Goal: Task Accomplishment & Management: Manage account settings

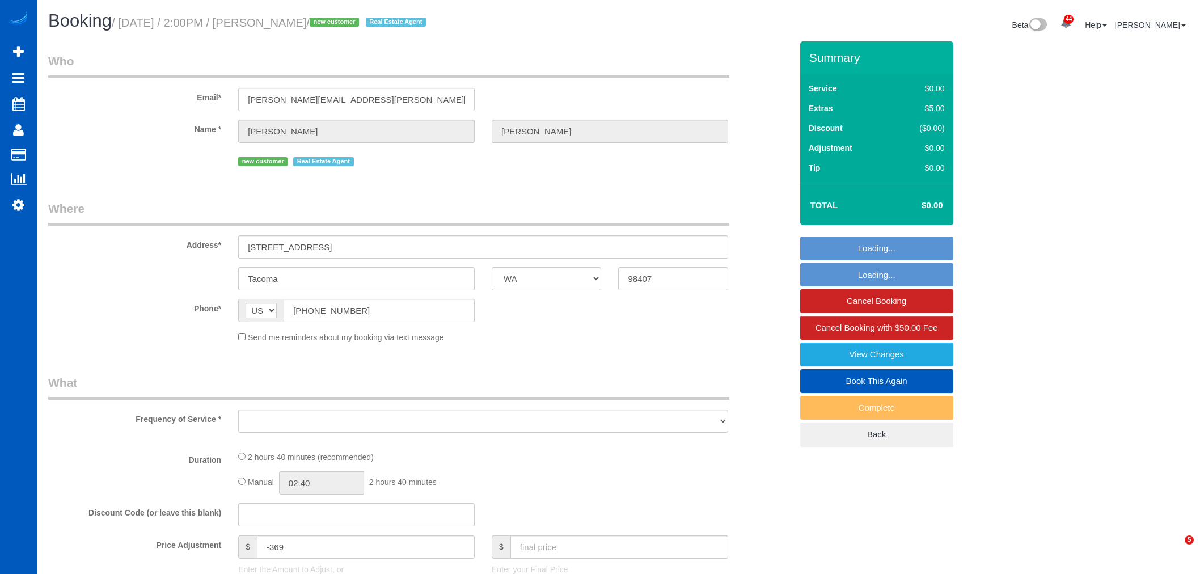
select select "WA"
select select "object:54471"
select select "199"
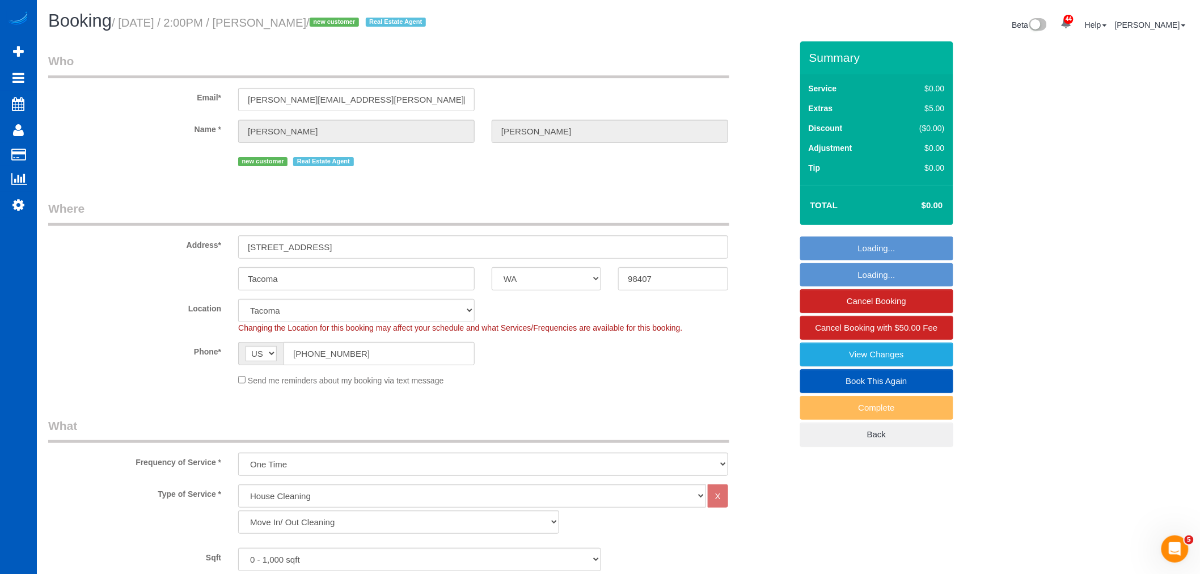
select select "object:54621"
select select "spot314"
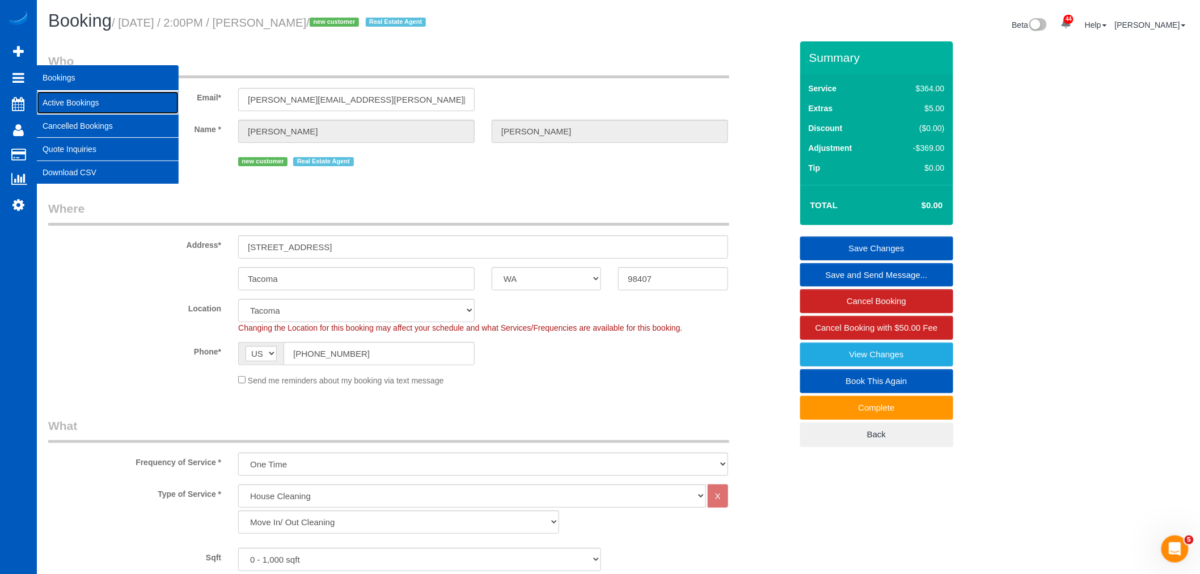
click at [70, 100] on link "Active Bookings" at bounding box center [108, 102] width 142 height 23
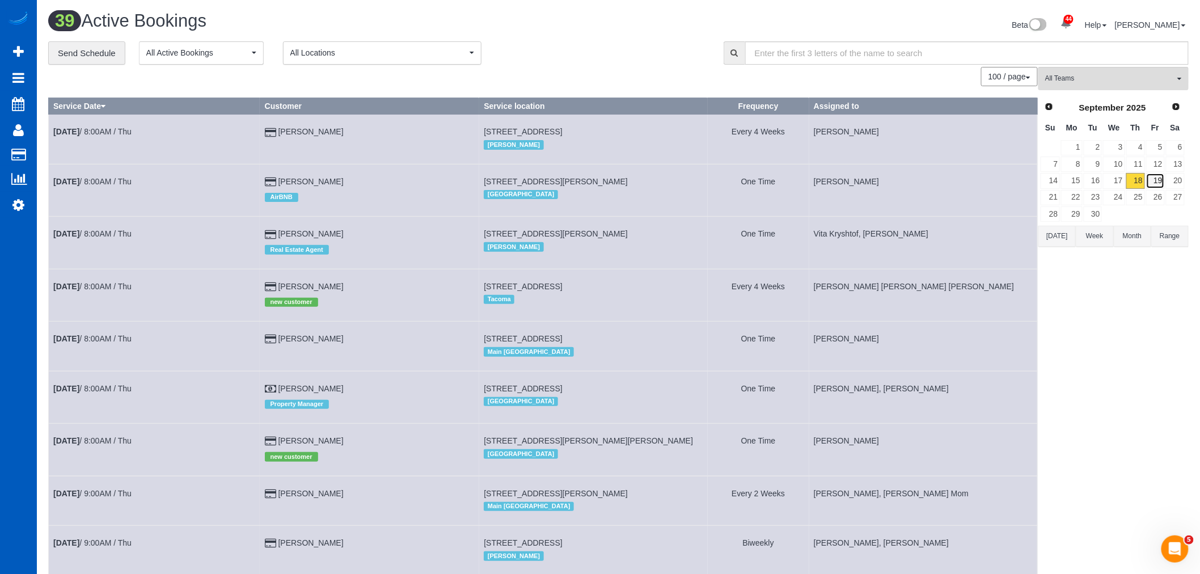
click at [1159, 188] on link "19" at bounding box center [1155, 180] width 19 height 15
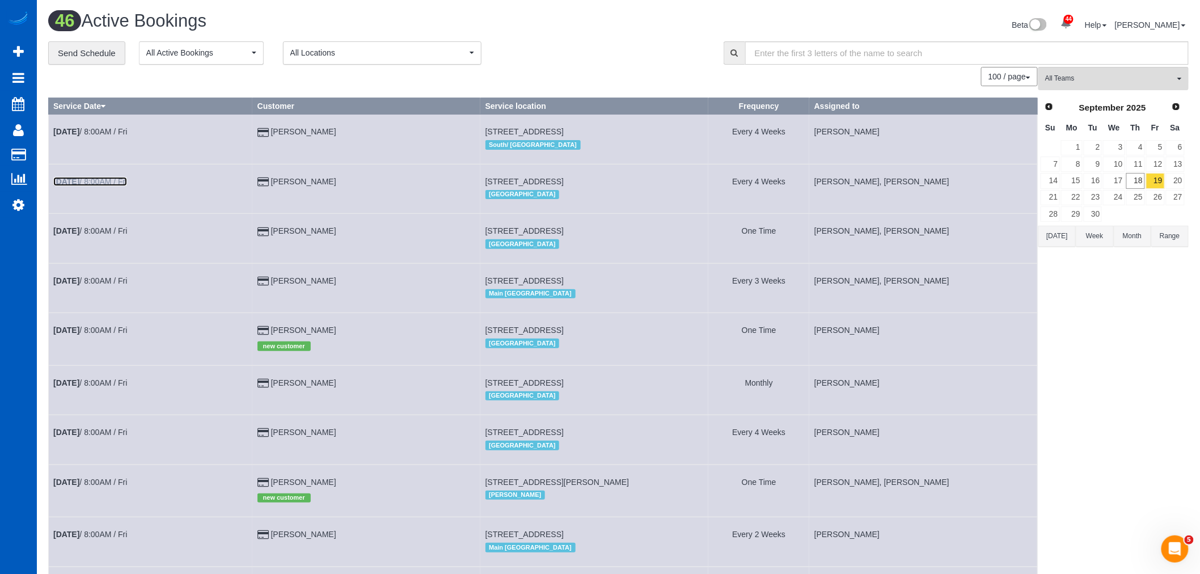
click at [97, 183] on link "[DATE] 8:00AM / Fri" at bounding box center [90, 181] width 74 height 9
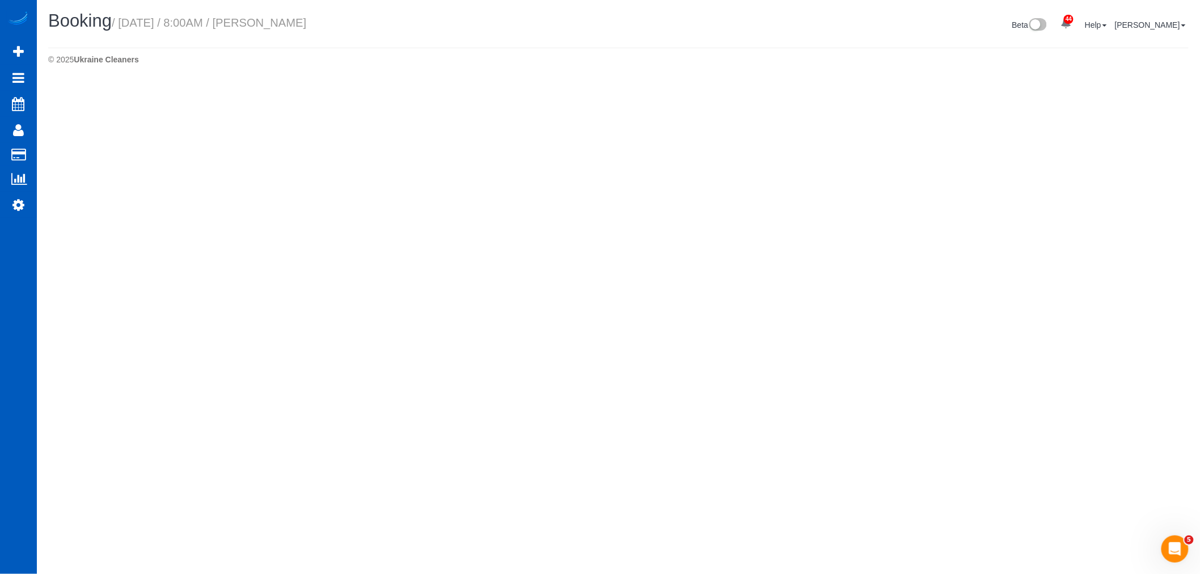
select select "WA"
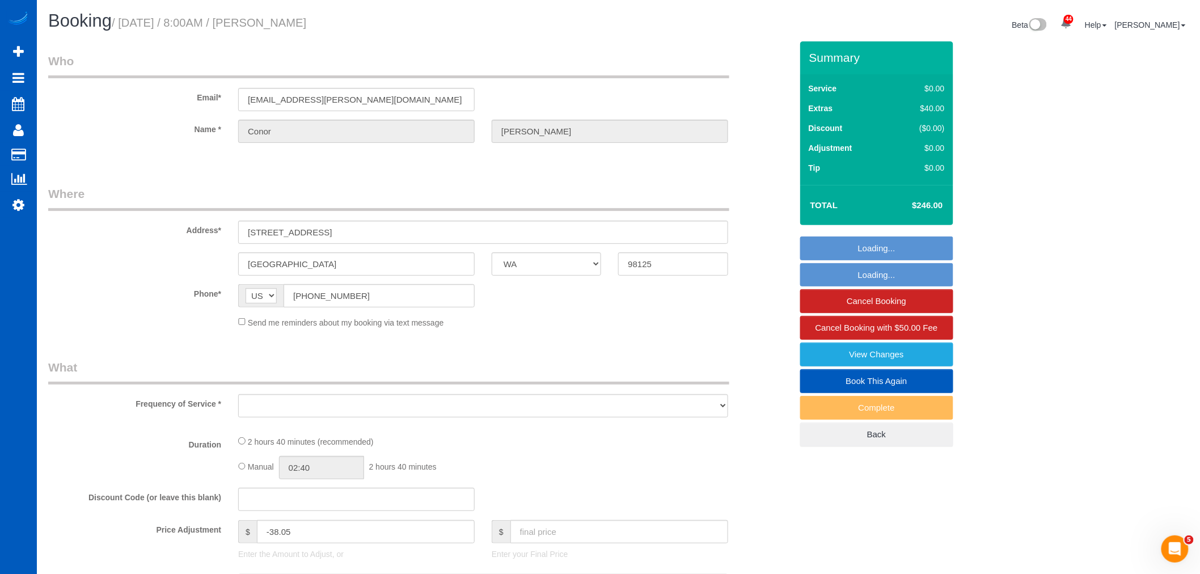
select select "object:56574"
select select "string:fspay-9721748d-4795-46e0-80d1-d9b9206b0710"
select select "199"
select select "2001"
select select "3"
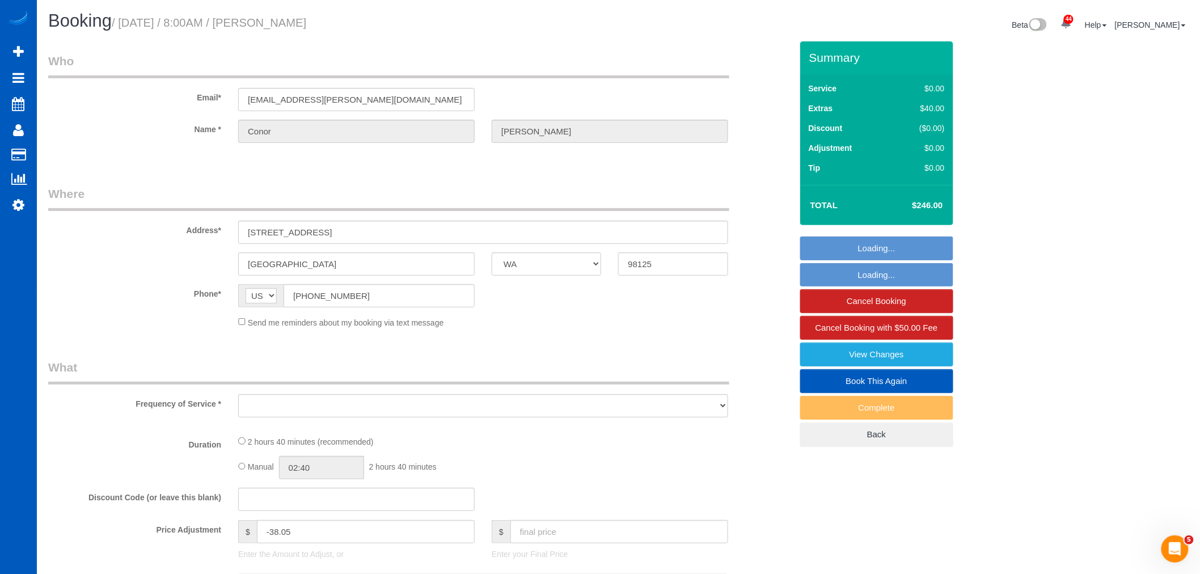
select select "3"
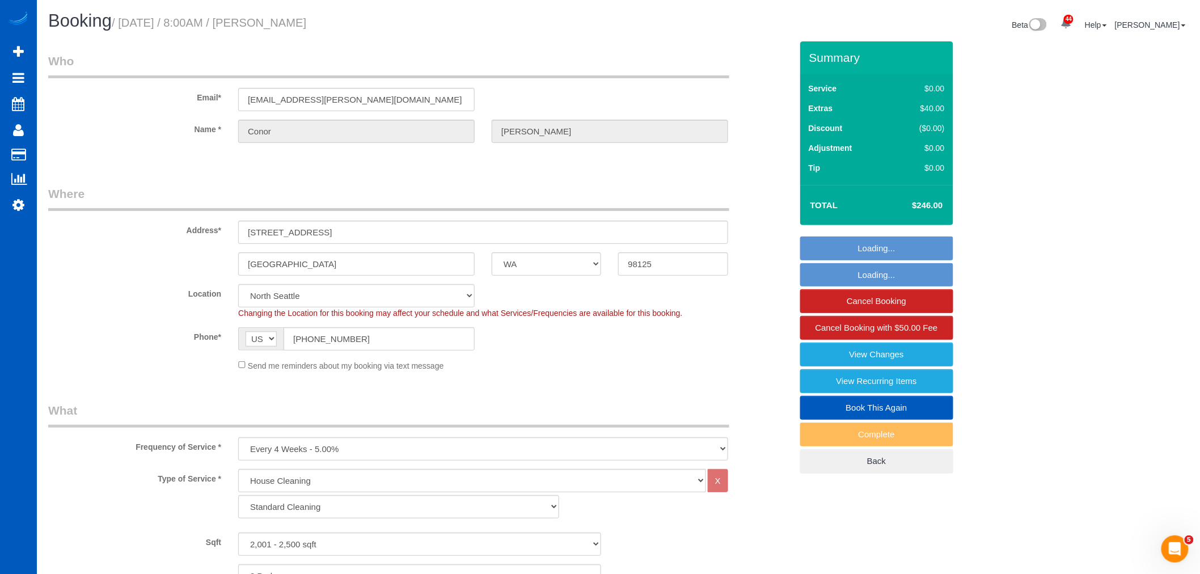
select select "object:56832"
select select "spot323"
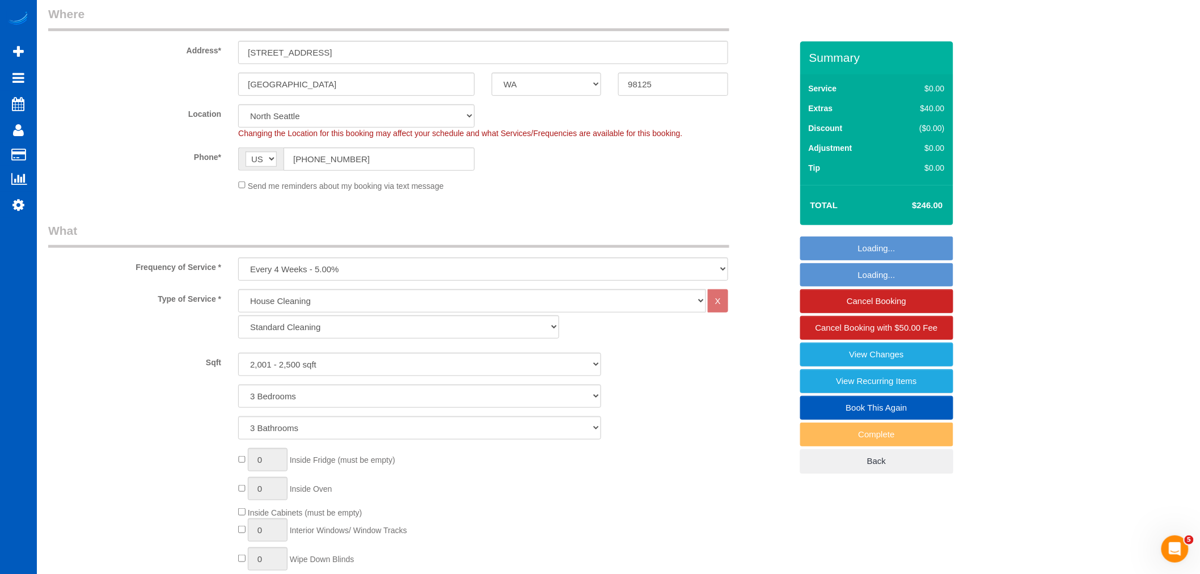
select select "2001"
select select "3"
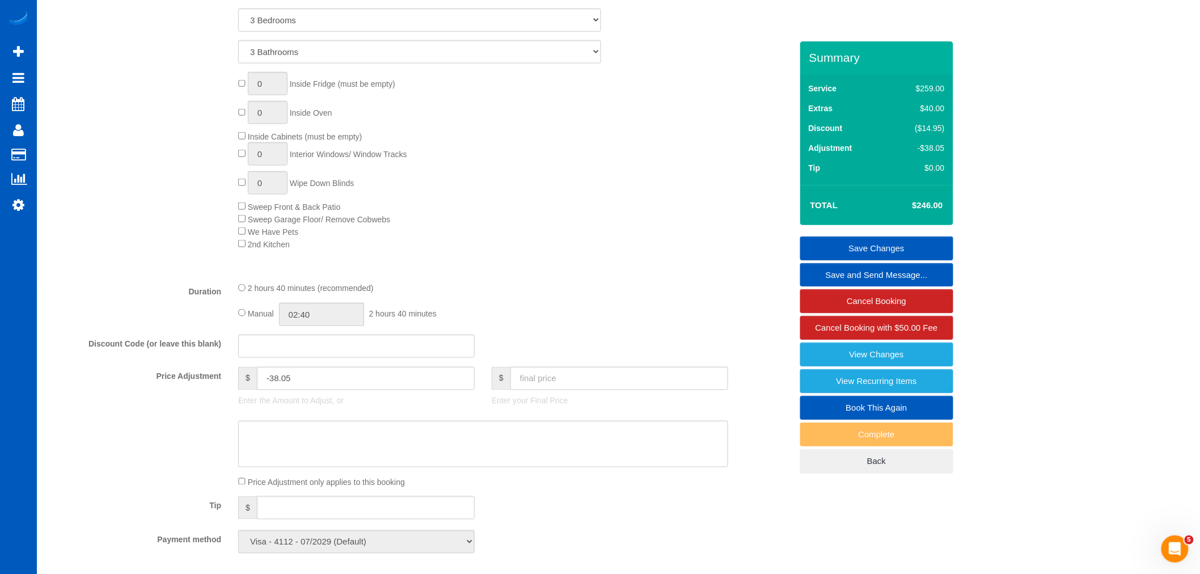
scroll to position [555, 0]
click at [549, 384] on input "text" at bounding box center [619, 379] width 218 height 23
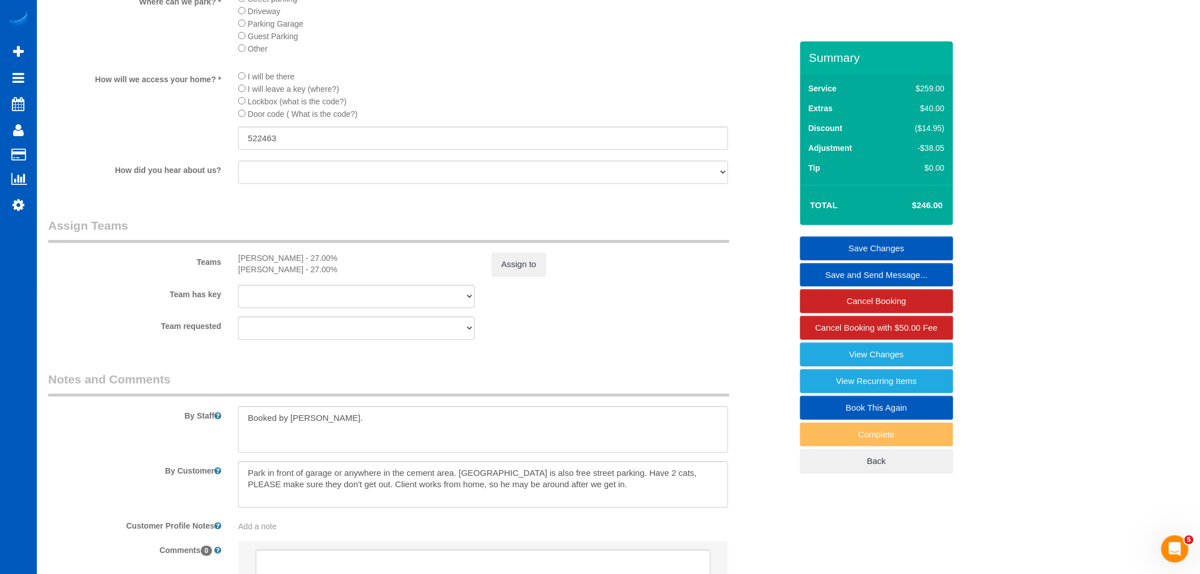
scroll to position [1437, 0]
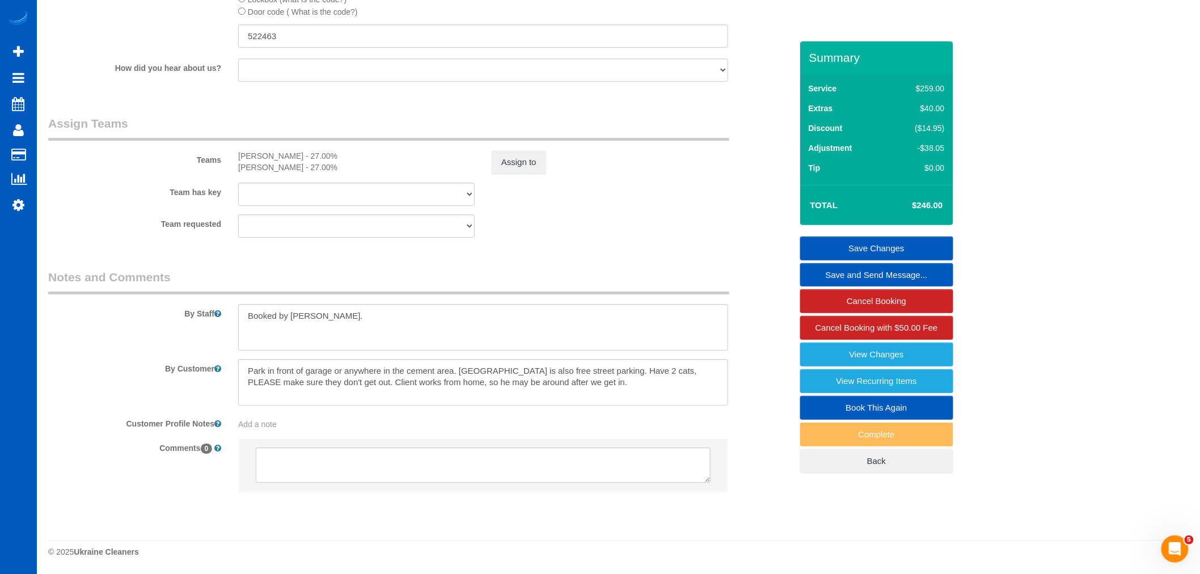
type input "200"
click at [394, 337] on textarea at bounding box center [483, 327] width 490 height 47
type input "-84.05"
type textarea "Booked by Florencia. Be there 4 hours if one person, 2 hours if 2 people Do you…"
click at [881, 244] on link "Save Changes" at bounding box center [876, 248] width 153 height 24
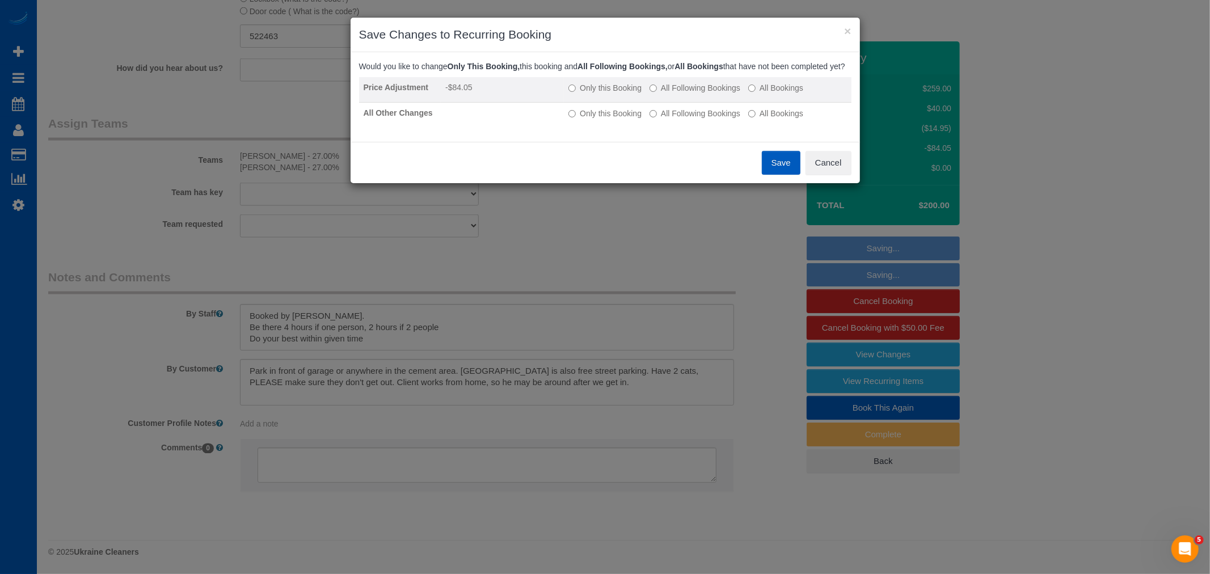
click at [677, 94] on label "All Following Bookings" at bounding box center [694, 87] width 91 height 11
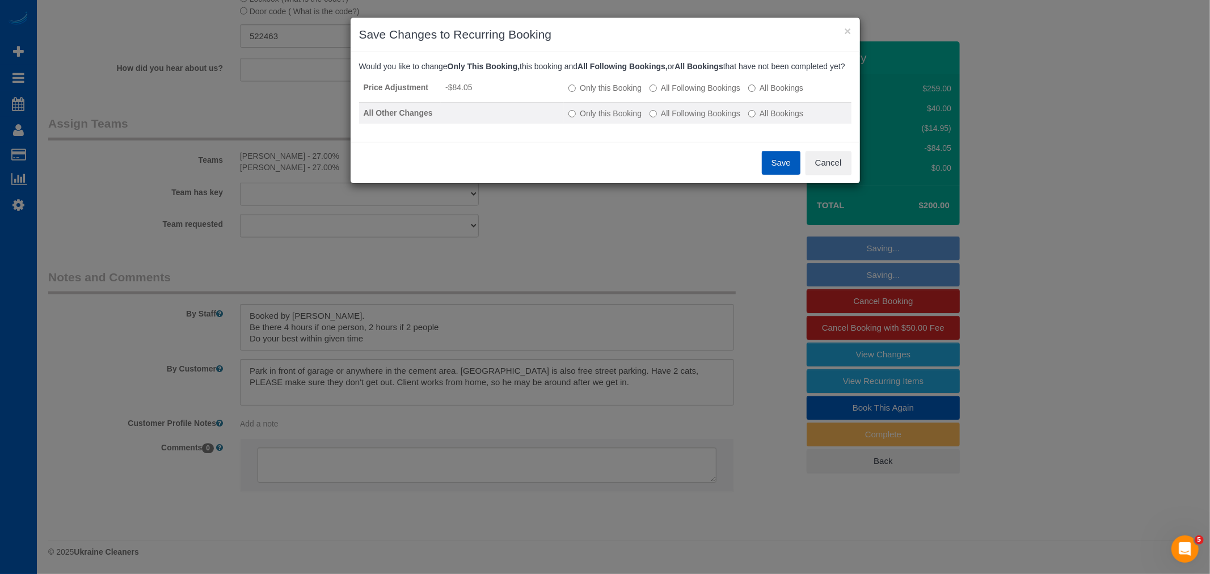
click at [681, 119] on label "All Following Bookings" at bounding box center [694, 113] width 91 height 11
click at [772, 174] on button "Save" at bounding box center [781, 163] width 39 height 24
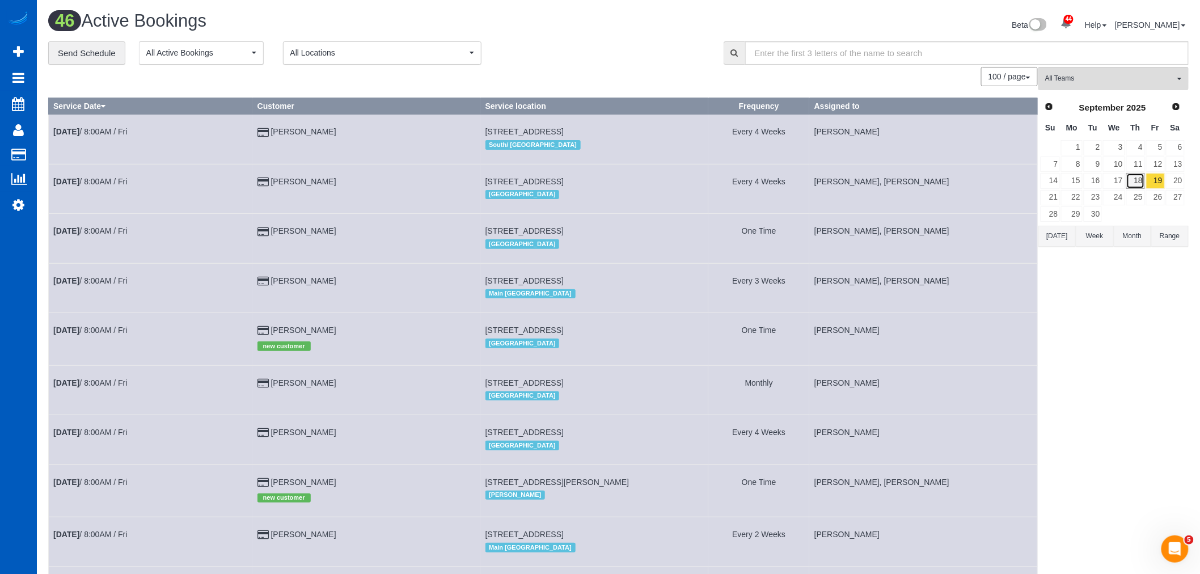
click at [1136, 188] on link "18" at bounding box center [1135, 180] width 19 height 15
click at [1150, 179] on link "19" at bounding box center [1155, 180] width 19 height 15
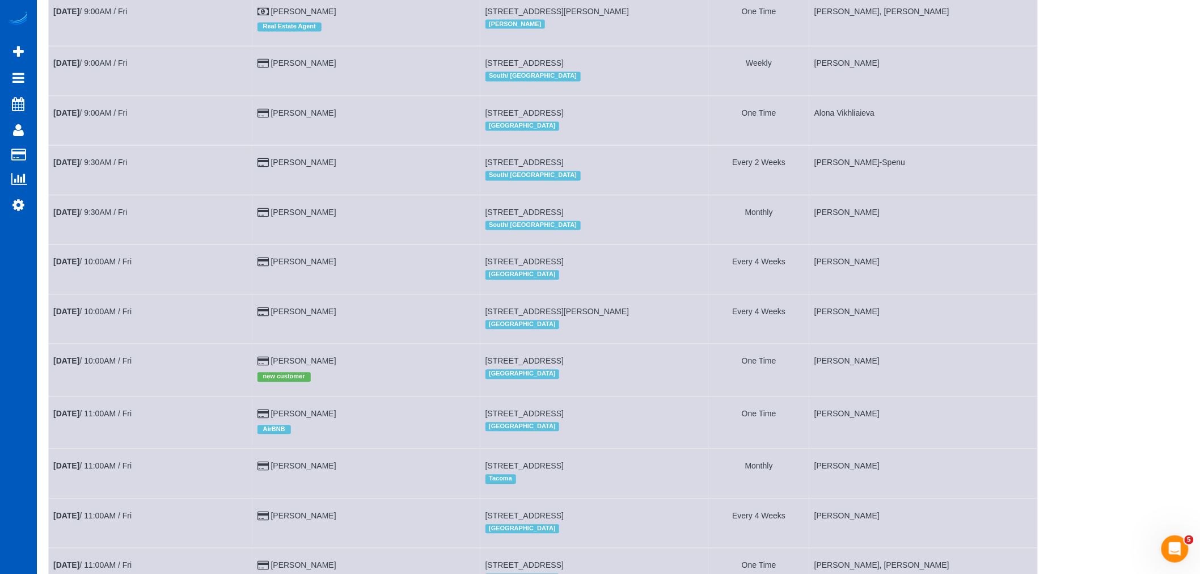
scroll to position [851, 0]
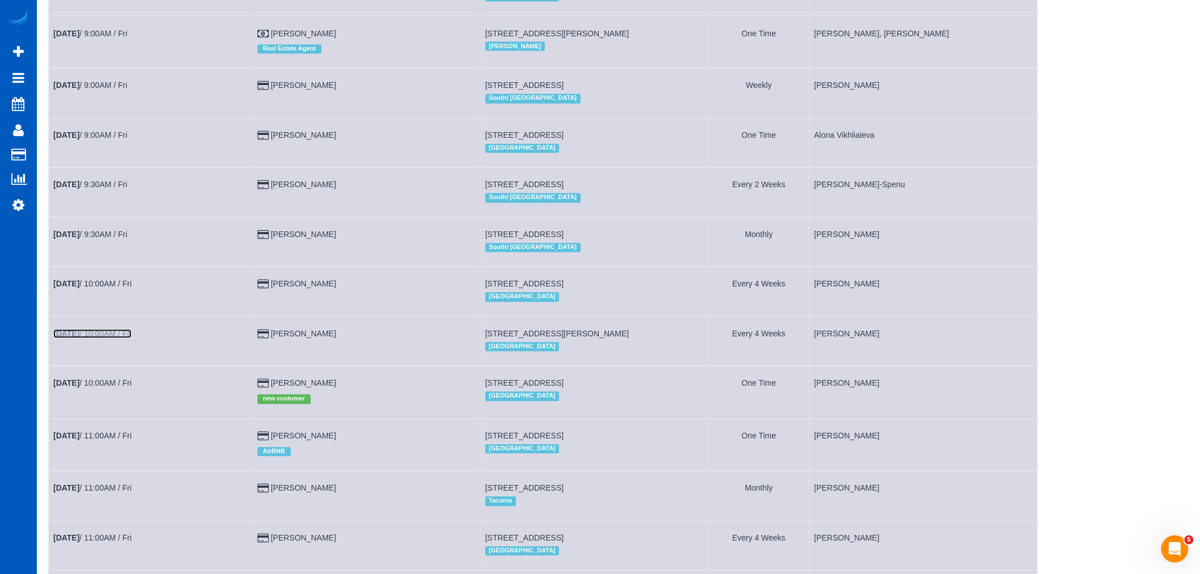
click at [96, 339] on link "Sep 19th / 10:00AM / Fri" at bounding box center [92, 334] width 78 height 9
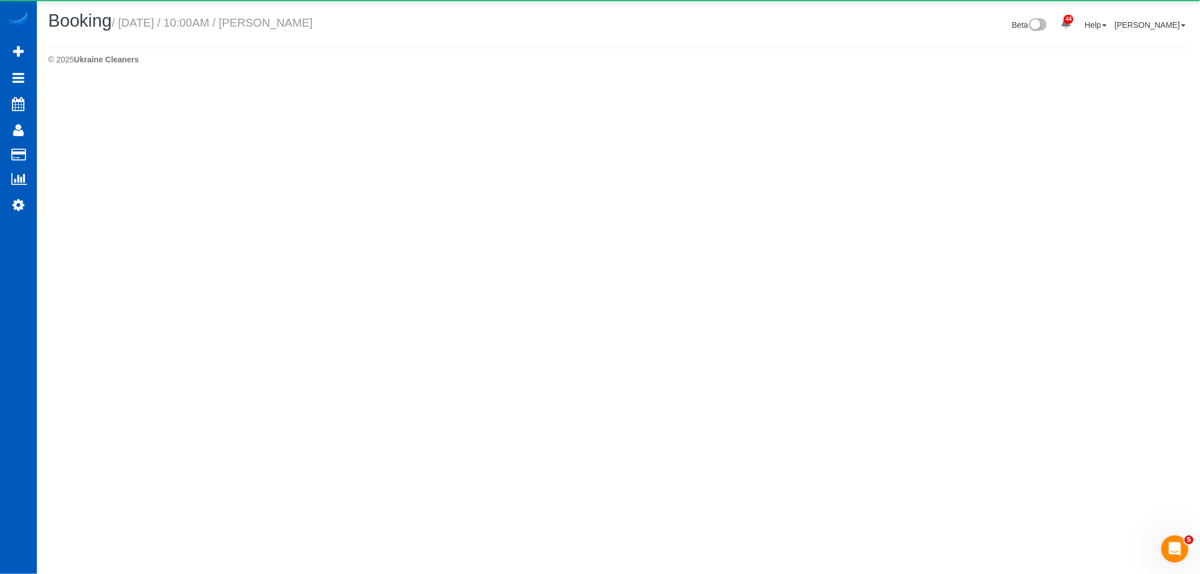
select select "WA"
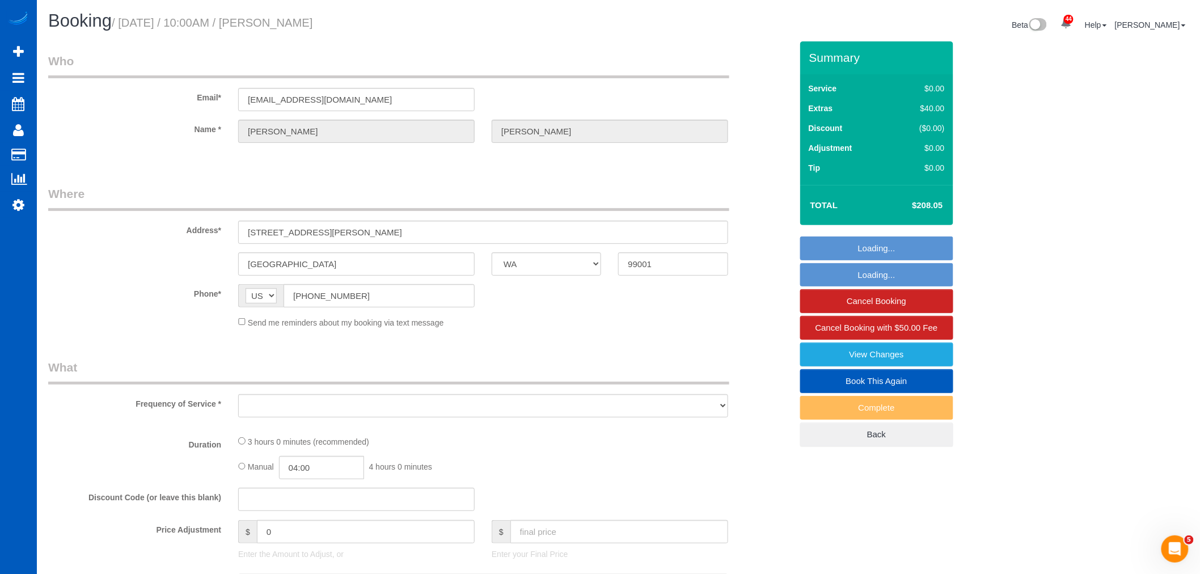
select select "object:59684"
select select "string:fspay-1bf17cda-5584-4626-b245-844bdf6b5f3b"
select select "199"
select select "1001"
select select "4"
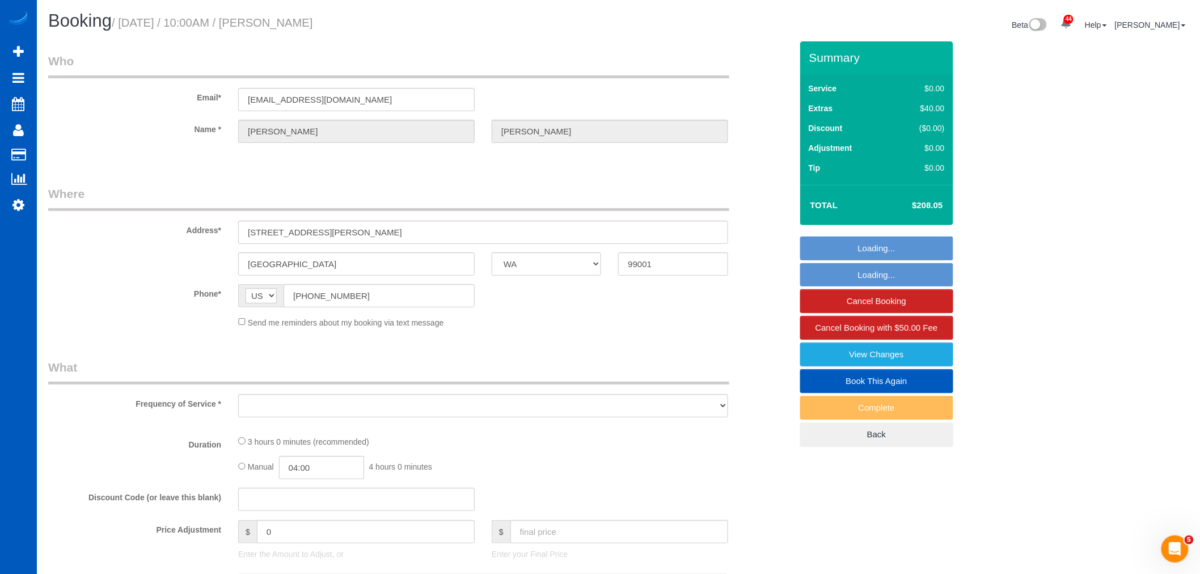
select select "3"
select select "number:8"
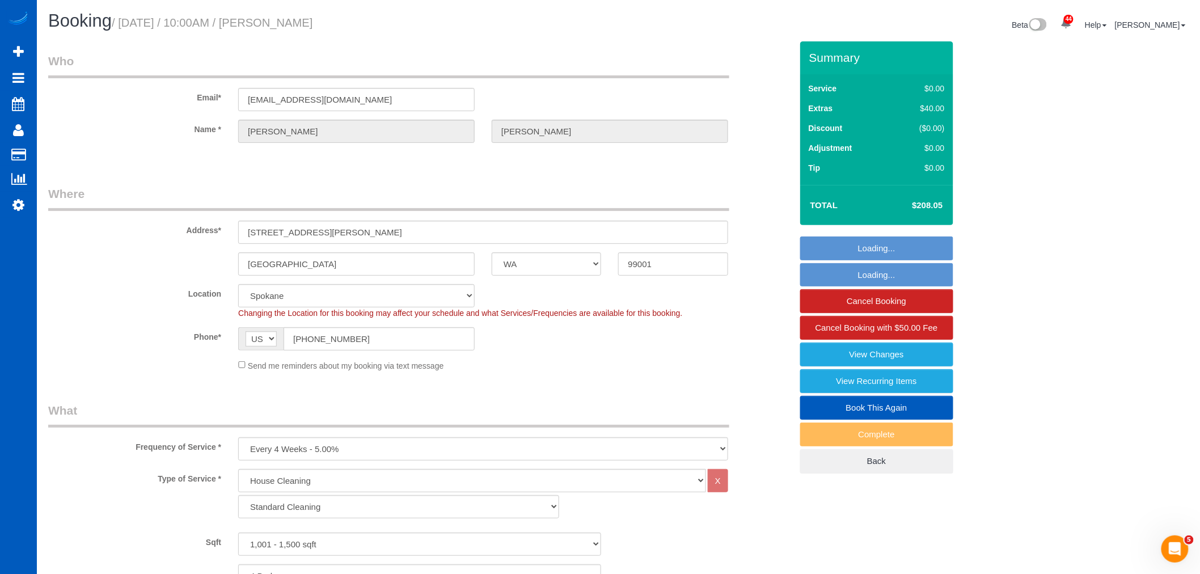
select select "1001"
select select "4"
select select "3"
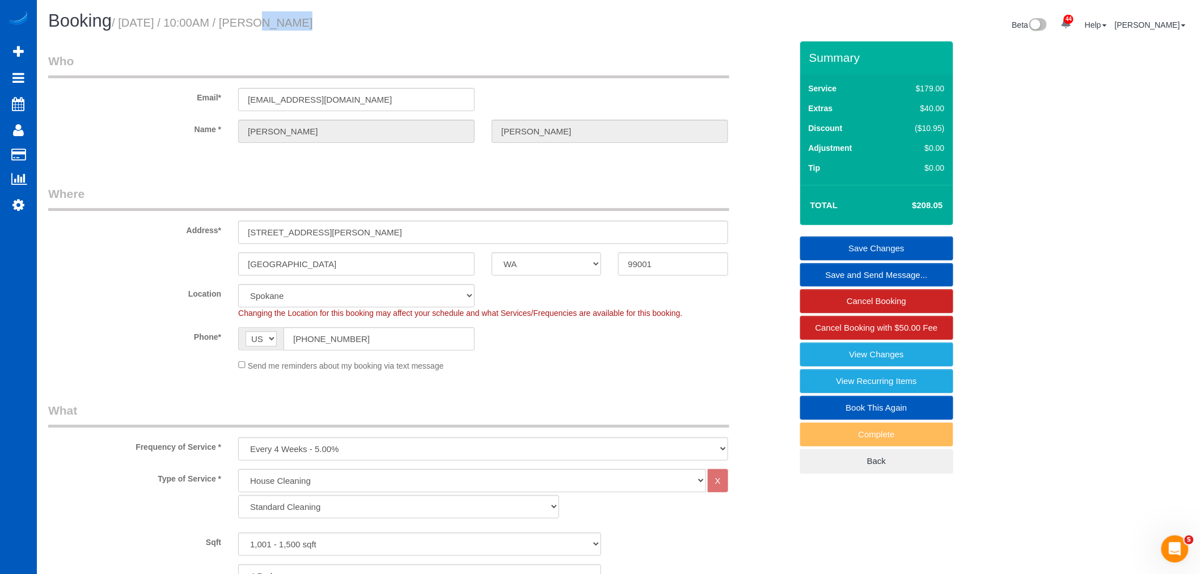
drag, startPoint x: 238, startPoint y: 24, endPoint x: 280, endPoint y: 28, distance: 41.6
click at [280, 28] on small "/ September 19, 2025 / 10:00AM / Jasika Kalia" at bounding box center [212, 22] width 201 height 12
drag, startPoint x: 295, startPoint y: 25, endPoint x: 318, endPoint y: 26, distance: 22.1
click at [312, 26] on small "/ September 19, 2025 / 10:00AM / Jasika Kalia" at bounding box center [212, 22] width 201 height 12
drag, startPoint x: 352, startPoint y: 26, endPoint x: 291, endPoint y: 32, distance: 61.6
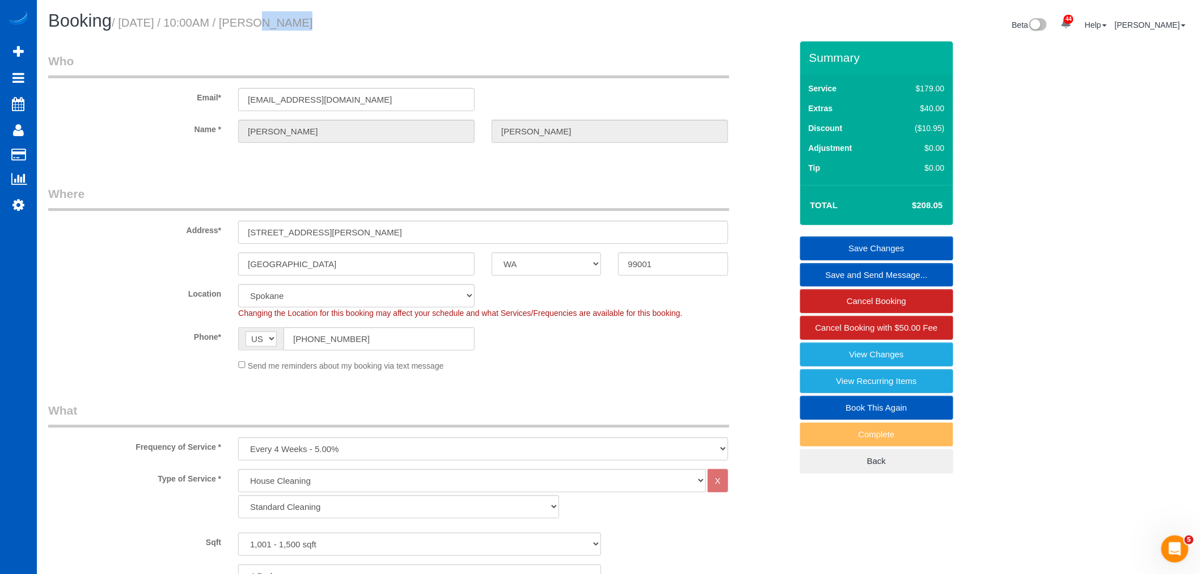
click at [291, 32] on div "Booking / September 19, 2025 / 10:00AM / Jasika Kalia" at bounding box center [329, 23] width 579 height 24
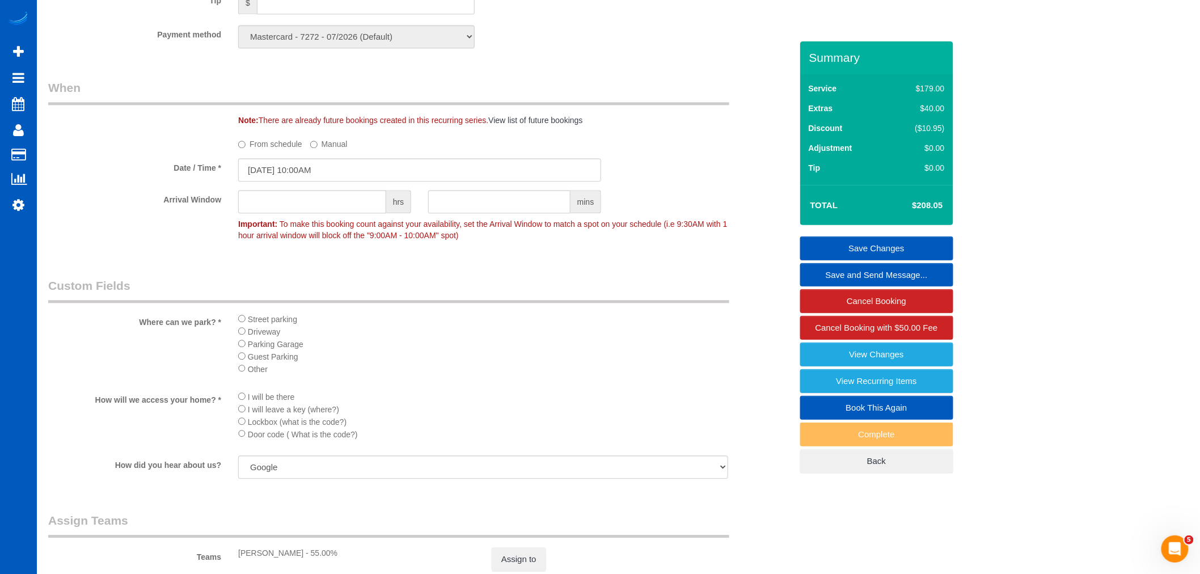
scroll to position [1134, 0]
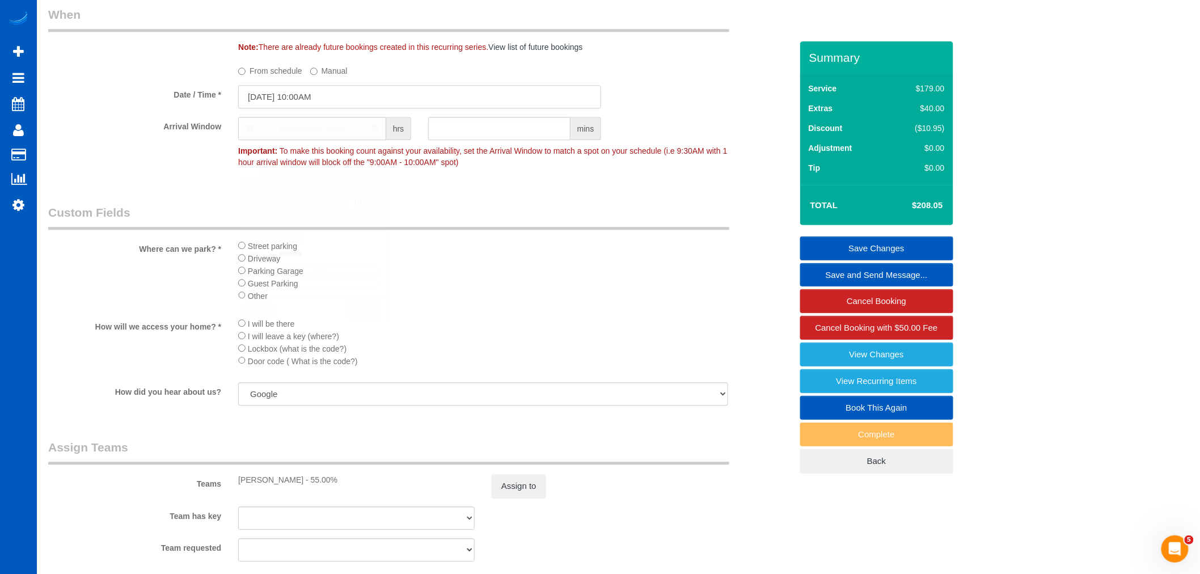
click at [310, 106] on input "09/19/2025 10:00AM" at bounding box center [419, 96] width 363 height 23
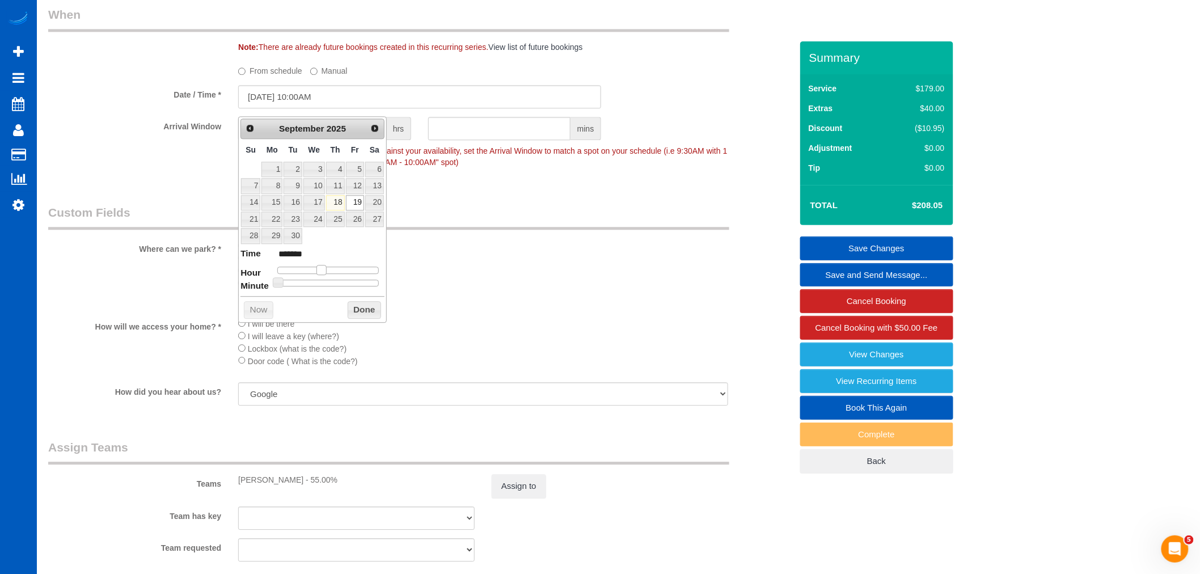
type input "[DATE] 9:00AM"
type input "******"
click at [313, 271] on span at bounding box center [317, 270] width 10 height 10
click at [359, 311] on button "Done" at bounding box center [364, 310] width 33 height 18
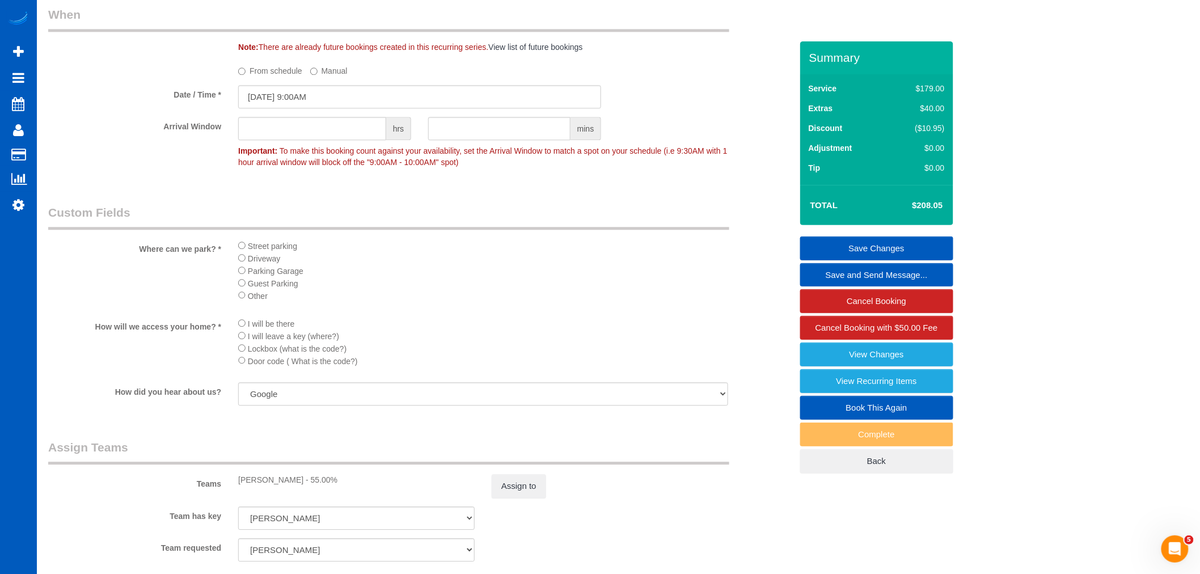
click at [857, 239] on link "Save Changes" at bounding box center [876, 248] width 153 height 24
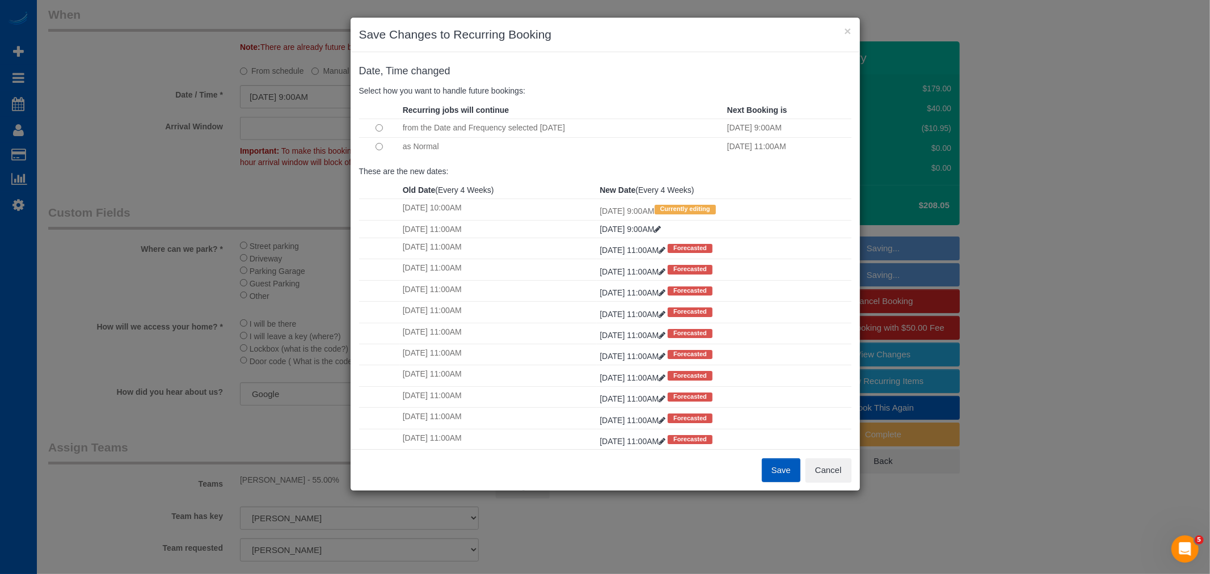
click at [385, 151] on td at bounding box center [379, 146] width 41 height 18
click at [383, 151] on td at bounding box center [379, 146] width 41 height 18
click at [774, 463] on button "Save" at bounding box center [781, 470] width 39 height 24
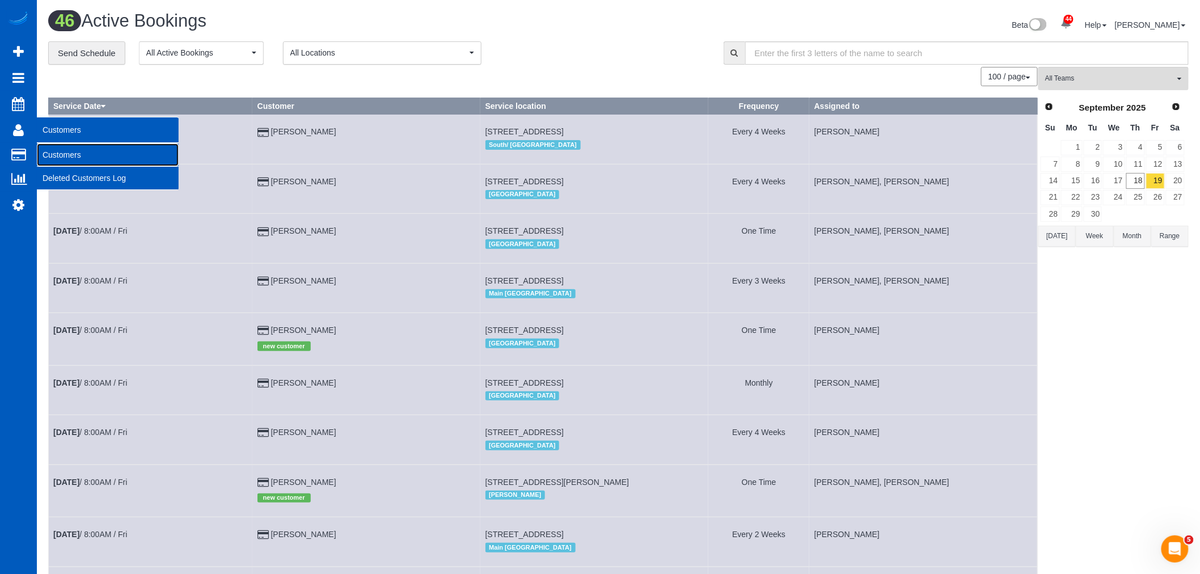
click at [88, 162] on link "Customers" at bounding box center [108, 154] width 142 height 23
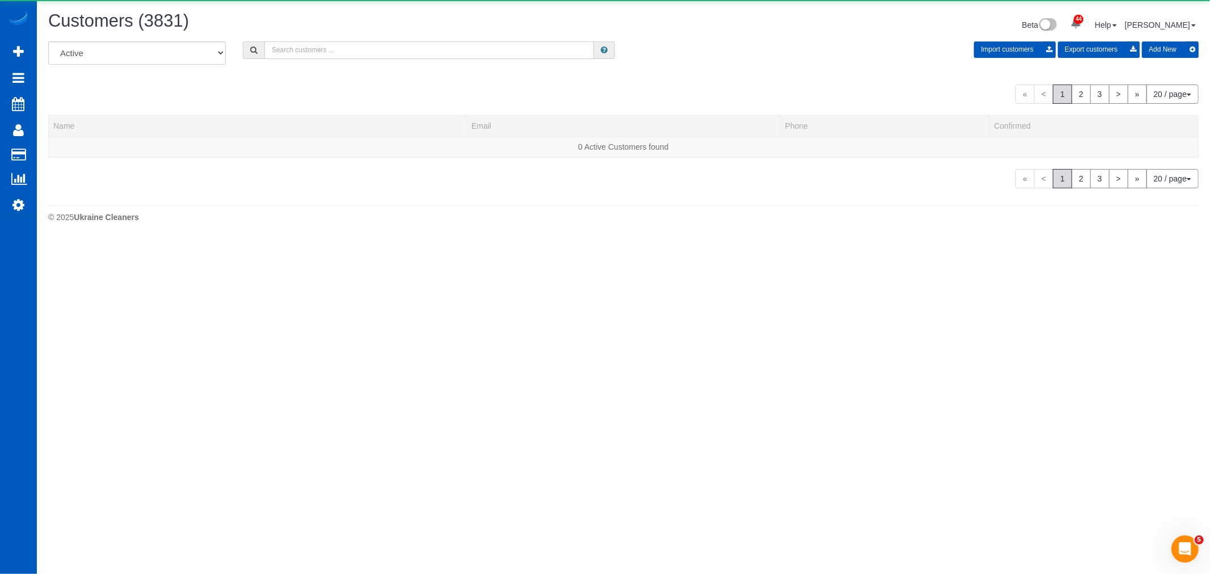
click at [333, 51] on input "text" at bounding box center [429, 50] width 330 height 18
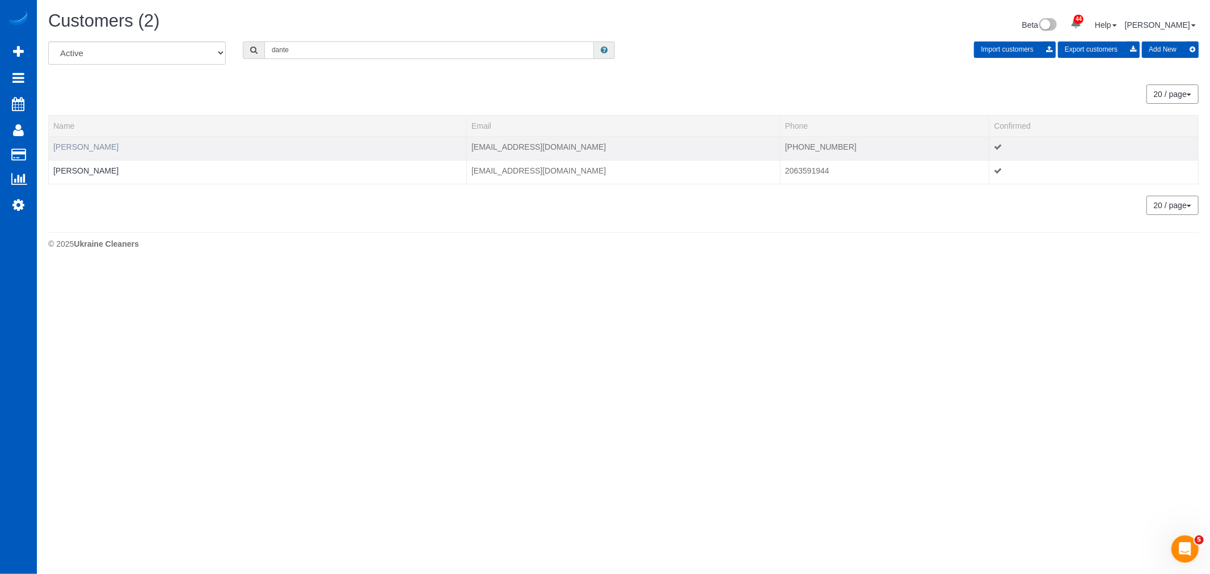
type input "dante"
click at [99, 143] on link "Marissa Pezzutti" at bounding box center [85, 146] width 65 height 9
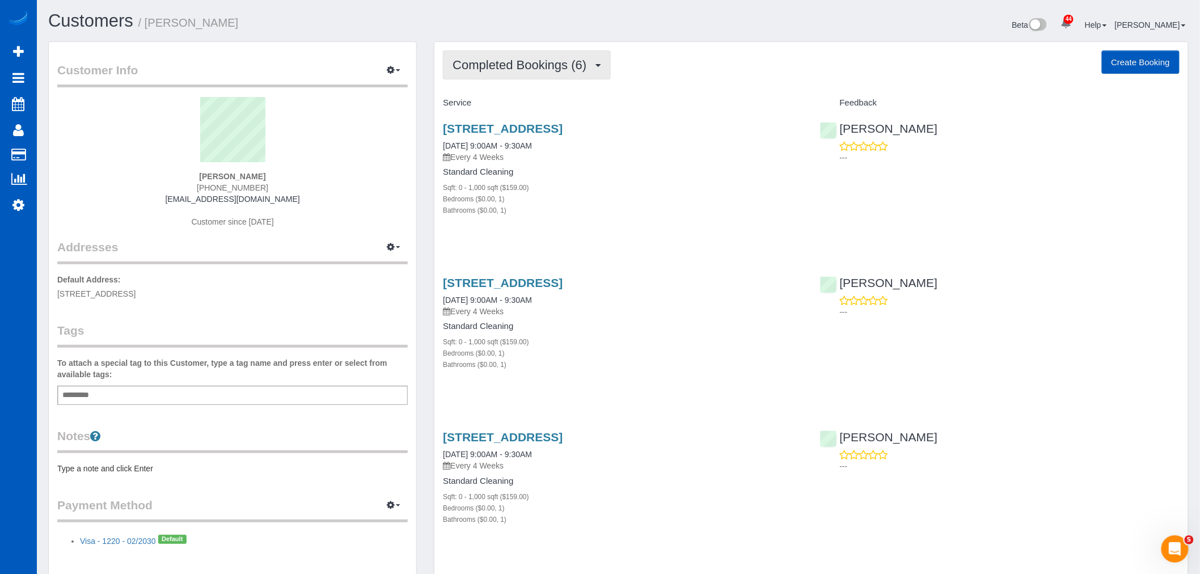
click at [499, 64] on span "Completed Bookings (6)" at bounding box center [523, 65] width 140 height 14
click at [513, 104] on link "Upcoming Bookings (11)" at bounding box center [503, 106] width 120 height 15
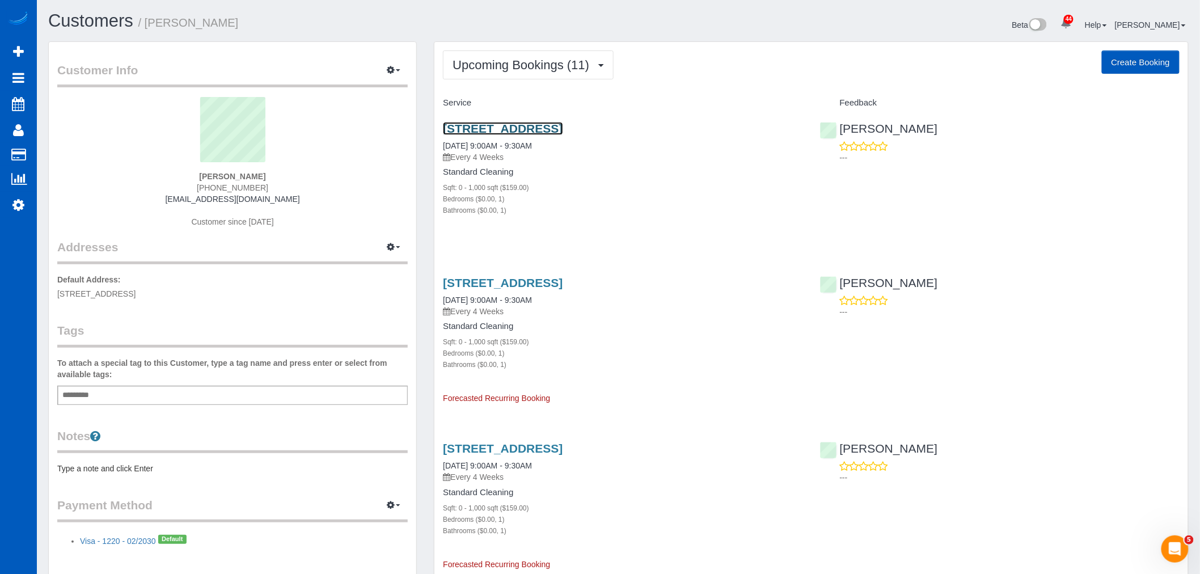
click at [506, 125] on link "215 W 1st Ave, Apartment 404, Seattle, WA 98119" at bounding box center [503, 128] width 120 height 13
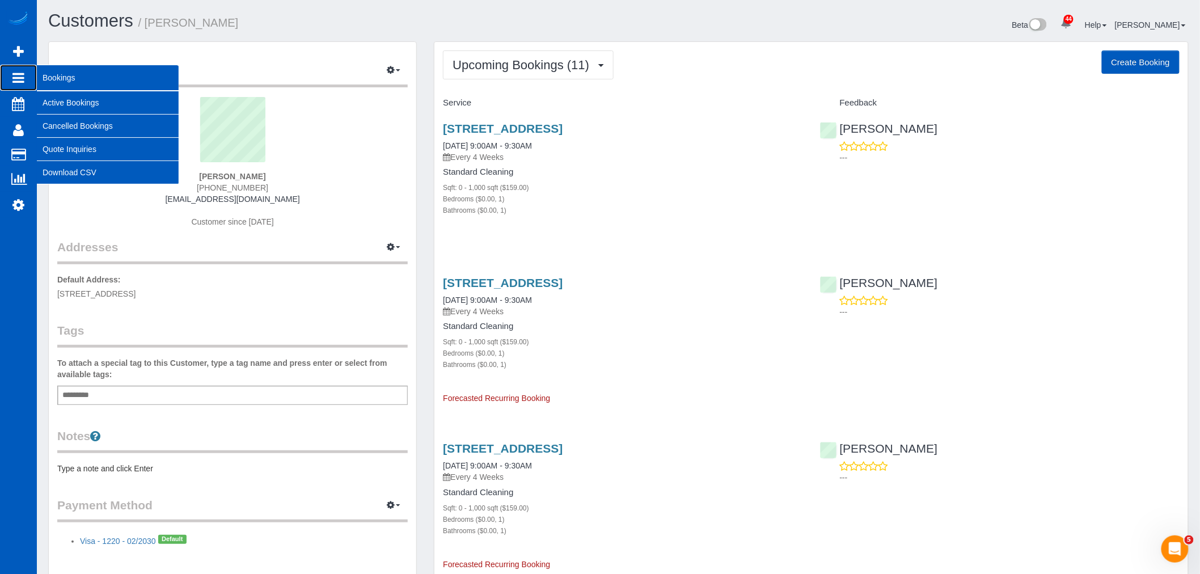
click at [37, 91] on li "Bookings Active Bookings Cancelled Bookings Quote Inquiries Download CSV" at bounding box center [18, 78] width 37 height 26
click at [74, 103] on link "Active Bookings" at bounding box center [108, 102] width 142 height 23
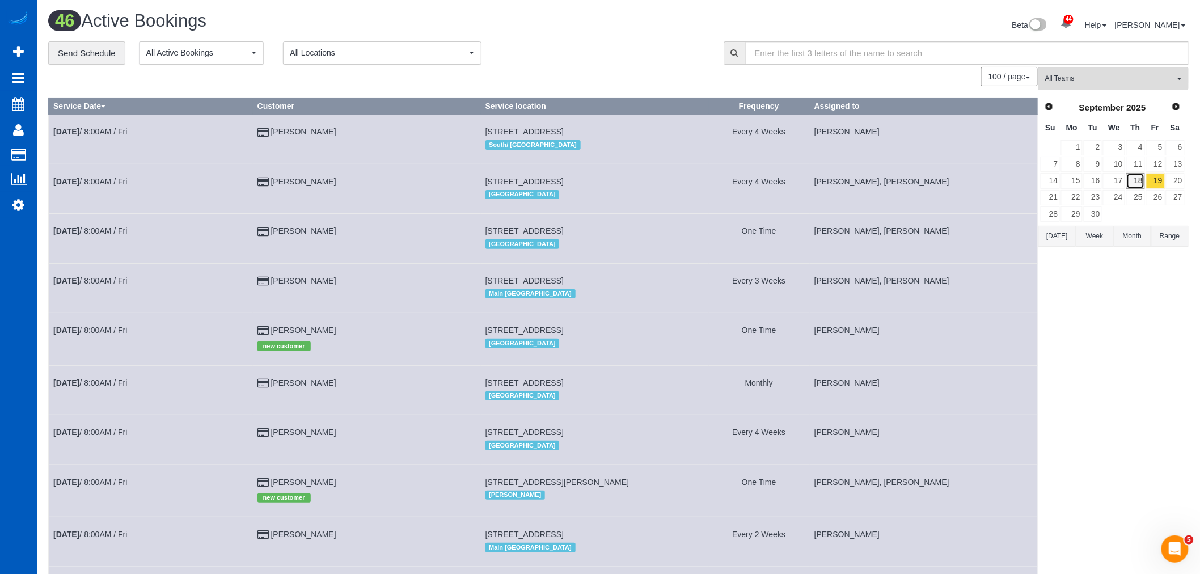
click at [1129, 187] on link "18" at bounding box center [1135, 180] width 19 height 15
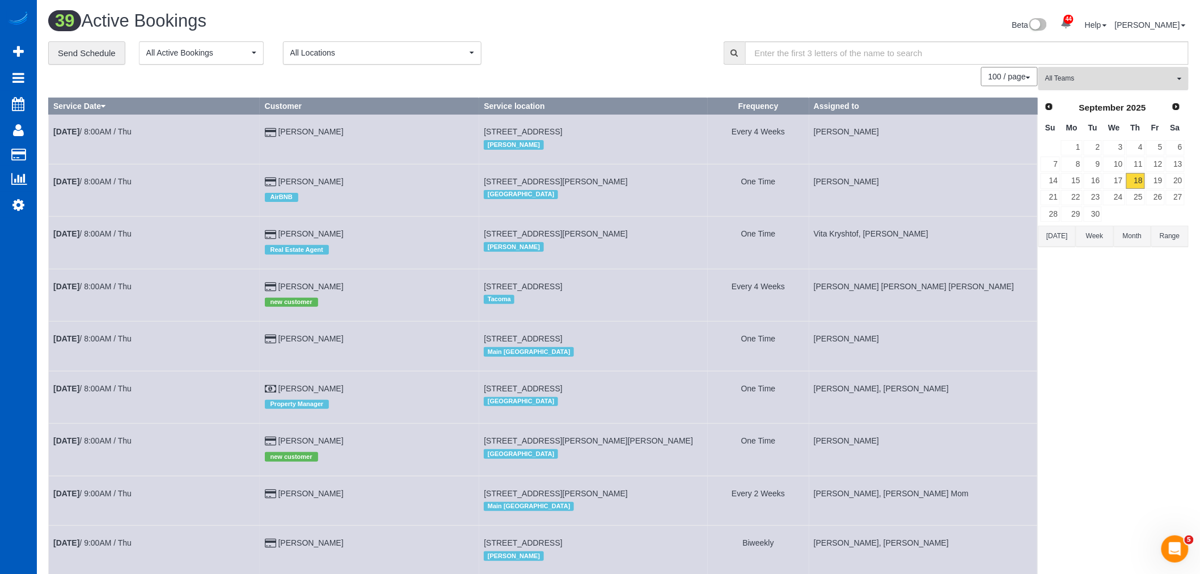
click at [1085, 74] on span "All Teams" at bounding box center [1109, 79] width 129 height 10
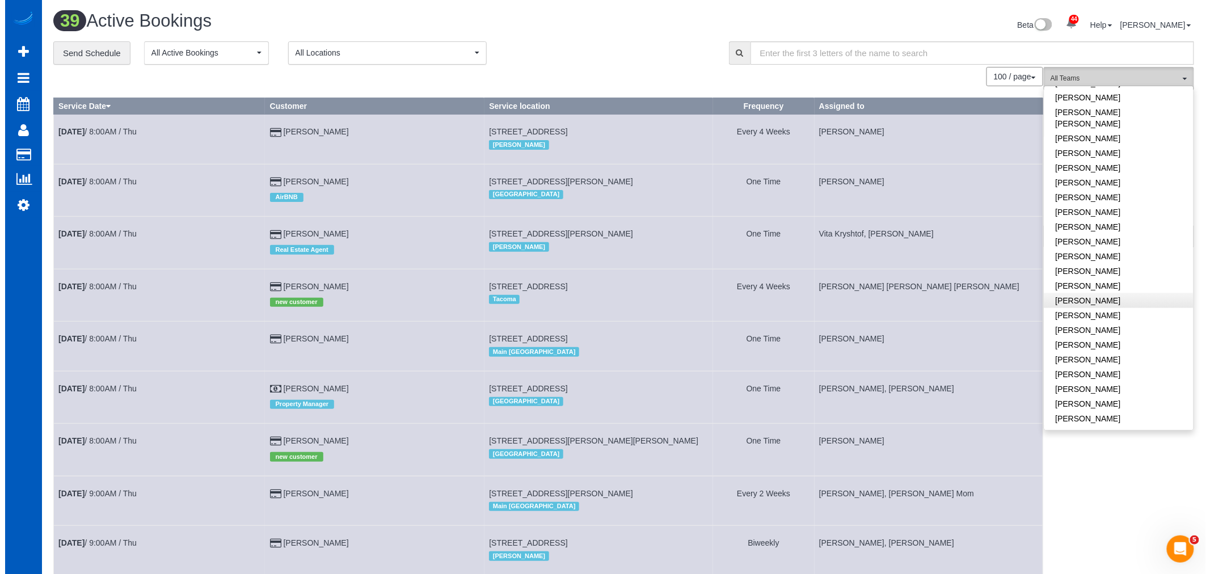
scroll to position [504, 0]
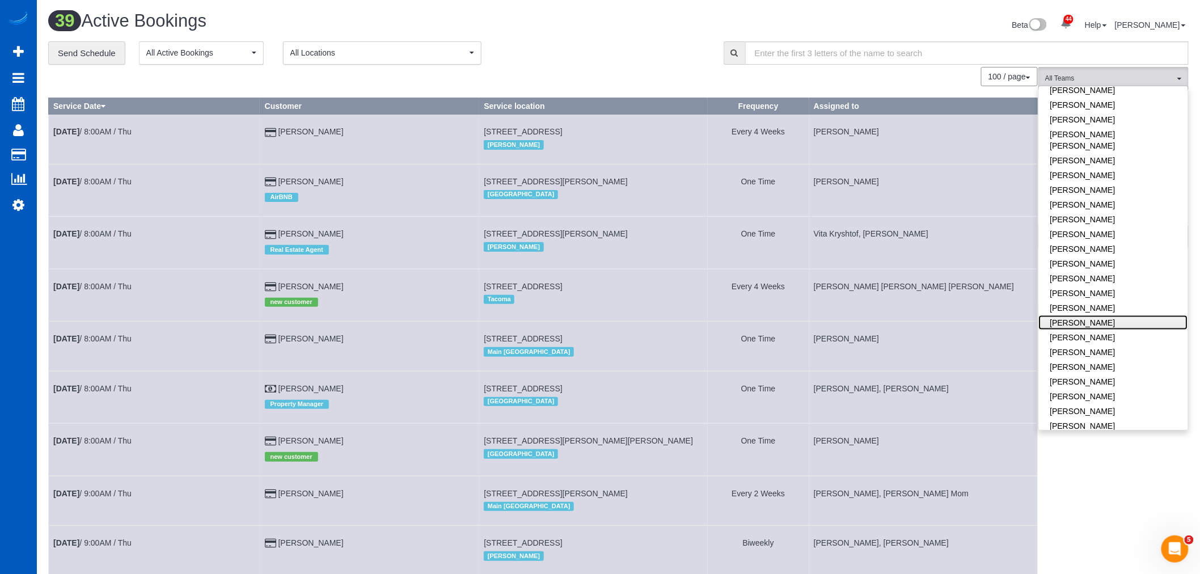
click at [1113, 315] on link "[PERSON_NAME]" at bounding box center [1113, 322] width 149 height 15
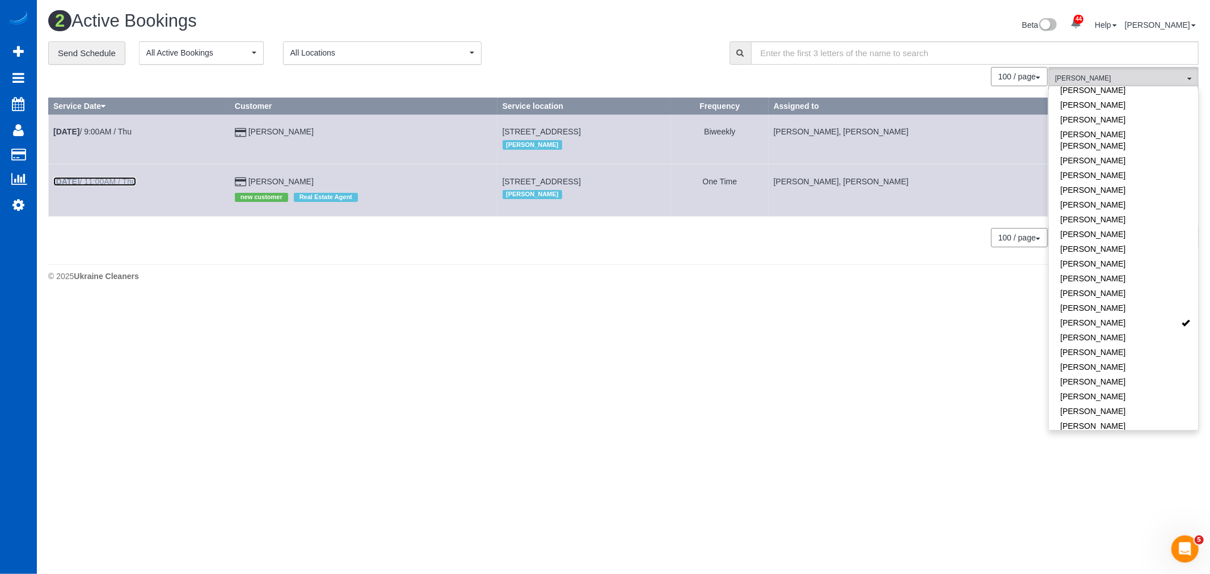
click at [100, 181] on link "[DATE] 11:00AM / Thu" at bounding box center [94, 181] width 83 height 9
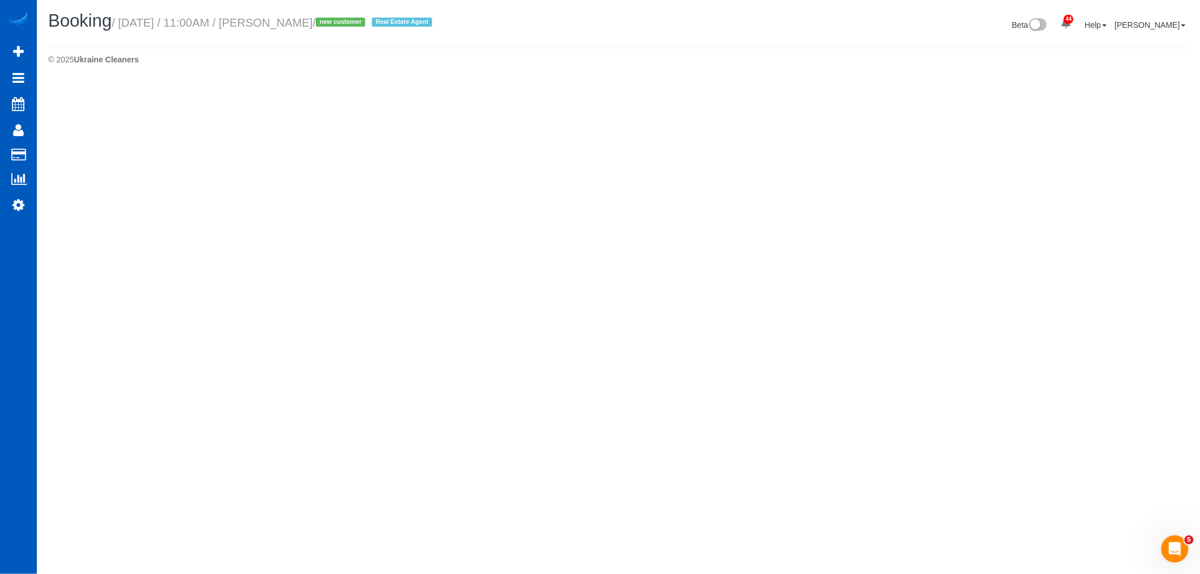
select select "WA"
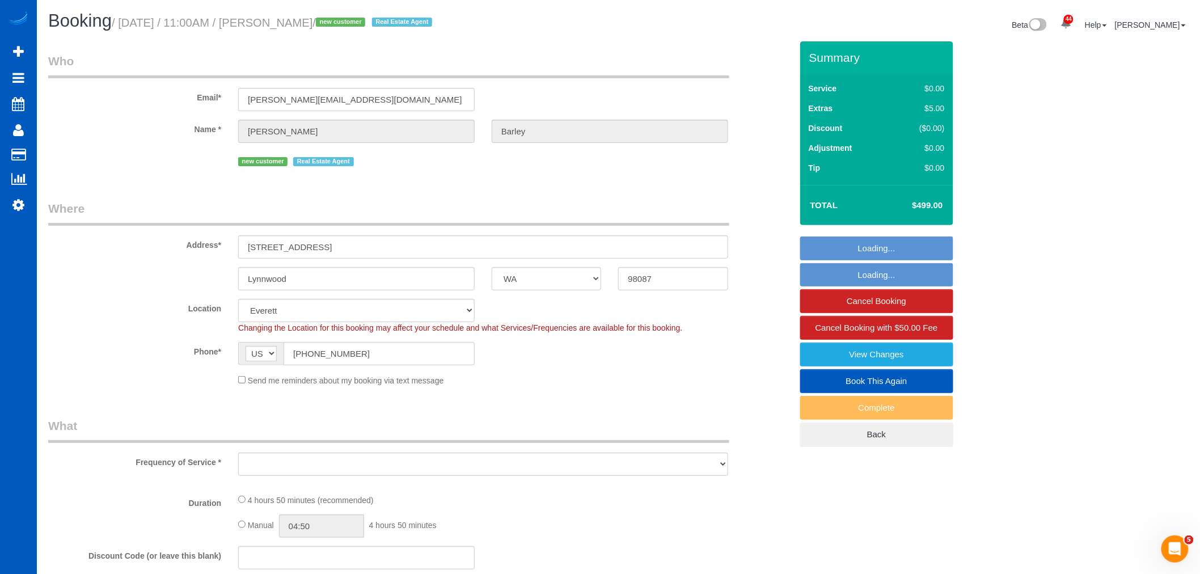
select select "199"
select select "2001"
select select "5"
select select "3"
select select "object:63981"
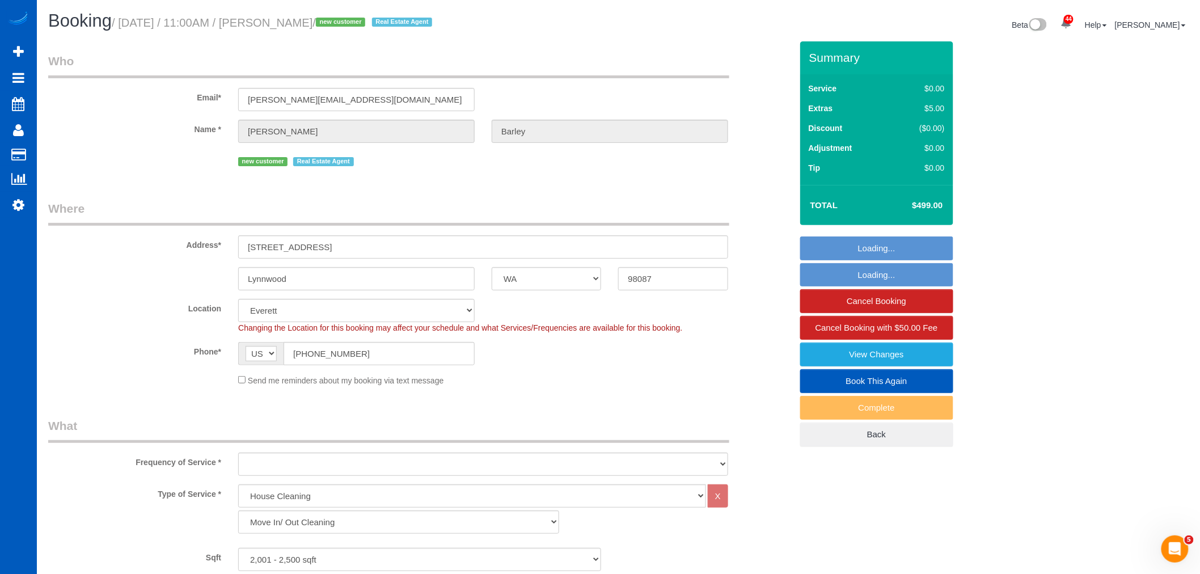
select select "2001"
select select "5"
select select "3"
select select "object:64070"
select select "string:fspay-2fc4ed7f-c9a4-4bfd-8398-8d695db4a512"
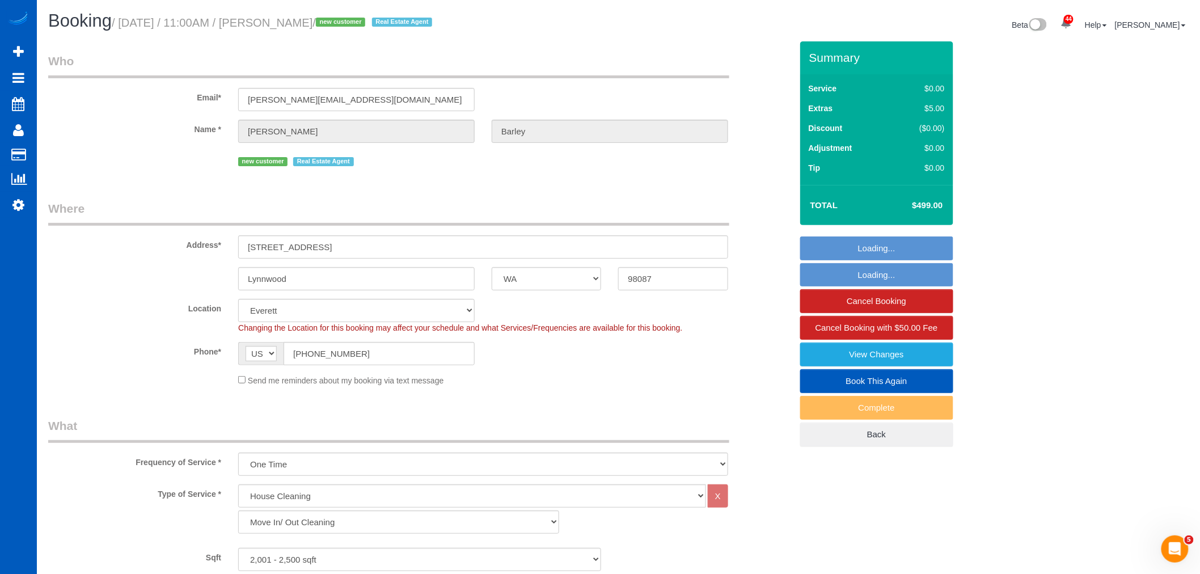
select select "spot350"
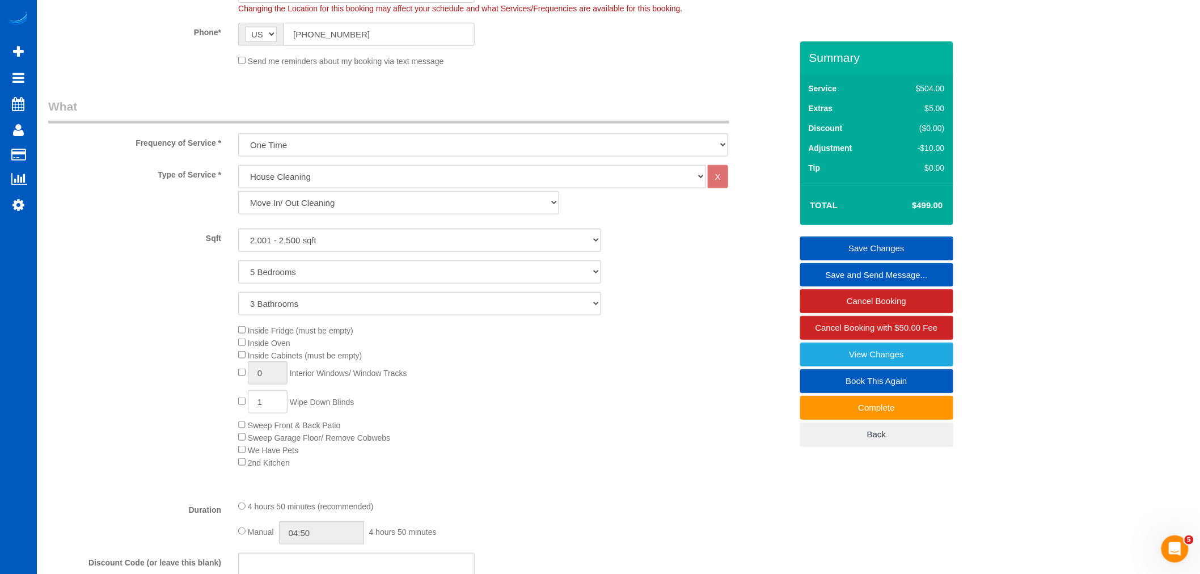
scroll to position [378, 0]
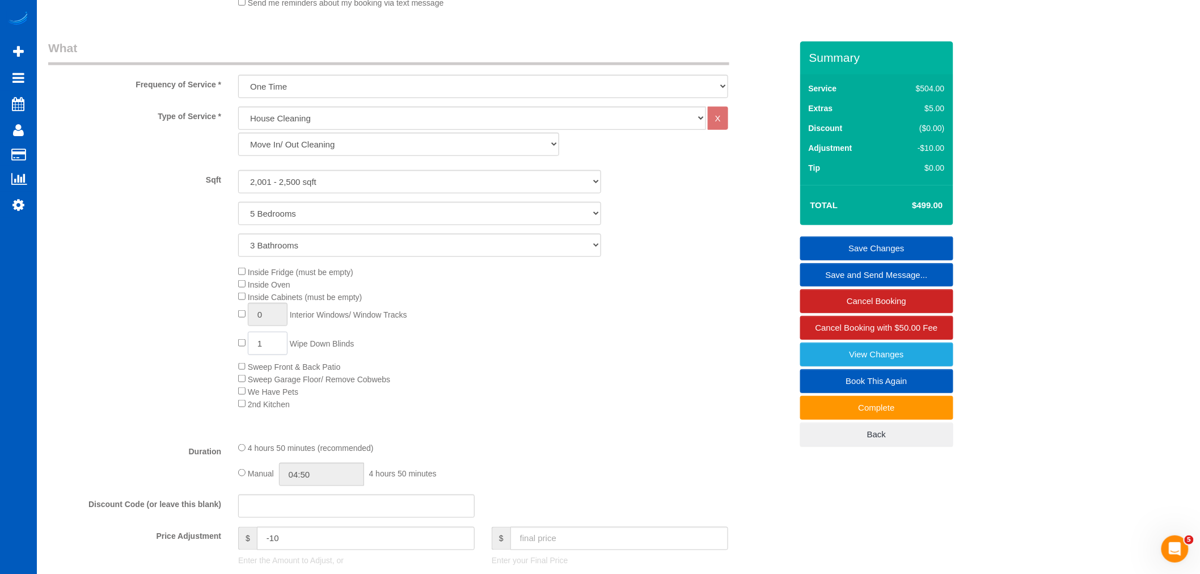
click at [275, 350] on input "1" at bounding box center [268, 343] width 40 height 23
click at [260, 314] on input "1" at bounding box center [268, 314] width 40 height 23
type input "15"
select select "spot360"
type input "15"
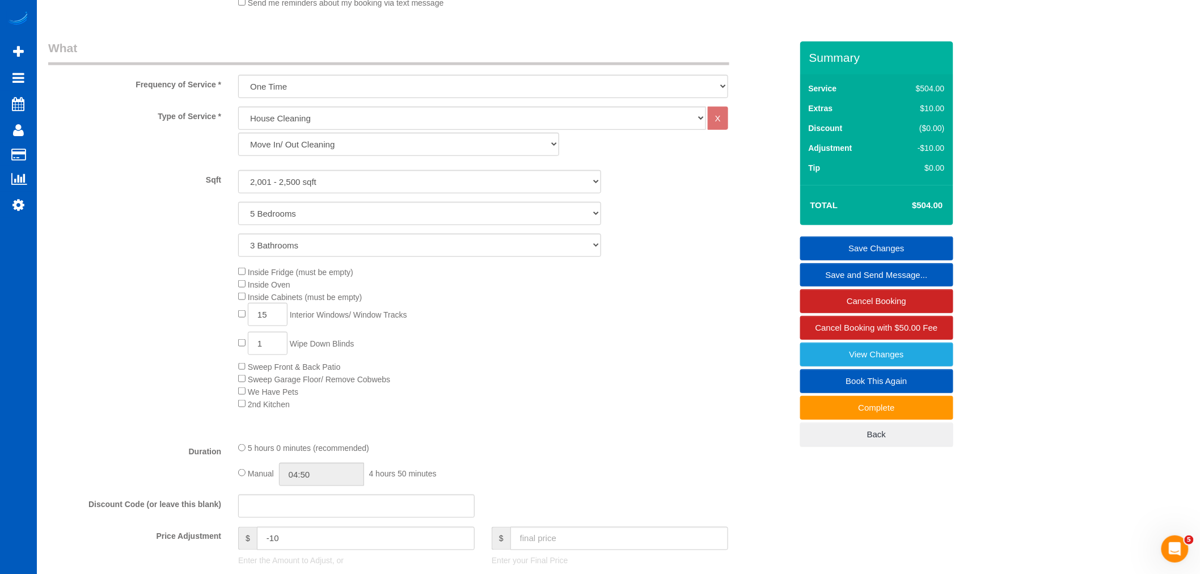
click at [522, 316] on div "Inside Fridge (must be empty) Inside Oven Inside Cabinets (must be empty) 15 In…" at bounding box center [515, 337] width 570 height 145
select select "spot370"
type input "1"
click at [879, 242] on link "Save Changes" at bounding box center [876, 248] width 153 height 24
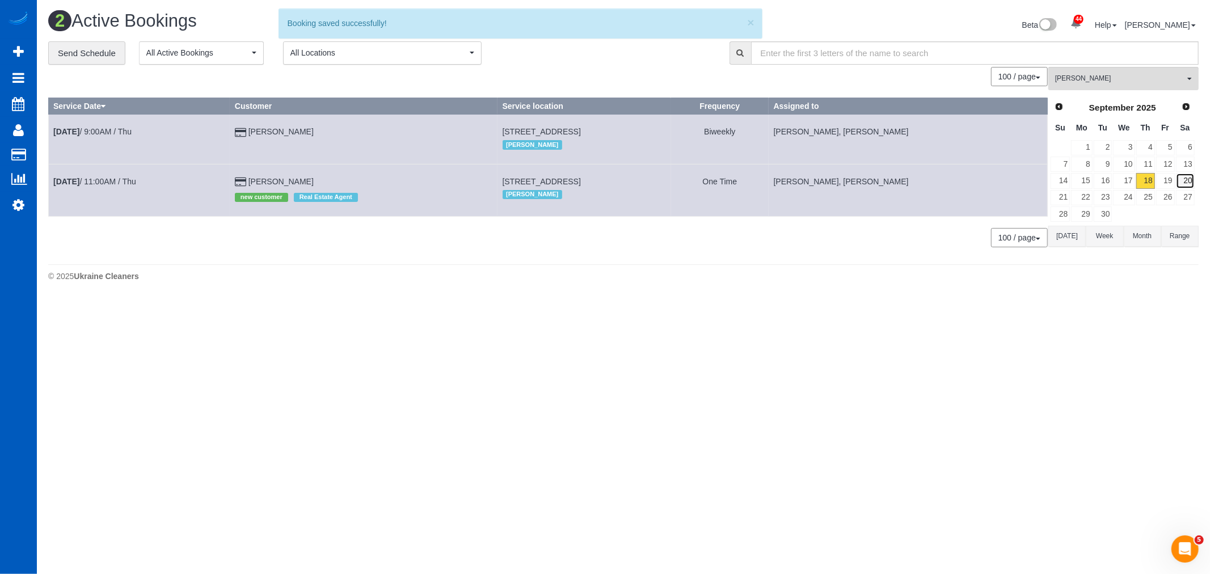
click at [1190, 180] on link "20" at bounding box center [1185, 180] width 19 height 15
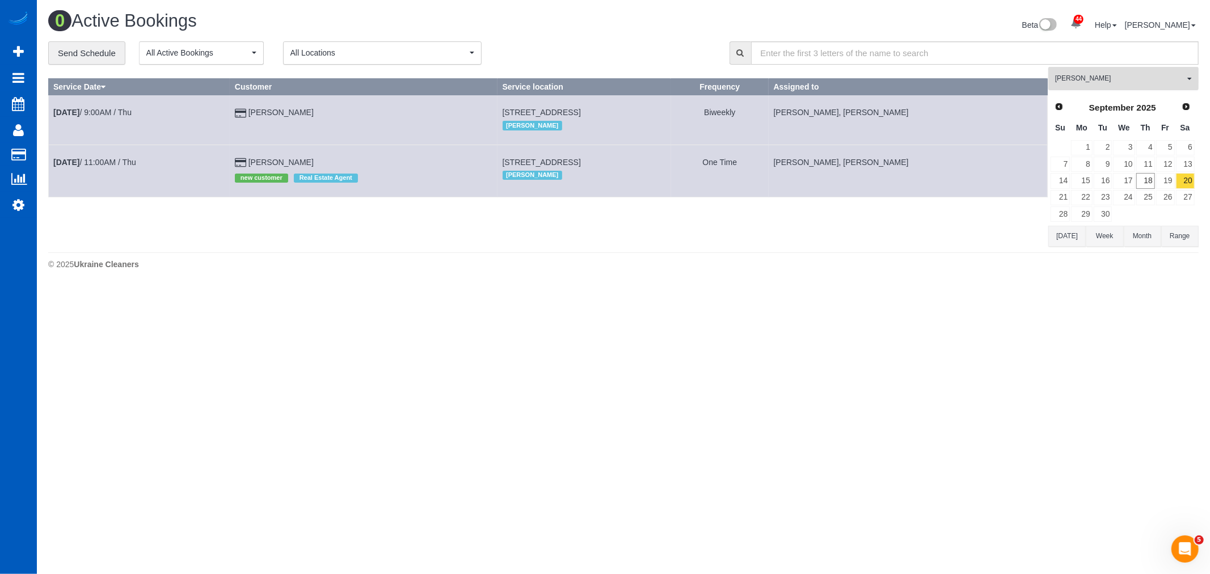
click at [1102, 83] on span "[PERSON_NAME]" at bounding box center [1119, 79] width 129 height 10
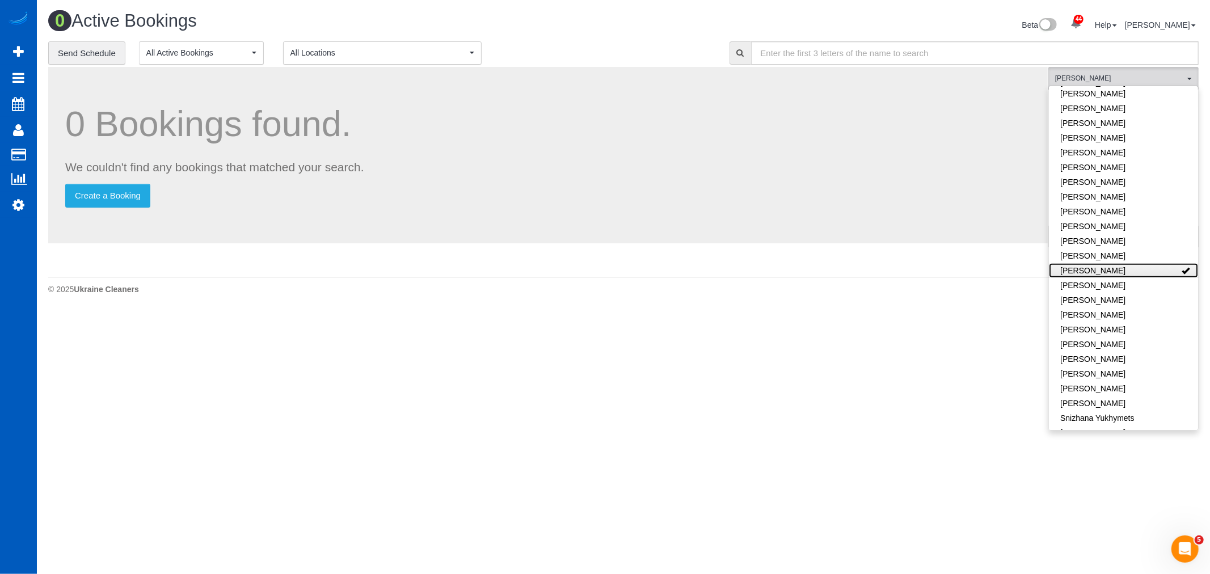
drag, startPoint x: 1166, startPoint y: 259, endPoint x: 1160, endPoint y: 257, distance: 6.6
click at [1160, 263] on link "[PERSON_NAME]" at bounding box center [1123, 270] width 149 height 15
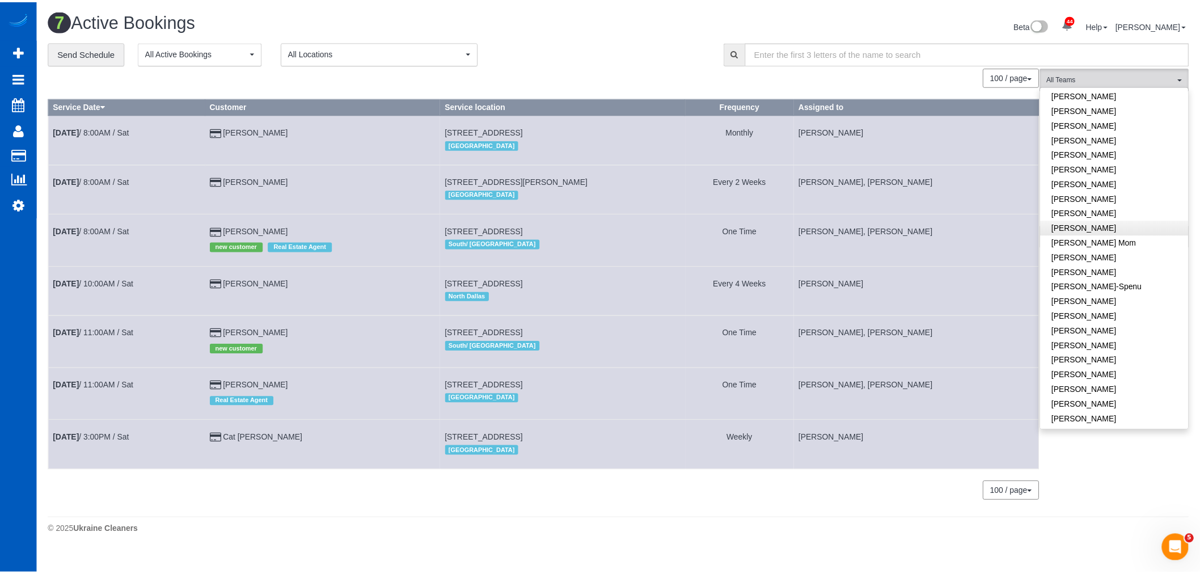
scroll to position [115, 0]
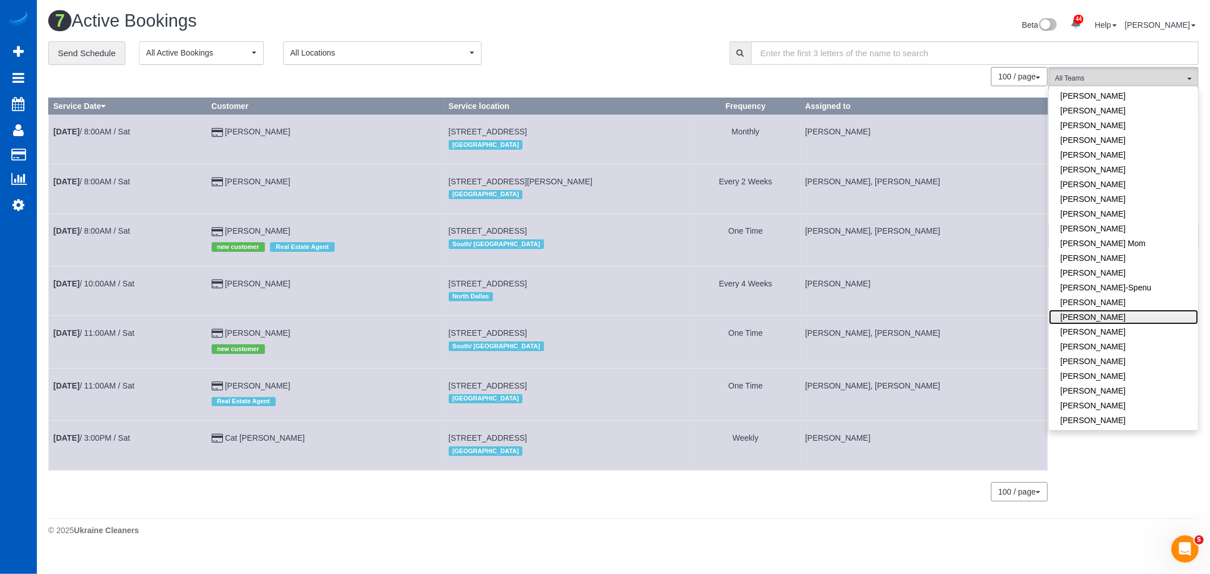
click at [1105, 310] on link "[PERSON_NAME]" at bounding box center [1123, 317] width 149 height 15
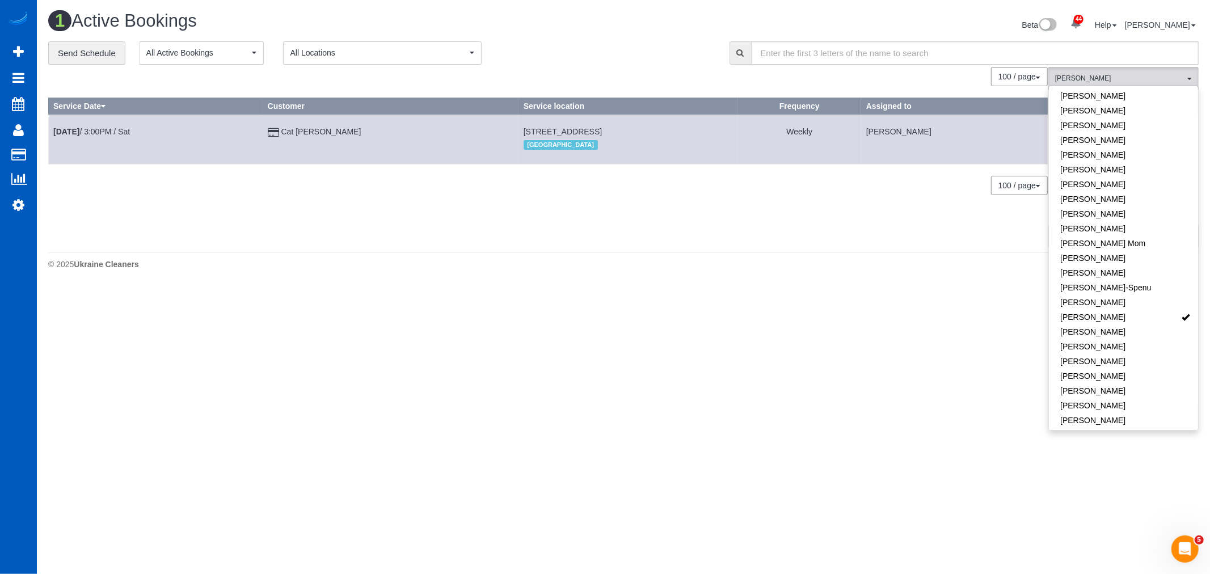
click at [104, 137] on td "Sep 20th / 3:00PM / Sat" at bounding box center [156, 139] width 214 height 49
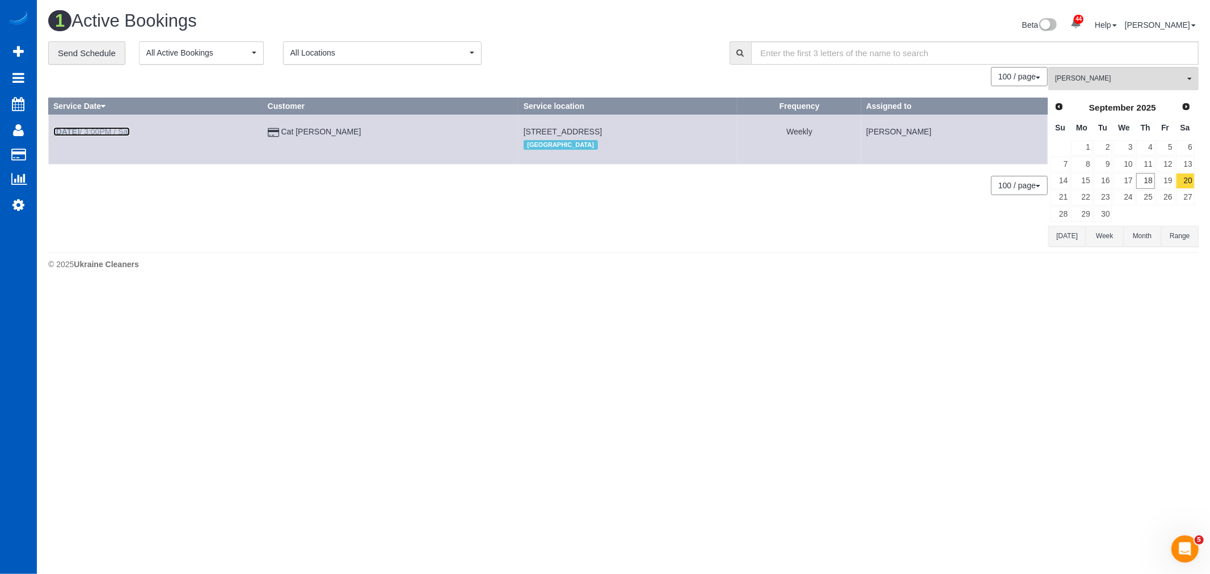
click at [101, 133] on link "Sep 20th / 3:00PM / Sat" at bounding box center [91, 131] width 77 height 9
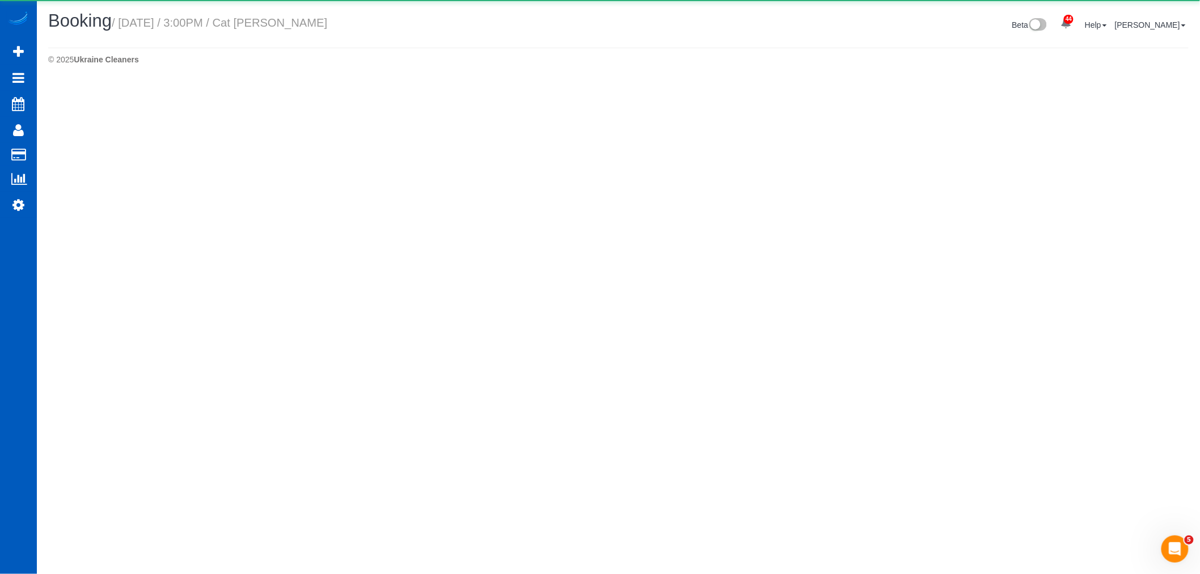
select select "CO"
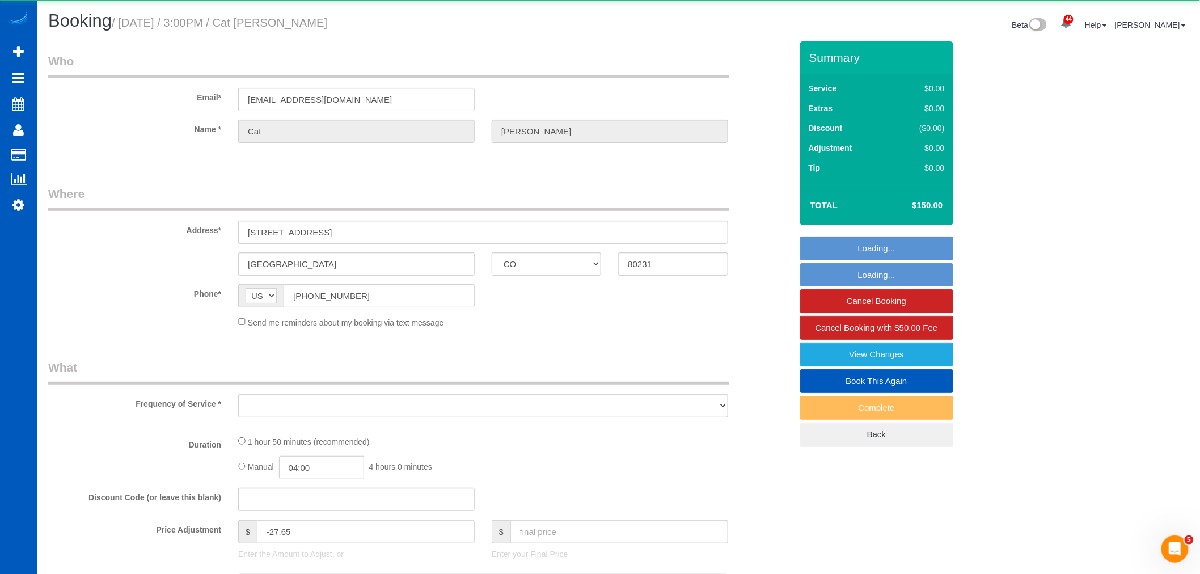
select select "object:65232"
select select "string:fspay-53d7a2b1-834c-403d-8924-bc8eb1a23809"
select select "199"
select select "1501"
select select "3"
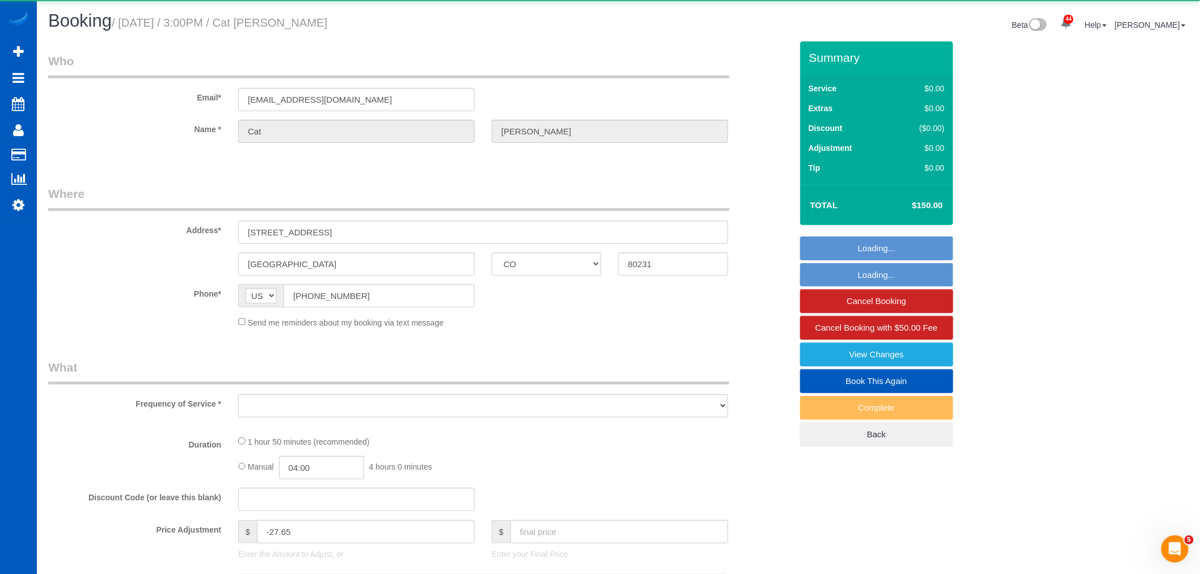
select select "2"
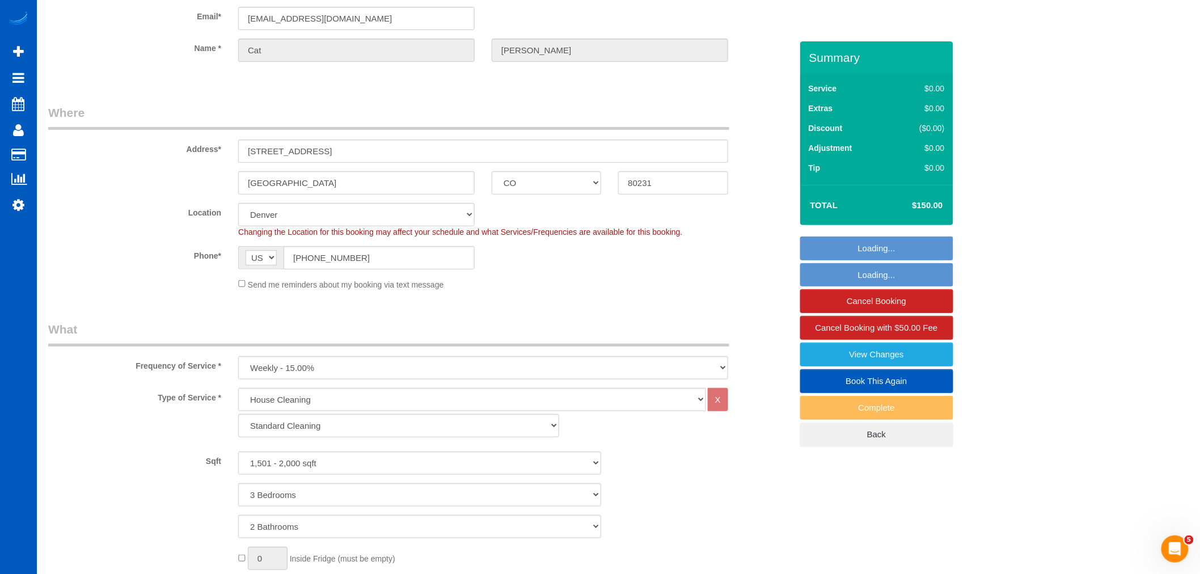
select select "1501"
select select "3"
select select "2"
select select "object:65594"
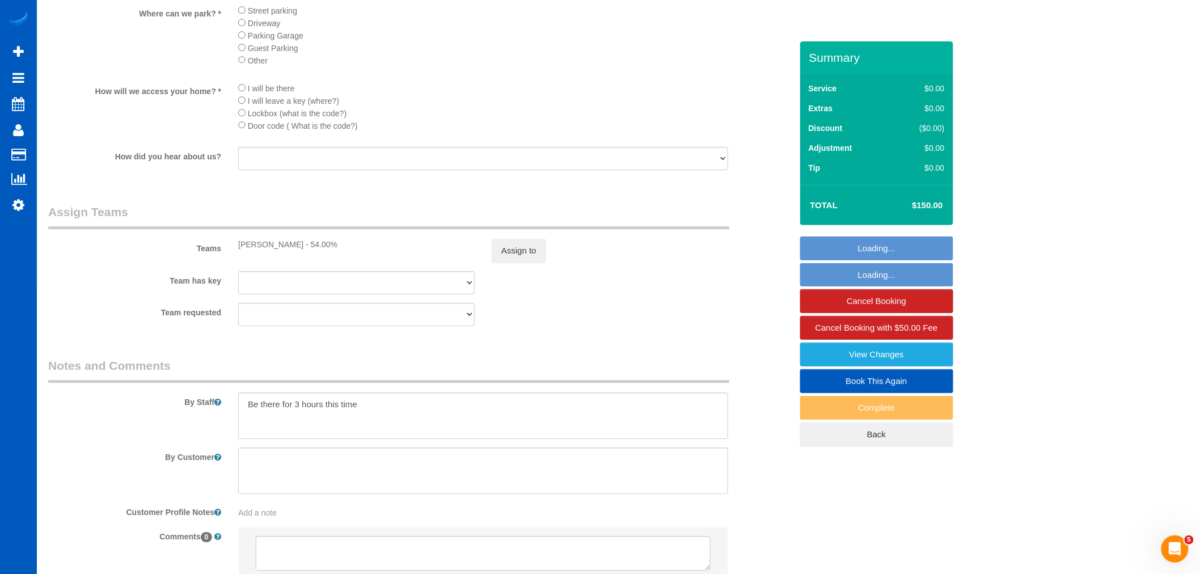
scroll to position [1386, 0]
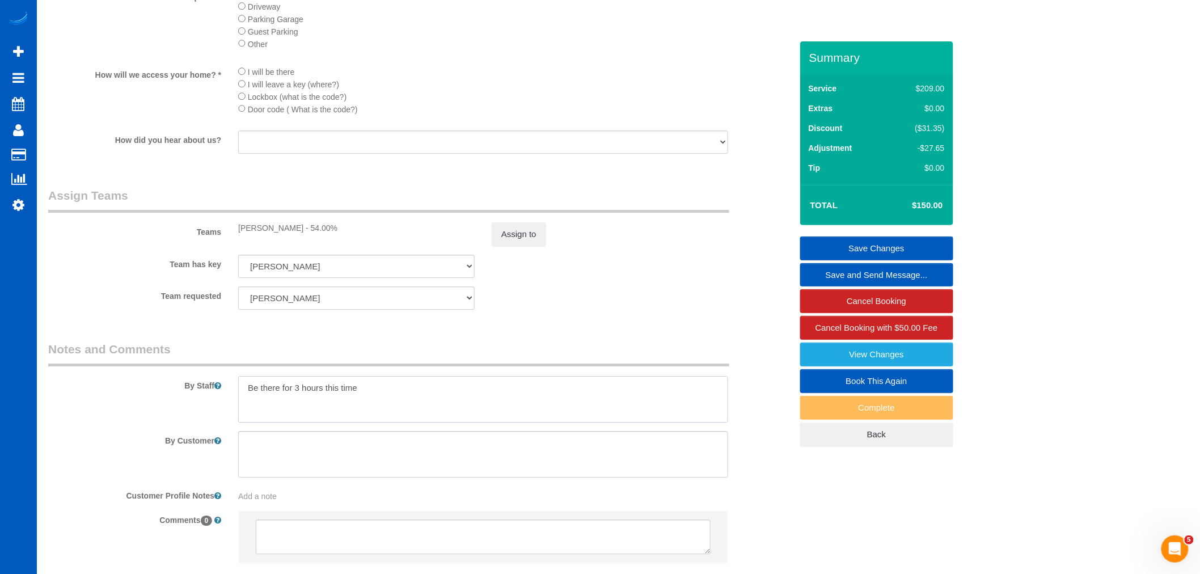
click at [417, 407] on textarea at bounding box center [483, 399] width 490 height 47
type textarea "Be there for 3 hours this time You need to clean office on the top floor and ba…"
drag, startPoint x: 246, startPoint y: 400, endPoint x: 611, endPoint y: 423, distance: 365.9
click at [611, 423] on textarea at bounding box center [483, 399] width 490 height 47
click at [428, 466] on textarea at bounding box center [483, 454] width 490 height 47
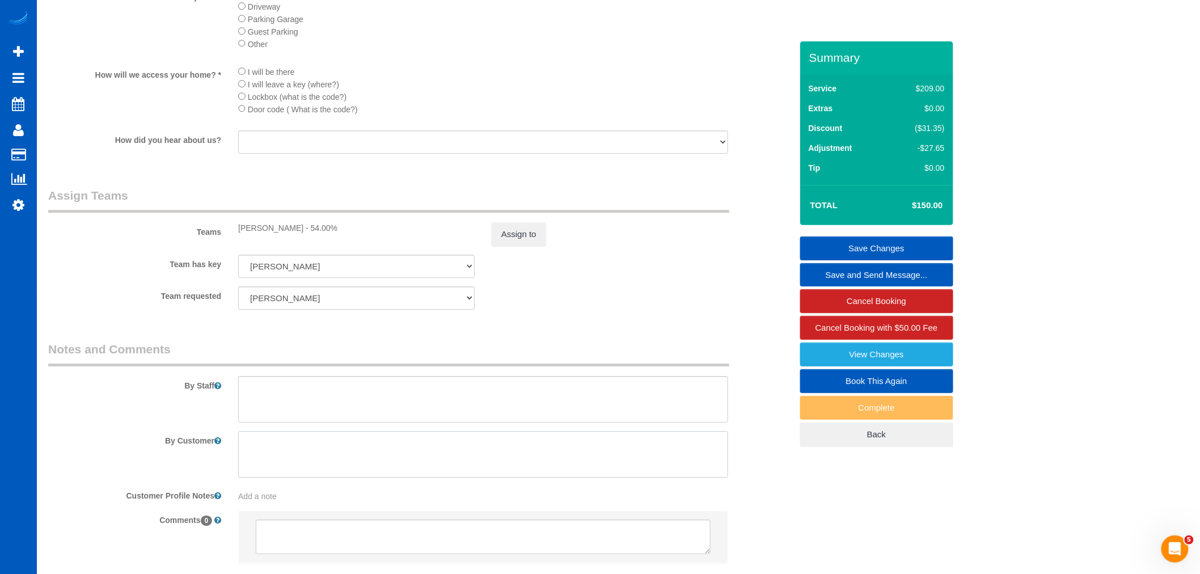
paste textarea "Be there for 3 hours this time You need to clean office on the top floor and ba…"
type textarea "Be there for 3 hours this time You need to clean office on the top floor and ba…"
click at [848, 251] on link "Save Changes" at bounding box center [876, 248] width 153 height 24
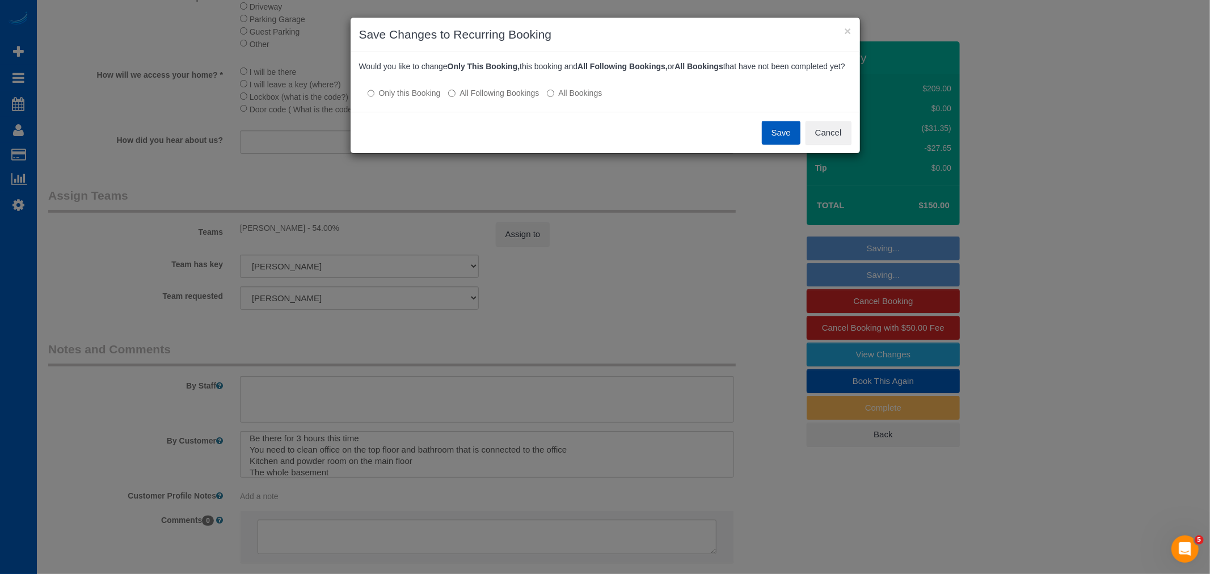
click at [787, 140] on button "Save" at bounding box center [781, 133] width 39 height 24
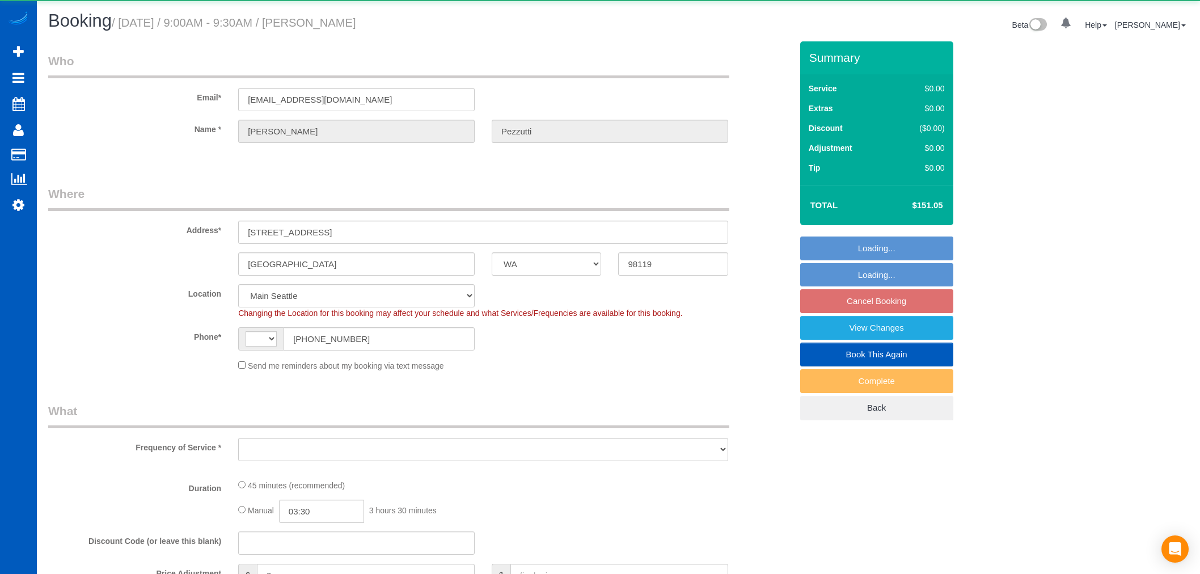
select select "WA"
select select "string:[GEOGRAPHIC_DATA]"
select select "object:960"
select select "199"
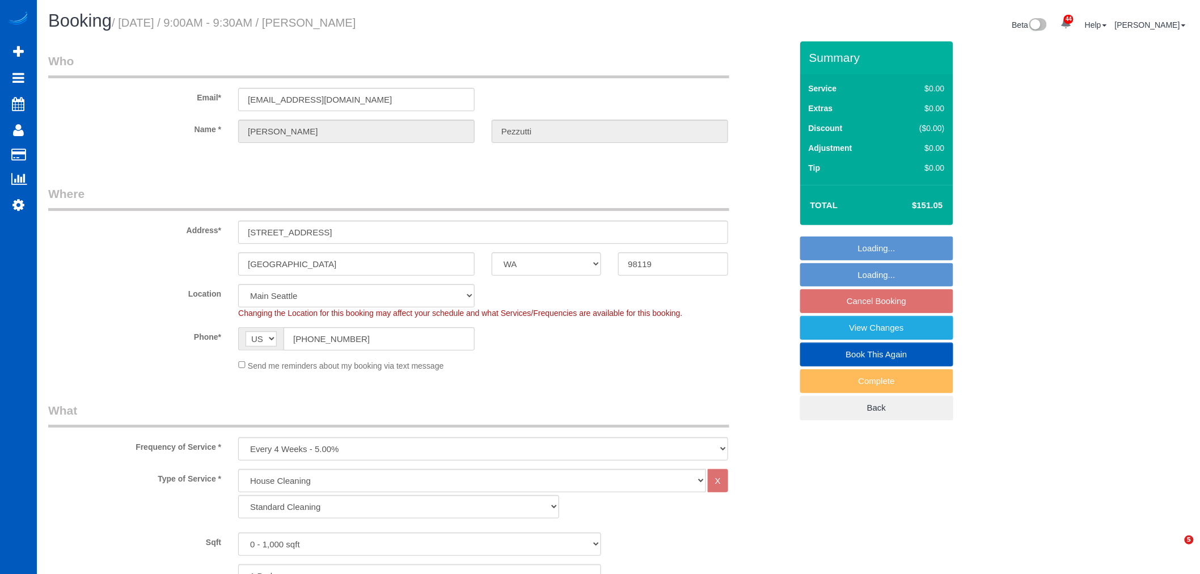
select select "object:1242"
click at [878, 298] on fieldset "Loading... Loading... Cancel Booking View Changes Book This Again Complete Back" at bounding box center [876, 328] width 153 height 184
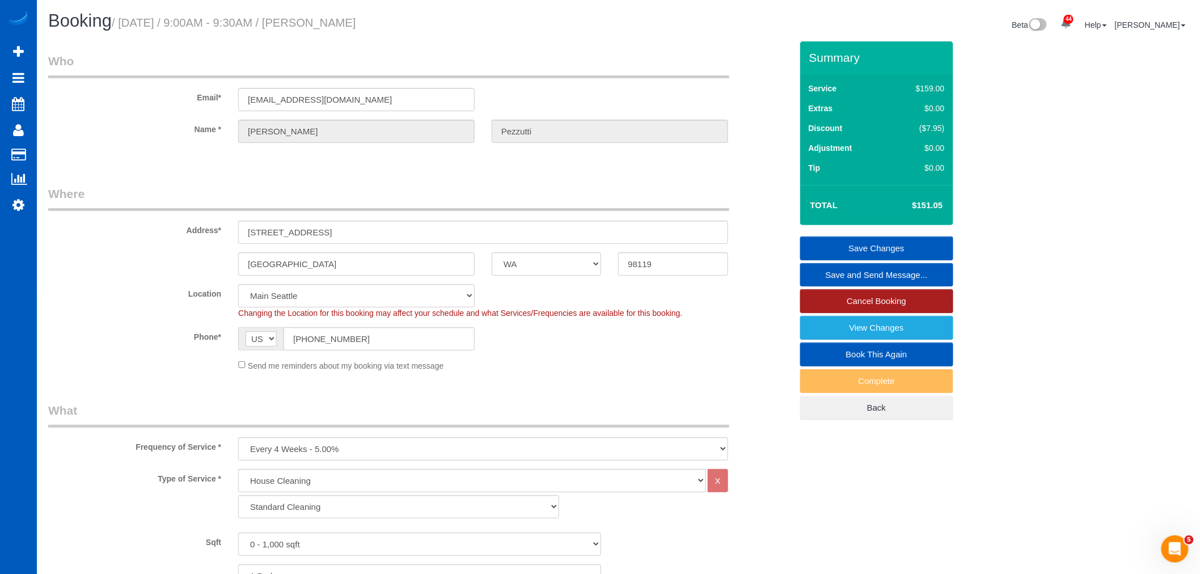
click at [875, 298] on link "Cancel Booking" at bounding box center [876, 301] width 153 height 24
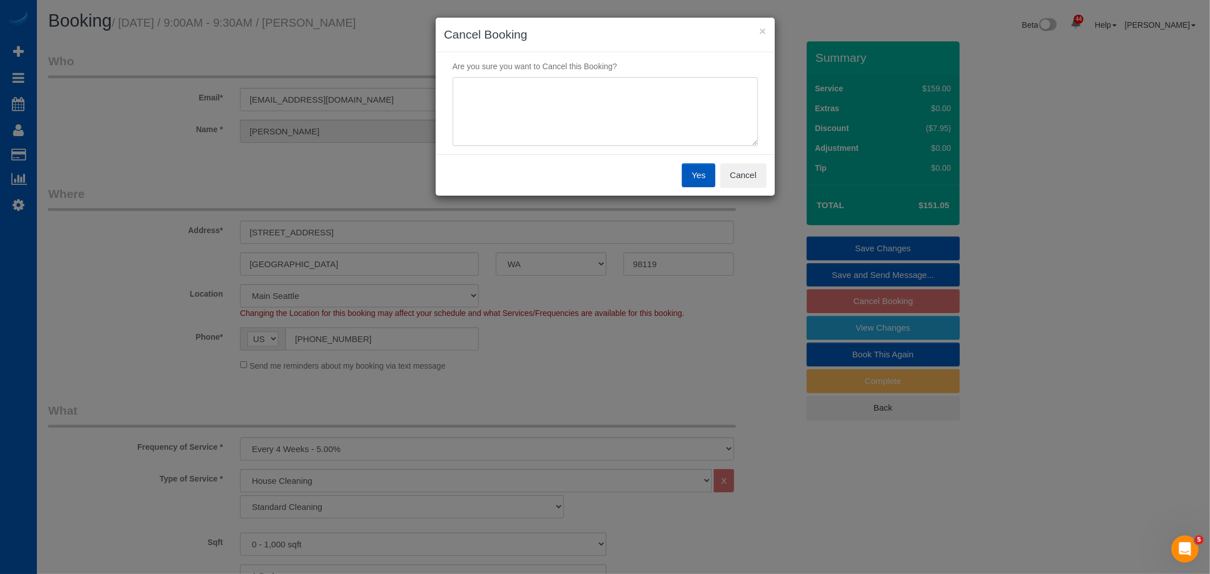
click at [645, 121] on textarea at bounding box center [605, 111] width 305 height 69
type textarea "no longer needed"
click at [698, 172] on button "Yes" at bounding box center [698, 175] width 33 height 24
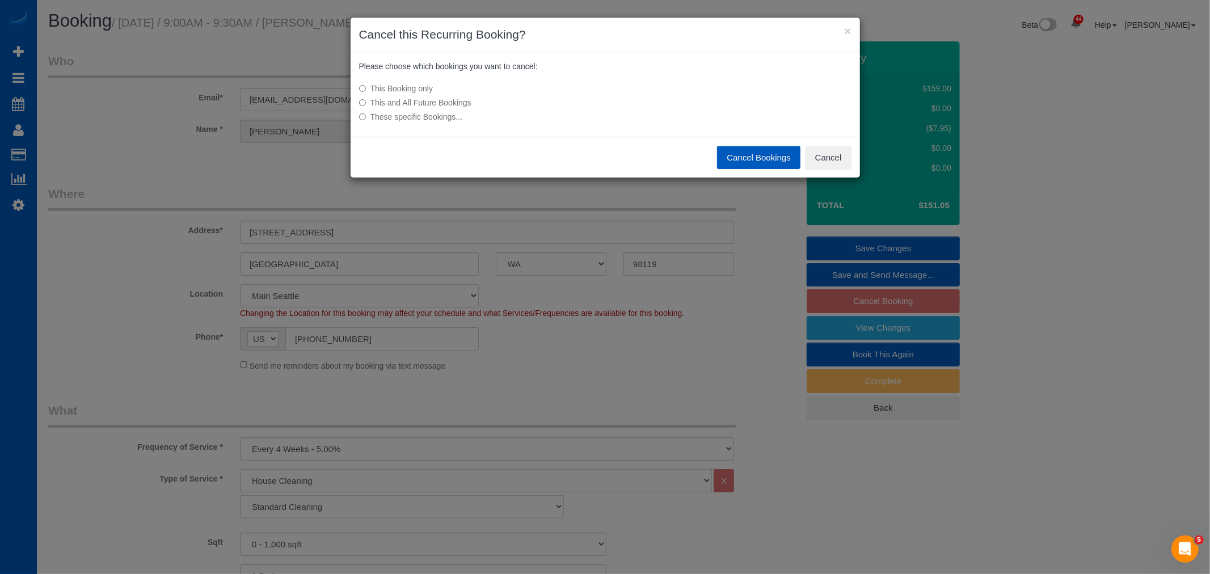
click at [454, 100] on label "This and All Future Bookings" at bounding box center [520, 102] width 323 height 11
click at [746, 146] on button "Cancel Bookings" at bounding box center [758, 158] width 83 height 24
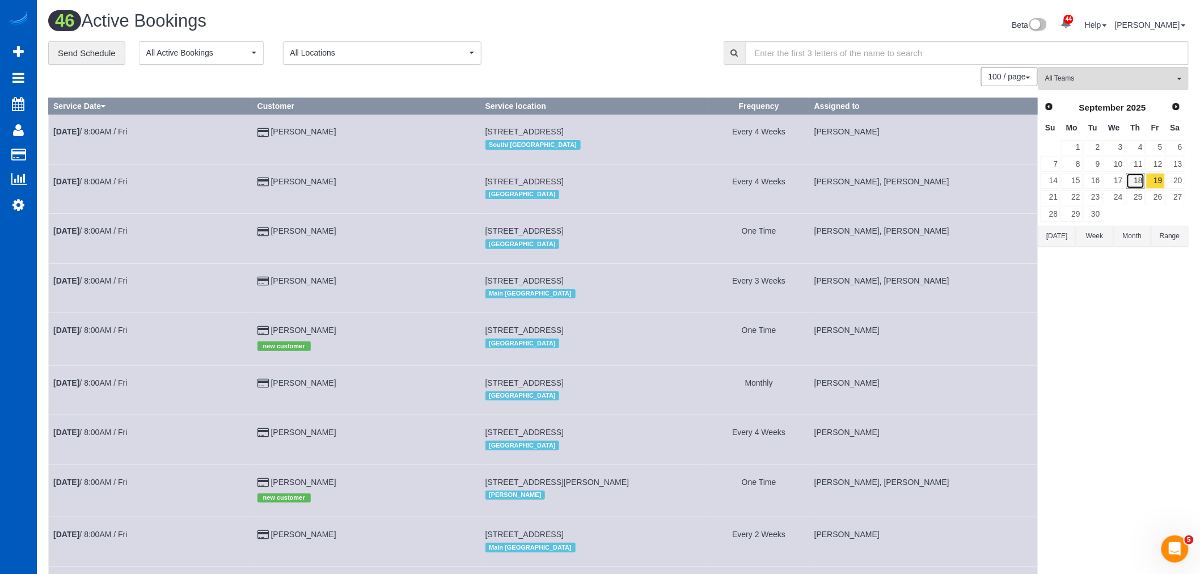
click at [1138, 183] on link "18" at bounding box center [1135, 180] width 19 height 15
click at [1152, 180] on link "19" at bounding box center [1155, 180] width 19 height 15
click at [1097, 83] on span "All Teams" at bounding box center [1109, 79] width 129 height 10
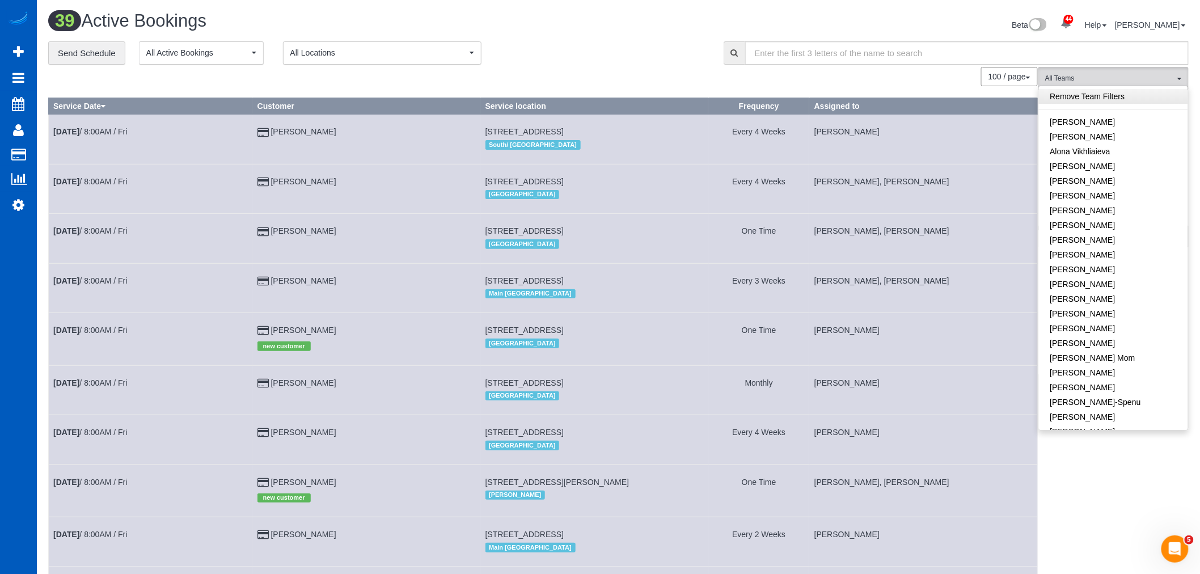
click at [1104, 100] on link "Remove Team Filters" at bounding box center [1113, 96] width 149 height 15
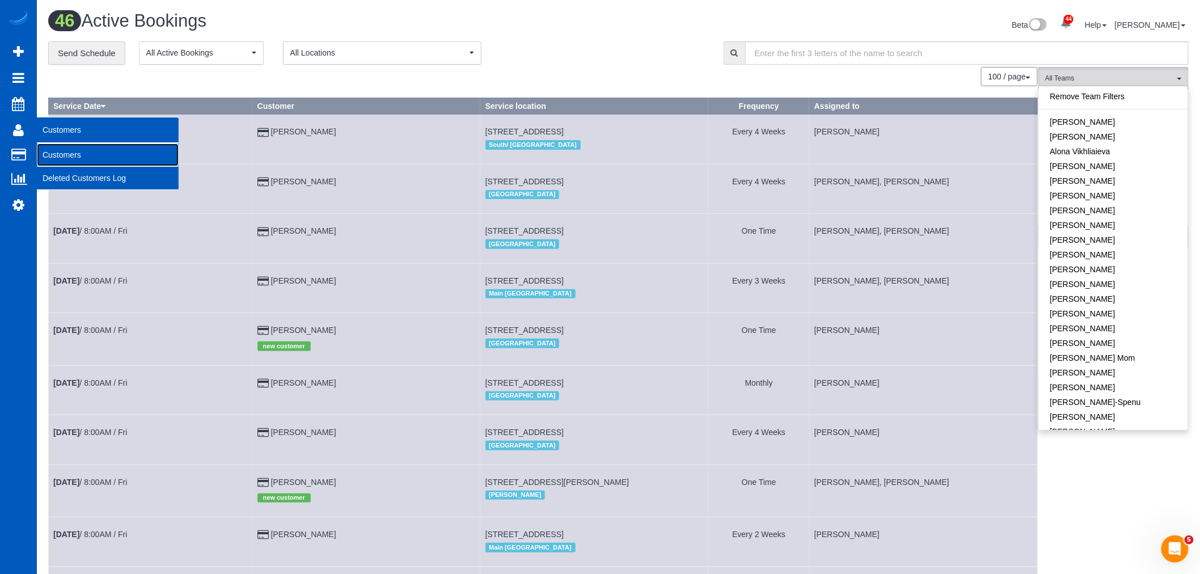
click at [61, 150] on link "Customers" at bounding box center [108, 154] width 142 height 23
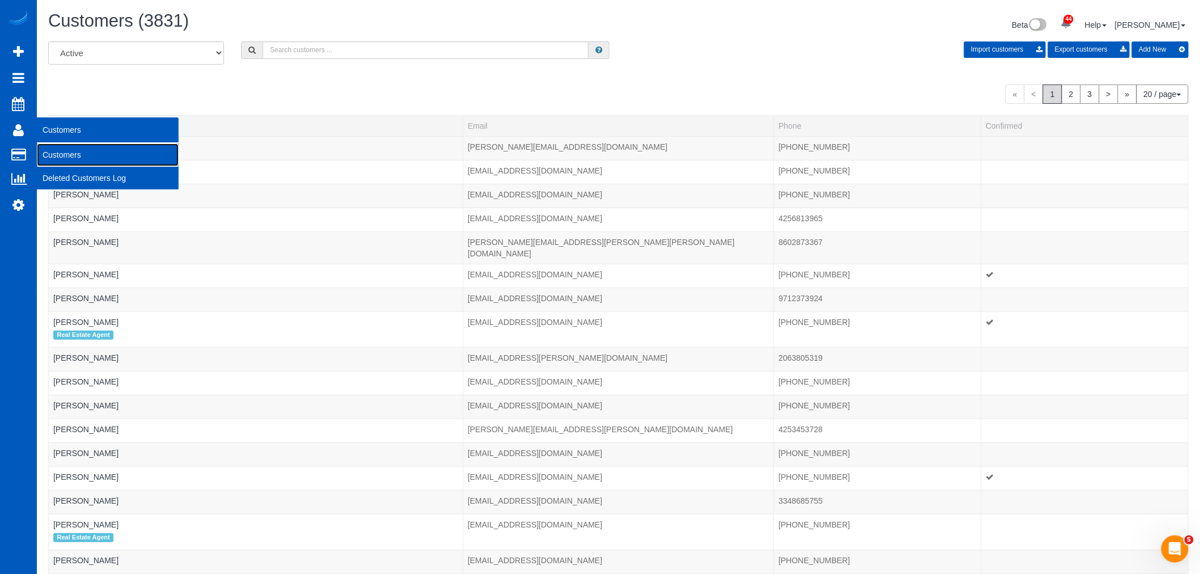
click at [93, 148] on link "Customers" at bounding box center [108, 154] width 142 height 23
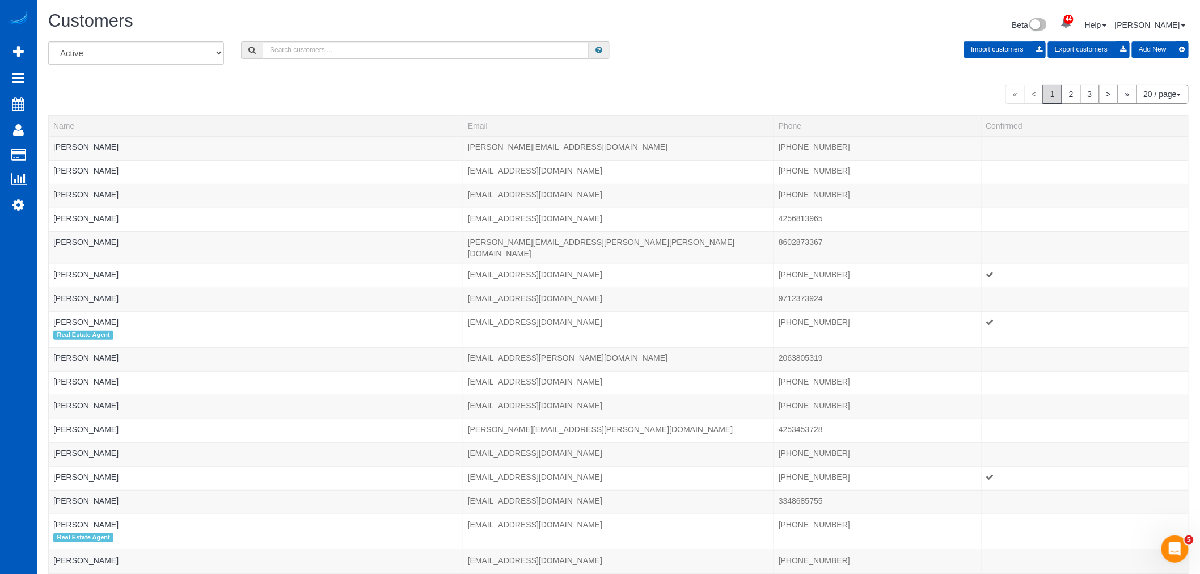
drag, startPoint x: 302, startPoint y: 38, endPoint x: 322, endPoint y: 40, distance: 19.9
click at [302, 38] on div "Customers Beta 44 Your Notifications You have 0 alerts × You have 2 to charge f…" at bounding box center [619, 26] width 1158 height 30
click at [352, 50] on input "text" at bounding box center [426, 50] width 326 height 18
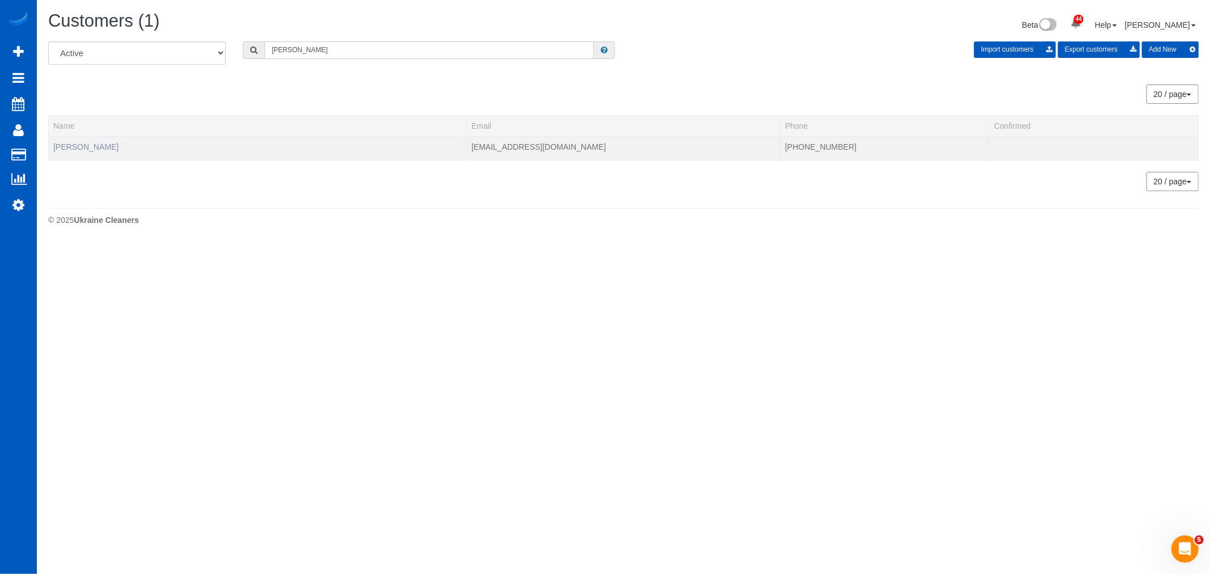
type input "hassan"
click at [67, 145] on link "[PERSON_NAME]" at bounding box center [85, 146] width 65 height 9
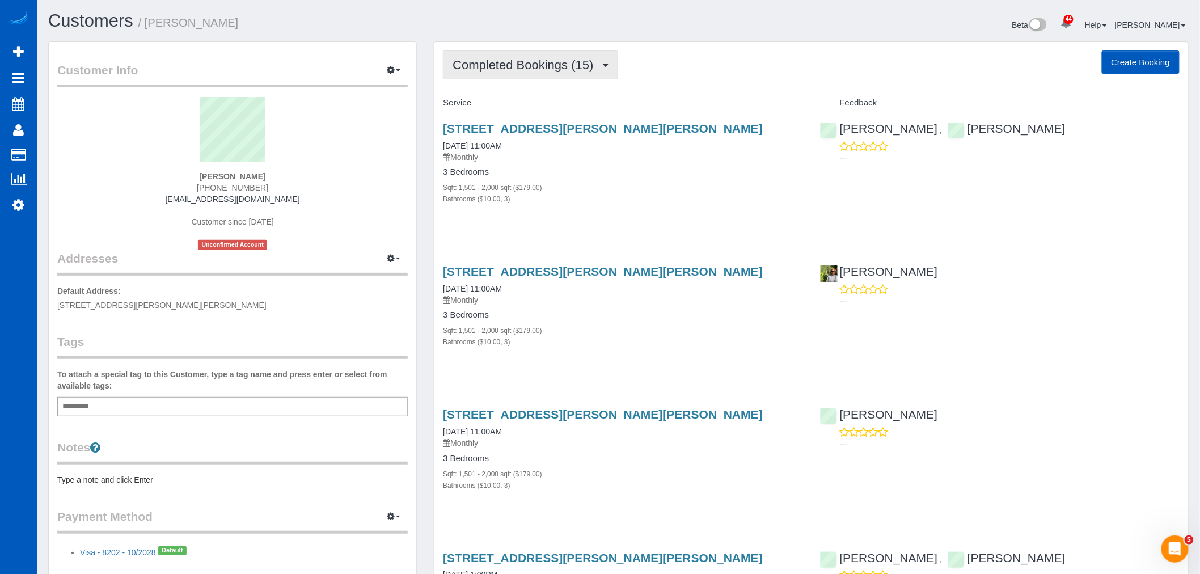
click at [506, 65] on span "Completed Bookings (15)" at bounding box center [526, 65] width 146 height 14
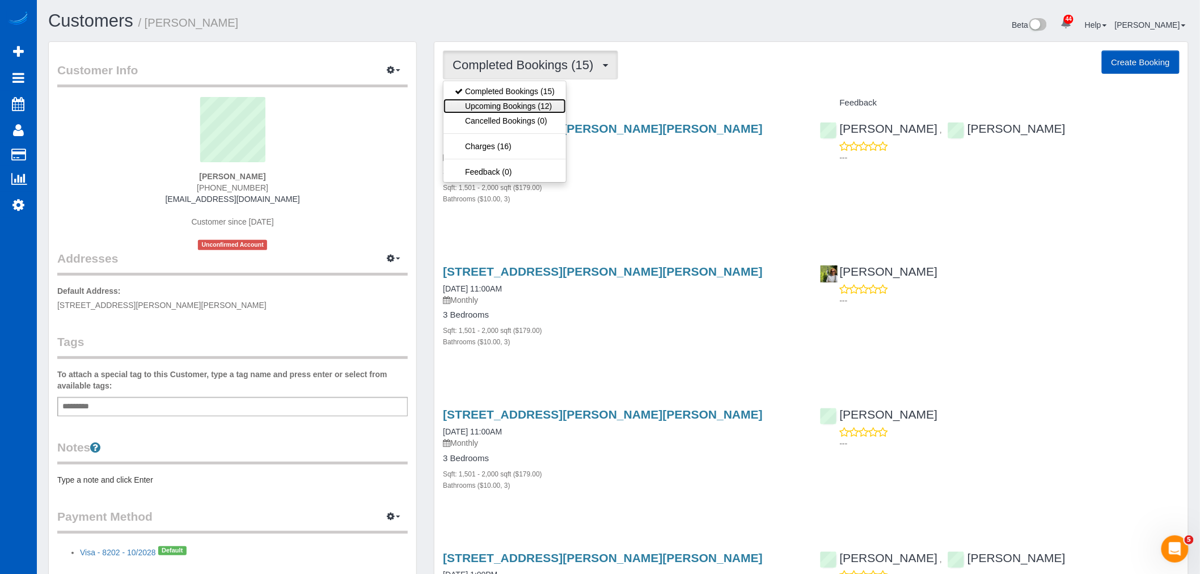
click at [503, 106] on link "Upcoming Bookings (12)" at bounding box center [504, 106] width 122 height 15
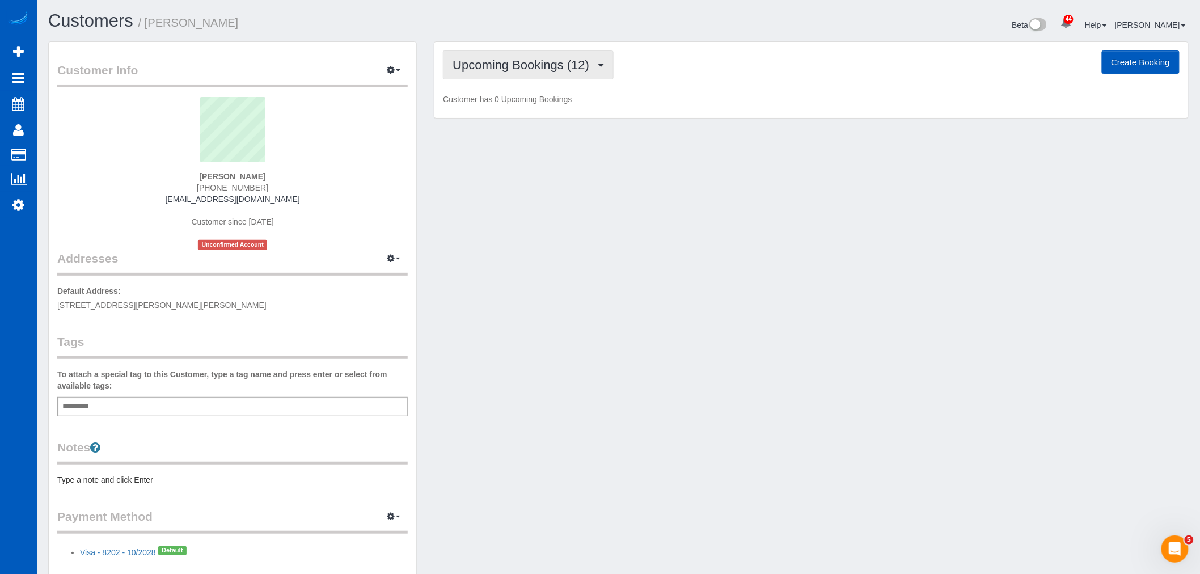
click at [492, 73] on button "Upcoming Bookings (12)" at bounding box center [528, 64] width 171 height 29
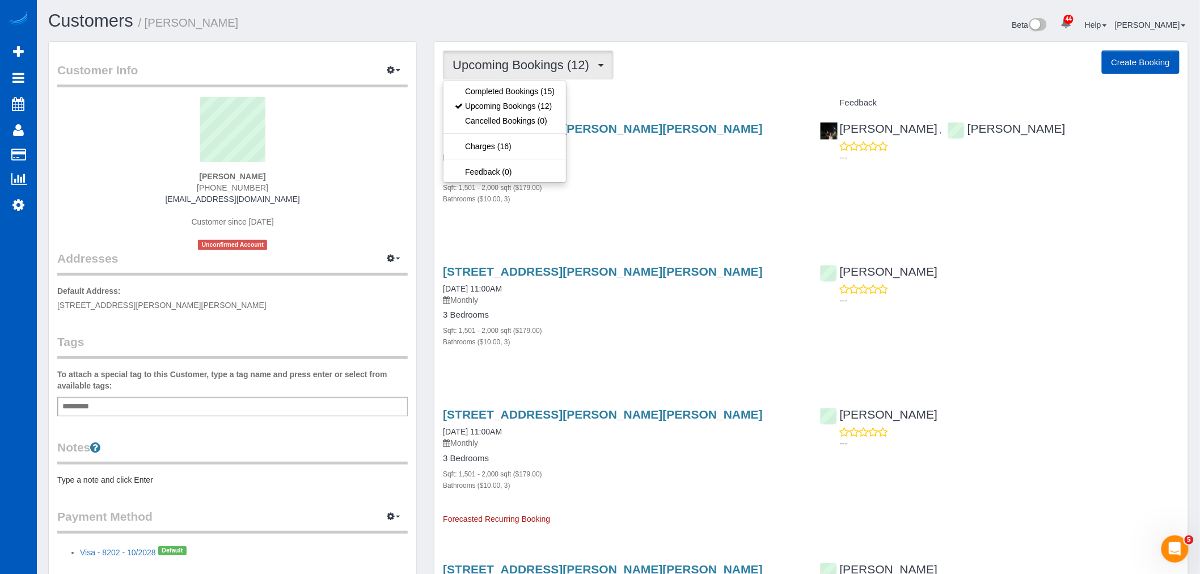
click at [645, 184] on div "Sqft: 1,501 - 2,000 sqft ($179.00)" at bounding box center [623, 186] width 360 height 11
click at [519, 71] on span "Upcoming Bookings (12)" at bounding box center [524, 65] width 142 height 14
click at [519, 91] on link "Completed Bookings (15)" at bounding box center [504, 91] width 122 height 15
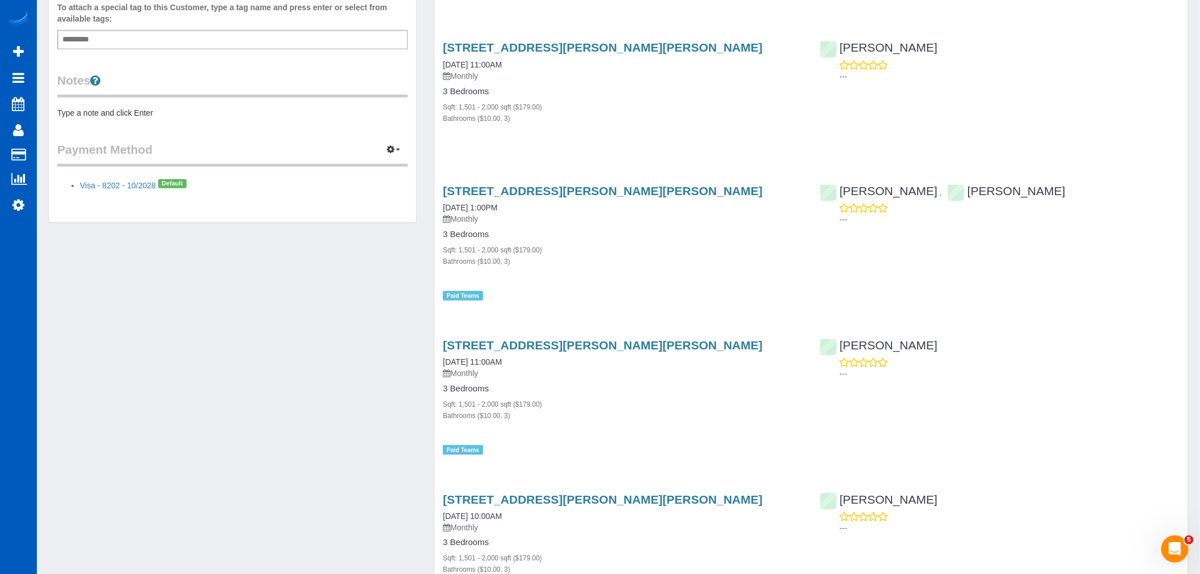
scroll to position [252, 0]
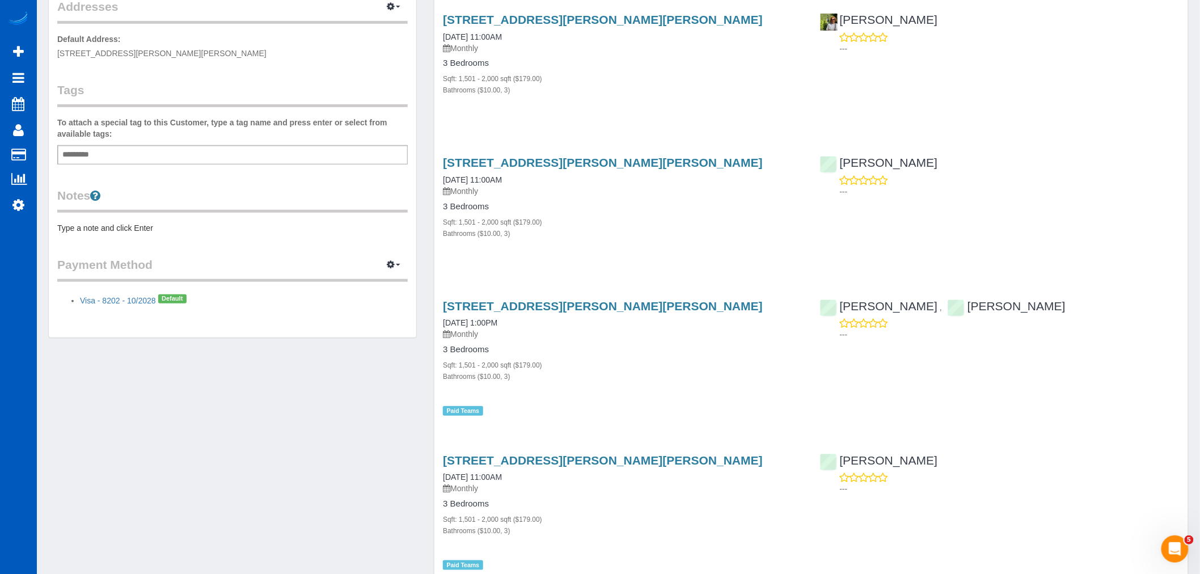
click at [259, 242] on div "Customer Info Edit Contact Info Send Message Email Preferences Special Sales Ta…" at bounding box center [232, 63] width 367 height 547
click at [226, 231] on pre "Type a note and click Enter" at bounding box center [232, 227] width 350 height 11
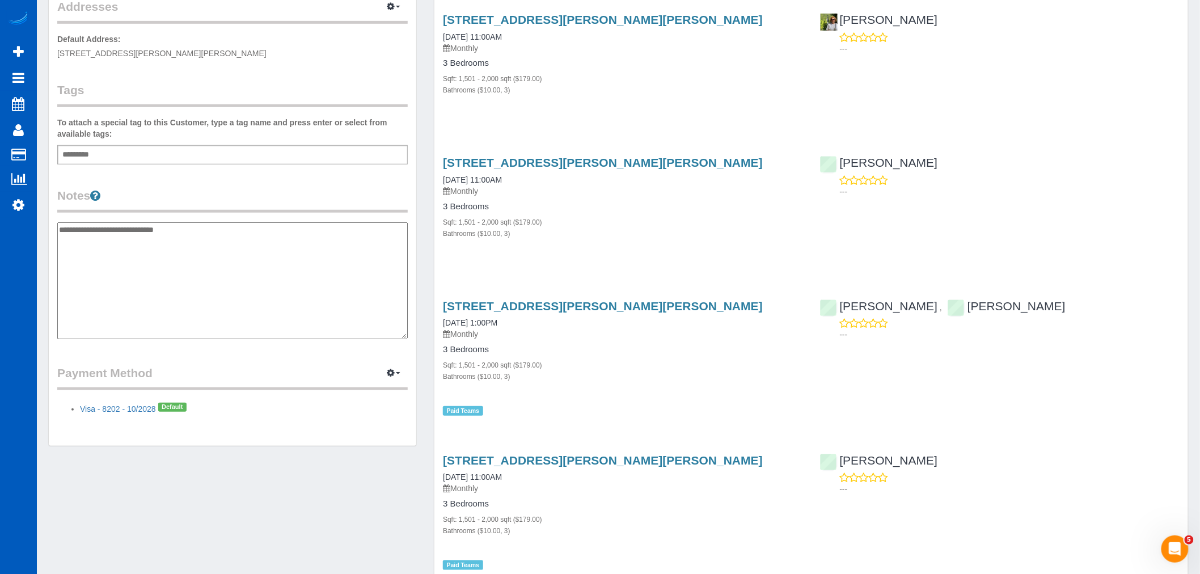
type textarea "**********"
click at [200, 197] on legend "Notes" at bounding box center [232, 200] width 350 height 26
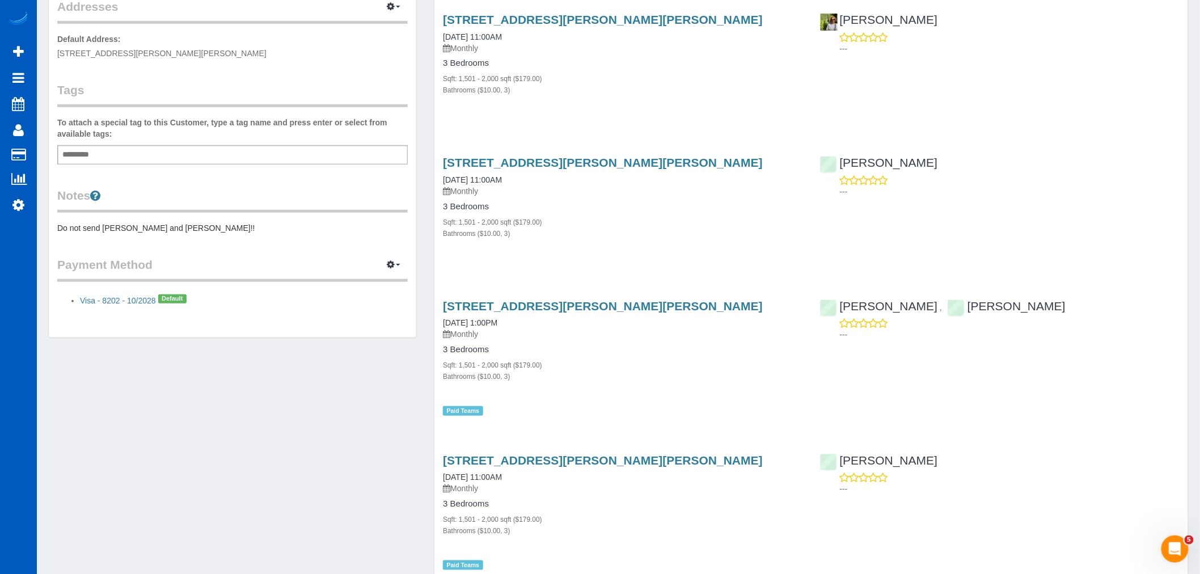
click at [181, 224] on pre "Do not send Kateryna and Mariia!!" at bounding box center [232, 227] width 350 height 11
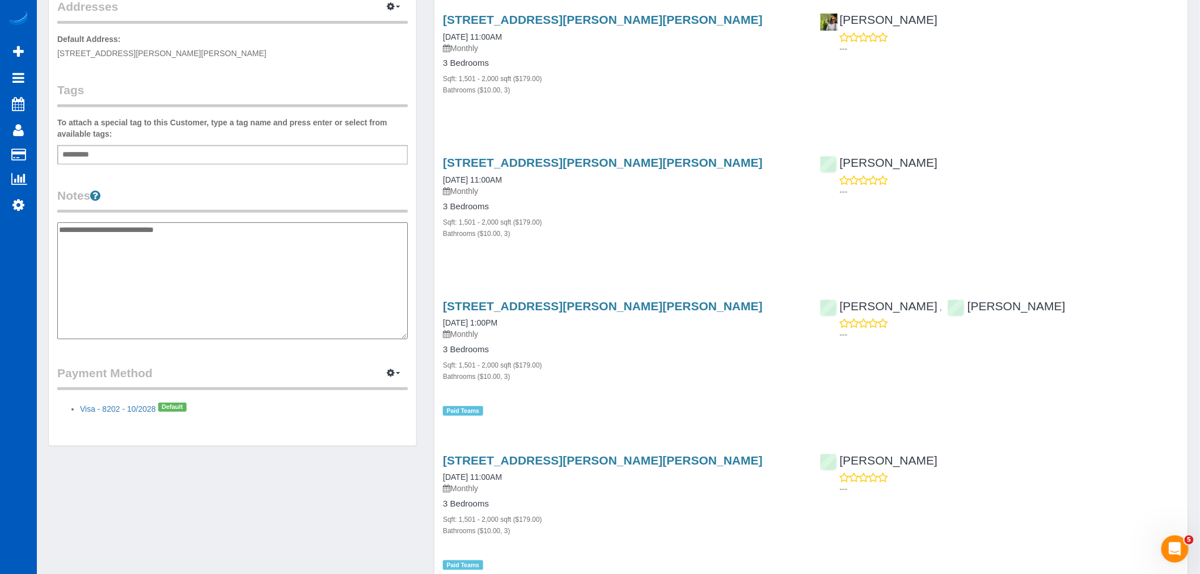
click at [210, 225] on textarea "**********" at bounding box center [232, 280] width 350 height 117
click at [213, 203] on legend "Notes" at bounding box center [232, 200] width 350 height 26
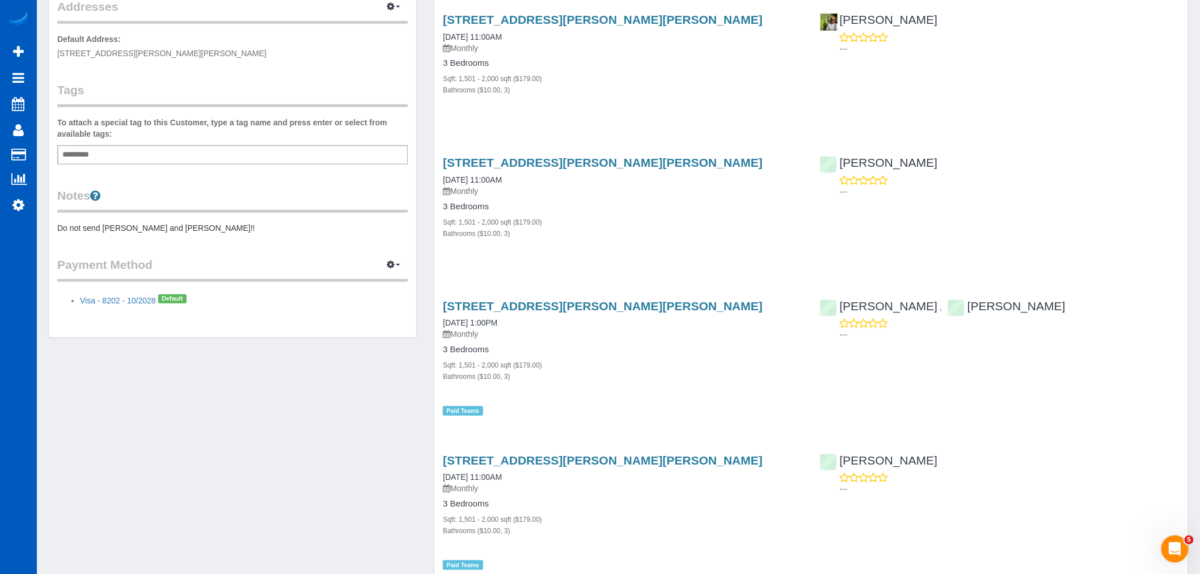
click at [329, 330] on div "Customer Info Edit Contact Info Send Message Email Preferences Special Sales Ta…" at bounding box center [232, 63] width 367 height 547
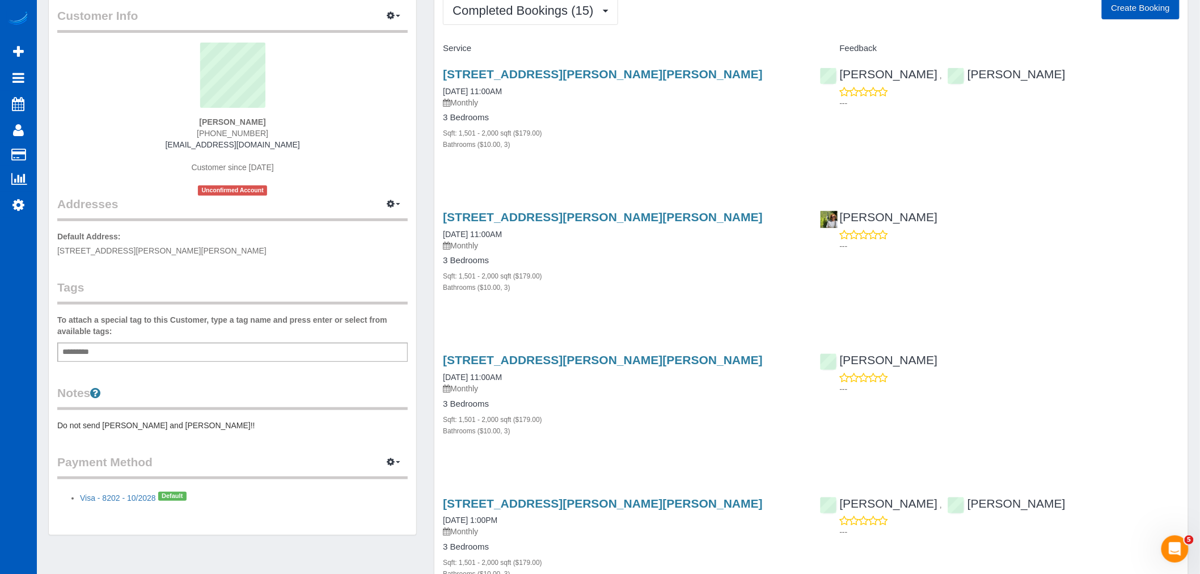
scroll to position [0, 0]
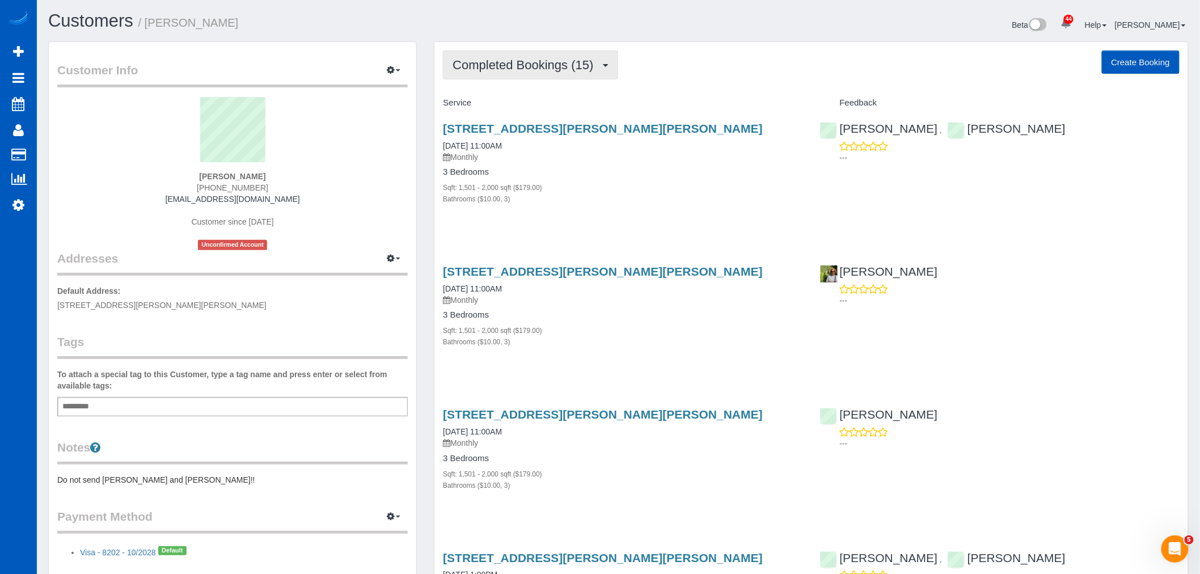
click at [511, 71] on span "Completed Bookings (15)" at bounding box center [526, 65] width 146 height 14
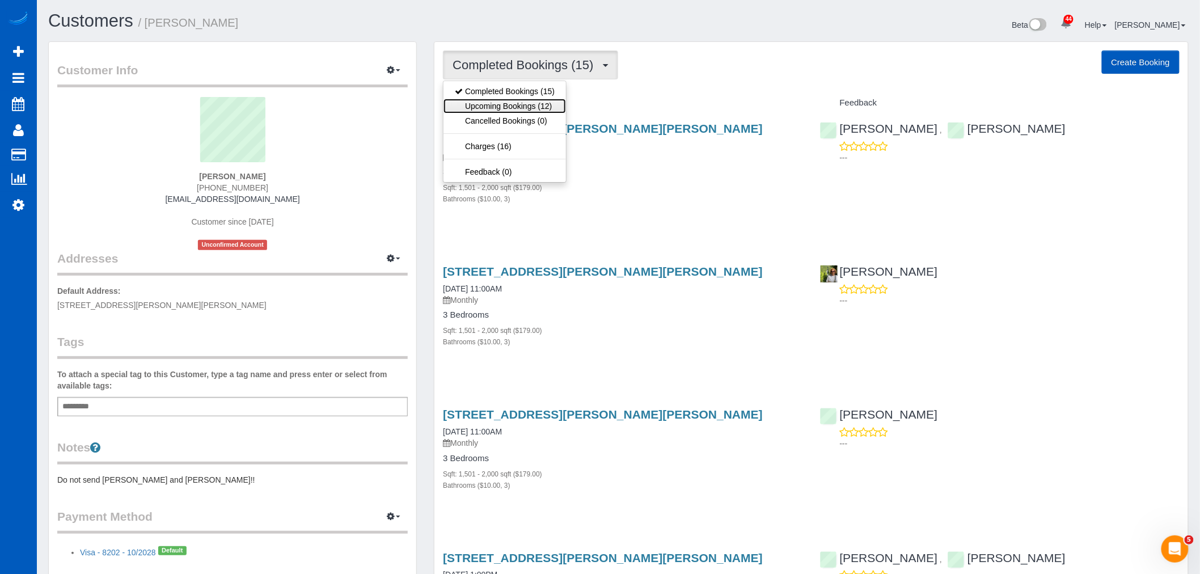
click at [506, 105] on link "Upcoming Bookings (12)" at bounding box center [504, 106] width 122 height 15
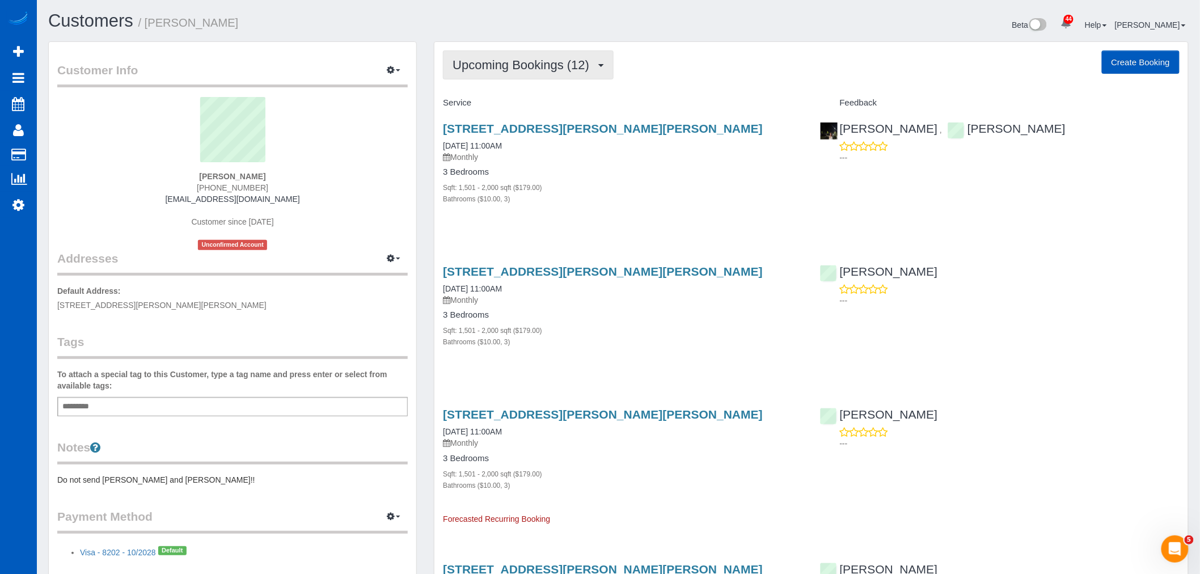
click at [483, 68] on span "Upcoming Bookings (12)" at bounding box center [524, 65] width 142 height 14
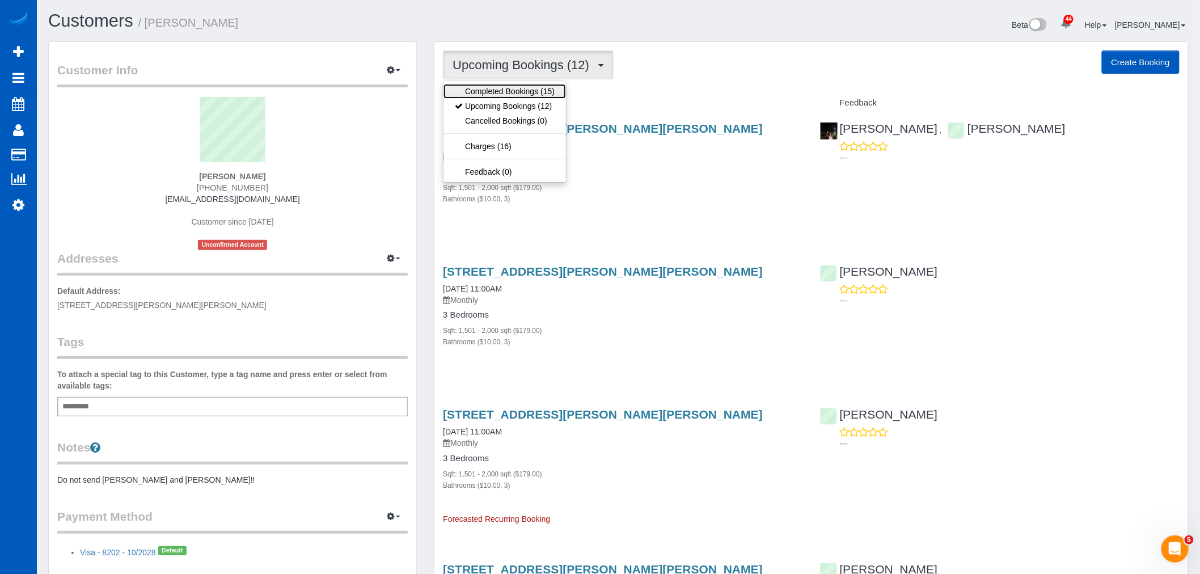
click at [493, 91] on link "Completed Bookings (15)" at bounding box center [504, 91] width 122 height 15
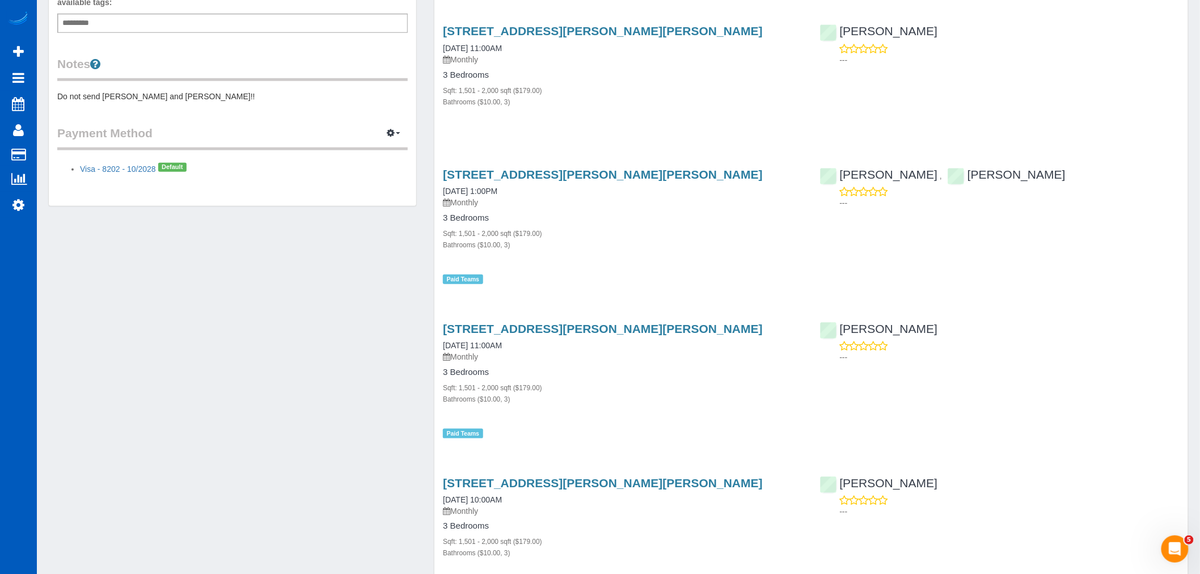
scroll to position [252, 0]
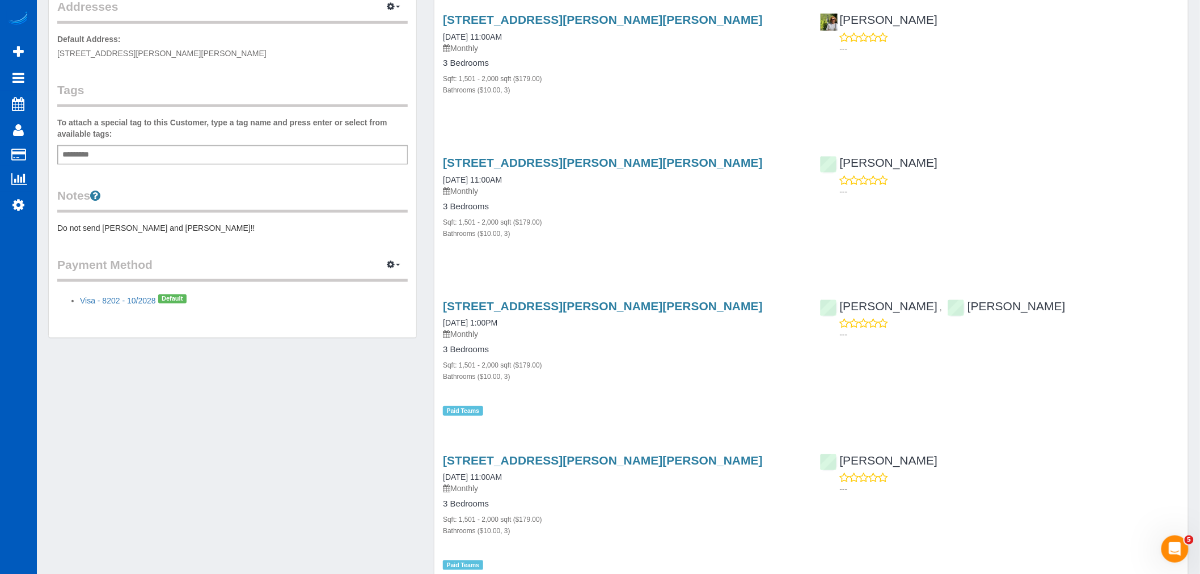
click at [212, 235] on div "Customer Info Edit Contact Info Send Message Email Preferences Special Sales Ta…" at bounding box center [232, 63] width 367 height 547
click at [205, 225] on pre "Do not send Kateryna and Mariia!!" at bounding box center [232, 227] width 350 height 11
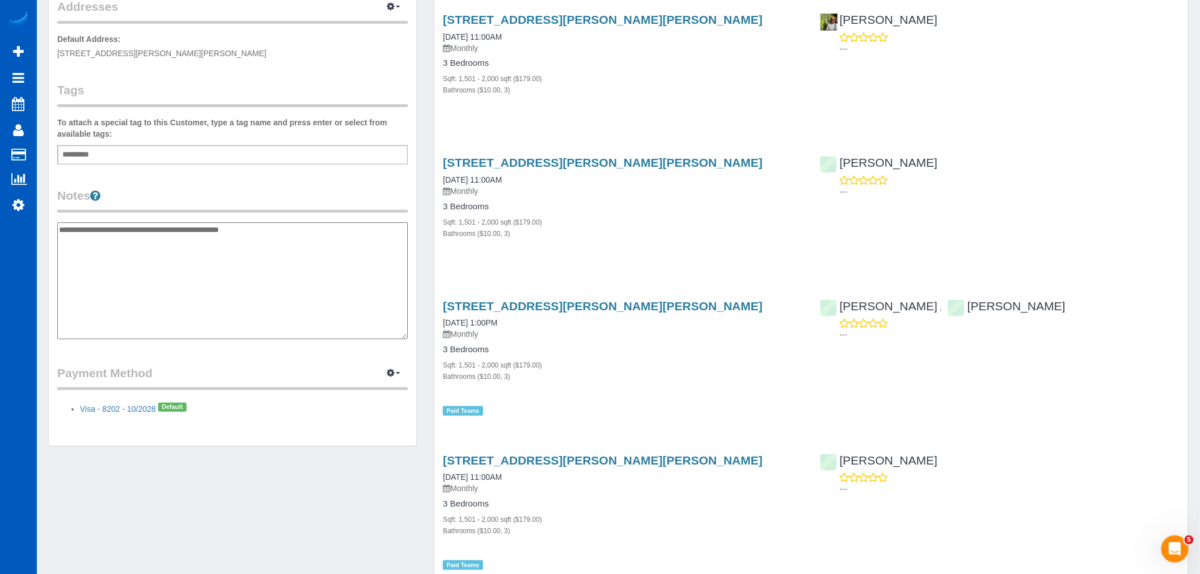
click at [288, 239] on textarea "**********" at bounding box center [232, 280] width 350 height 117
click at [311, 278] on textarea "**********" at bounding box center [232, 280] width 350 height 117
type textarea "**********"
click at [287, 344] on div "Customer Info Edit Contact Info Send Message Email Preferences Special Sales Ta…" at bounding box center [232, 118] width 367 height 656
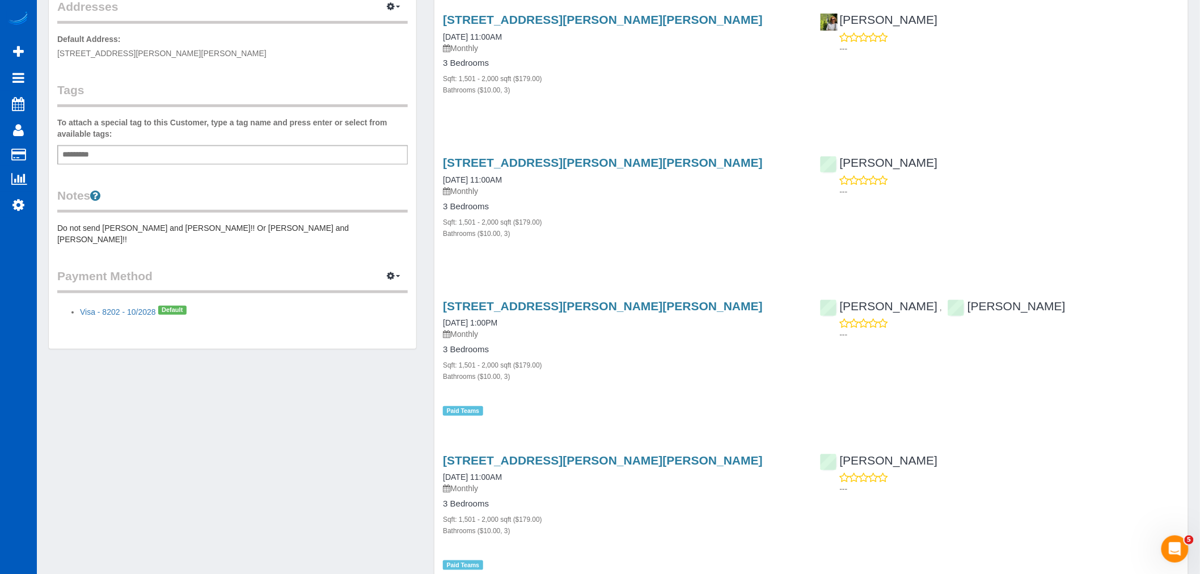
click at [257, 225] on pre "Do not send Kateryna and Mariia!! Or Viktoria and Vira!!" at bounding box center [232, 233] width 350 height 23
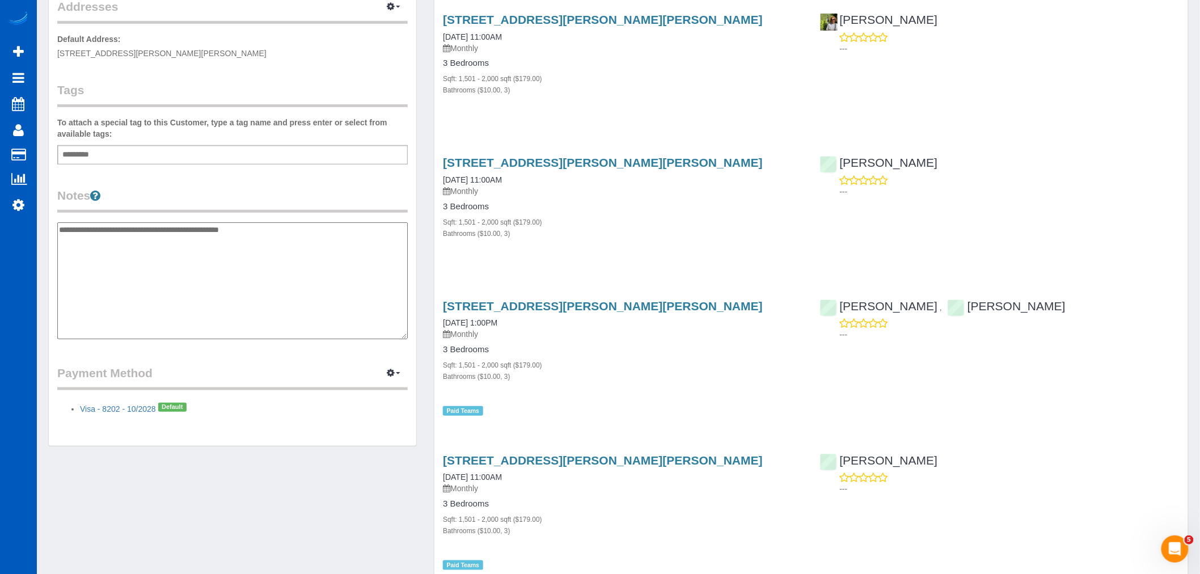
click at [296, 217] on div "**********" at bounding box center [232, 264] width 350 height 155
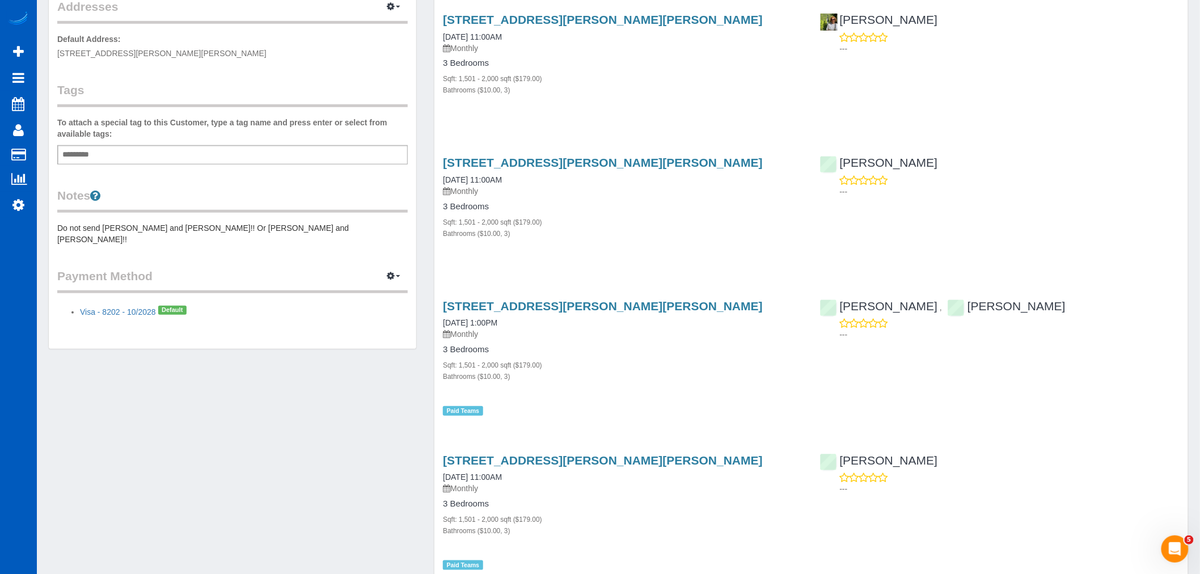
click at [256, 224] on pre "Do not send Kateryna and Mariia!! Or Viktoria and Vira!!" at bounding box center [232, 233] width 350 height 23
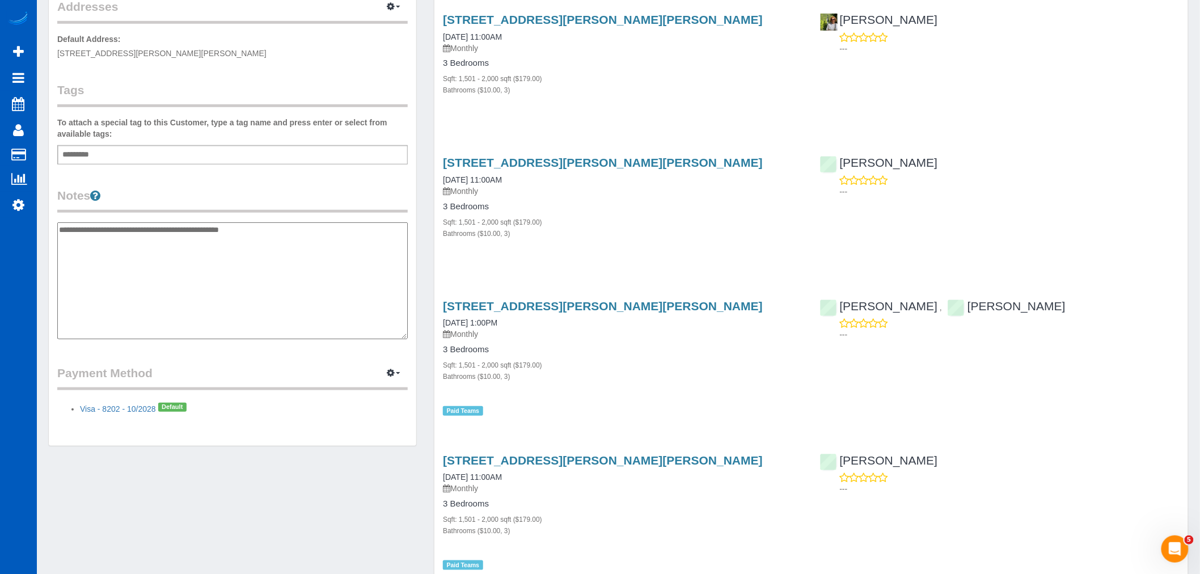
click at [268, 231] on textarea "**********" at bounding box center [232, 280] width 350 height 117
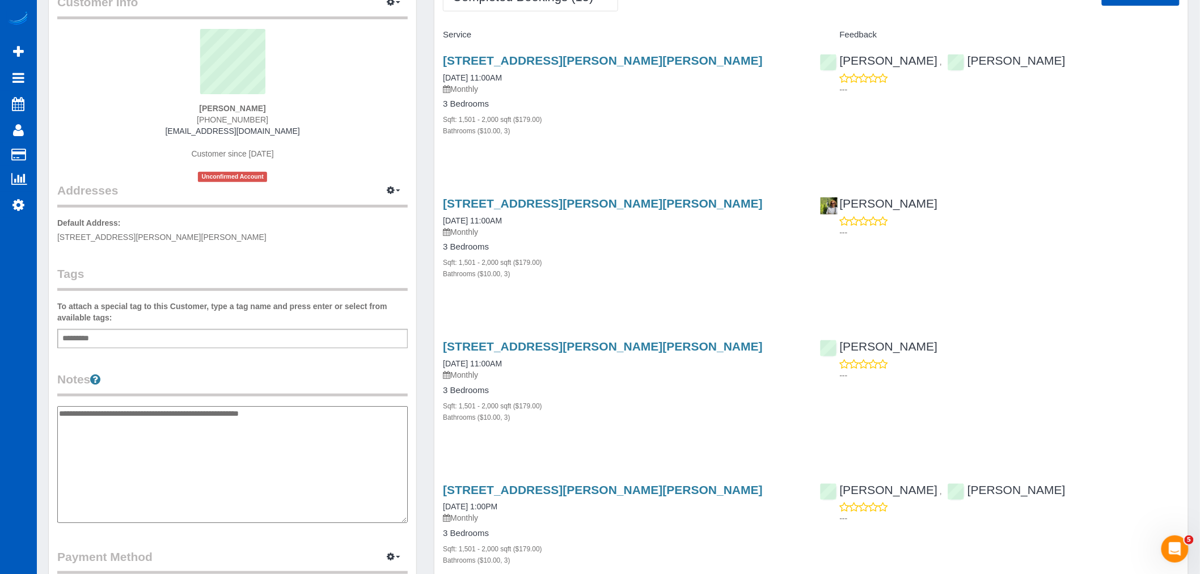
scroll to position [63, 0]
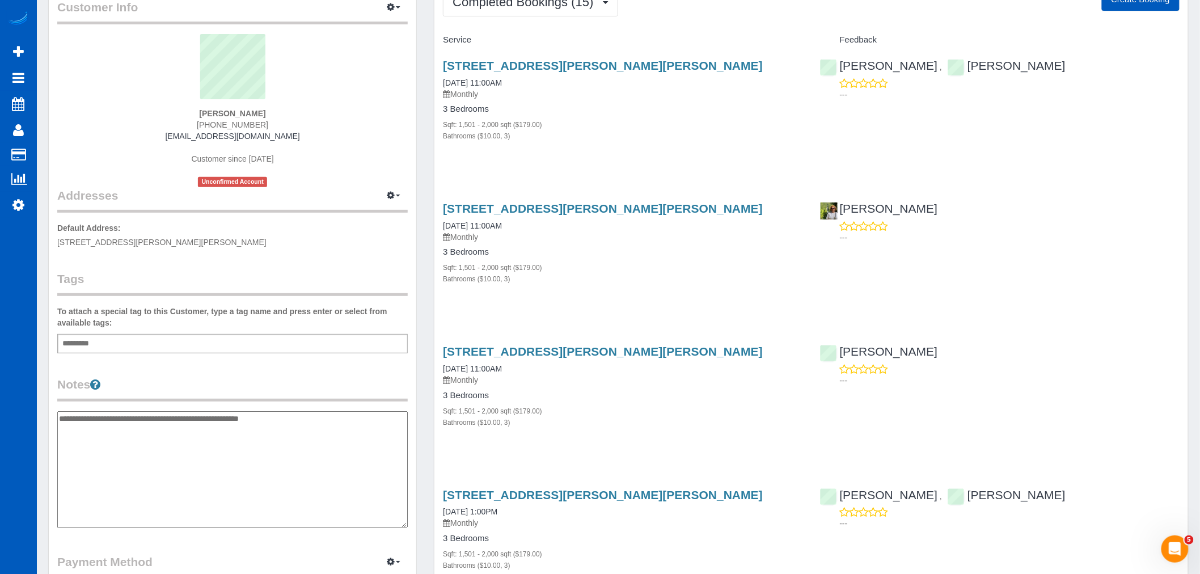
type textarea "**********"
drag, startPoint x: 419, startPoint y: 383, endPoint x: 432, endPoint y: 379, distance: 13.8
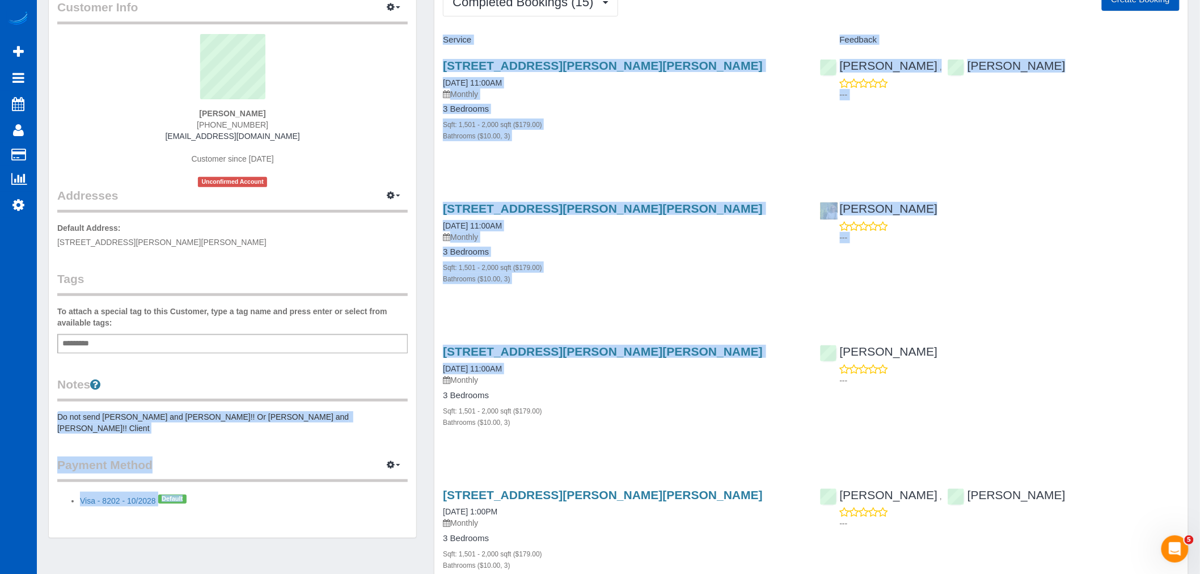
click at [301, 423] on div "Customer Info Edit Contact Info Send Message Email Preferences Special Sales Ta…" at bounding box center [232, 258] width 367 height 559
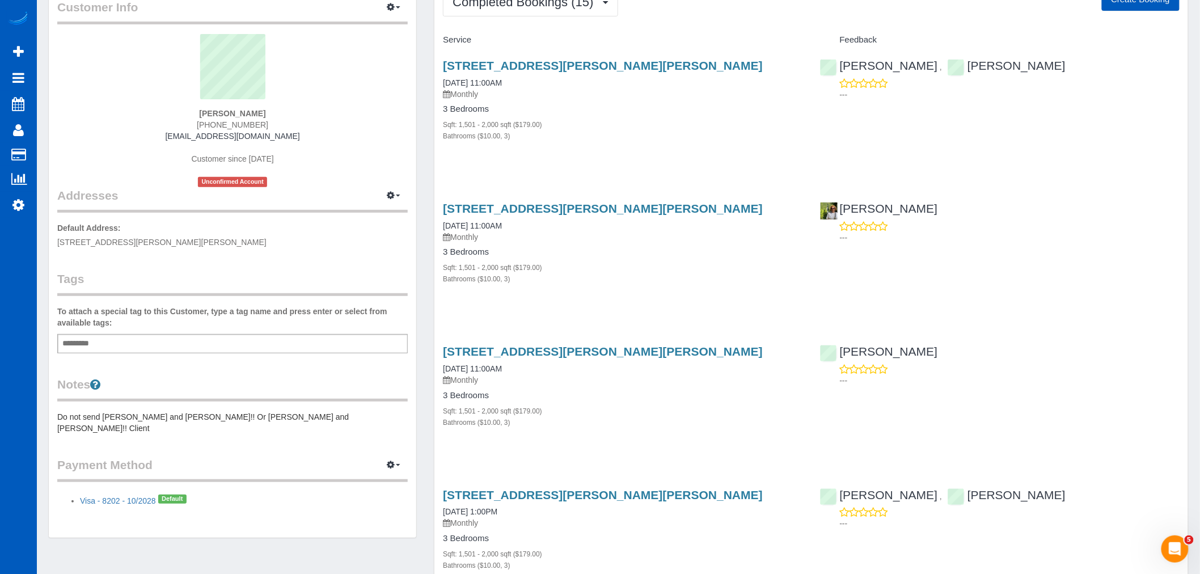
click at [282, 407] on div "Notes Do not send Kateryna and Mariia!! Or Viktoria and Vira!! Client" at bounding box center [232, 405] width 350 height 58
click at [273, 414] on pre "Do not send Kateryna and Mariia!! Or Viktoria and Vira!! Client" at bounding box center [232, 422] width 350 height 23
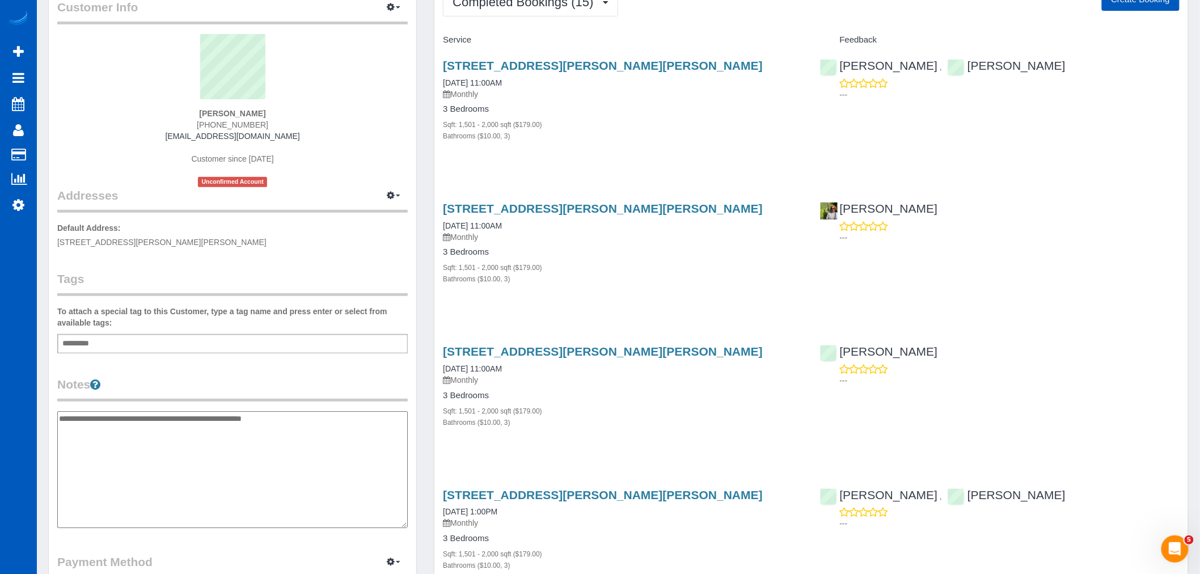
click at [303, 425] on textarea "**********" at bounding box center [232, 469] width 350 height 117
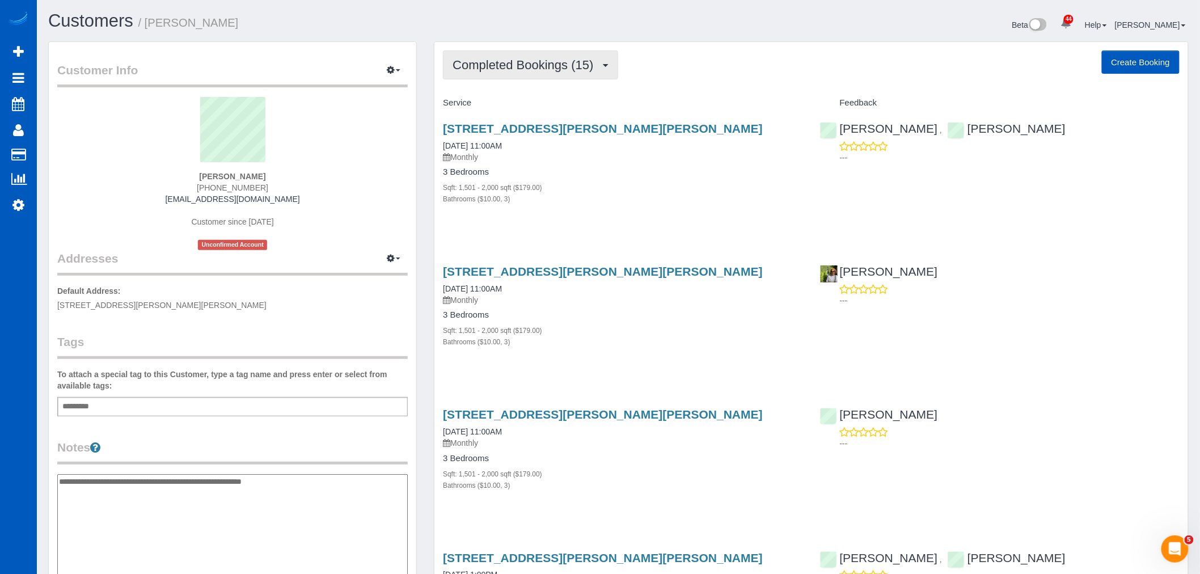
type textarea "**********"
click at [501, 64] on span "Completed Bookings (15)" at bounding box center [526, 65] width 146 height 14
click at [622, 102] on h4 "Service" at bounding box center [623, 103] width 360 height 10
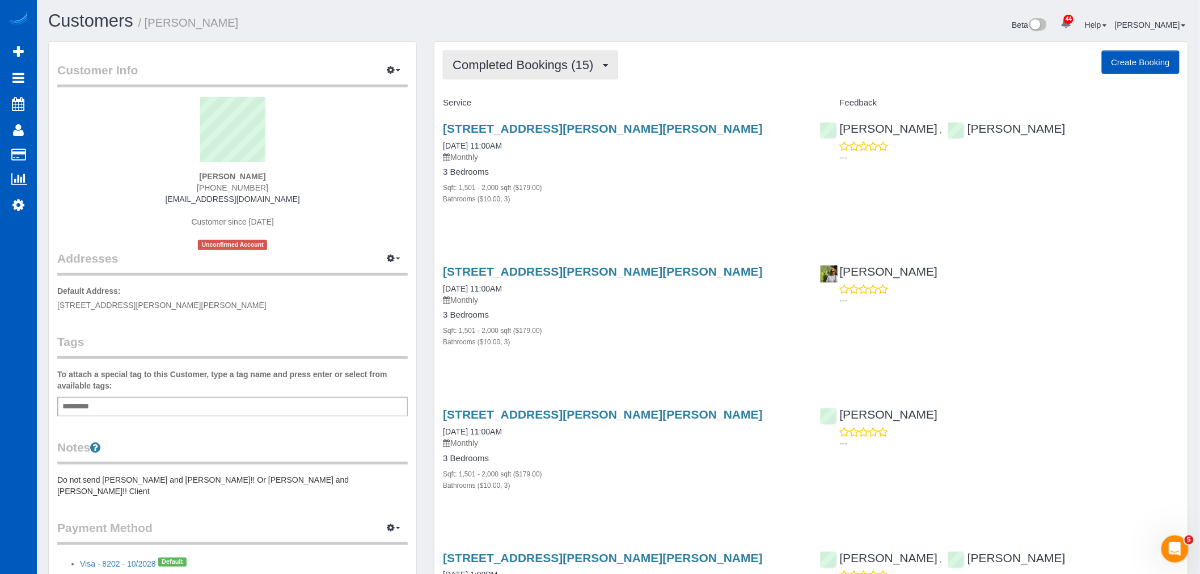
click at [560, 78] on button "Completed Bookings (15)" at bounding box center [530, 64] width 175 height 29
click at [572, 67] on span "Completed Bookings (15)" at bounding box center [526, 65] width 146 height 14
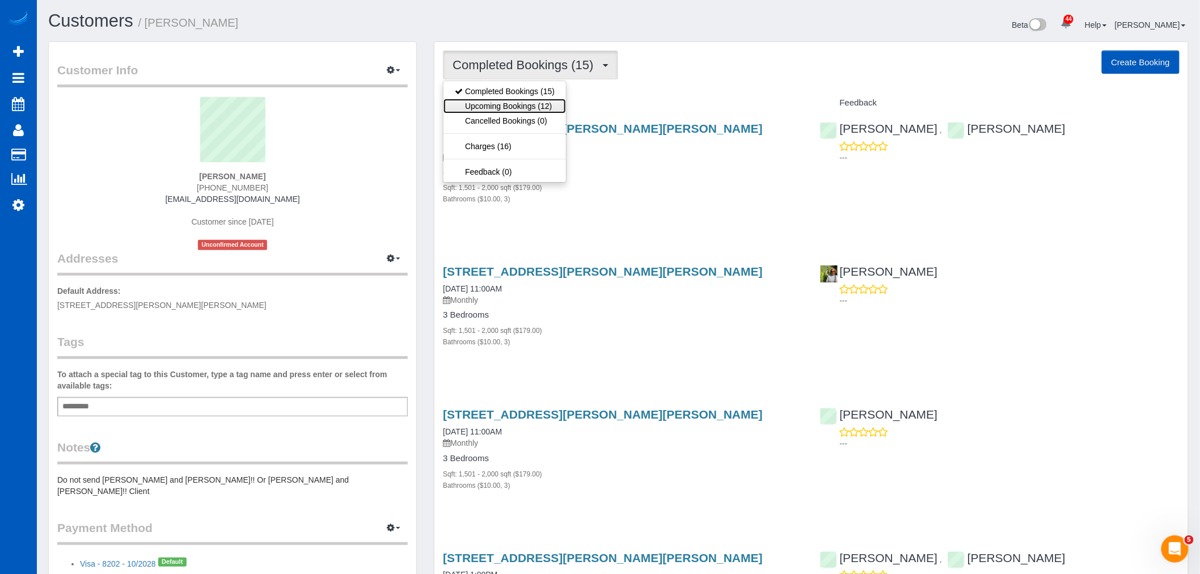
click at [537, 104] on link "Upcoming Bookings (12)" at bounding box center [504, 106] width 122 height 15
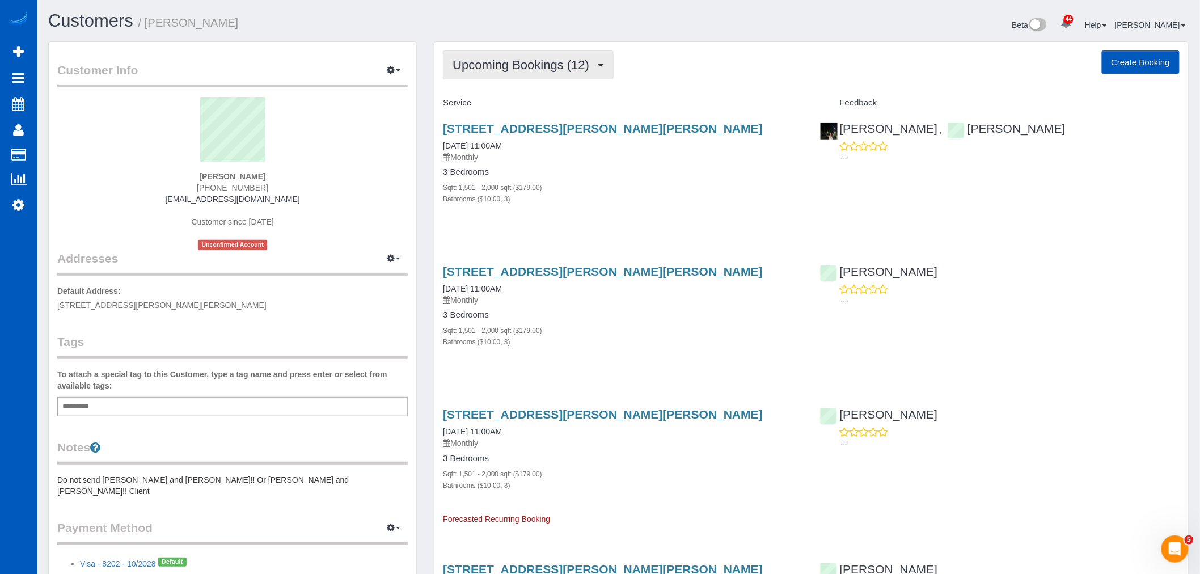
click at [522, 77] on button "Upcoming Bookings (12)" at bounding box center [528, 64] width 171 height 29
click at [505, 58] on span "Upcoming Bookings (12)" at bounding box center [524, 65] width 142 height 14
click at [509, 66] on span "Upcoming Bookings (12)" at bounding box center [524, 65] width 142 height 14
click at [592, 61] on span "Upcoming Bookings (12)" at bounding box center [524, 65] width 142 height 14
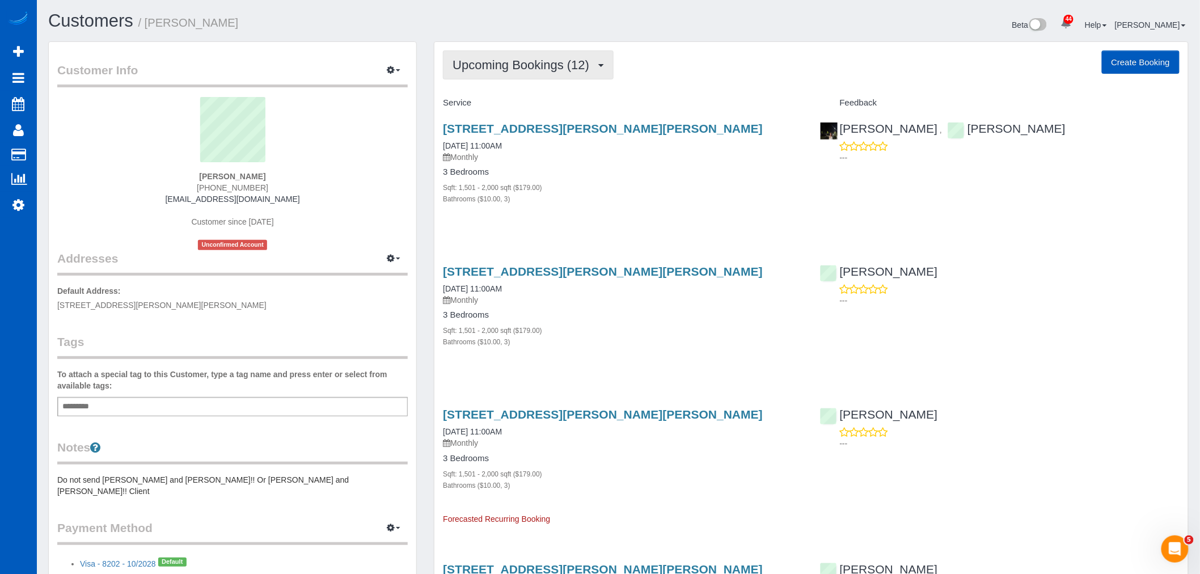
click at [485, 64] on span "Upcoming Bookings (12)" at bounding box center [524, 65] width 142 height 14
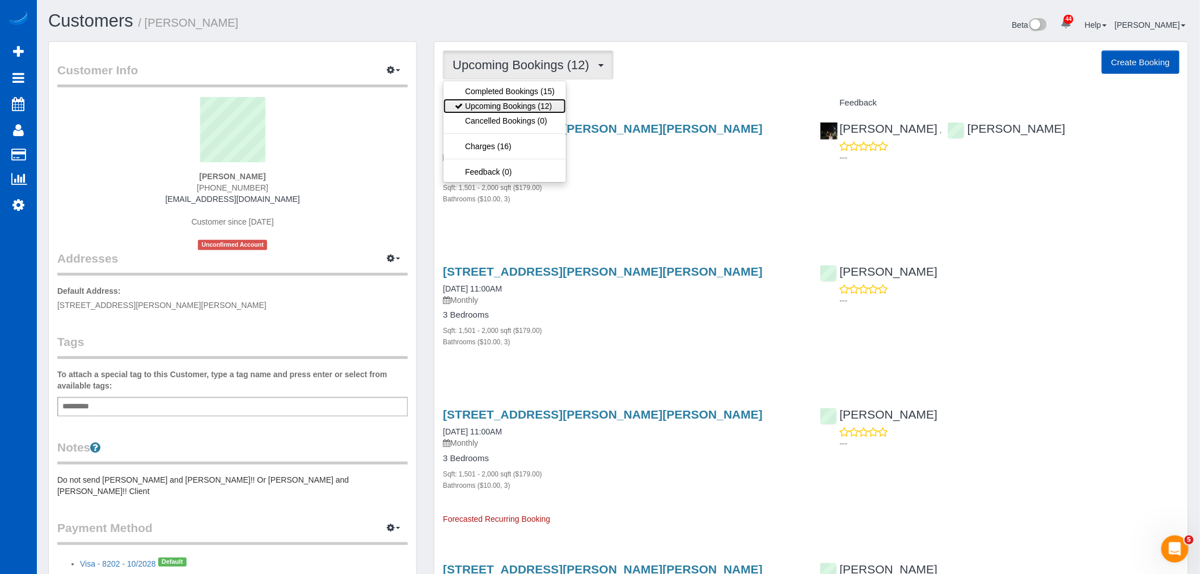
click at [532, 104] on link "Upcoming Bookings (12)" at bounding box center [504, 106] width 122 height 15
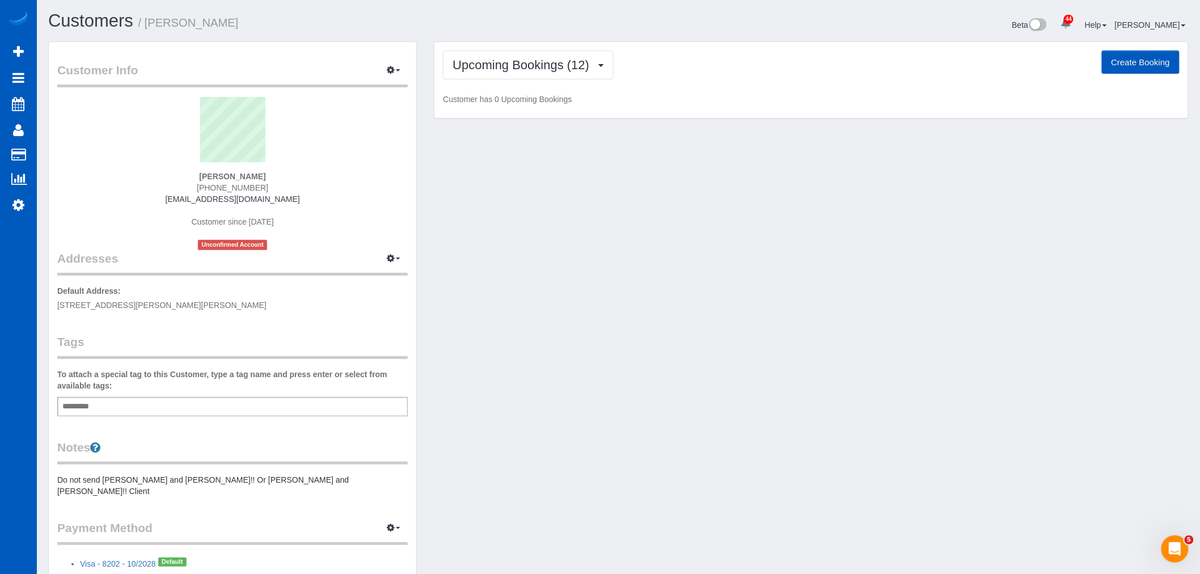
click at [500, 49] on div "Upcoming Bookings (12) Completed Bookings (15) Upcoming Bookings (12) Cancelled…" at bounding box center [811, 80] width 754 height 77
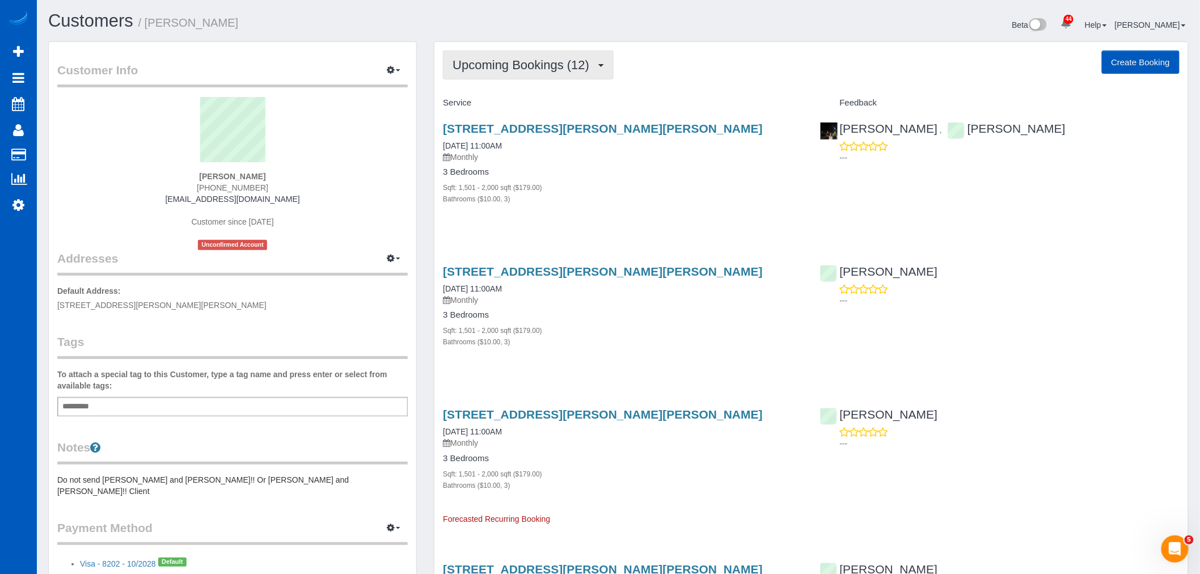
click at [503, 64] on span "Upcoming Bookings (12)" at bounding box center [524, 65] width 142 height 14
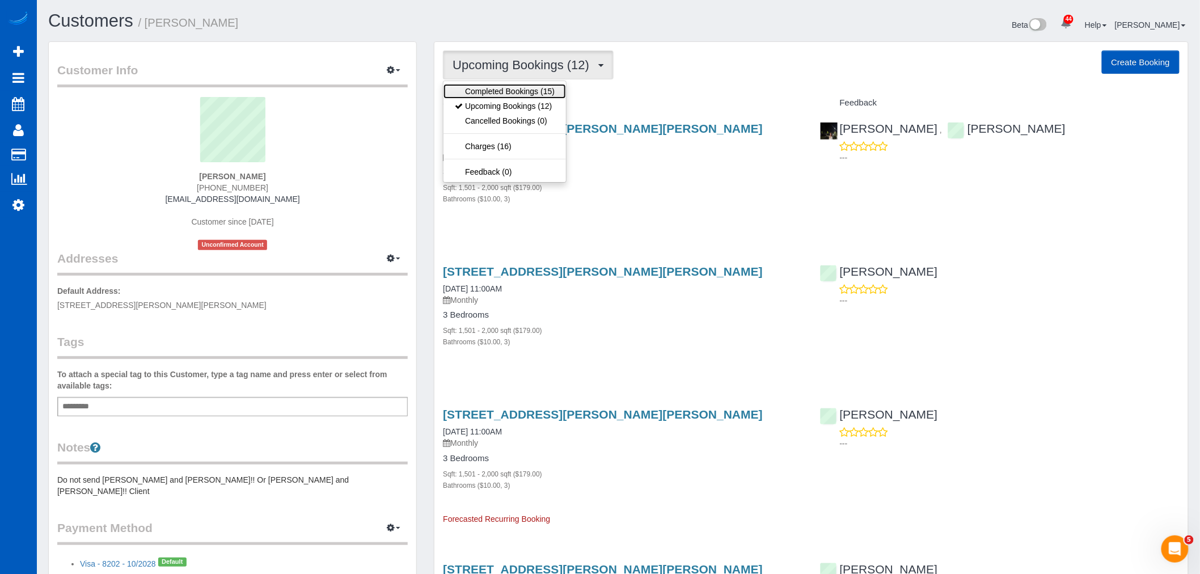
click at [510, 94] on link "Completed Bookings (15)" at bounding box center [504, 91] width 122 height 15
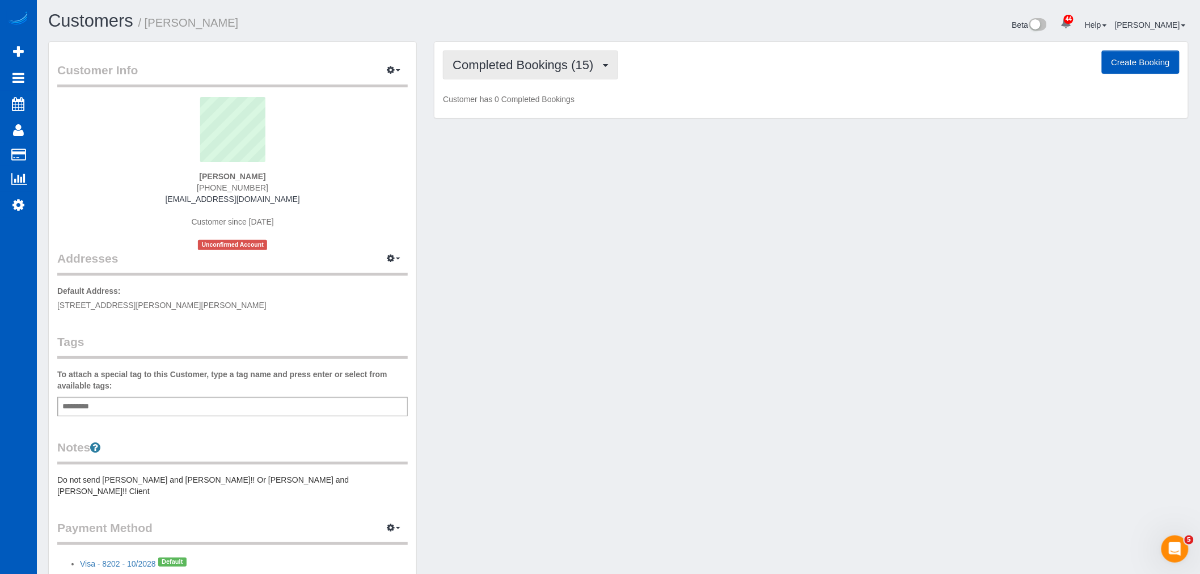
click at [492, 64] on span "Completed Bookings (15)" at bounding box center [526, 65] width 146 height 14
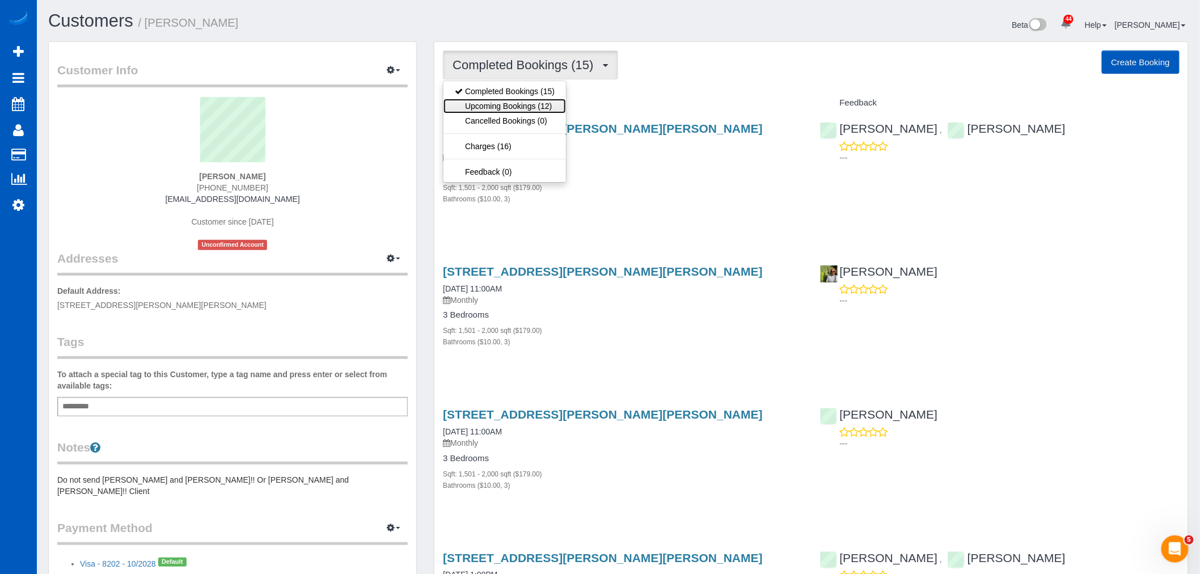
click at [501, 108] on link "Upcoming Bookings (12)" at bounding box center [504, 106] width 122 height 15
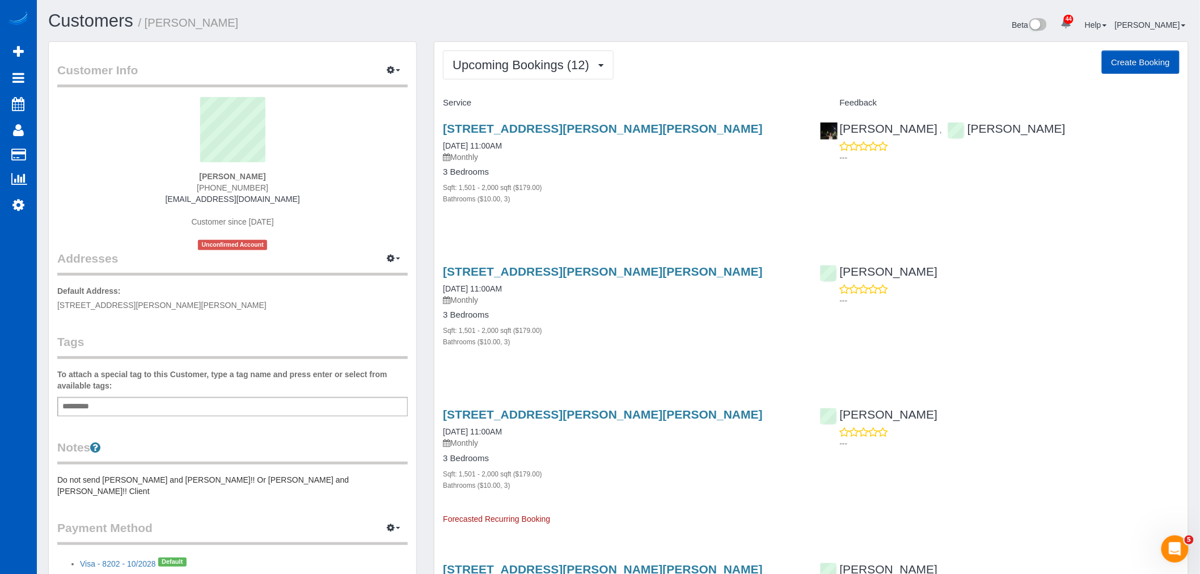
click at [580, 201] on div "Bathrooms ($10.00, 3)" at bounding box center [623, 198] width 360 height 11
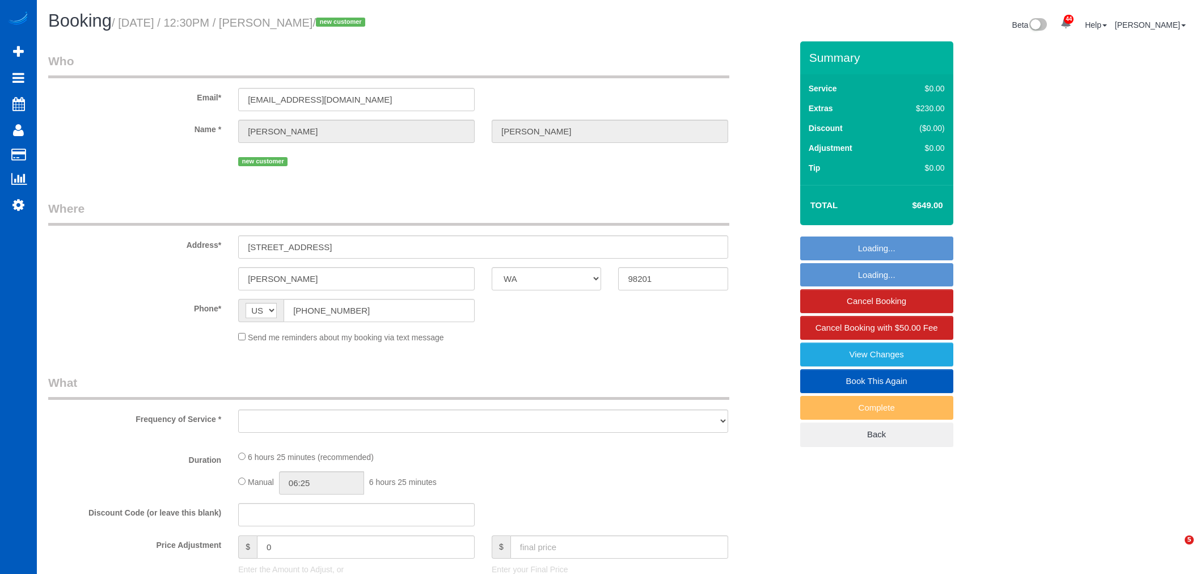
select select "WA"
select select "object:1925"
select select "string:fspay-d768e638-9661-4d54-a543-84429d844c55"
select select "199"
select select "2501"
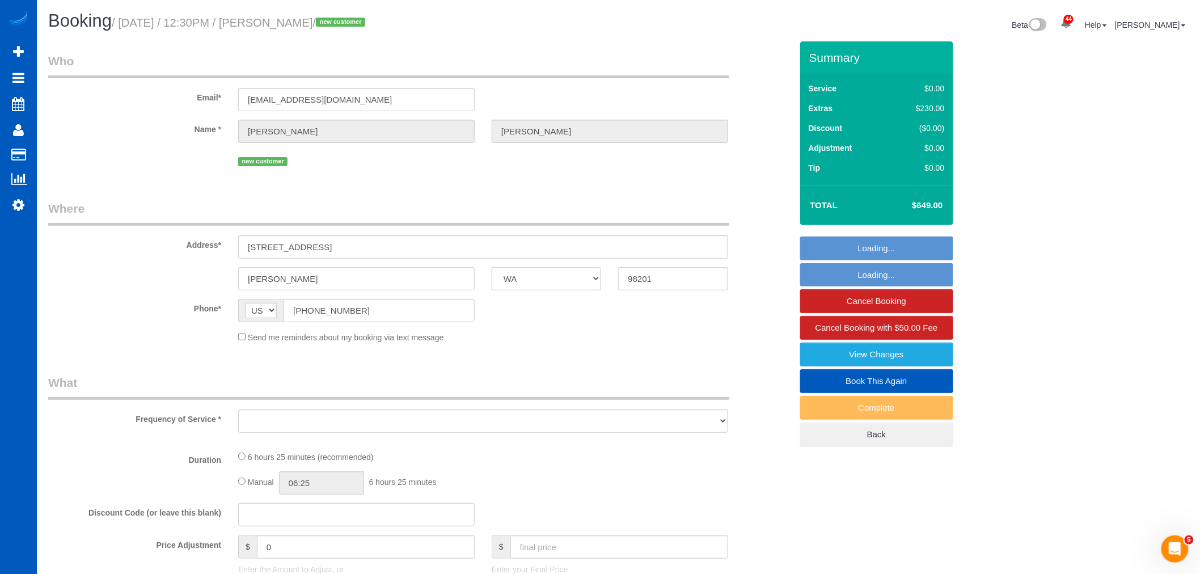
select select "3"
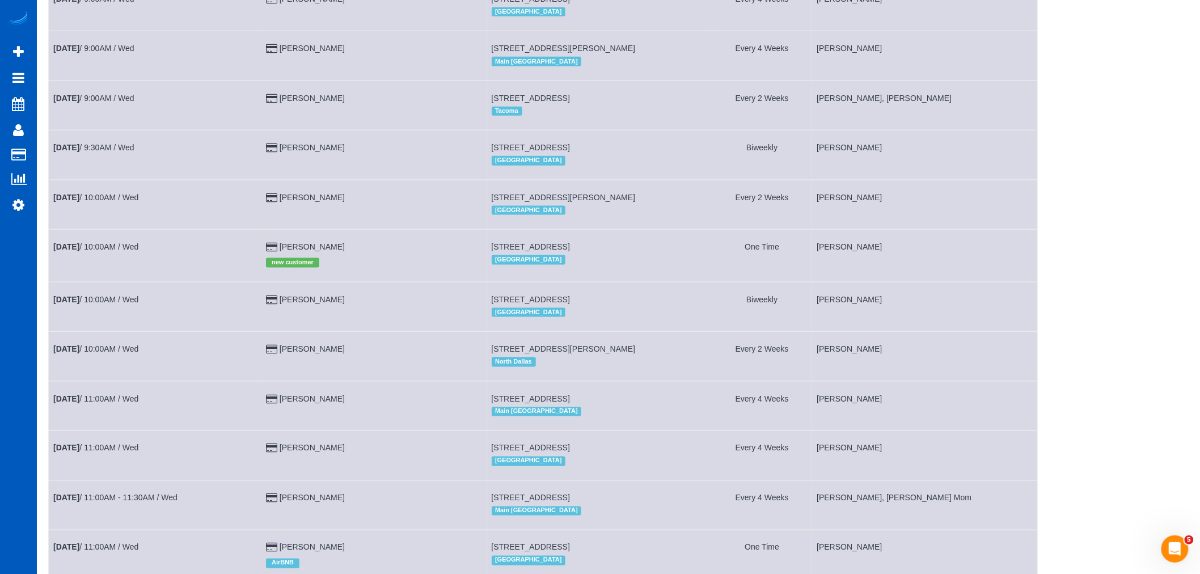
scroll to position [426, 0]
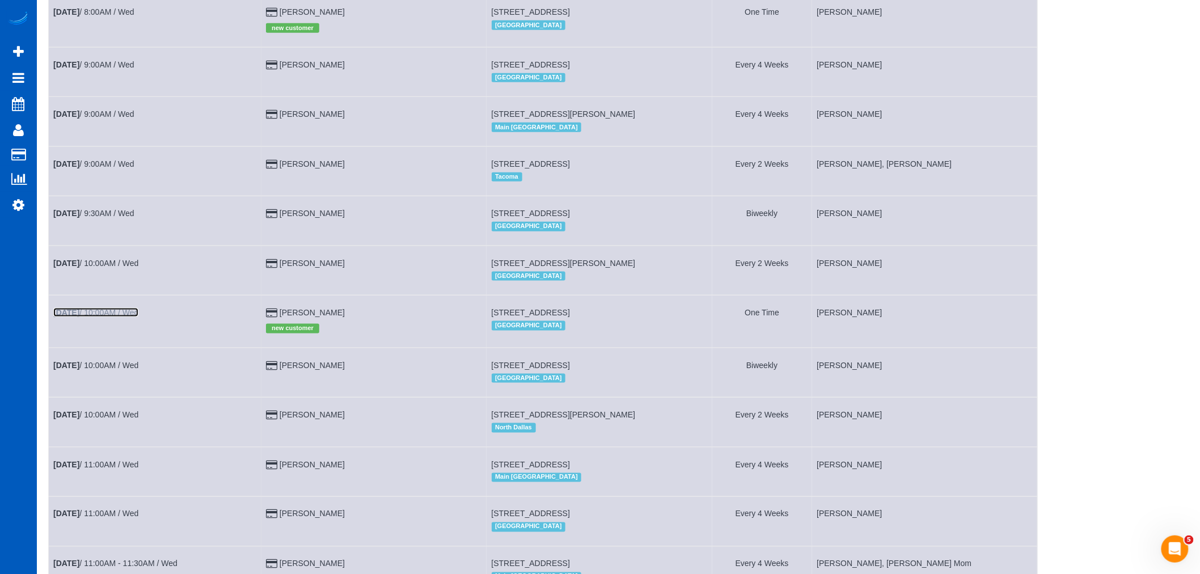
click at [108, 317] on link "[DATE] 10:00AM / Wed" at bounding box center [95, 312] width 85 height 9
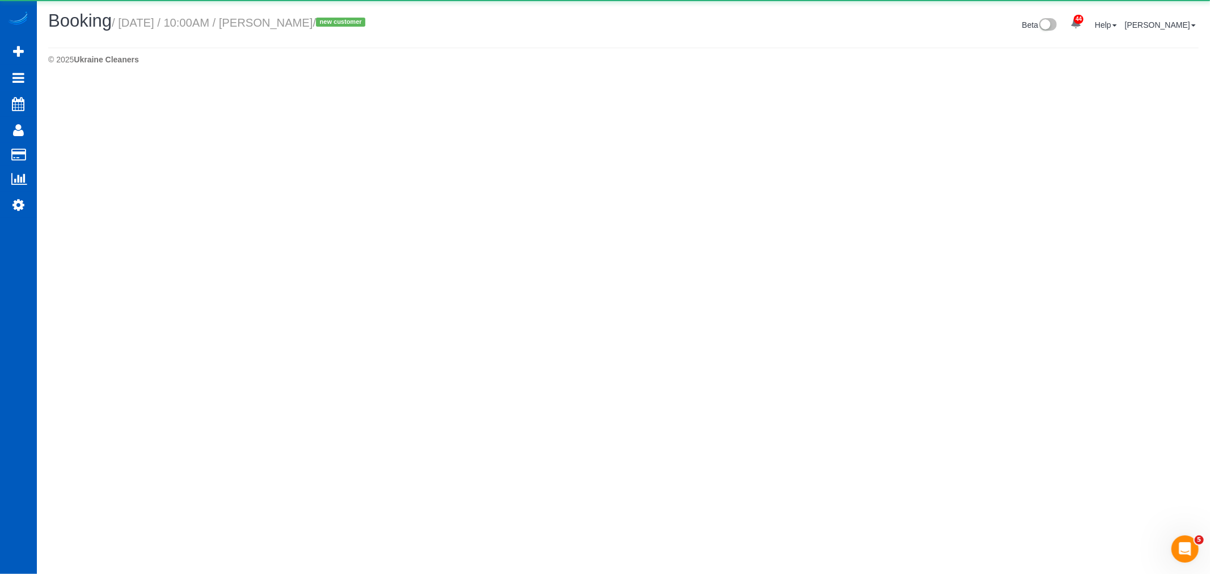
select select "CO"
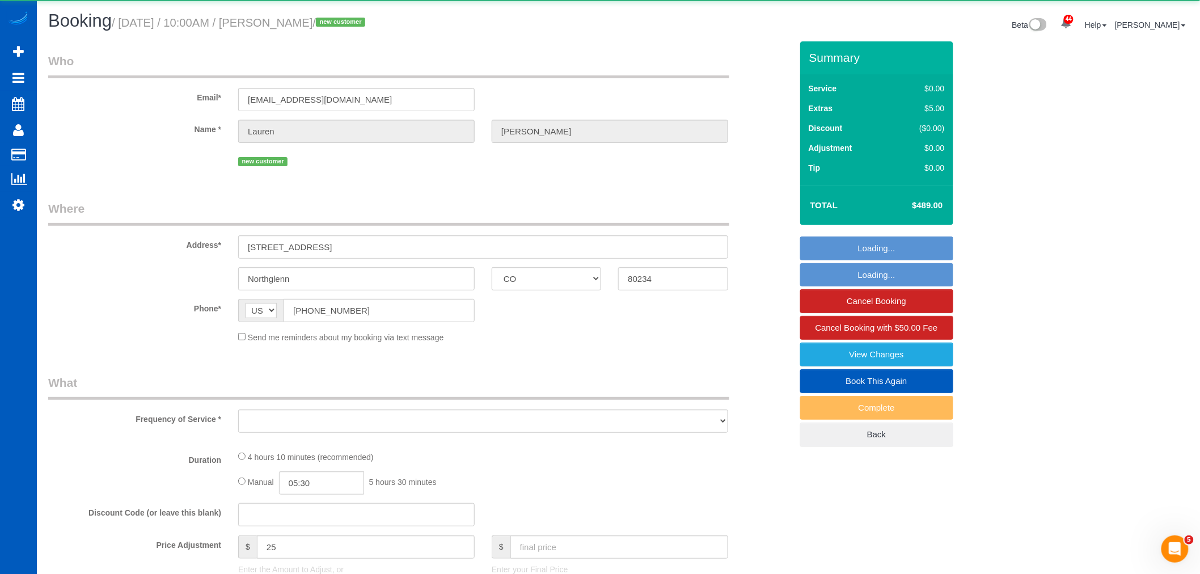
select select "object:3202"
select select "string:fspay-5dc5ea94-e430-4fdb-b5dc-f79fa4fad970"
select select "spot8"
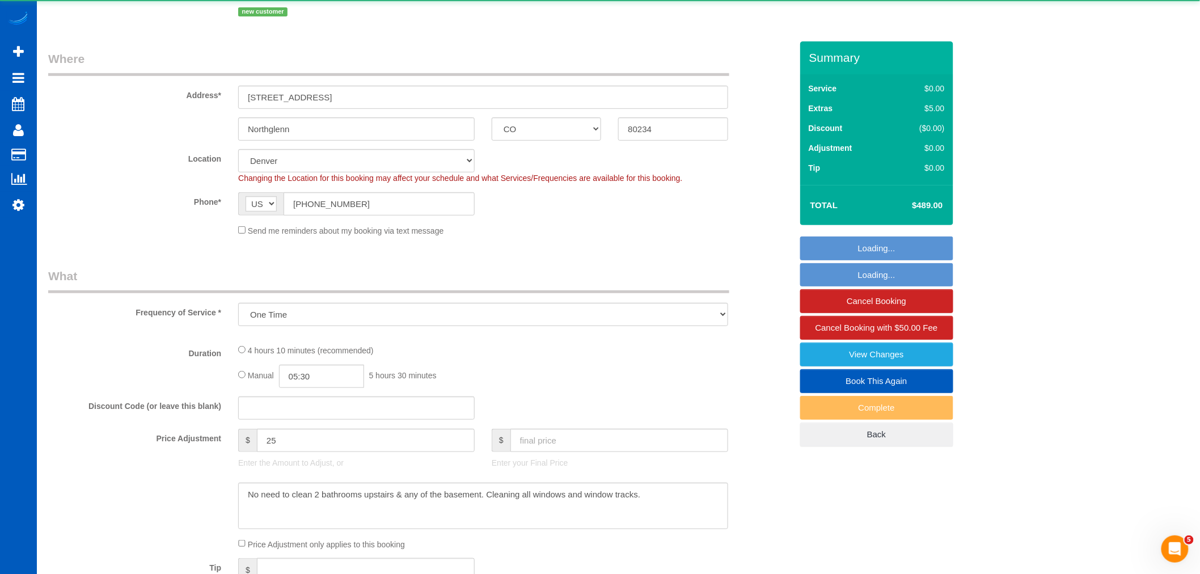
select select "object:3373"
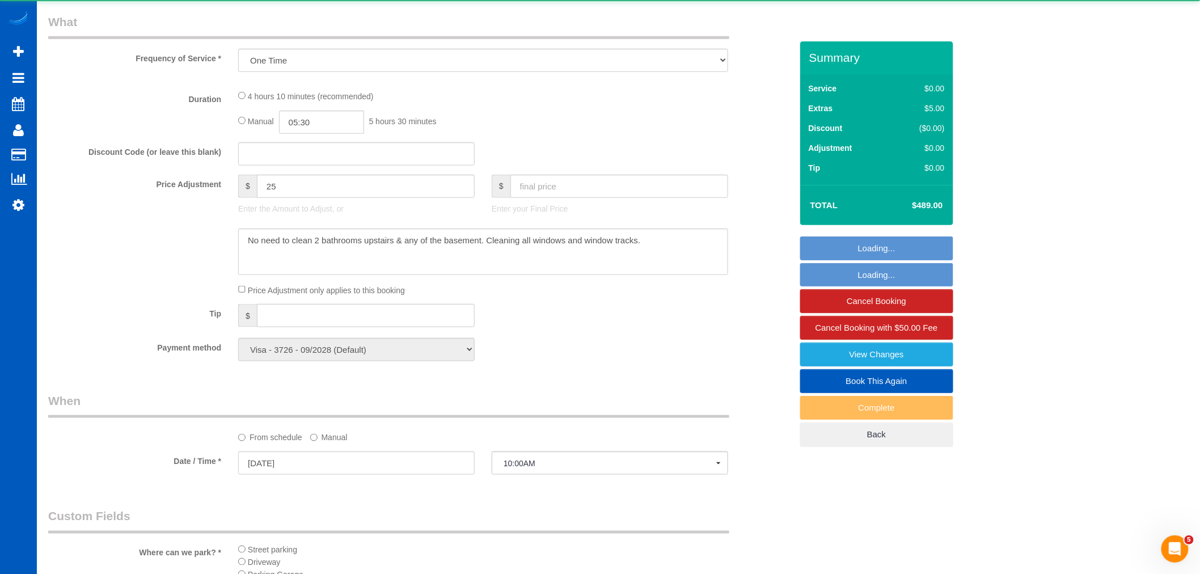
select select "199"
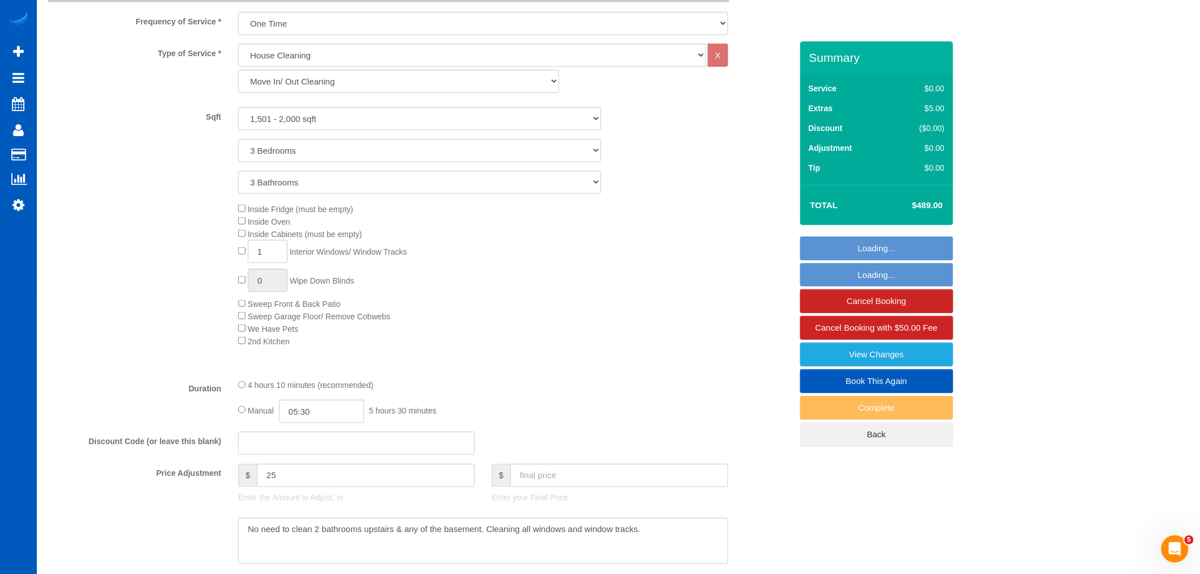
select select "1501"
select select "3"
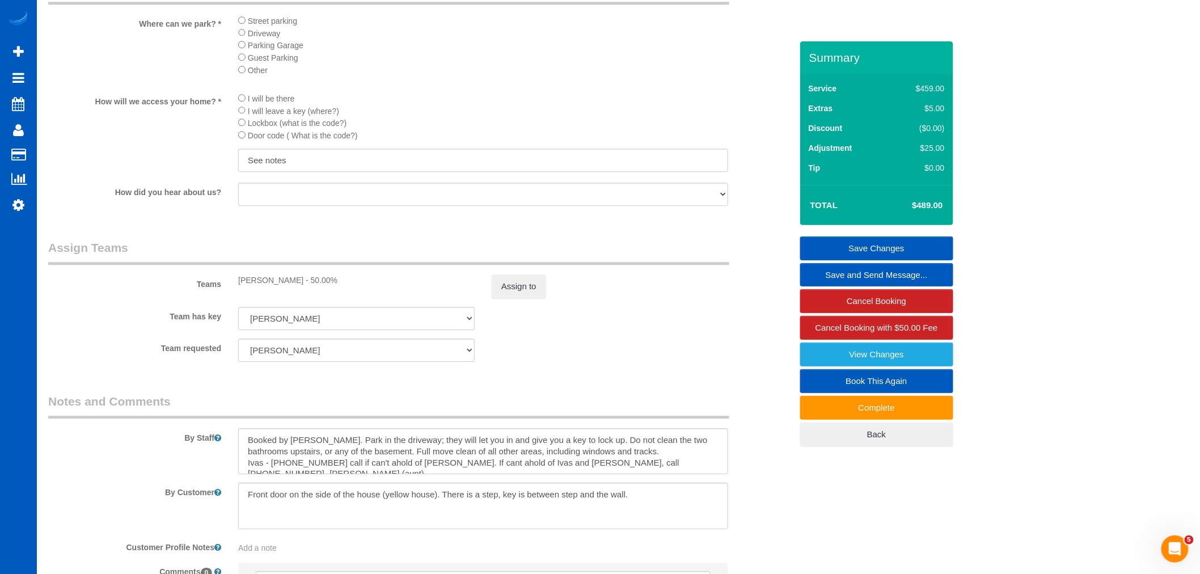
scroll to position [1402, 0]
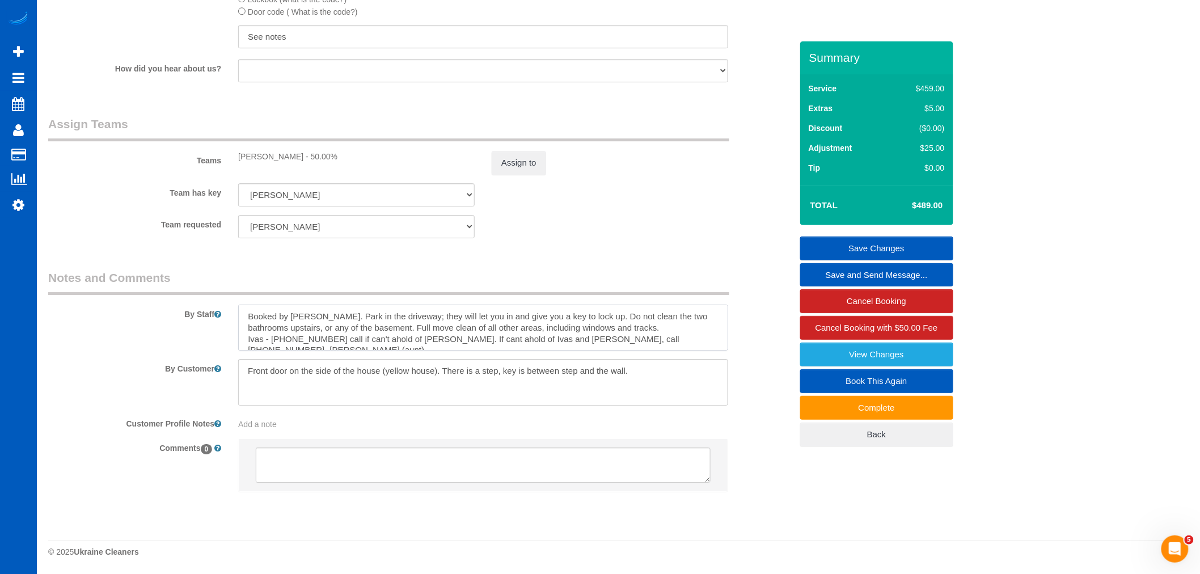
click at [701, 332] on textarea at bounding box center [483, 328] width 490 height 47
click at [705, 341] on textarea at bounding box center [483, 328] width 490 height 47
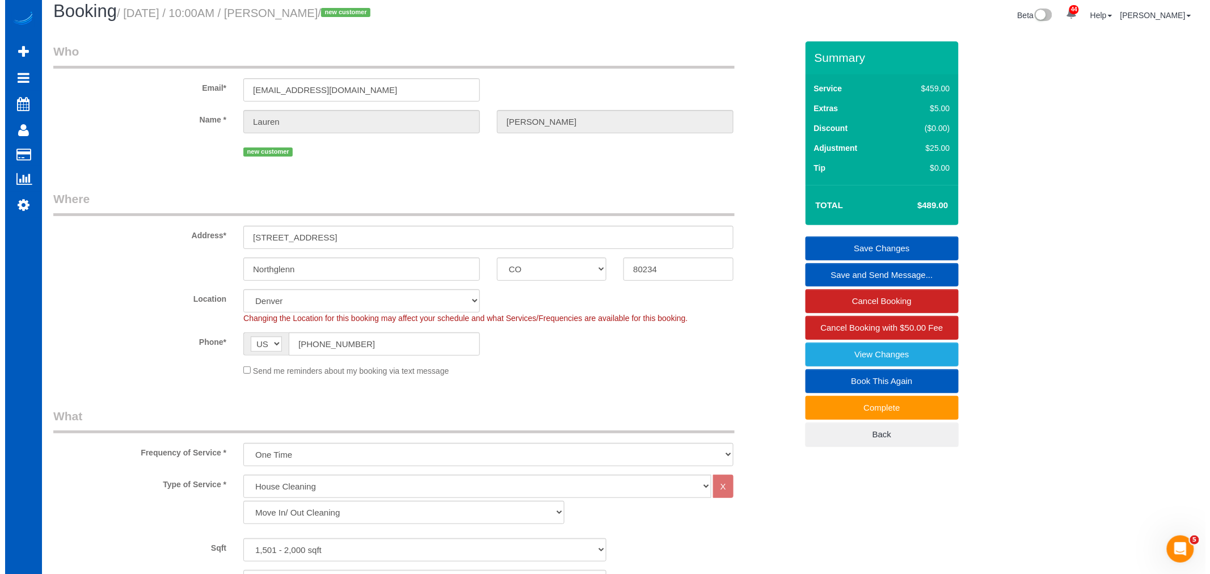
scroll to position [0, 0]
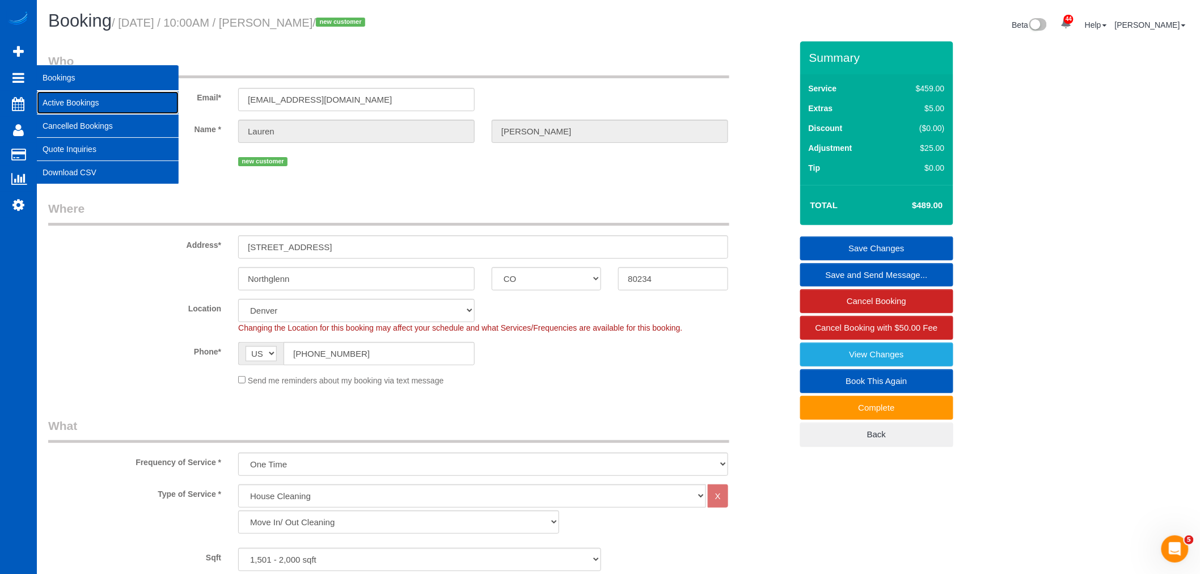
click at [101, 101] on link "Active Bookings" at bounding box center [108, 102] width 142 height 23
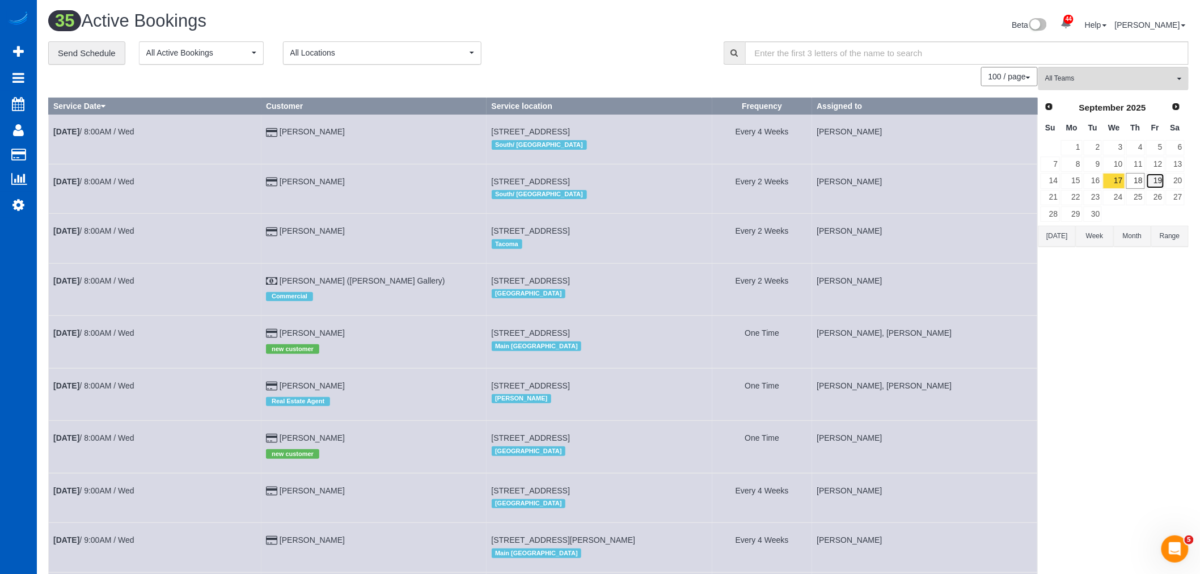
click at [1153, 176] on link "19" at bounding box center [1155, 180] width 19 height 15
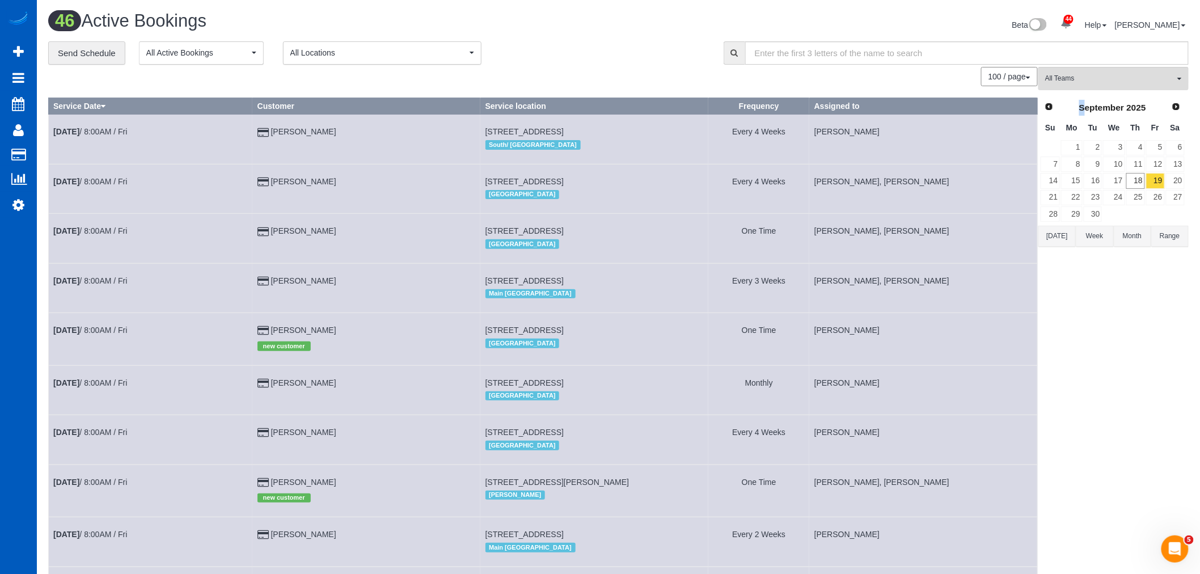
click at [1123, 73] on button "All Teams" at bounding box center [1113, 78] width 150 height 23
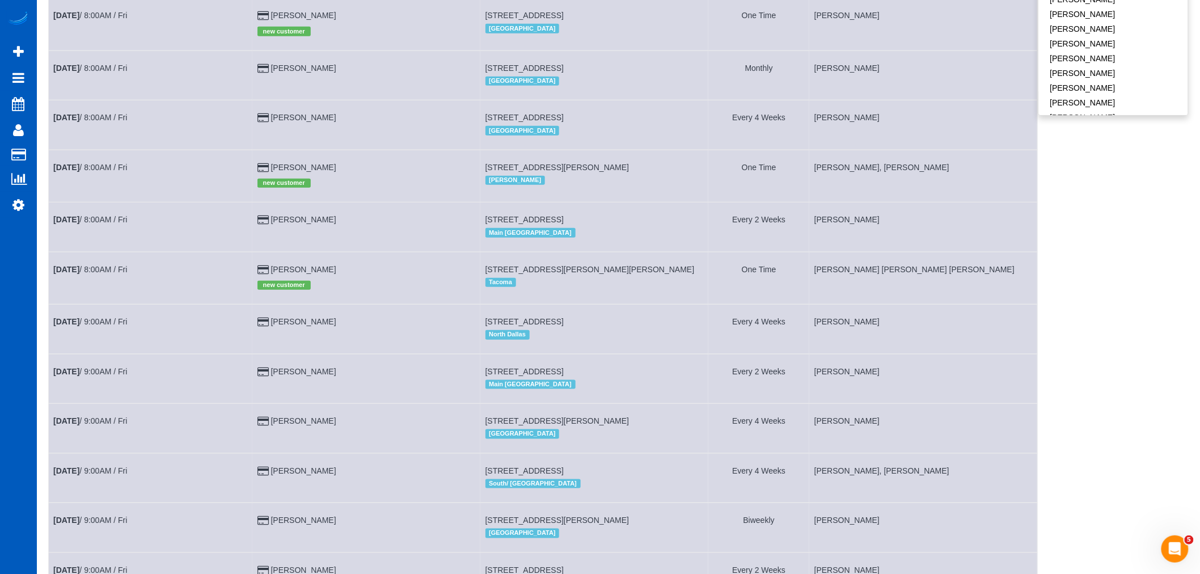
scroll to position [189, 0]
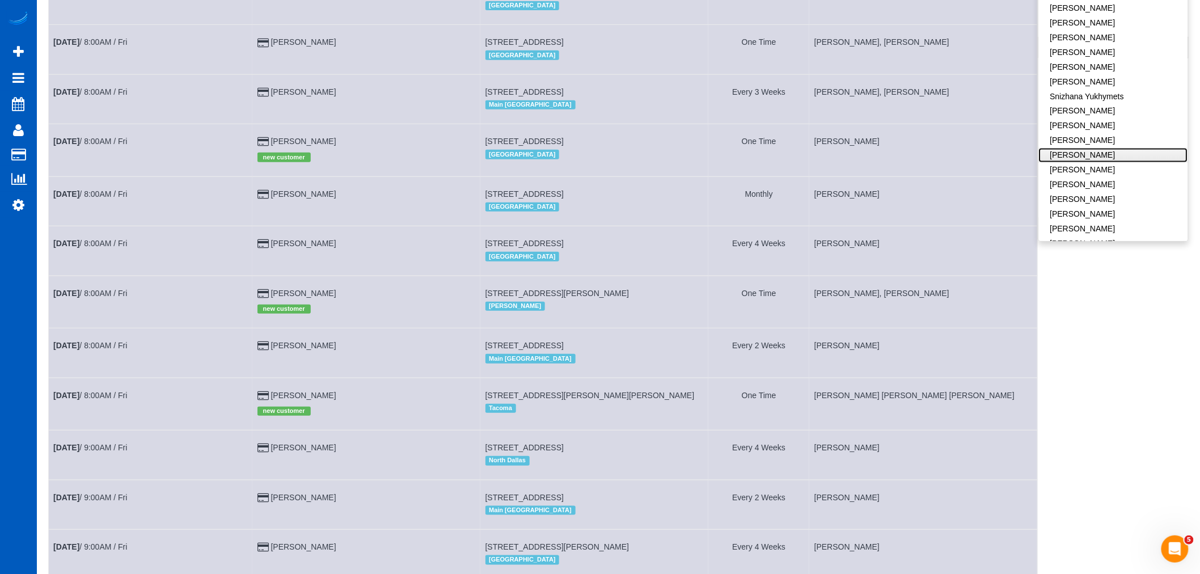
click at [1093, 148] on link "[PERSON_NAME]" at bounding box center [1113, 155] width 149 height 15
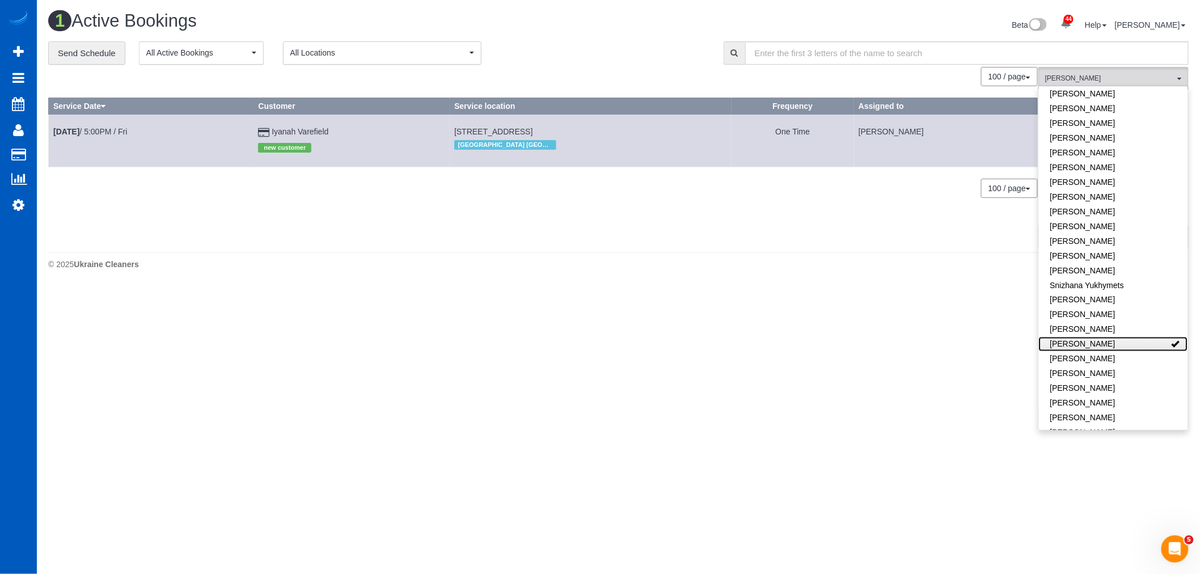
scroll to position [0, 0]
drag, startPoint x: 455, startPoint y: 132, endPoint x: 603, endPoint y: 129, distance: 148.6
click at [610, 124] on td "6366 Wellesley Dr, Riverdale, GA 30296 Atlanta GA" at bounding box center [596, 141] width 285 height 52
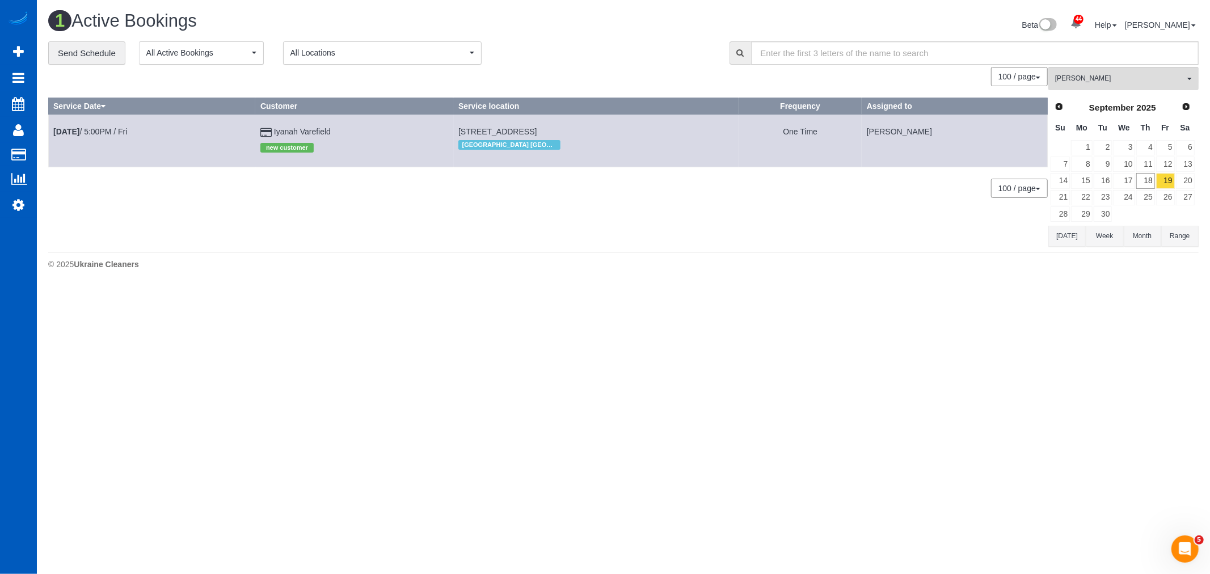
click at [106, 139] on td "Sep 19th / 5:00PM / Fri" at bounding box center [152, 141] width 207 height 52
click at [101, 132] on link "Sep 19th / 5:00PM / Fri" at bounding box center [90, 131] width 74 height 9
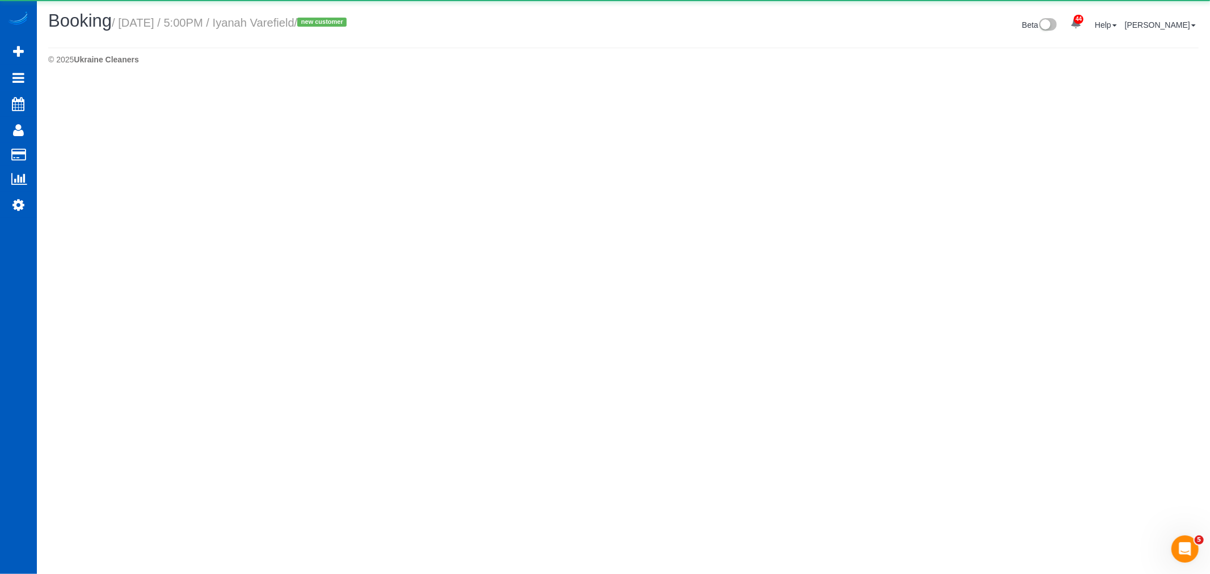
select select "GA"
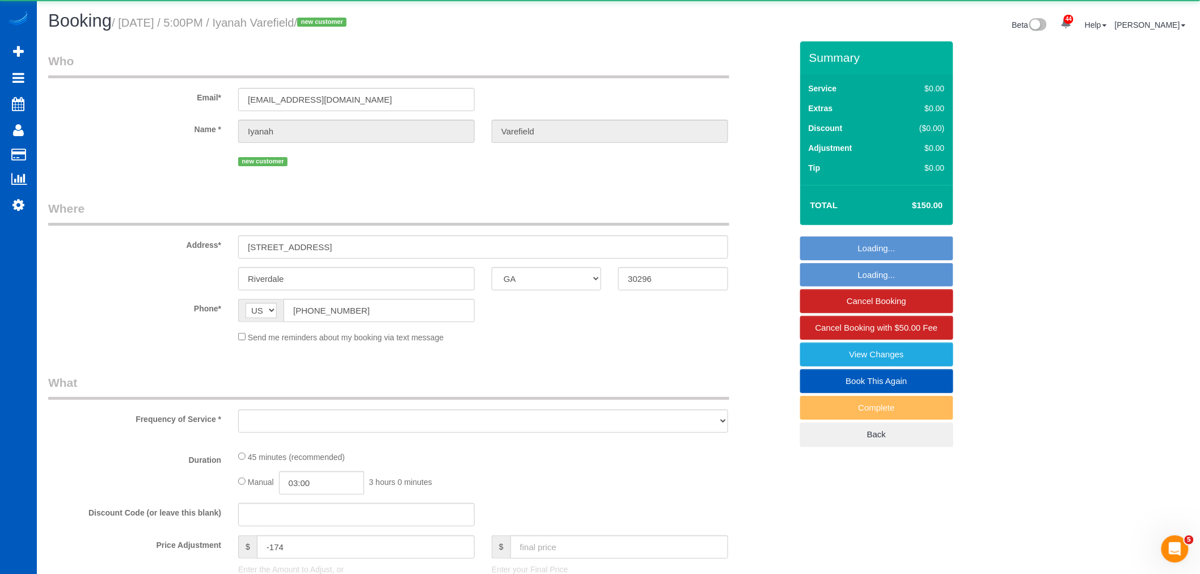
select select "object:5483"
select select "string:fspay-bb916a30-3f68-4389-a96b-51da12c86b6a"
select select "199"
select select "1501"
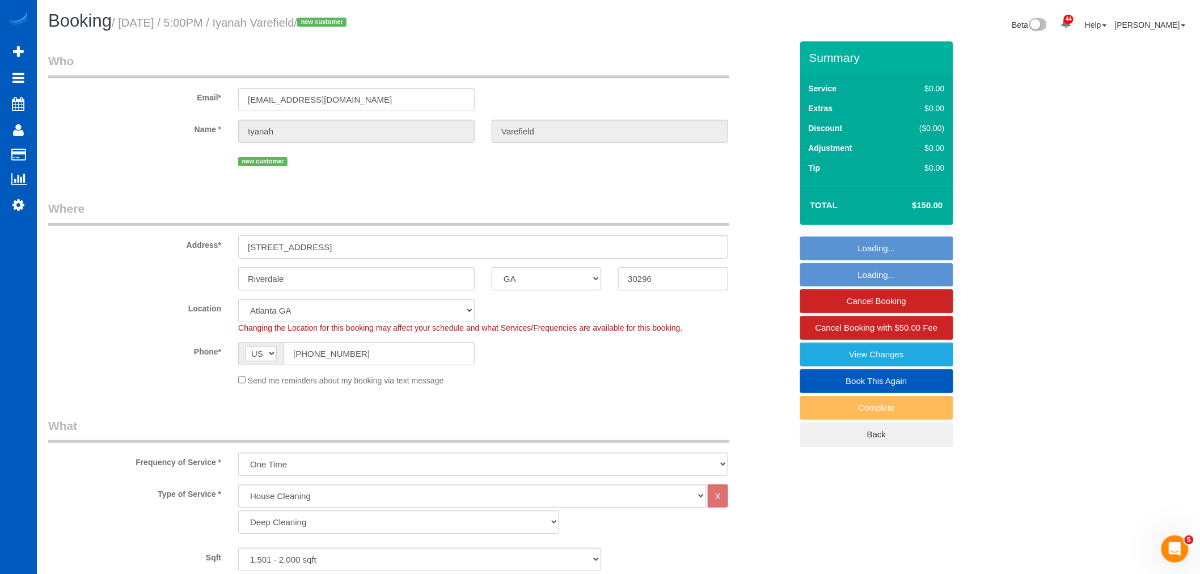
select select "object:5618"
select select "spot13"
select select "1501"
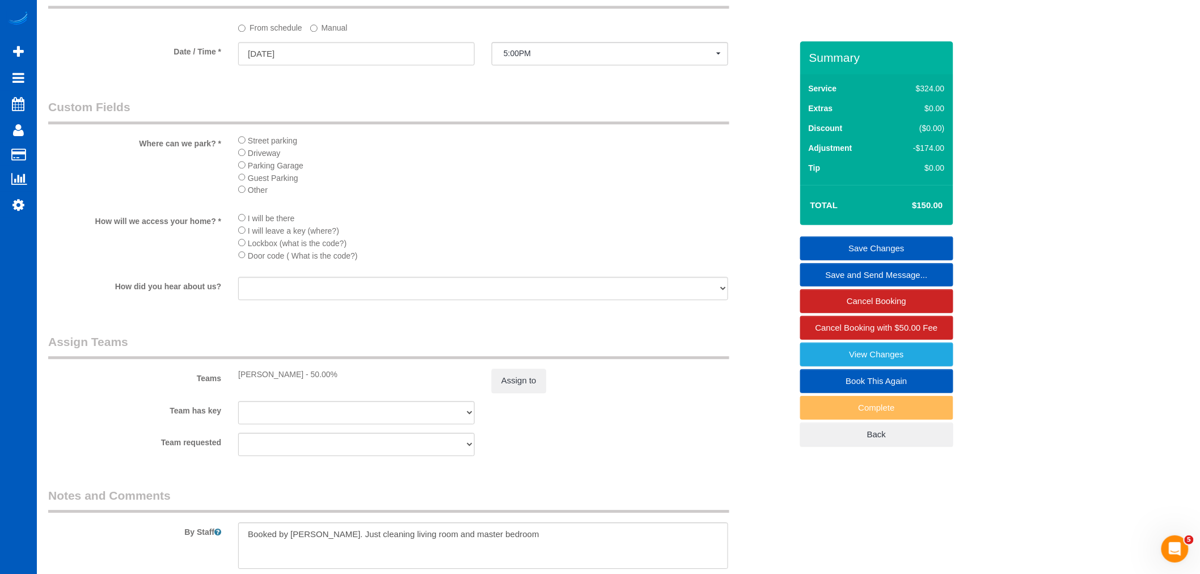
scroll to position [1155, 0]
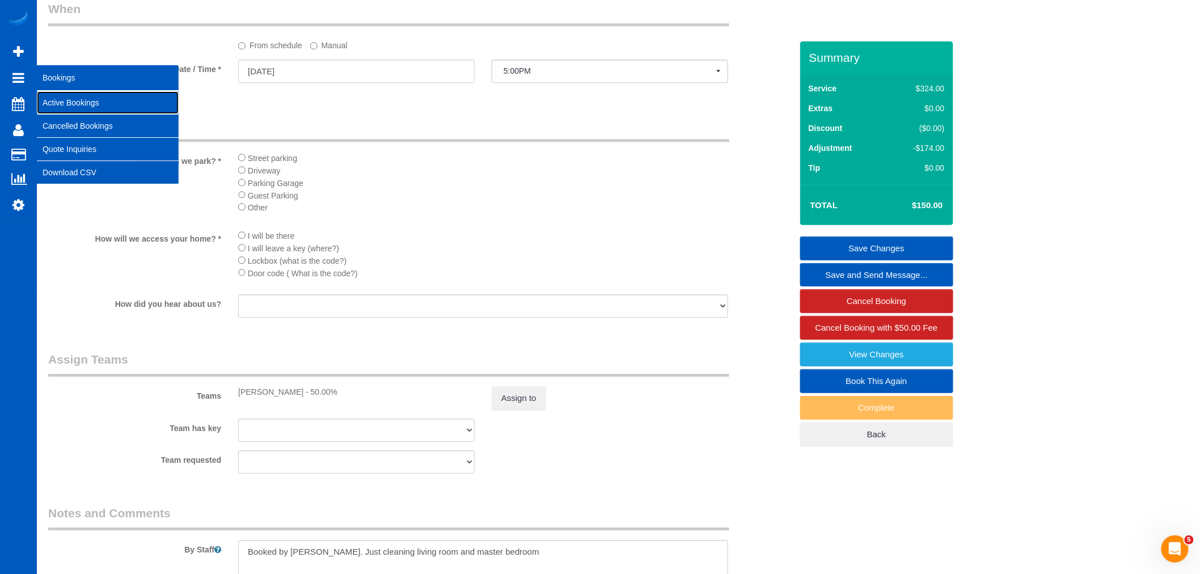
click at [86, 103] on link "Active Bookings" at bounding box center [108, 102] width 142 height 23
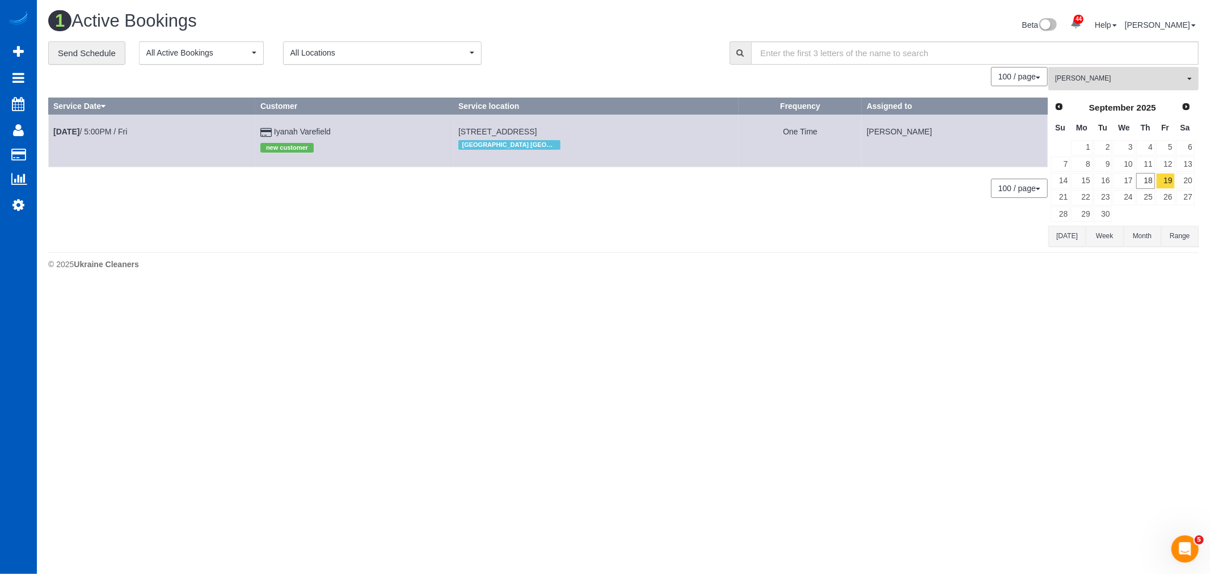
click at [1122, 73] on button "Viktoriia Baydak All Teams" at bounding box center [1123, 78] width 150 height 23
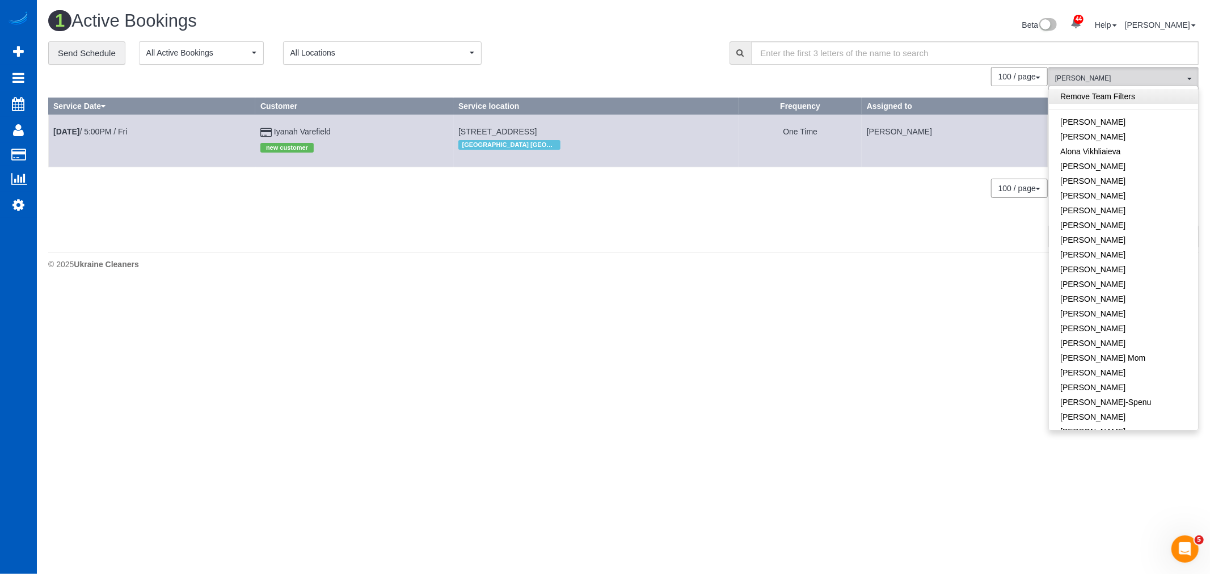
click at [1097, 103] on link "Remove Team Filters" at bounding box center [1123, 96] width 149 height 15
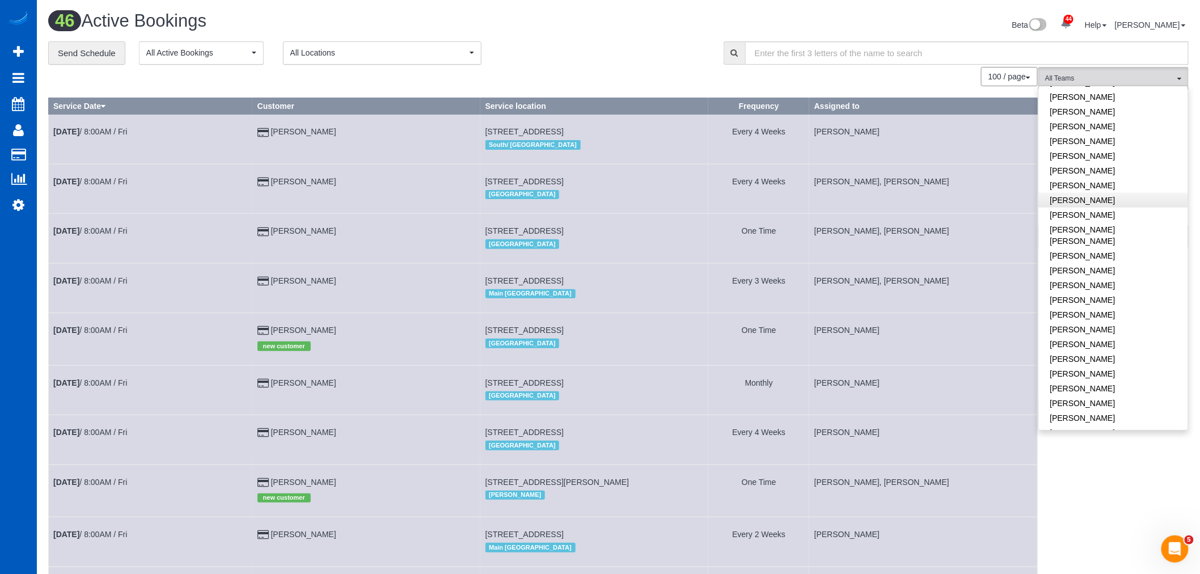
scroll to position [441, 0]
click at [1080, 216] on link "[PERSON_NAME]" at bounding box center [1113, 223] width 149 height 15
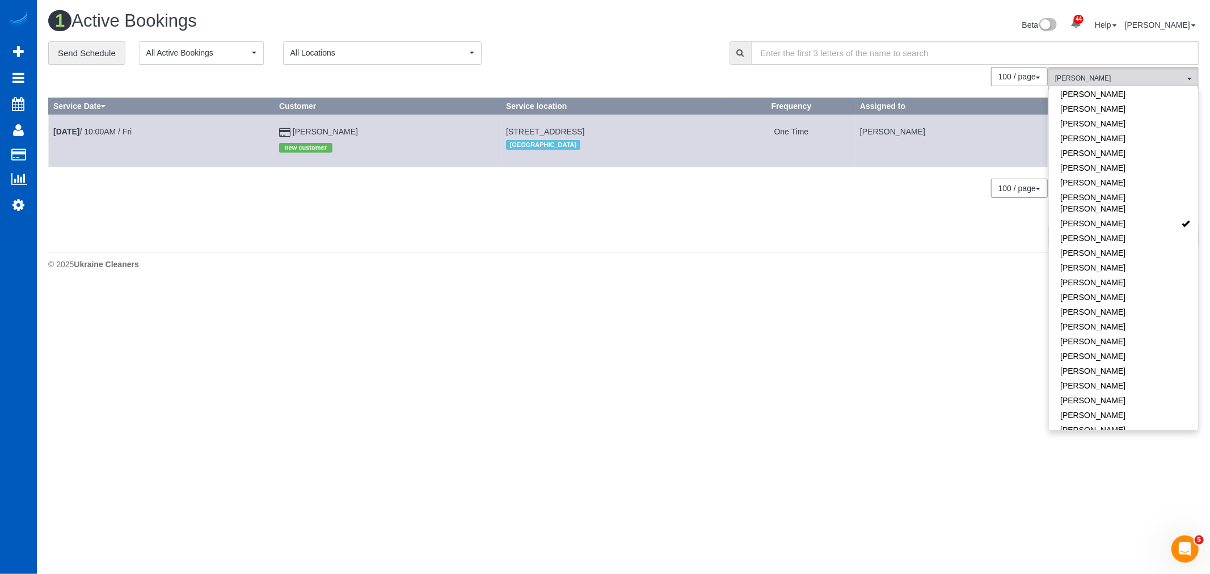
drag, startPoint x: 458, startPoint y: 128, endPoint x: 621, endPoint y: 129, distance: 163.3
click at [621, 129] on td "4295 E 10th Ave, Apt 315, Denver, CO 80220 Denver" at bounding box center [614, 141] width 226 height 52
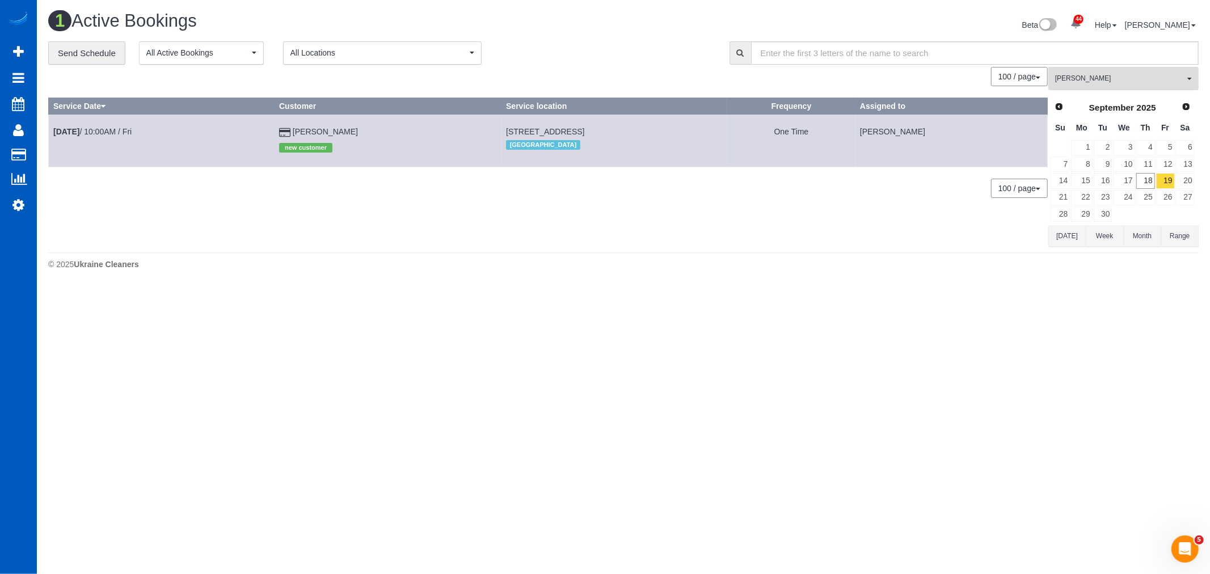
click at [1087, 70] on button "Natalia Dunn All Teams" at bounding box center [1123, 78] width 150 height 23
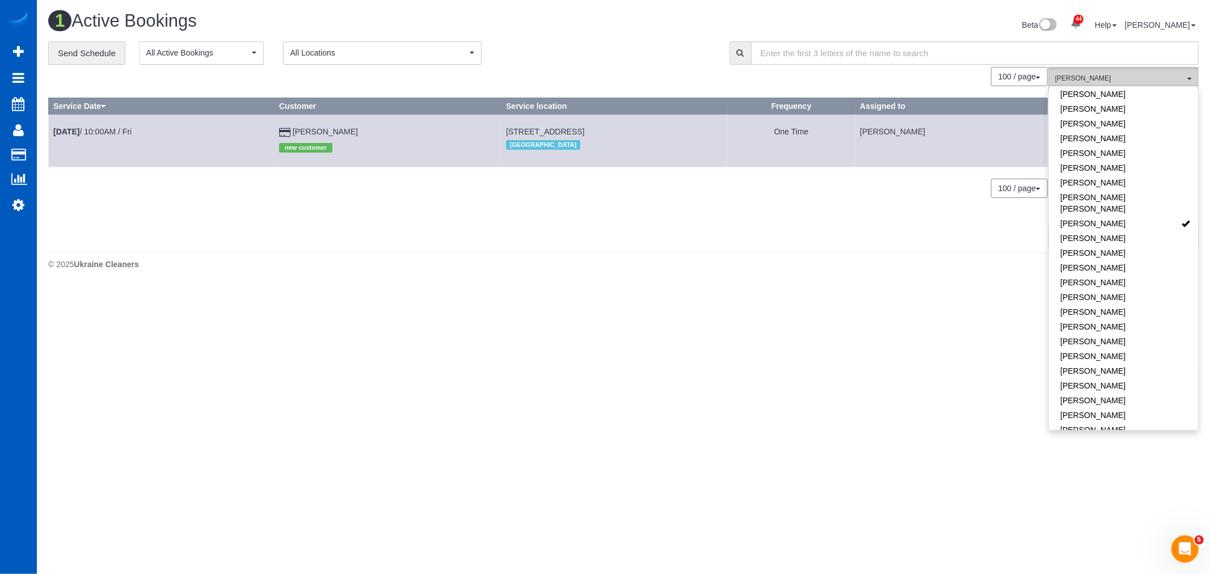
click at [1087, 70] on button "Natalia Dunn All Teams" at bounding box center [1123, 78] width 150 height 23
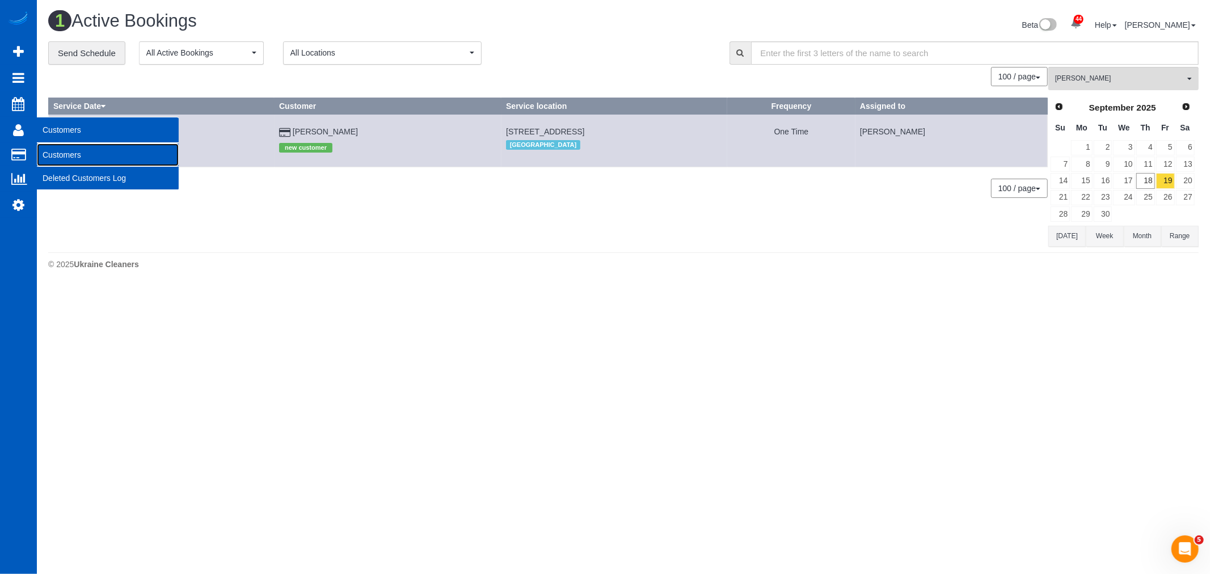
click at [72, 150] on link "Customers" at bounding box center [108, 154] width 142 height 23
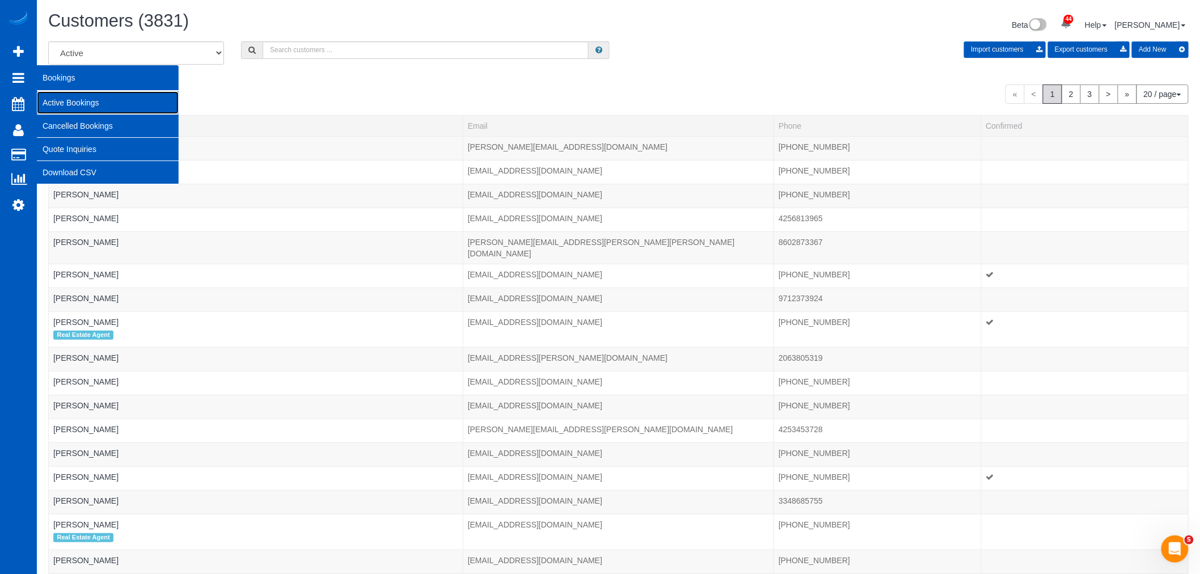
click at [87, 99] on link "Active Bookings" at bounding box center [108, 102] width 142 height 23
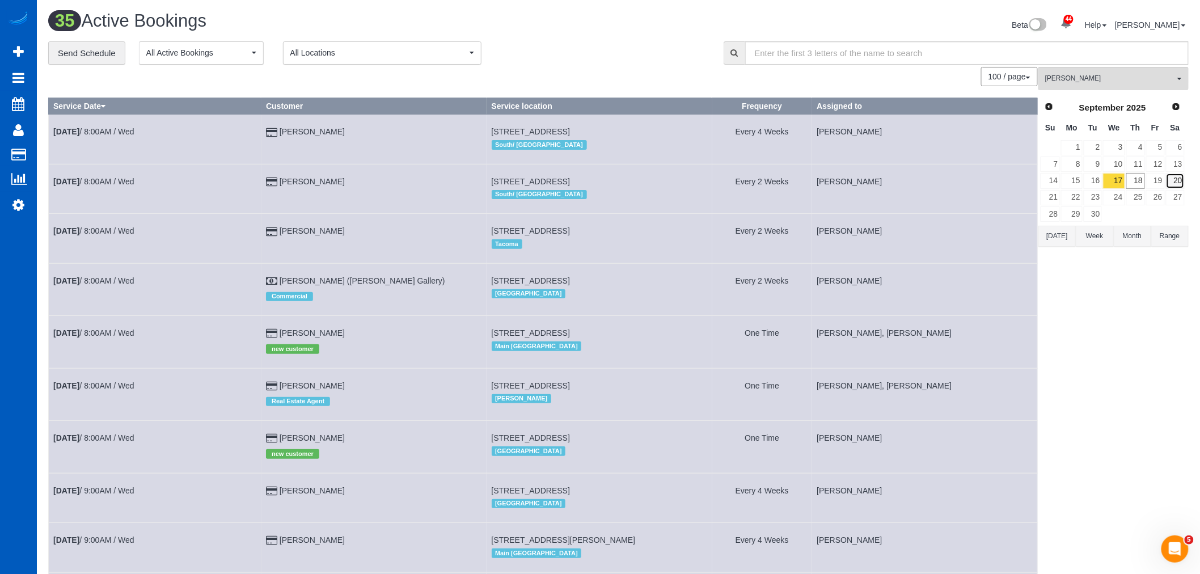
click at [1167, 180] on link "20" at bounding box center [1175, 180] width 19 height 15
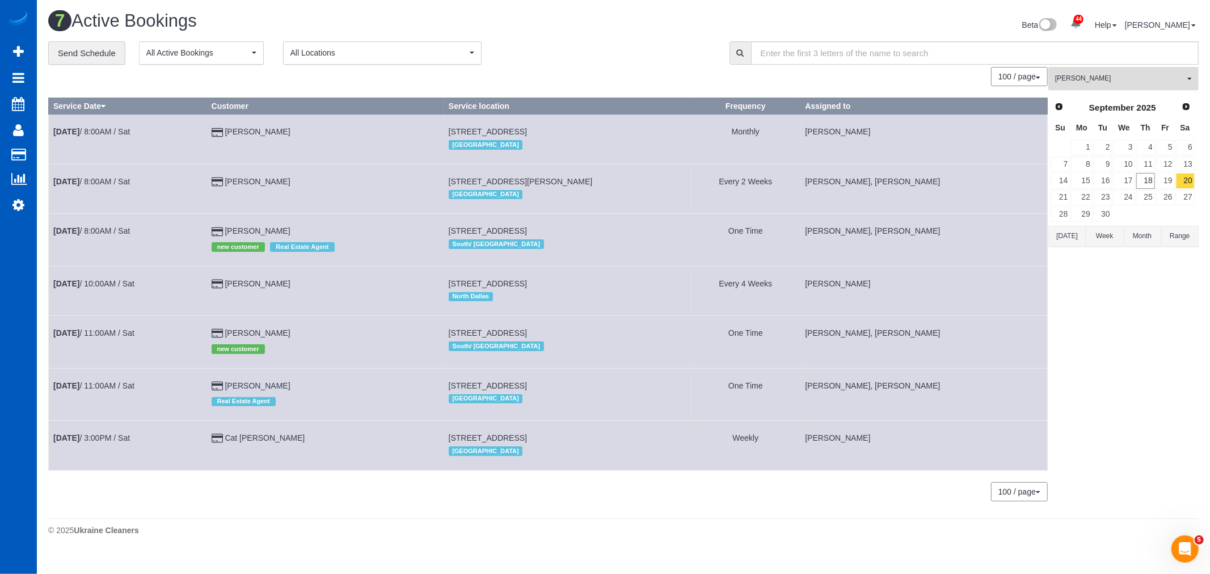
click at [1089, 81] on span "[PERSON_NAME]" at bounding box center [1119, 79] width 129 height 10
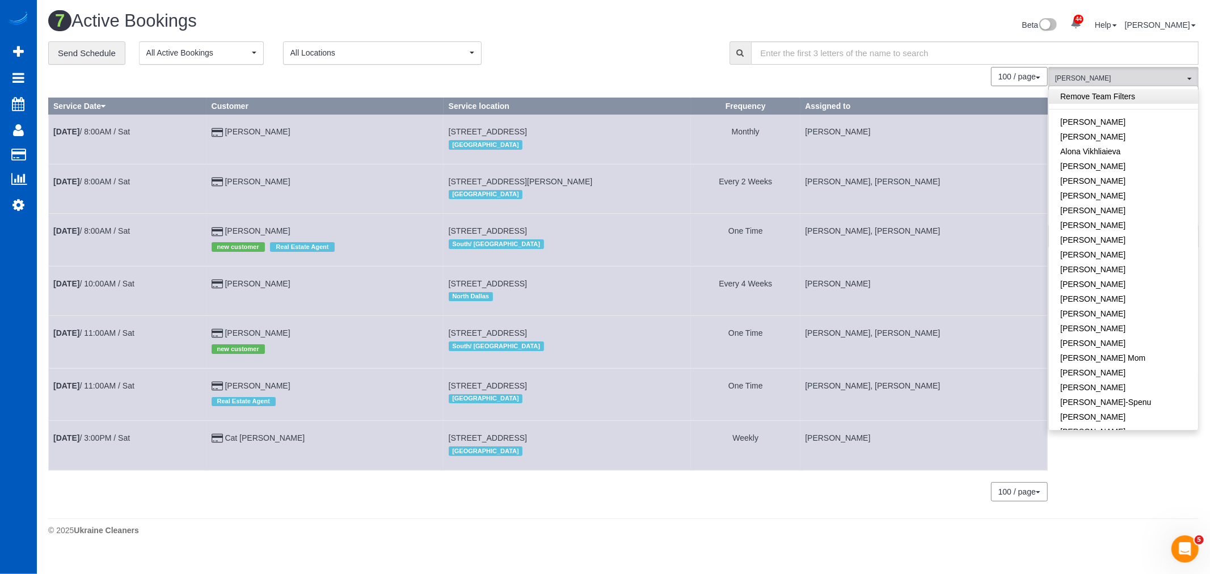
click at [1097, 96] on link "Remove Team Filters" at bounding box center [1123, 96] width 149 height 15
click at [1109, 352] on link "[PERSON_NAME]" at bounding box center [1123, 358] width 149 height 15
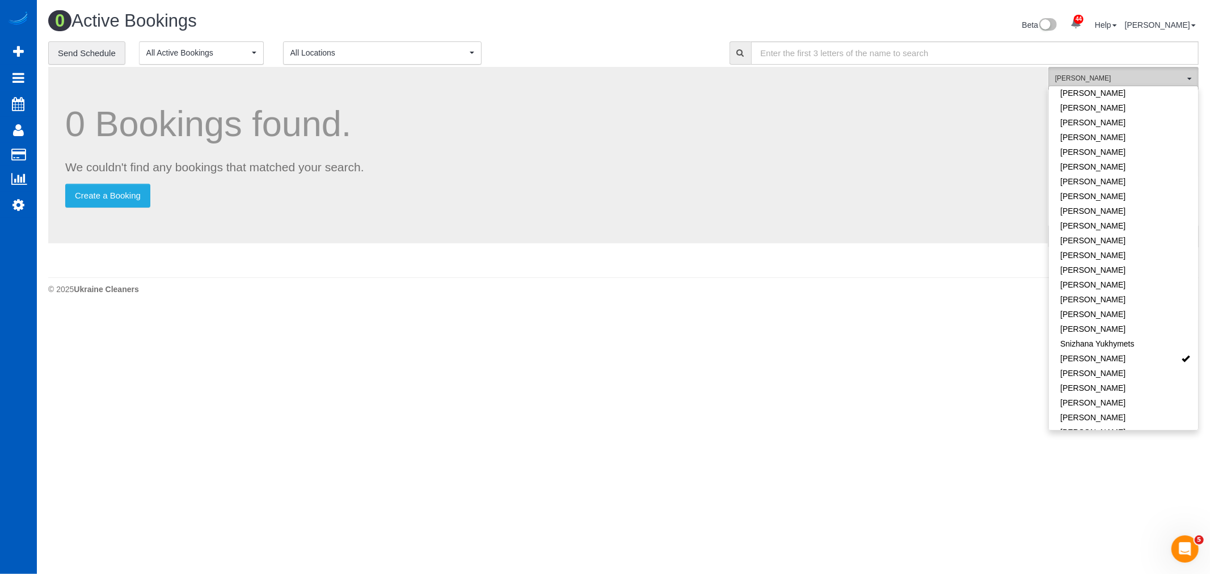
click at [1186, 78] on button "Tamara Serdechna All Teams" at bounding box center [1123, 78] width 150 height 23
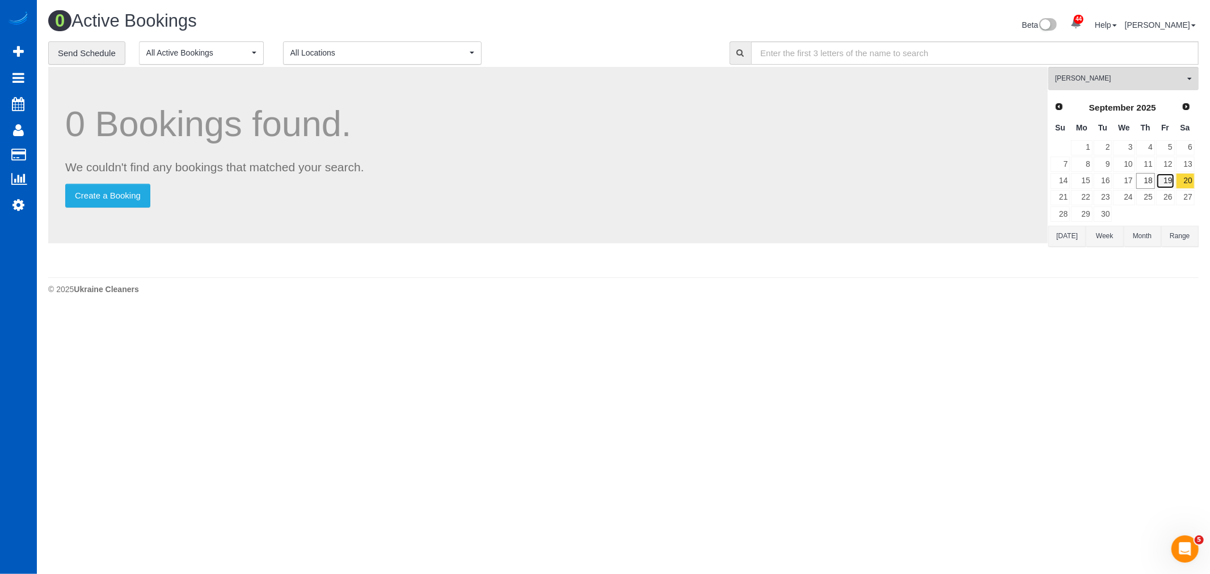
click at [1171, 177] on link "19" at bounding box center [1165, 180] width 19 height 15
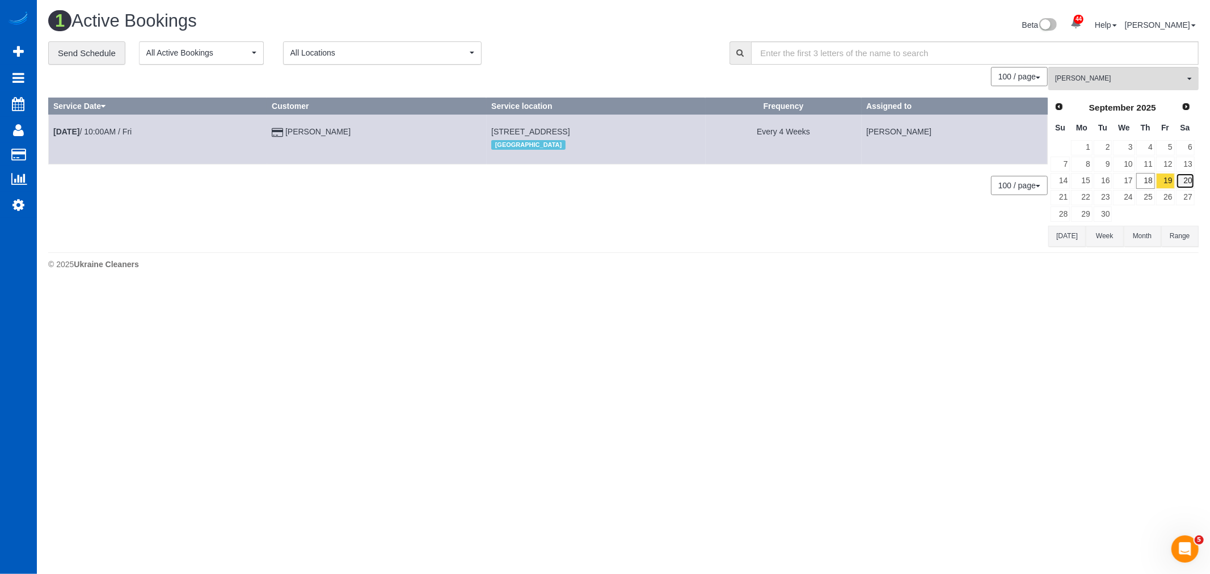
click at [1193, 179] on link "20" at bounding box center [1185, 180] width 19 height 15
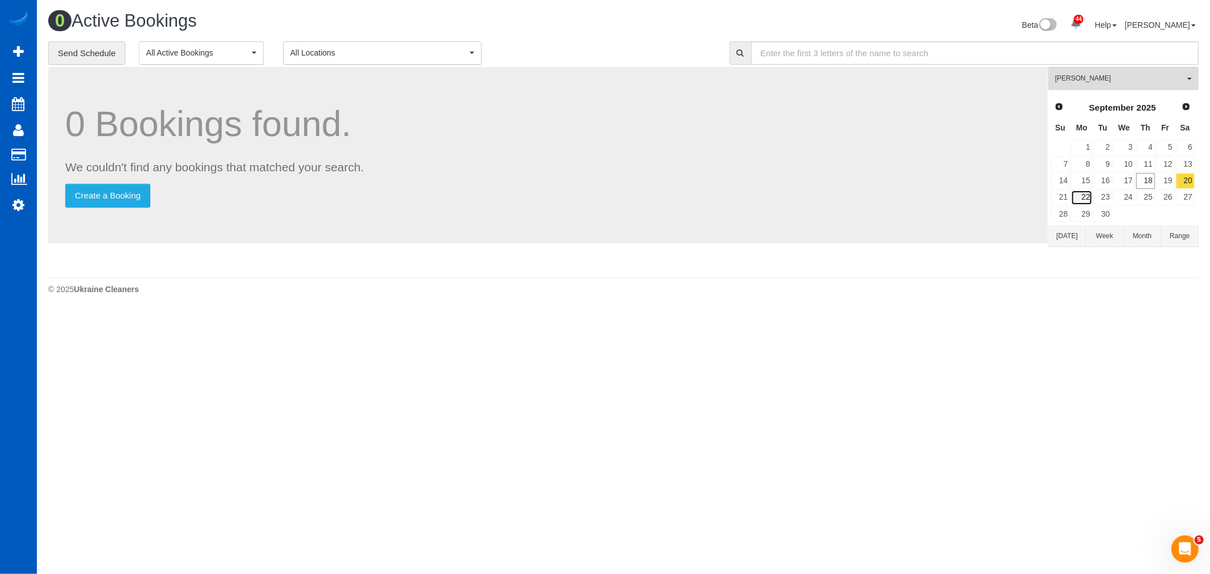
click at [1075, 192] on link "22" at bounding box center [1081, 197] width 21 height 15
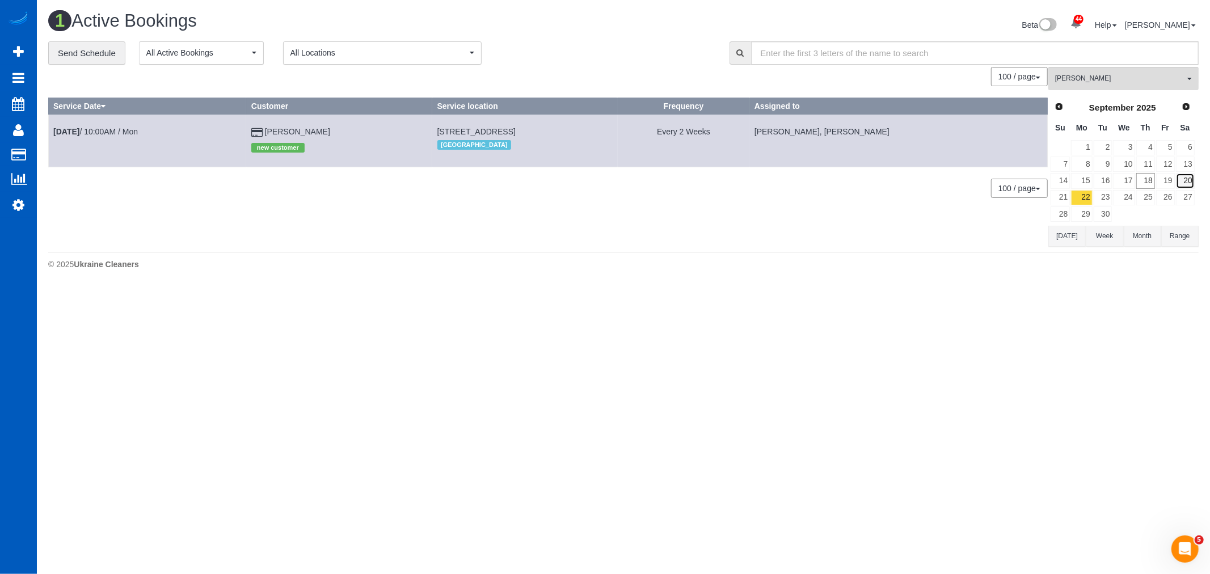
click at [1188, 184] on link "20" at bounding box center [1185, 180] width 19 height 15
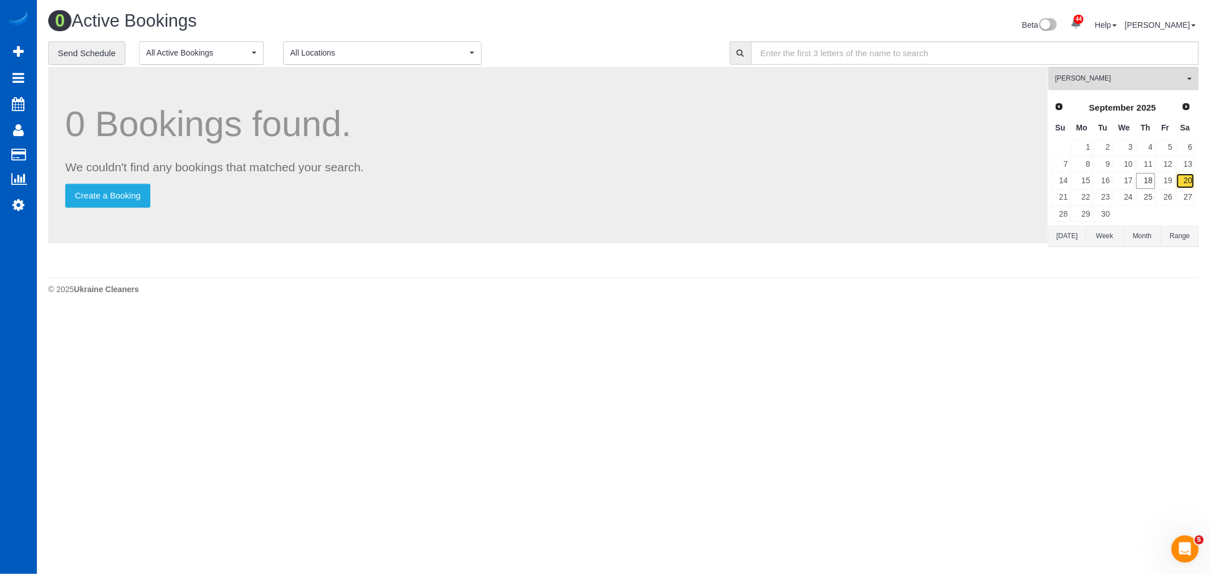
click at [1176, 188] on link "20" at bounding box center [1185, 180] width 19 height 15
click at [1173, 181] on link "19" at bounding box center [1165, 180] width 19 height 15
click at [1183, 178] on link "20" at bounding box center [1185, 180] width 19 height 15
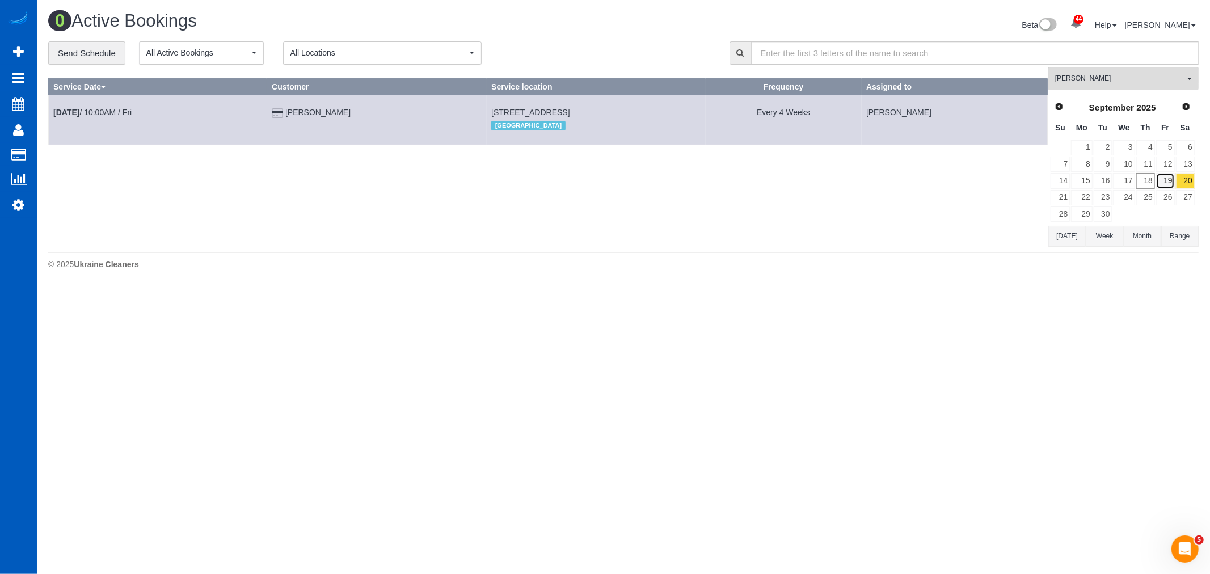
click at [1160, 179] on link "19" at bounding box center [1165, 180] width 19 height 15
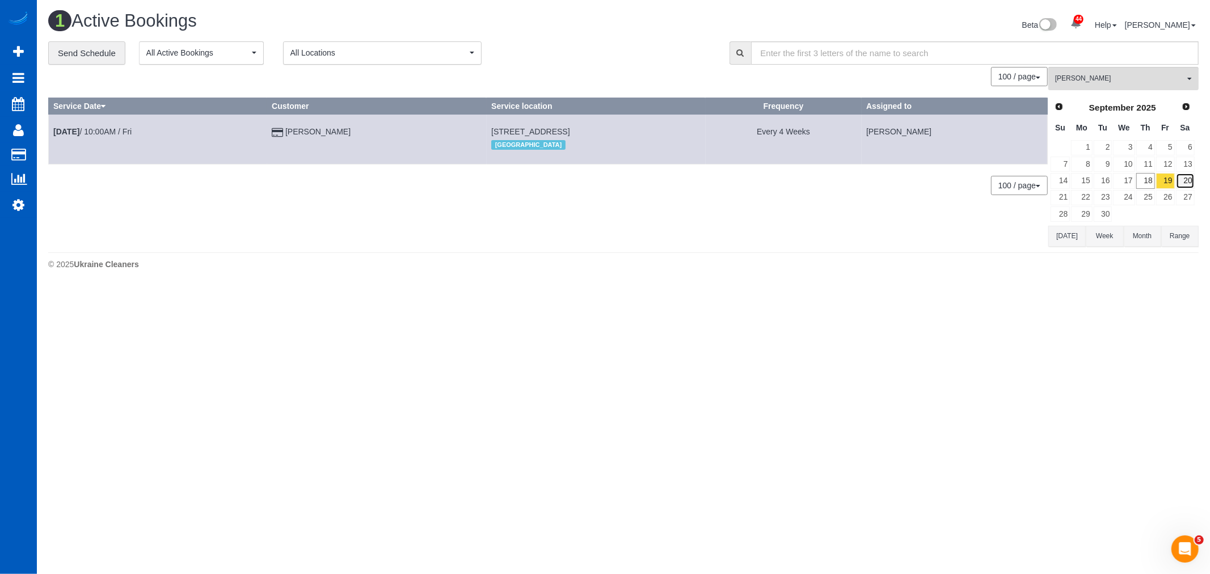
click at [1180, 178] on link "20" at bounding box center [1185, 180] width 19 height 15
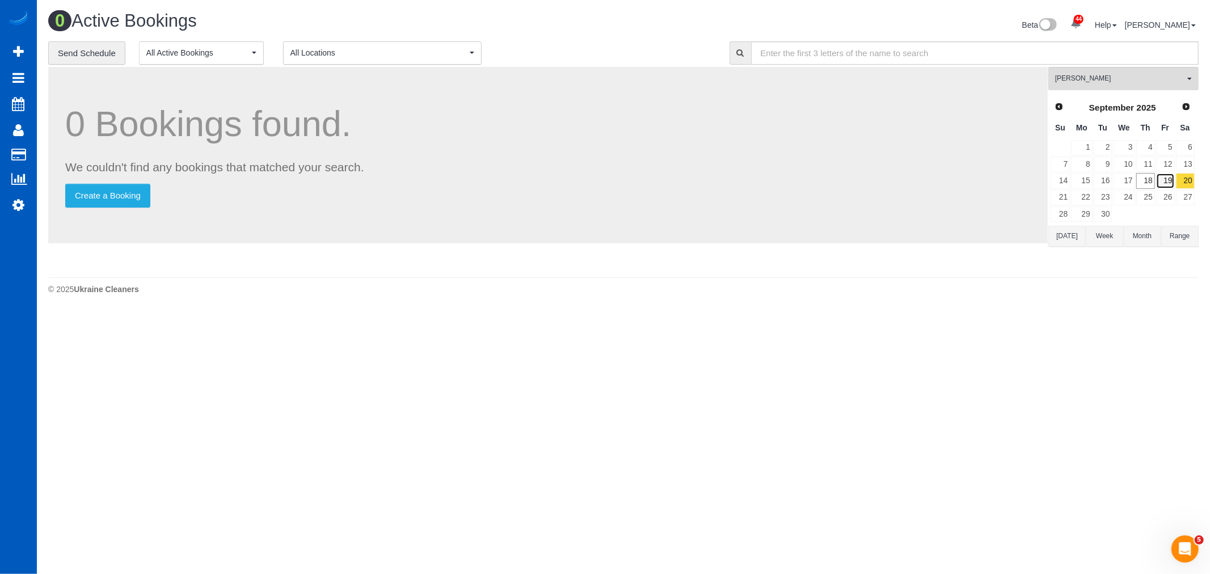
click at [1167, 180] on link "19" at bounding box center [1165, 180] width 19 height 15
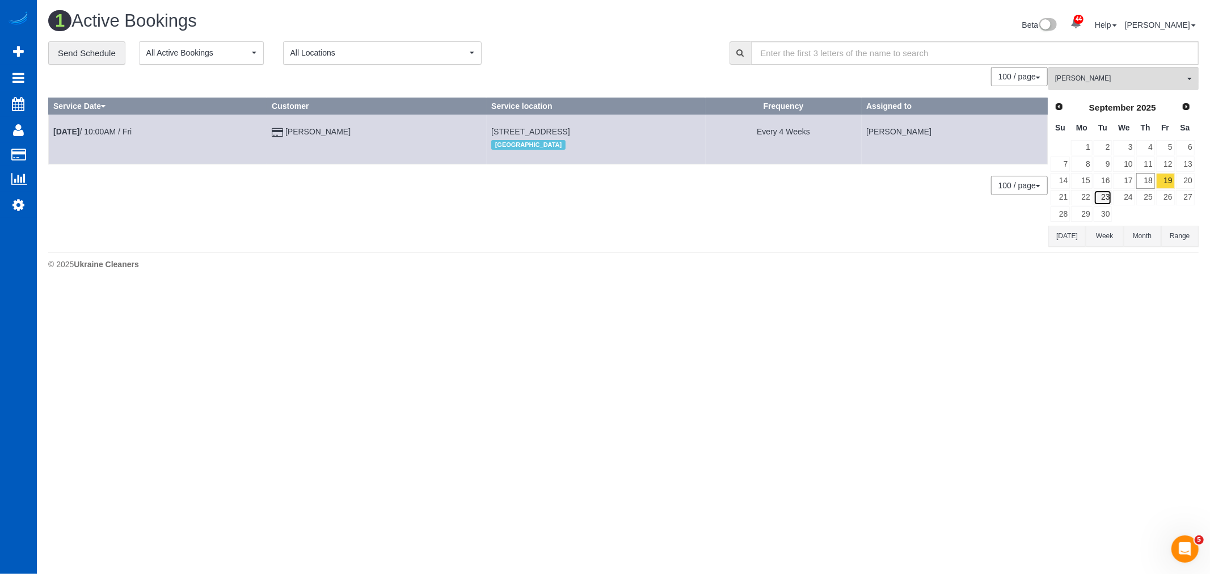
click at [1101, 191] on link "23" at bounding box center [1102, 197] width 19 height 15
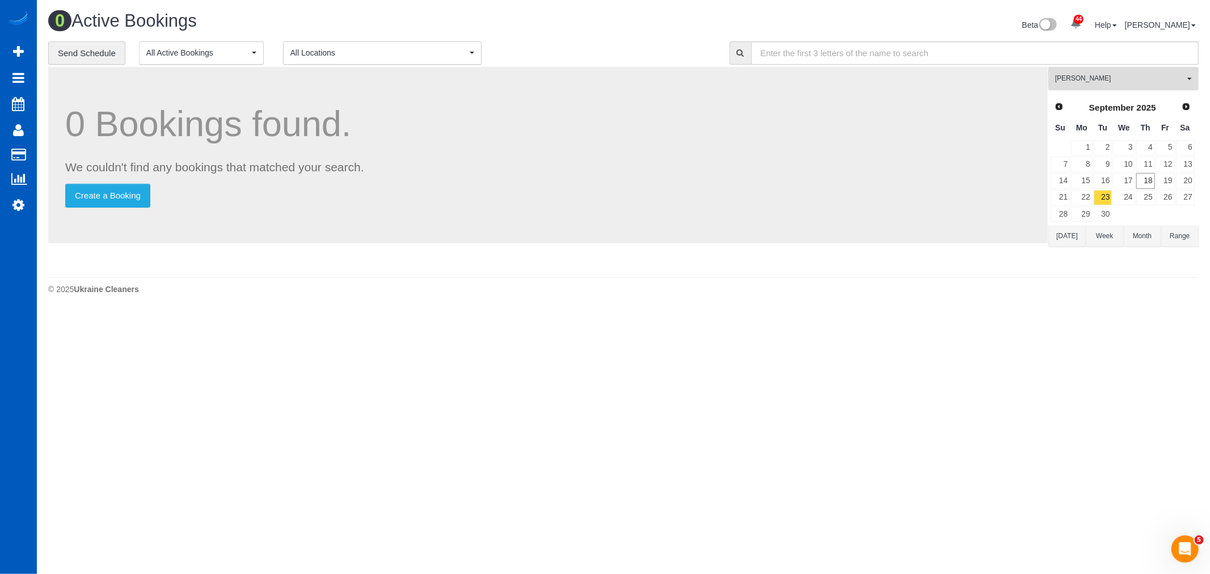
click at [1131, 74] on button "Tamara Serdechna All Teams" at bounding box center [1123, 78] width 150 height 23
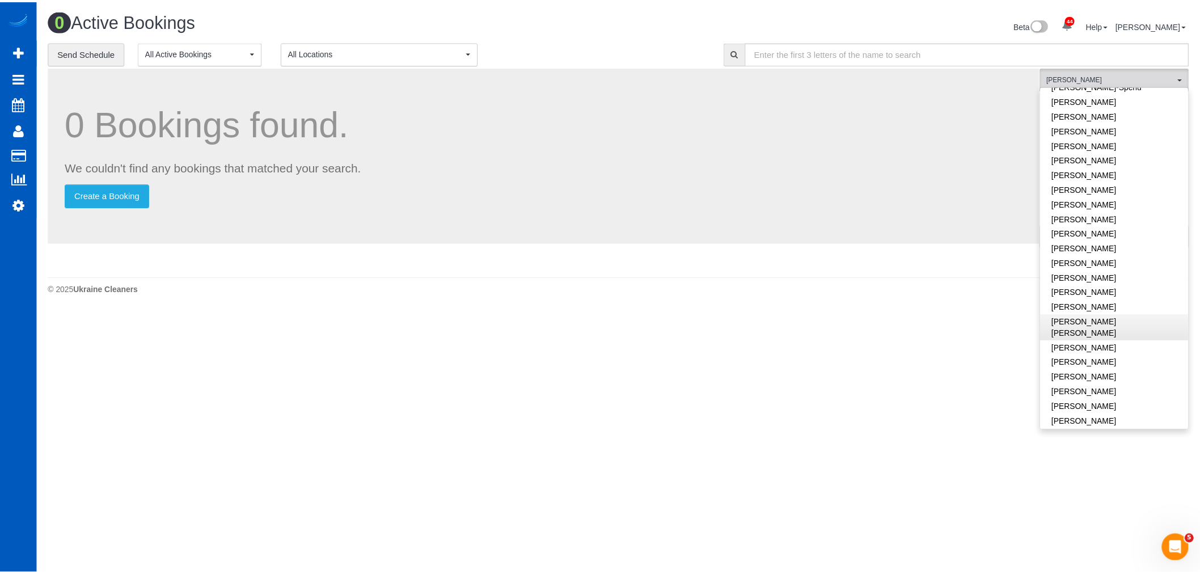
scroll to position [311, 0]
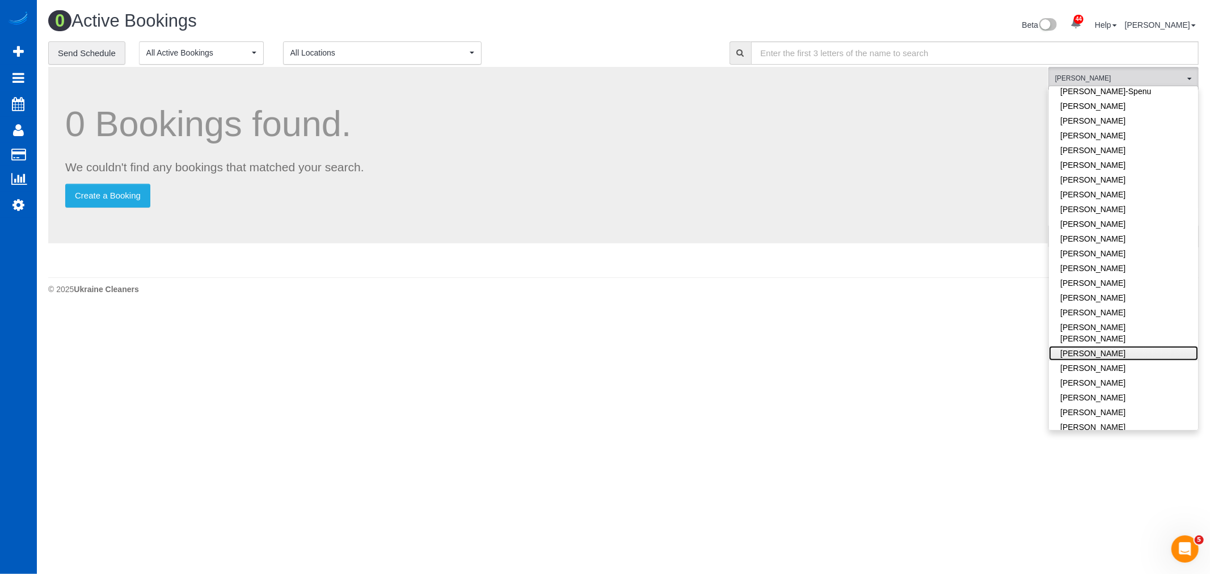
click at [1123, 346] on link "[PERSON_NAME]" at bounding box center [1123, 353] width 149 height 15
click at [588, 429] on body "44 Beta Your Notifications You have 0 alerts × You have 2 to charge for 09/16/2…" at bounding box center [605, 287] width 1210 height 574
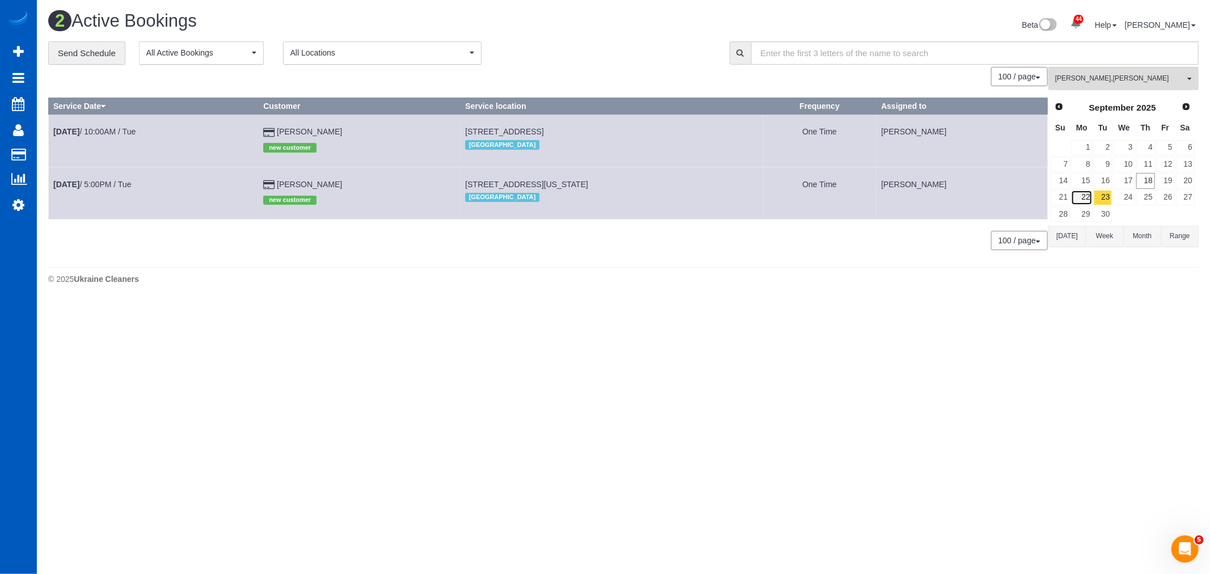
click at [1089, 194] on link "22" at bounding box center [1081, 197] width 21 height 15
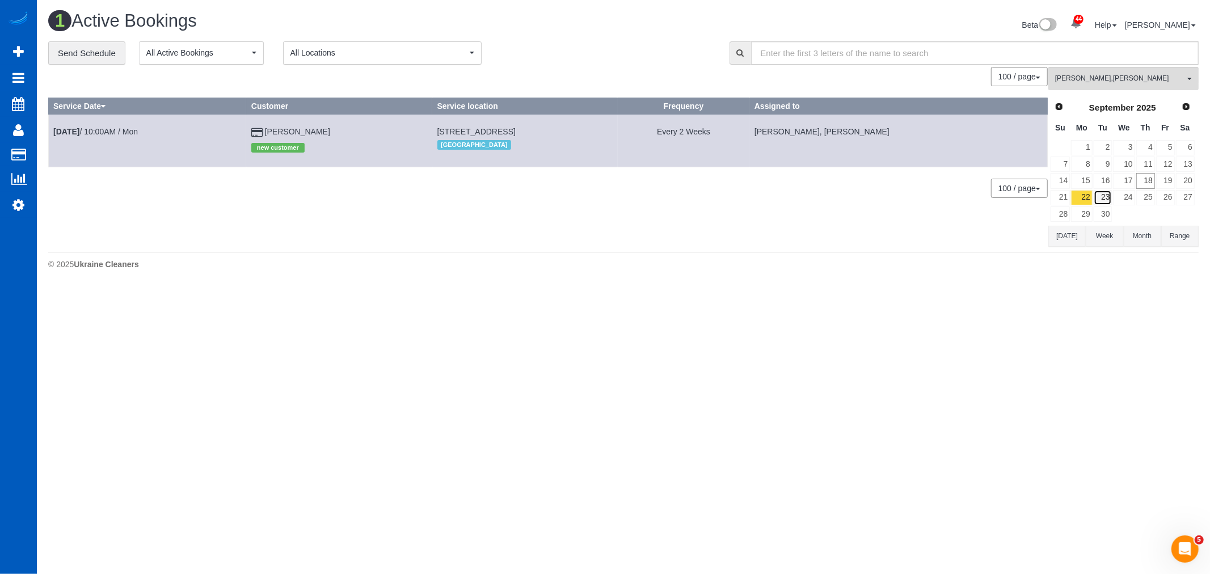
click at [1103, 198] on link "23" at bounding box center [1102, 197] width 19 height 15
click at [1120, 194] on link "24" at bounding box center [1124, 197] width 22 height 15
click at [1082, 201] on link "22" at bounding box center [1081, 197] width 21 height 15
click at [1097, 196] on link "23" at bounding box center [1102, 197] width 19 height 15
click at [1082, 197] on link "22" at bounding box center [1081, 197] width 21 height 15
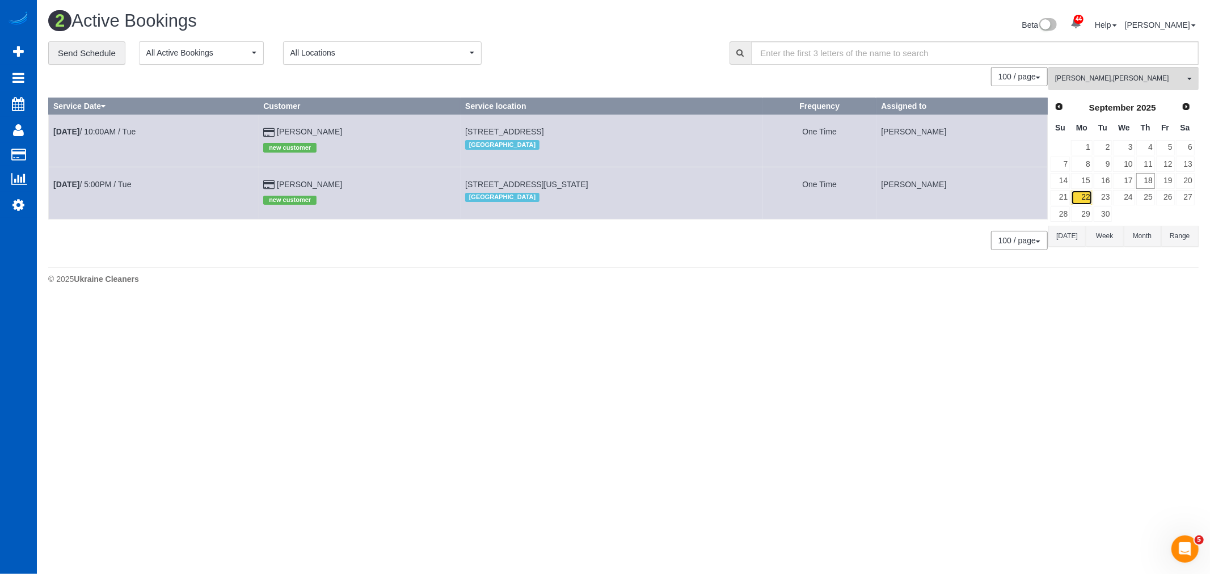
click at [1084, 200] on link "22" at bounding box center [1081, 197] width 21 height 15
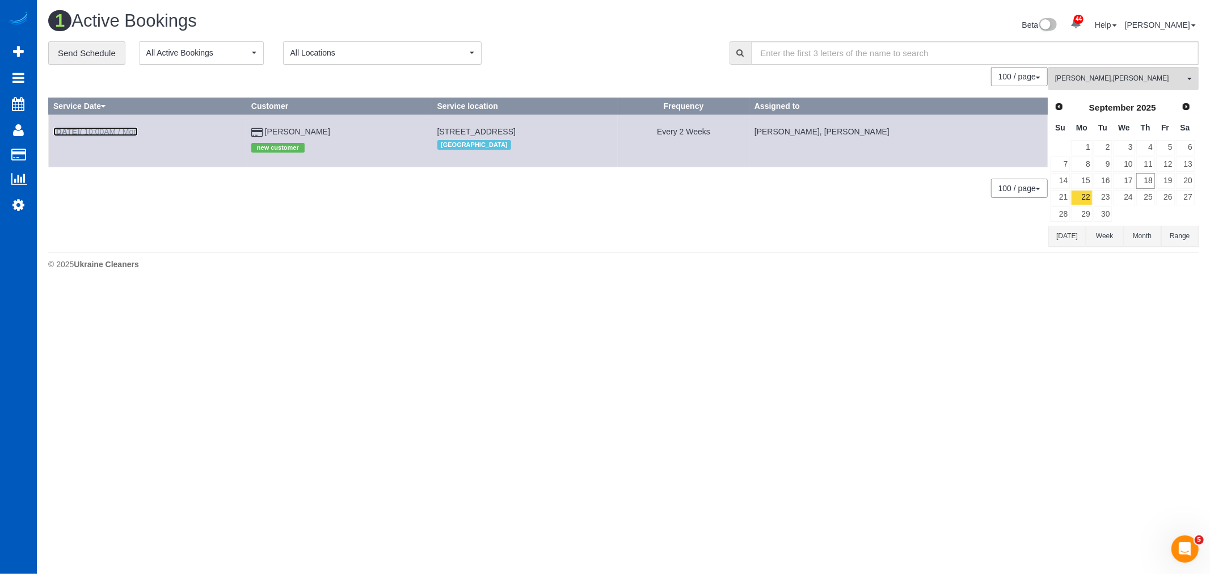
click at [109, 128] on link "Sep 22nd / 10:00AM / Mon" at bounding box center [95, 131] width 85 height 9
click at [109, 136] on link "Sep 22nd / 10:00AM / Mon" at bounding box center [95, 131] width 85 height 9
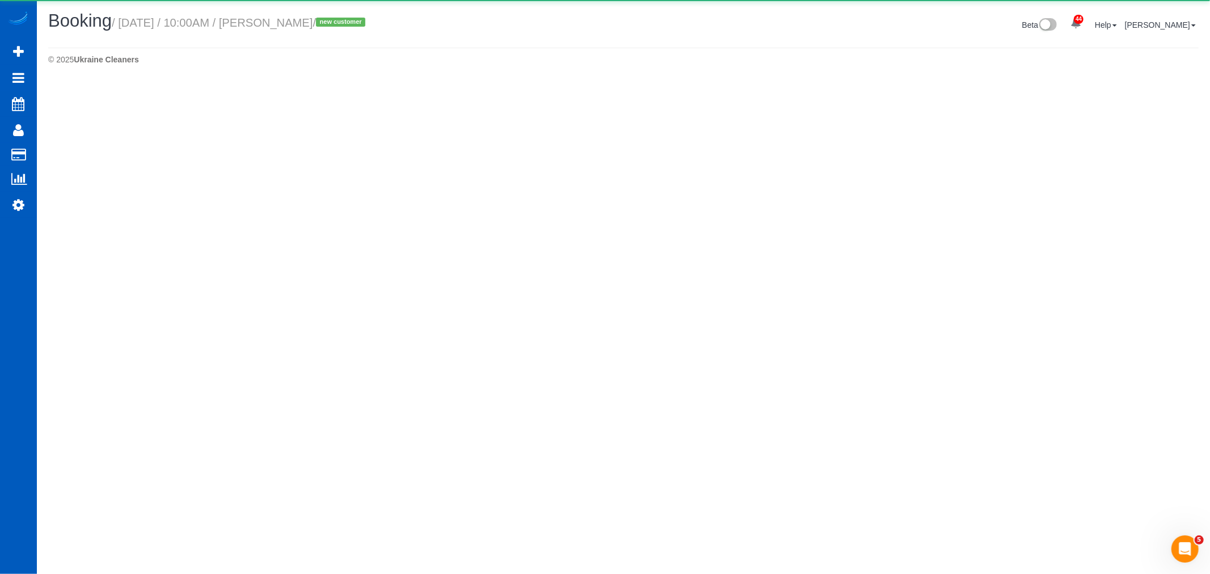
select select "CO"
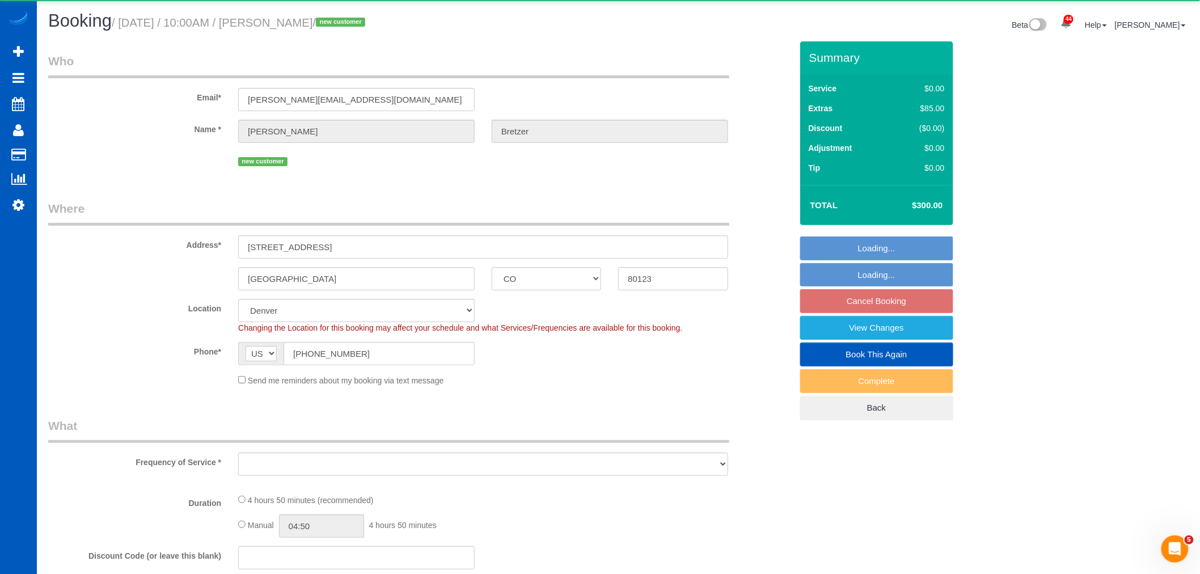
select select "object:9262"
select select "string:fspay-1b05565a-76c7-44df-ba34-a90b6eb06208"
select select "199"
select select "3001"
select select "6"
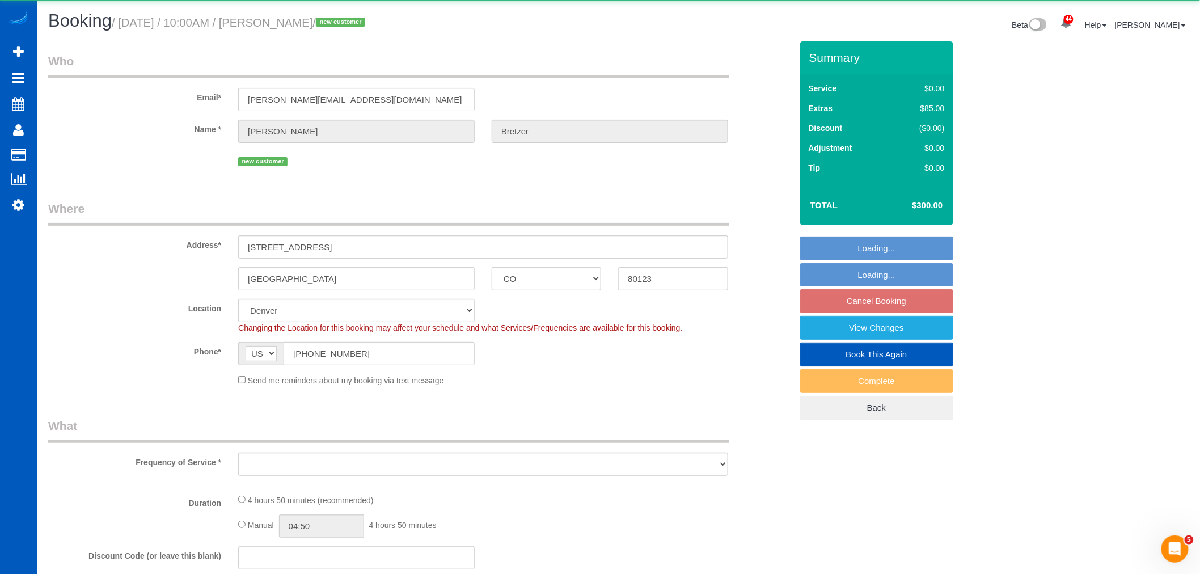
select select "4"
select select "spot22"
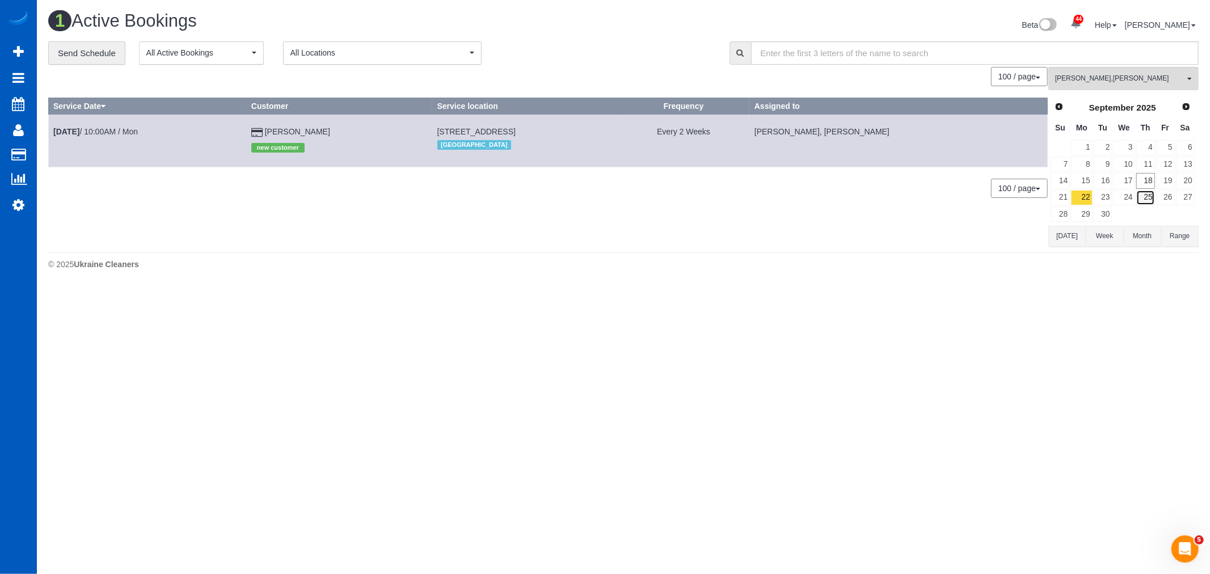
click at [1137, 200] on link "25" at bounding box center [1145, 197] width 19 height 15
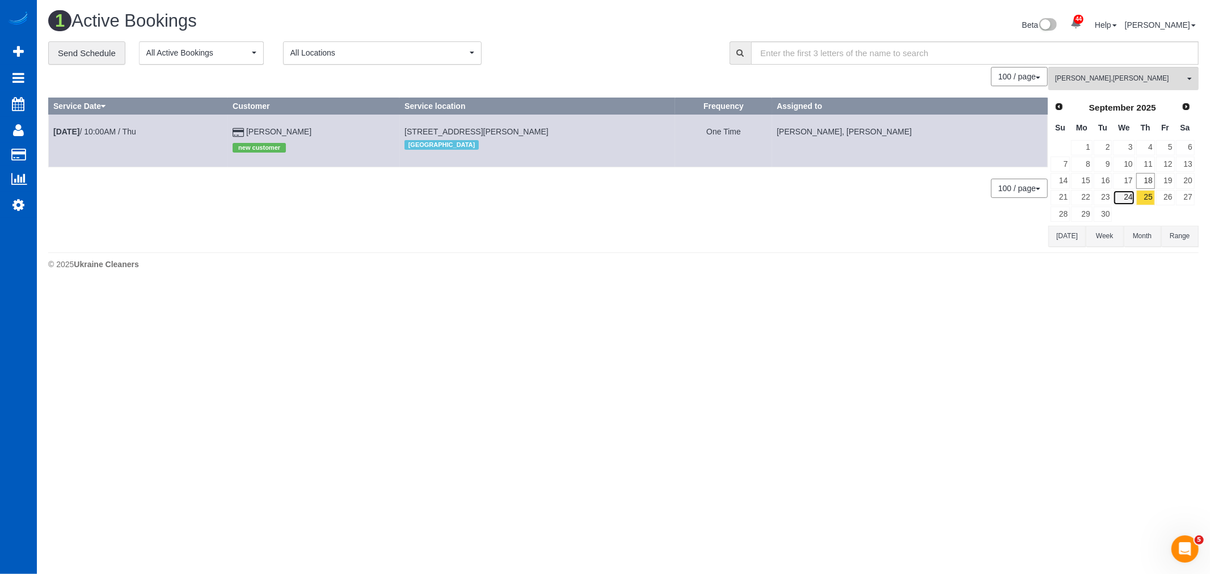
click at [1133, 200] on link "24" at bounding box center [1124, 197] width 22 height 15
click at [1142, 201] on link "25" at bounding box center [1145, 197] width 19 height 15
click at [1158, 200] on link "26" at bounding box center [1165, 197] width 19 height 15
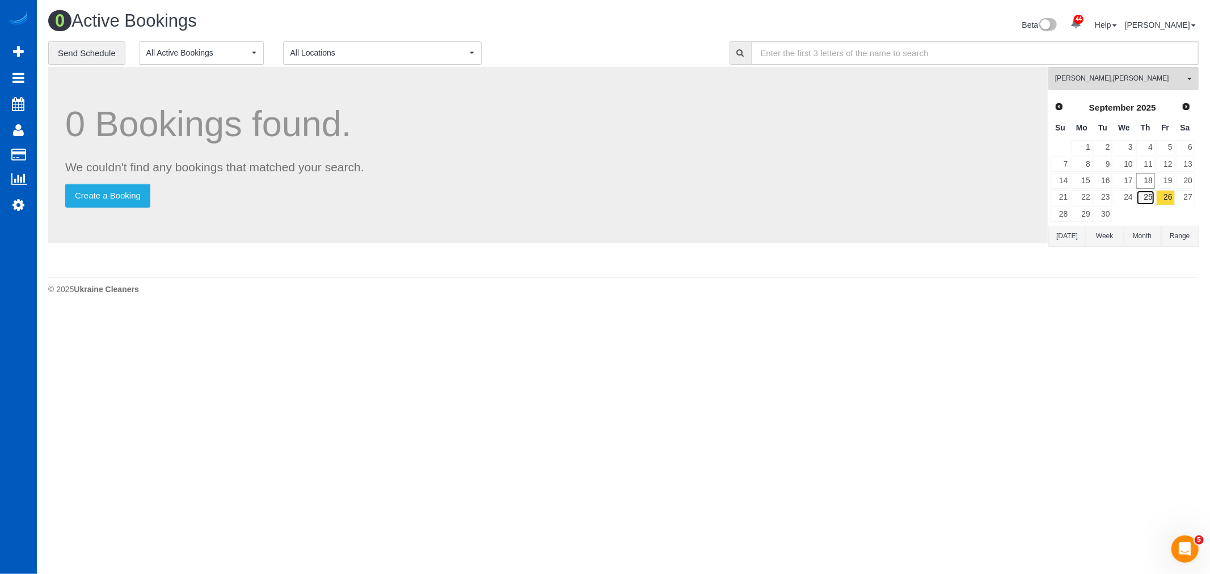
click at [1149, 202] on link "25" at bounding box center [1145, 197] width 19 height 15
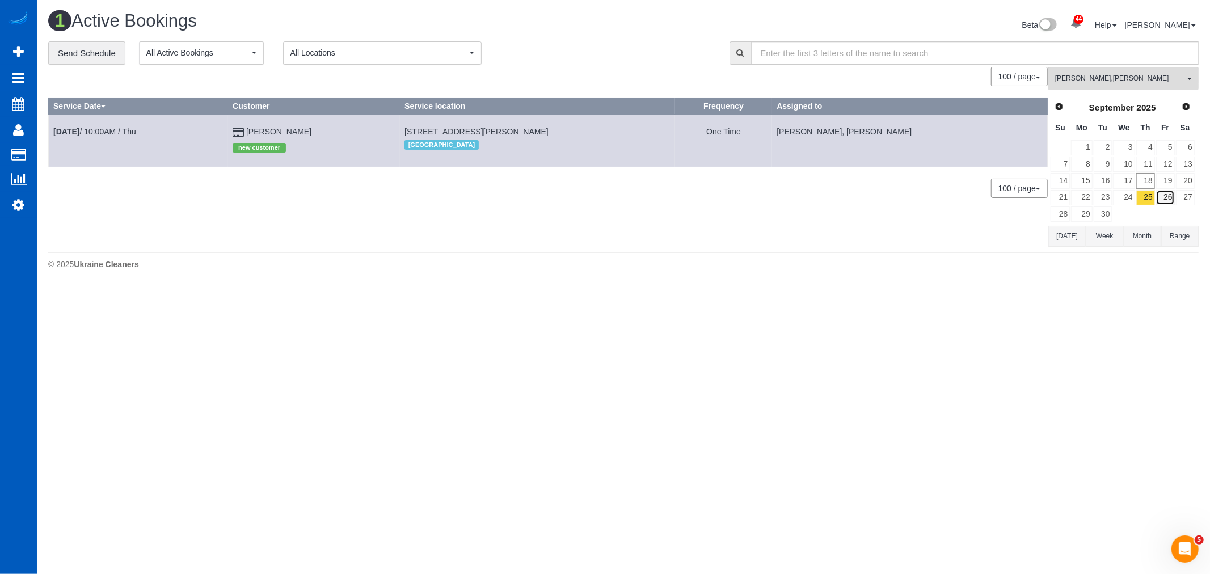
click at [1164, 197] on link "26" at bounding box center [1165, 197] width 19 height 15
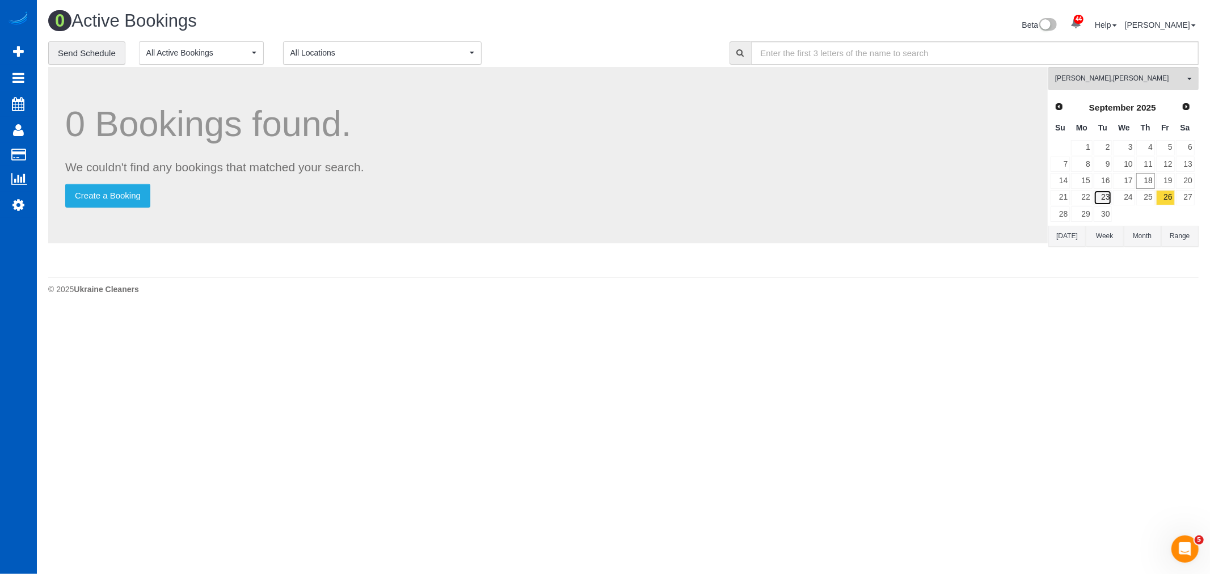
click at [1099, 201] on link "23" at bounding box center [1102, 197] width 19 height 15
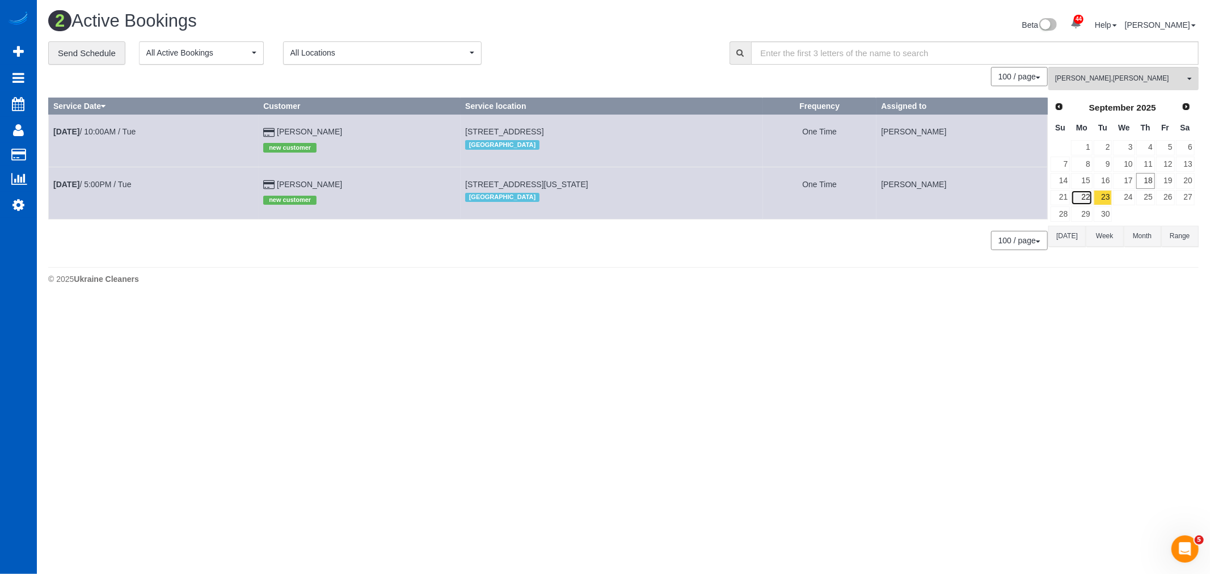
click at [1091, 201] on link "22" at bounding box center [1081, 197] width 21 height 15
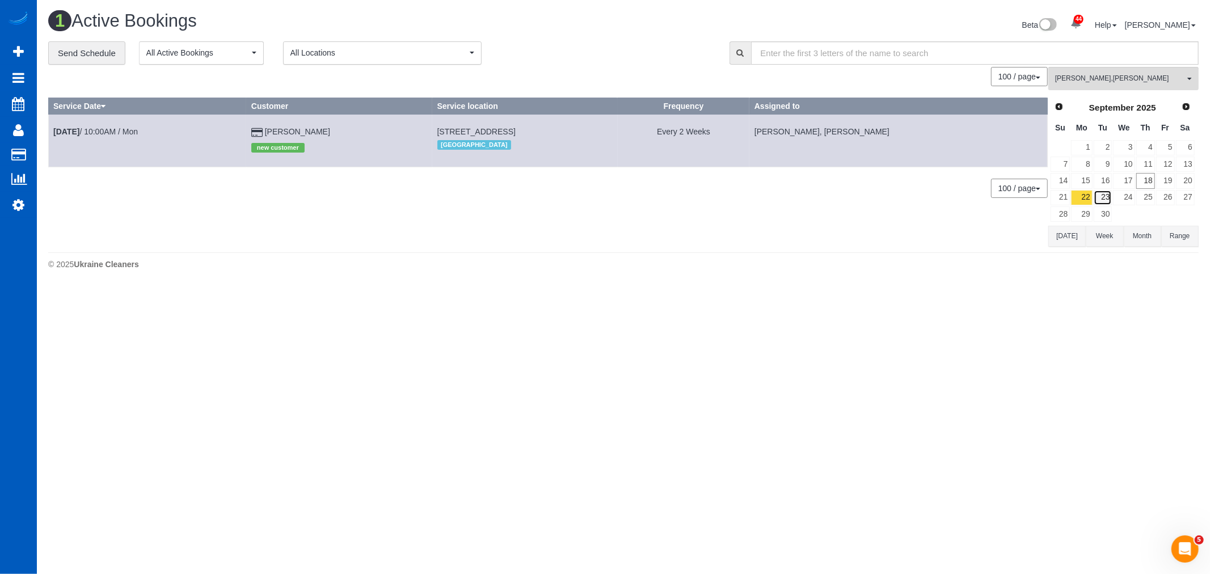
click at [1109, 197] on link "23" at bounding box center [1102, 197] width 19 height 15
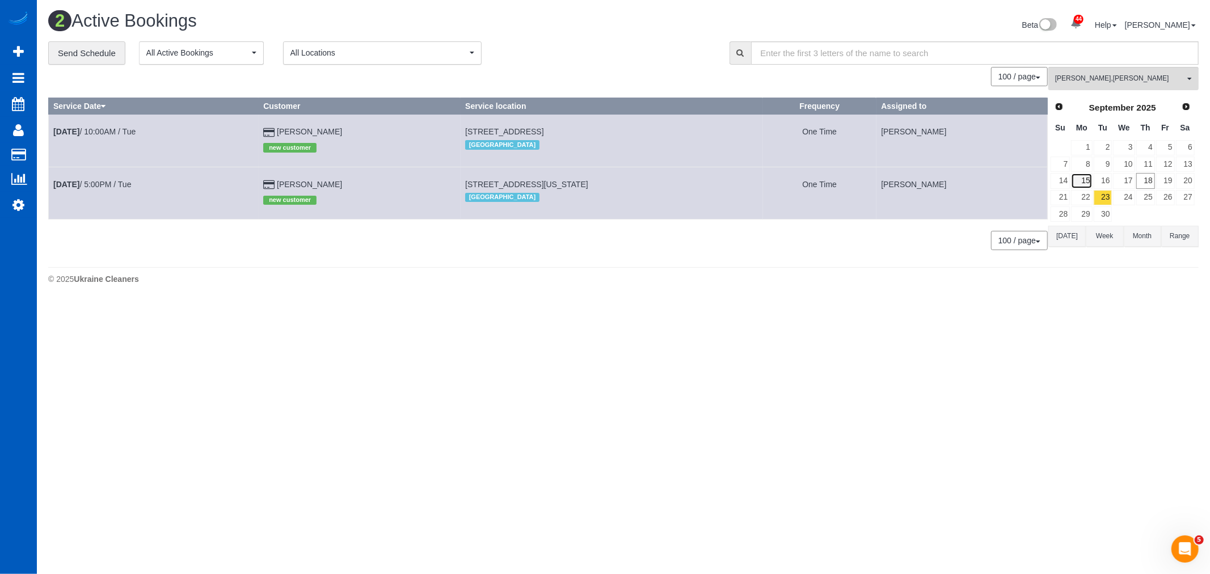
click at [1078, 188] on link "15" at bounding box center [1081, 180] width 21 height 15
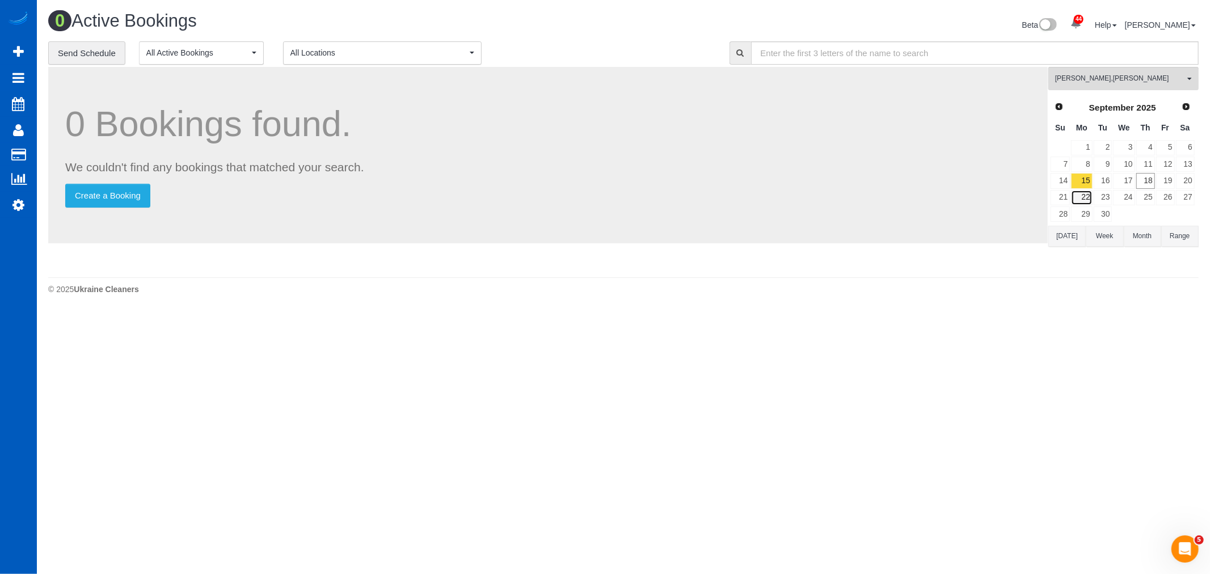
click at [1084, 195] on link "22" at bounding box center [1081, 197] width 21 height 15
click at [1165, 180] on link "19" at bounding box center [1165, 180] width 19 height 15
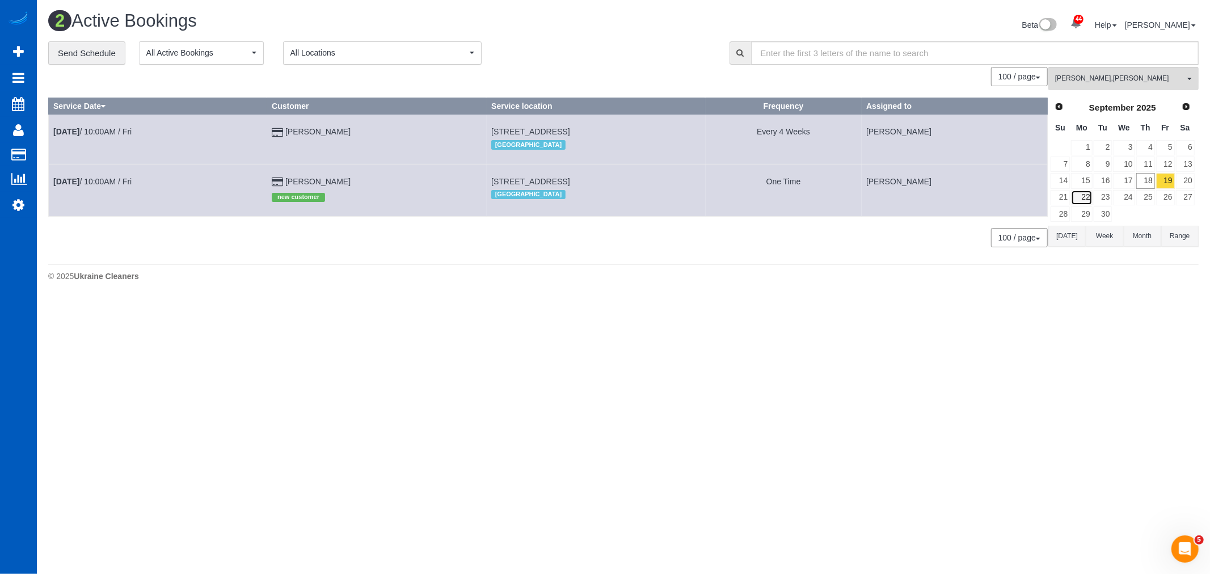
click at [1087, 201] on link "22" at bounding box center [1081, 197] width 21 height 15
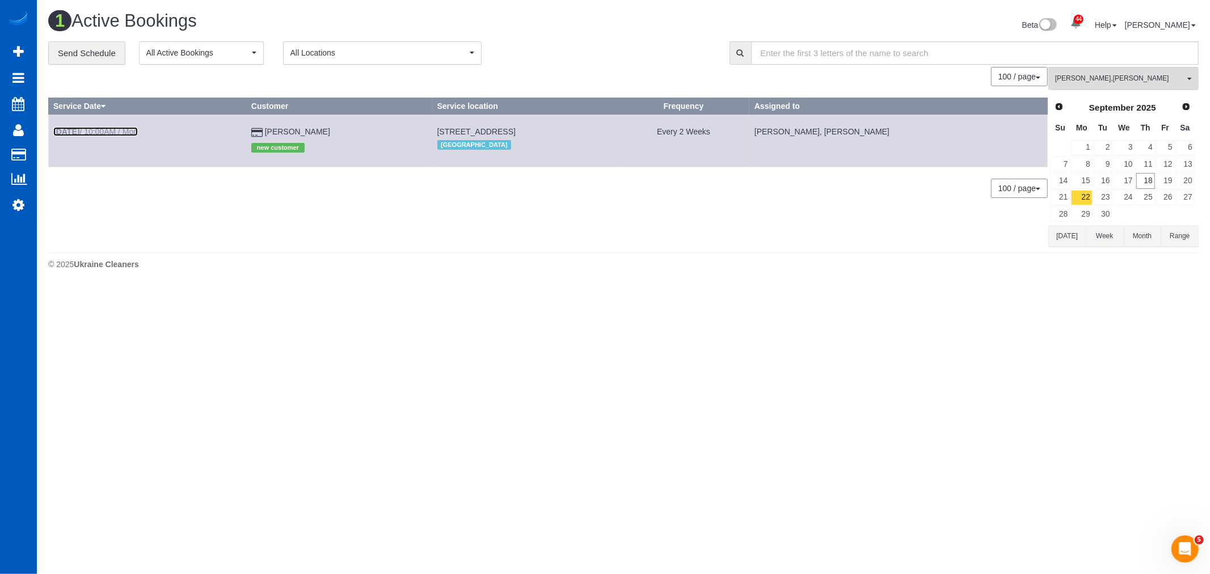
click at [91, 131] on link "Sep 22nd / 10:00AM / Mon" at bounding box center [95, 131] width 85 height 9
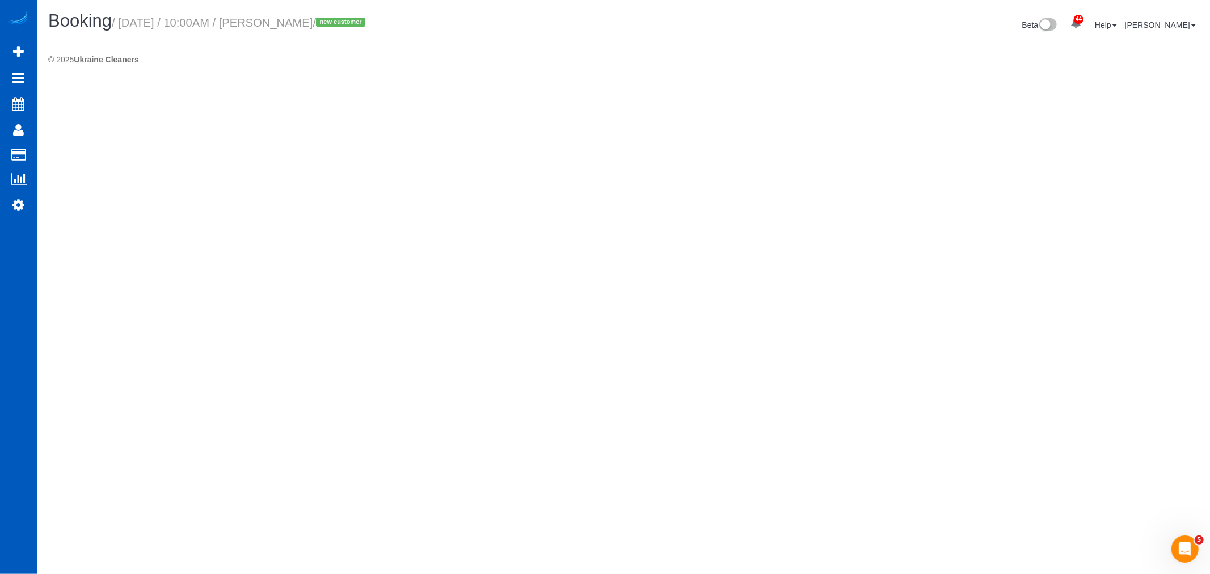
select select "CO"
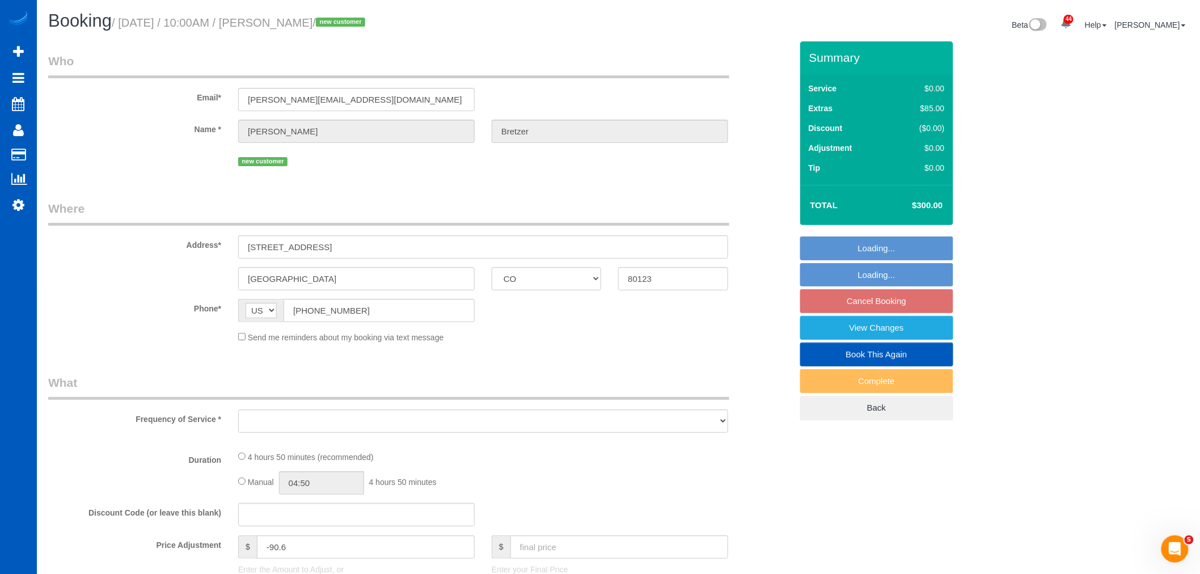
select select "object:10102"
select select "199"
select select "3001"
select select "6"
select select "4"
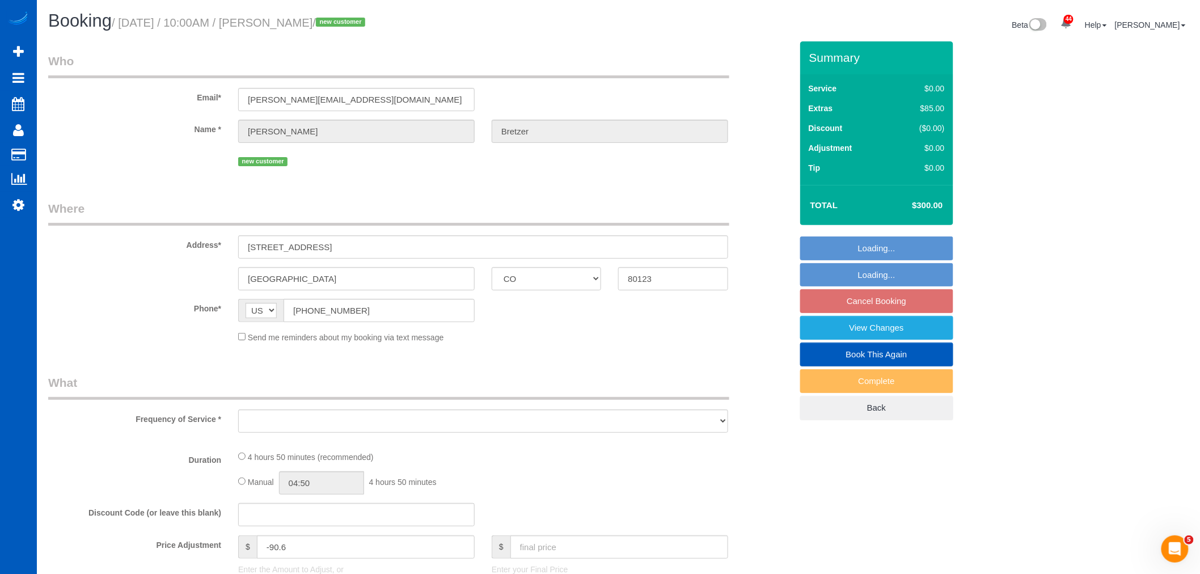
select select "spot34"
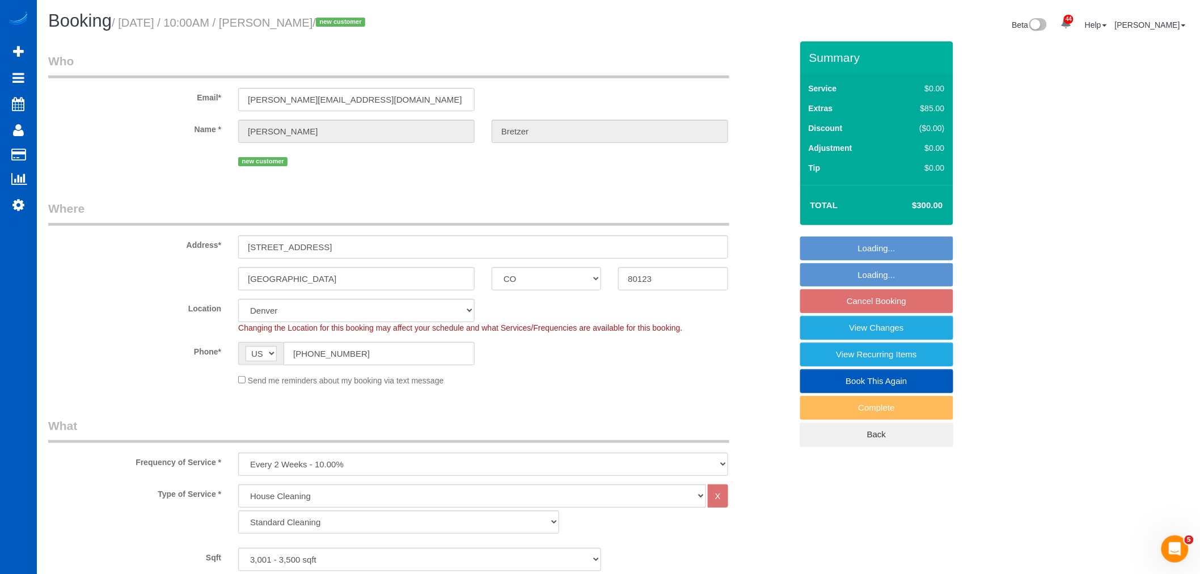
select select "object:10383"
select select "3001"
select select "6"
select select "4"
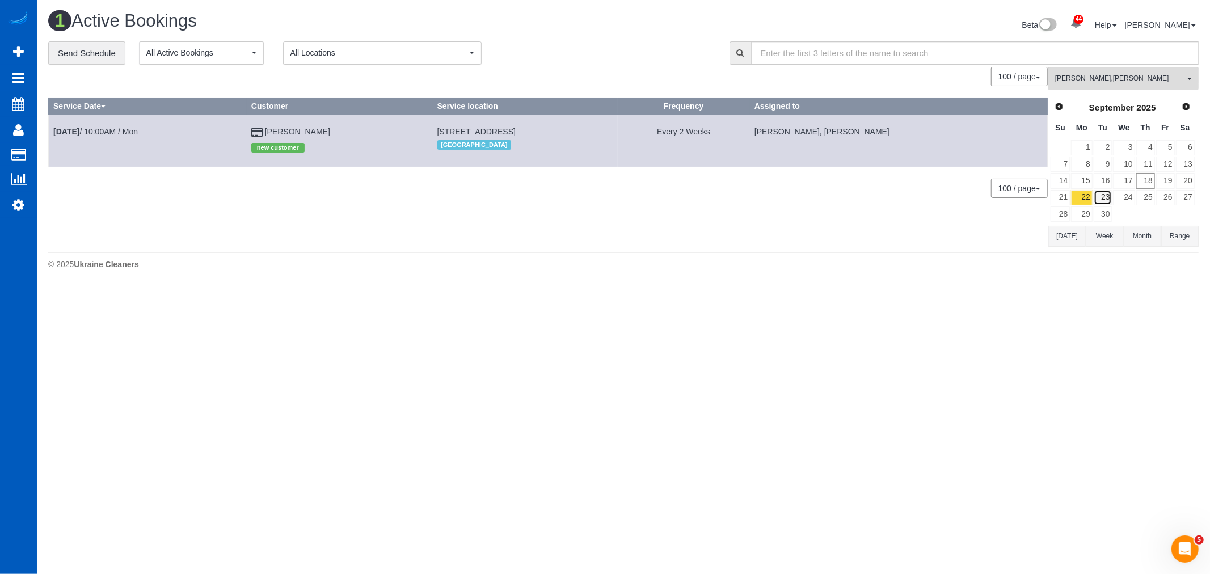
click at [1103, 205] on link "23" at bounding box center [1102, 197] width 19 height 15
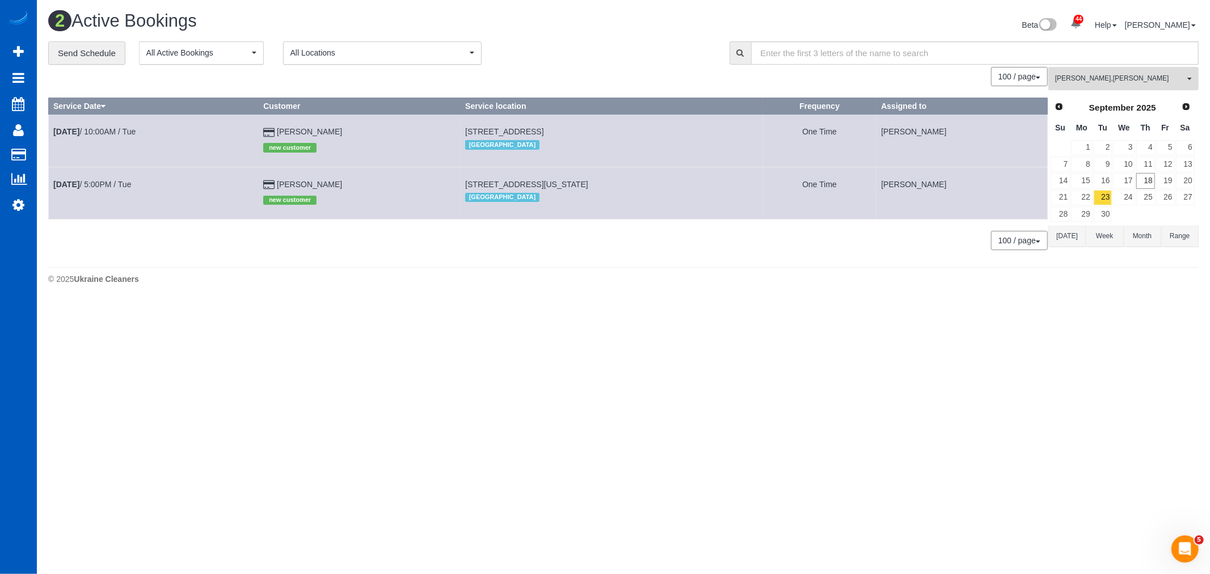
click at [1104, 77] on span "Natalia Dunn , Tamara Serdechna" at bounding box center [1119, 79] width 129 height 10
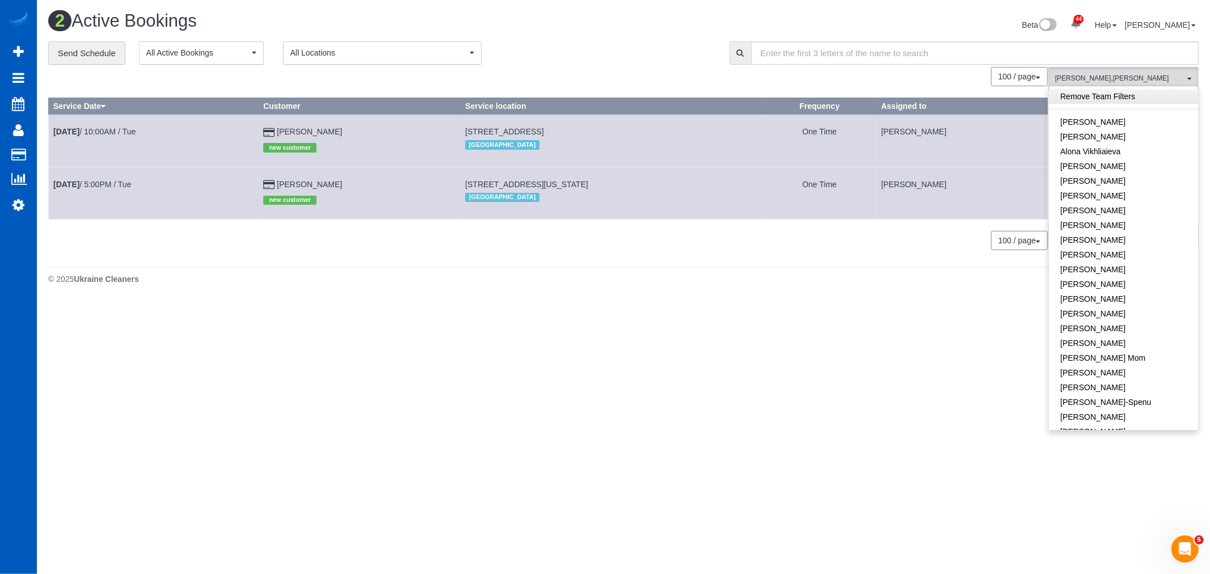
click at [1097, 99] on link "Remove Team Filters" at bounding box center [1123, 96] width 149 height 15
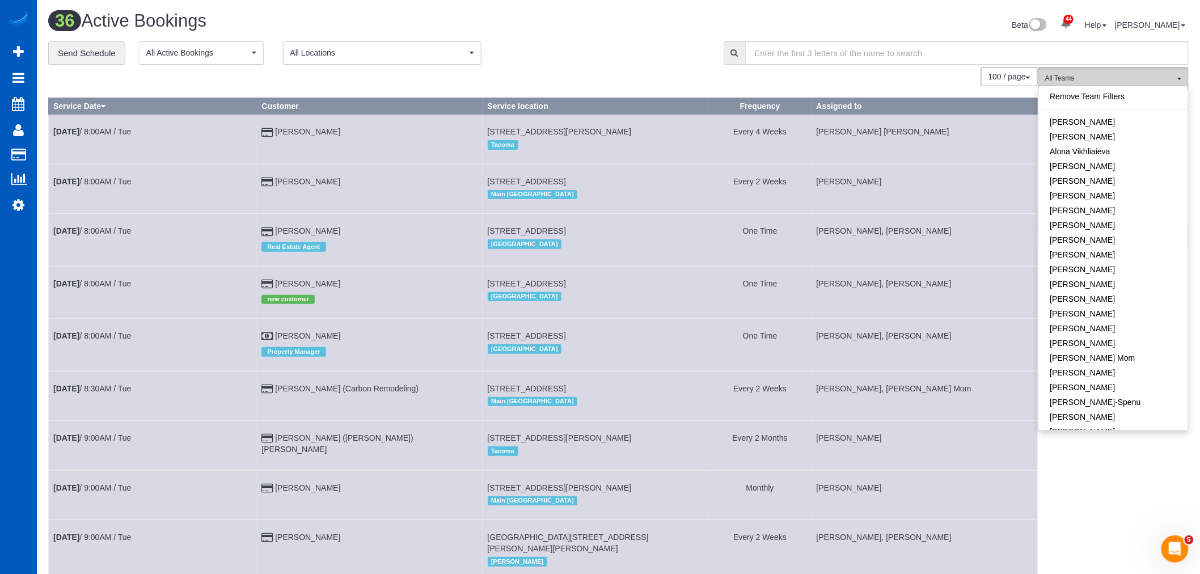
click at [1058, 72] on button "All Teams" at bounding box center [1113, 78] width 150 height 23
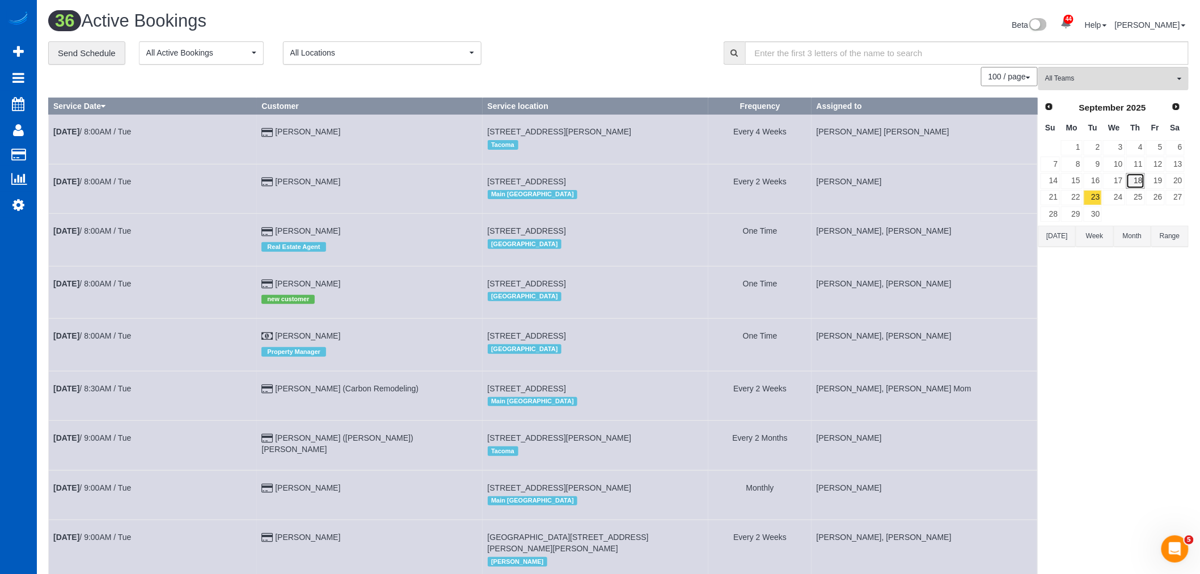
click at [1142, 184] on link "18" at bounding box center [1135, 180] width 19 height 15
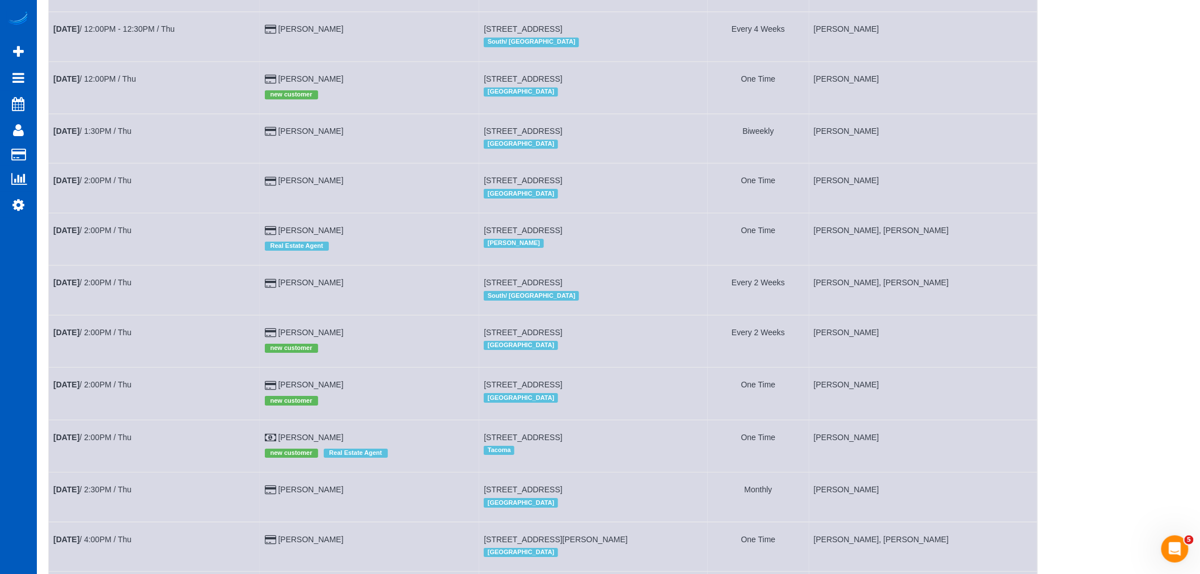
scroll to position [1638, 0]
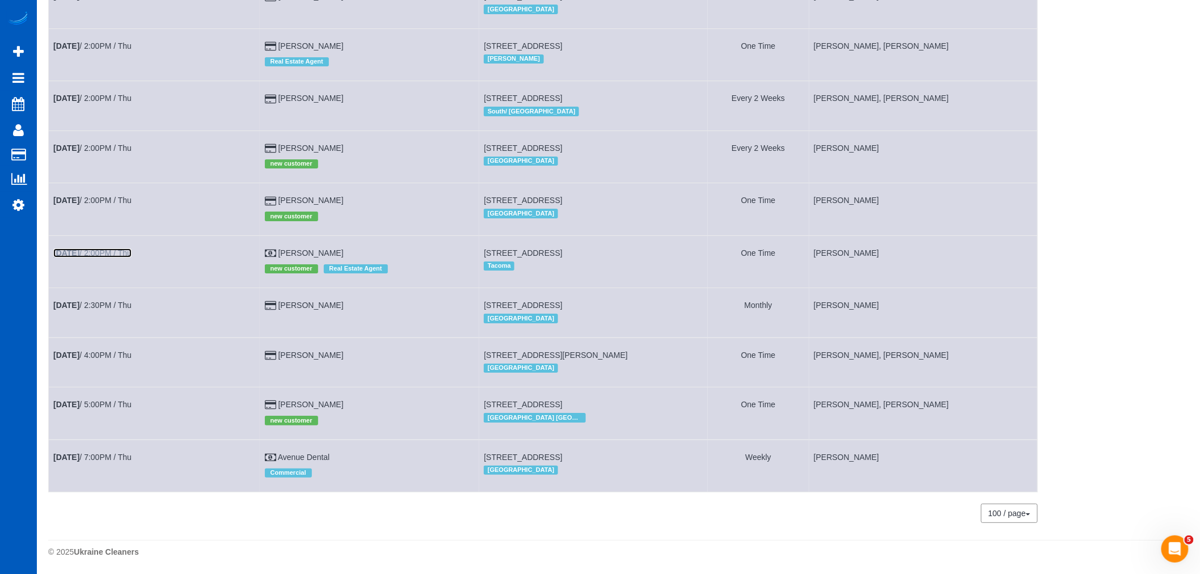
click at [98, 257] on link "Sep 18th / 2:00PM / Thu" at bounding box center [92, 252] width 78 height 9
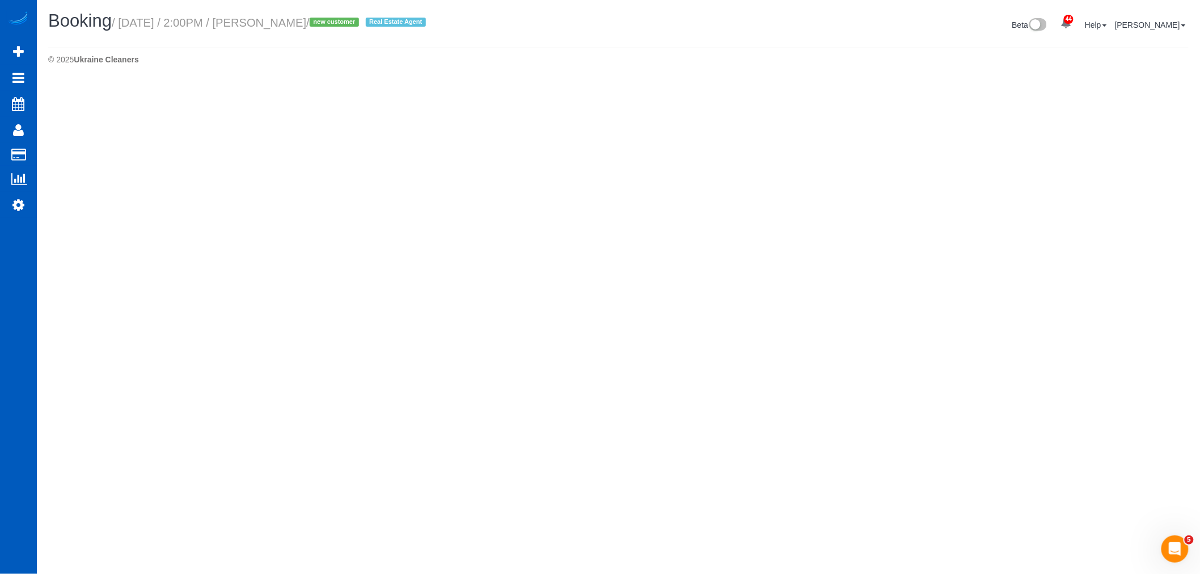
select select "WA"
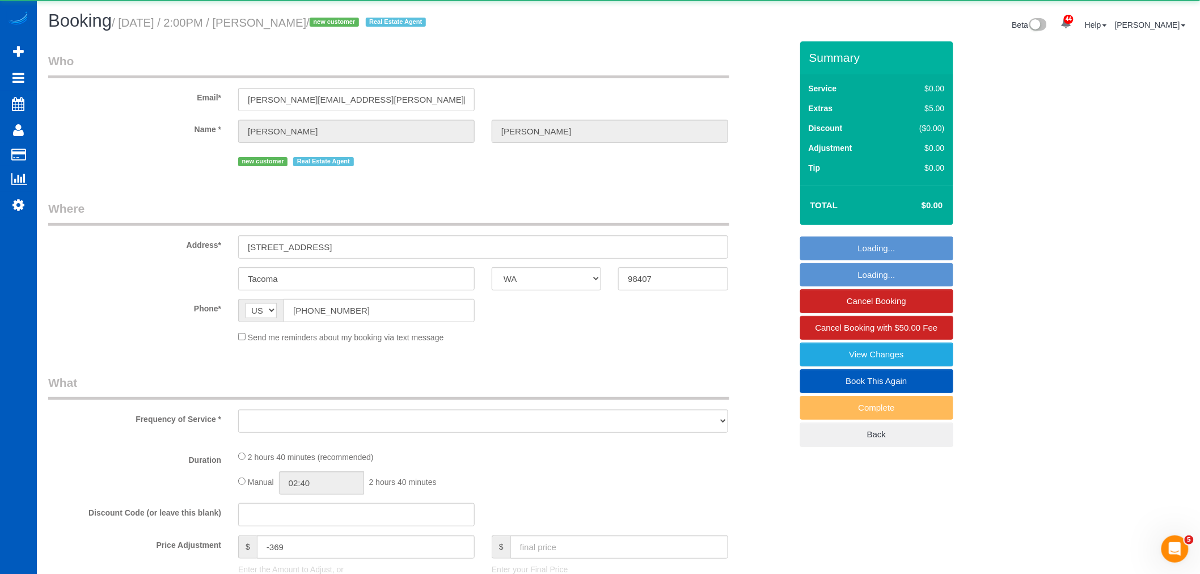
select select "object:12021"
select select "199"
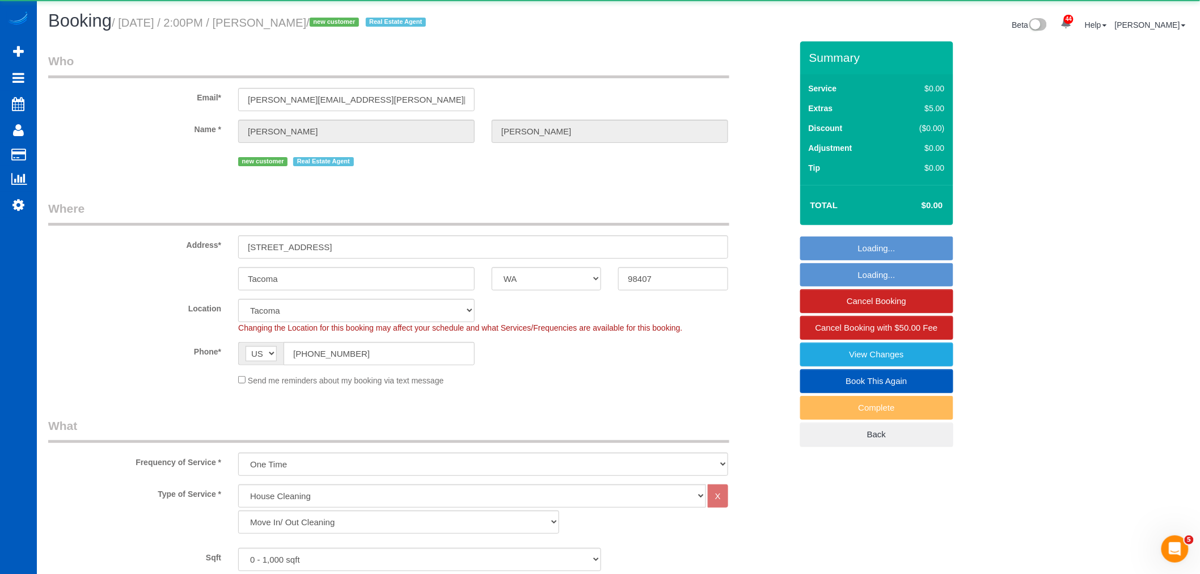
select select "object:12347"
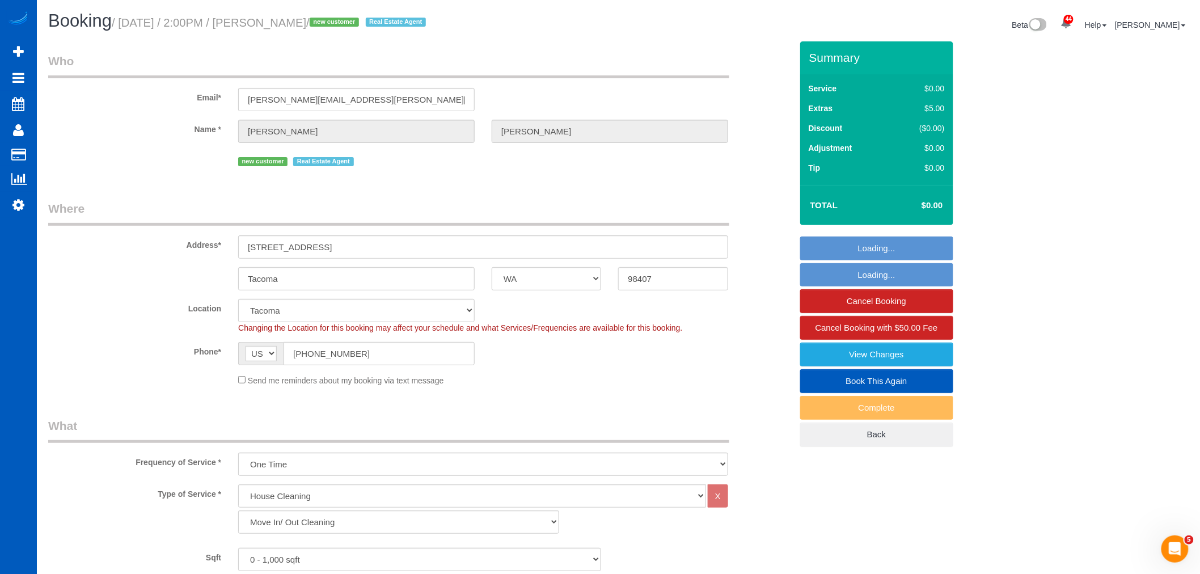
select select "spot46"
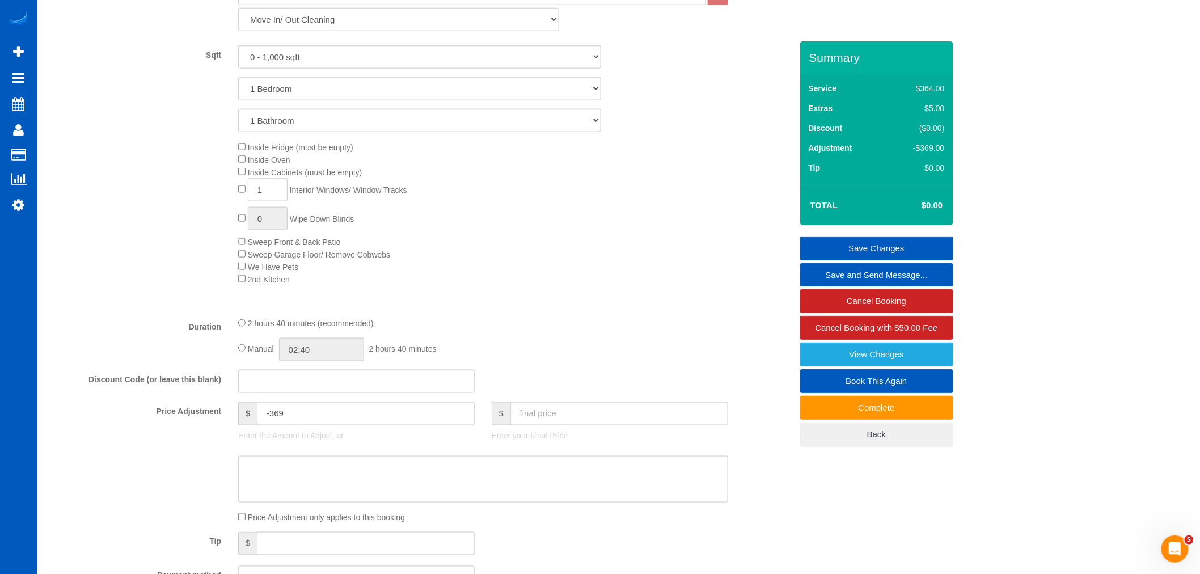
scroll to position [630, 0]
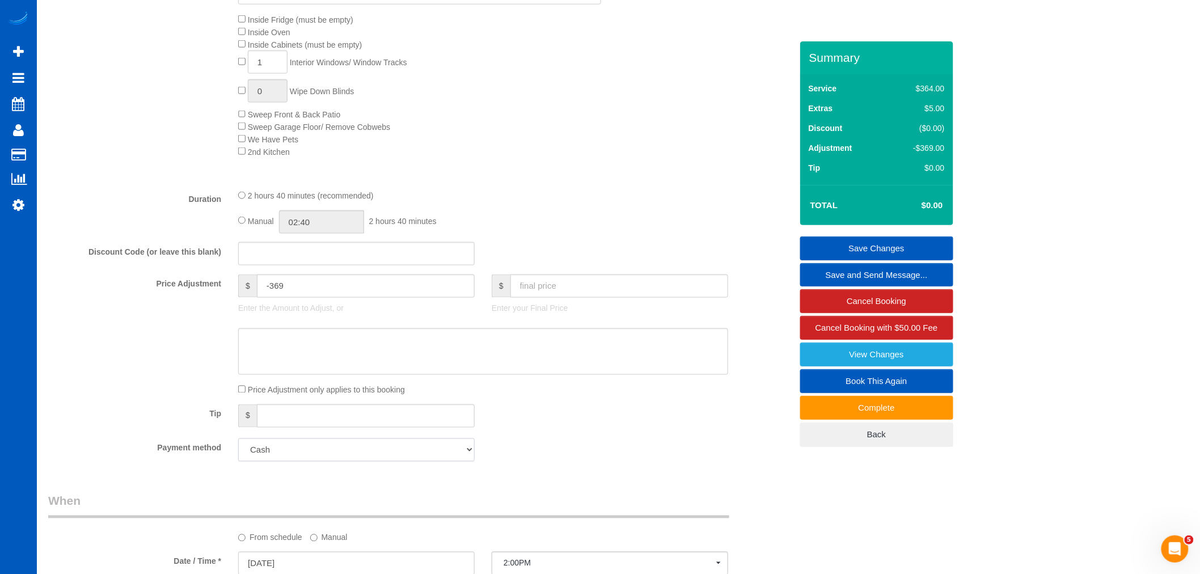
click at [292, 462] on select "Add Credit Card Cash Check Paypal" at bounding box center [356, 449] width 236 height 23
select select "string:fspay"
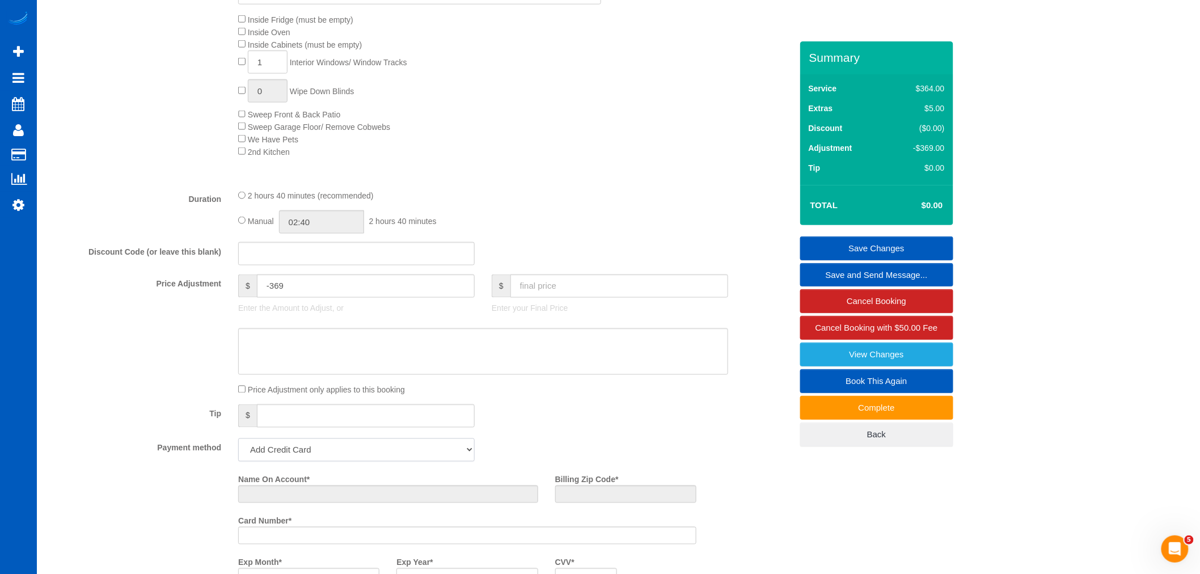
scroll to position [806, 0]
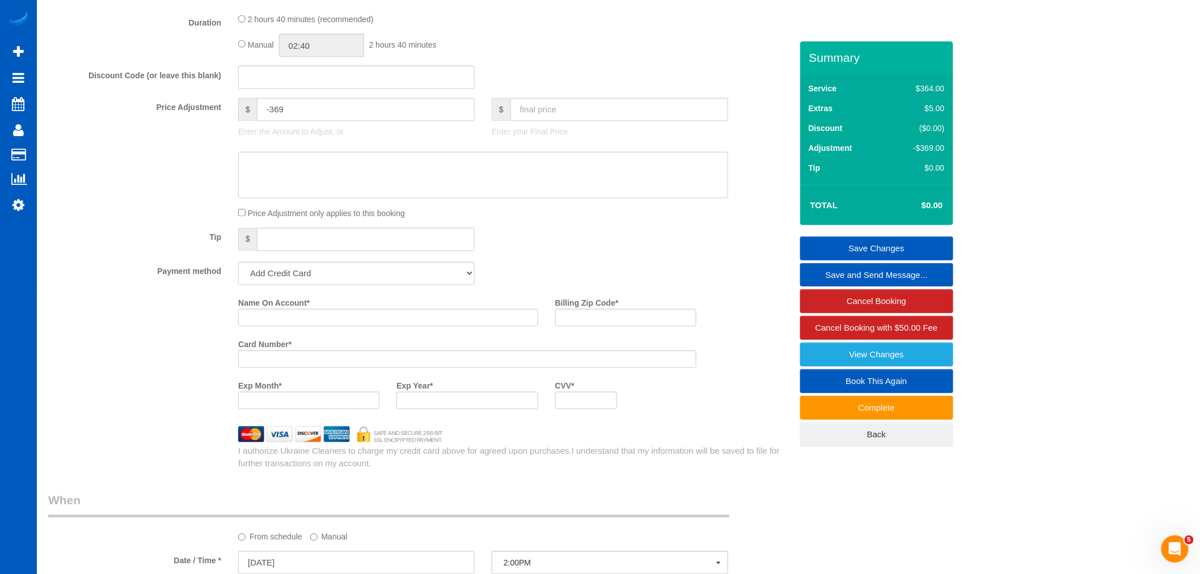
drag, startPoint x: 369, startPoint y: 316, endPoint x: 365, endPoint y: 322, distance: 6.5
click at [369, 316] on div "Name On Account *" at bounding box center [388, 310] width 317 height 33
click at [365, 323] on input "Name On Account *" at bounding box center [388, 318] width 300 height 18
paste input "Marcus Butler"
type input "Marcus Butler"
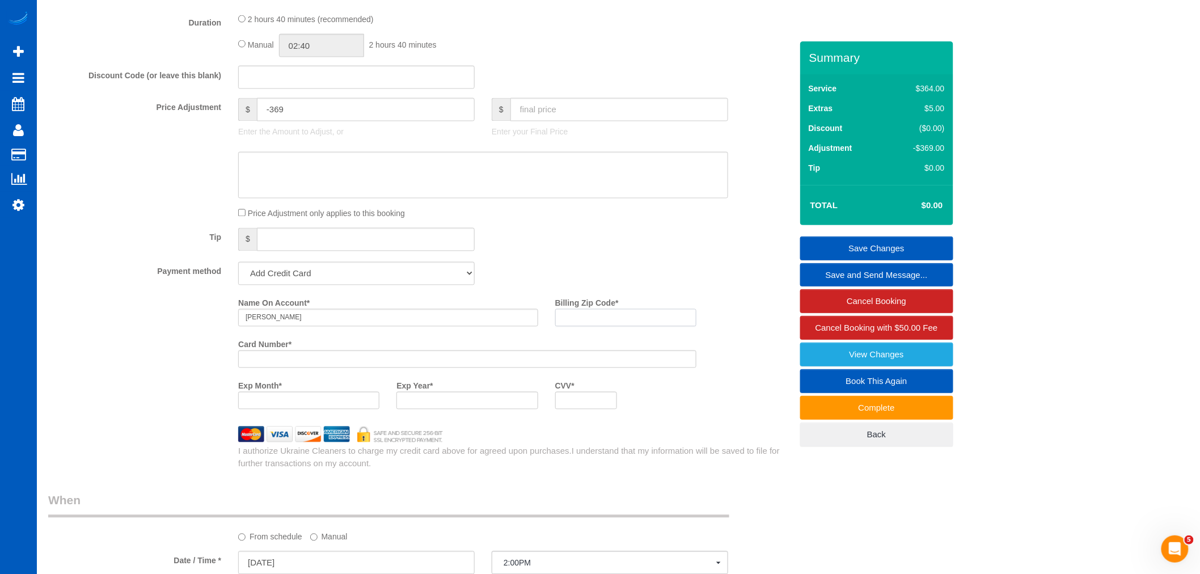
click at [639, 327] on input "Billing Zip Code *" at bounding box center [625, 318] width 141 height 18
paste input "98501"
type input "98501"
click at [599, 403] on div at bounding box center [586, 401] width 62 height 18
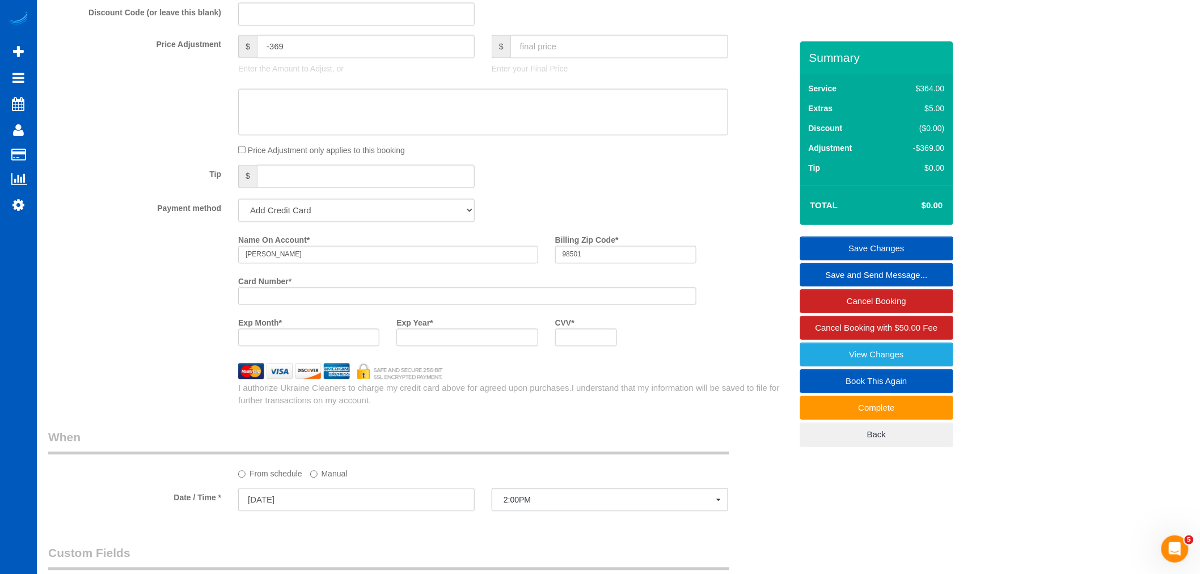
scroll to position [744, 0]
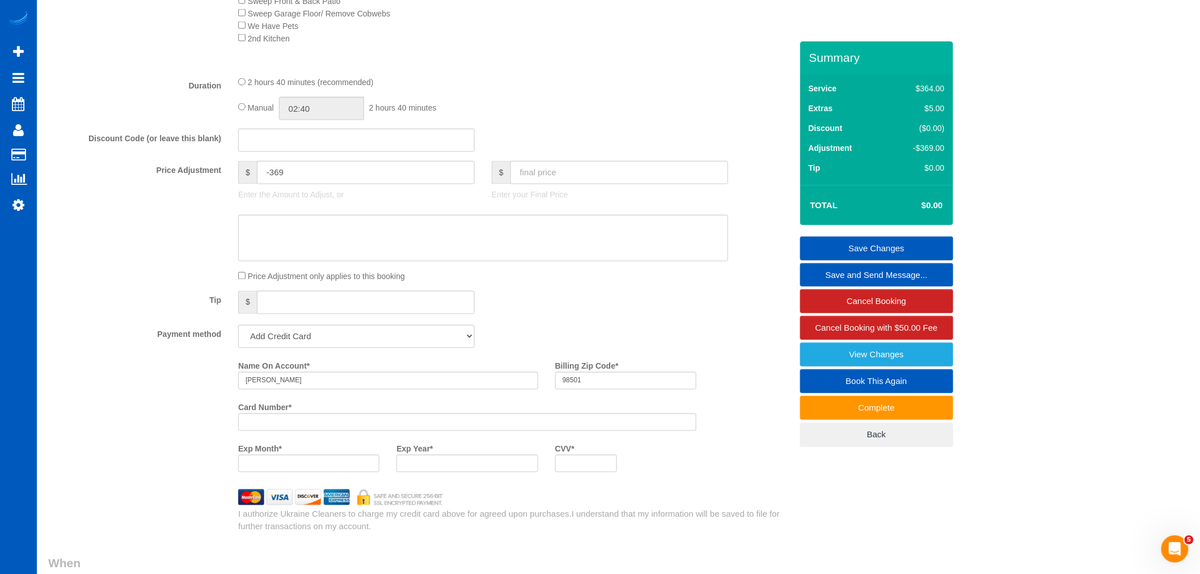
click at [690, 481] on div "Exp Month * Exp Year * CVV *" at bounding box center [467, 460] width 475 height 41
click at [857, 246] on link "Save Changes" at bounding box center [876, 248] width 153 height 24
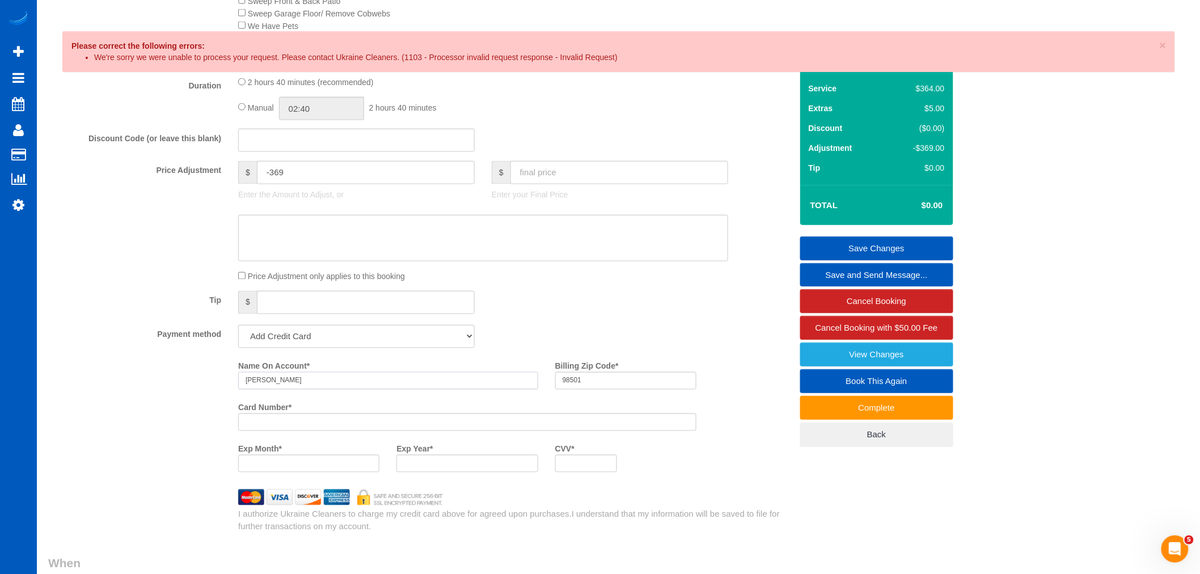
click at [301, 390] on input "Marcus Butler" at bounding box center [388, 381] width 300 height 18
click at [536, 327] on fieldset "What Frequency of Service * One Time Weekly - 15.00% Every 2 Weeks - 10.00% Eve…" at bounding box center [420, 103] width 744 height 859
click at [441, 348] on select "Add Credit Card Cash Check Paypal" at bounding box center [356, 336] width 236 height 23
click at [539, 316] on div "Tip $" at bounding box center [420, 304] width 761 height 26
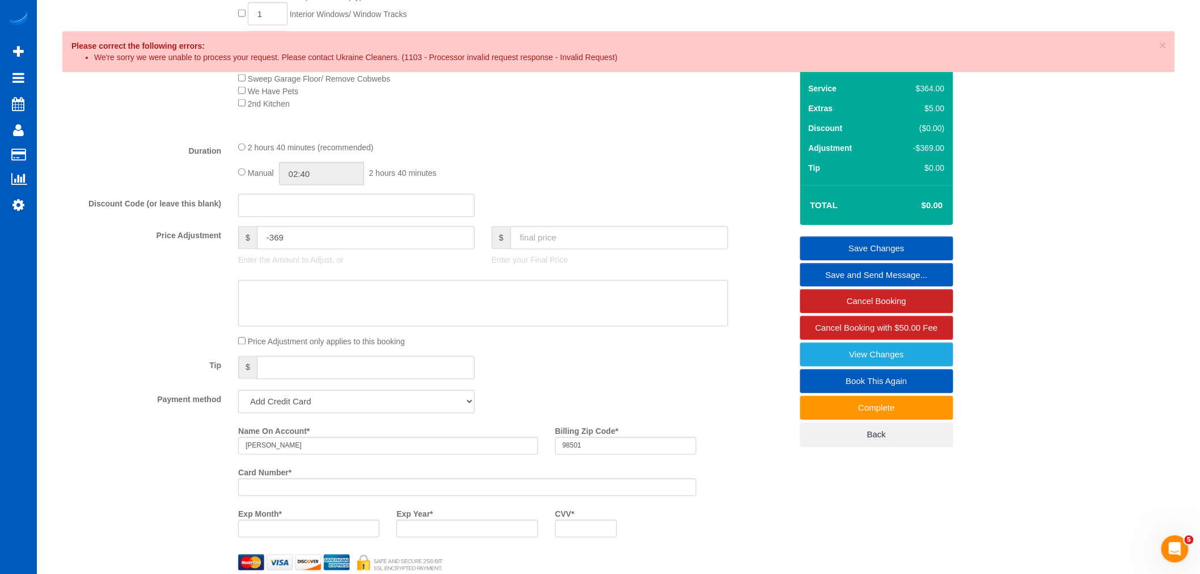
scroll to position [617, 0]
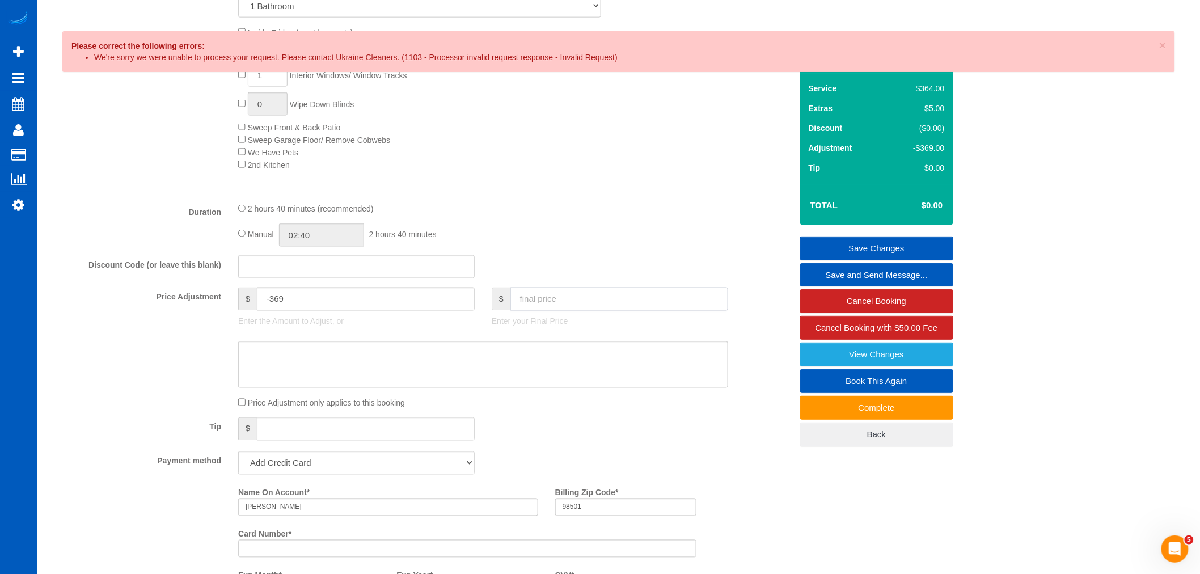
click at [556, 309] on input "text" at bounding box center [619, 299] width 218 height 23
type input "150"
click at [660, 245] on div "Manual 02:40 2 hours 40 minutes" at bounding box center [483, 234] width 490 height 23
type input "-219"
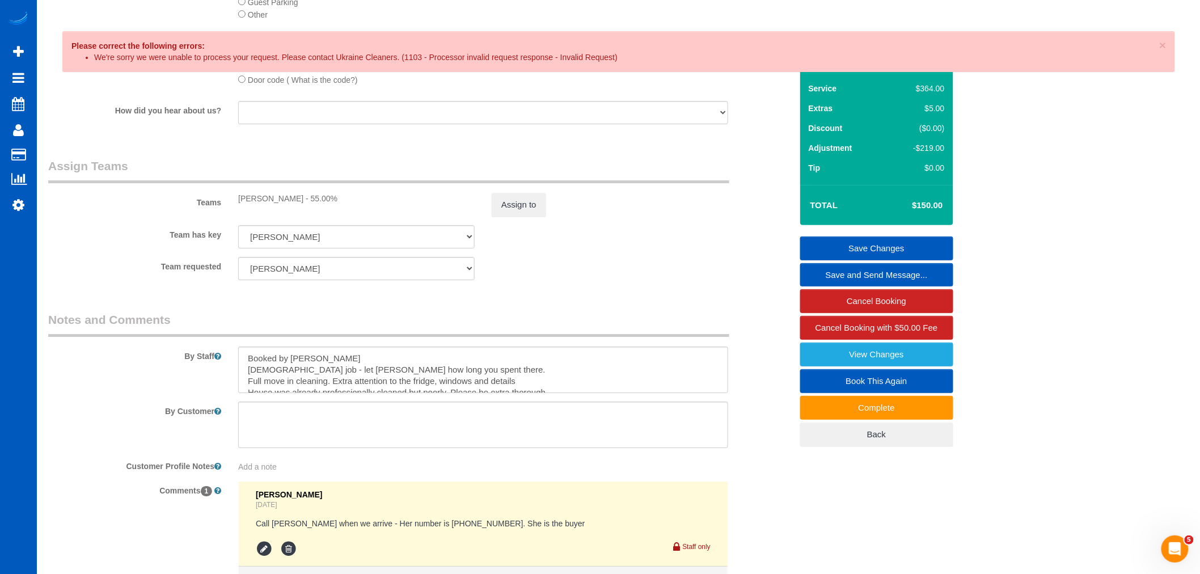
scroll to position [1562, 0]
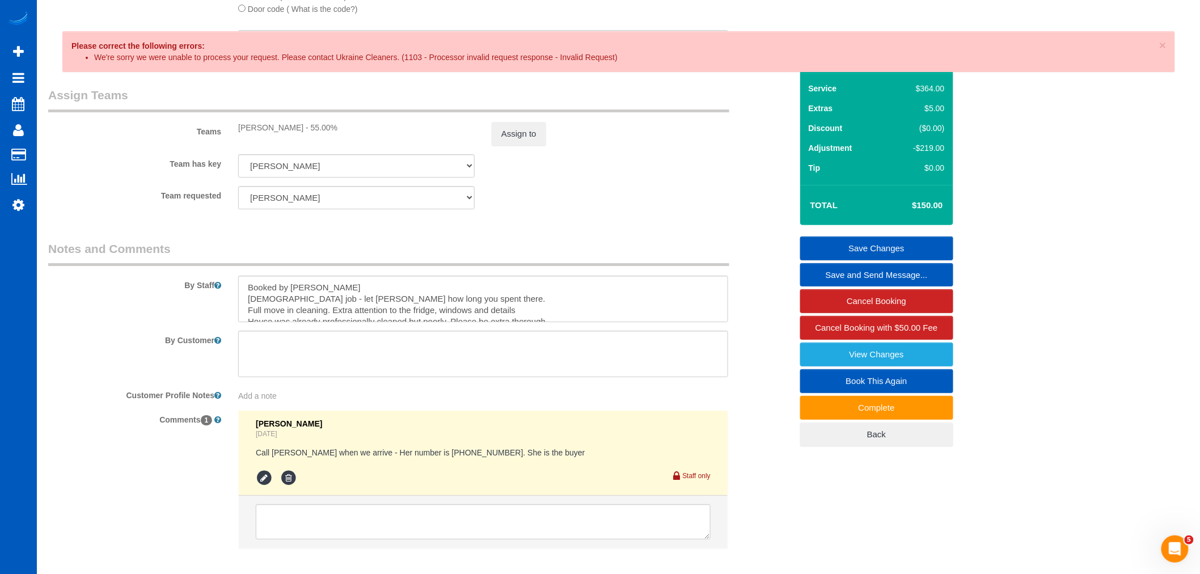
click at [837, 250] on link "Save Changes" at bounding box center [876, 248] width 153 height 24
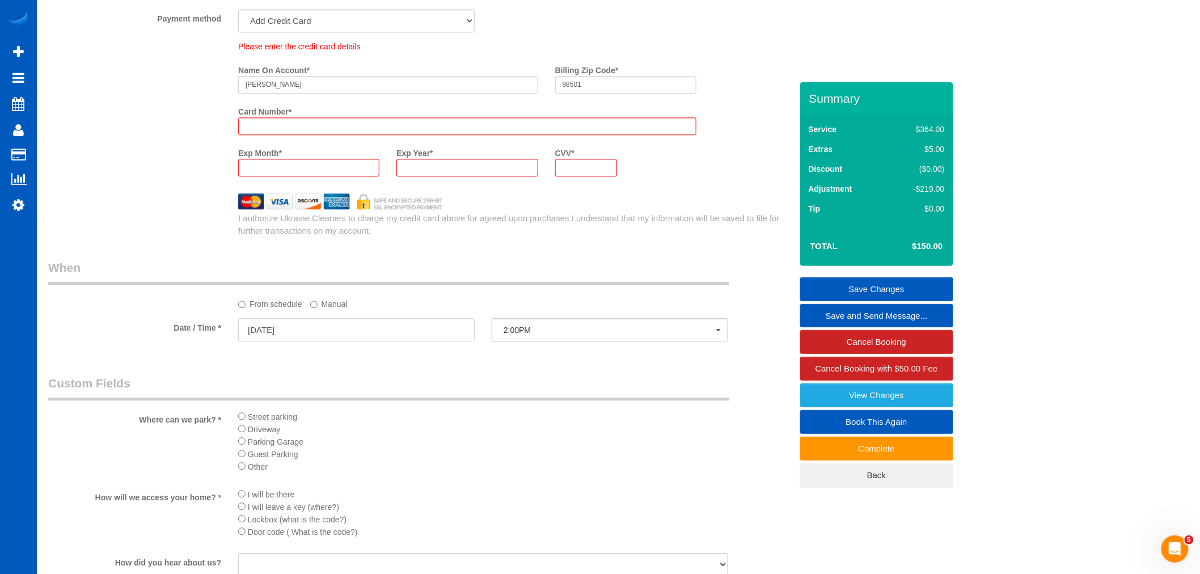
scroll to position [1131, 0]
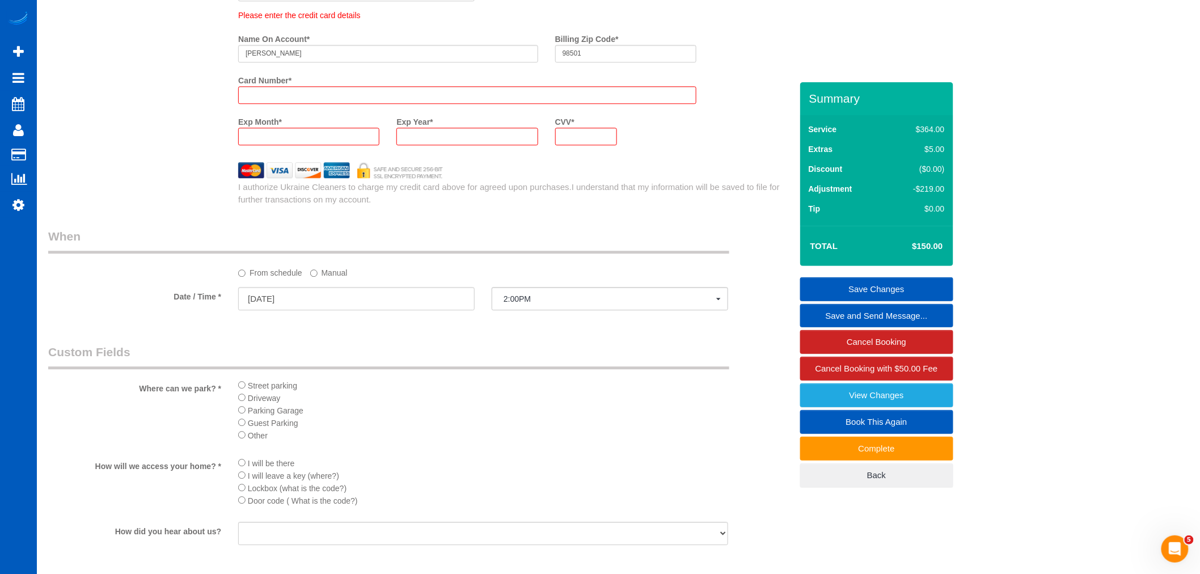
click at [519, 231] on div "Who Email* marcus.e.butler@gmail.com Name * Marcus Butler new customer Real Est…" at bounding box center [420, 17] width 761 height 2132
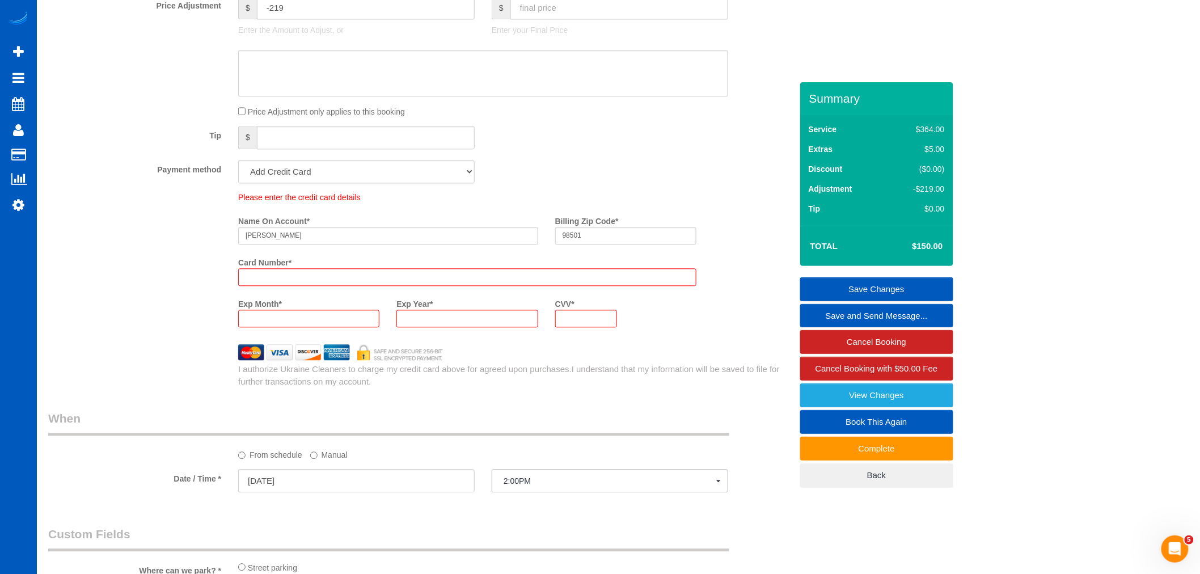
scroll to position [943, 0]
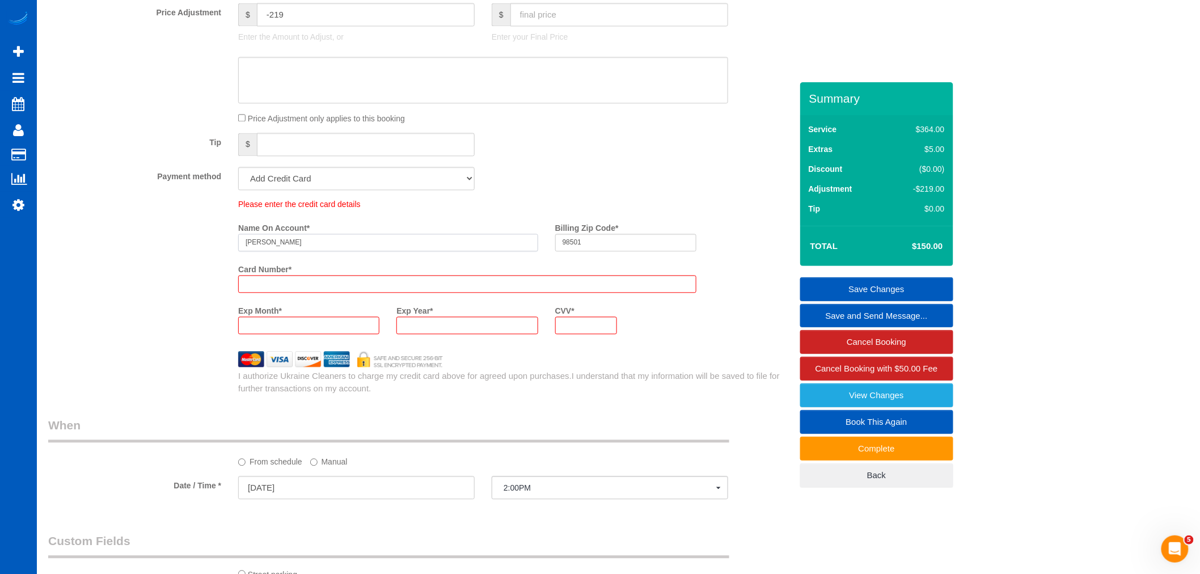
click at [348, 251] on input "Marcus Butler" at bounding box center [388, 243] width 300 height 18
click at [482, 190] on div "Add Credit Card Cash Check Paypal" at bounding box center [357, 178] width 254 height 23
click at [466, 186] on select "Add Credit Card Cash Check Paypal" at bounding box center [356, 178] width 236 height 23
click at [458, 190] on select "Add Credit Card Cash Check Paypal" at bounding box center [356, 178] width 236 height 23
drag, startPoint x: 234, startPoint y: 214, endPoint x: 369, endPoint y: 216, distance: 135.6
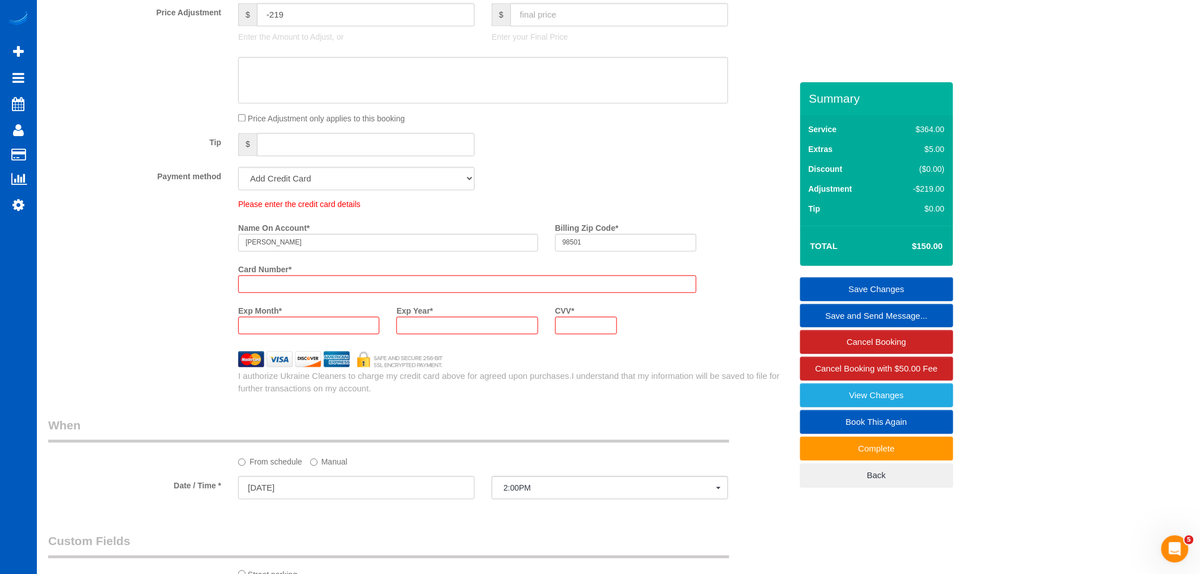
click at [369, 210] on div "Please enter the credit card details" at bounding box center [467, 203] width 475 height 11
click at [378, 210] on div "Please enter the credit card details" at bounding box center [467, 203] width 475 height 11
click at [388, 190] on select "Add Credit Card Cash Check Paypal" at bounding box center [356, 178] width 236 height 23
click at [370, 190] on select "Add Credit Card Cash Check Paypal" at bounding box center [356, 178] width 236 height 23
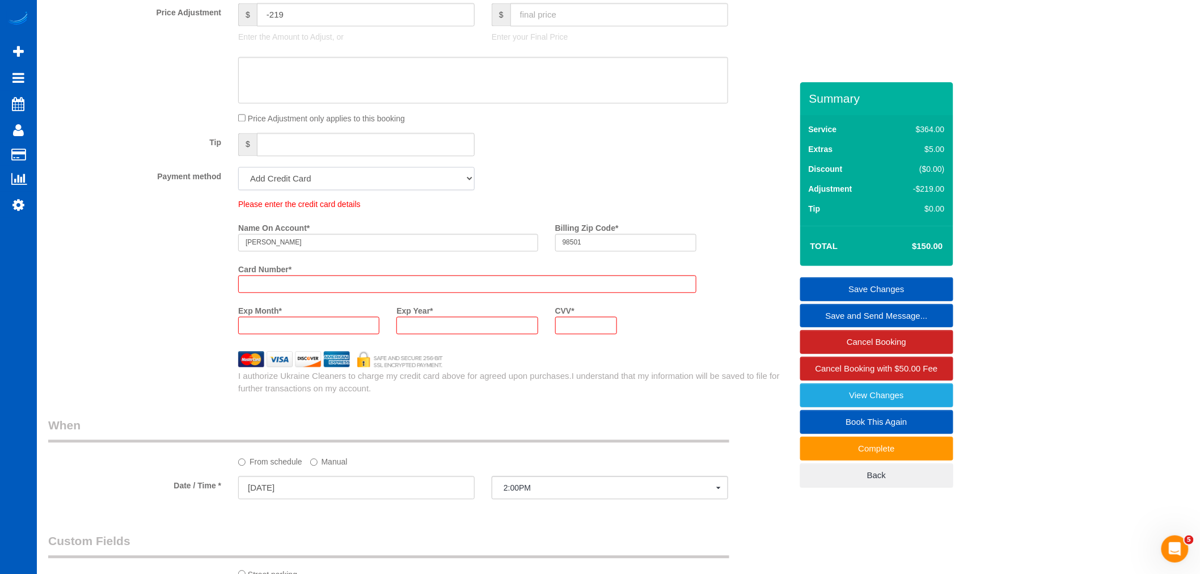
click at [238, 177] on select "Add Credit Card Cash Check Paypal" at bounding box center [356, 178] width 236 height 23
click at [324, 188] on select "Add Credit Card Cash Check Paypal" at bounding box center [356, 178] width 236 height 23
click at [238, 177] on select "Add Credit Card Cash Check Paypal" at bounding box center [356, 178] width 236 height 23
click at [316, 181] on select "Add Credit Card Cash Check Paypal" at bounding box center [356, 178] width 236 height 23
click at [327, 190] on select "Add Credit Card Cash Check Paypal" at bounding box center [356, 178] width 236 height 23
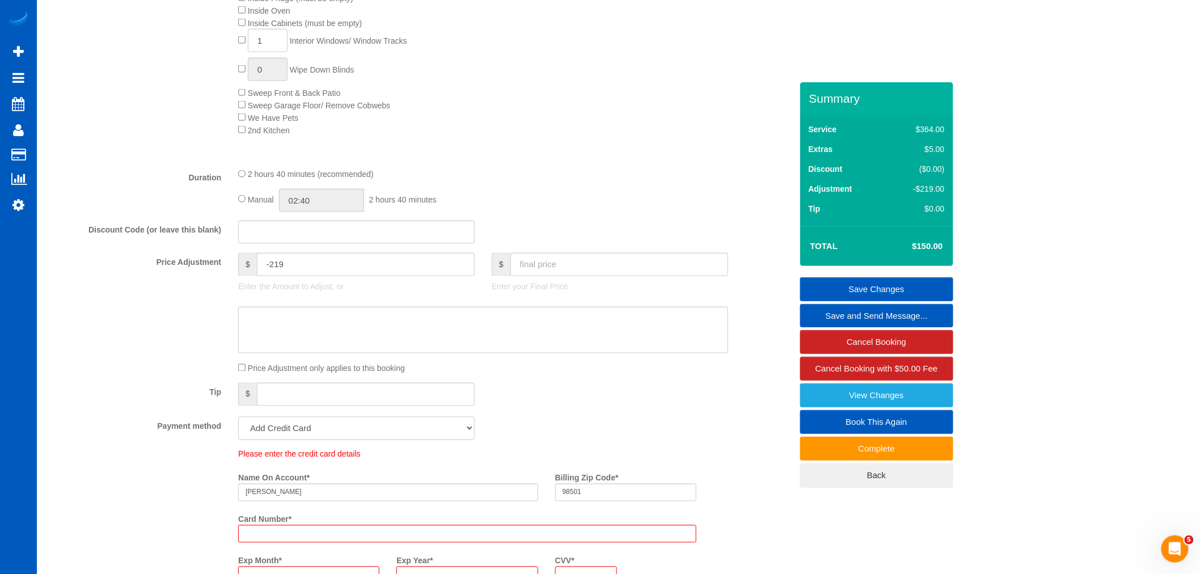
scroll to position [690, 0]
click at [573, 265] on input "text" at bounding box center [619, 266] width 218 height 23
type input "12"
type input "-357"
click at [526, 278] on input "text" at bounding box center [619, 266] width 218 height 23
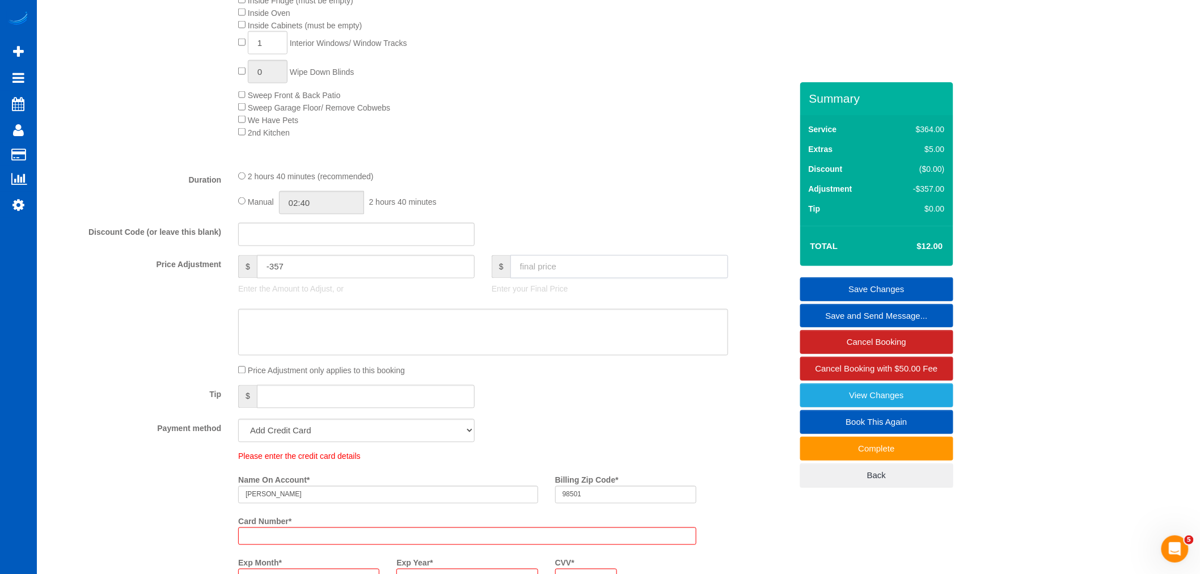
click at [523, 278] on input "text" at bounding box center [619, 266] width 218 height 23
type input "150"
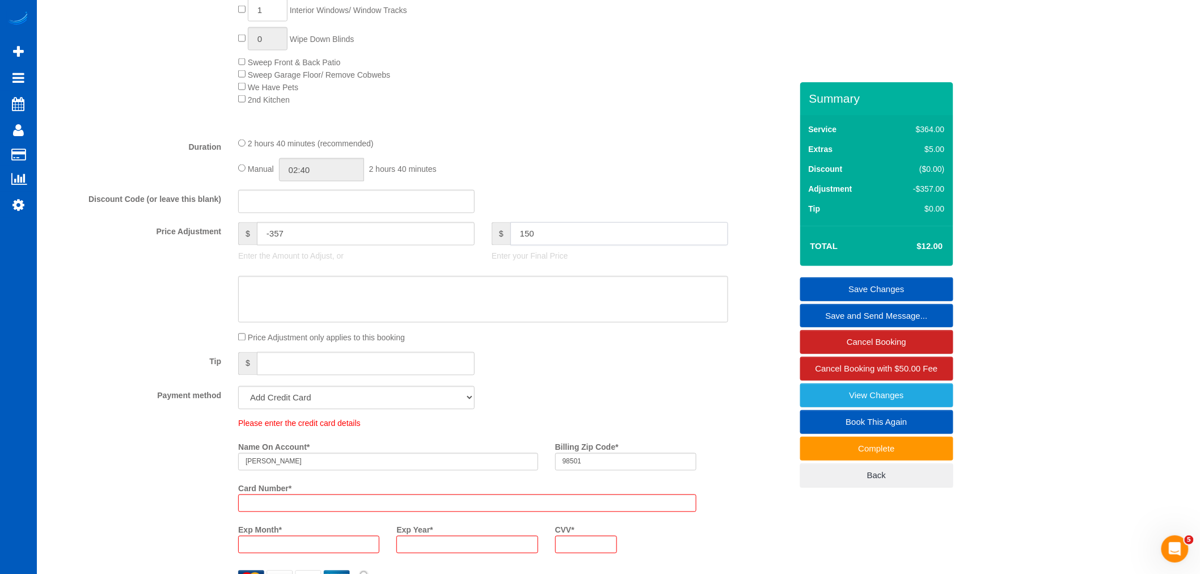
scroll to position [753, 0]
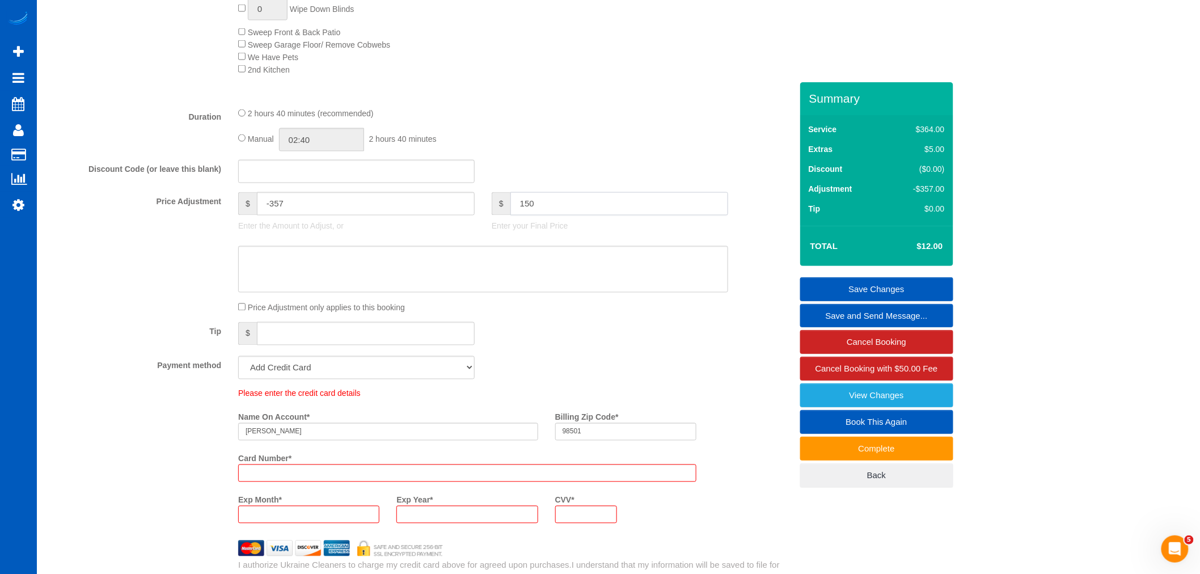
type input "-219"
click at [331, 379] on select "Add Credit Card Cash Check Paypal" at bounding box center [356, 367] width 236 height 23
select select "string:cash"
click at [238, 366] on select "Add Credit Card Cash Check Paypal" at bounding box center [356, 367] width 236 height 23
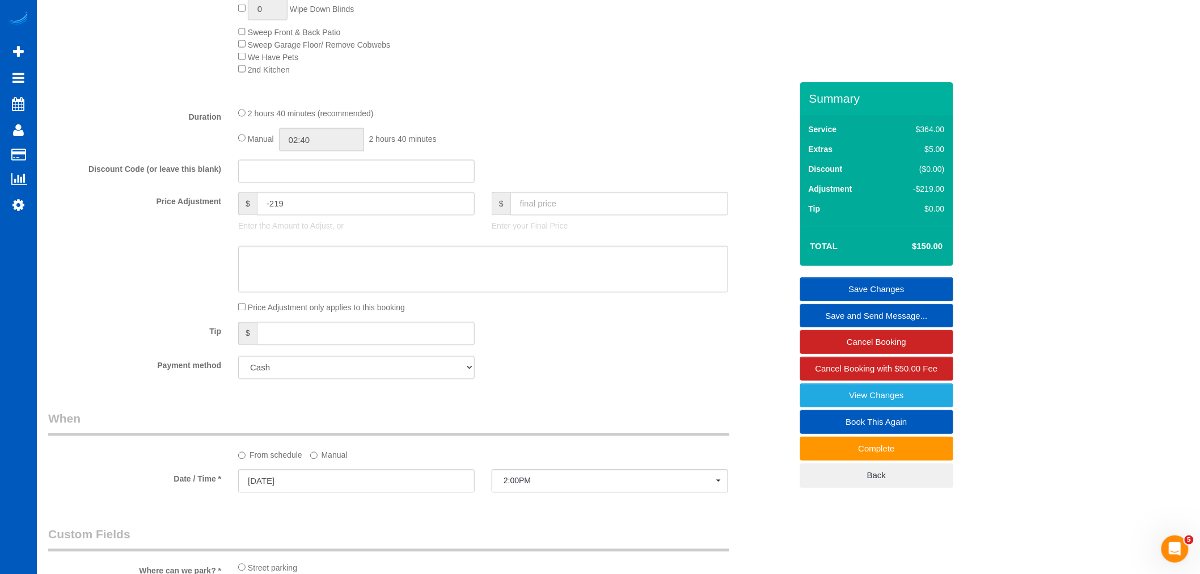
click at [564, 348] on div "Tip $" at bounding box center [420, 335] width 761 height 26
click at [865, 285] on link "Save Changes" at bounding box center [876, 289] width 153 height 24
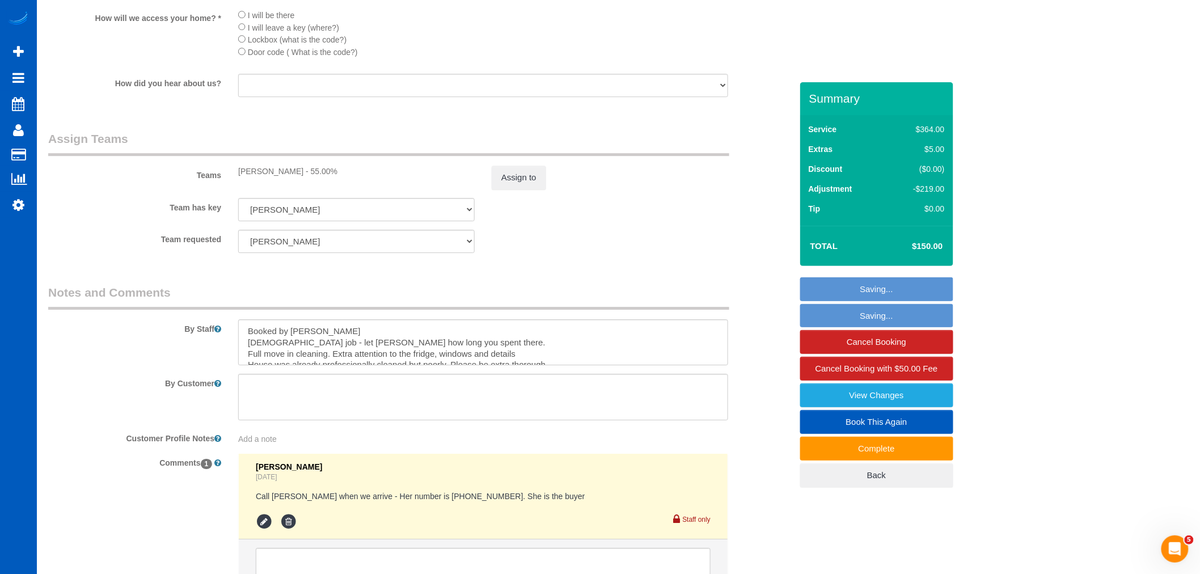
scroll to position [1342, 0]
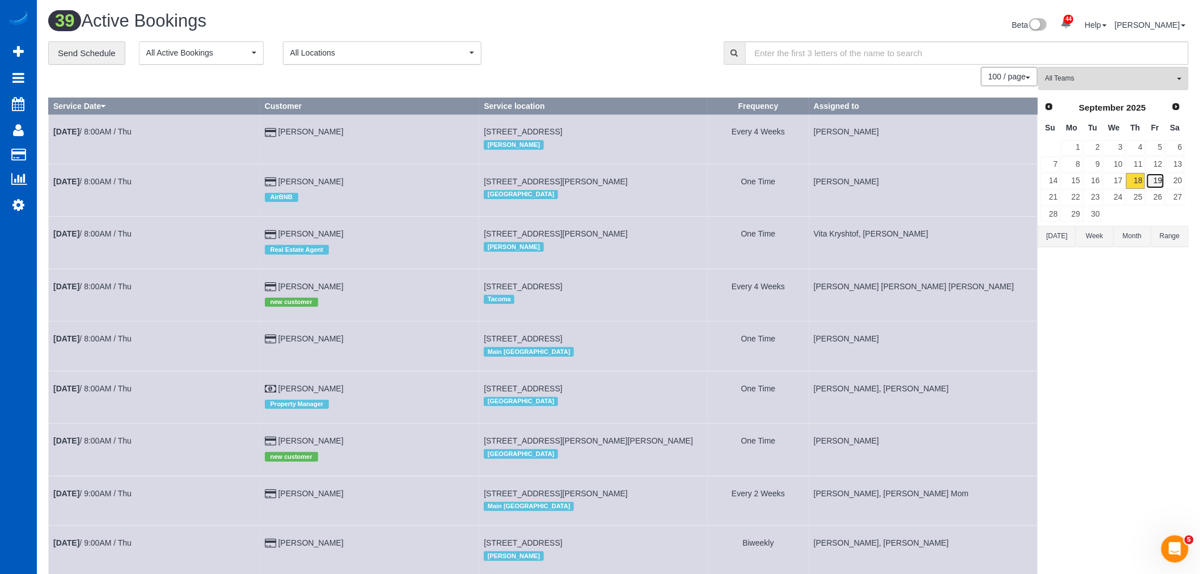
click at [1152, 173] on td "19" at bounding box center [1156, 180] width 20 height 16
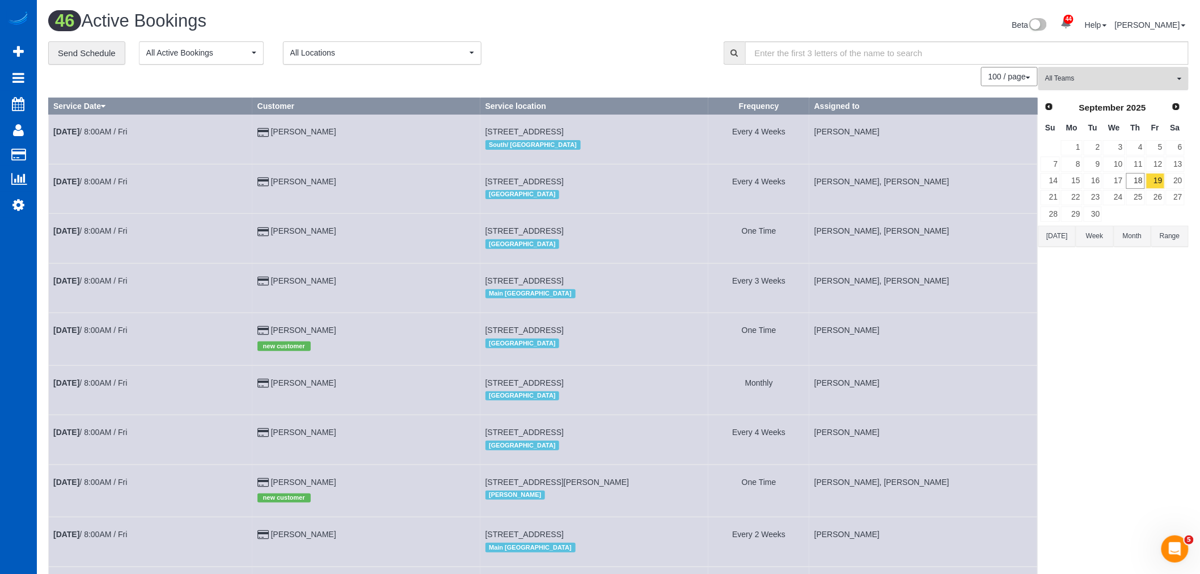
click at [1090, 83] on span "All Teams" at bounding box center [1109, 79] width 129 height 10
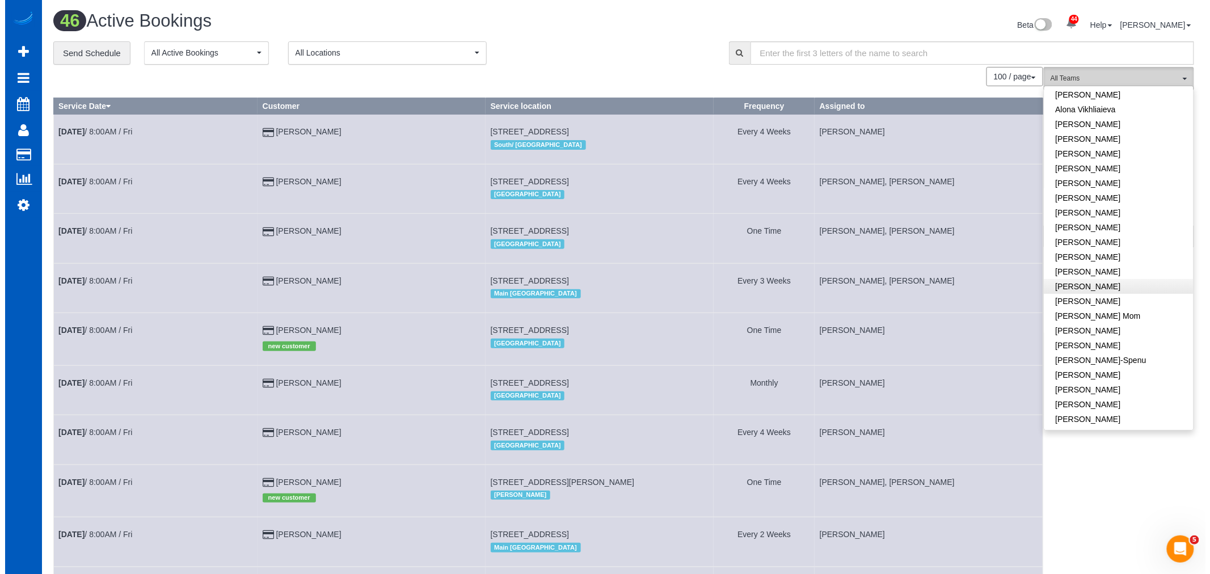
scroll to position [63, 0]
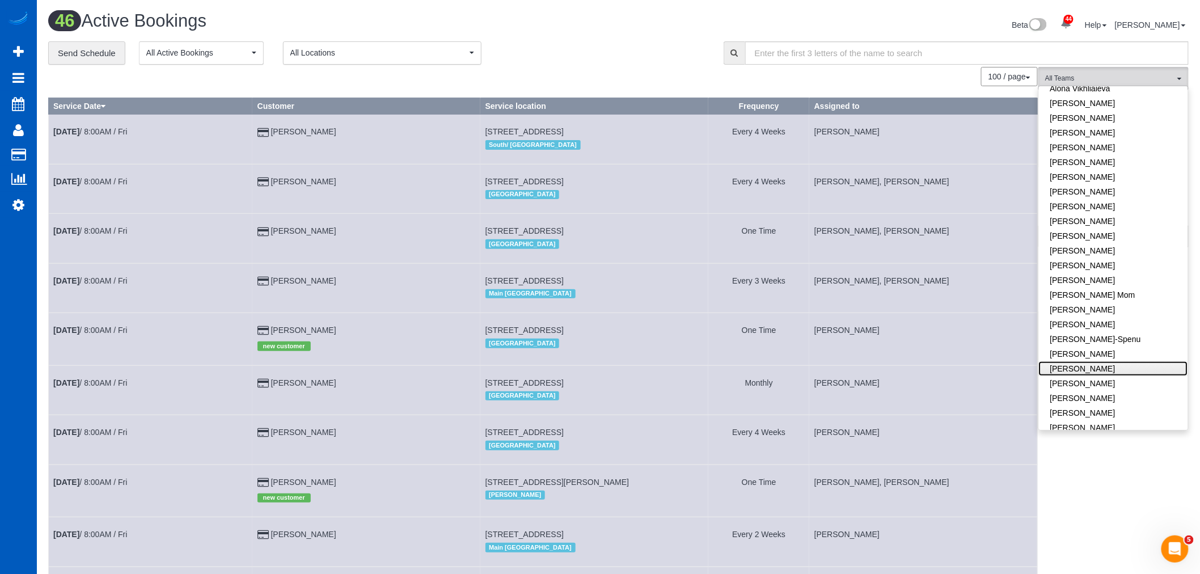
click at [1093, 373] on link "Ivanna Markintovych" at bounding box center [1113, 368] width 149 height 15
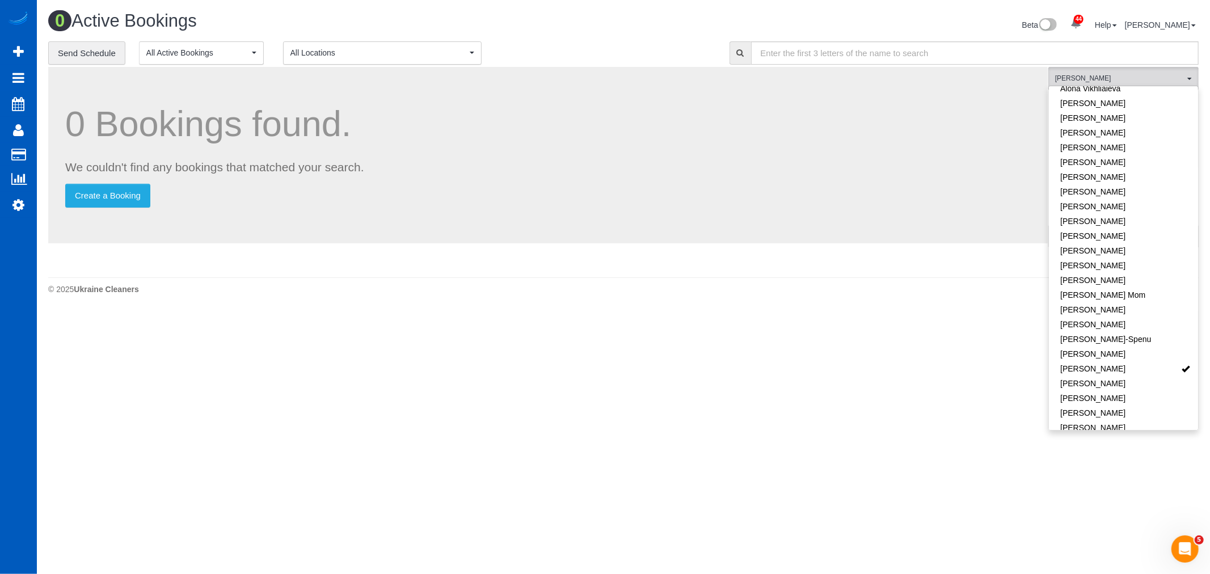
click at [466, 318] on body "44 Beta Your Notifications You have 0 alerts × You have 2 to charge for 09/16/2…" at bounding box center [605, 287] width 1210 height 574
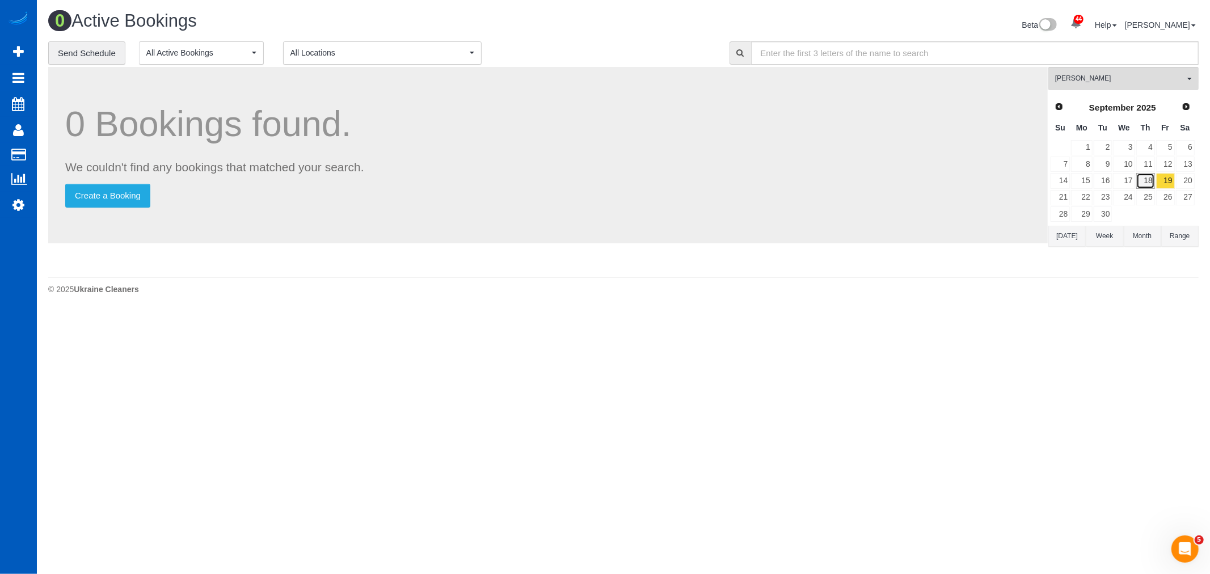
click at [1149, 181] on link "18" at bounding box center [1145, 180] width 19 height 15
click at [1160, 176] on link "19" at bounding box center [1165, 180] width 19 height 15
click at [1096, 78] on span "Ivanna Markintovych" at bounding box center [1119, 79] width 129 height 10
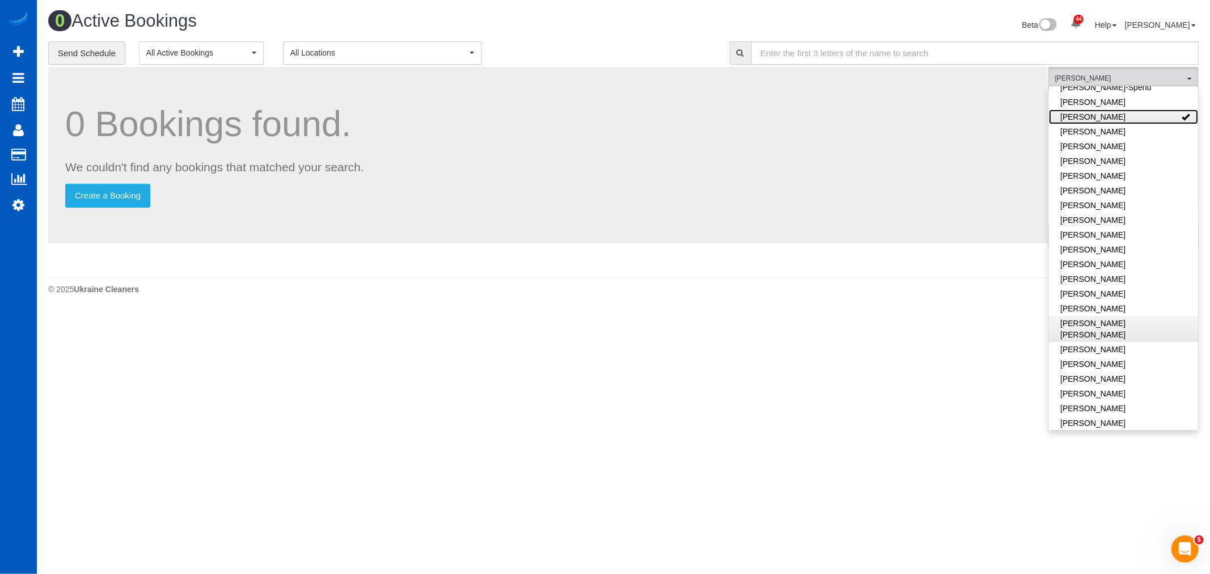
scroll to position [630, 0]
click at [1110, 351] on link "Tamara Serdechna" at bounding box center [1123, 358] width 149 height 15
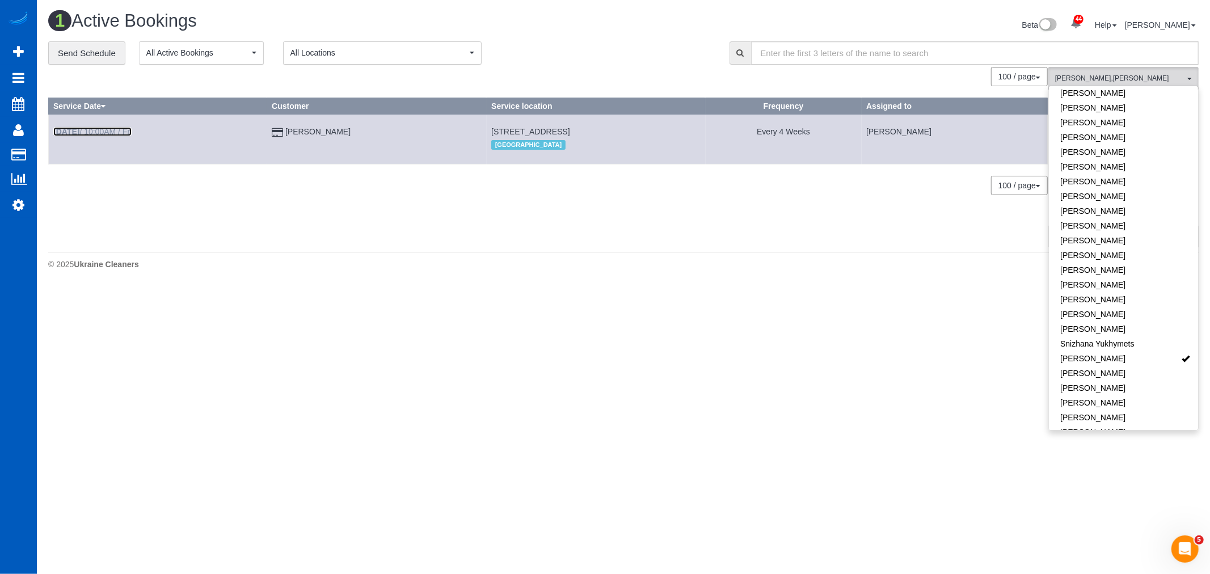
click at [114, 136] on link "Sep 19th / 10:00AM / Fri" at bounding box center [92, 131] width 78 height 9
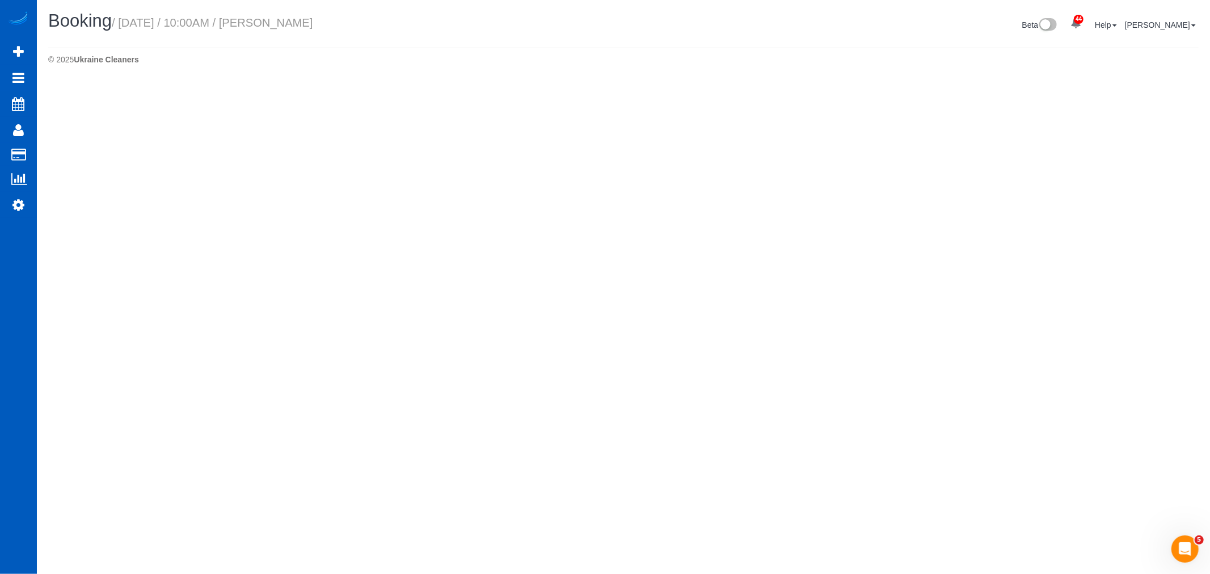
select select "CO"
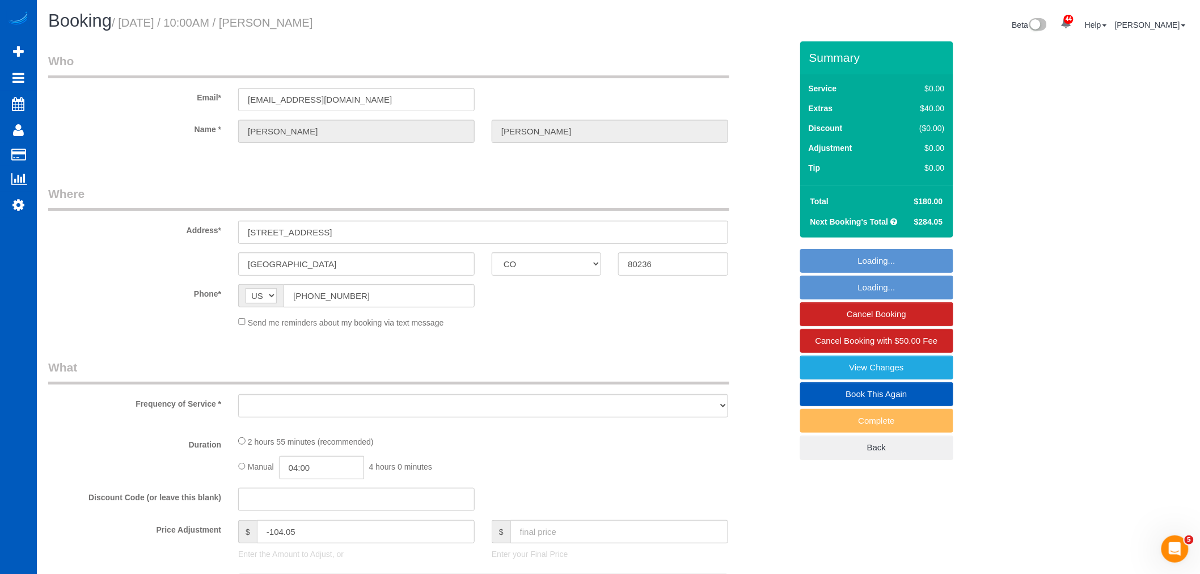
select select "string:fspay-5a7ed591-c71f-43b4-85d2-8ea2fe7bdd1a"
select select "object:14317"
select select "199"
select select "2001"
select select "5"
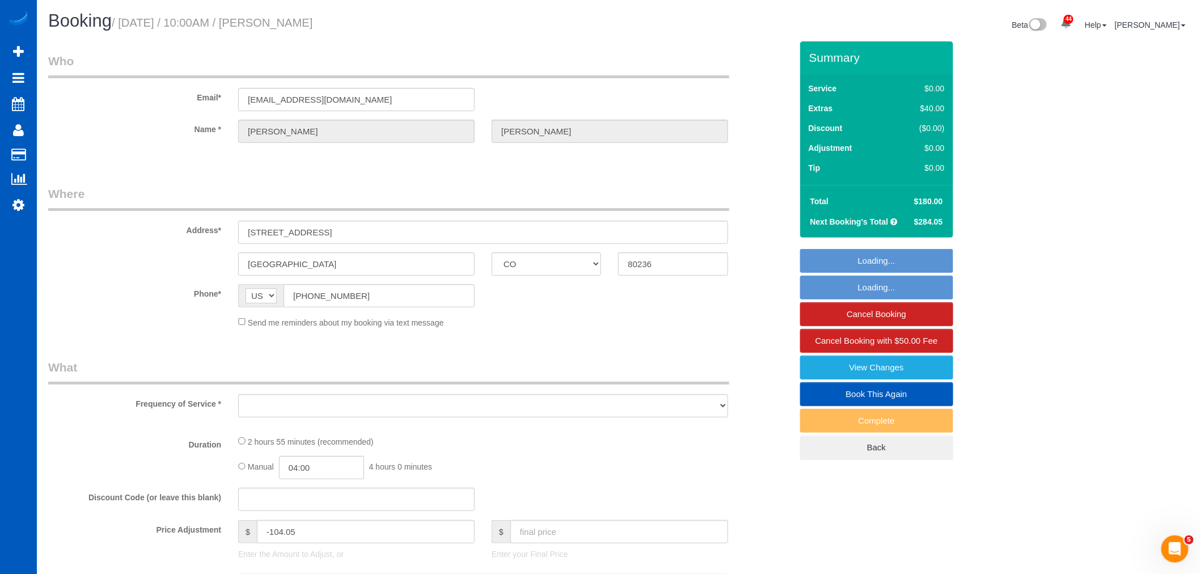
select select "2"
select select "spot55"
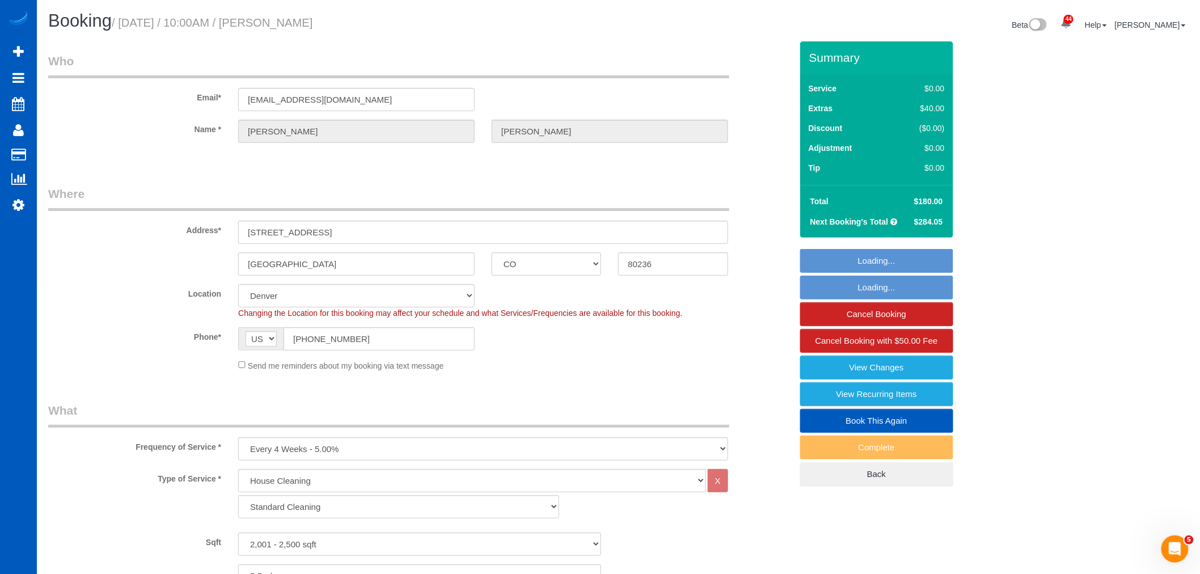
select select "object:14583"
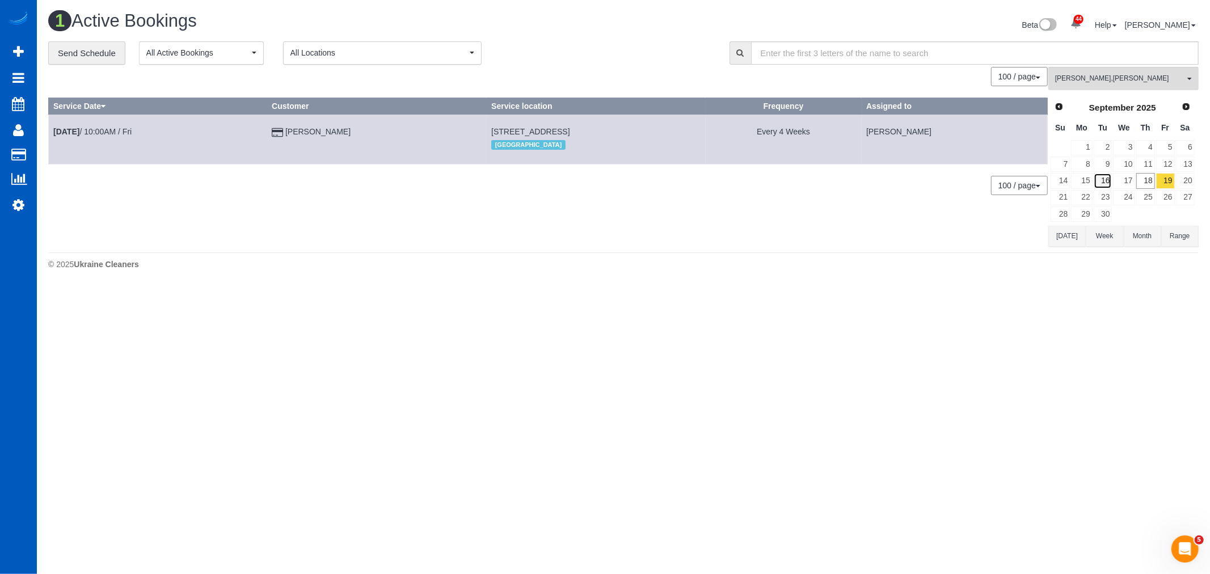
click at [1108, 175] on link "16" at bounding box center [1102, 180] width 19 height 15
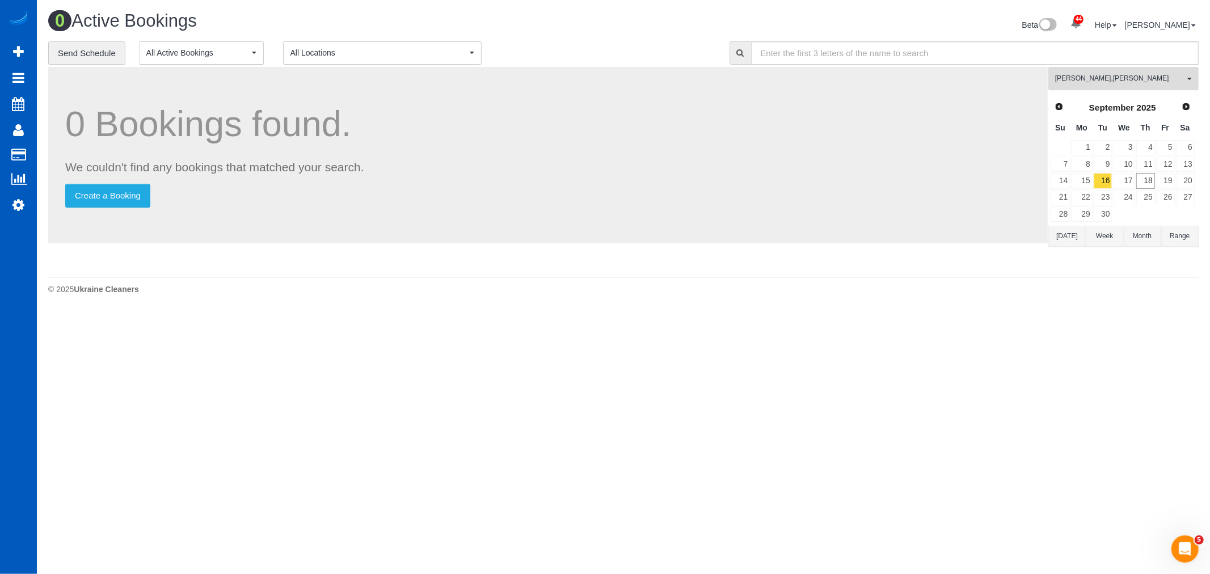
click at [1090, 70] on button "Ivanna Markintovych , Tamara Serdechna All Teams" at bounding box center [1123, 78] width 150 height 23
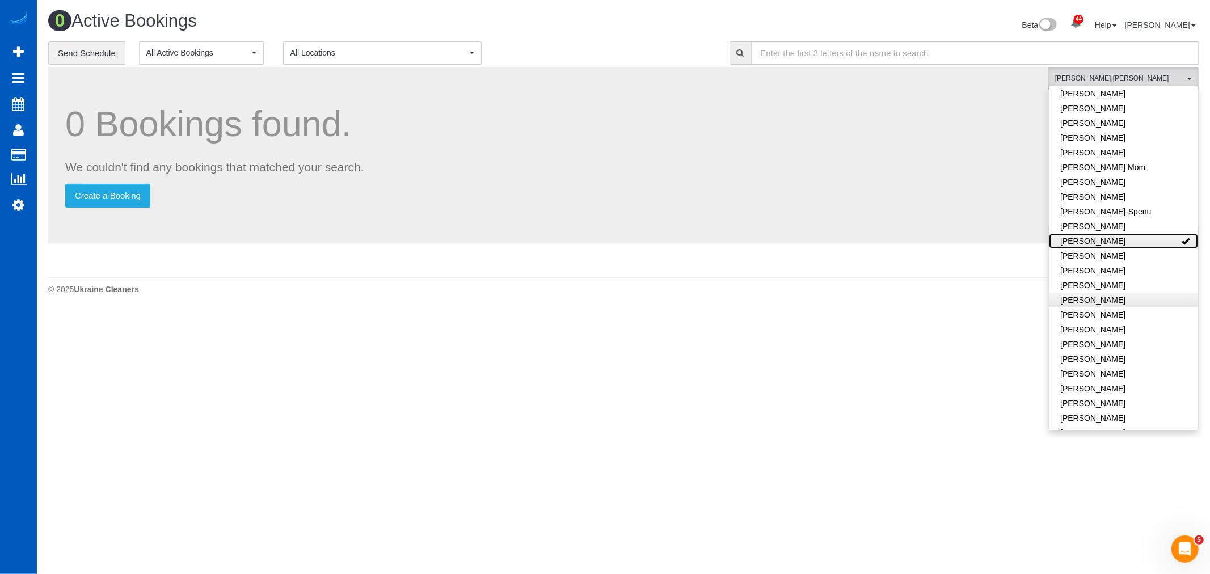
scroll to position [197, 0]
click at [1120, 201] on link "Iryna Kuzmenko-Spenu" at bounding box center [1123, 204] width 149 height 15
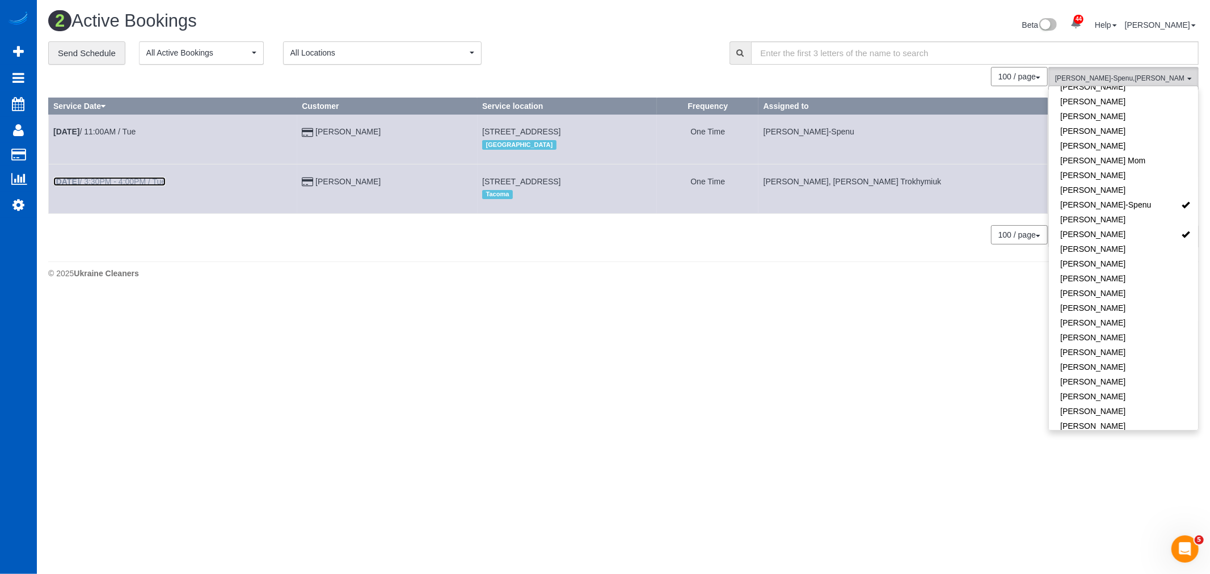
click at [91, 186] on link "Sep 16th / 3:30PM - 4:00PM / Tue" at bounding box center [109, 181] width 112 height 9
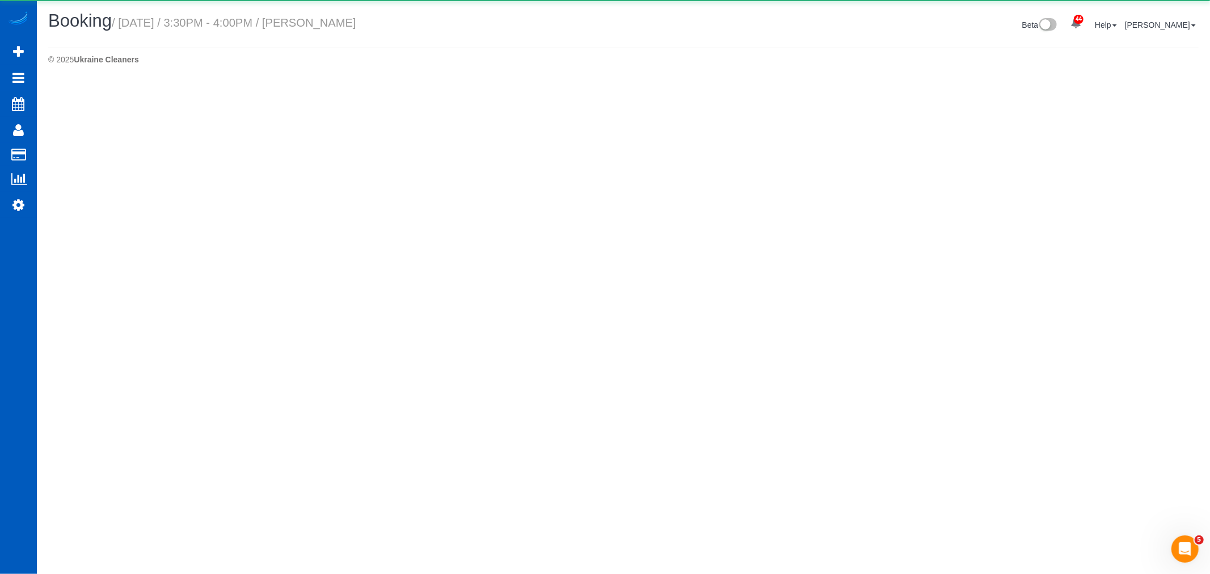
select select "WA"
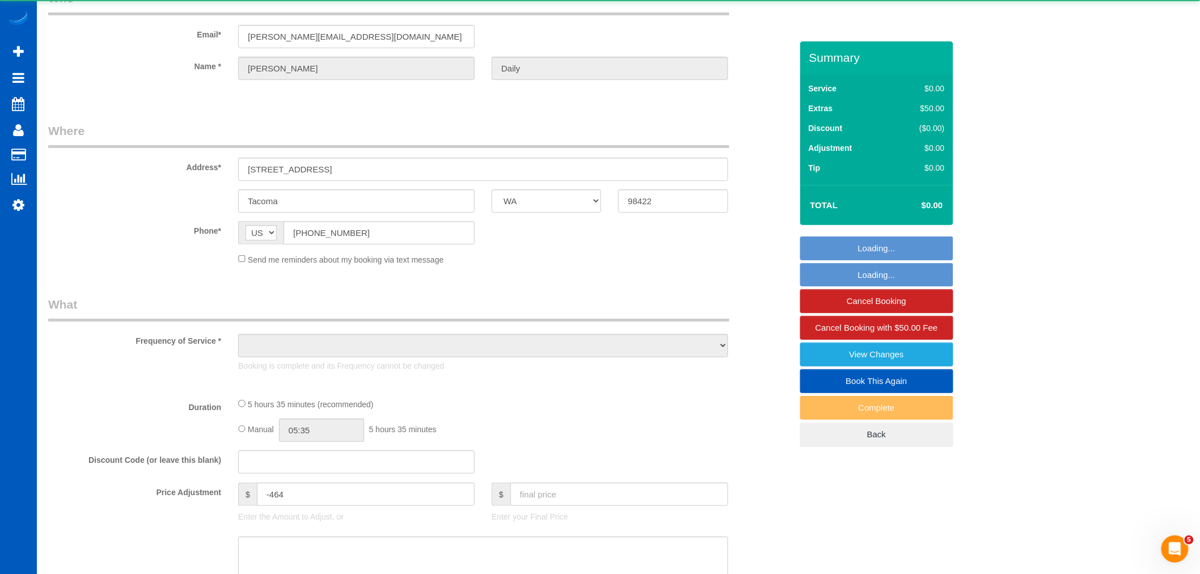
select select "object:15417"
select select "string:fspay-b3290530-11da-4029-b833-e1e8dfd20222"
select select "199"
select select "1001"
select select "4"
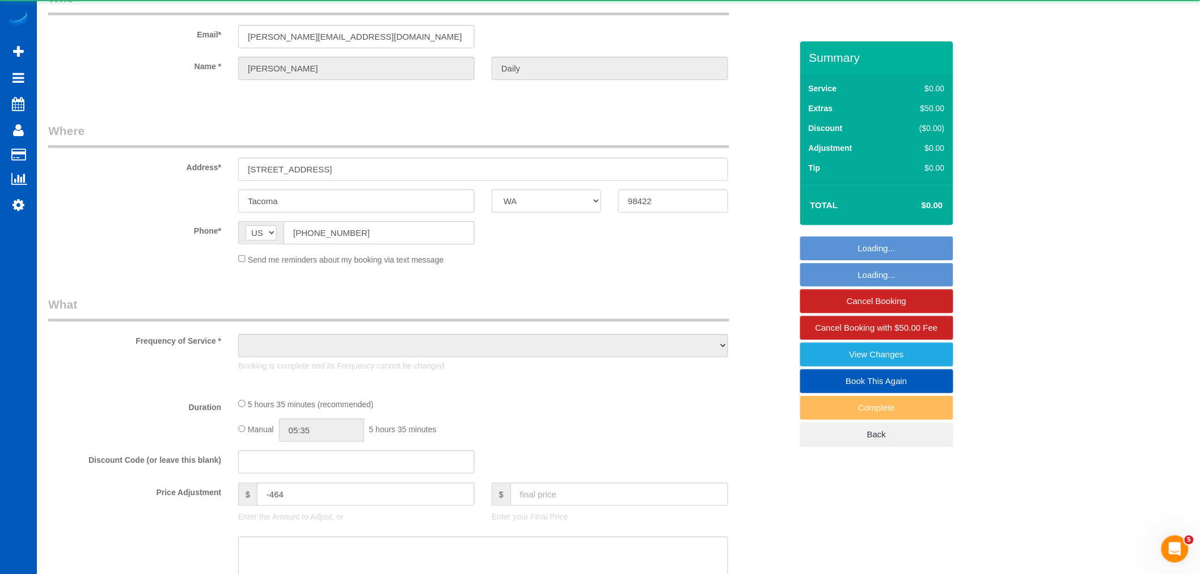
select select "2"
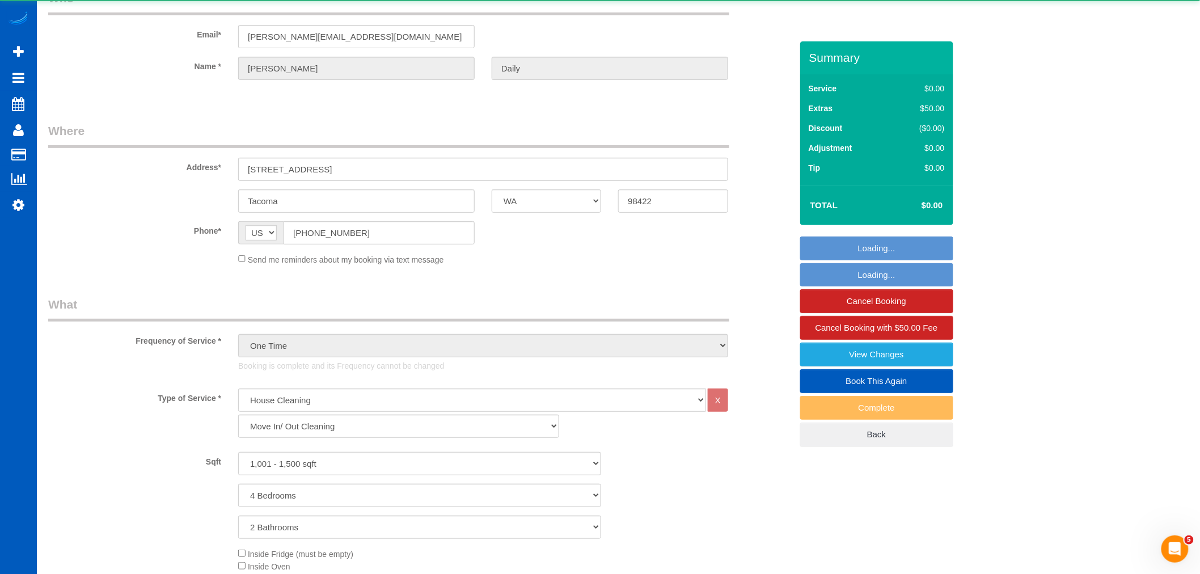
scroll to position [75, 0]
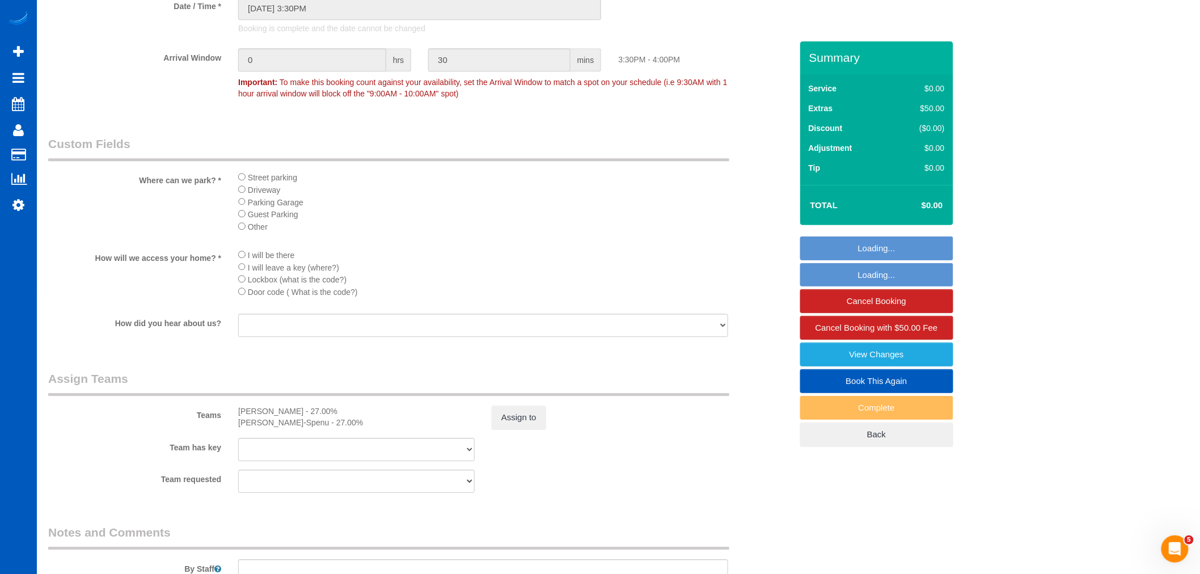
select select "object:15496"
select select "1001"
select select "4"
select select "2"
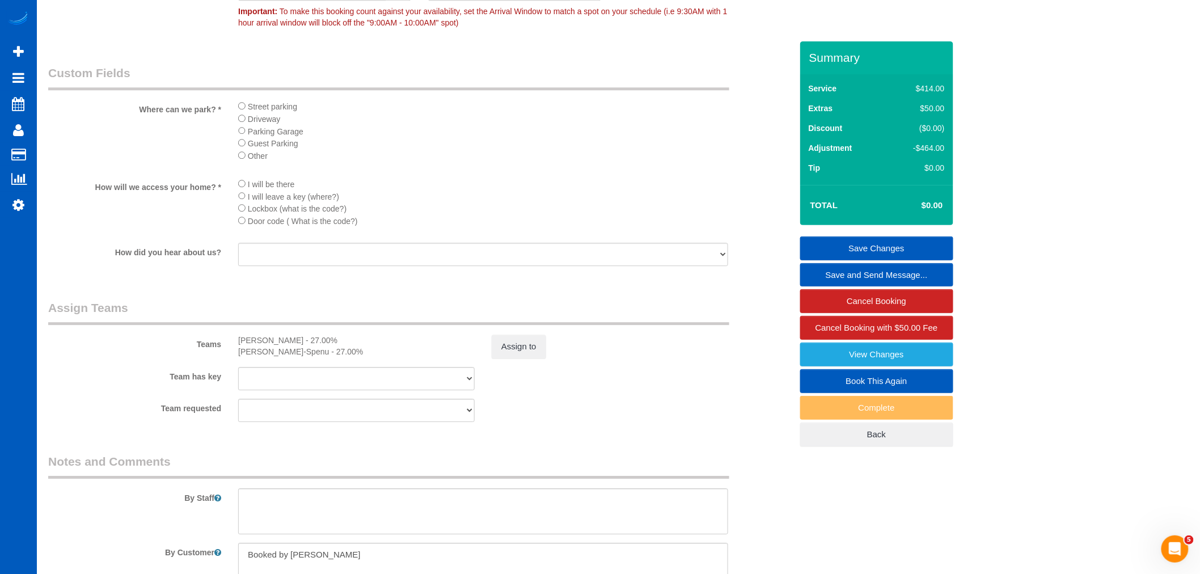
scroll to position [1386, 0]
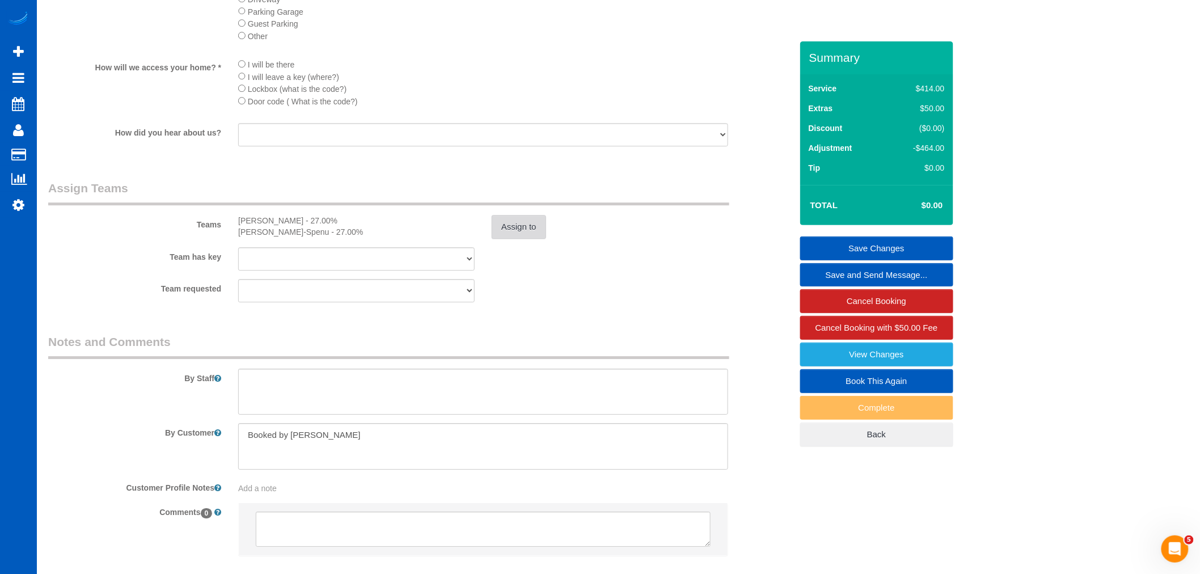
click at [515, 239] on button "Assign to" at bounding box center [519, 227] width 54 height 24
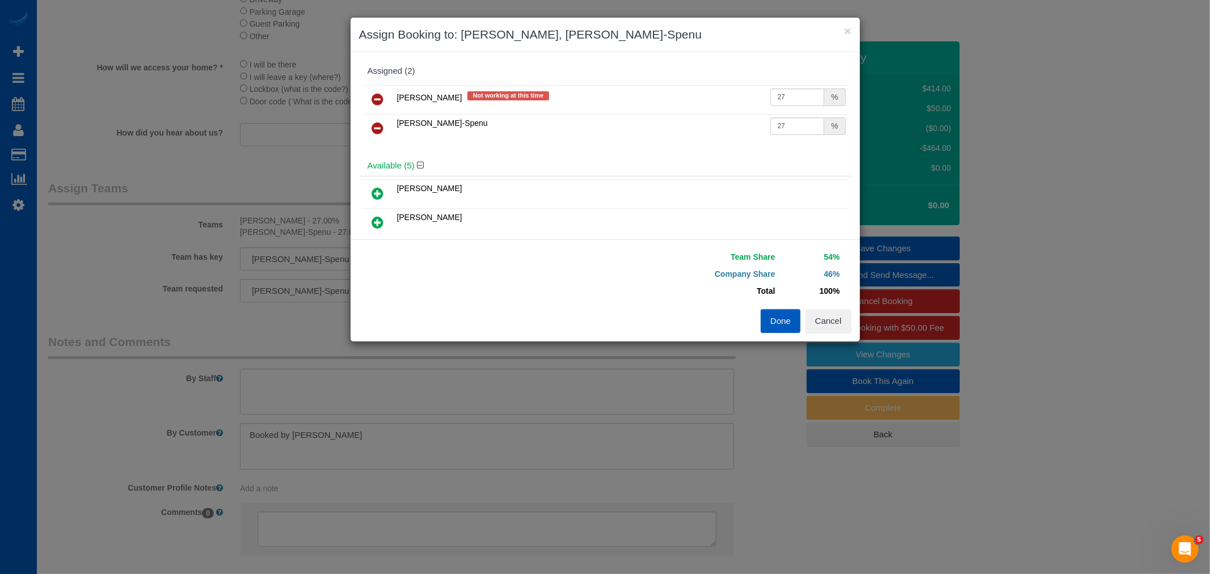
click at [381, 103] on icon at bounding box center [378, 99] width 12 height 14
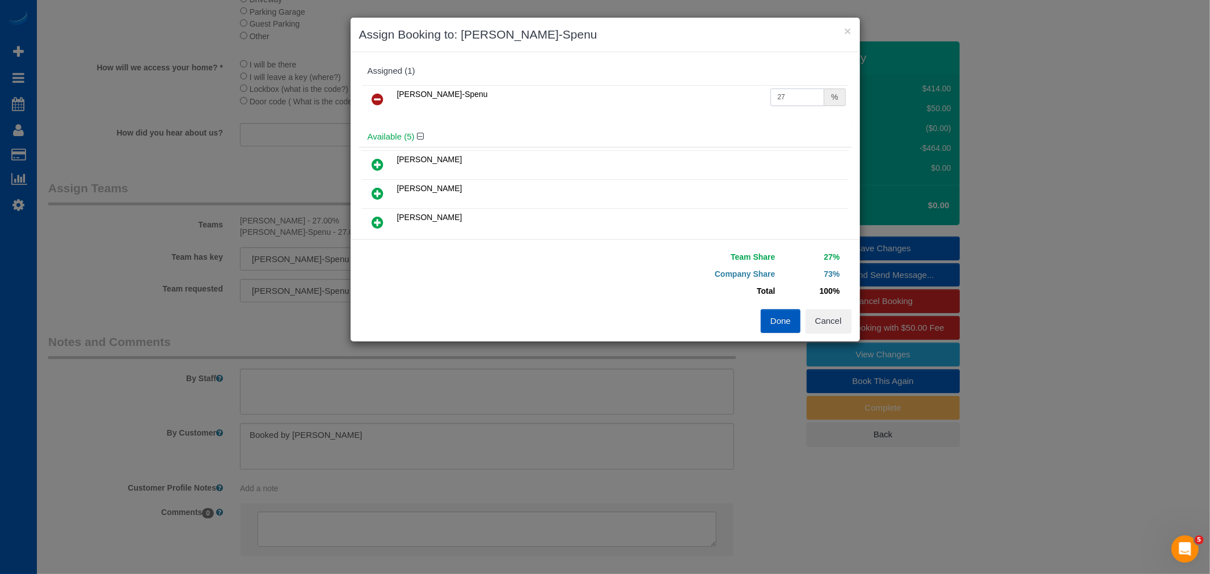
drag, startPoint x: 790, startPoint y: 99, endPoint x: 723, endPoint y: 113, distance: 69.0
click at [723, 113] on tr "Iryna Kuzmenko-Spenu 27 %" at bounding box center [605, 99] width 487 height 29
type input "55"
click at [767, 314] on button "Done" at bounding box center [781, 321] width 40 height 24
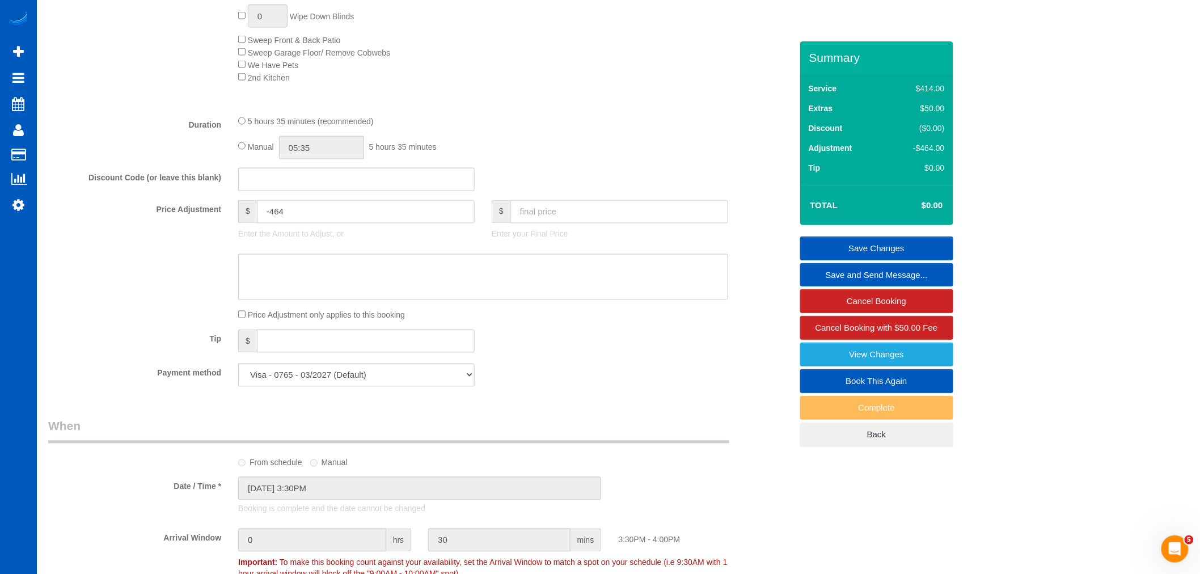
scroll to position [693, 0]
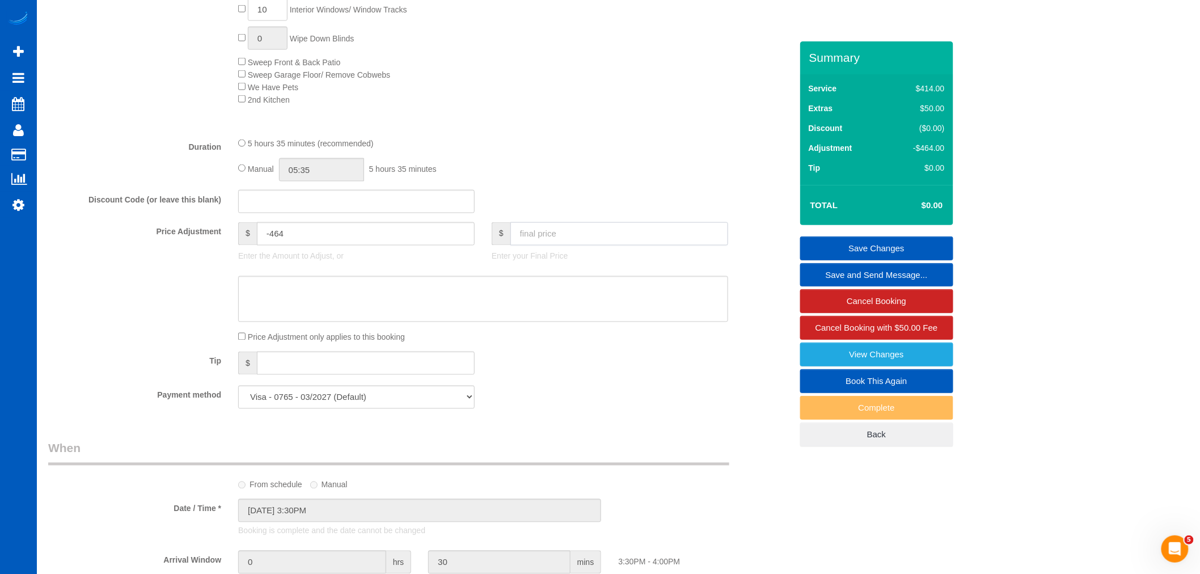
click at [560, 243] on input "text" at bounding box center [619, 233] width 218 height 23
type input "200"
click at [704, 150] on div "5 hours 35 minutes (recommended)" at bounding box center [483, 143] width 490 height 12
click at [848, 240] on link "Save Changes" at bounding box center [876, 248] width 153 height 24
type input "-264"
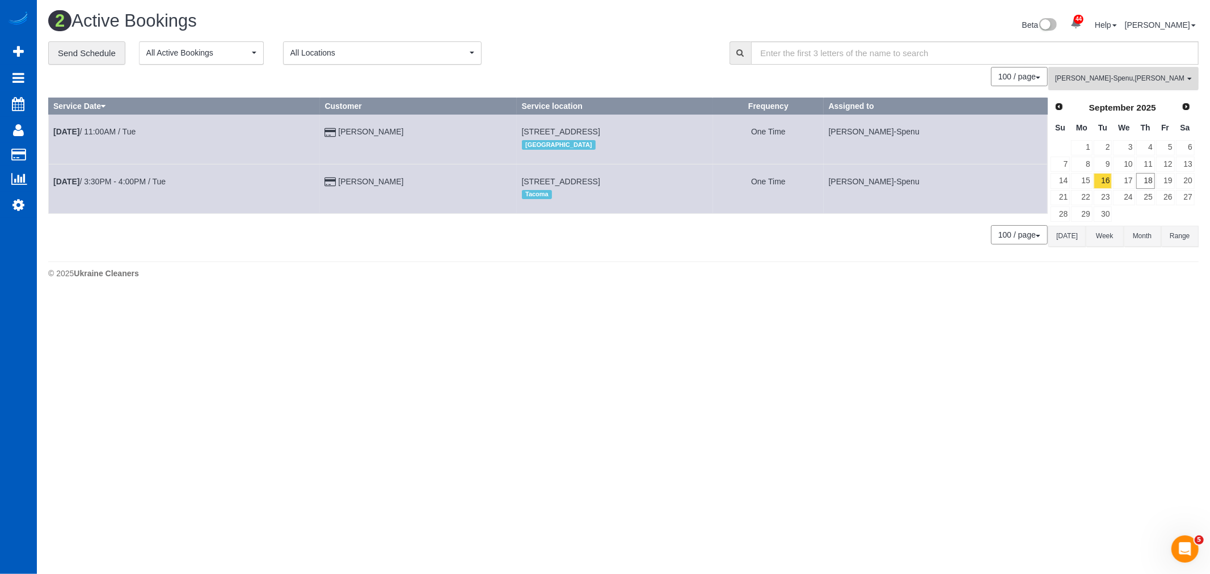
click at [1124, 87] on button "Iryna Kuzmenko-Spenu , Ivanna Markintovych , Tamara Serdechna All Teams" at bounding box center [1123, 78] width 150 height 23
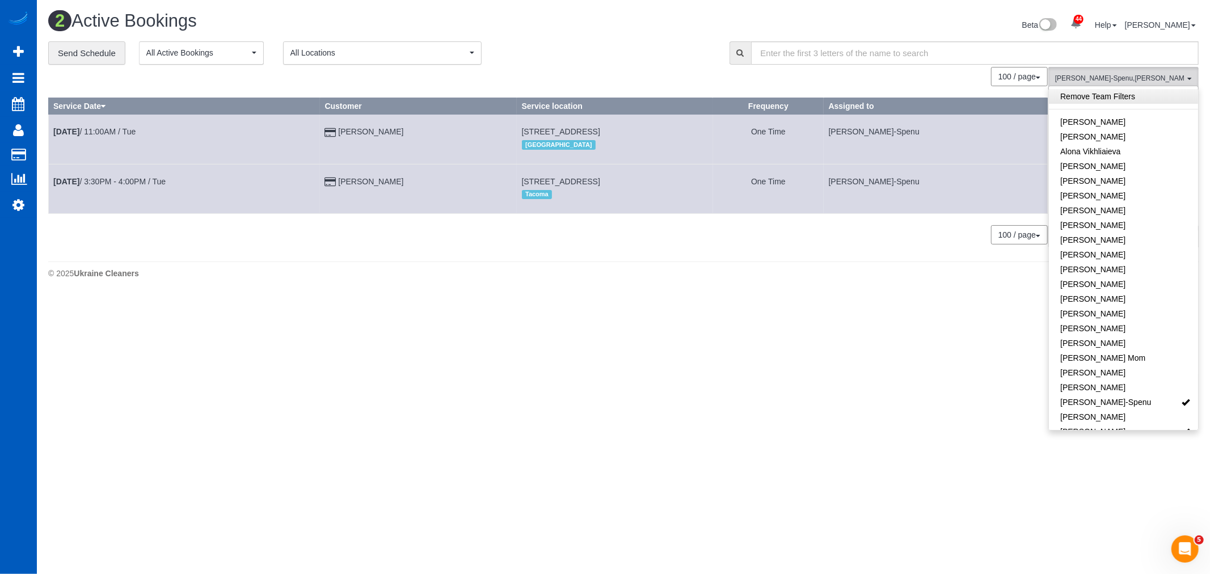
click at [1107, 103] on link "Remove Team Filters" at bounding box center [1123, 96] width 149 height 15
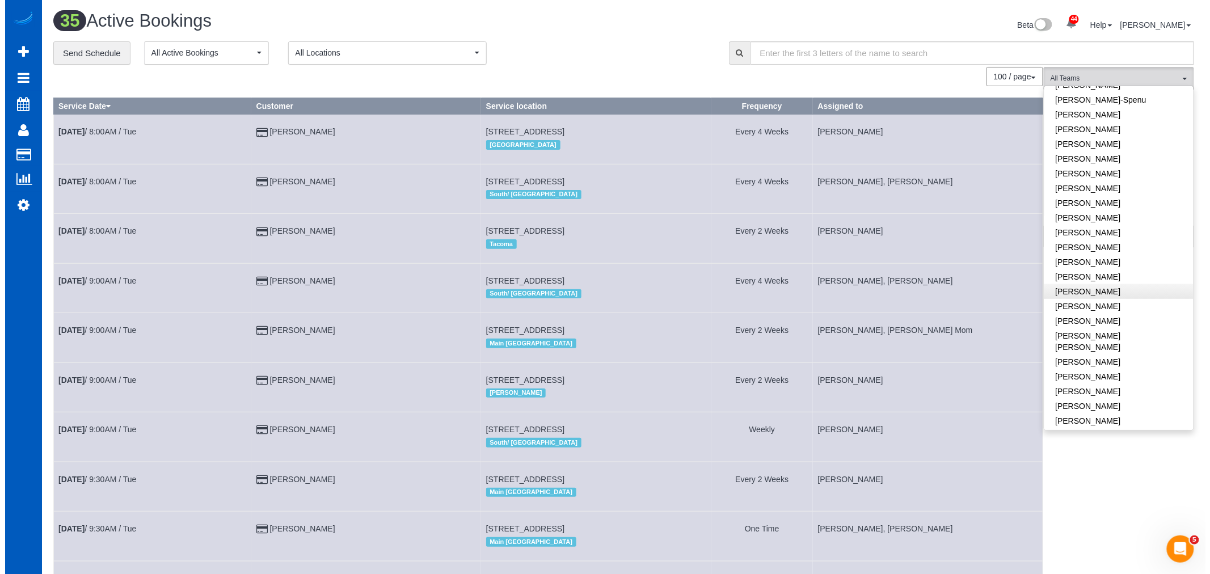
scroll to position [378, 0]
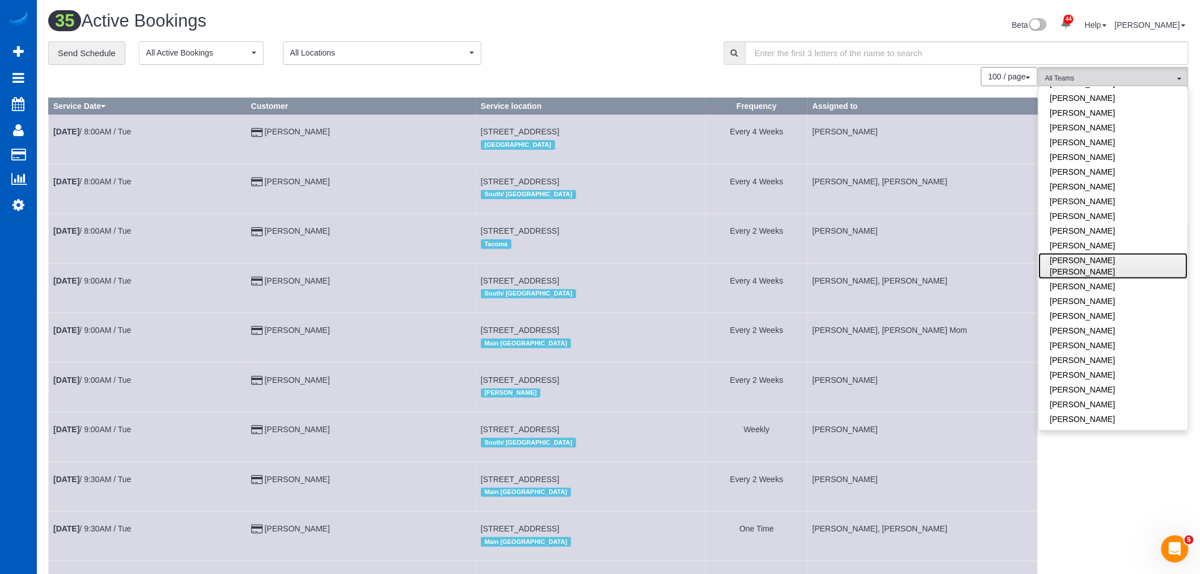
click at [1093, 260] on link "Nadezhda Korina" at bounding box center [1113, 266] width 149 height 26
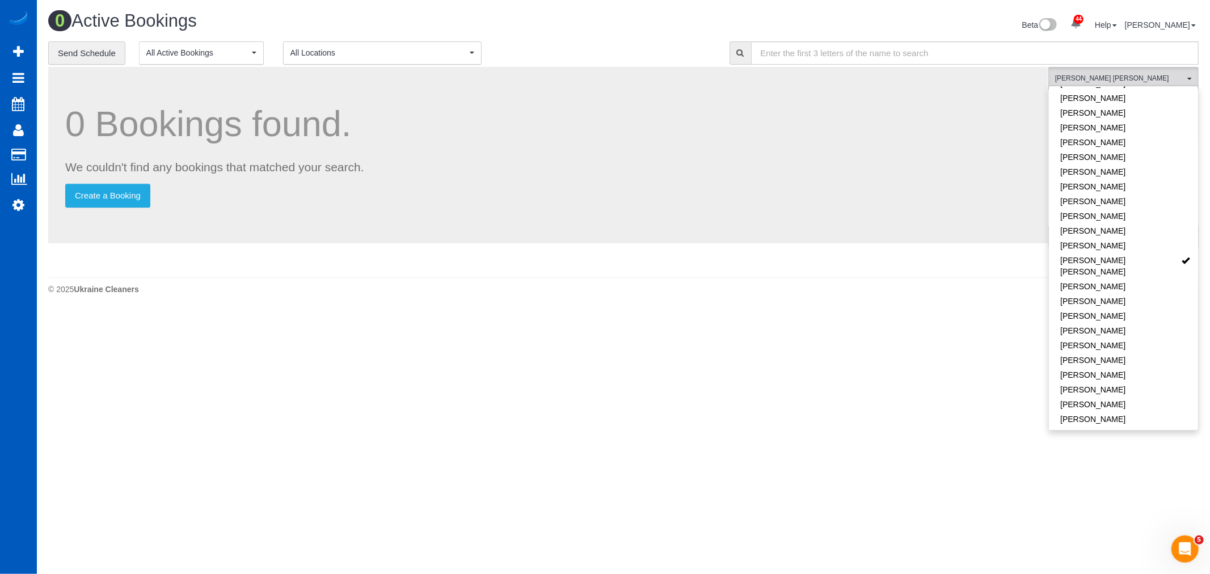
click at [766, 443] on body "44 Beta Your Notifications You have 0 alerts × You have 2 to charge for 09/16/2…" at bounding box center [605, 287] width 1210 height 574
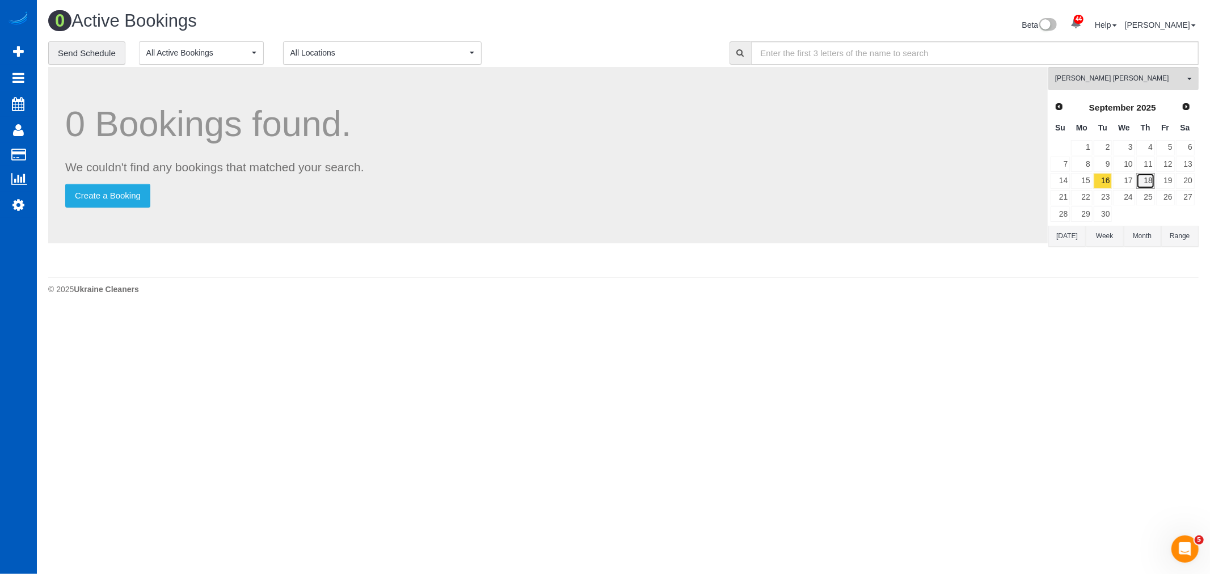
click at [1142, 176] on link "18" at bounding box center [1145, 180] width 19 height 15
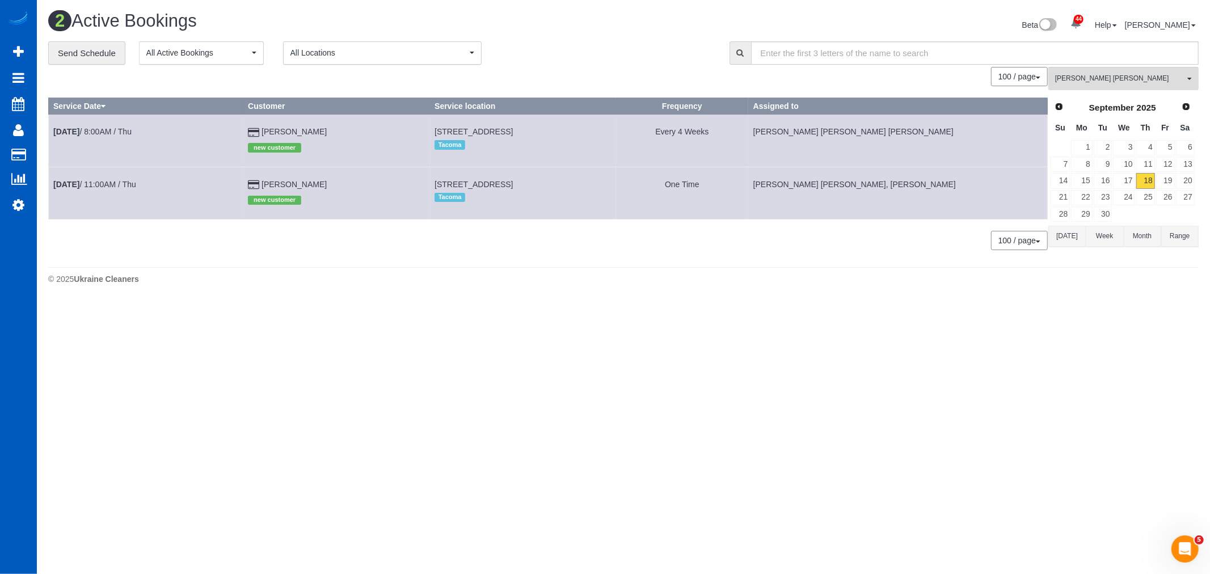
click at [100, 138] on td "Sep 18th / 8:00AM / Thu" at bounding box center [146, 141] width 195 height 52
click at [100, 135] on link "Sep 18th / 8:00AM / Thu" at bounding box center [92, 131] width 78 height 9
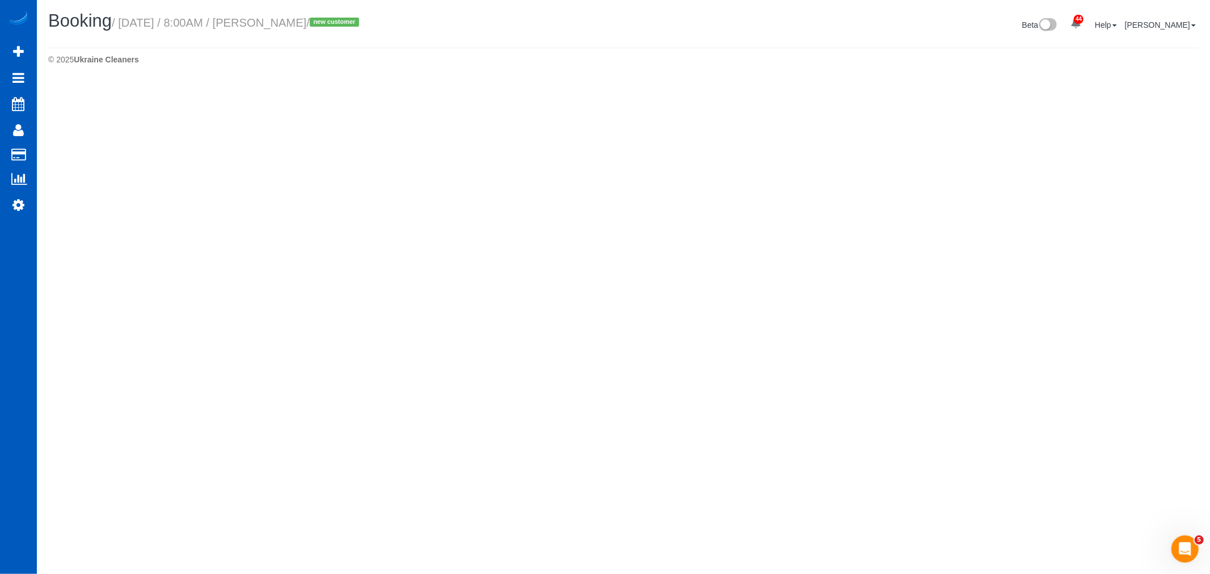
select select "WA"
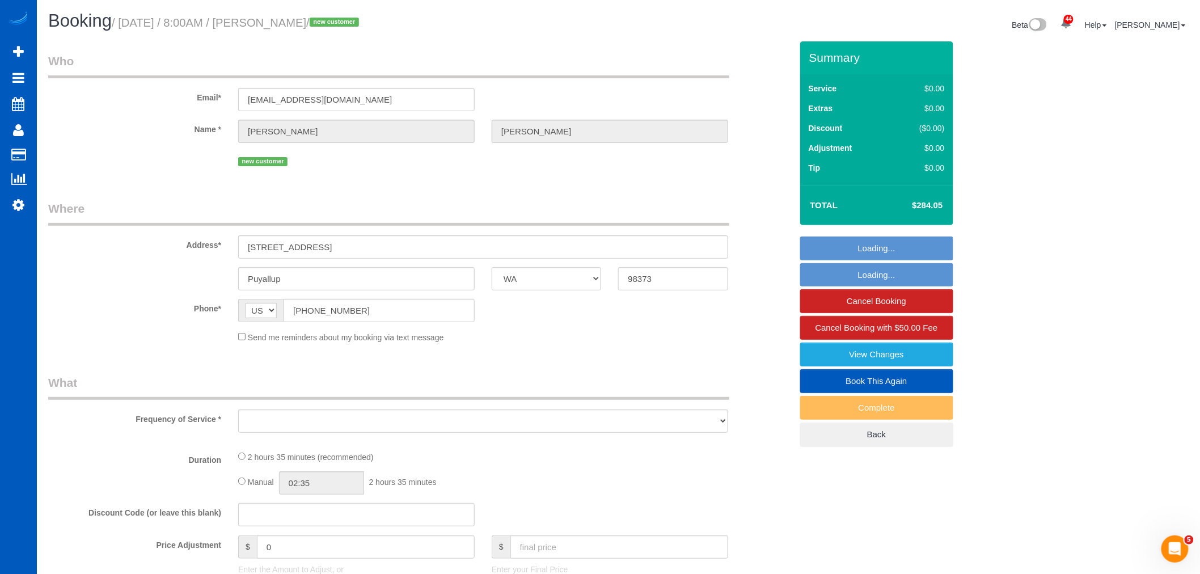
select select "object:16894"
select select "string:fspay-ec10b10a-2c16-4cfb-b721-b8720a975597"
select select "spot69"
select select "number:8"
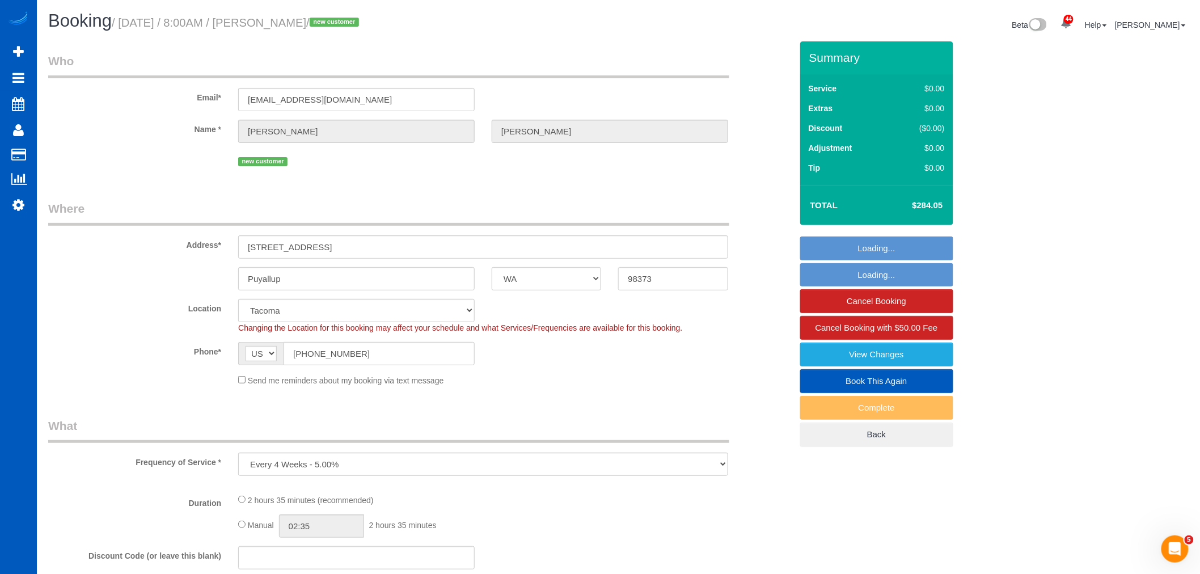
select select "199"
select select "2501"
select select "4"
select select "3"
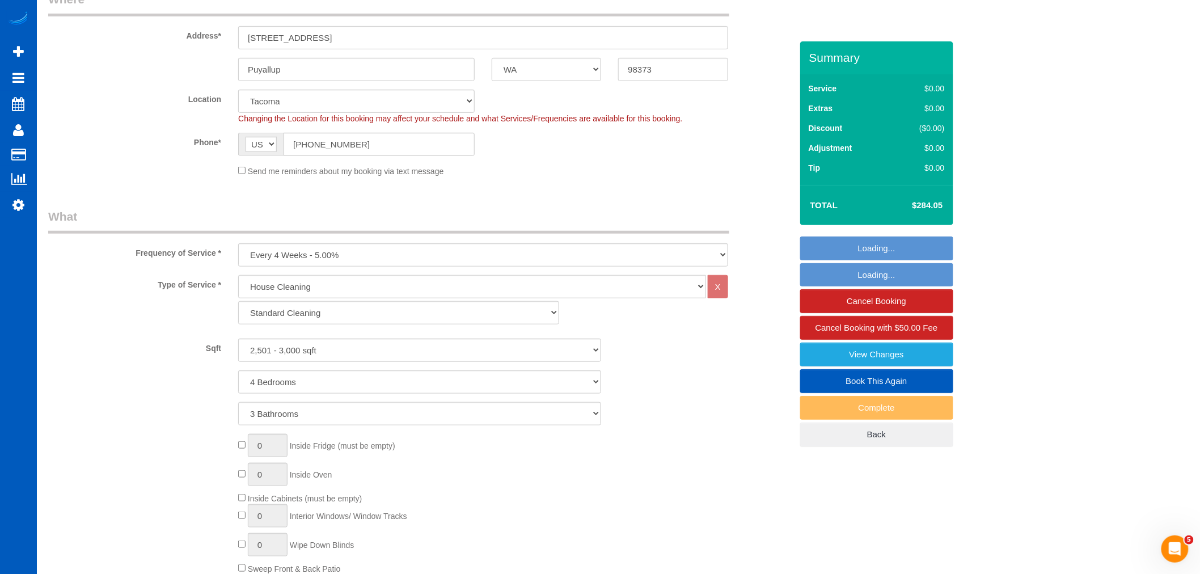
select select "spot78"
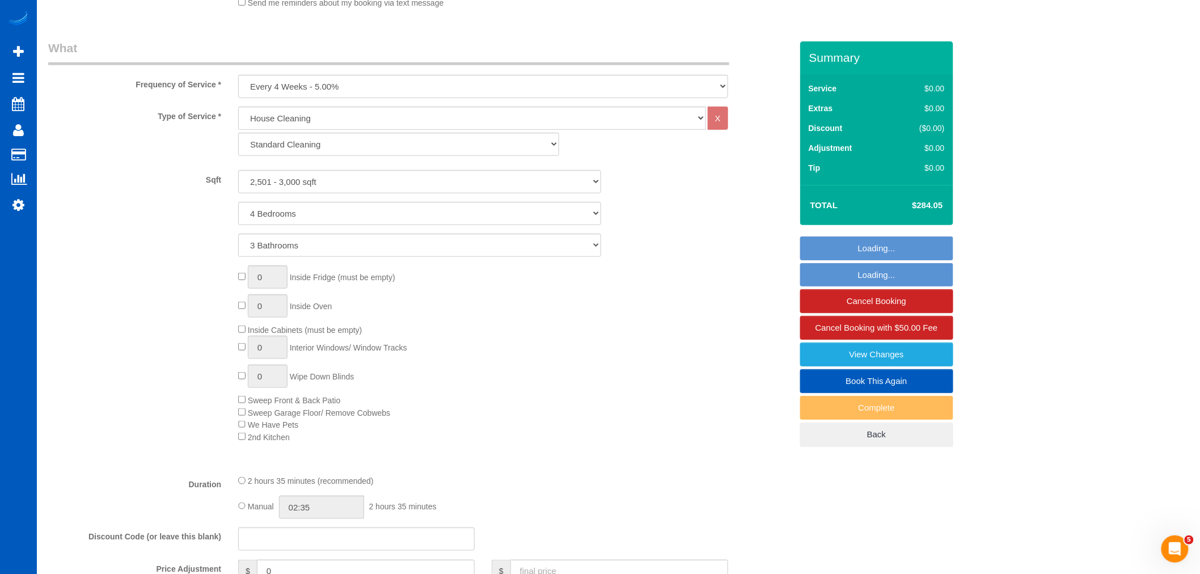
select select "2501"
select select "4"
select select "3"
select select "object:17231"
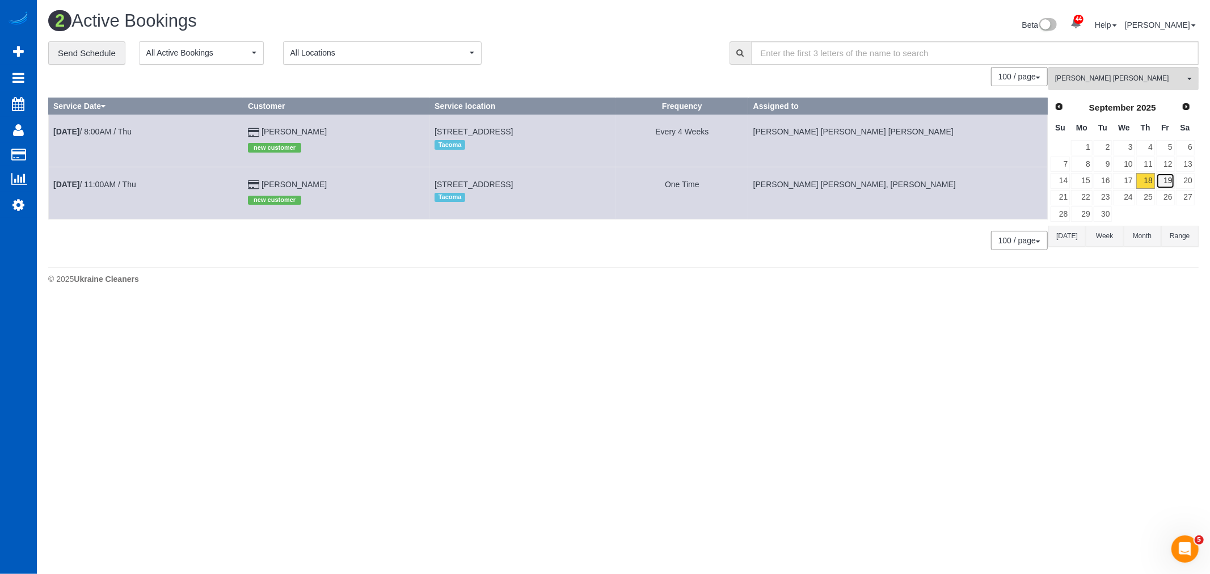
click at [1172, 182] on link "19" at bounding box center [1165, 180] width 19 height 15
click at [1116, 85] on button "Nadezhda Korina All Teams" at bounding box center [1123, 78] width 150 height 23
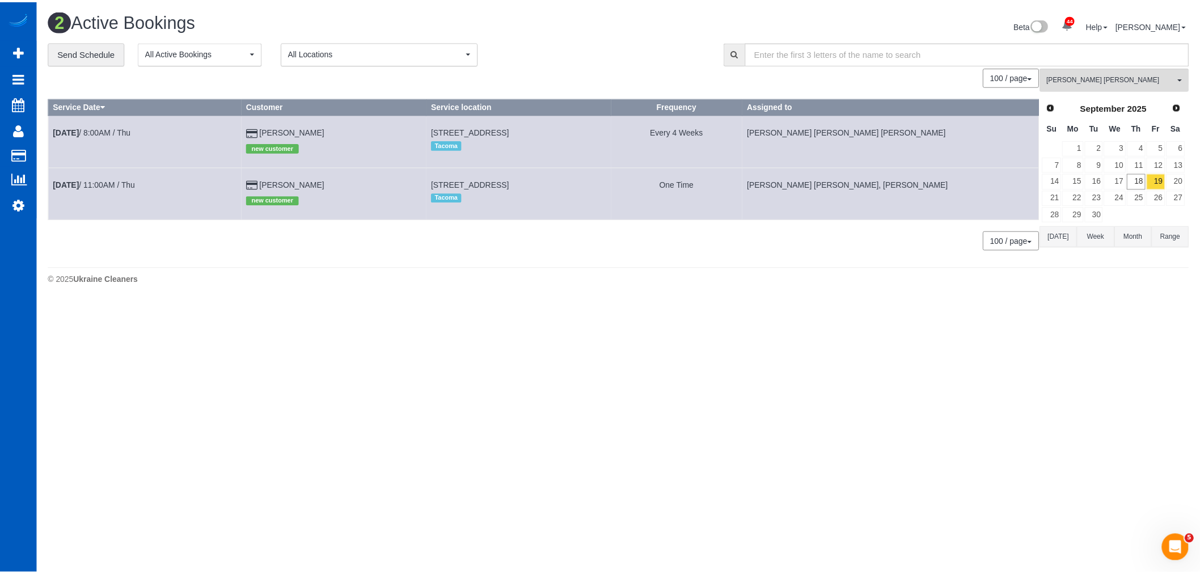
scroll to position [379, 0]
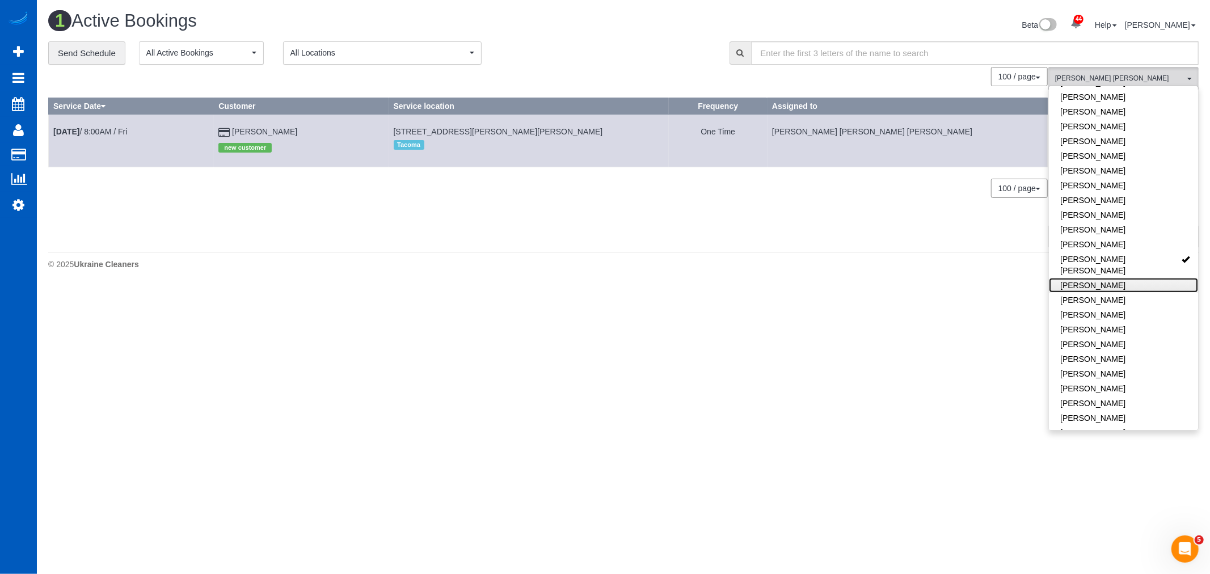
click at [1119, 278] on link "Natalia Dunn" at bounding box center [1123, 285] width 149 height 15
click at [1120, 260] on link "Nadezhda Korina" at bounding box center [1123, 265] width 149 height 26
click at [1122, 278] on link "Natalia Dunn" at bounding box center [1123, 285] width 149 height 15
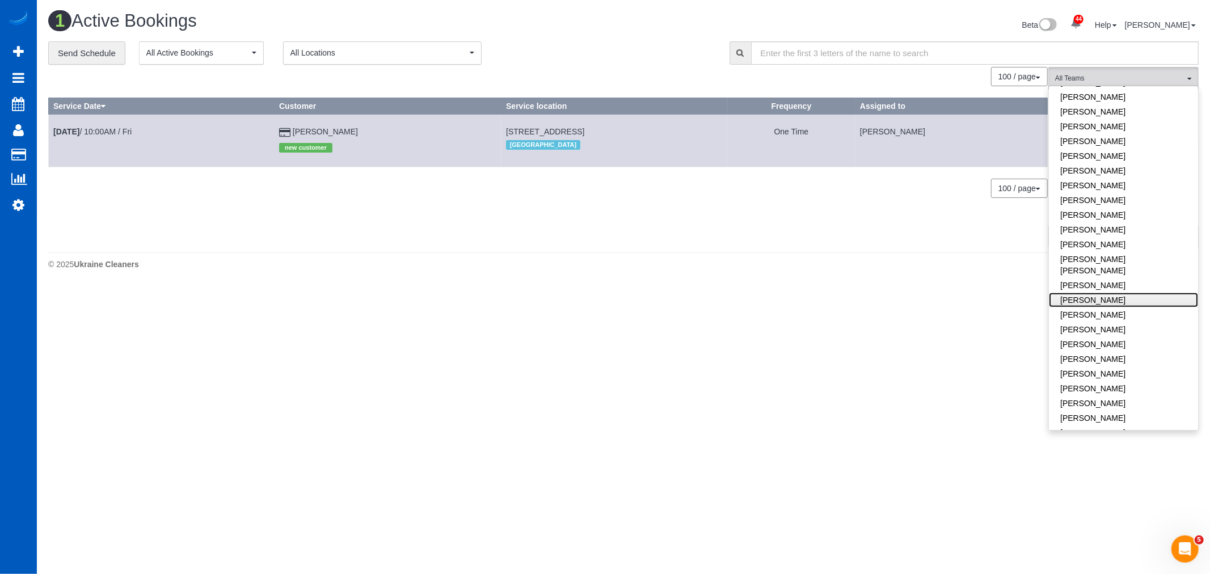
click at [1114, 293] on link "Nataliia Dmytruk" at bounding box center [1123, 300] width 149 height 15
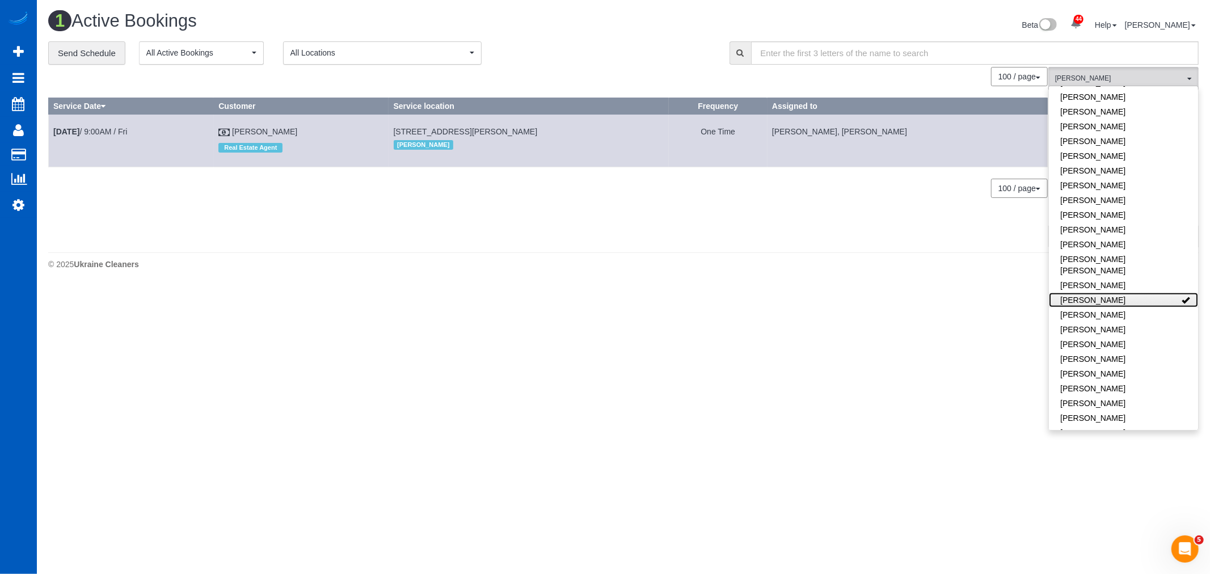
click at [1109, 293] on link "Nataliia Dmytruk" at bounding box center [1123, 300] width 149 height 15
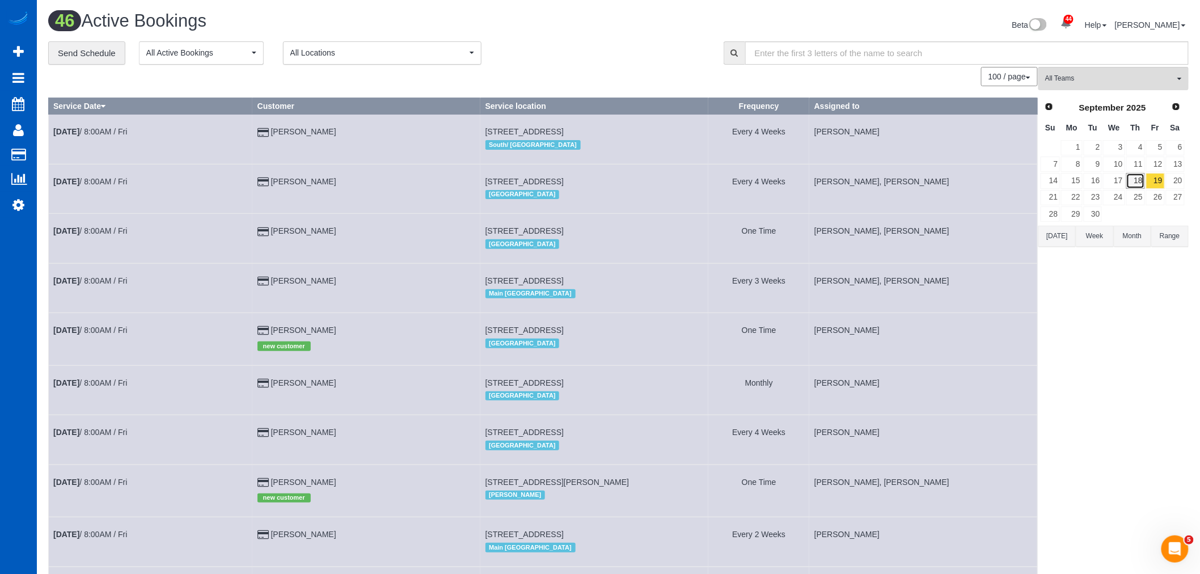
click at [1140, 174] on link "18" at bounding box center [1135, 180] width 19 height 15
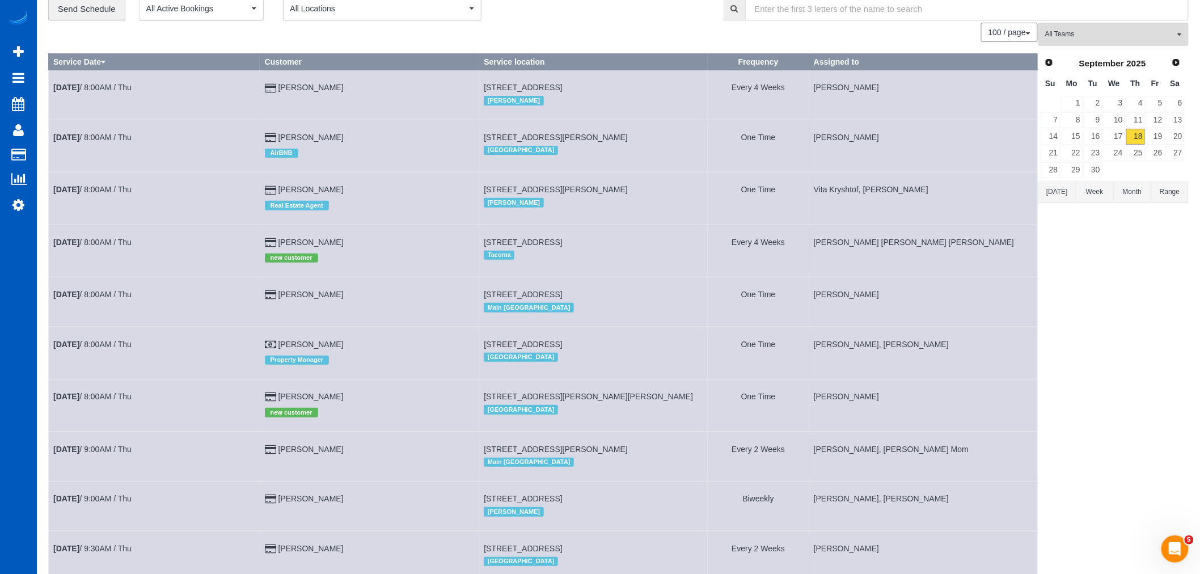
scroll to position [63, 0]
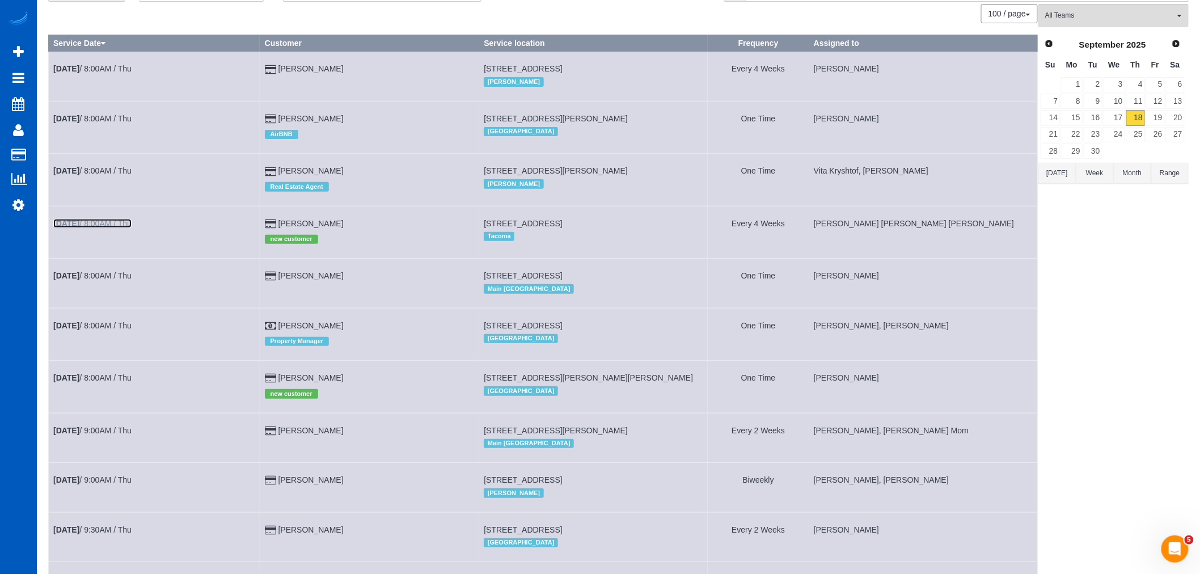
click at [112, 228] on link "Sep 18th / 8:00AM / Thu" at bounding box center [92, 223] width 78 height 9
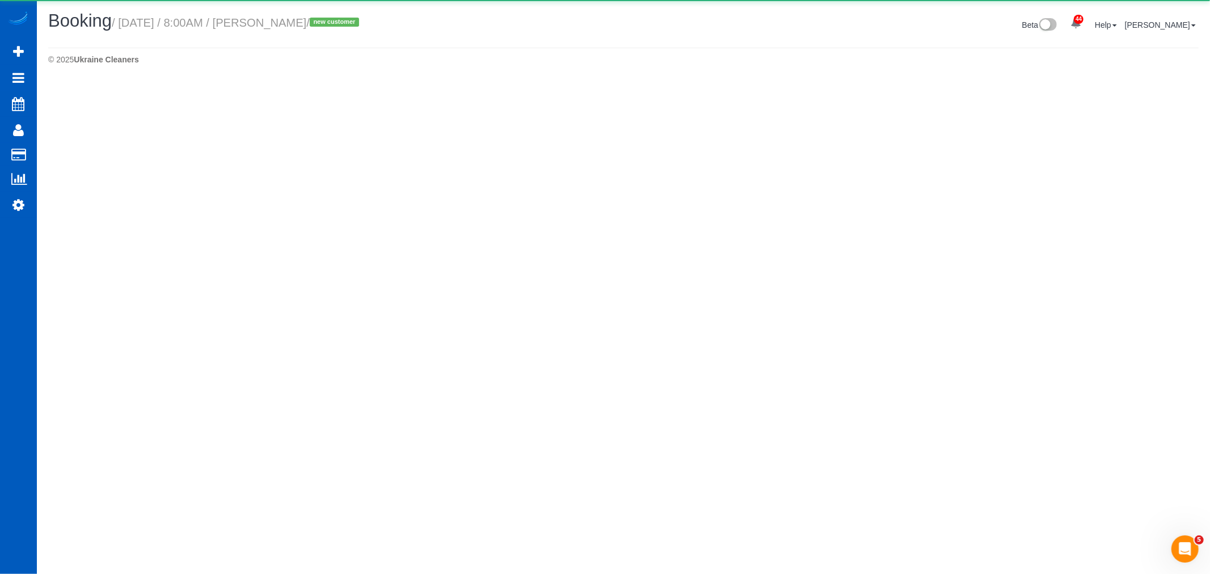
select select "WA"
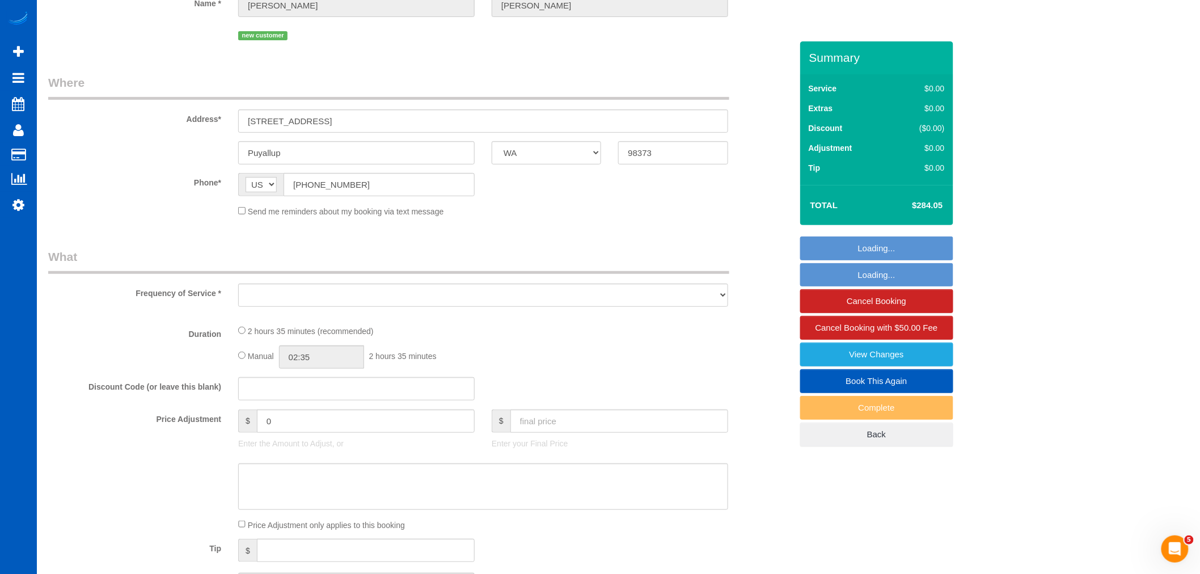
select select "object:19849"
select select "string:fspay-ec10b10a-2c16-4cfb-b721-b8720a975597"
select select "spot87"
select select "number:8"
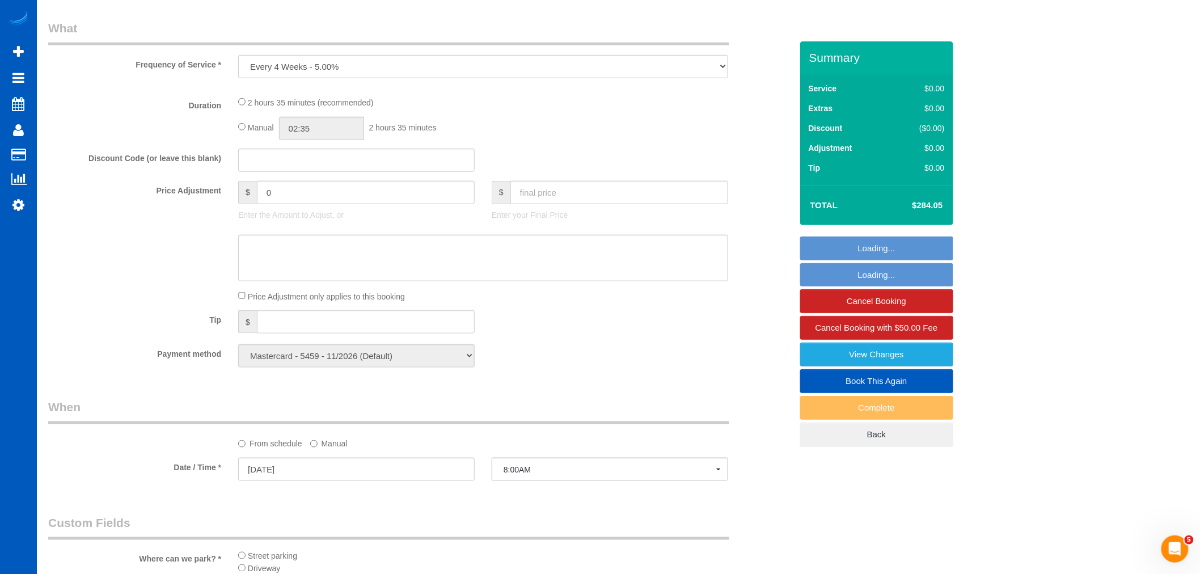
select select "object:20000"
select select "spot96"
select select "199"
select select "2501"
select select "4"
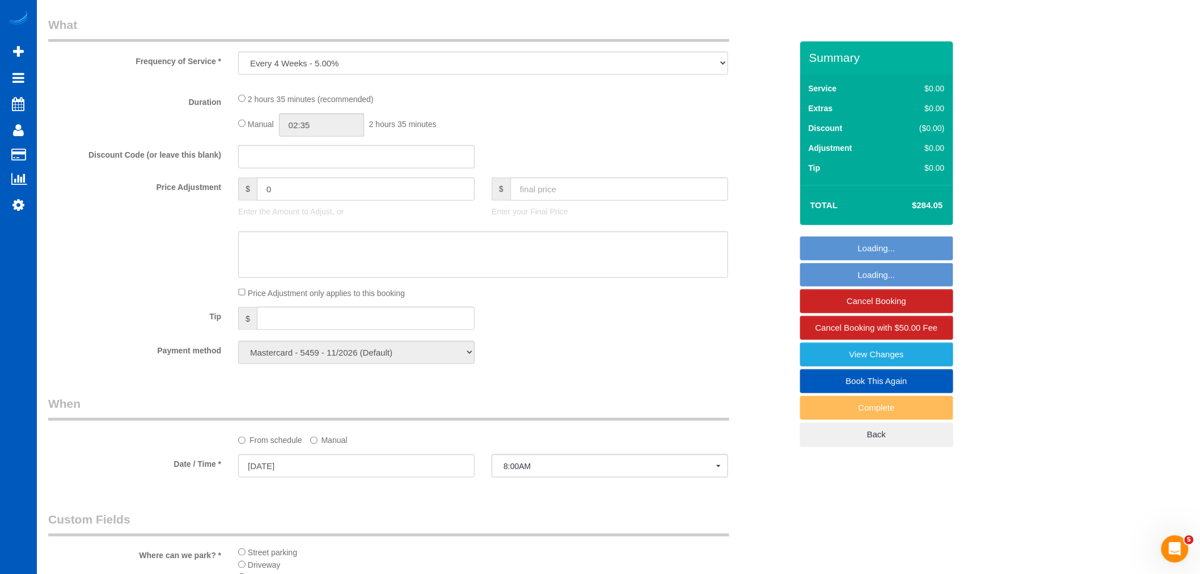
select select "3"
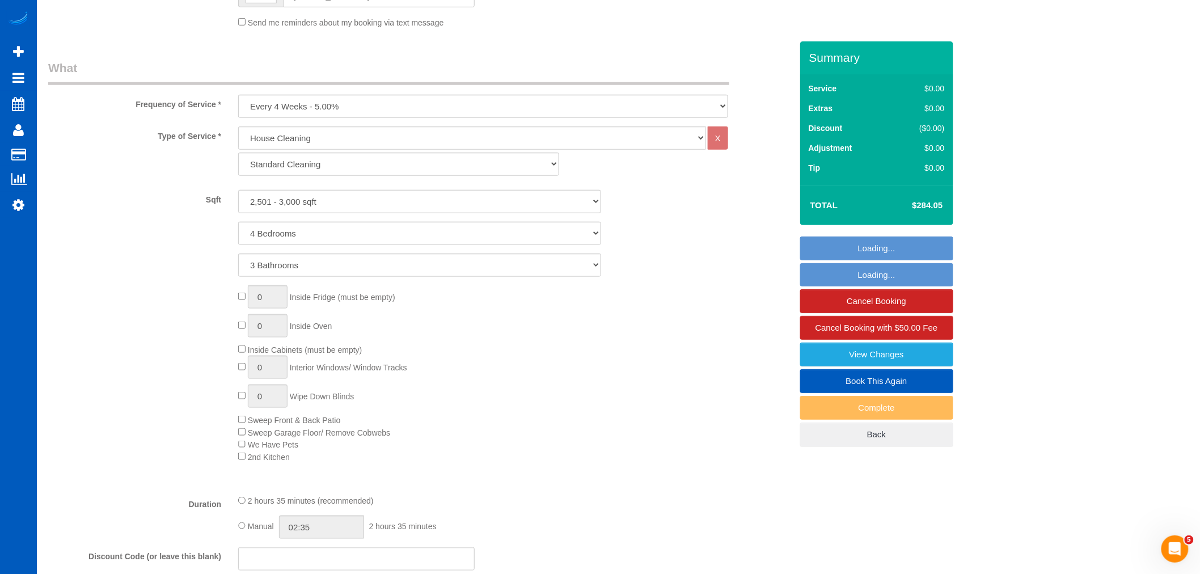
select select "2501"
select select "4"
select select "3"
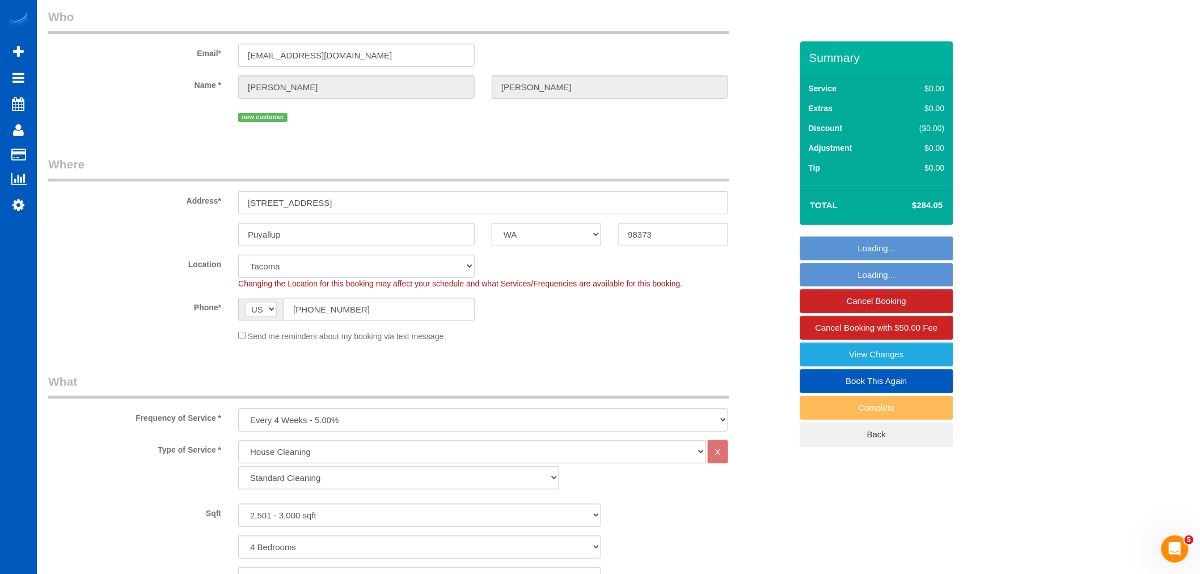
scroll to position [43, 0]
drag, startPoint x: 359, startPoint y: 206, endPoint x: 252, endPoint y: 212, distance: 106.8
click at [237, 223] on sui-booking-address "Address* 14028 67th Avenue Ct E Puyallup AK AL AR AZ CA CO CT DC DE FL GA HI IA…" at bounding box center [420, 203] width 744 height 90
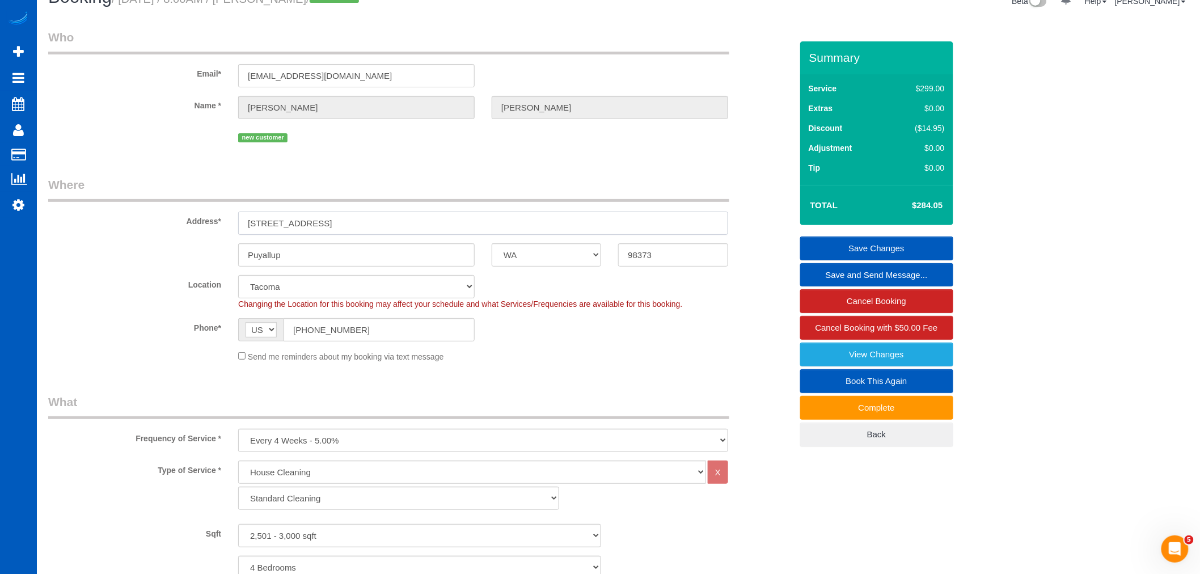
scroll to position [0, 0]
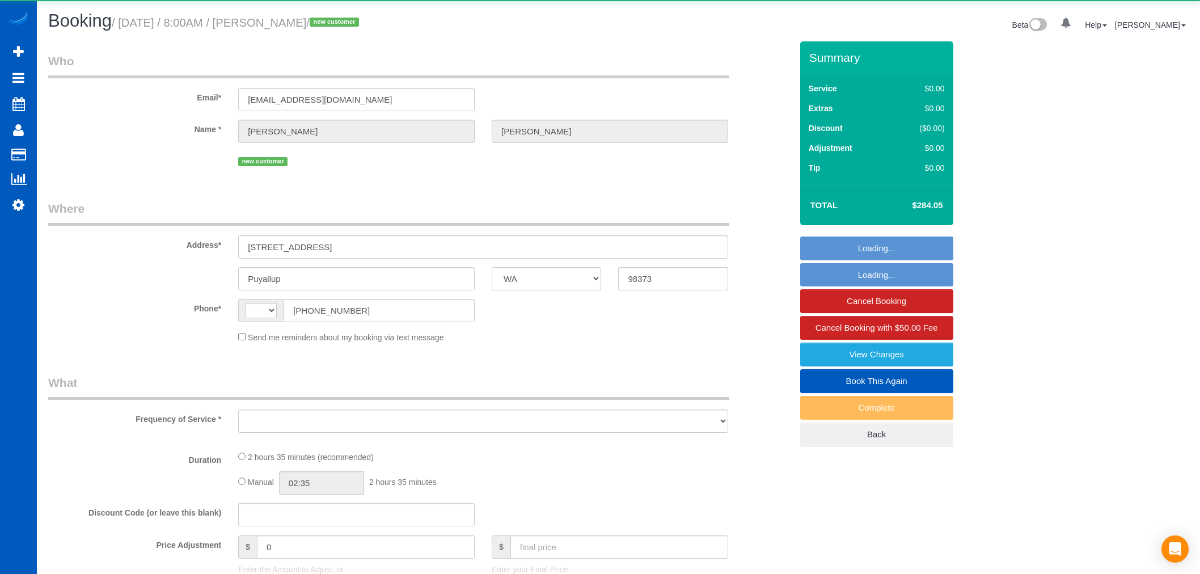
select select "WA"
select select "string:[GEOGRAPHIC_DATA]"
select select "string:fspay-ec10b10a-2c16-4cfb-b721-b8720a975597"
select select "199"
select select "2501"
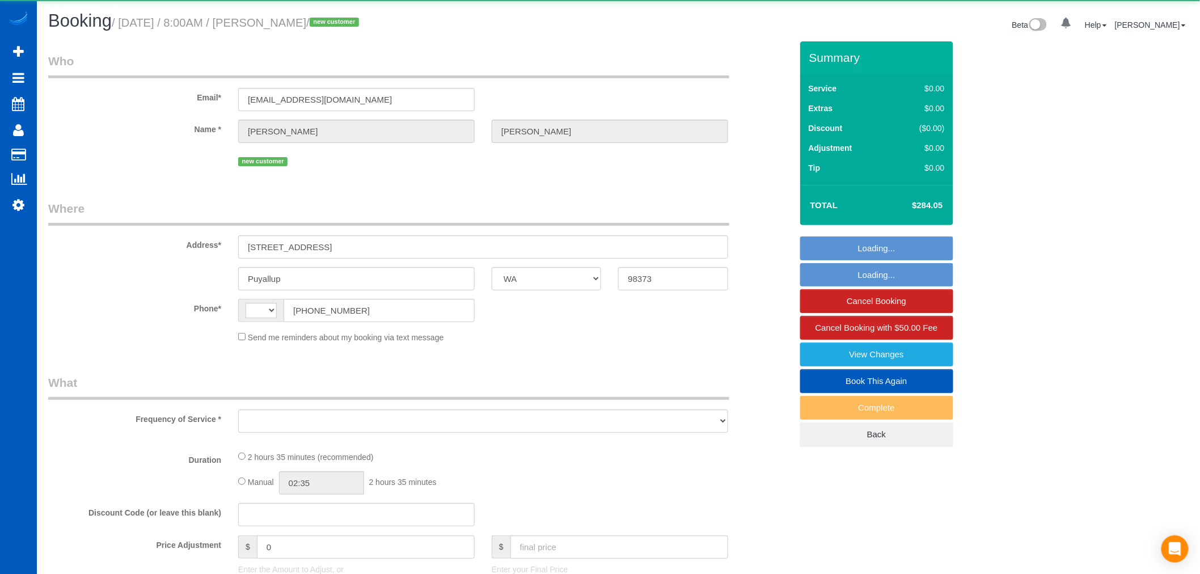
select select "4"
select select "3"
select select "number:8"
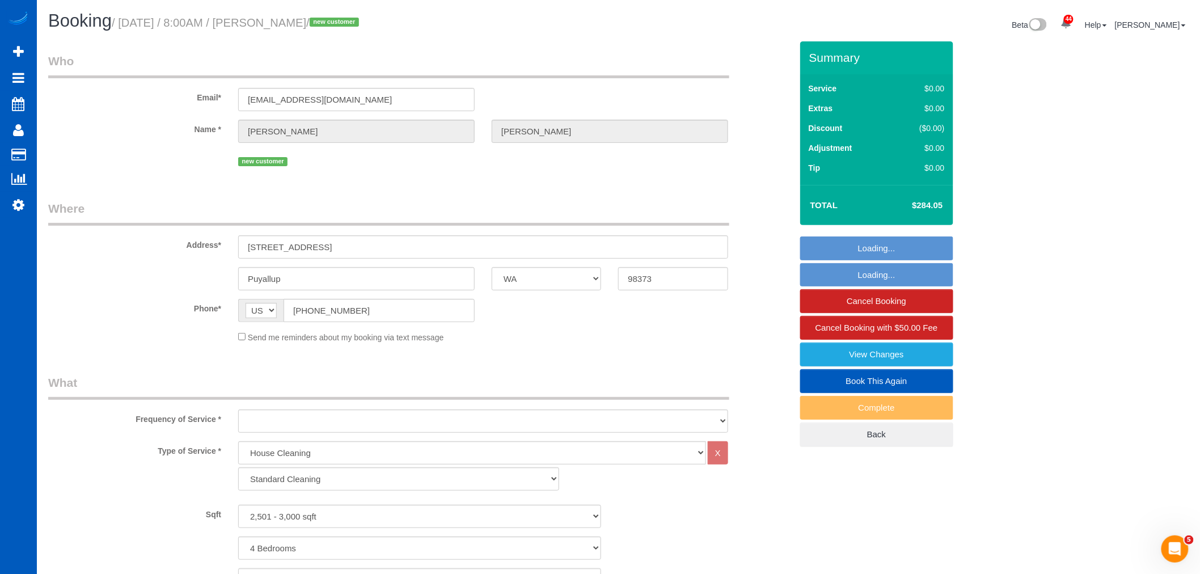
select select "object:1119"
select select "spot1"
select select "2501"
select select "4"
select select "3"
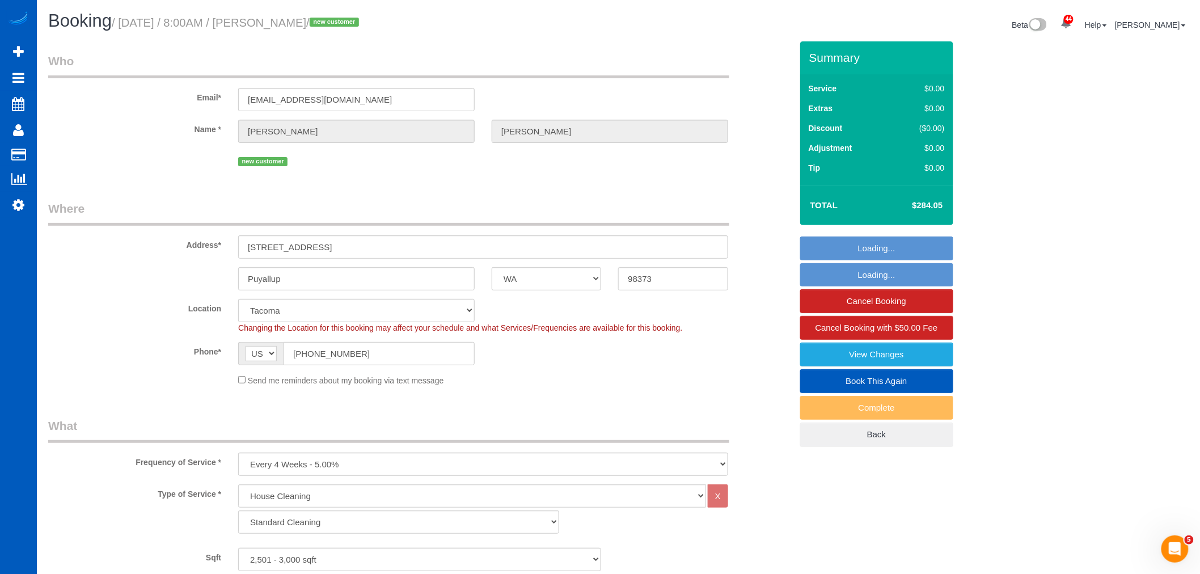
select select "object:1215"
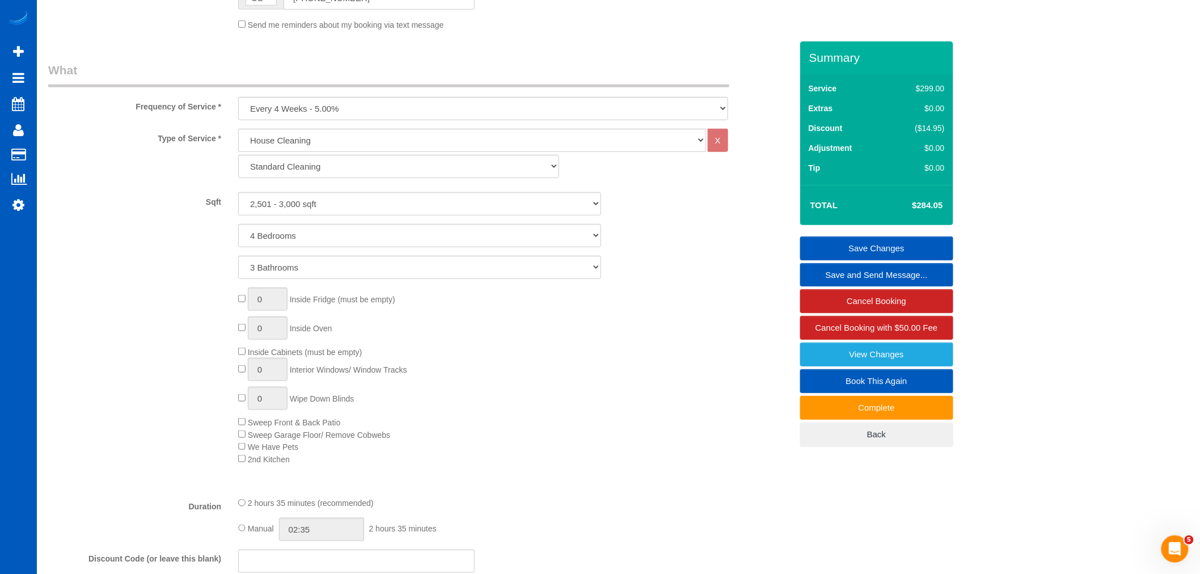
scroll to position [378, 0]
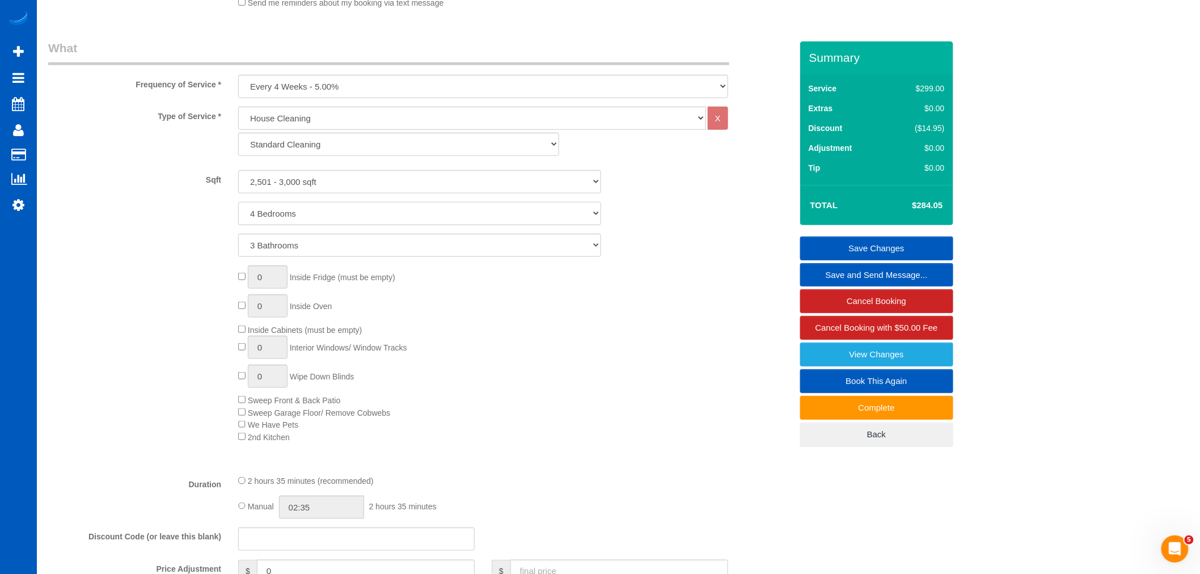
click at [295, 221] on select "1 Bedroom 2 Bedrooms 3 Bedrooms 4 Bedrooms 5 Bedrooms 6 Bedrooms 7 Bedrooms" at bounding box center [419, 213] width 363 height 23
select select "5"
click at [238, 203] on select "1 Bedroom 2 Bedrooms 3 Bedrooms 4 Bedrooms 5 Bedrooms 6 Bedrooms 7 Bedrooms" at bounding box center [419, 213] width 363 height 23
click at [868, 240] on link "Save Changes" at bounding box center [876, 248] width 153 height 24
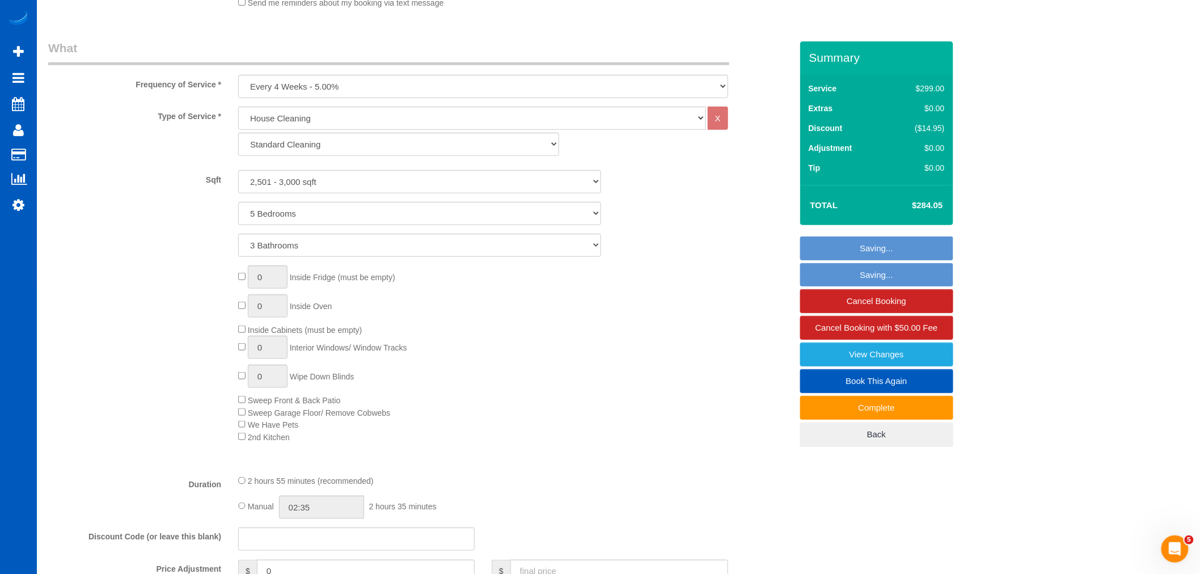
select select "spot10"
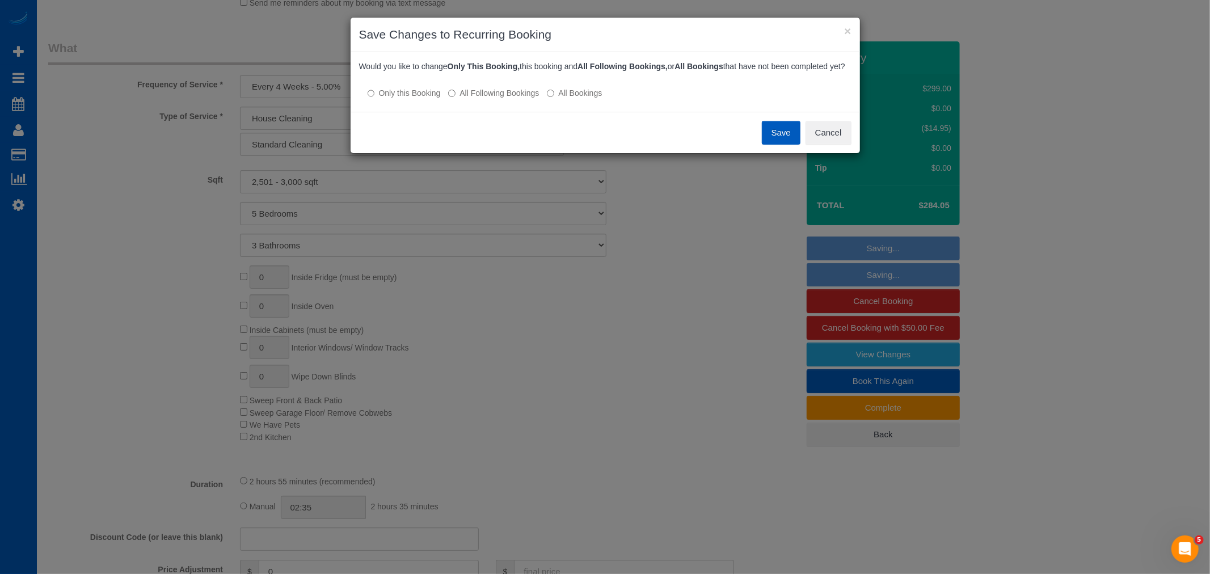
click at [515, 99] on label "All Following Bookings" at bounding box center [493, 92] width 91 height 11
click at [779, 145] on button "Save" at bounding box center [781, 133] width 39 height 24
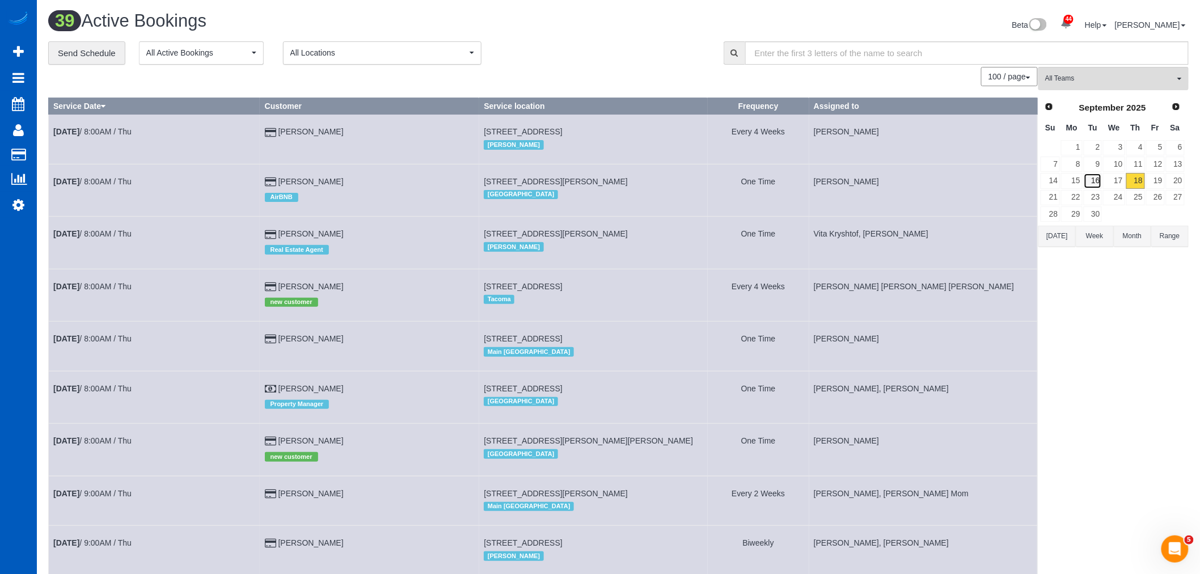
click at [1096, 188] on link "16" at bounding box center [1093, 180] width 19 height 15
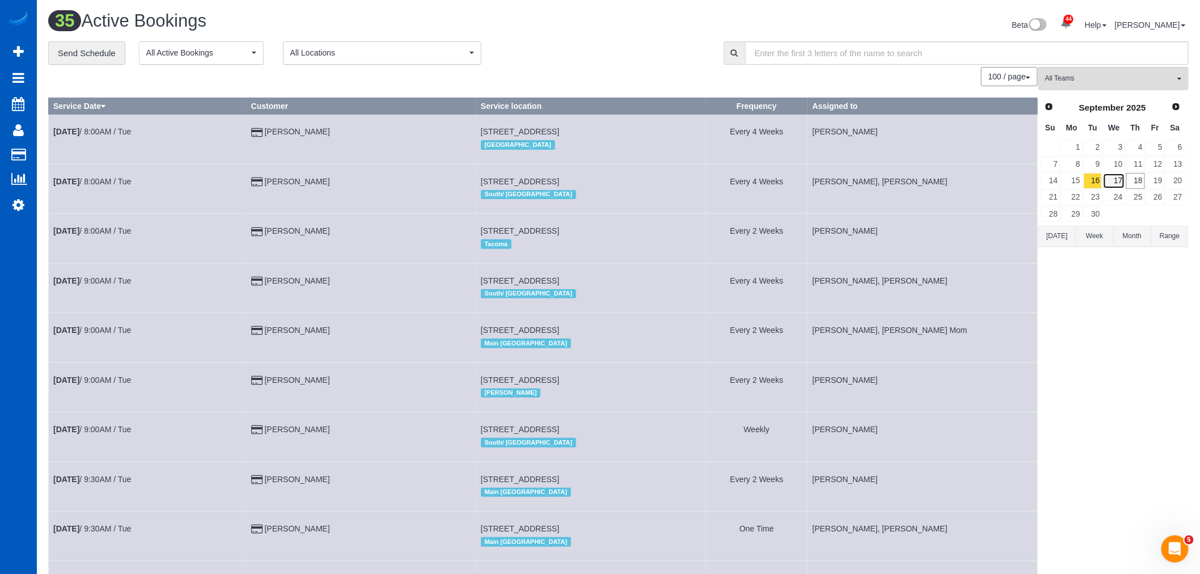
click at [1109, 184] on link "17" at bounding box center [1114, 180] width 22 height 15
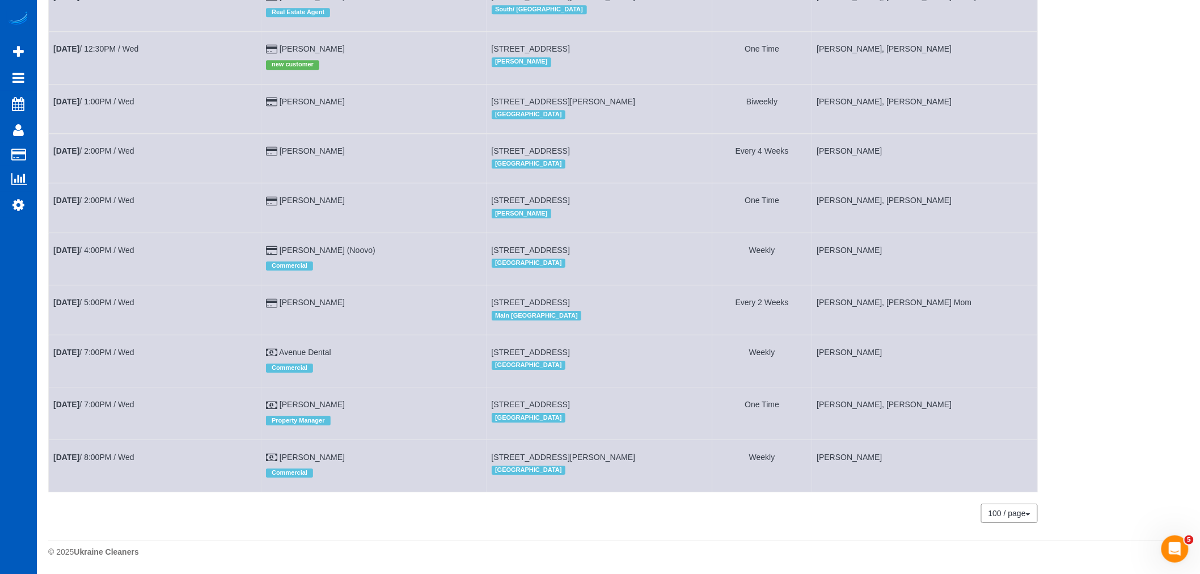
scroll to position [1434, 0]
click at [90, 405] on link "[DATE] 7:00PM / Wed" at bounding box center [93, 404] width 81 height 9
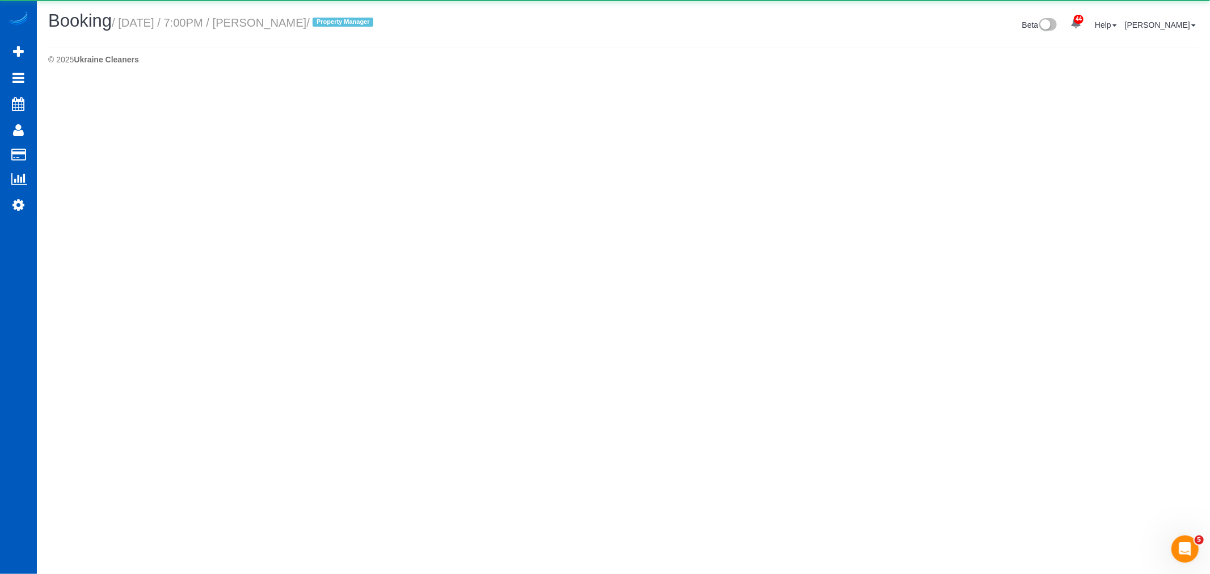
select select "WA"
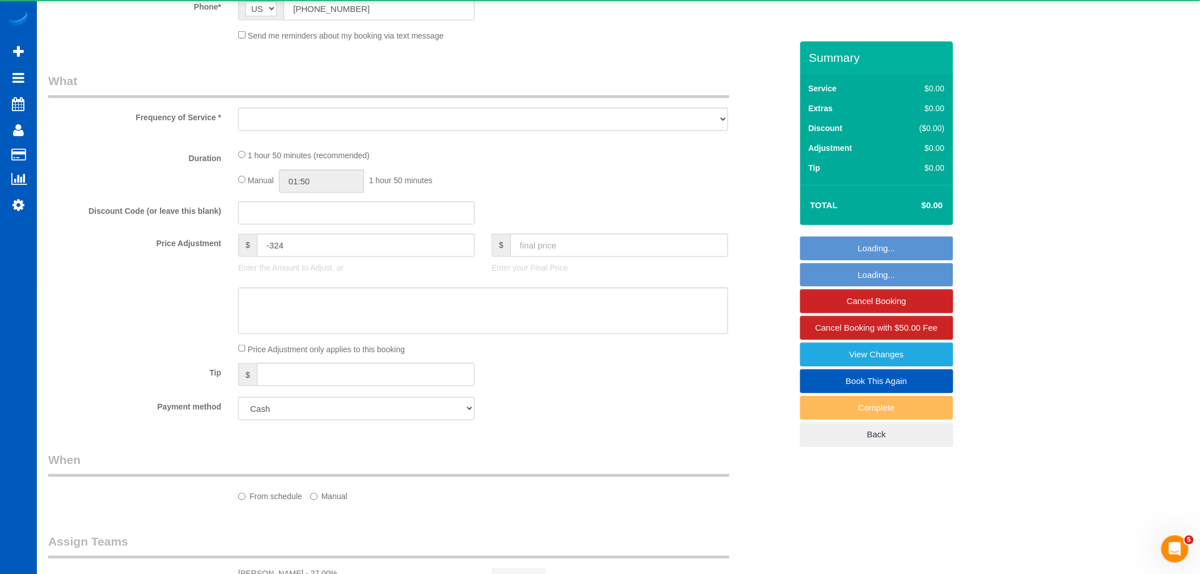
select select "object:3350"
select select "199"
select select "1501"
select select "3"
select select "2"
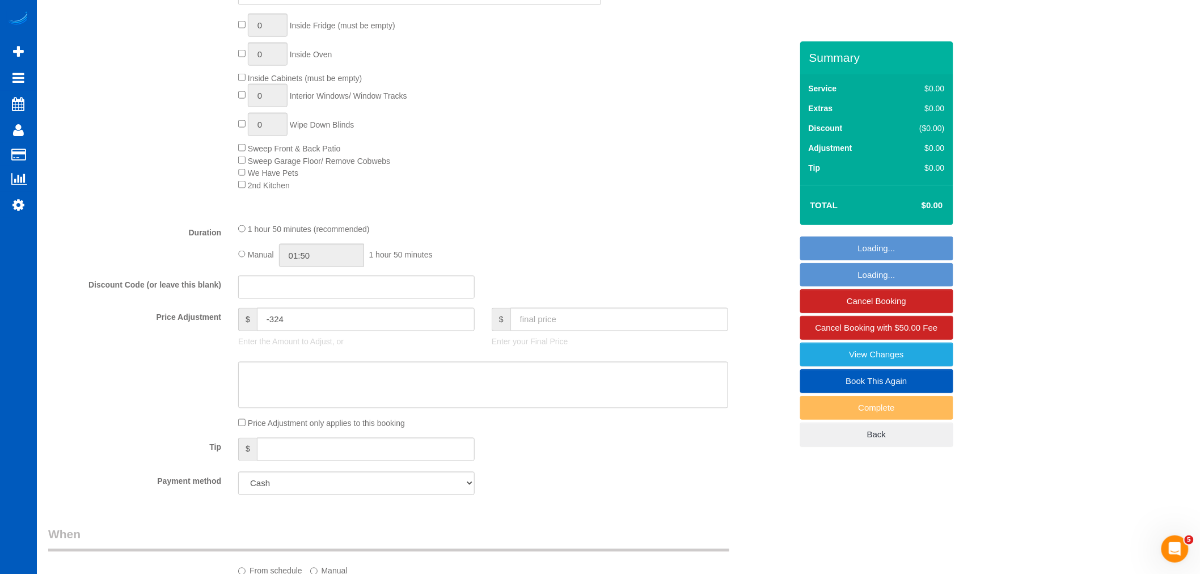
scroll to position [630, 0]
select select "object:3610"
select select "1501"
select select "3"
select select "2"
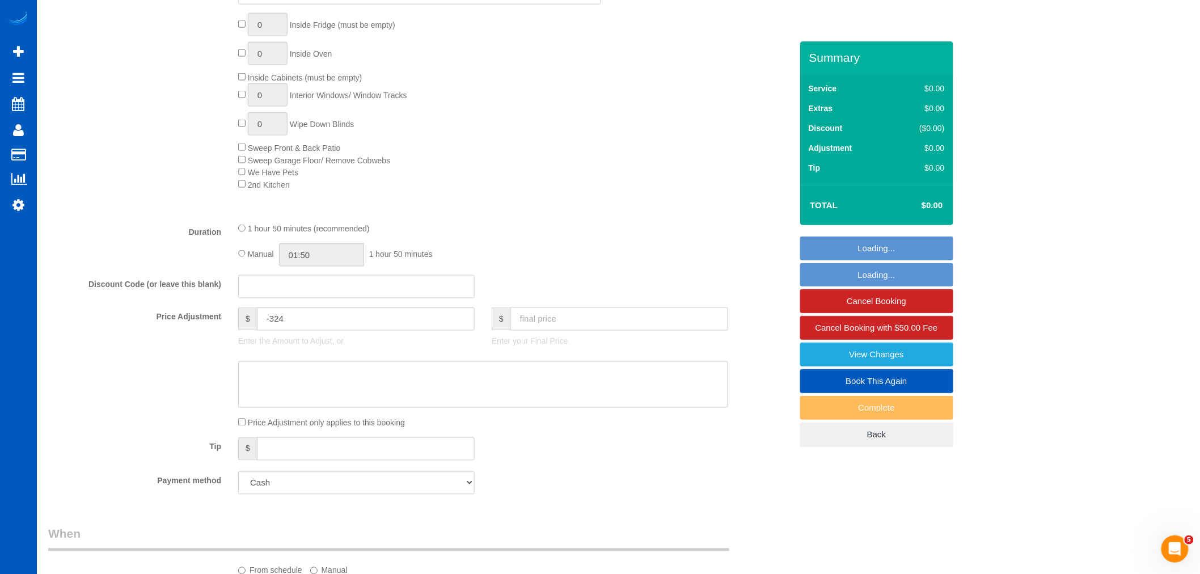
click at [543, 320] on input "text" at bounding box center [619, 318] width 218 height 23
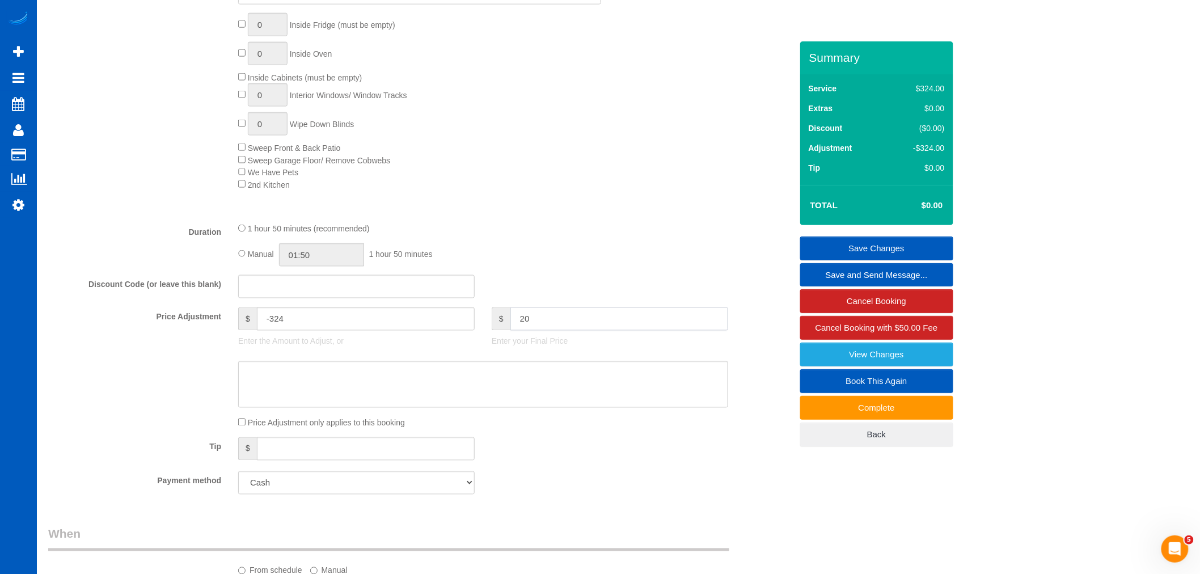
type input "200"
type input "-124"
click at [856, 240] on link "Save Changes" at bounding box center [876, 248] width 153 height 24
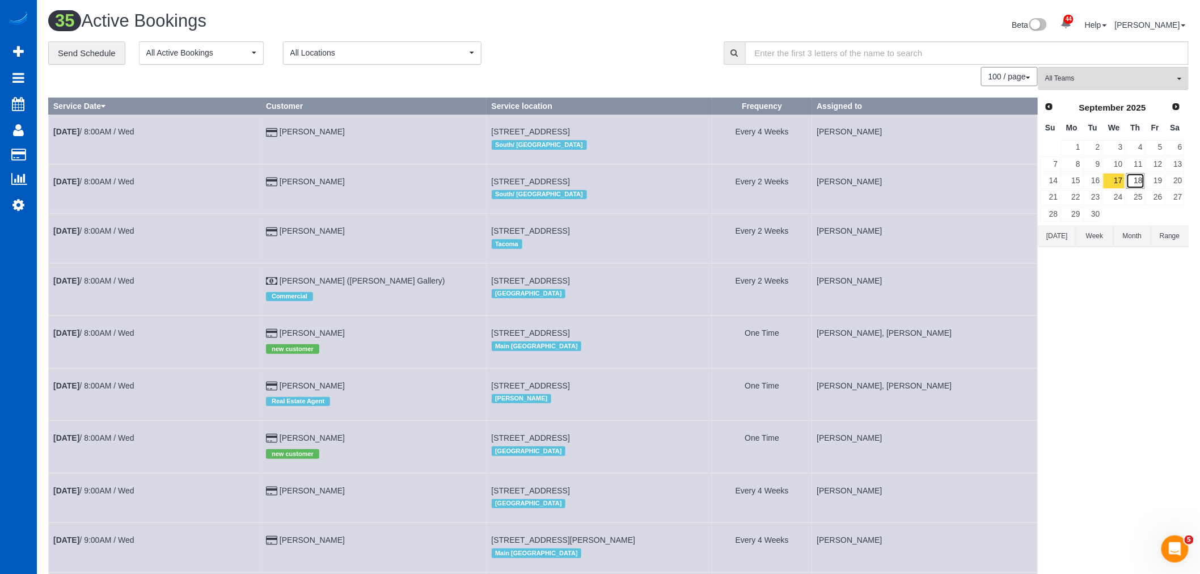
click at [1129, 177] on link "18" at bounding box center [1135, 180] width 19 height 15
drag, startPoint x: 1107, startPoint y: 120, endPoint x: 1097, endPoint y: 88, distance: 33.2
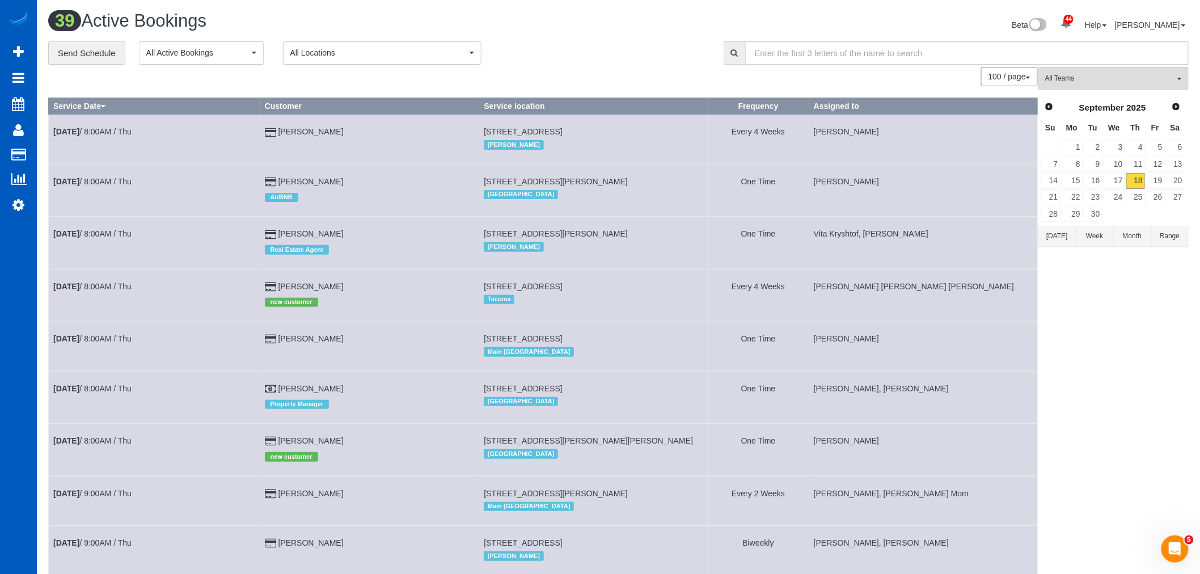
drag, startPoint x: 1097, startPoint y: 88, endPoint x: 1131, endPoint y: 217, distance: 133.2
click at [1131, 217] on td at bounding box center [1136, 214] width 20 height 16
click at [111, 291] on link "[DATE] 8:00AM / Thu" at bounding box center [92, 286] width 78 height 9
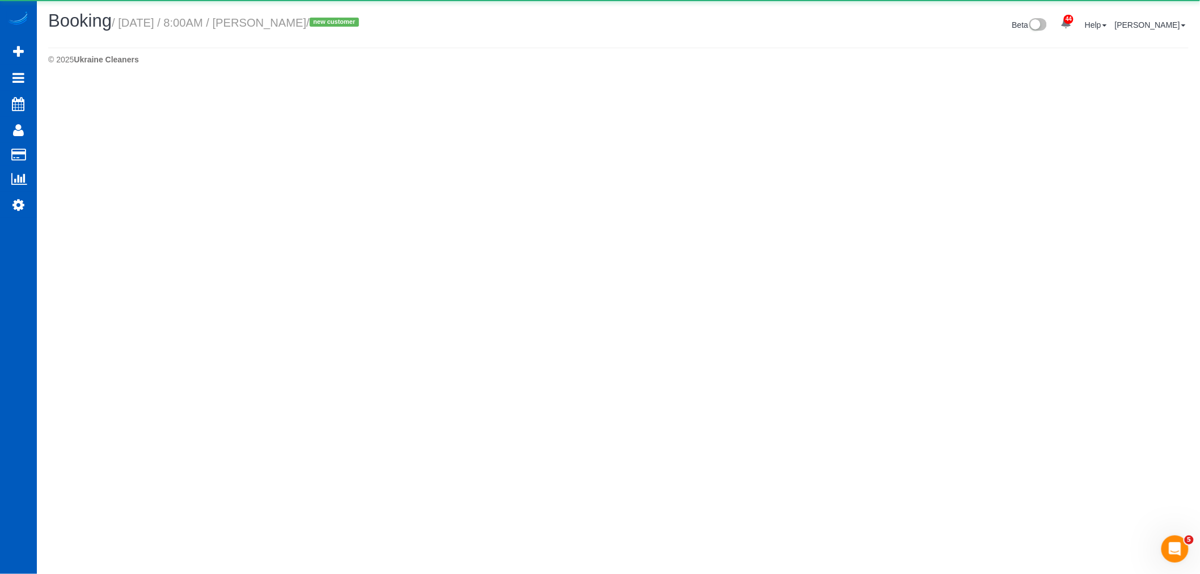
select select "WA"
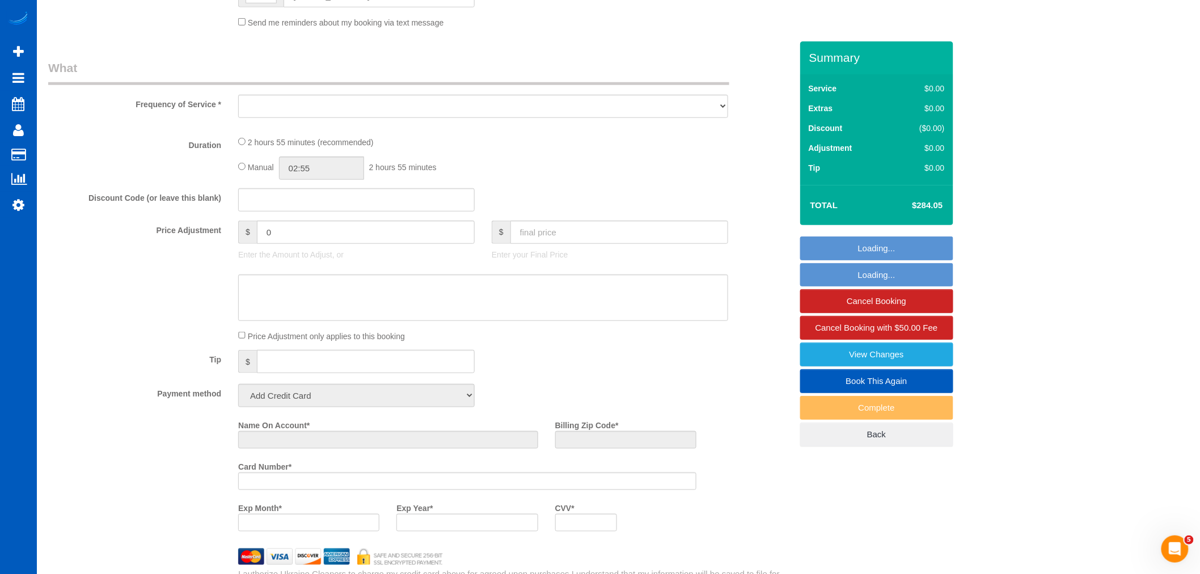
select select "object:5384"
select select "199"
select select "2501"
select select "5"
select select "3"
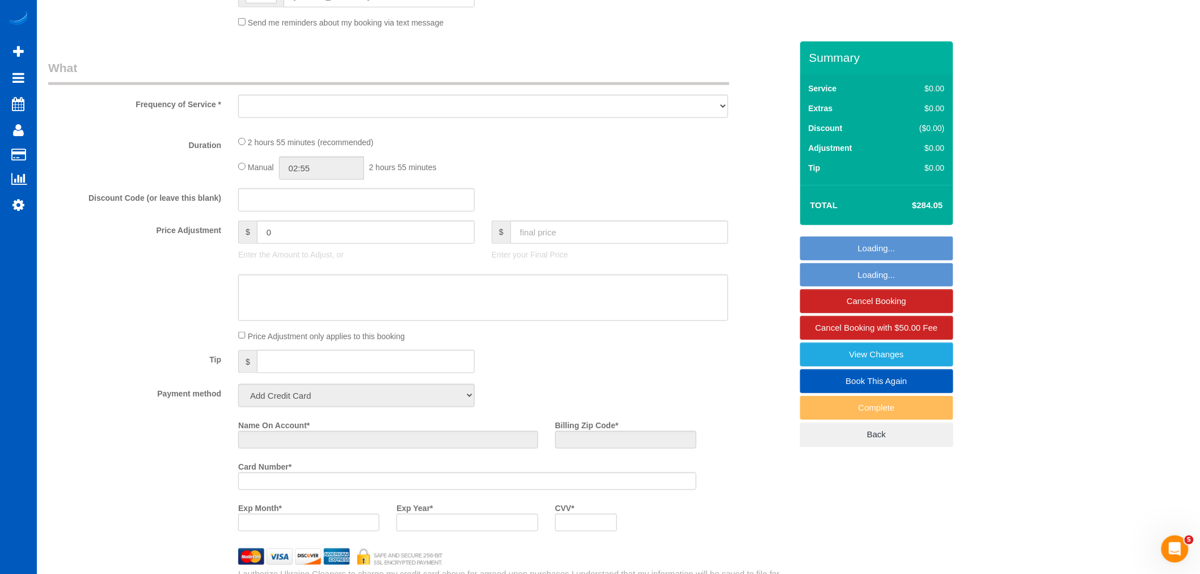
select select "number:8"
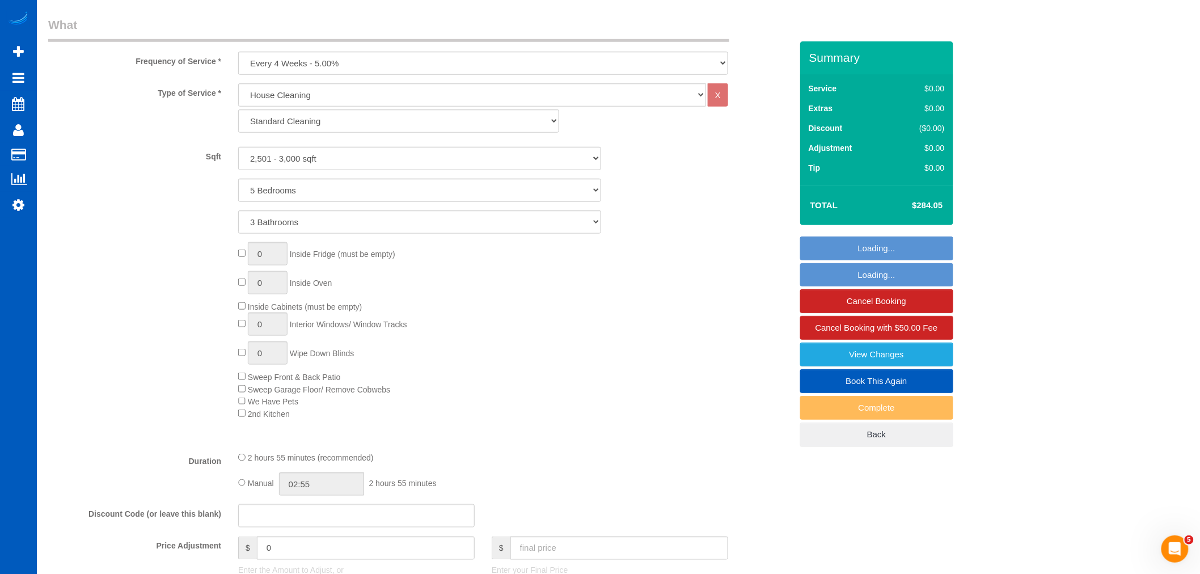
select select "string:fspay-ec10b10a-2c16-4cfb-b721-b8720a975597"
select select "spot27"
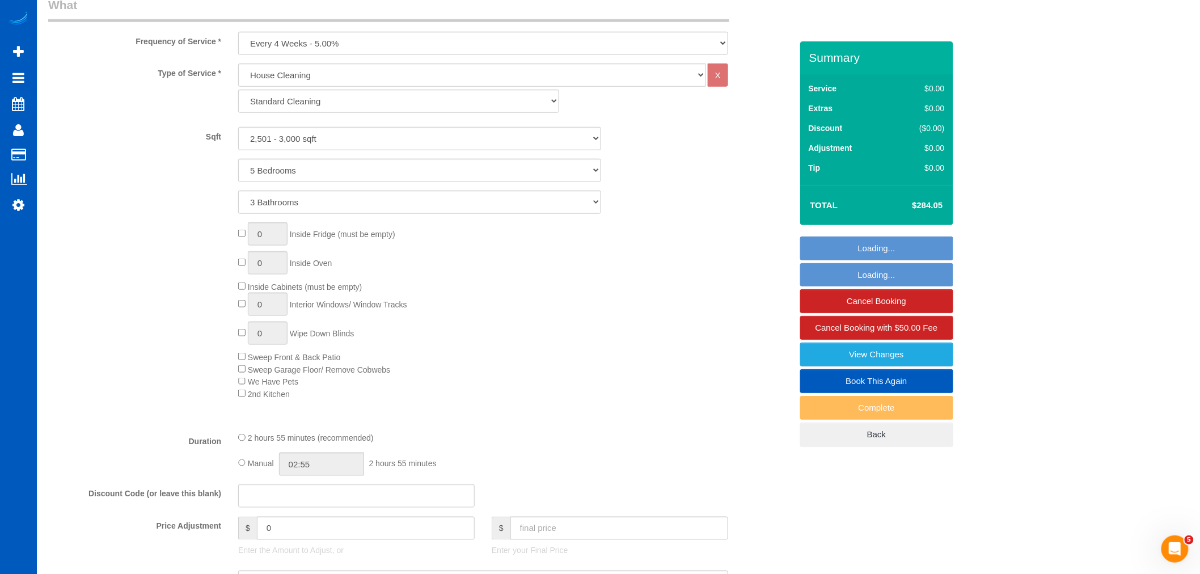
select select "object:5675"
select select "2501"
select select "5"
select select "3"
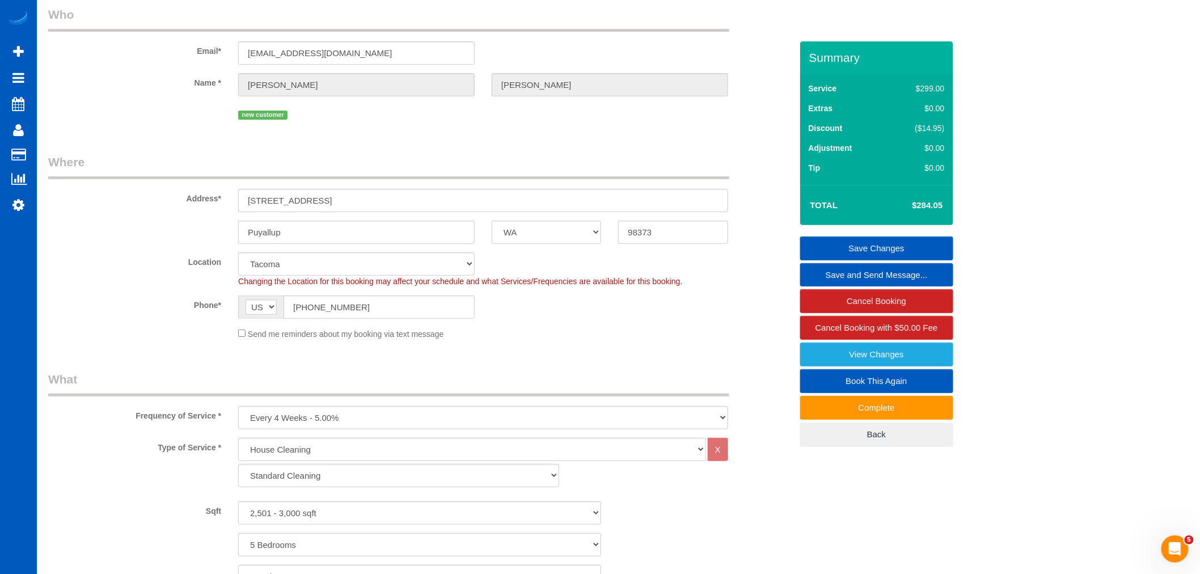
scroll to position [43, 0]
drag, startPoint x: 356, startPoint y: 202, endPoint x: 246, endPoint y: 210, distance: 110.3
click at [246, 210] on input "[STREET_ADDRESS]" at bounding box center [483, 204] width 490 height 23
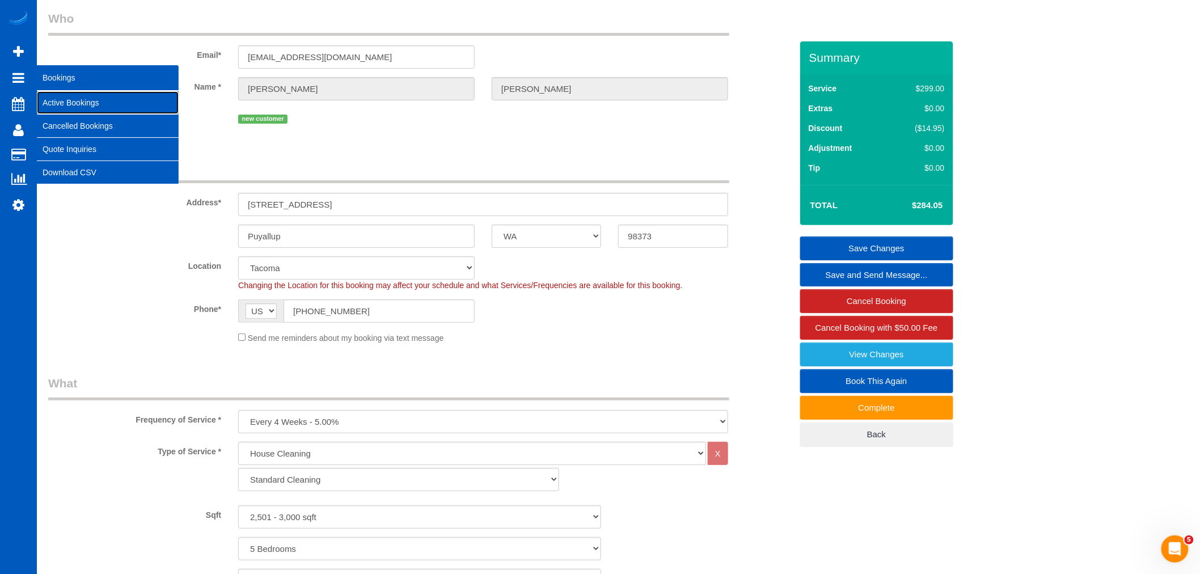
click at [77, 102] on link "Active Bookings" at bounding box center [108, 102] width 142 height 23
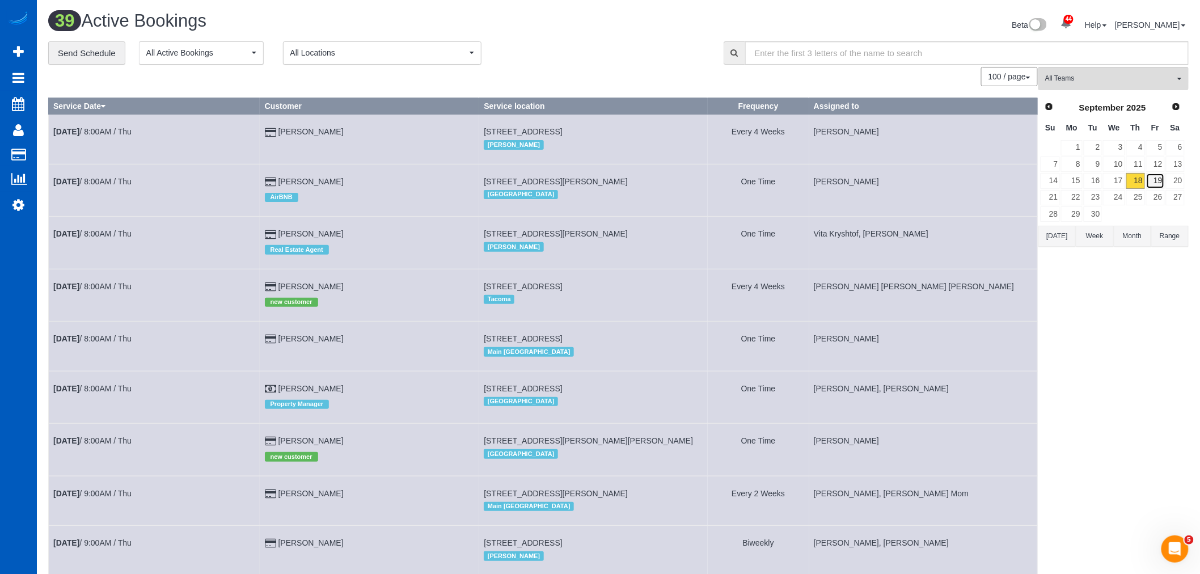
click at [1154, 179] on link "19" at bounding box center [1155, 180] width 19 height 15
click at [1101, 75] on span "All Teams" at bounding box center [1109, 79] width 129 height 10
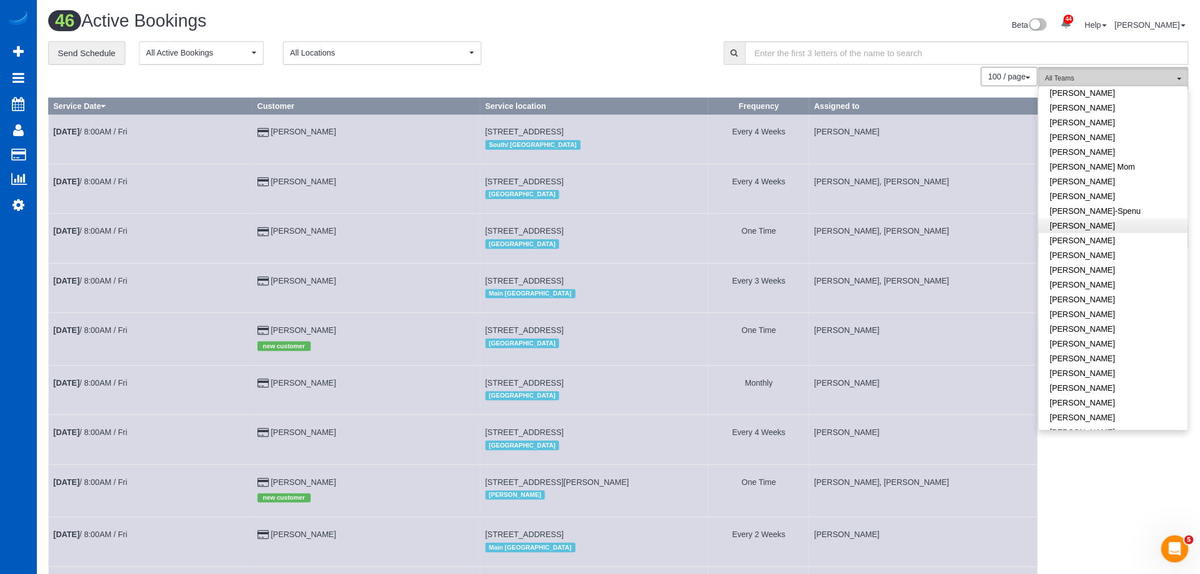
scroll to position [252, 0]
click at [1098, 73] on button "All Teams" at bounding box center [1113, 78] width 150 height 23
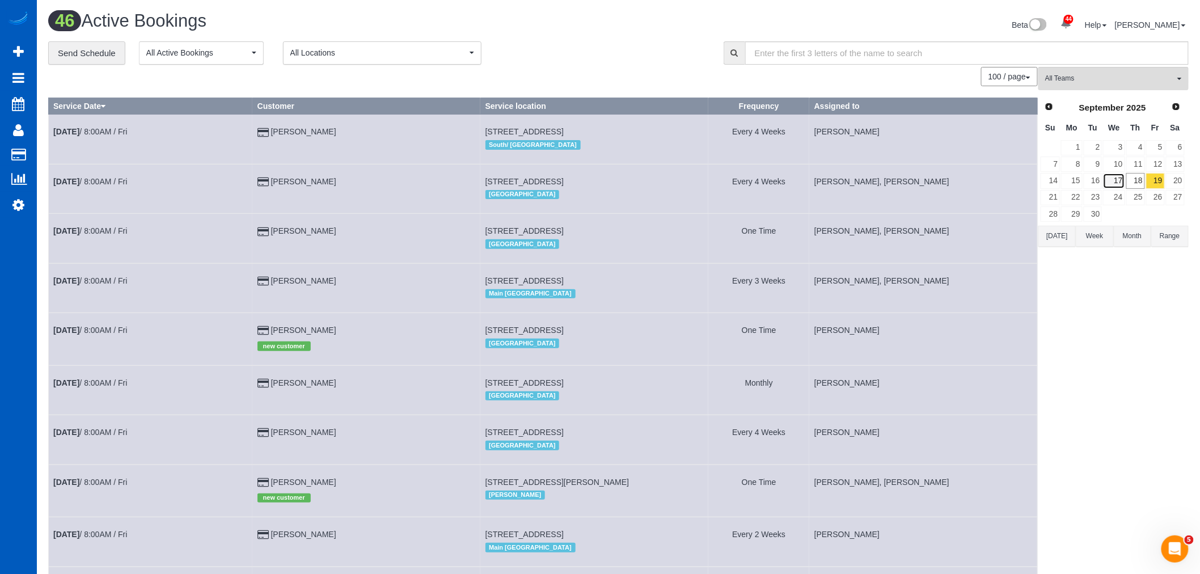
click at [1115, 186] on link "17" at bounding box center [1114, 180] width 22 height 15
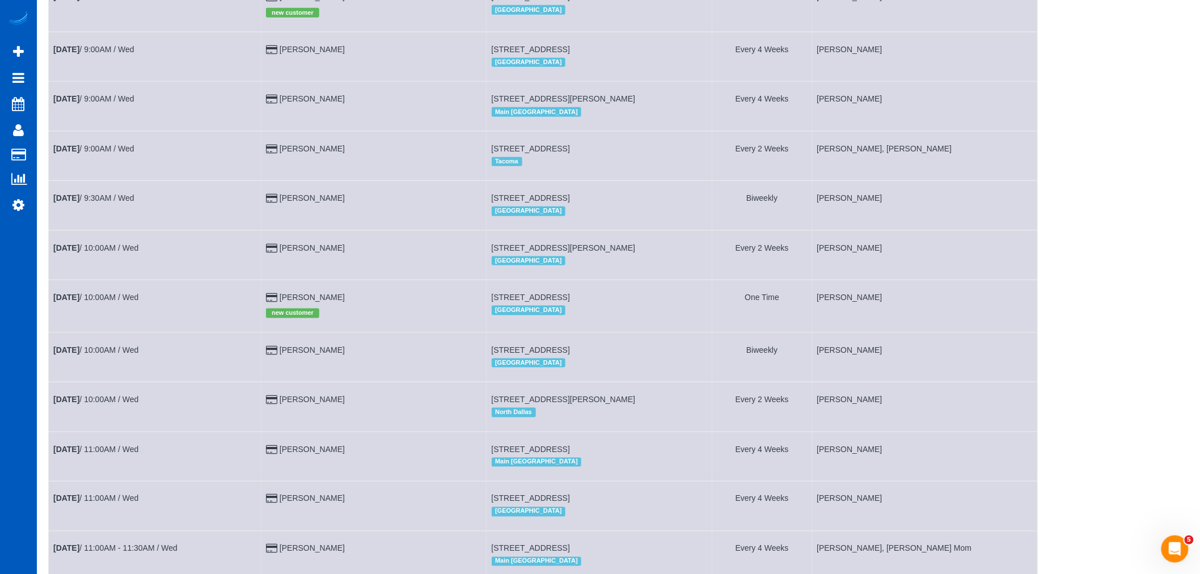
scroll to position [441, 0]
click at [109, 302] on link "[DATE] 10:00AM / Wed" at bounding box center [95, 297] width 85 height 9
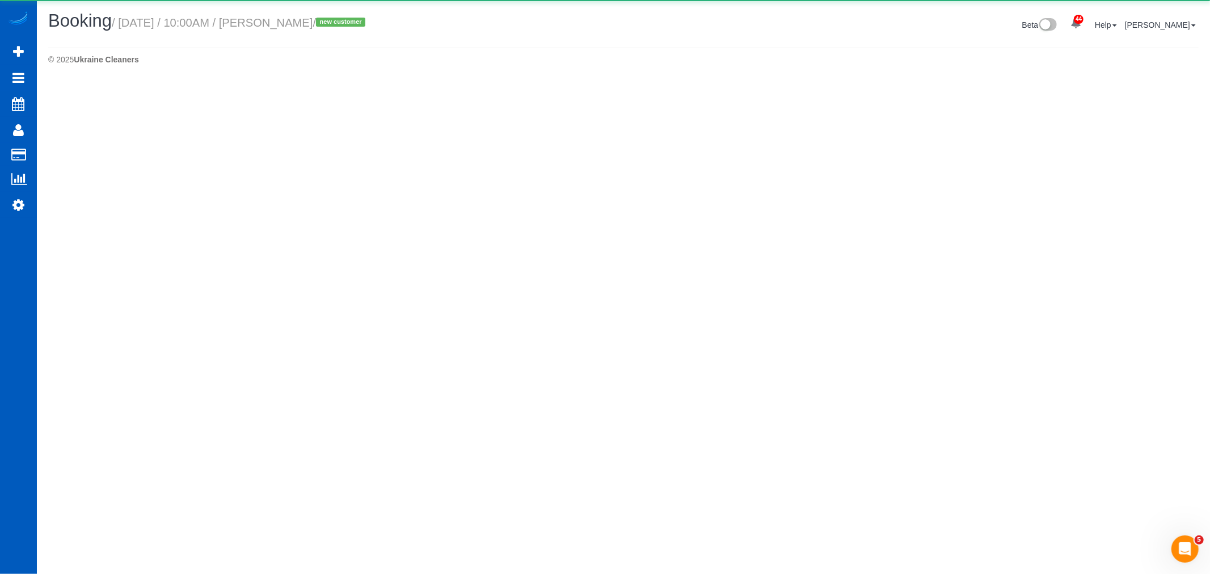
select select "CO"
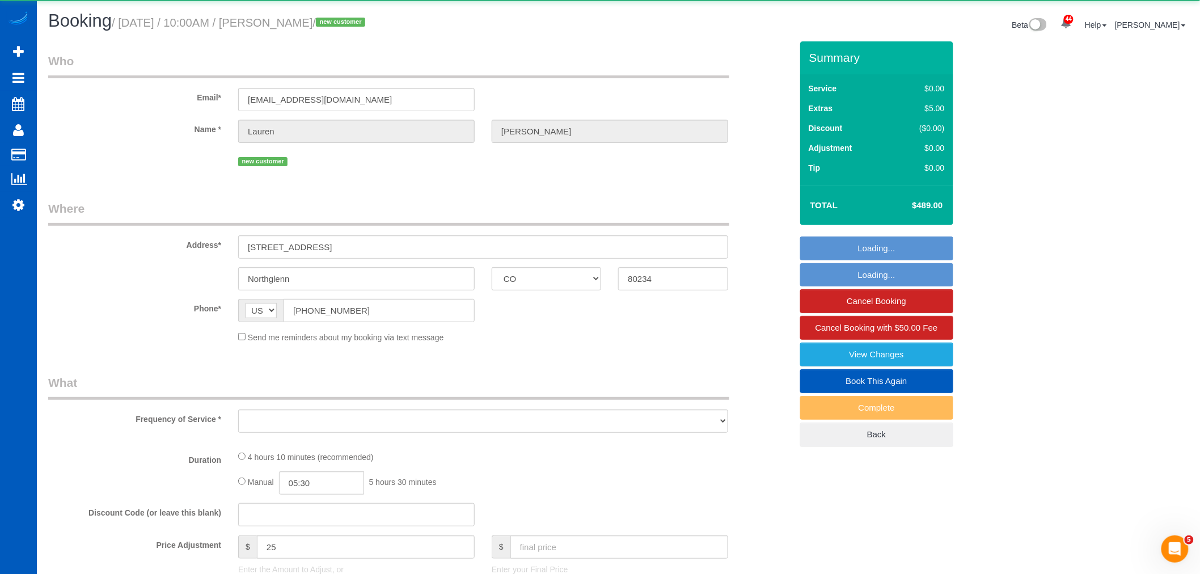
select select "string:fspay-5dc5ea94-e430-4fdb-b5dc-f79fa4fad970"
select select "object:8371"
select select "199"
select select "1501"
select select "3"
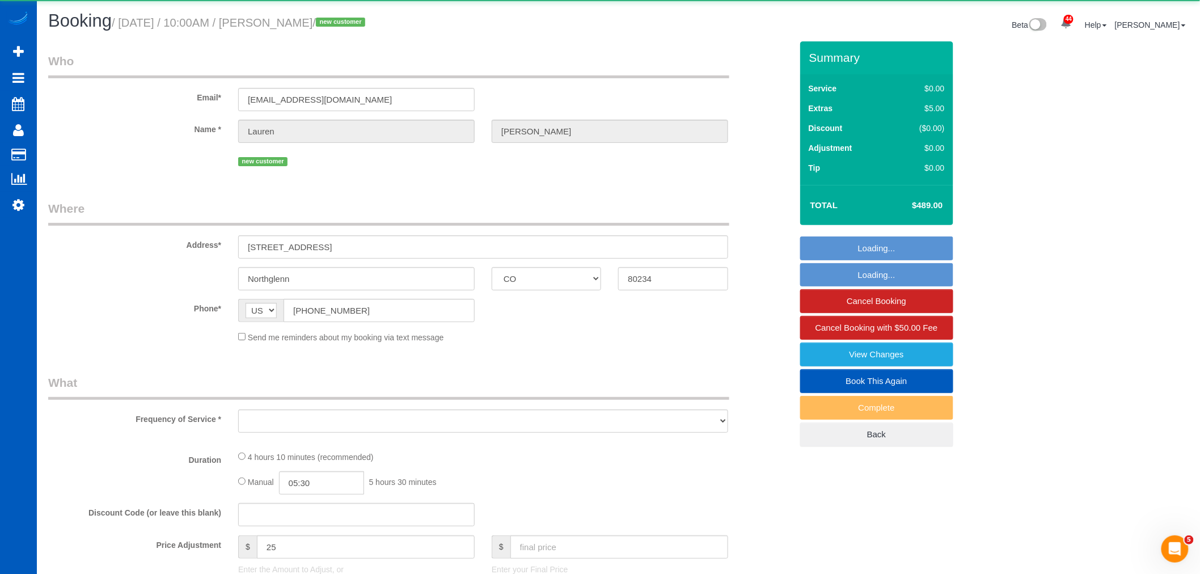
select select "3"
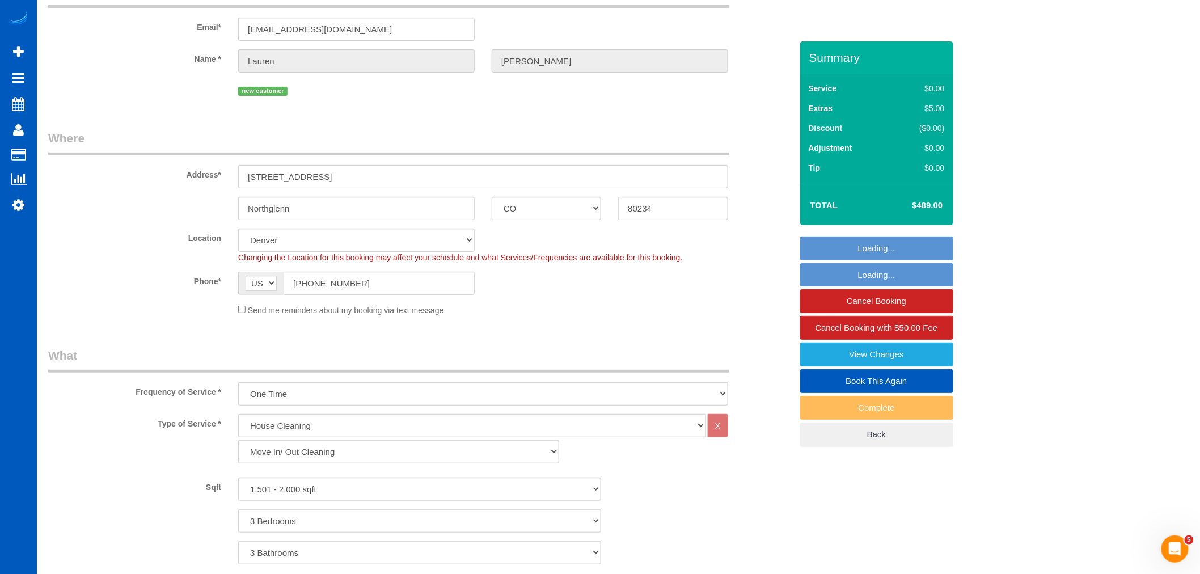
select select "spot36"
select select "1501"
select select "3"
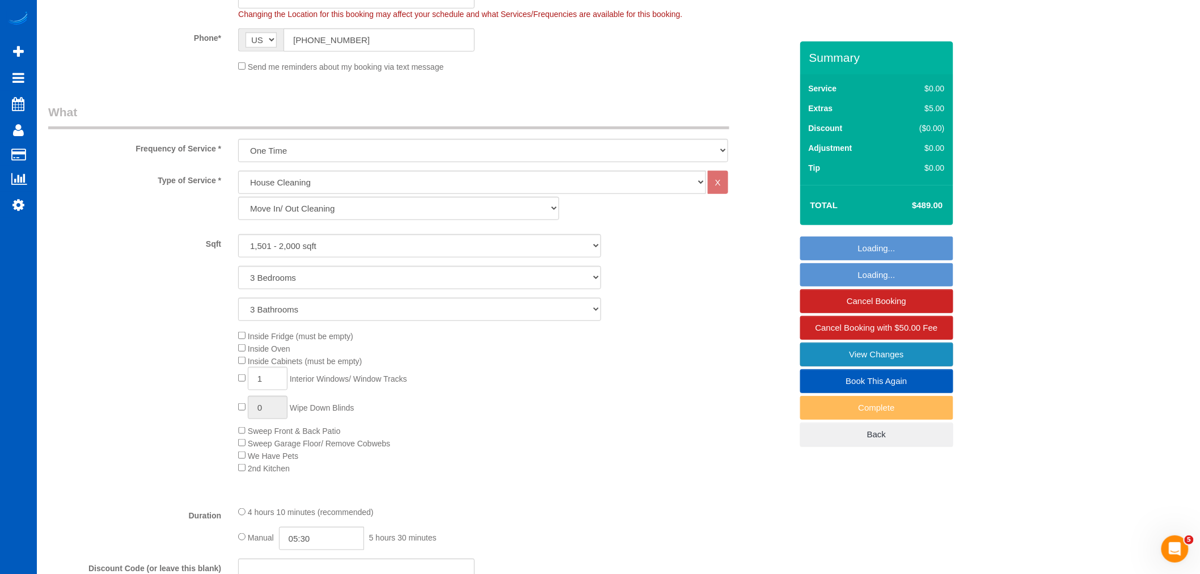
select select "object:8465"
click at [881, 377] on link "Book This Again" at bounding box center [876, 381] width 153 height 24
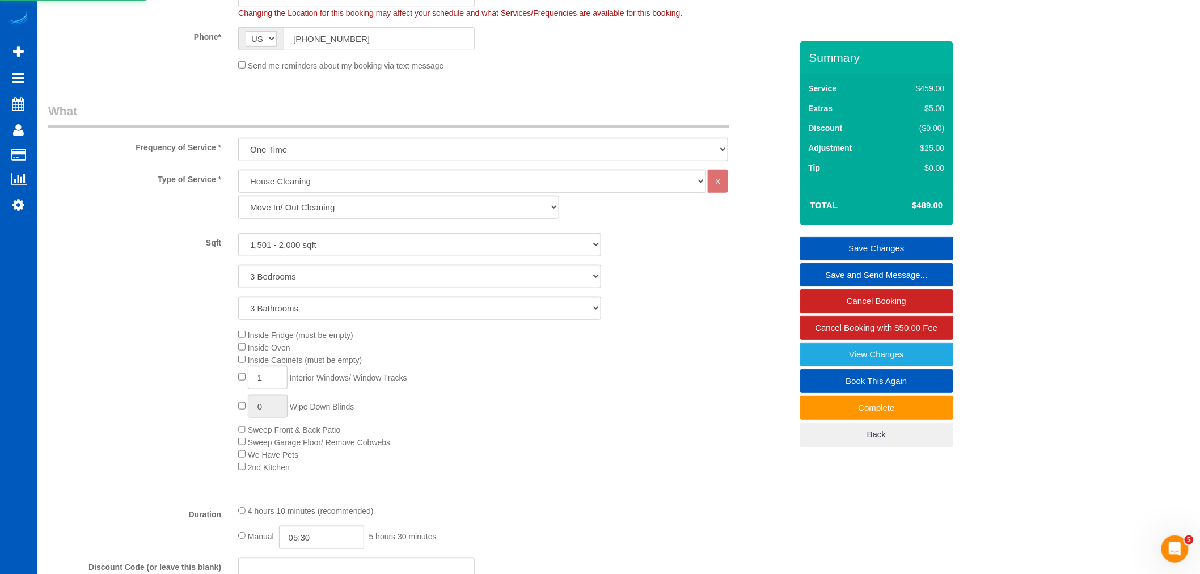
select select "CO"
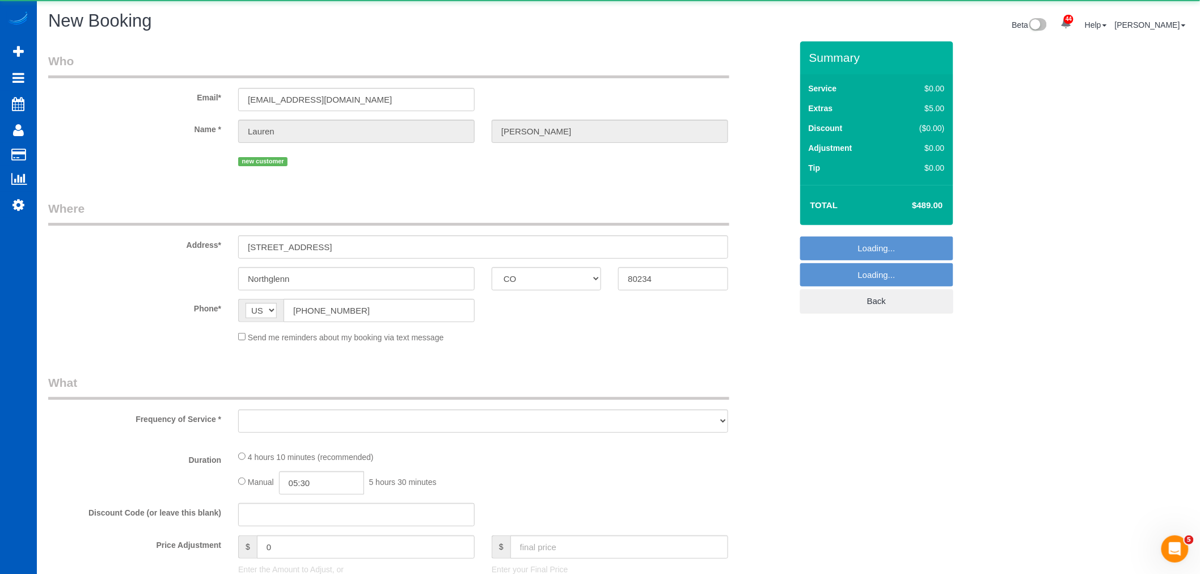
select select "object:9028"
select select "string:fspay-5dc5ea94-e430-4fdb-b5dc-f79fa4fad970"
select select "199"
select select "1501"
select select "3"
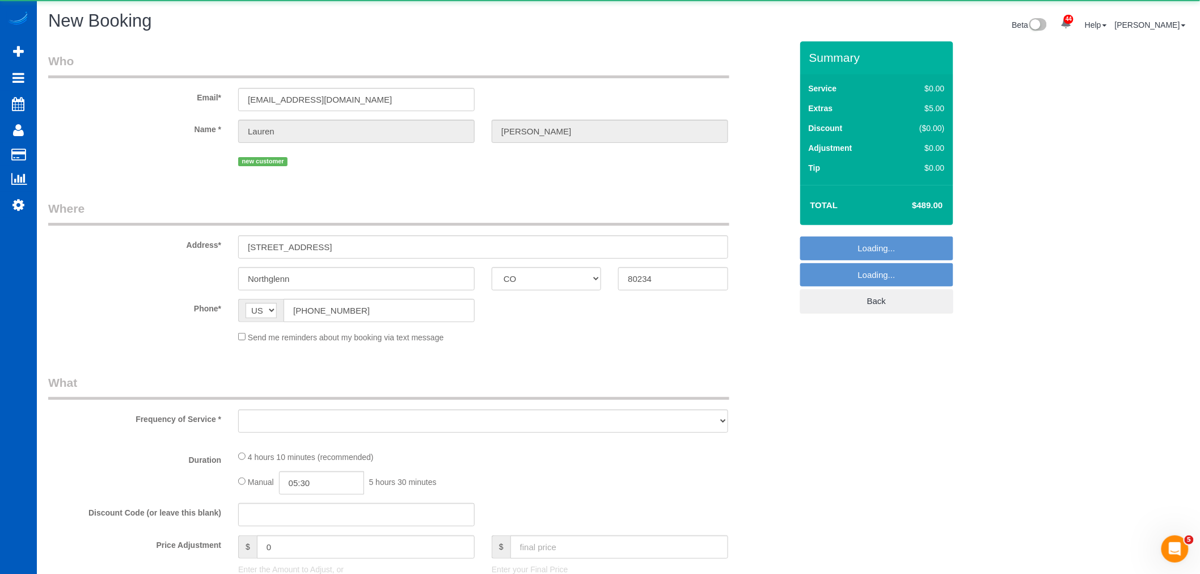
select select "3"
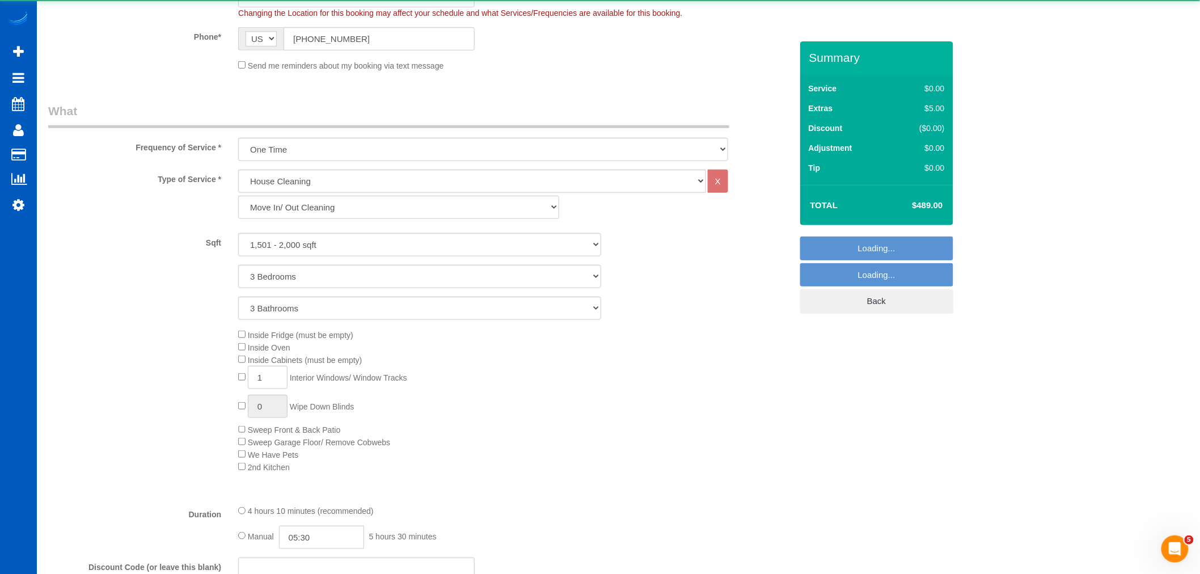
select select "265"
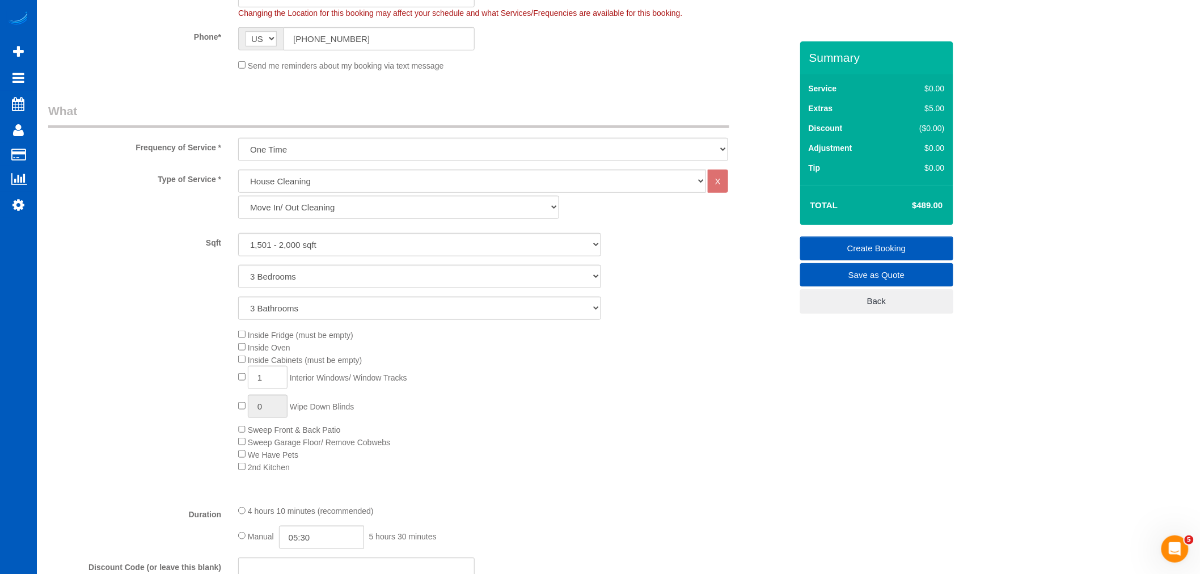
select select "object:9117"
select select "1501"
select select "3"
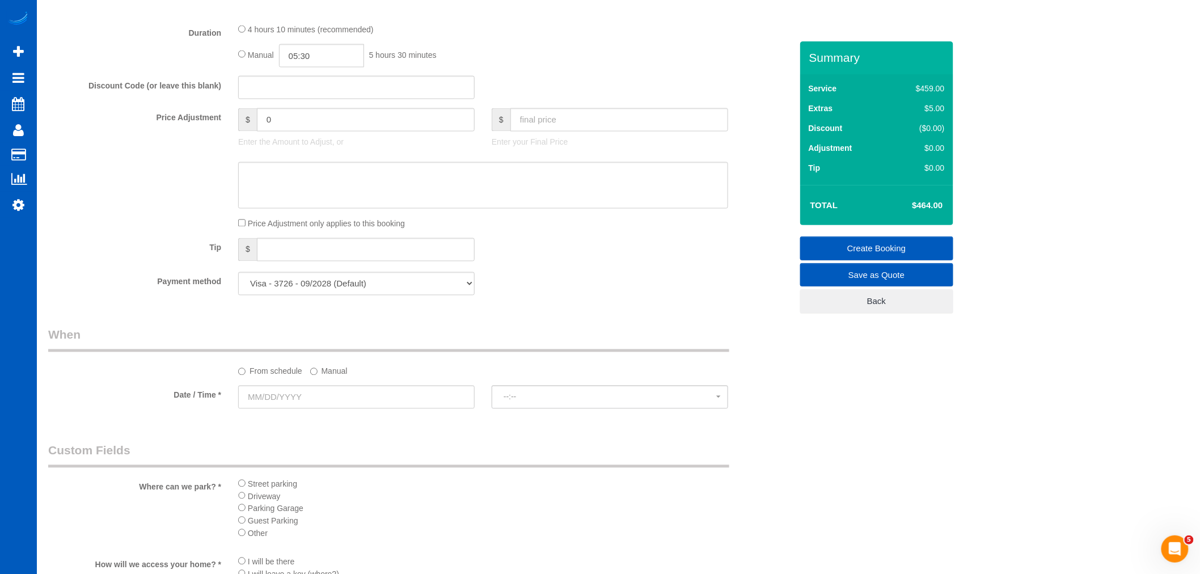
scroll to position [819, 0]
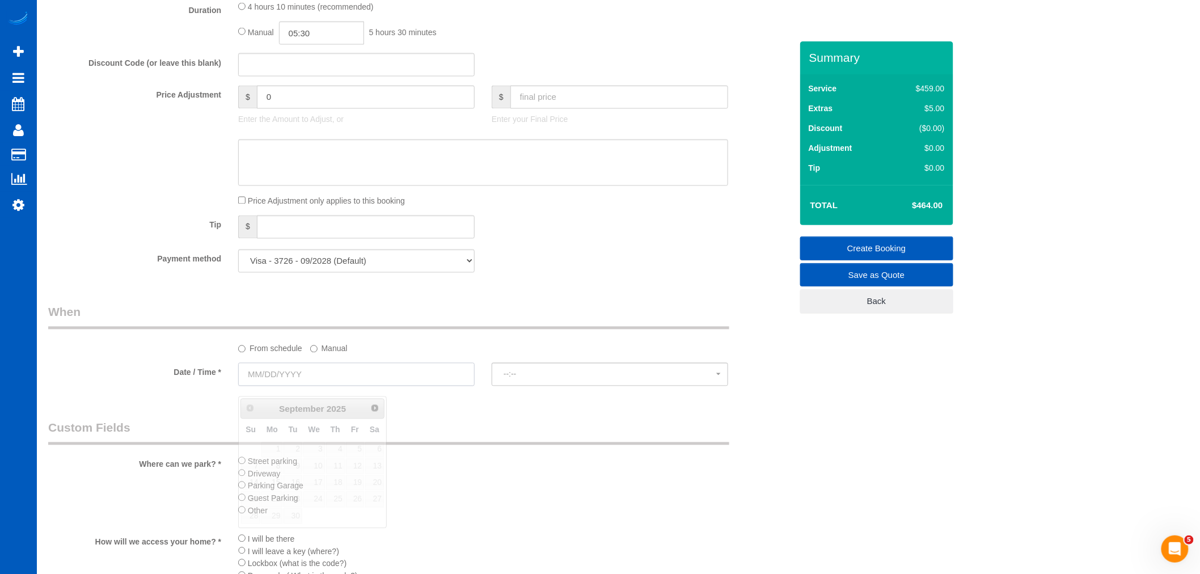
click at [280, 386] on input "text" at bounding box center [356, 374] width 236 height 23
click at [313, 344] on div "From schedule Manual" at bounding box center [420, 329] width 761 height 50
click at [316, 352] on label "Manual" at bounding box center [328, 346] width 37 height 15
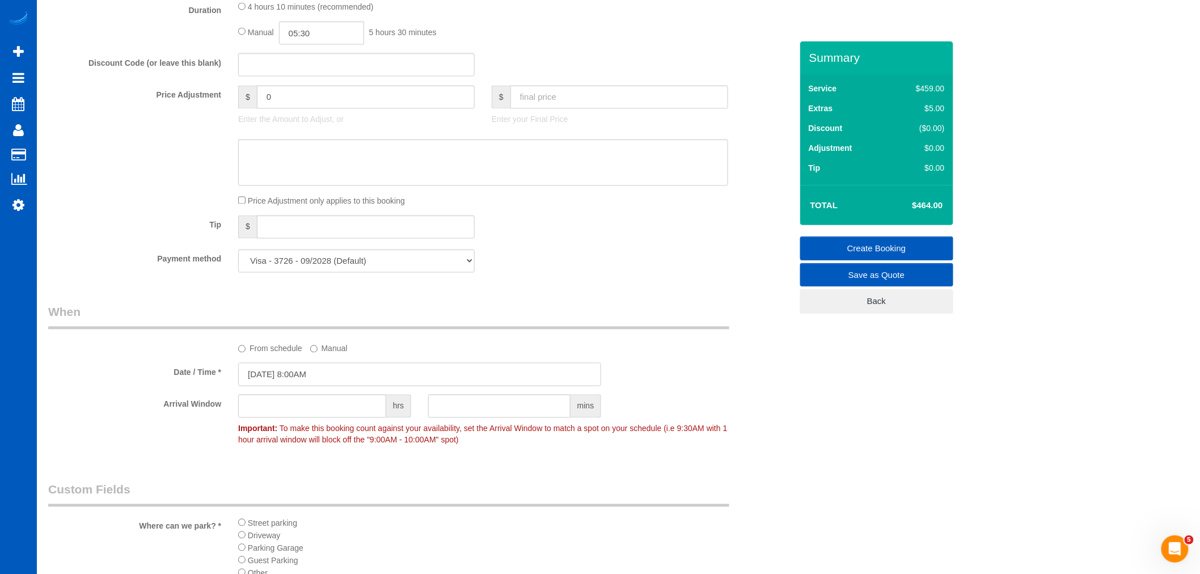
click at [285, 386] on input "[DATE] 8:00AM" at bounding box center [419, 374] width 363 height 23
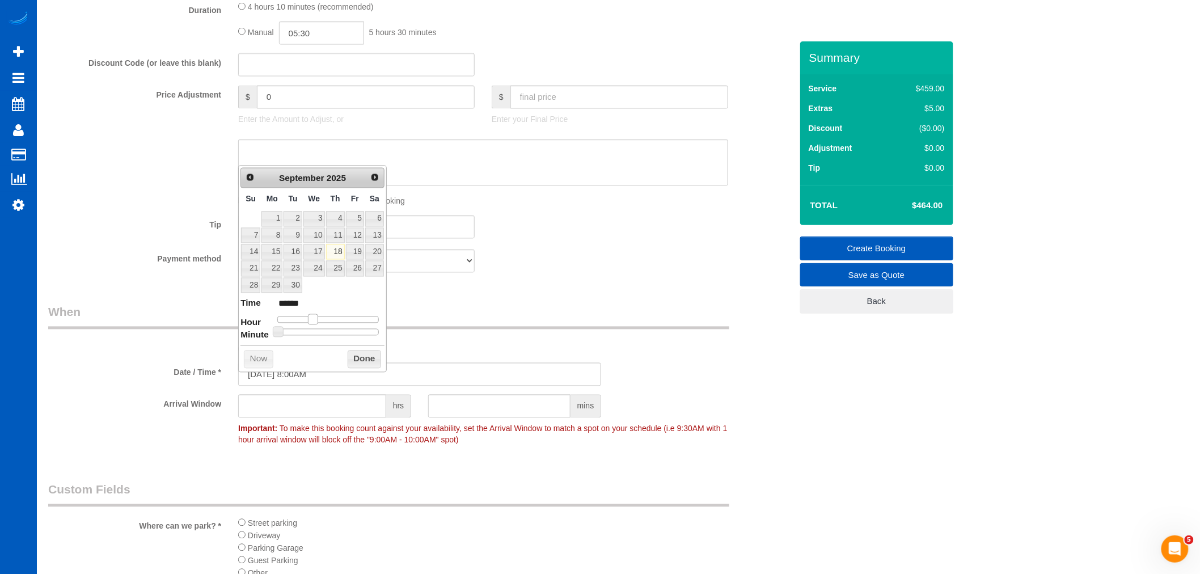
type input "[DATE] 9:00AM"
type input "******"
type input "[DATE] 10:00AM"
type input "*******"
drag, startPoint x: 314, startPoint y: 319, endPoint x: 327, endPoint y: 315, distance: 13.1
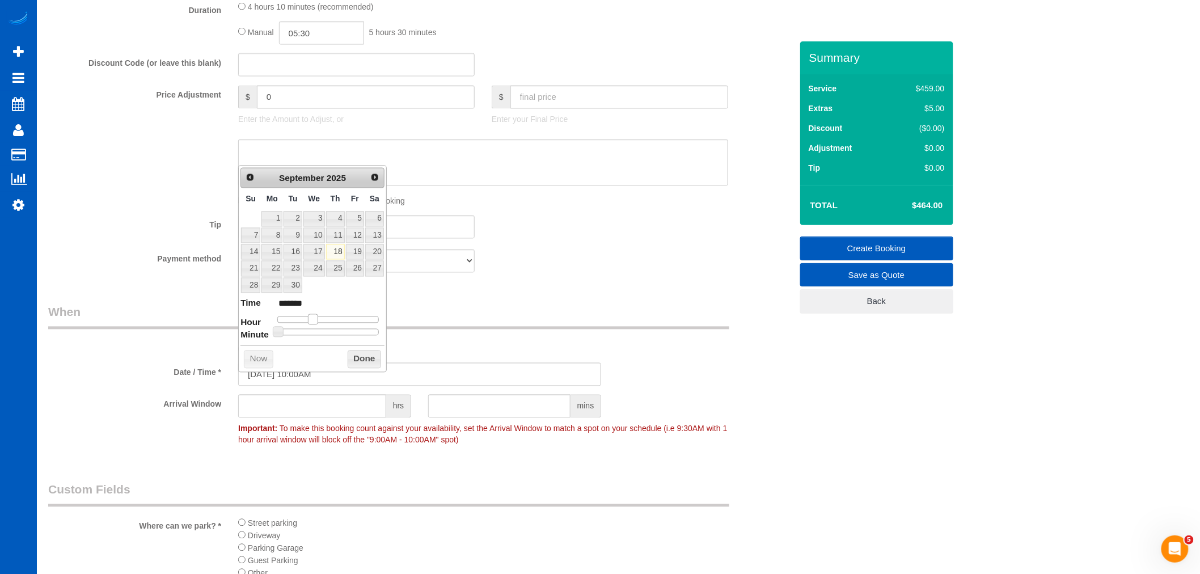
click at [318, 315] on span at bounding box center [313, 319] width 10 height 10
type input "[DATE] 11:00AM"
type input "*******"
type input "[DATE] 12:00PM"
type input "*******"
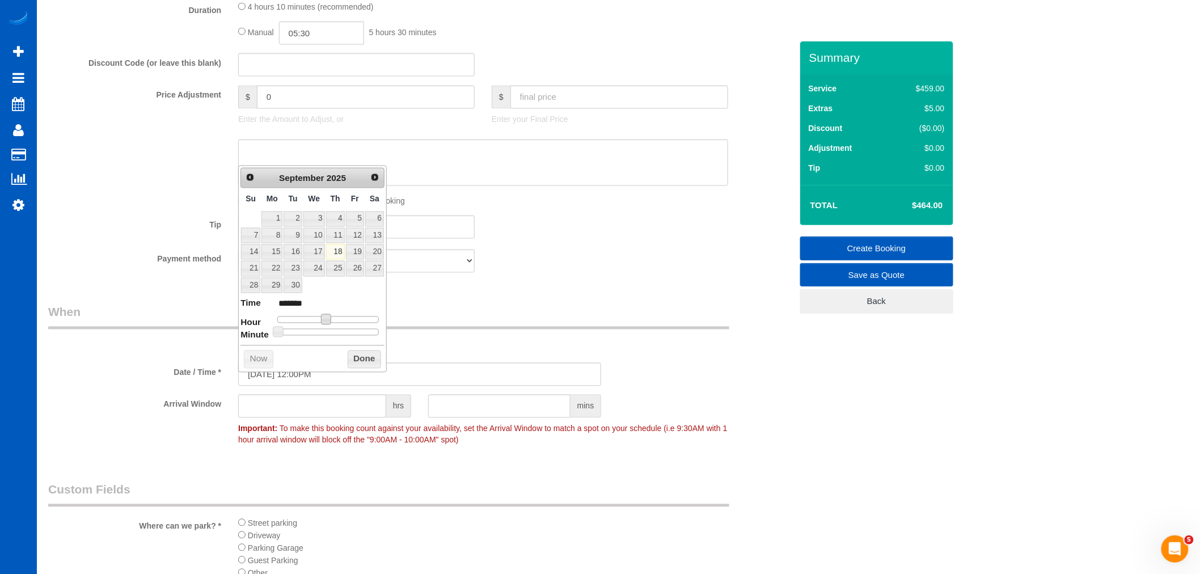
type input "[DATE] 1:00PM"
type input "******"
type input "[DATE] 2:00PM"
type input "******"
type input "09/18/2025 3:00PM"
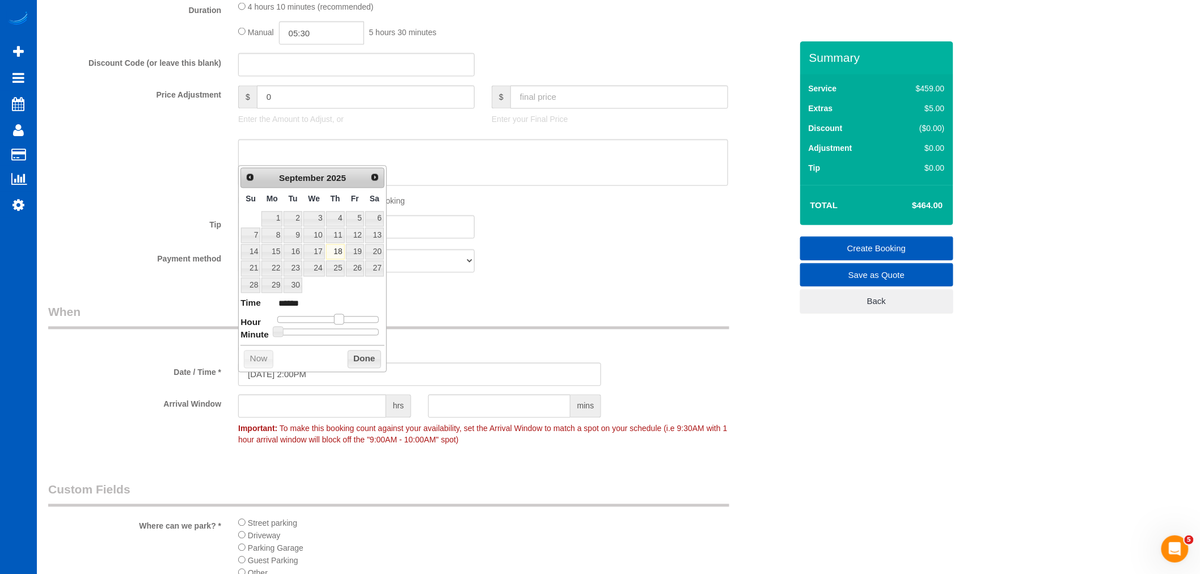
type input "******"
type input "09/18/2025 4:00PM"
type input "******"
type input "09/18/2025 5:00PM"
type input "******"
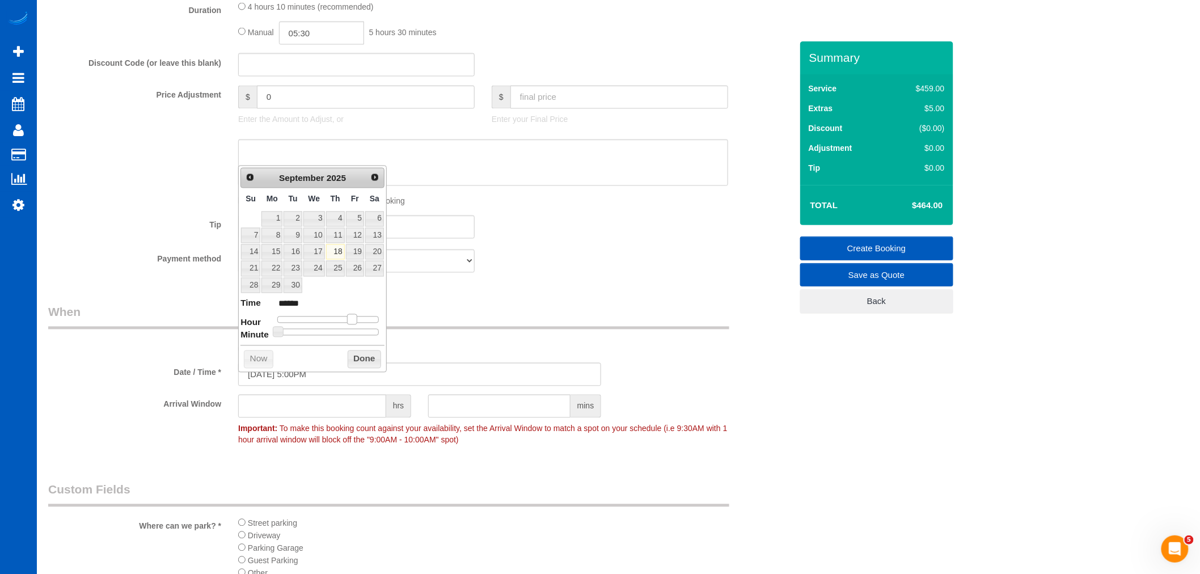
type input "09/18/2025 6:00PM"
type input "******"
type input "09/18/2025 7:00PM"
type input "******"
type input "09/18/2025 8:00PM"
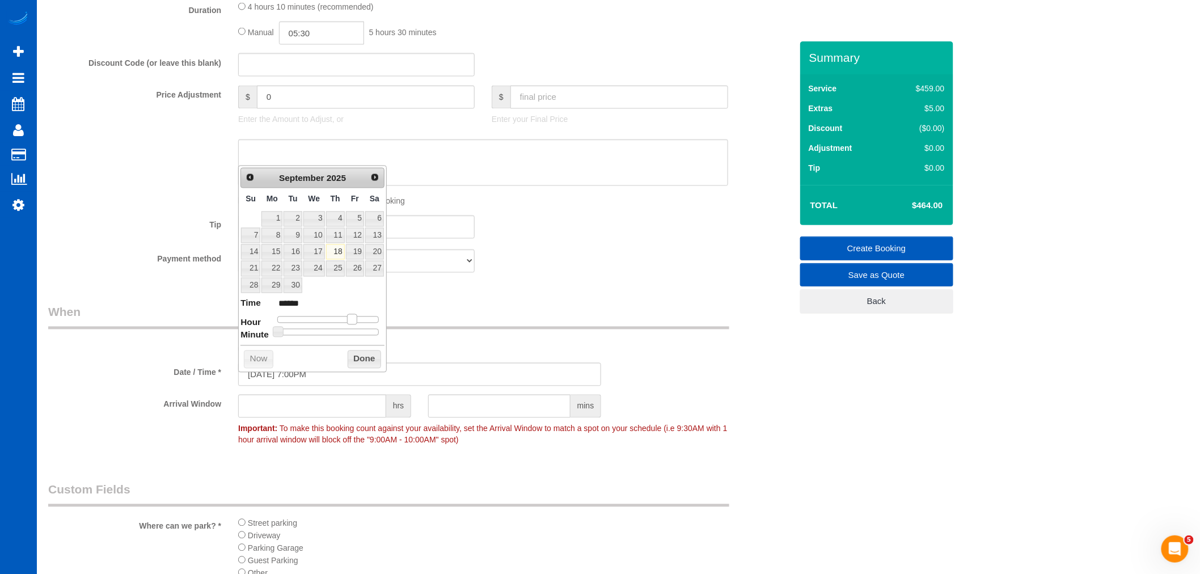
type input "******"
type input "09/18/2025 7:00PM"
type input "******"
type input "09/18/2025 6:00PM"
type input "******"
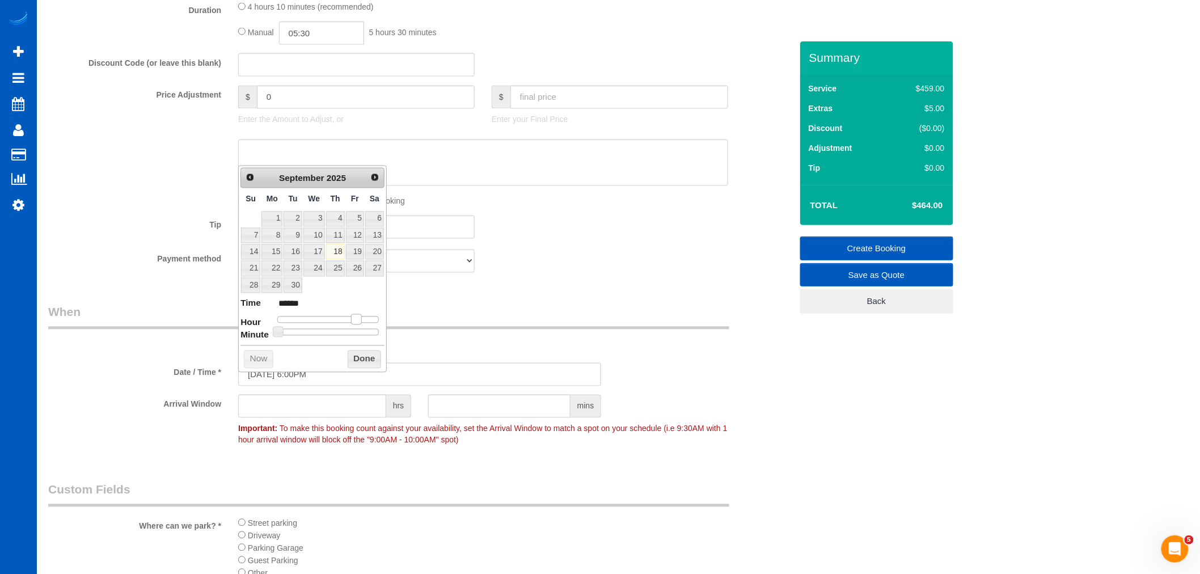
drag, startPoint x: 327, startPoint y: 315, endPoint x: 360, endPoint y: 325, distance: 33.7
click at [360, 325] on dl "Time ****** Hour Minute Second Millisecond Microsecond Time Zone ***** ***** **…" at bounding box center [312, 316] width 144 height 39
click at [375, 370] on div "Prev Next September 2025 Su Mo Tu We Th Fr Sa 1 2 3 4 5 6 7 8 9 10 11 12 13 14 …" at bounding box center [312, 269] width 149 height 206
click at [367, 360] on button "Done" at bounding box center [364, 359] width 33 height 18
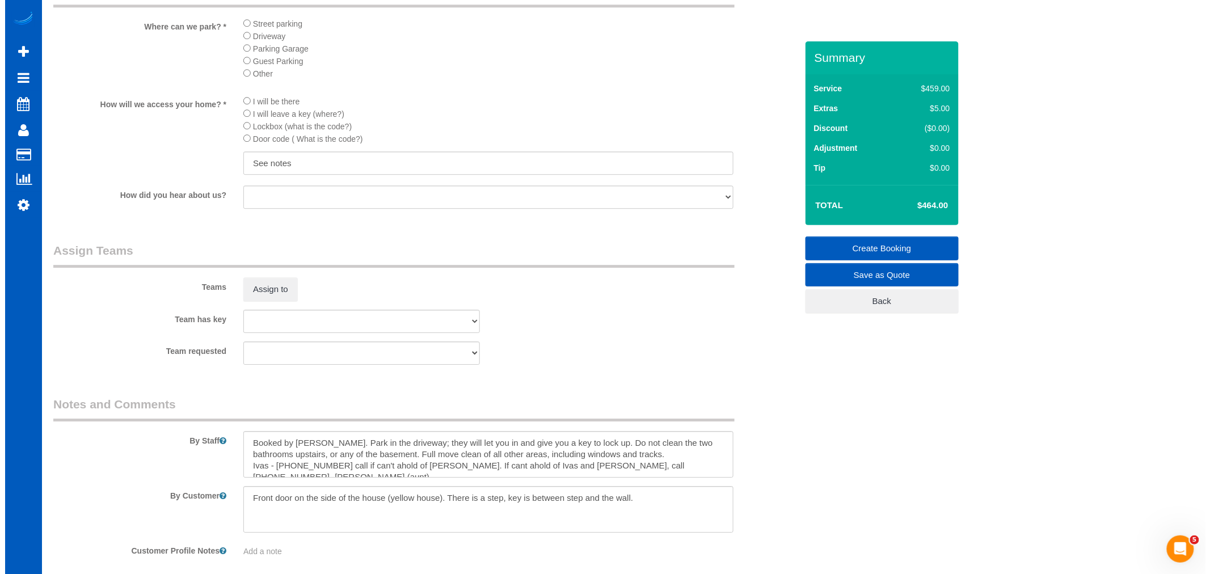
scroll to position [1323, 0]
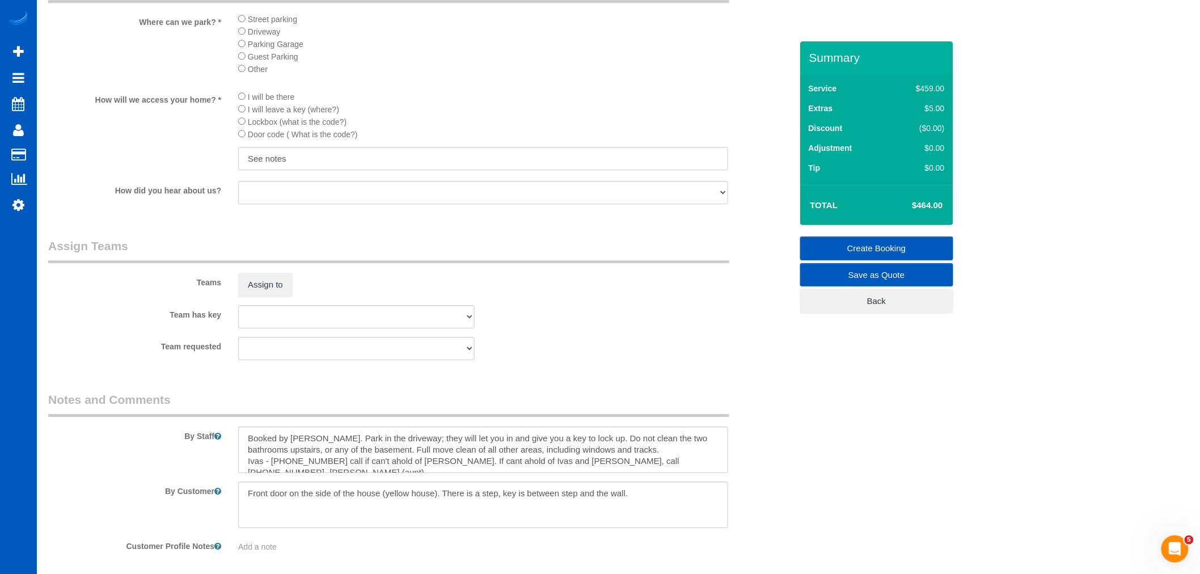
click at [276, 263] on legend "Assign Teams" at bounding box center [388, 251] width 681 height 26
click at [273, 295] on button "Assign to" at bounding box center [265, 285] width 54 height 24
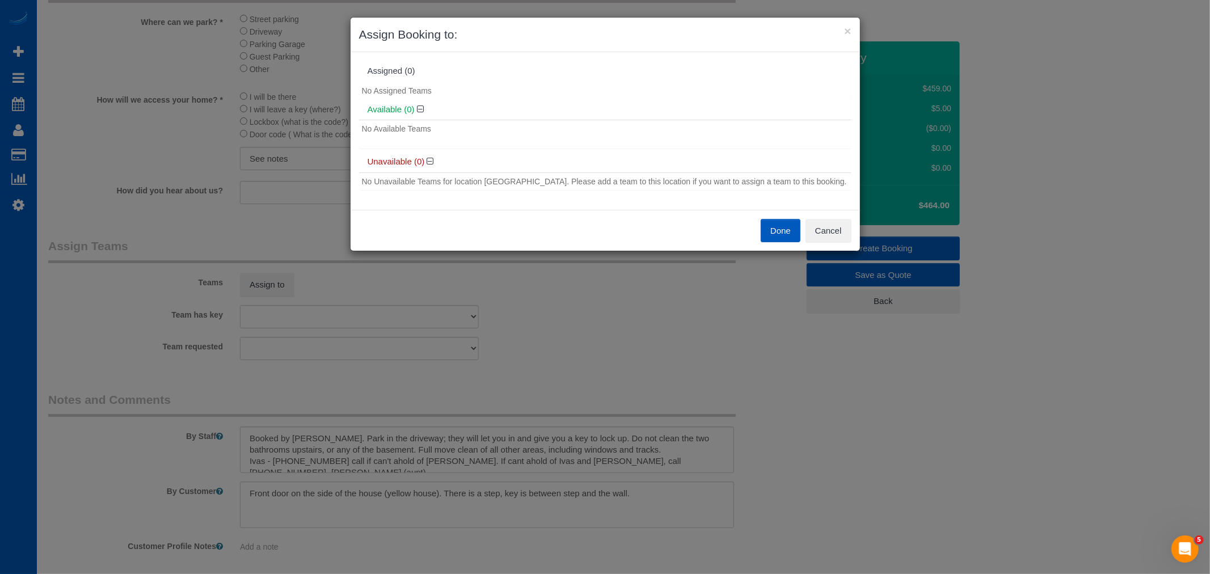
click at [787, 233] on button "Done" at bounding box center [781, 231] width 40 height 24
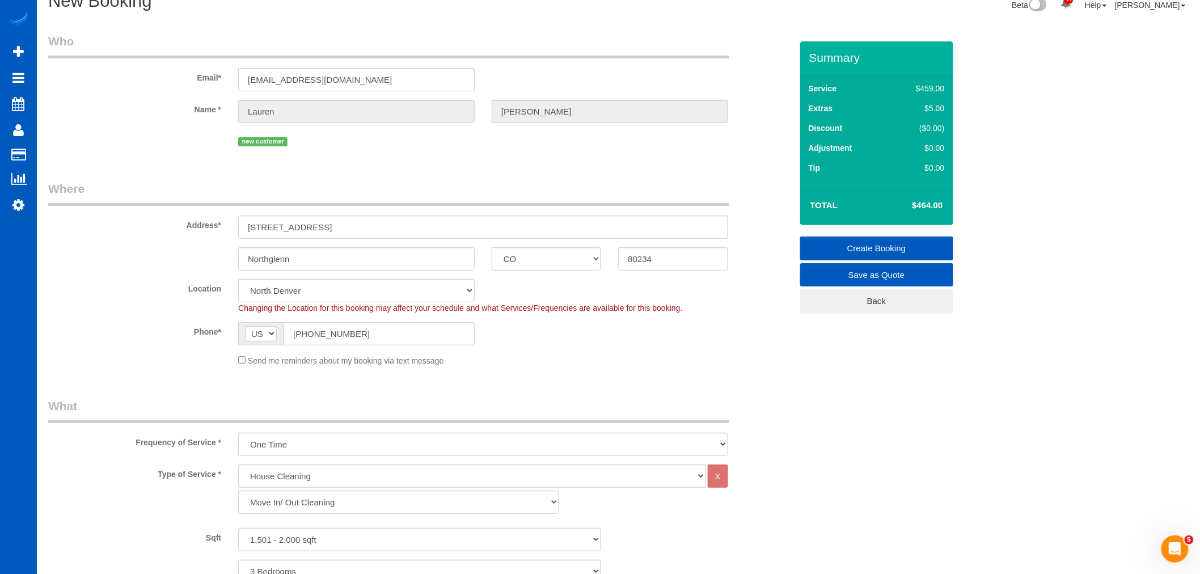
scroll to position [0, 0]
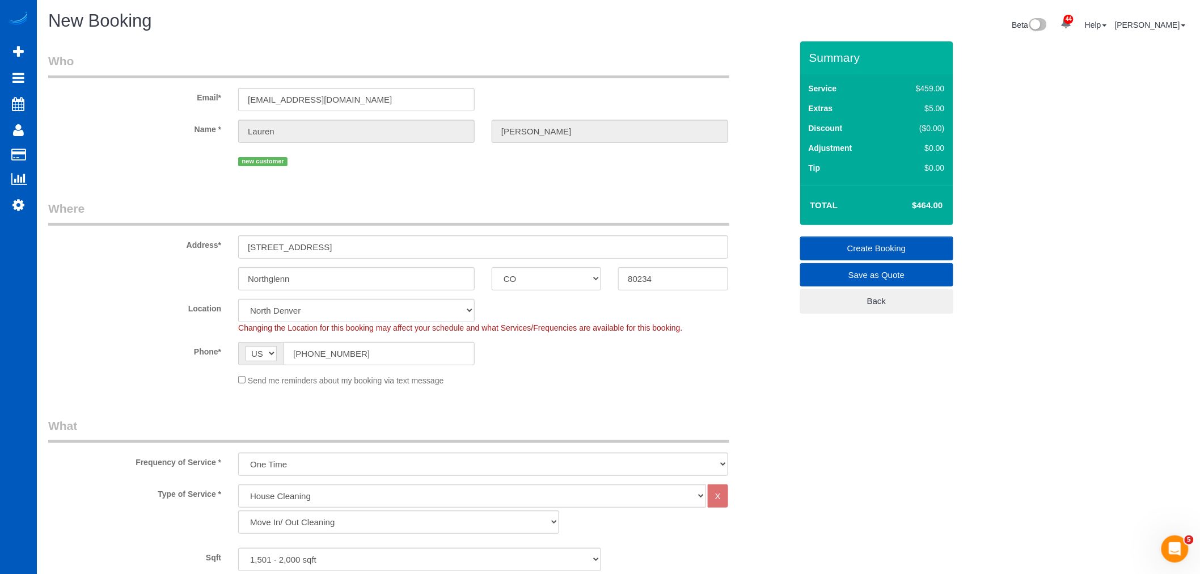
click at [288, 297] on fieldset "Where Address* 413 W 114th Way Northglenn AK AL AR AZ CA CO CT DC DE FL GA HI I…" at bounding box center [420, 297] width 744 height 195
click at [287, 308] on select "North Seattle Atlanta GA Denver Everett Fort Worth TX Las Vegas Main Dallas Mai…" at bounding box center [356, 310] width 236 height 23
click at [238, 300] on select "North Seattle Atlanta GA Denver Everett Fort Worth TX Las Vegas Main Dallas Mai…" at bounding box center [356, 310] width 236 height 23
click at [327, 169] on div "new customer" at bounding box center [483, 160] width 490 height 18
click at [297, 309] on select "North Seattle Atlanta GA Denver Everett Fort Worth TX Las Vegas Main Dallas Mai…" at bounding box center [356, 310] width 236 height 23
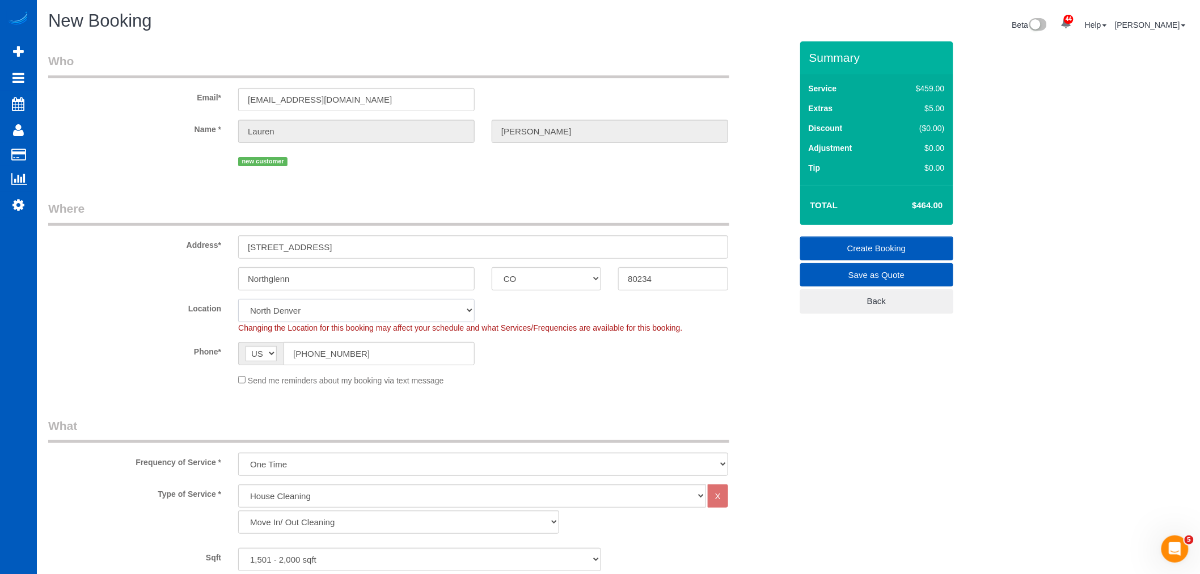
select select "266"
click at [238, 300] on select "North Seattle Atlanta GA Denver Everett Fort Worth TX Las Vegas Main Dallas Mai…" at bounding box center [356, 310] width 236 height 23
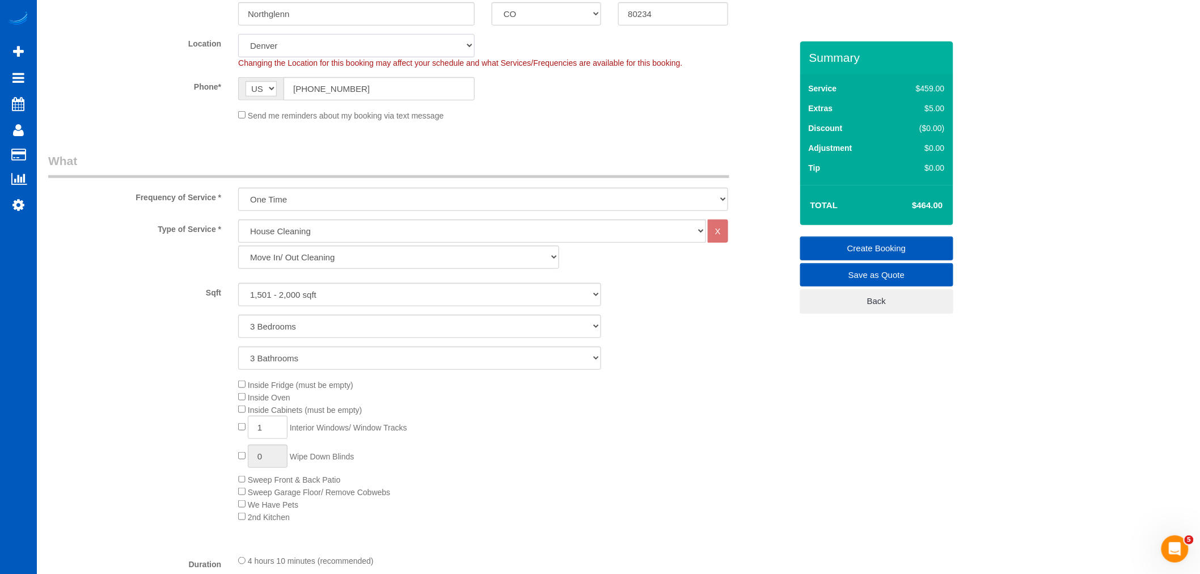
select select "object:9267"
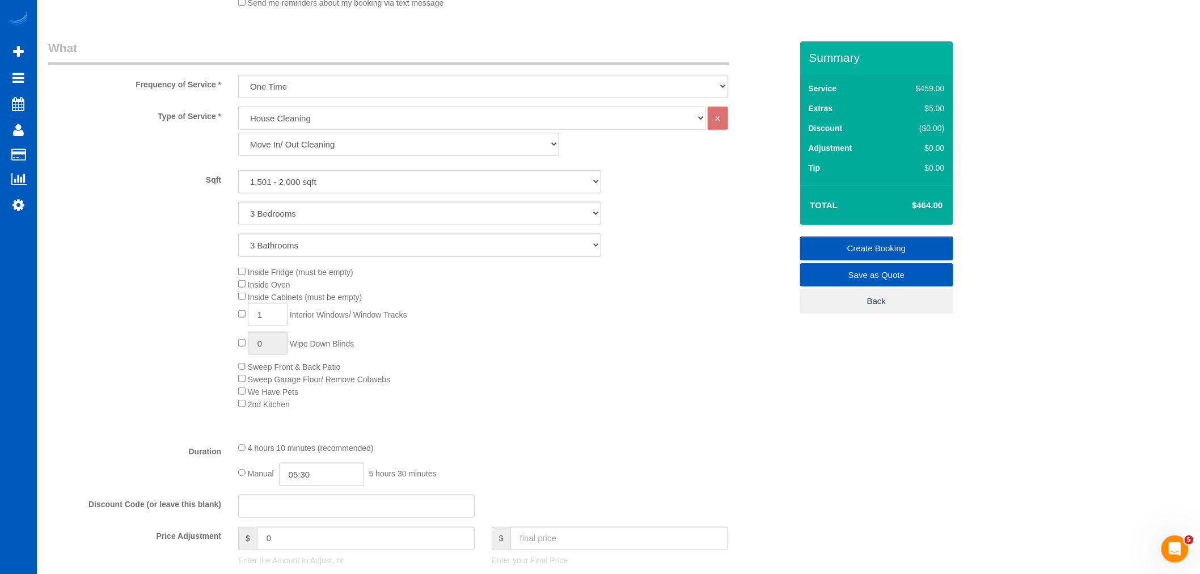
select select "1501"
select select "3"
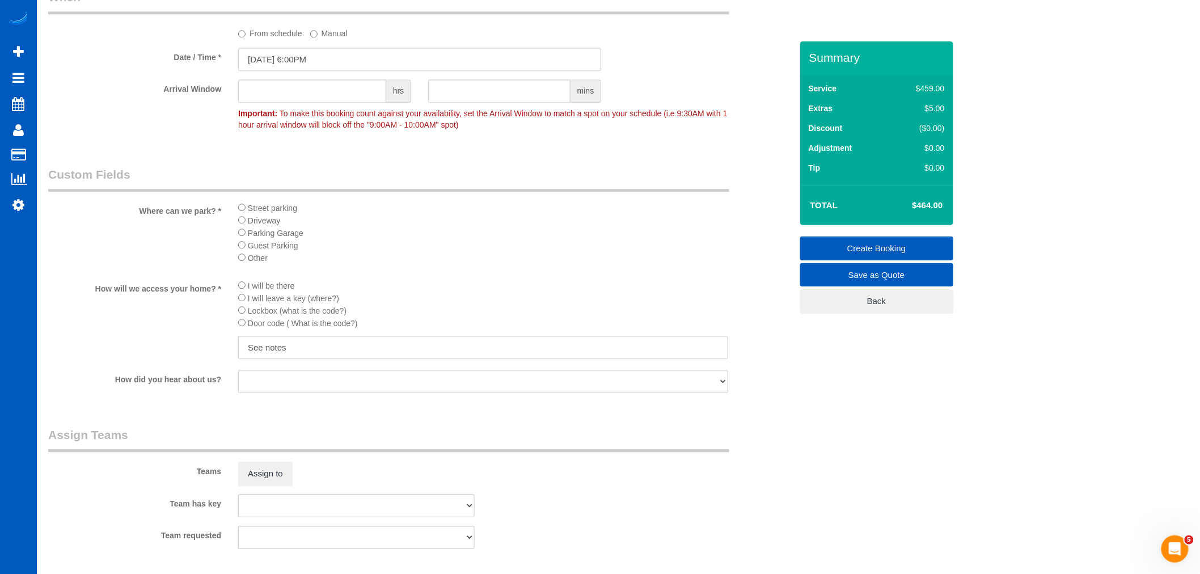
scroll to position [1391, 0]
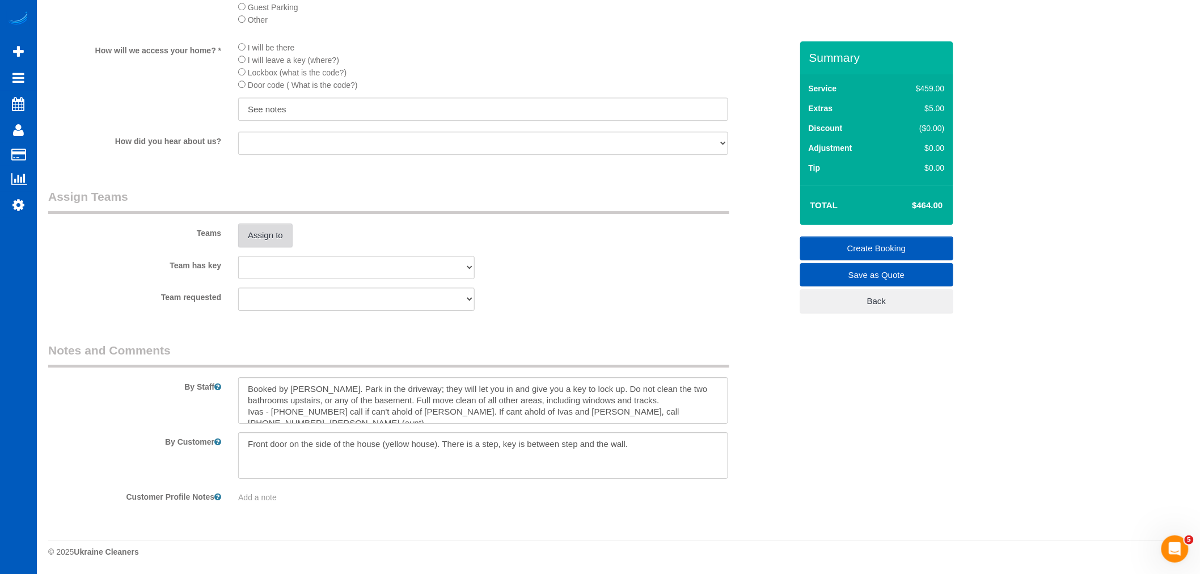
click at [251, 236] on button "Assign to" at bounding box center [265, 235] width 54 height 24
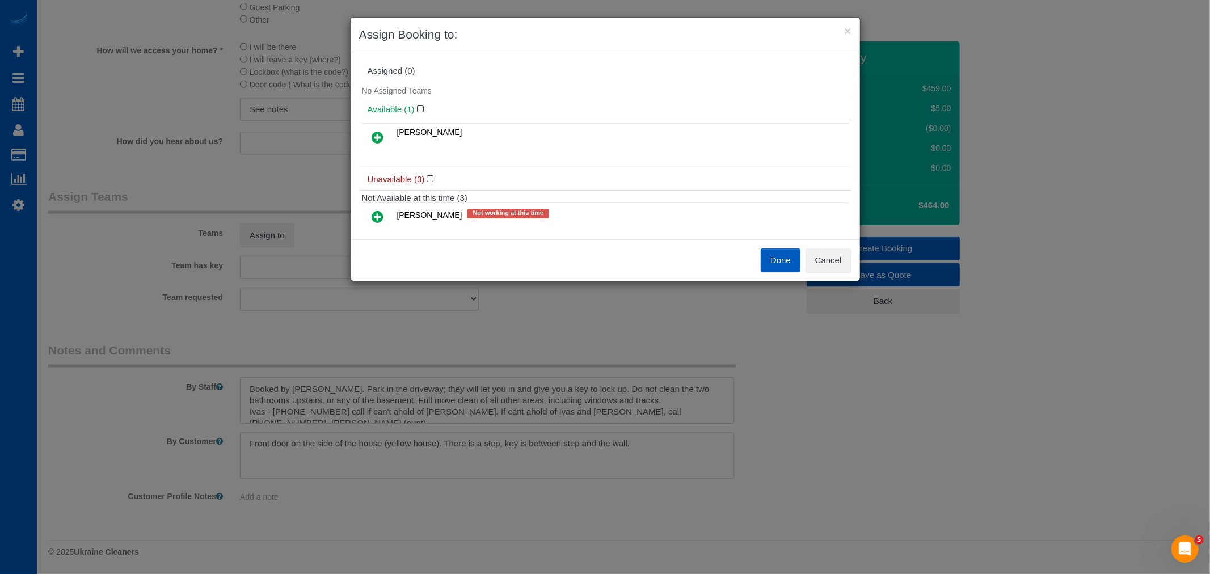
click at [395, 126] on td "[PERSON_NAME]" at bounding box center [621, 138] width 454 height 29
click at [387, 132] on link at bounding box center [378, 137] width 27 height 23
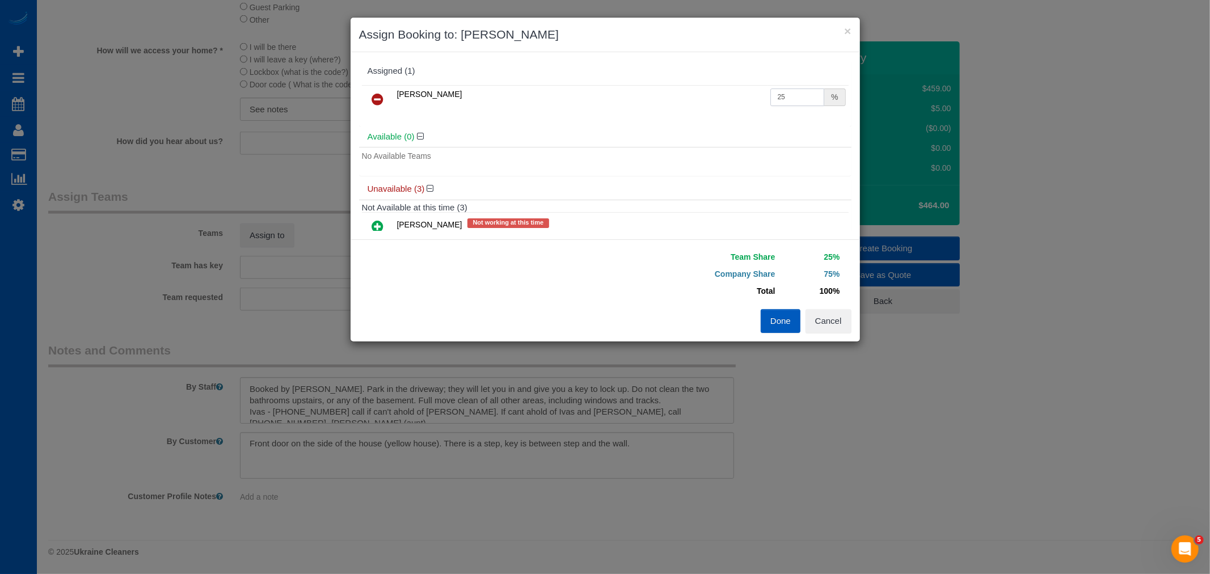
drag, startPoint x: 789, startPoint y: 97, endPoint x: 710, endPoint y: 106, distance: 79.4
click at [710, 106] on tr "Natalia Dunn 25 %" at bounding box center [605, 99] width 487 height 29
type input "55"
click at [791, 318] on button "Done" at bounding box center [781, 321] width 40 height 24
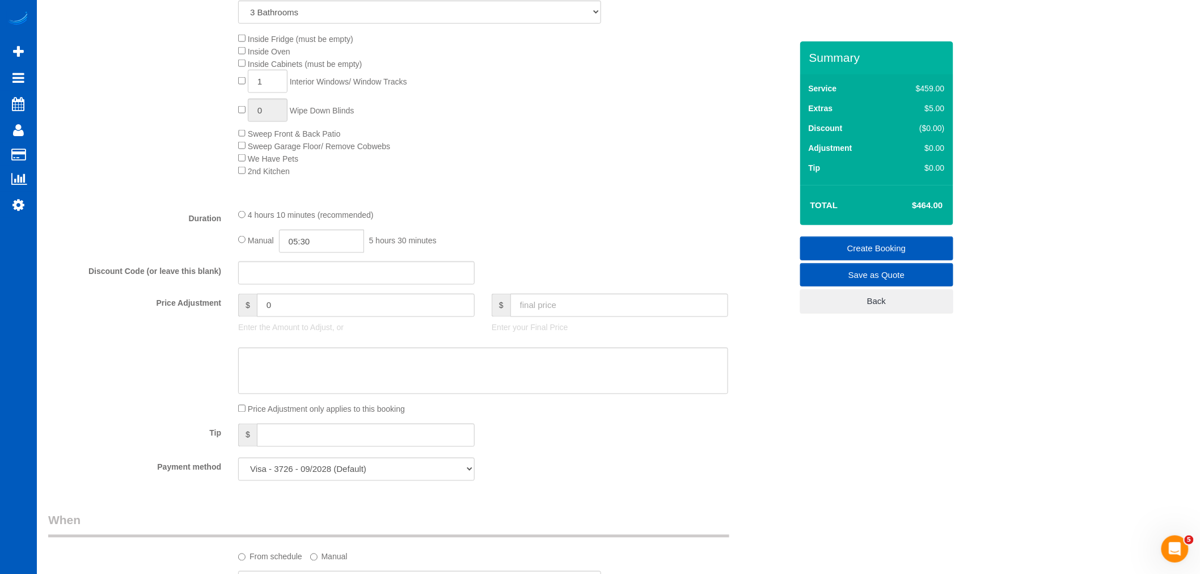
scroll to position [571, 0]
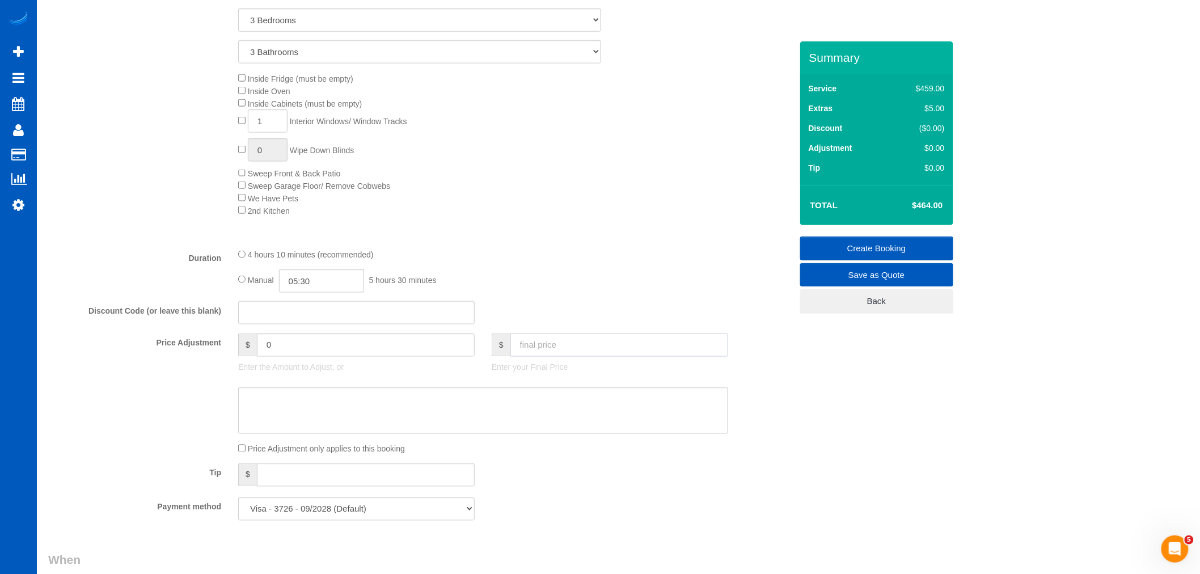
click at [547, 344] on input "text" at bounding box center [619, 344] width 218 height 23
type input "0"
click at [596, 288] on div "Manual 05:30 5 hours 30 minutes" at bounding box center [483, 280] width 490 height 23
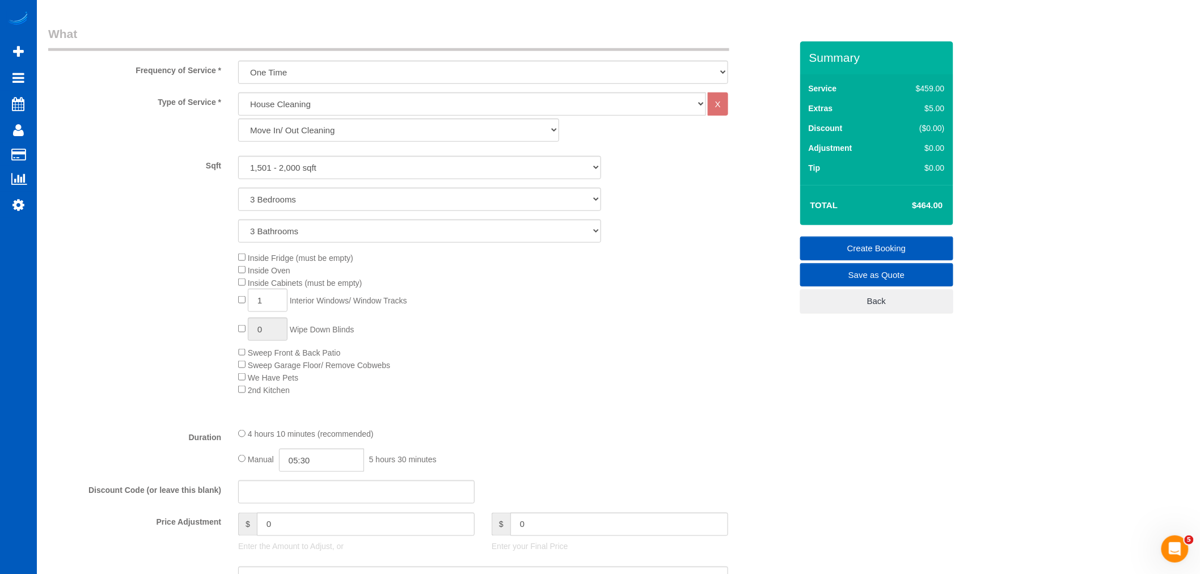
type input "-464"
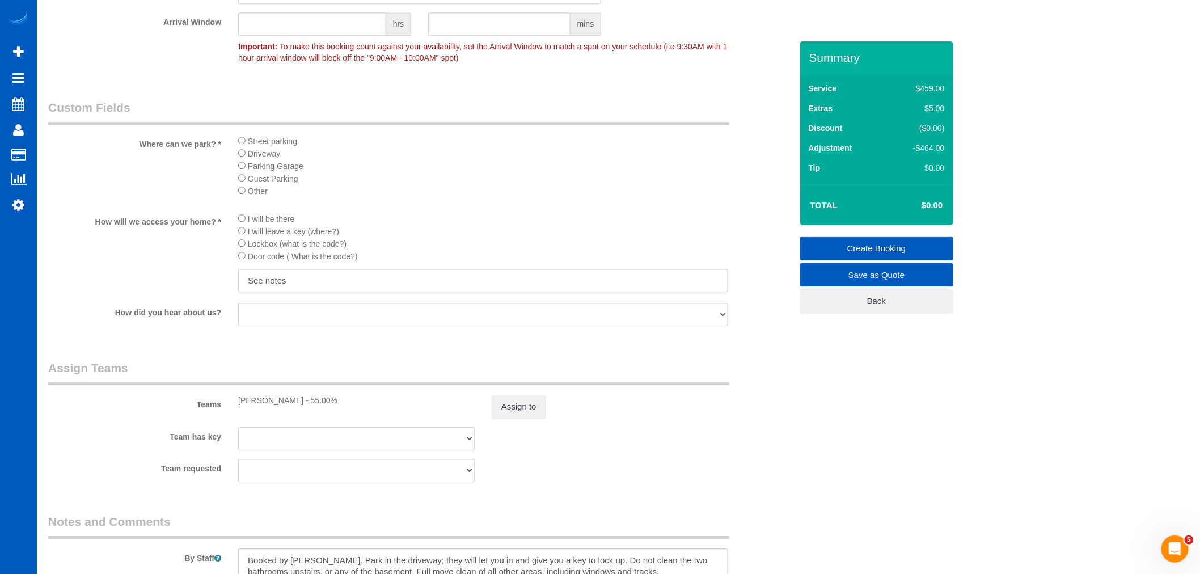
scroll to position [1391, 0]
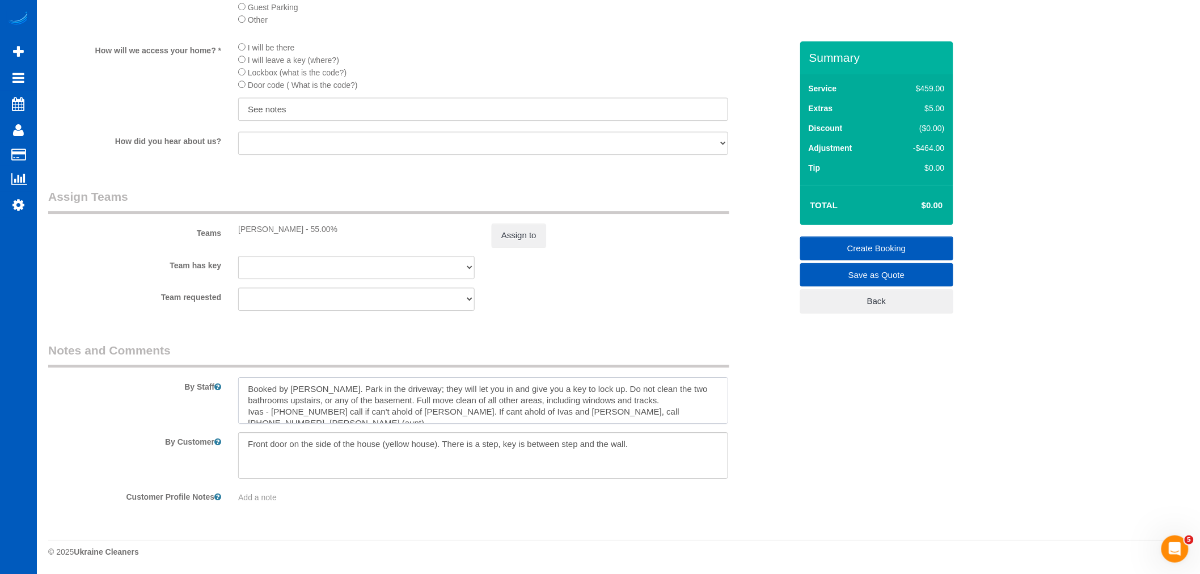
click at [701, 402] on textarea at bounding box center [483, 400] width 490 height 47
click at [854, 247] on link "Create Booking" at bounding box center [876, 248] width 153 height 24
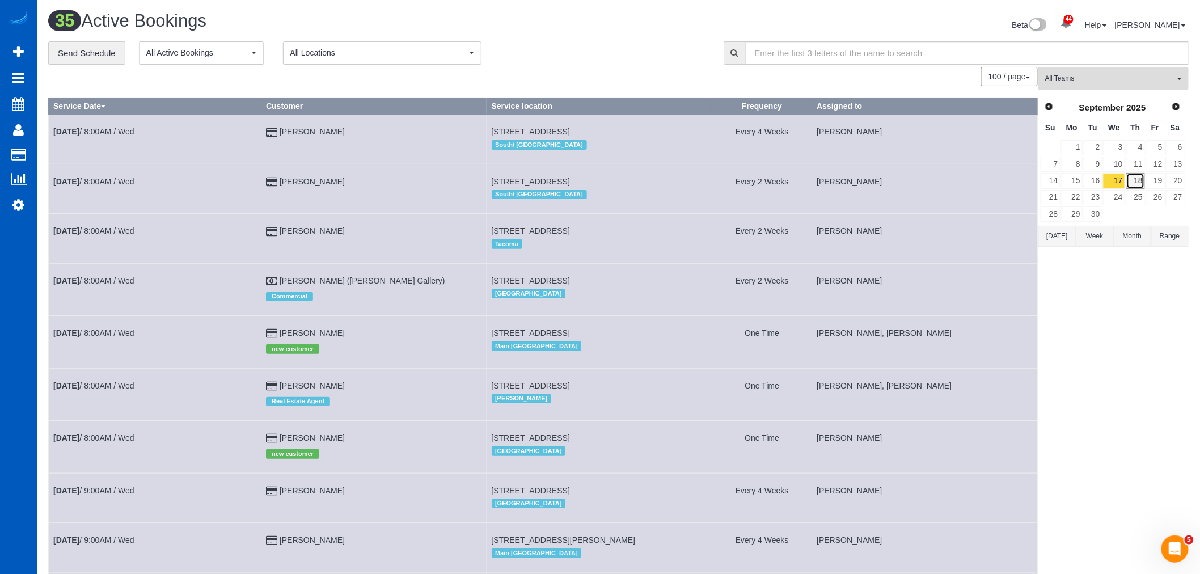
click at [1144, 184] on link "18" at bounding box center [1135, 180] width 19 height 15
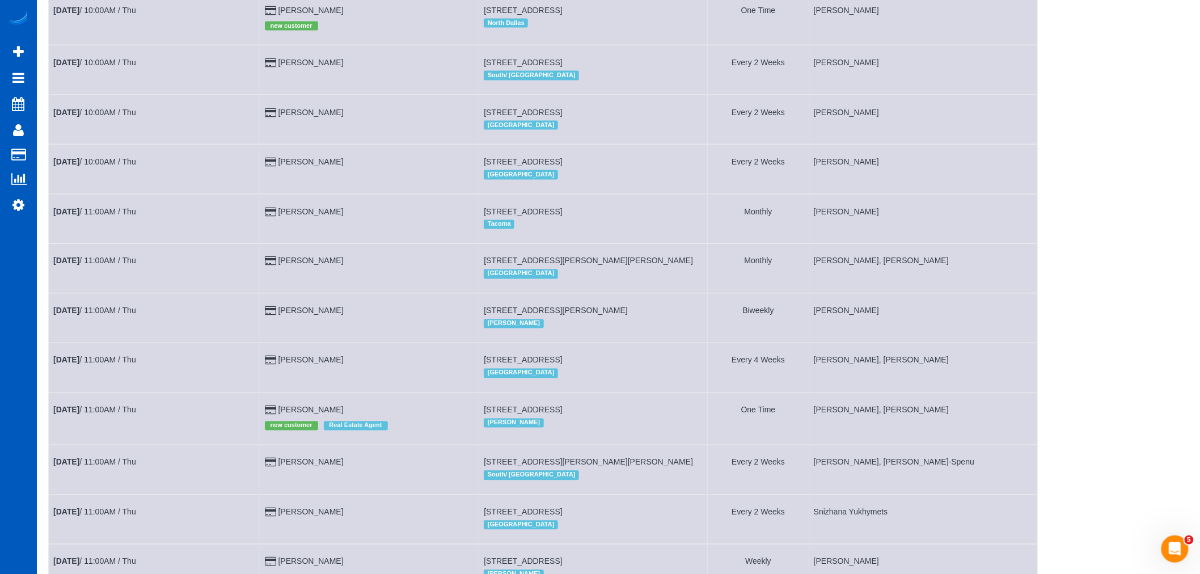
scroll to position [819, 0]
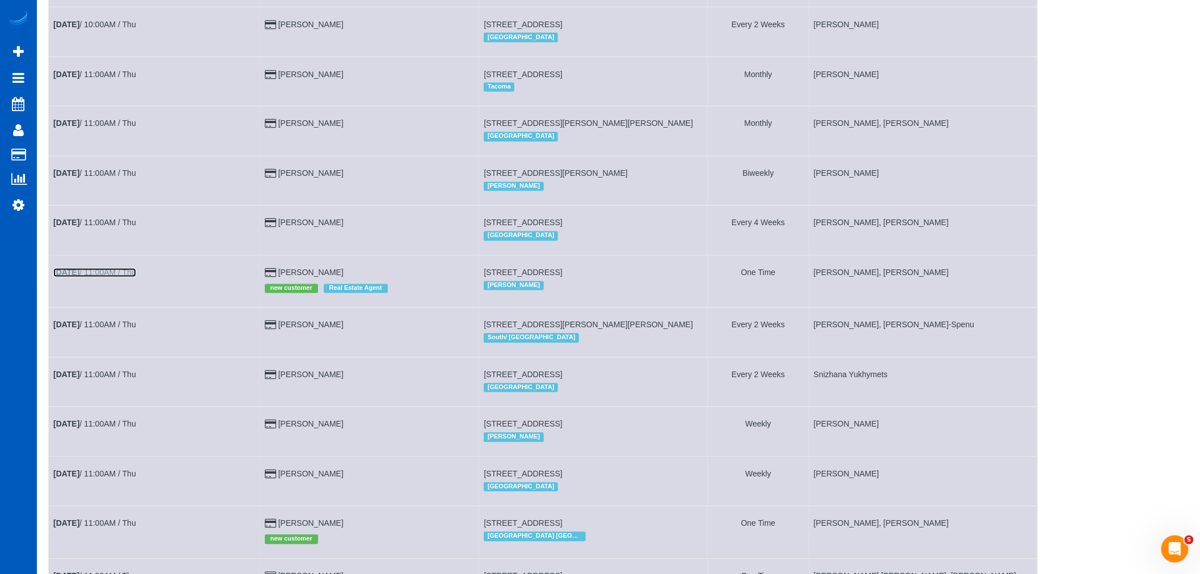
click at [95, 277] on link "Sep 18th / 11:00AM / Thu" at bounding box center [94, 272] width 83 height 9
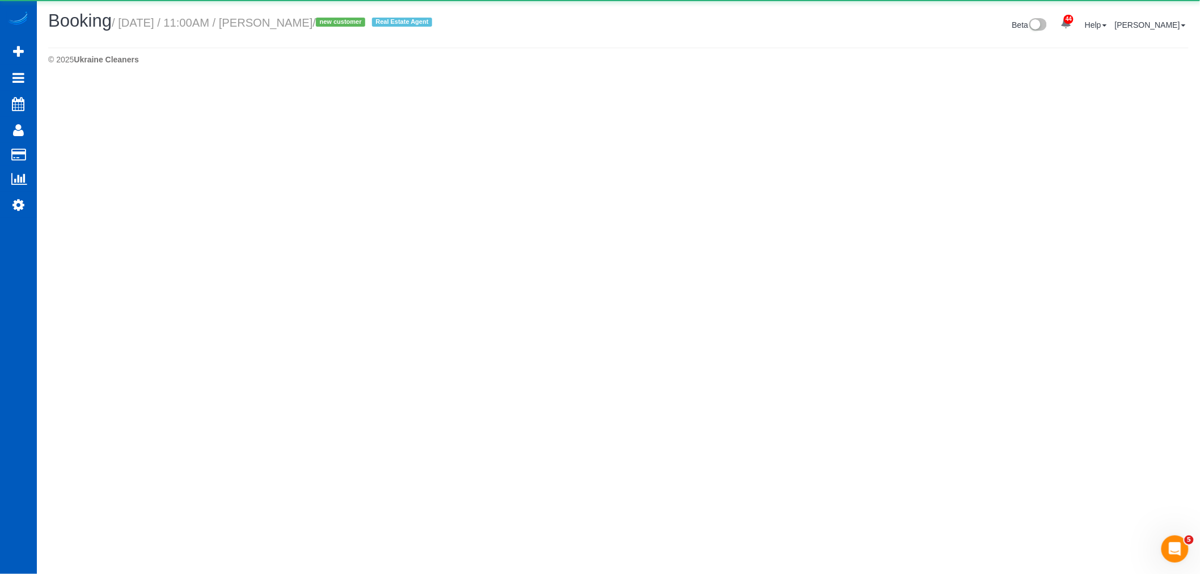
select select "WA"
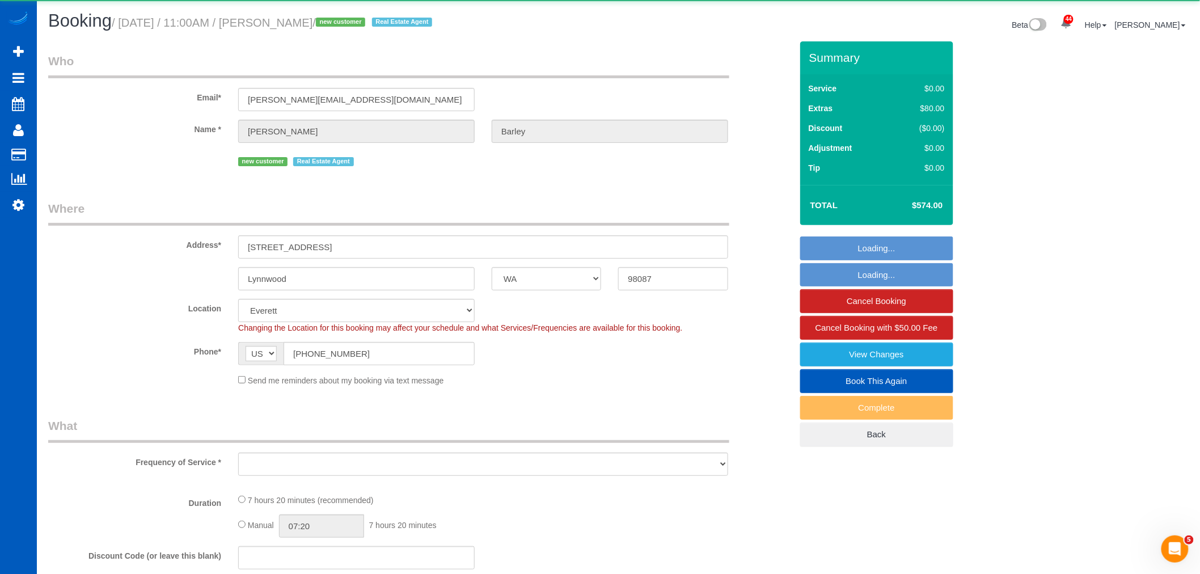
select select "object:11323"
select select "199"
select select "2001"
select select "5"
select select "3"
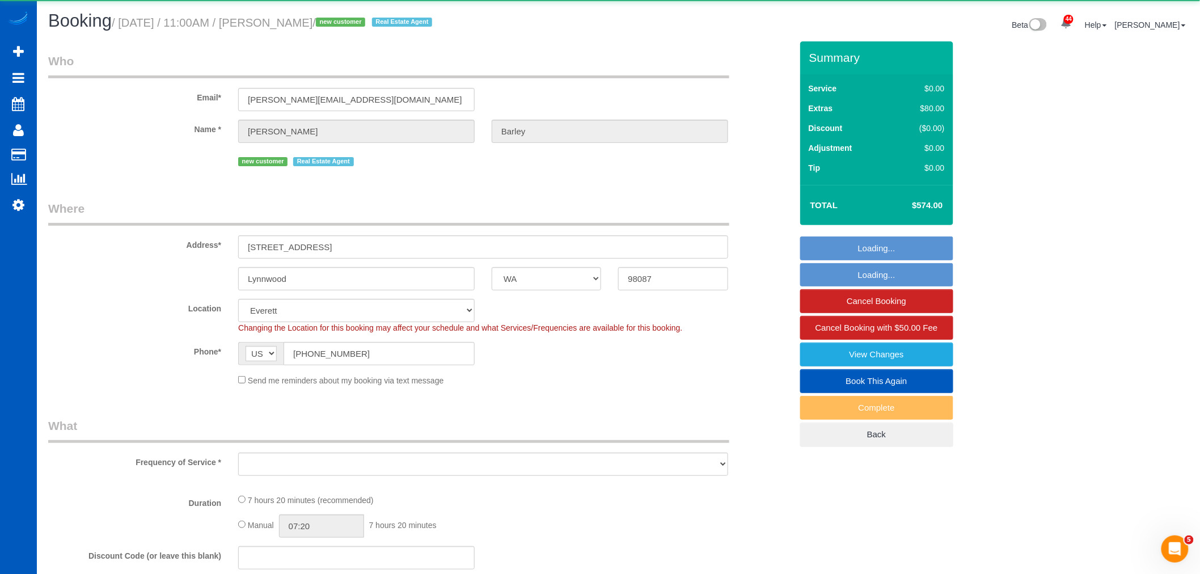
select select "spot46"
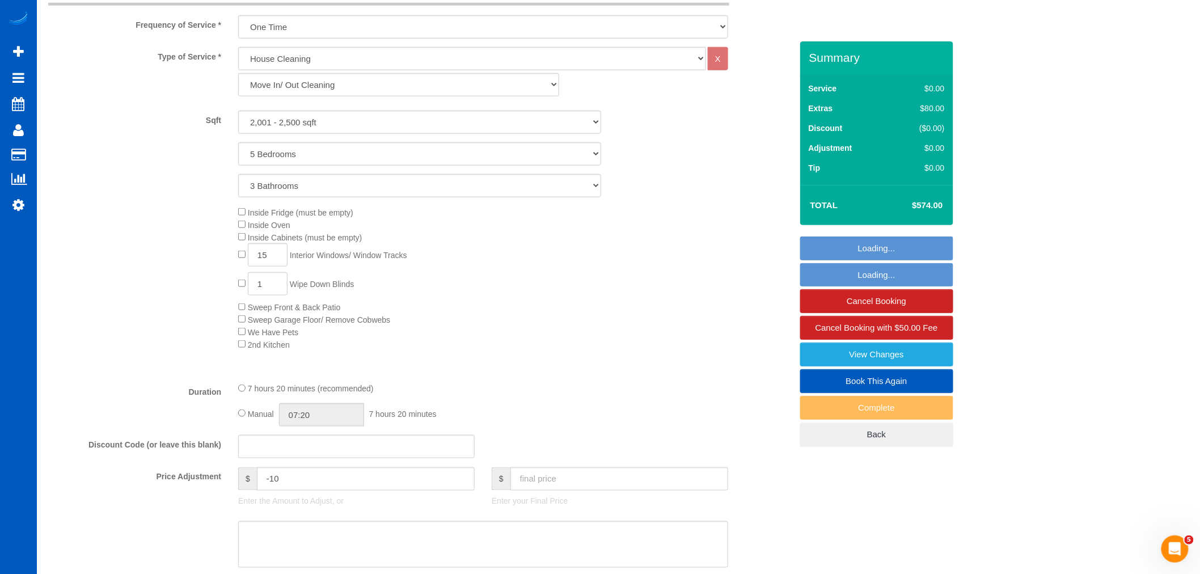
scroll to position [441, 0]
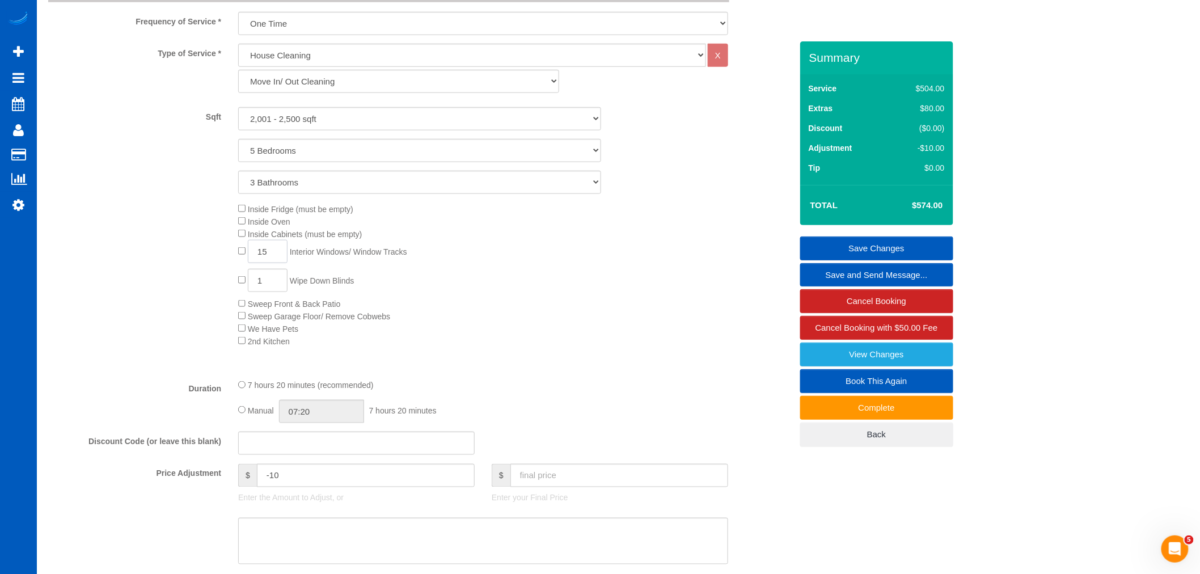
click at [265, 260] on input "15" at bounding box center [268, 251] width 40 height 23
drag, startPoint x: 264, startPoint y: 260, endPoint x: 273, endPoint y: 257, distance: 9.4
click at [273, 257] on input "15" at bounding box center [268, 251] width 40 height 23
type input "12"
click at [560, 312] on div "Inside Fridge (must be empty) Inside Oven Inside Cabinets (must be empty) 12 In…" at bounding box center [515, 274] width 570 height 145
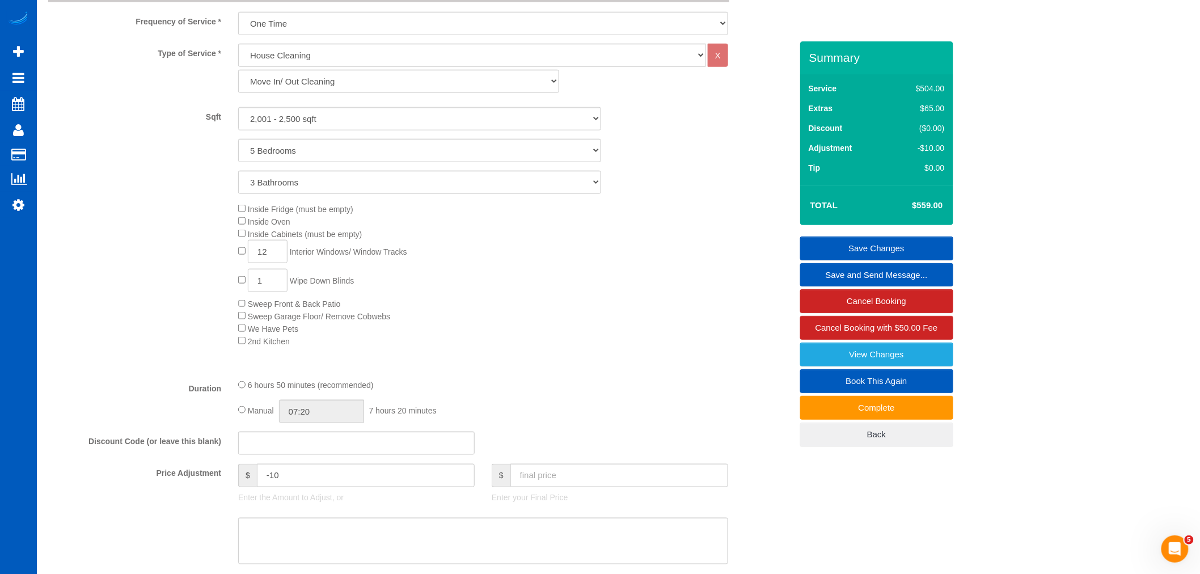
select select "spot56"
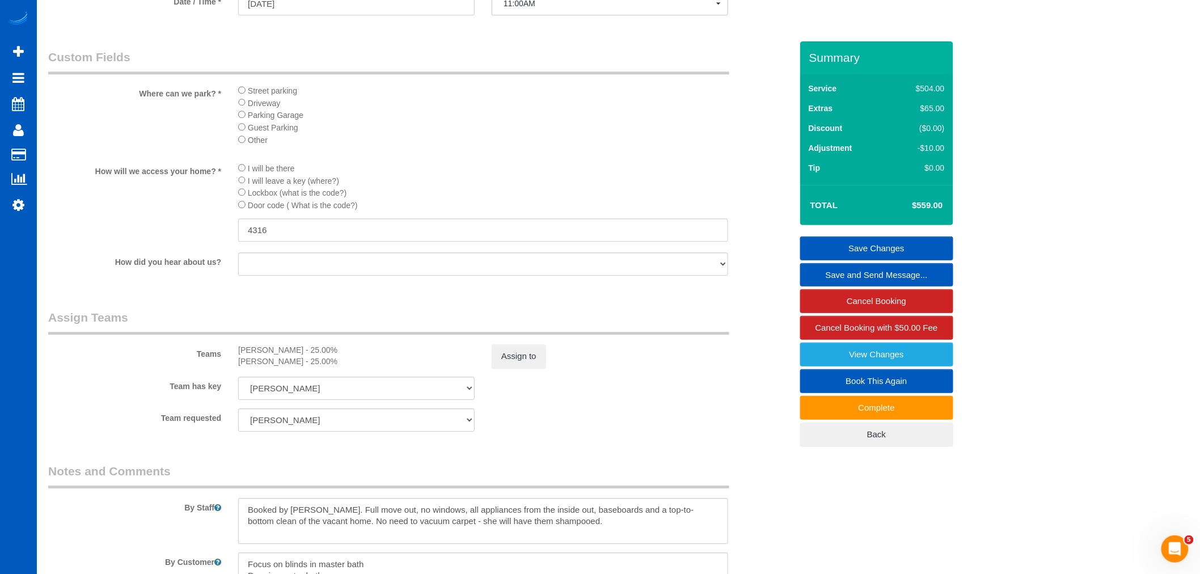
scroll to position [1197, 0]
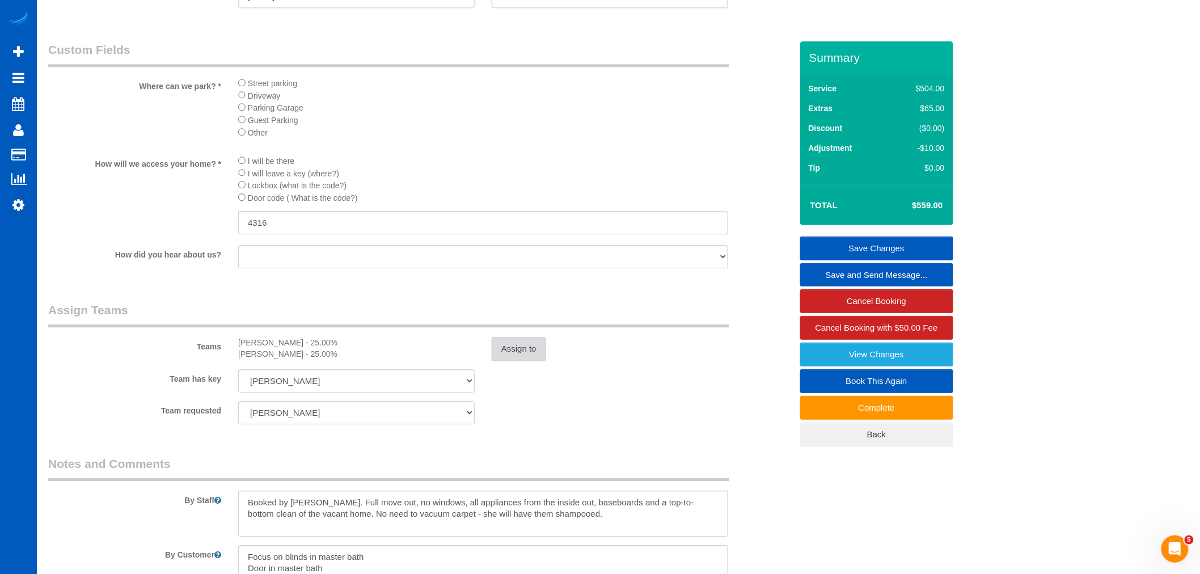
click at [523, 361] on button "Assign to" at bounding box center [519, 349] width 54 height 24
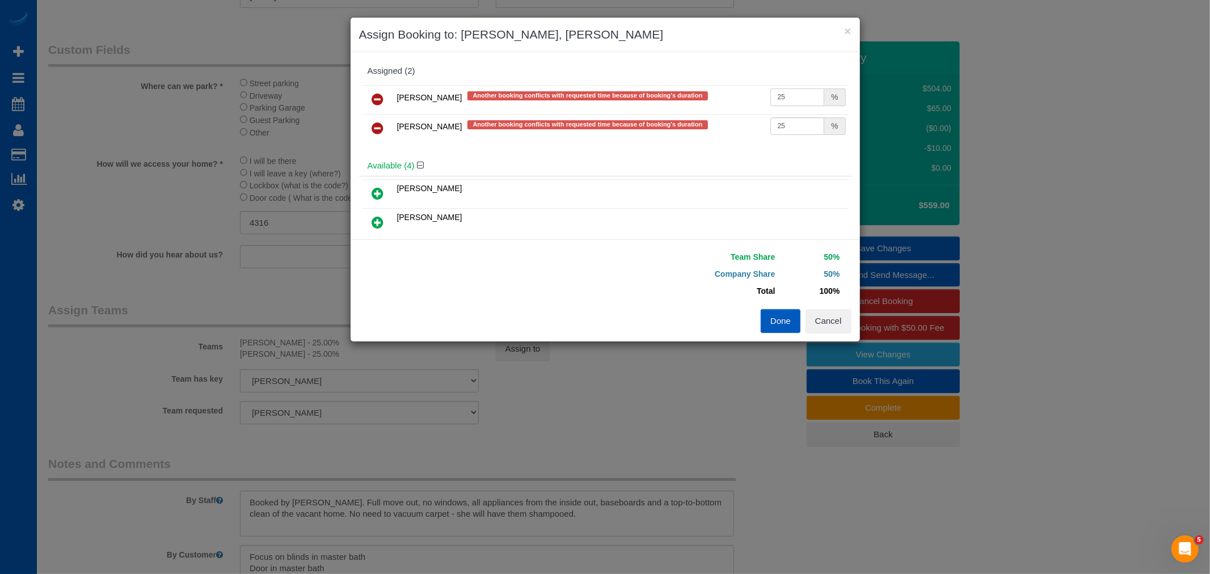
drag, startPoint x: 774, startPoint y: 99, endPoint x: 781, endPoint y: 98, distance: 6.9
click at [781, 98] on input "25" at bounding box center [797, 97] width 54 height 18
type input "27"
drag, startPoint x: 774, startPoint y: 126, endPoint x: 794, endPoint y: 133, distance: 21.5
click at [793, 131] on input "25" at bounding box center [797, 126] width 54 height 18
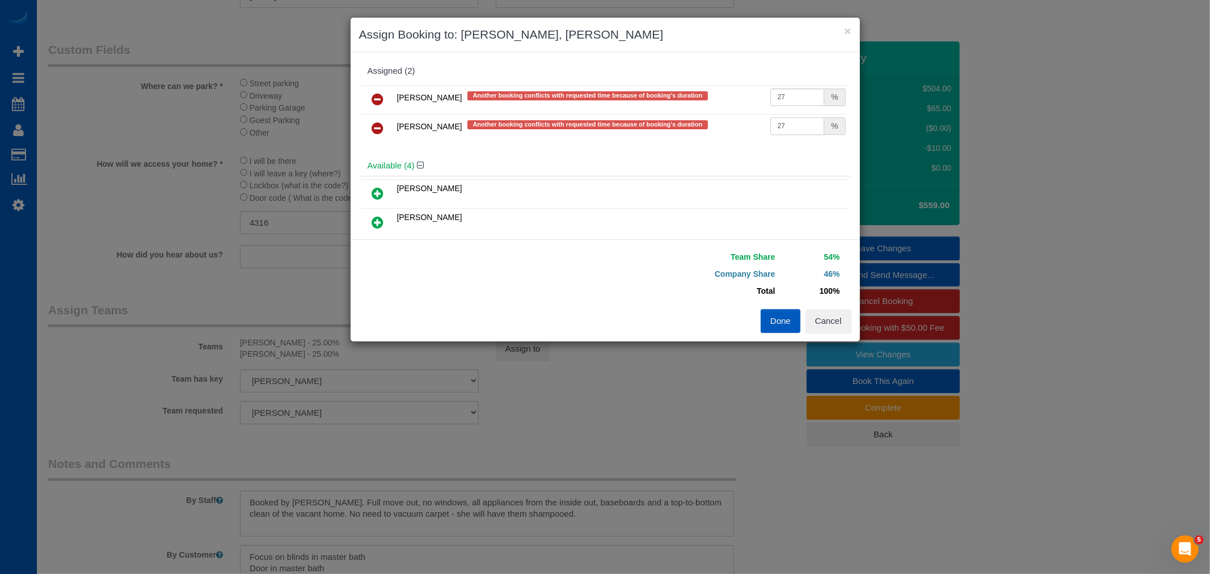
type input "27"
click at [797, 315] on button "Done" at bounding box center [781, 321] width 40 height 24
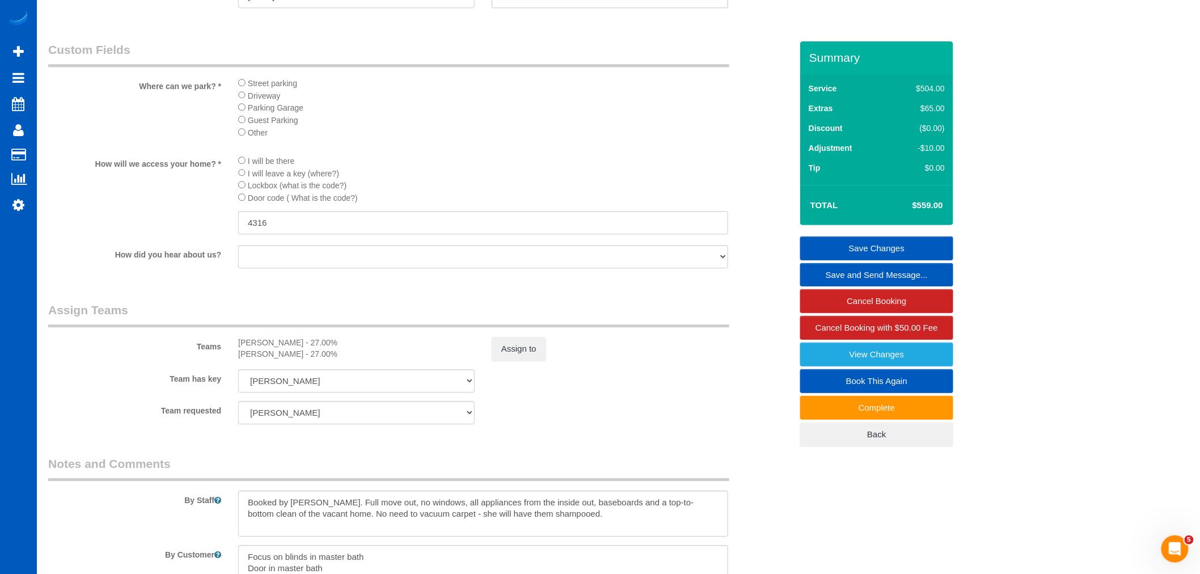
click at [869, 246] on link "Save Changes" at bounding box center [876, 248] width 153 height 24
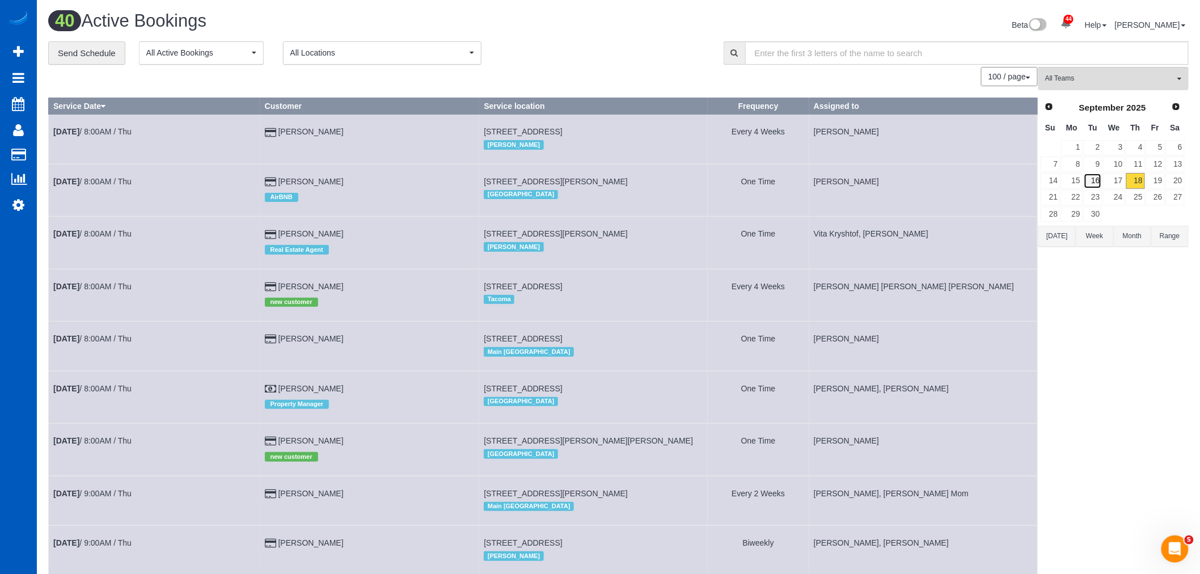
click at [1087, 179] on link "16" at bounding box center [1093, 180] width 19 height 15
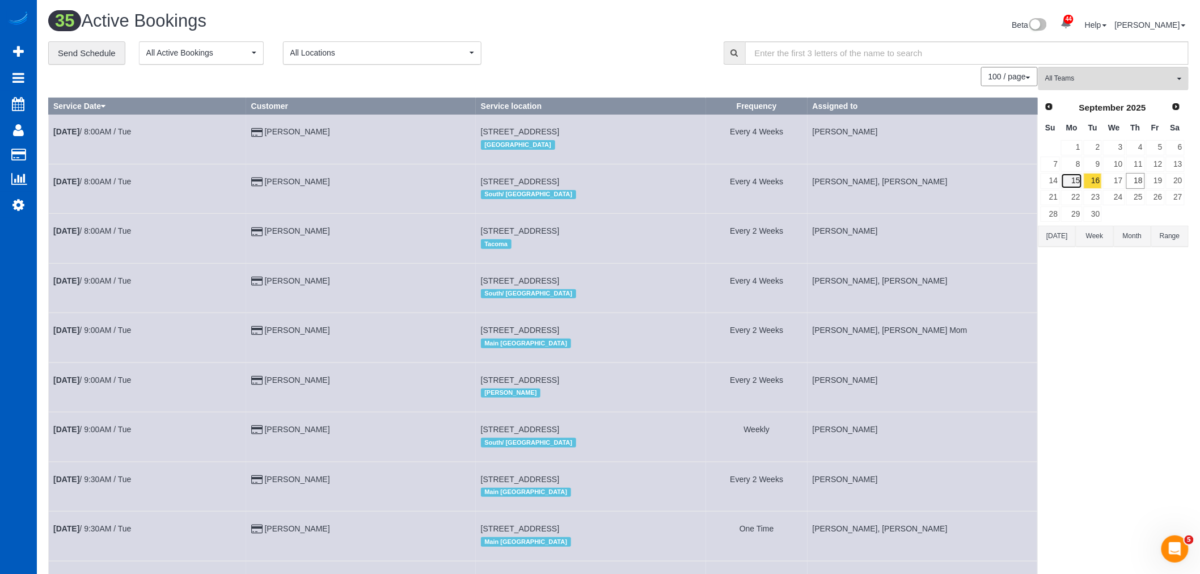
click at [1067, 185] on link "15" at bounding box center [1071, 180] width 21 height 15
click at [1101, 177] on link "16" at bounding box center [1093, 180] width 19 height 15
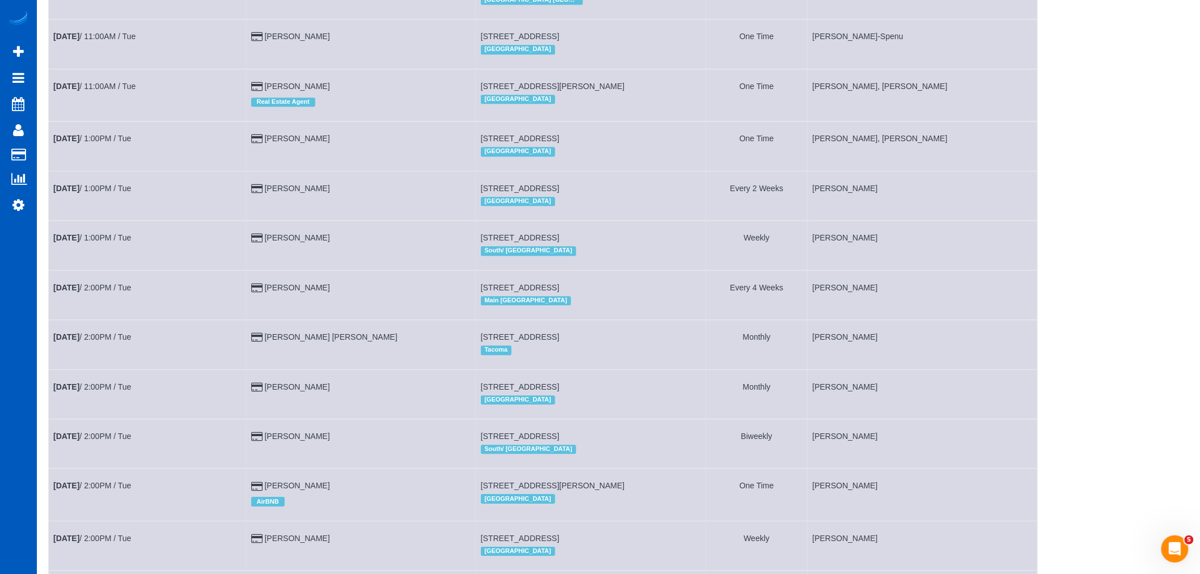
scroll to position [1028, 0]
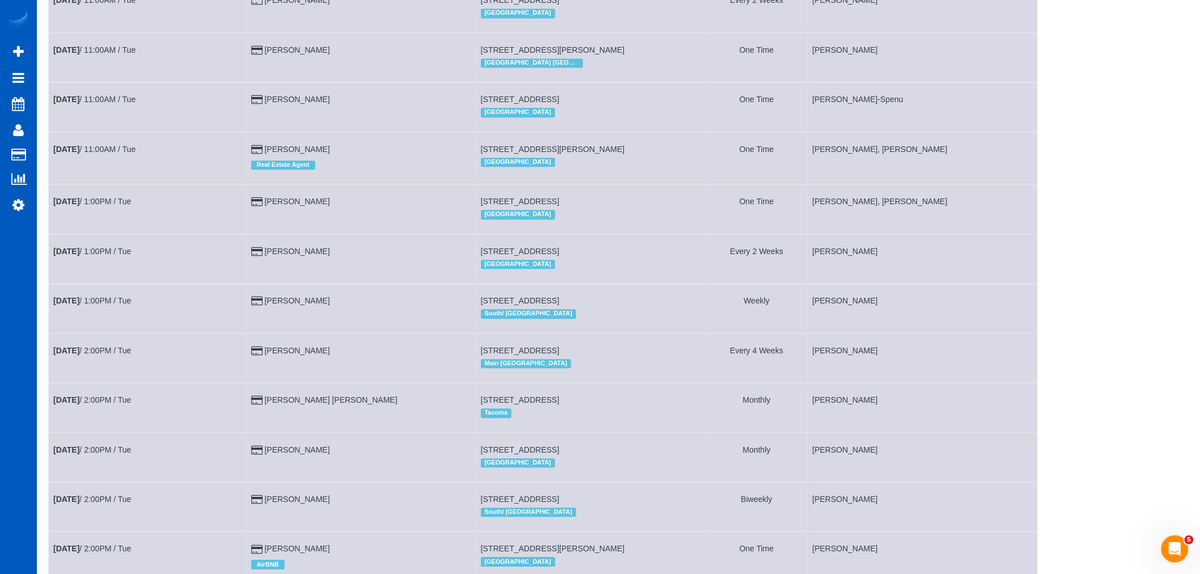
click at [116, 228] on td "Sep 16th / 1:00PM / Tue" at bounding box center [148, 208] width 198 height 49
click at [116, 229] on td "Sep 16th / 1:00PM / Tue" at bounding box center [148, 208] width 198 height 49
click at [116, 206] on link "Sep 16th / 1:00PM / Tue" at bounding box center [92, 201] width 78 height 9
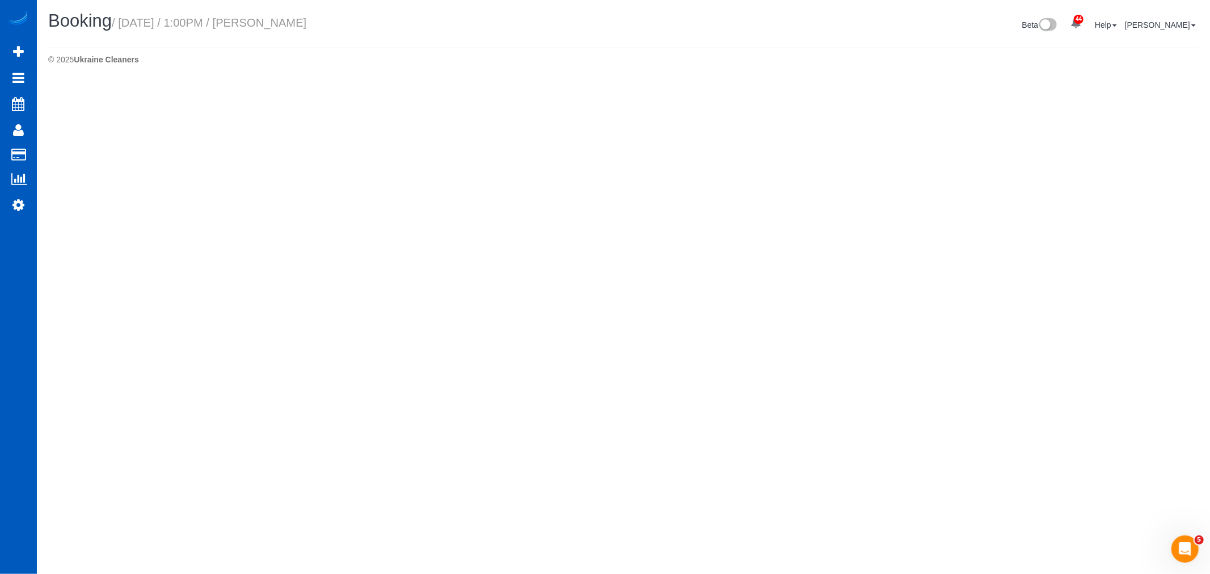
select select "WA"
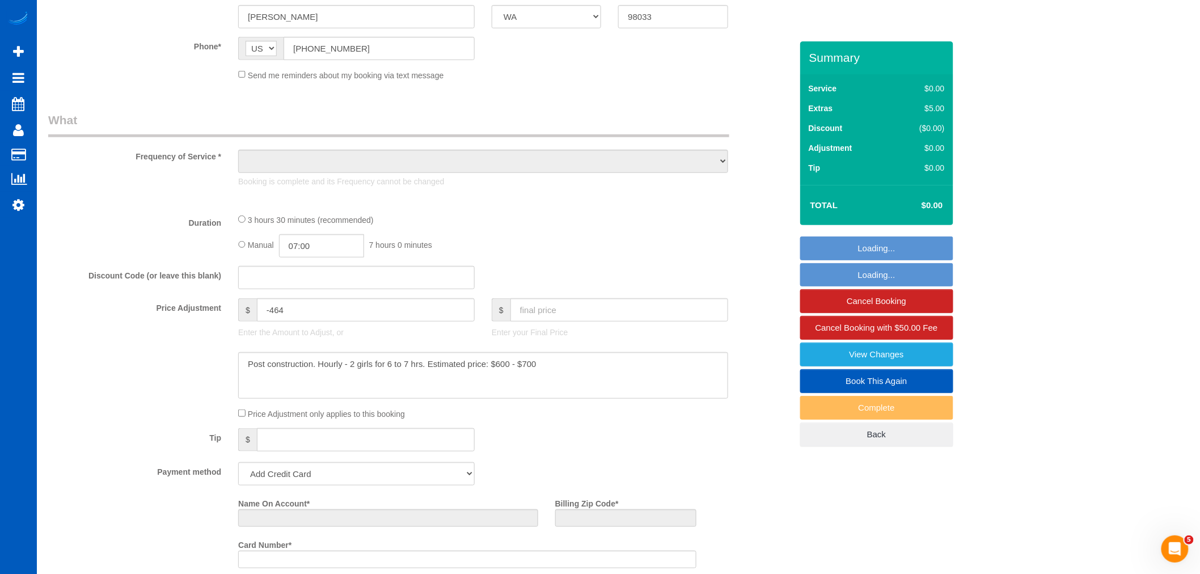
select select "199"
select select "3001"
select select "5"
select select "4"
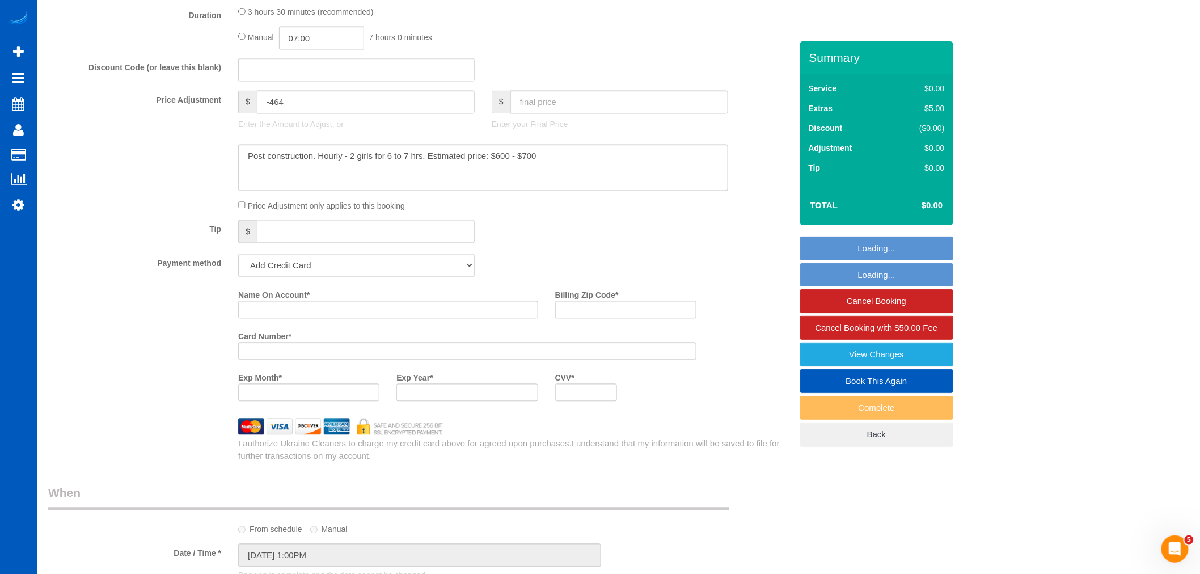
select select "3001"
select select "5"
select select "4"
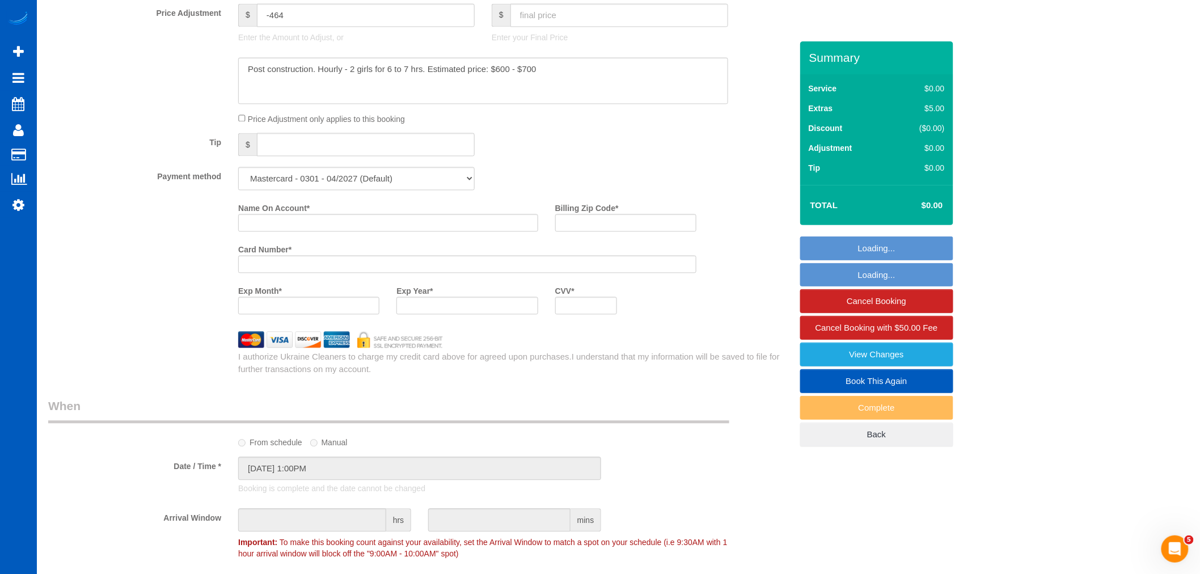
select select "string:fspay-34226f89-d512-4abe-8c2d-34e8c5202e7e"
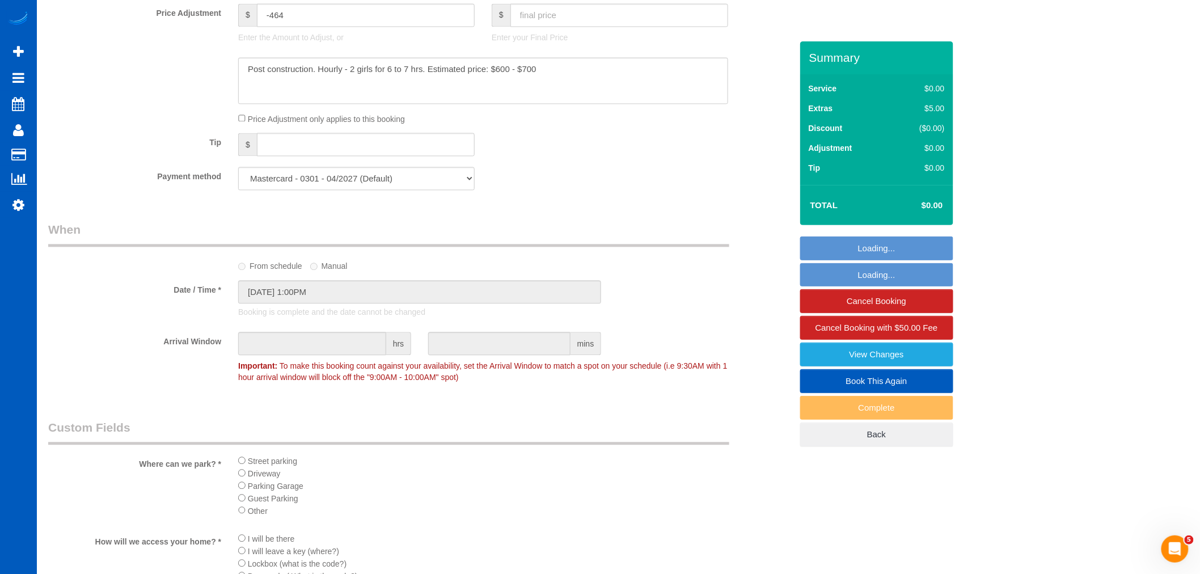
select select "object:14875"
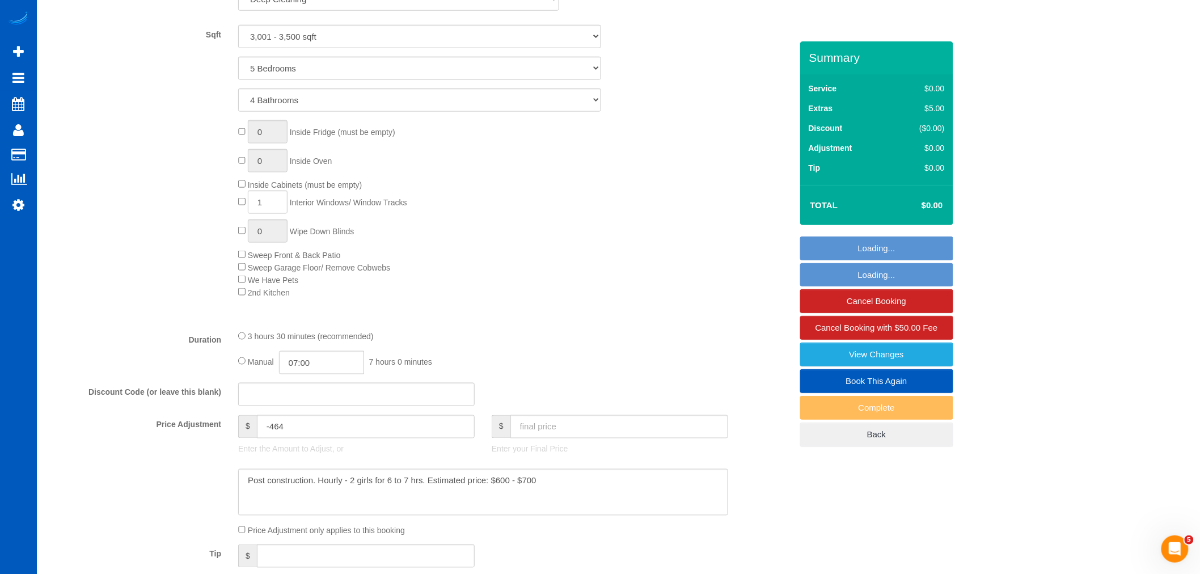
scroll to position [504, 0]
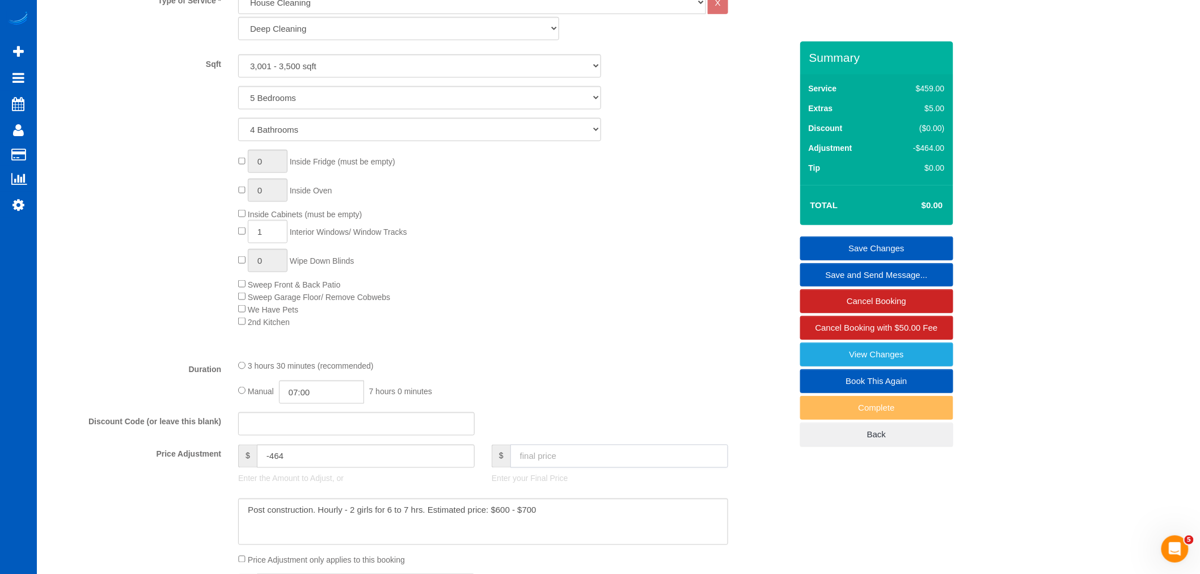
click at [535, 455] on input "text" at bounding box center [619, 456] width 218 height 23
type input "12"
type input "-452"
type input "00"
click at [552, 403] on div "Manual 07:00 7 hours 0 minutes" at bounding box center [483, 392] width 490 height 23
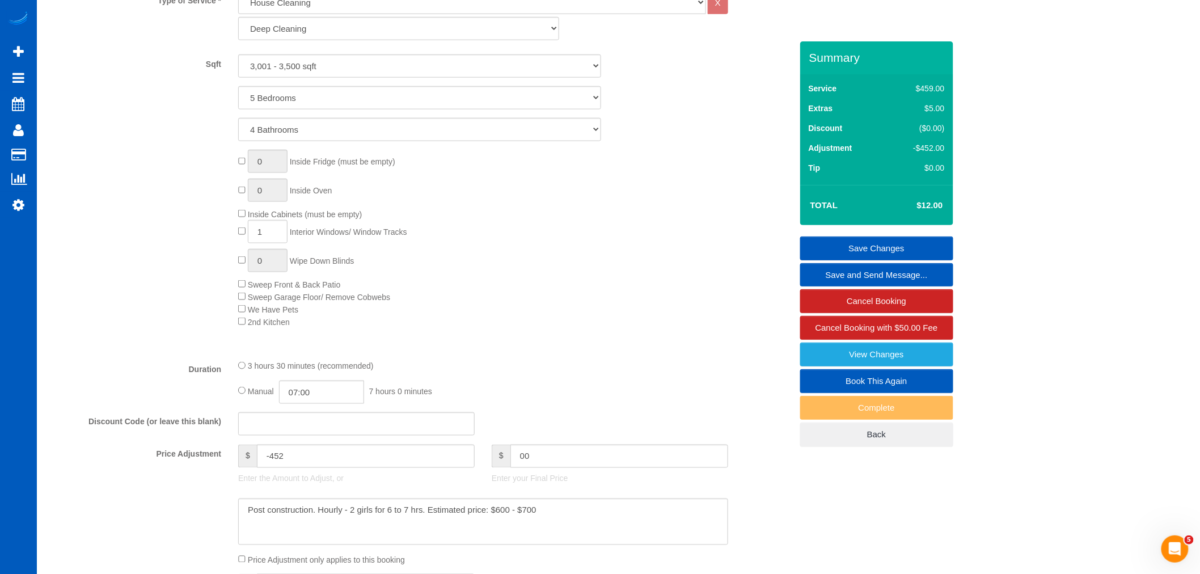
type input "-464"
click at [548, 461] on input "text" at bounding box center [619, 456] width 218 height 23
type input "1200"
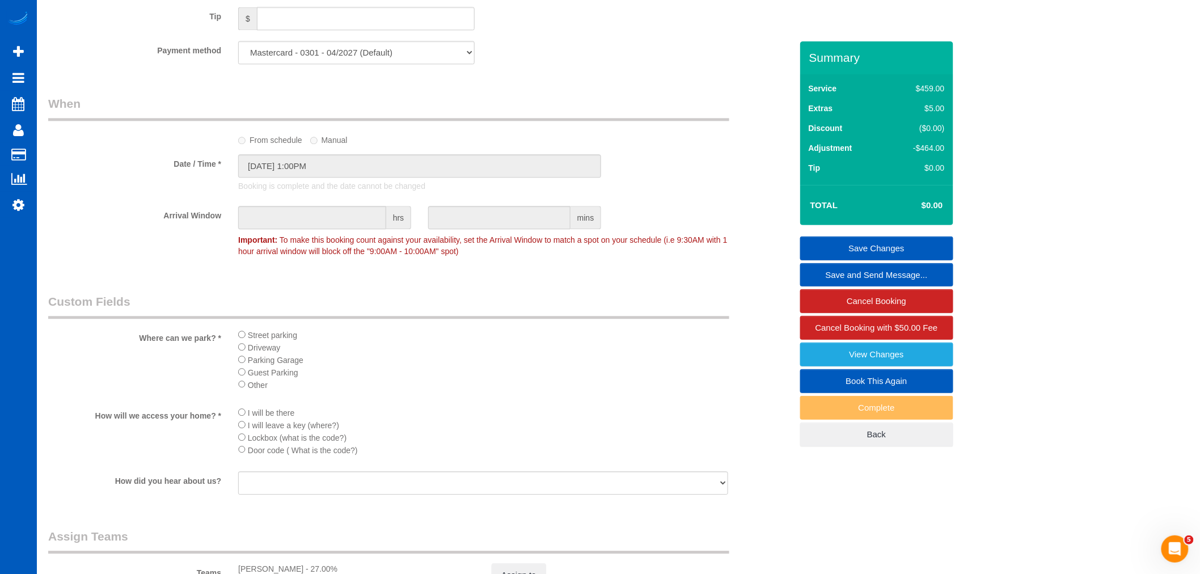
type input "736"
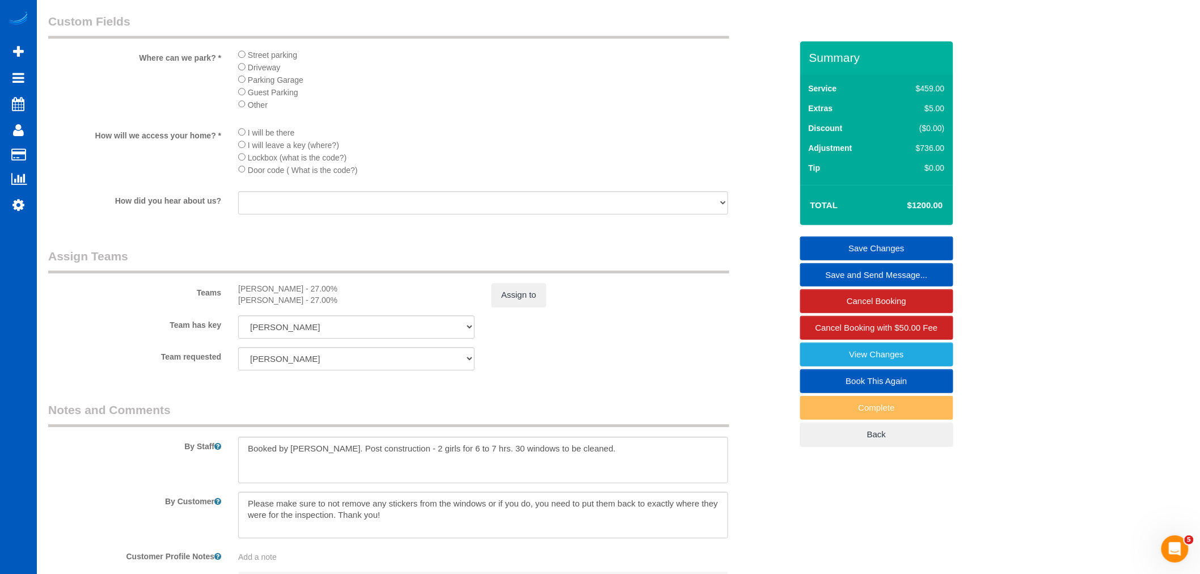
scroll to position [1386, 0]
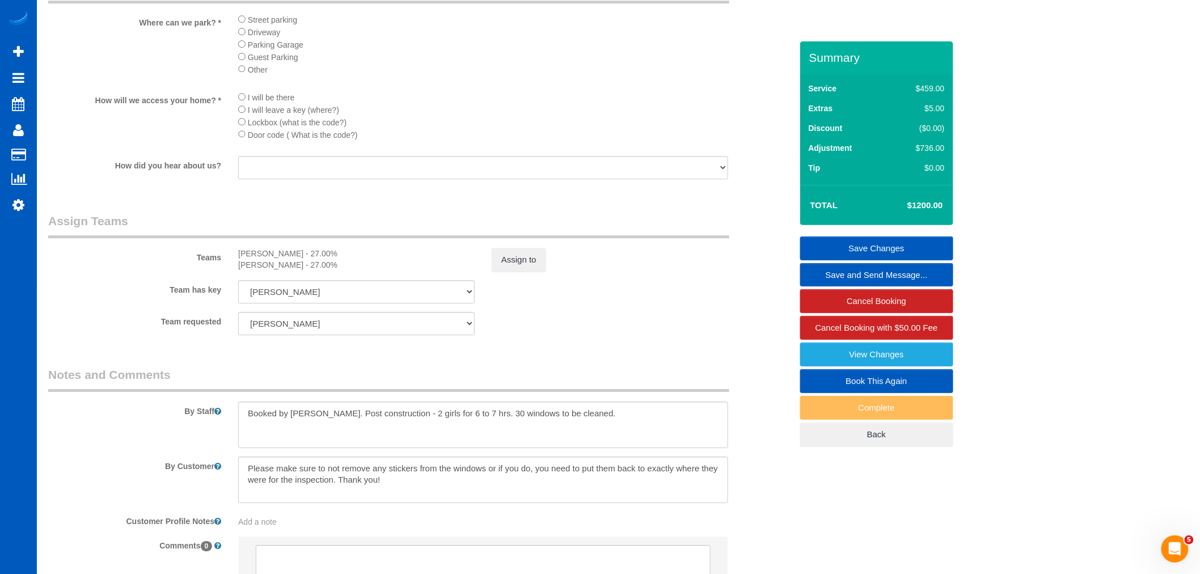
click at [842, 246] on link "Save Changes" at bounding box center [876, 248] width 153 height 24
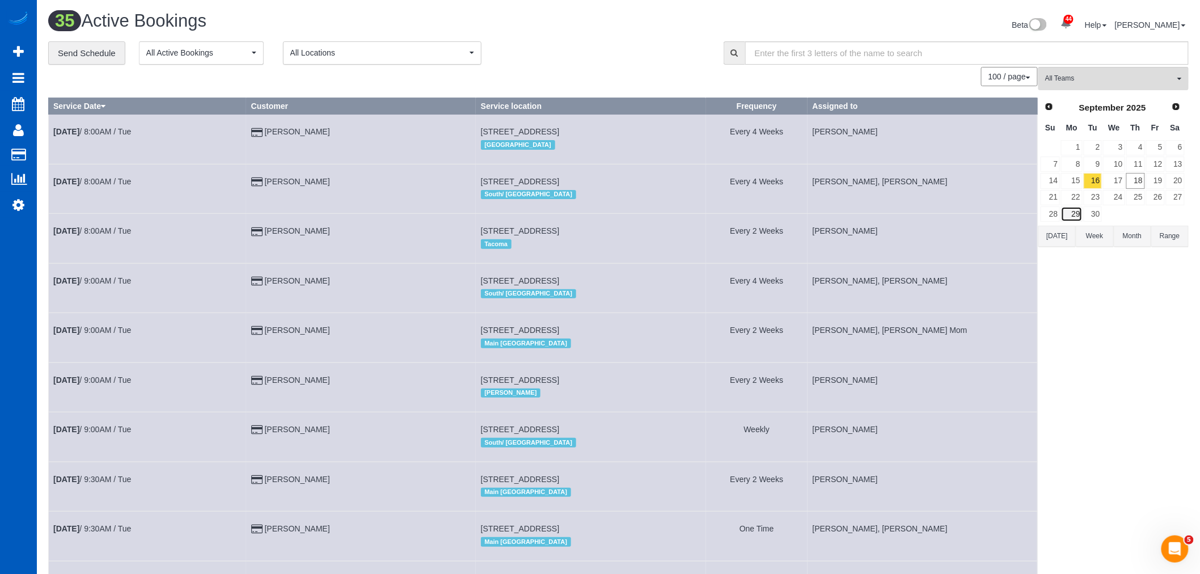
click at [1076, 220] on link "29" at bounding box center [1071, 213] width 21 height 15
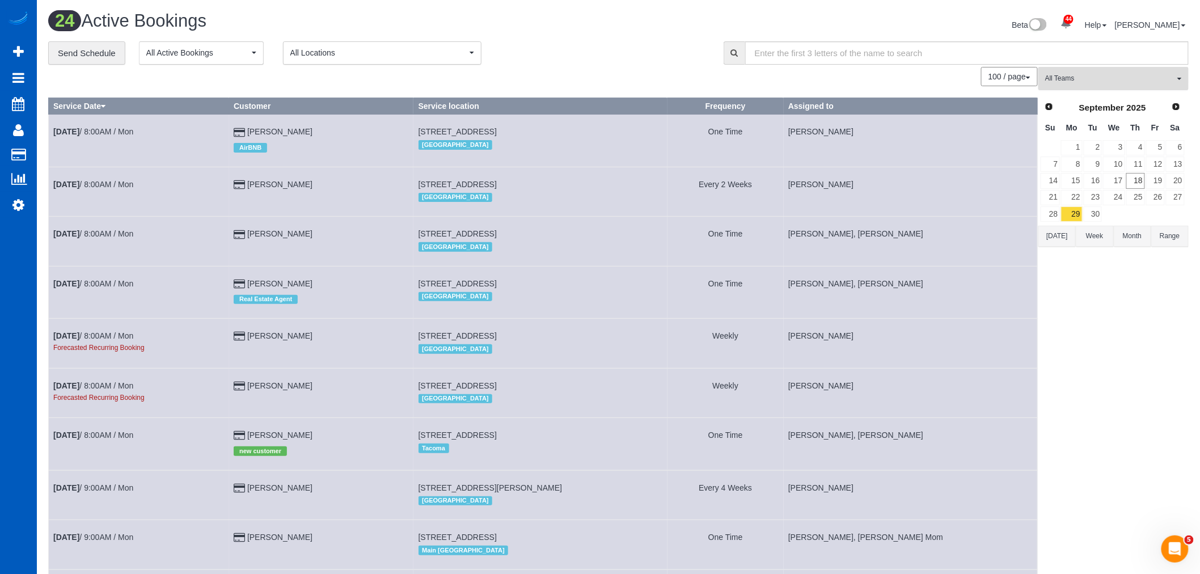
click at [1081, 81] on span "All Teams" at bounding box center [1109, 79] width 129 height 10
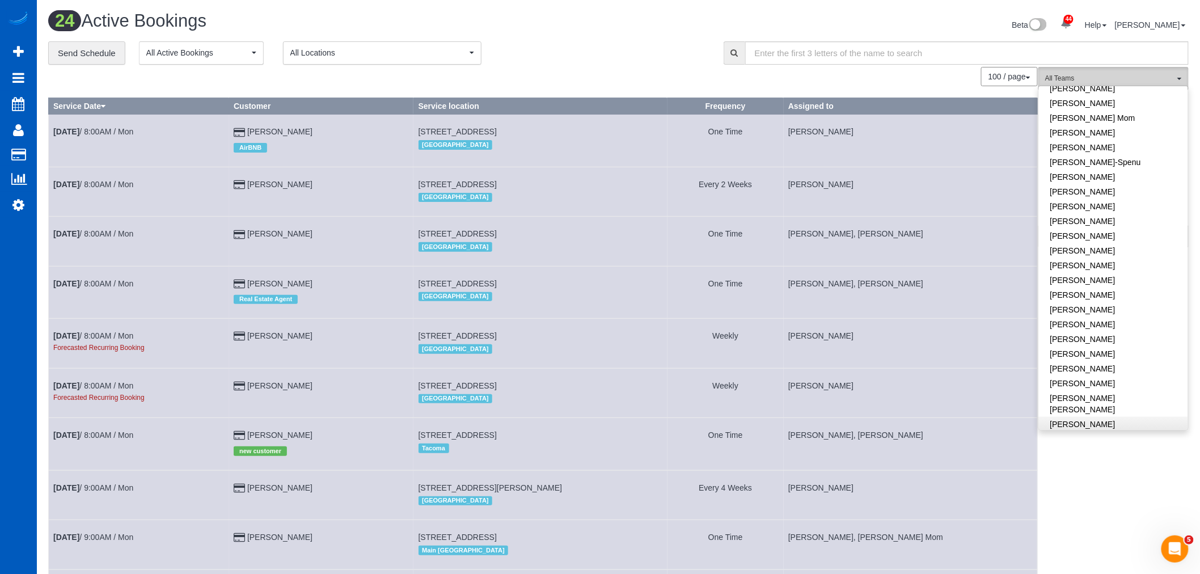
scroll to position [315, 0]
click at [1095, 275] on link "[PERSON_NAME]" at bounding box center [1113, 279] width 149 height 15
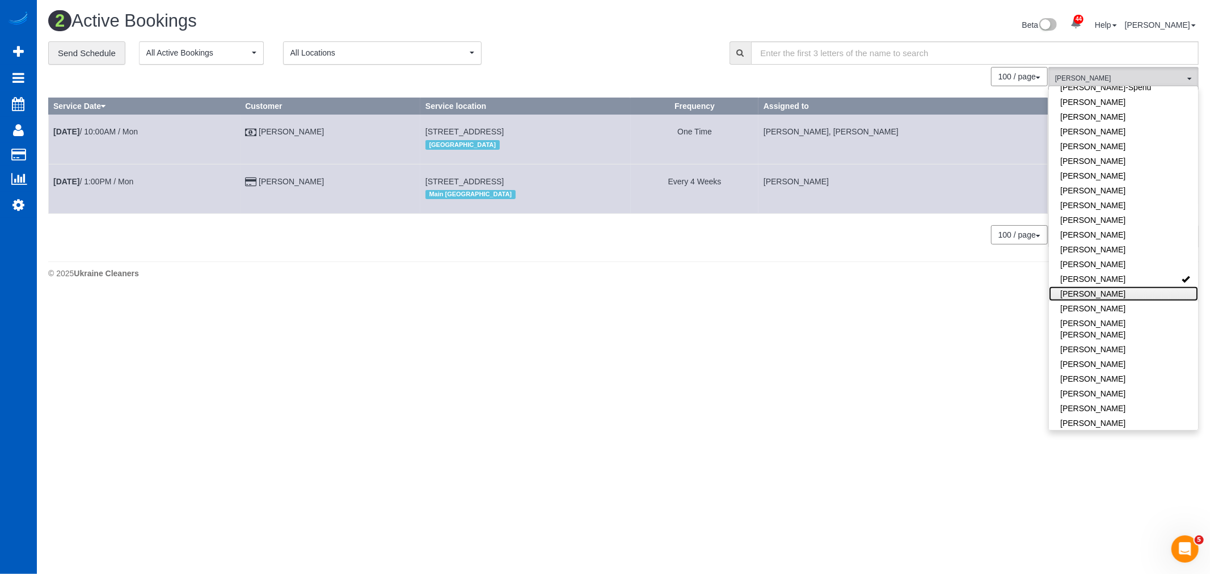
click at [1099, 295] on link "[PERSON_NAME]" at bounding box center [1123, 293] width 149 height 15
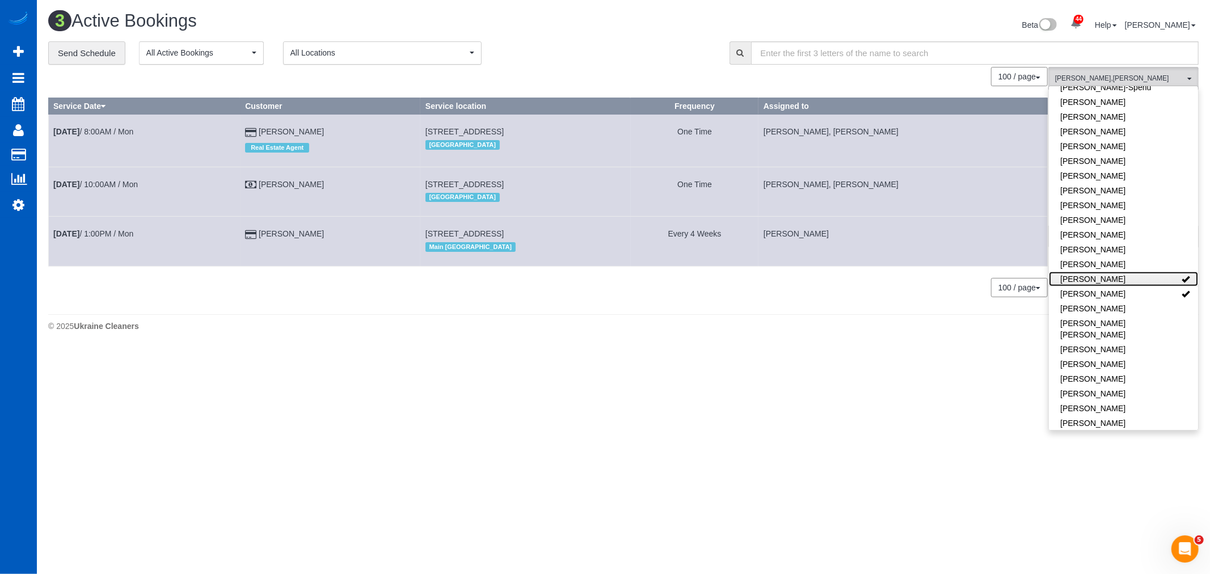
click at [1093, 273] on link "[PERSON_NAME]" at bounding box center [1123, 279] width 149 height 15
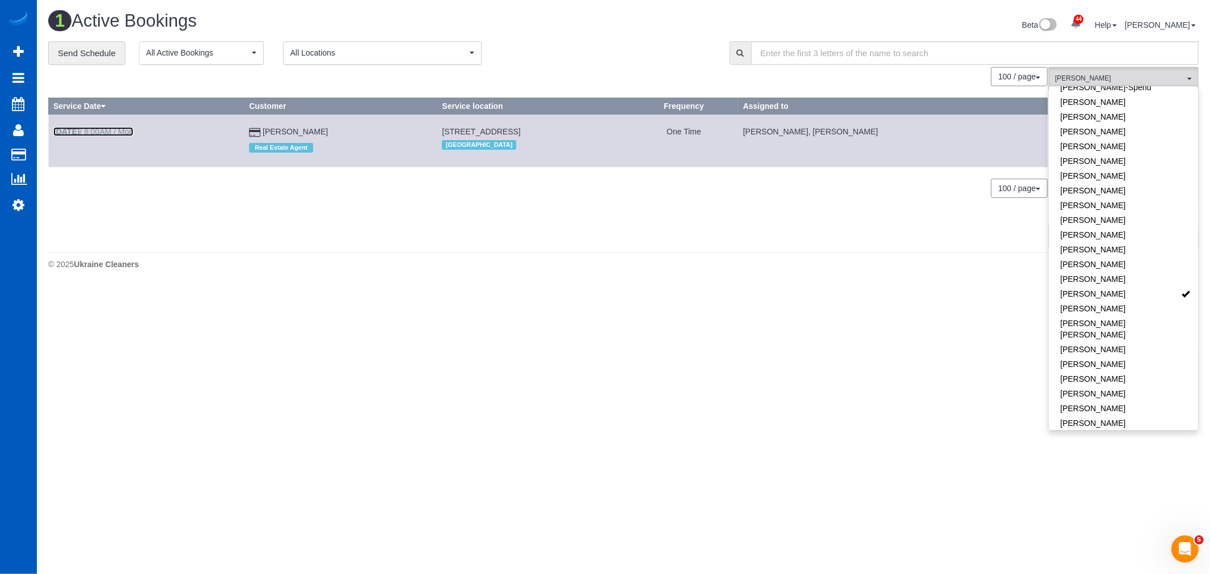
click at [103, 129] on link "Sep 29th / 8:00AM / Mon" at bounding box center [93, 131] width 80 height 9
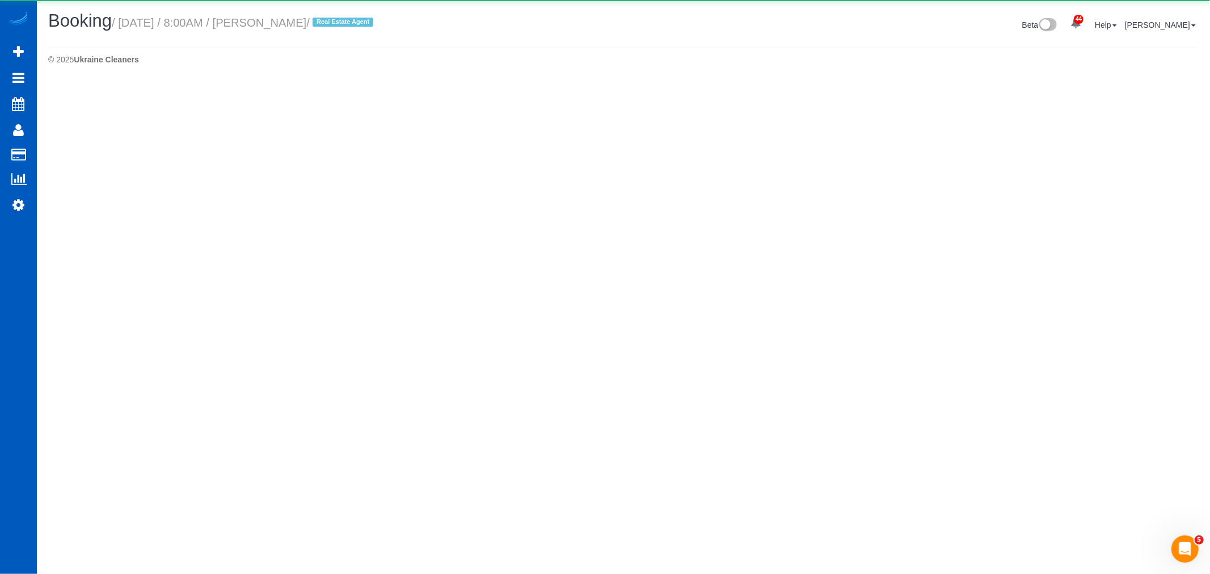
select select "WA"
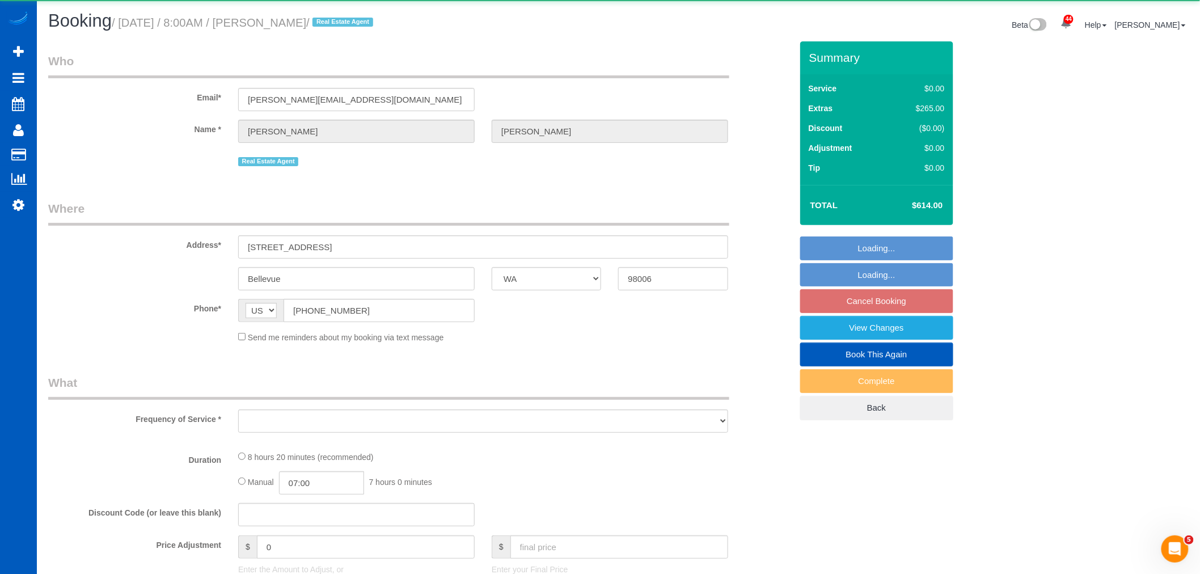
select select "object:16371"
select select "string:fspay-d328726b-a52c-4f29-a5cb-3b0d182e557e"
select select "199"
select select "3001"
select select "5"
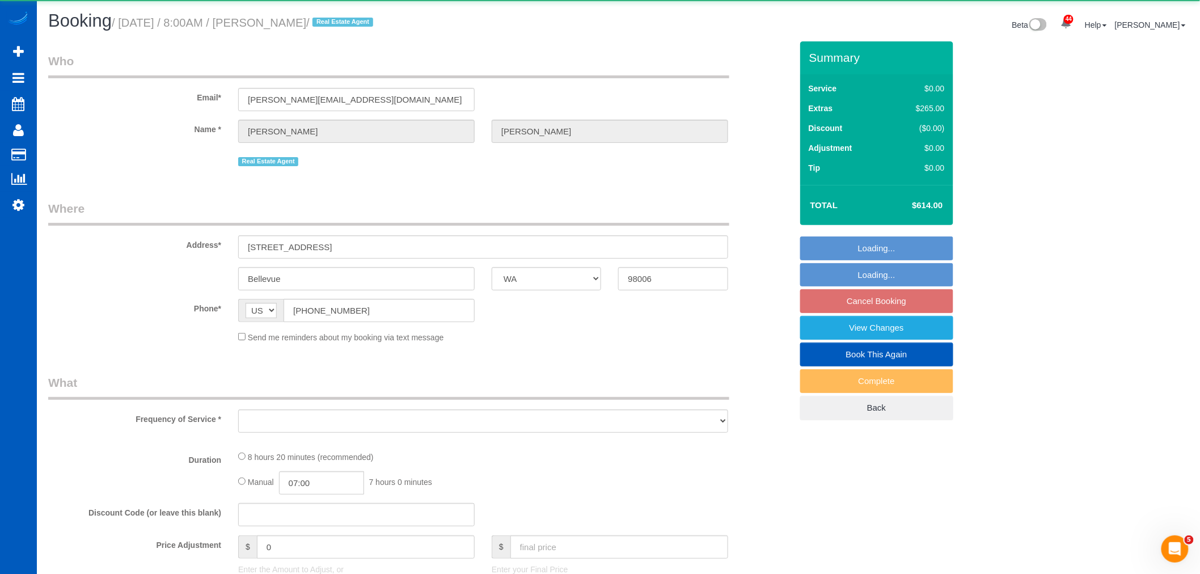
select select "3"
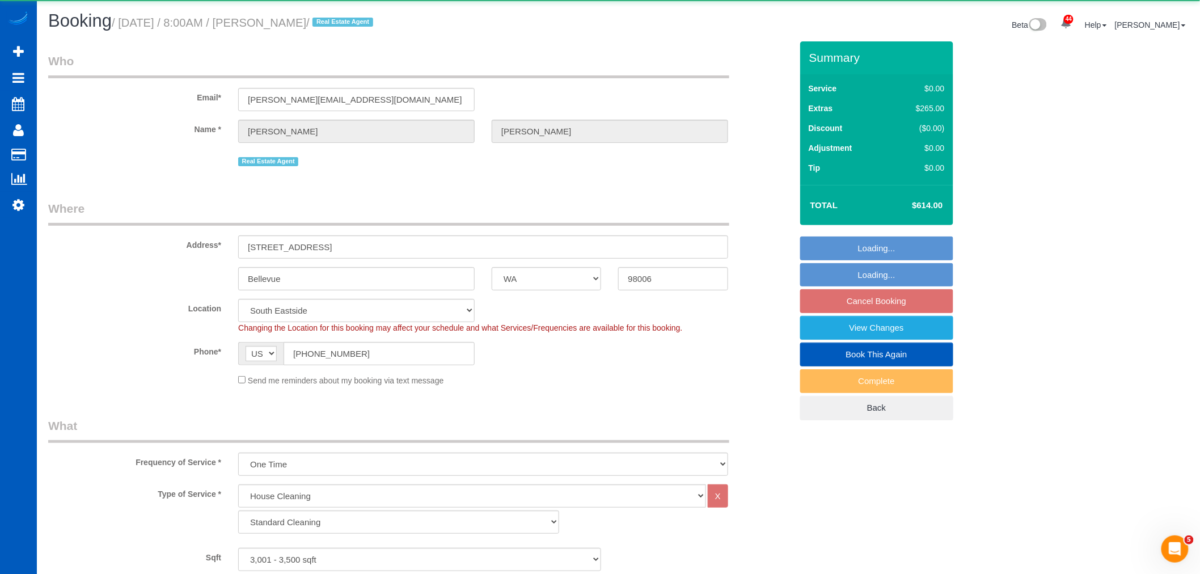
select select "spot74"
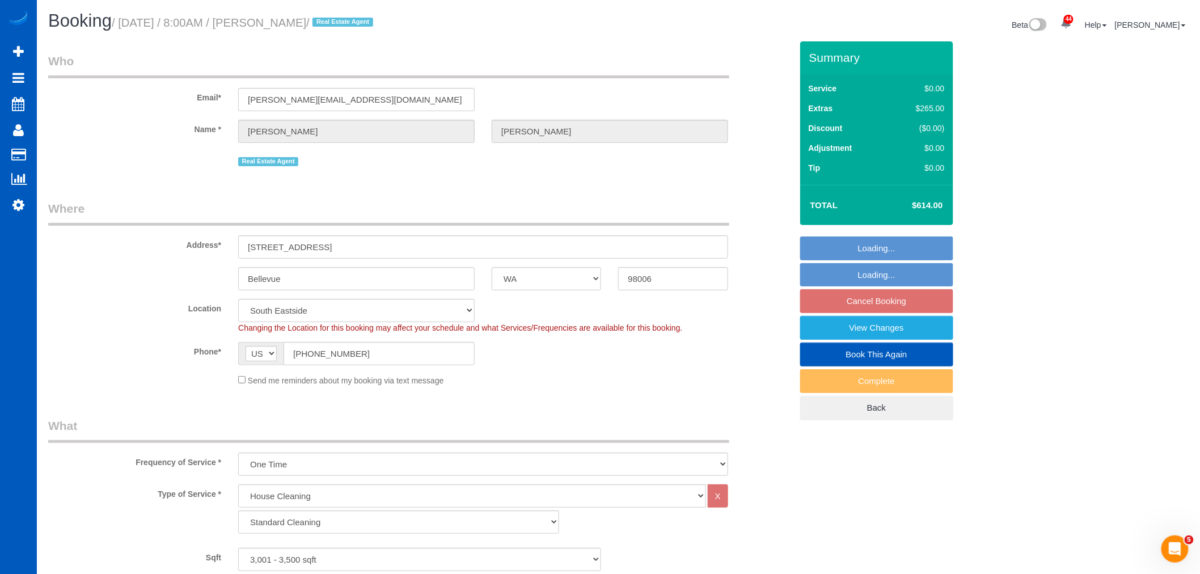
select select "object:16638"
select select "3001"
select select "5"
select select "3"
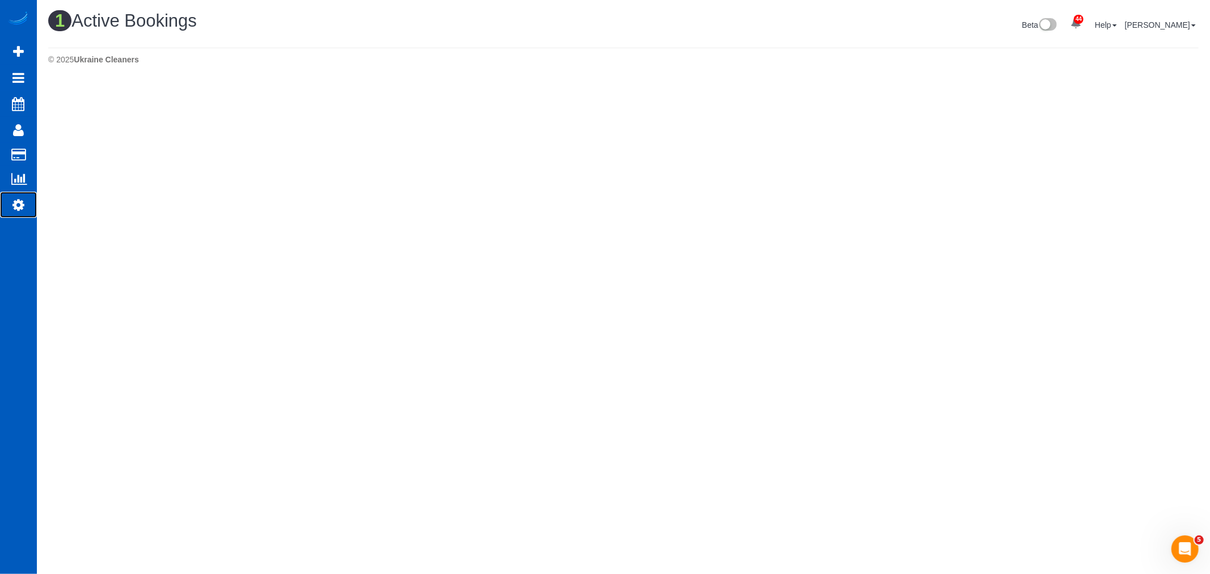
click at [7, 204] on link "Settings" at bounding box center [18, 205] width 37 height 26
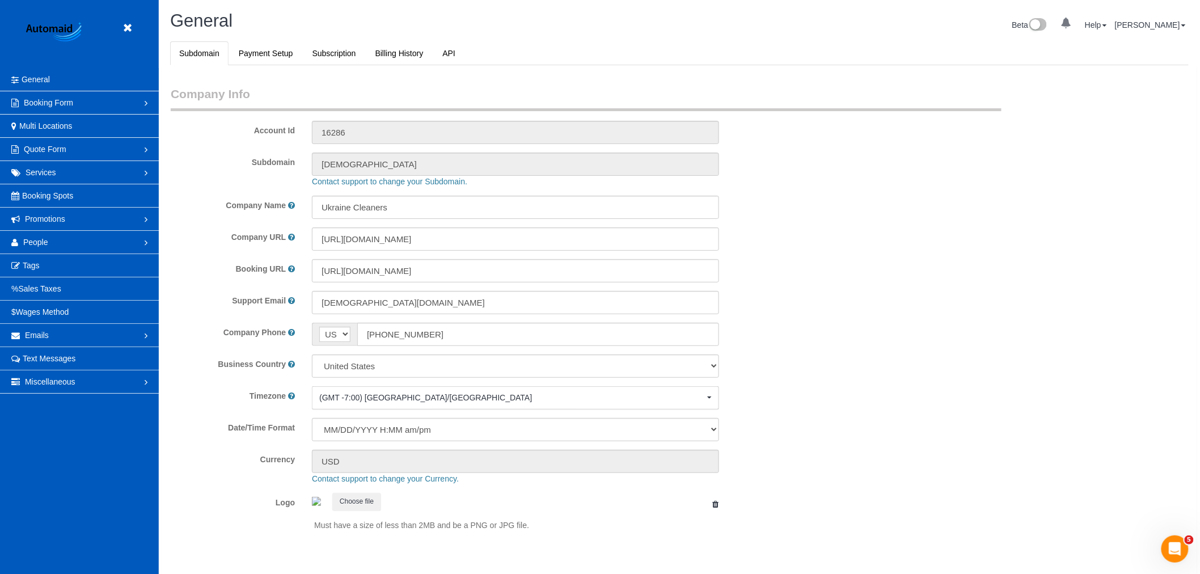
scroll to position [2479, 1200]
select select "1"
click at [37, 237] on link "People" at bounding box center [79, 242] width 159 height 23
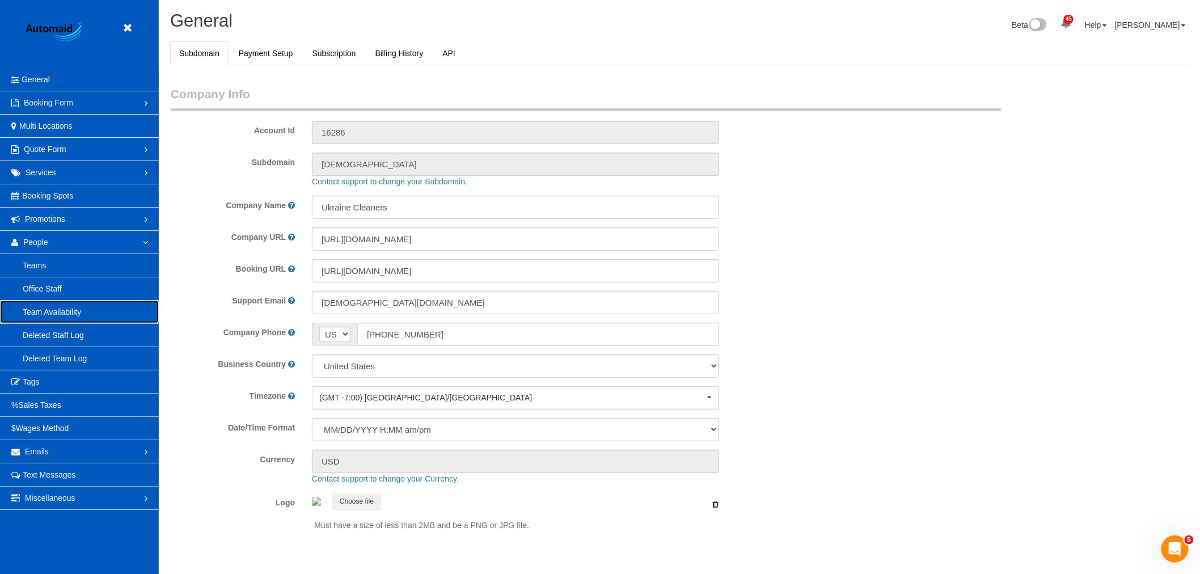
click at [54, 309] on link "Team Availability" at bounding box center [79, 312] width 159 height 23
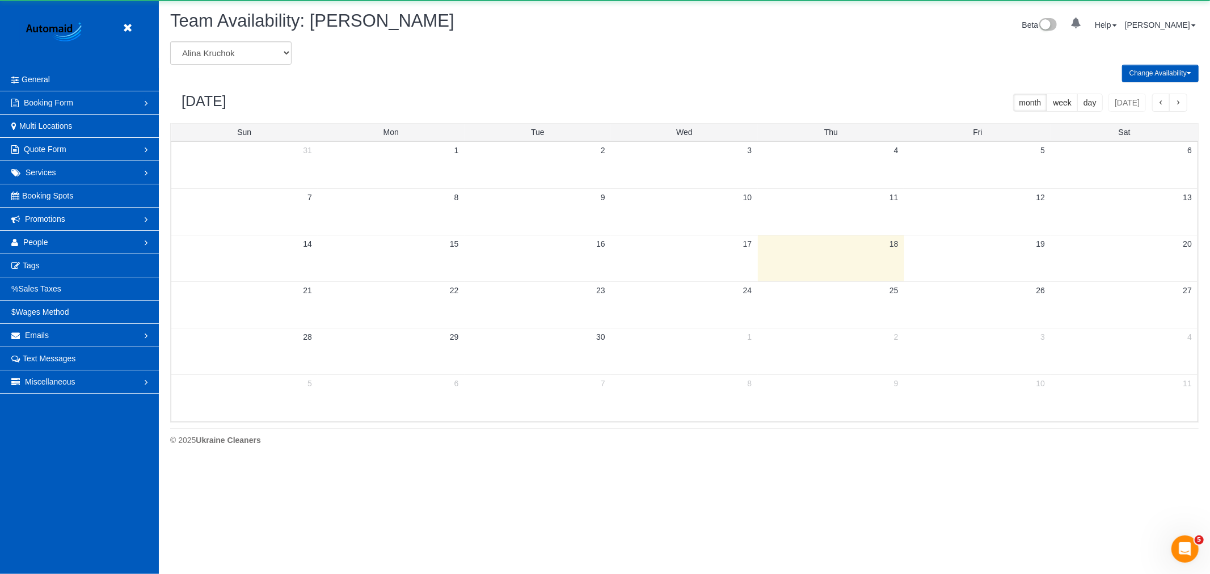
scroll to position [463, 1210]
click at [225, 58] on select "Alina Kruchok Alona Tarasiuk Alona Vikhliaieva Anastasiia Demchenko Anastasiia …" at bounding box center [230, 52] width 121 height 23
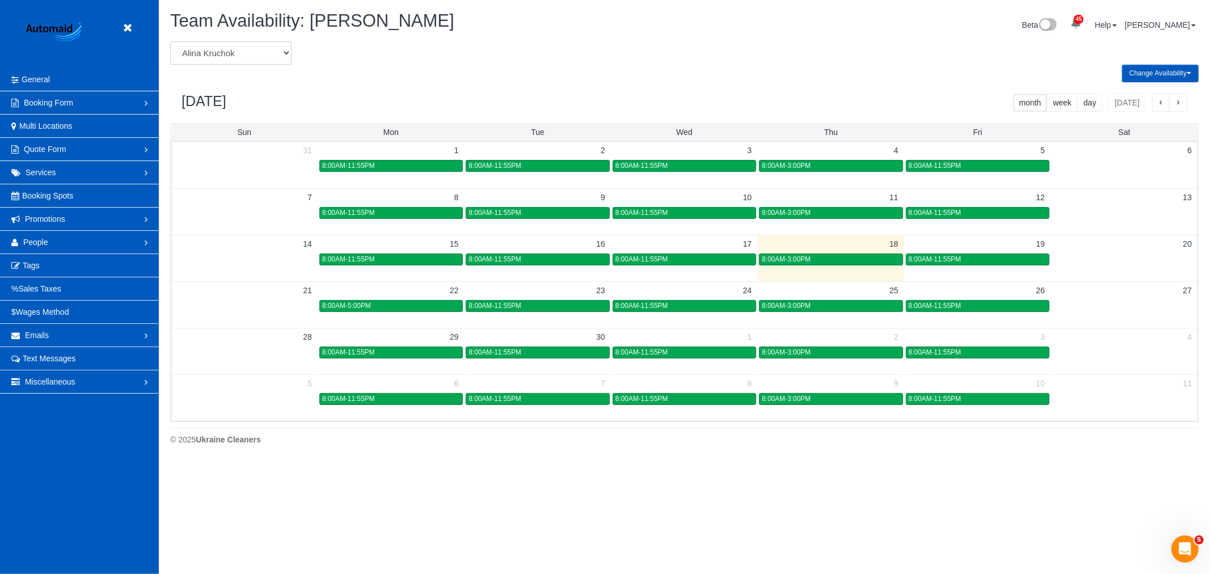
select select "number:16667"
click at [170, 42] on select "Alina Kruchok Alona Tarasiuk Alona Vikhliaieva Anastasiia Demchenko Anastasiia …" at bounding box center [230, 52] width 121 height 23
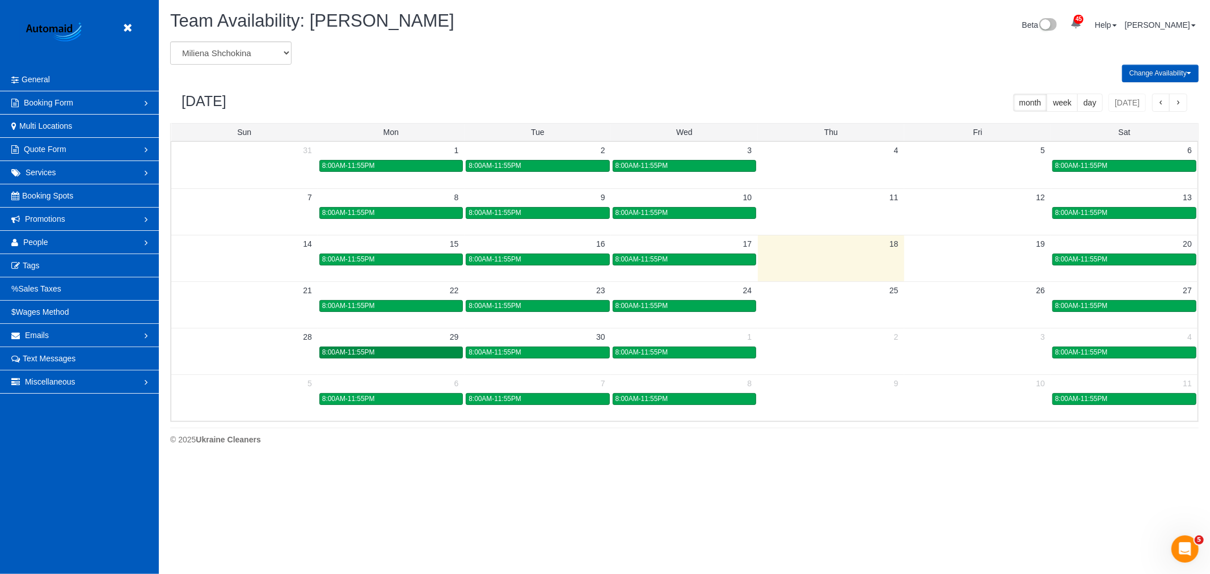
click at [426, 349] on div "8:00AM-11:55PM" at bounding box center [391, 352] width 138 height 9
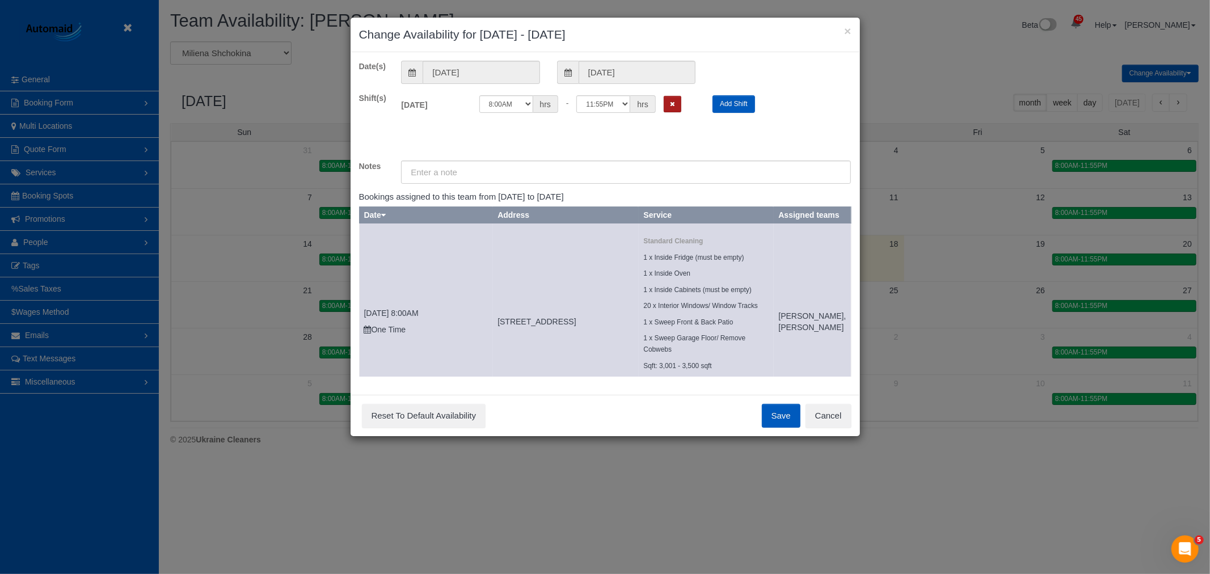
click at [671, 104] on icon "Remove Shift" at bounding box center [672, 104] width 5 height 6
click at [774, 423] on button "Save" at bounding box center [781, 416] width 39 height 24
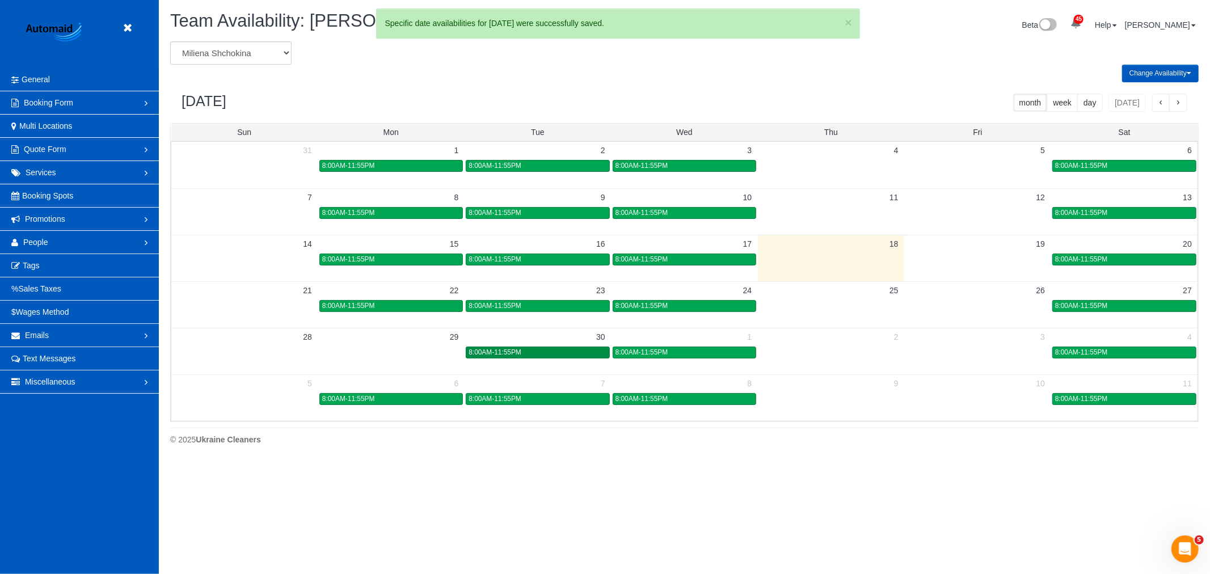
click at [496, 354] on span "8:00AM-11:55PM" at bounding box center [494, 352] width 53 height 8
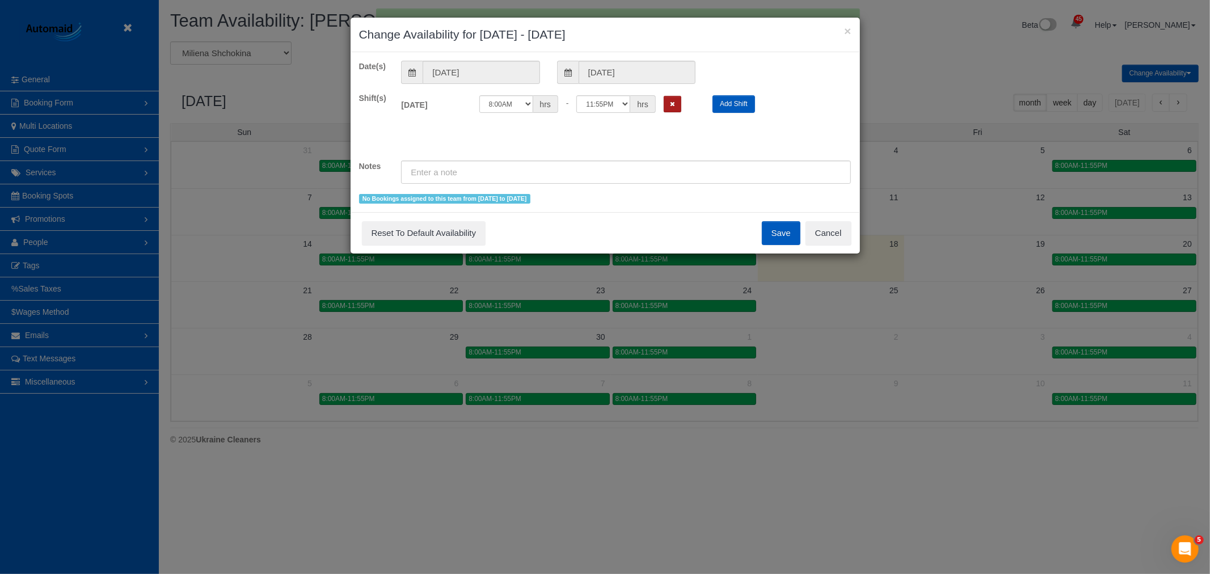
click at [673, 105] on icon "Remove Shift" at bounding box center [672, 104] width 5 height 6
click at [773, 230] on button "Save" at bounding box center [781, 233] width 39 height 24
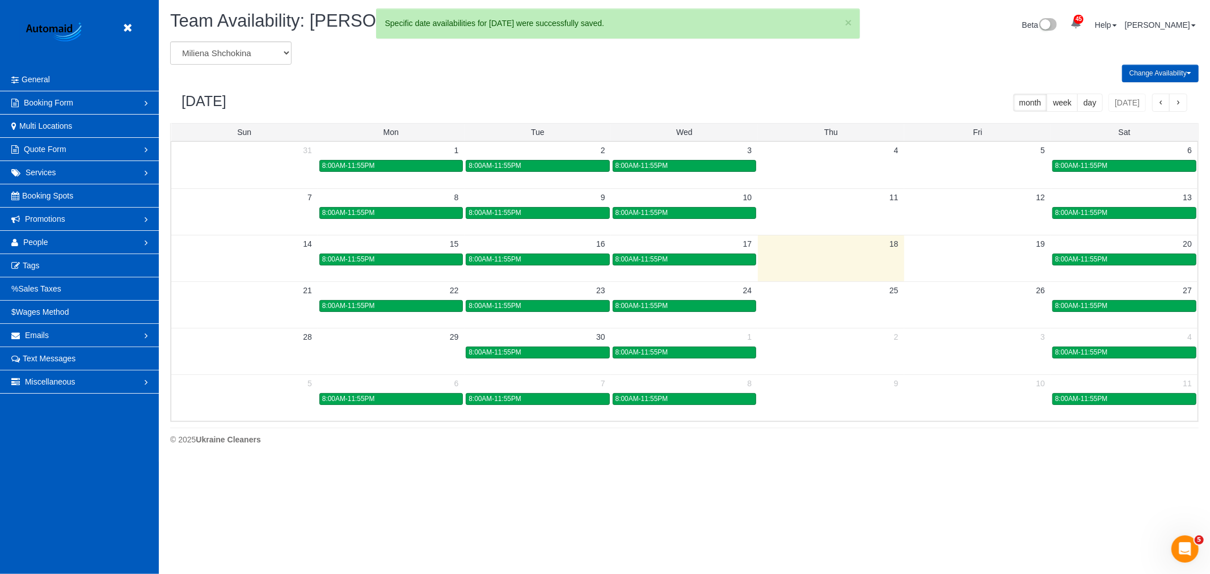
click at [672, 357] on div "× Change Availability for 09/30/2025 - 09/30/2025 Date(s) 09/30/2025 09/30/2025…" at bounding box center [605, 287] width 1210 height 574
click at [672, 357] on div "8:00AM-11:55PM" at bounding box center [684, 352] width 138 height 9
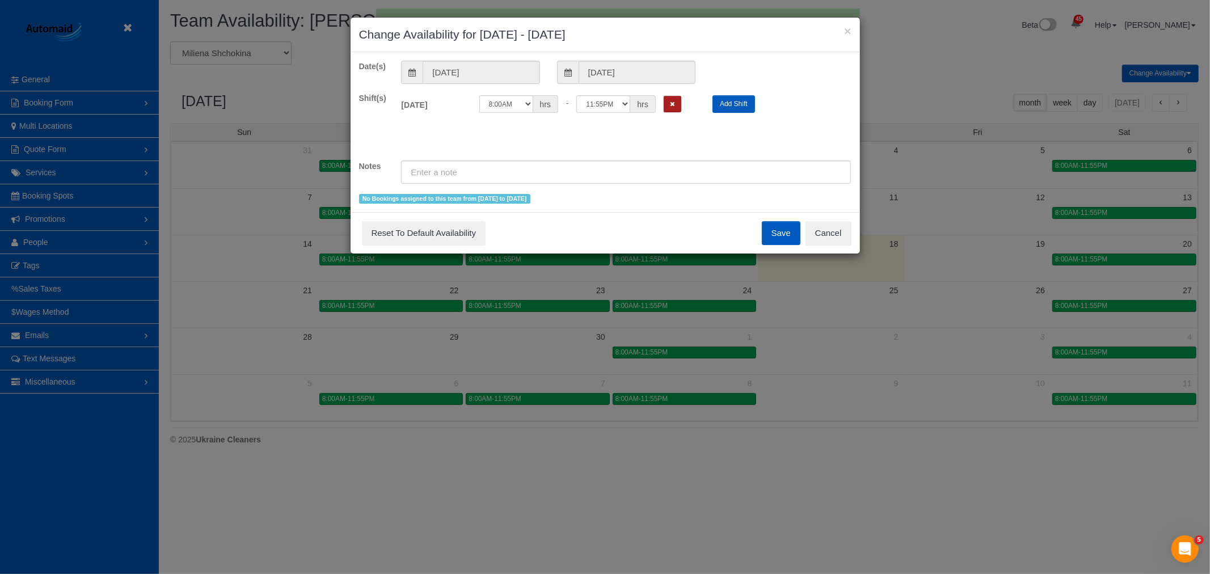
click at [678, 98] on button "Remove Shift" at bounding box center [673, 104] width 18 height 16
click at [766, 242] on button "Save" at bounding box center [781, 233] width 39 height 24
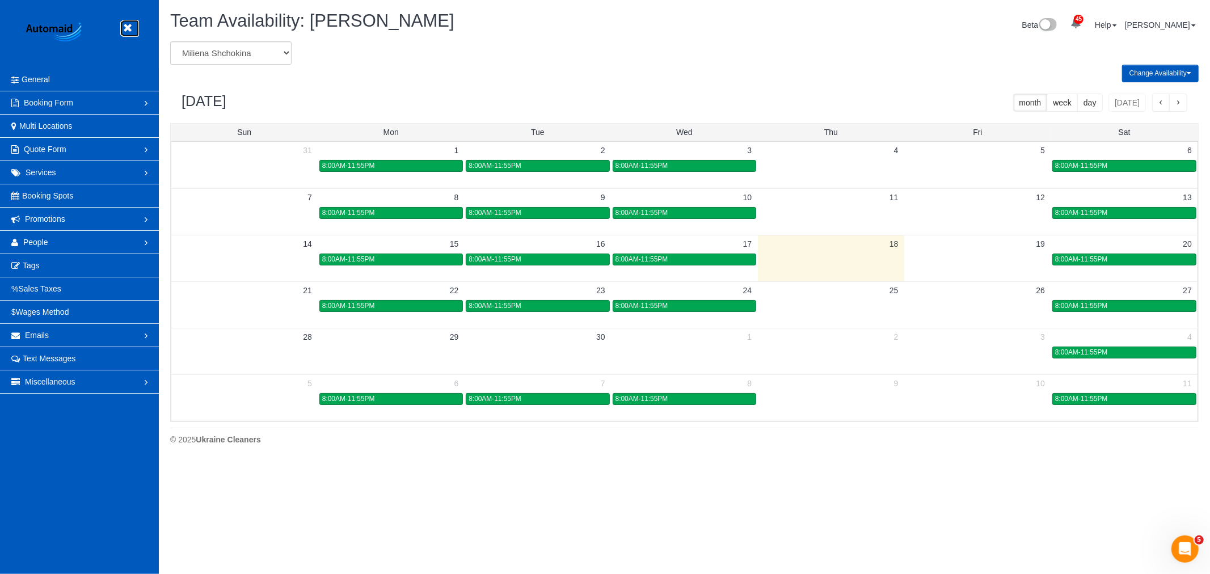
click at [128, 28] on icon at bounding box center [127, 28] width 14 height 14
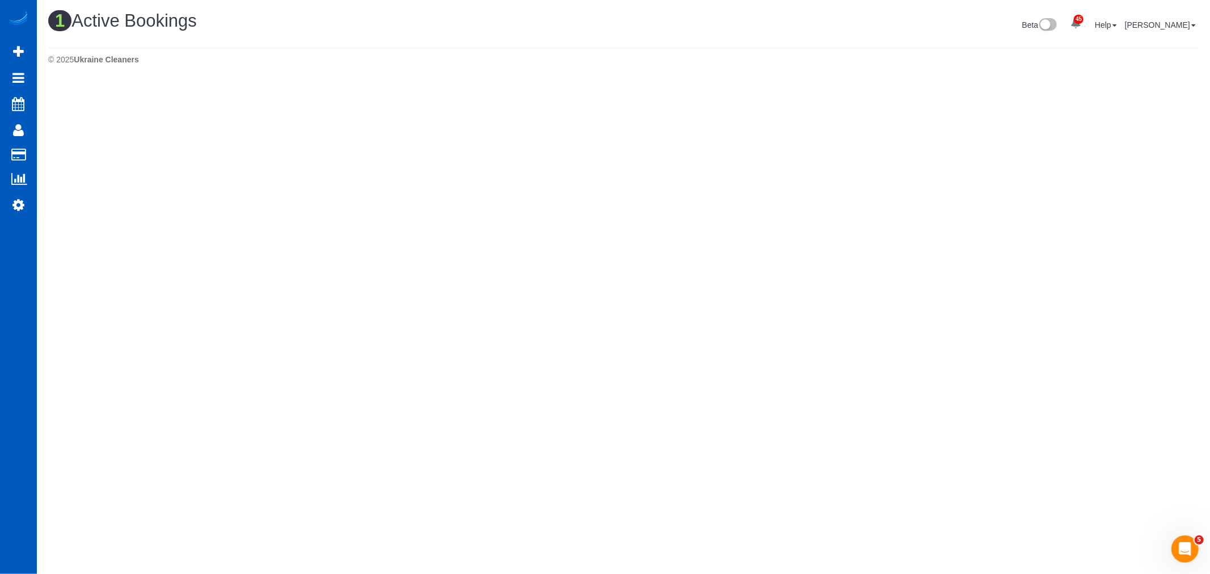
scroll to position [287, 1210]
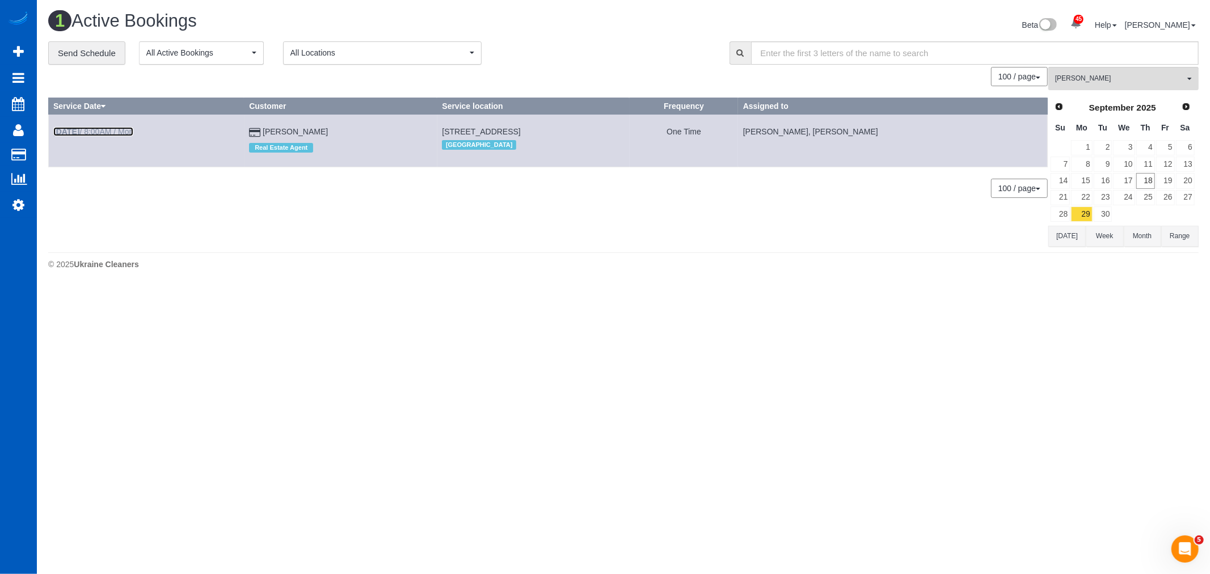
click at [125, 134] on link "Sep 29th / 8:00AM / Mon" at bounding box center [93, 131] width 80 height 9
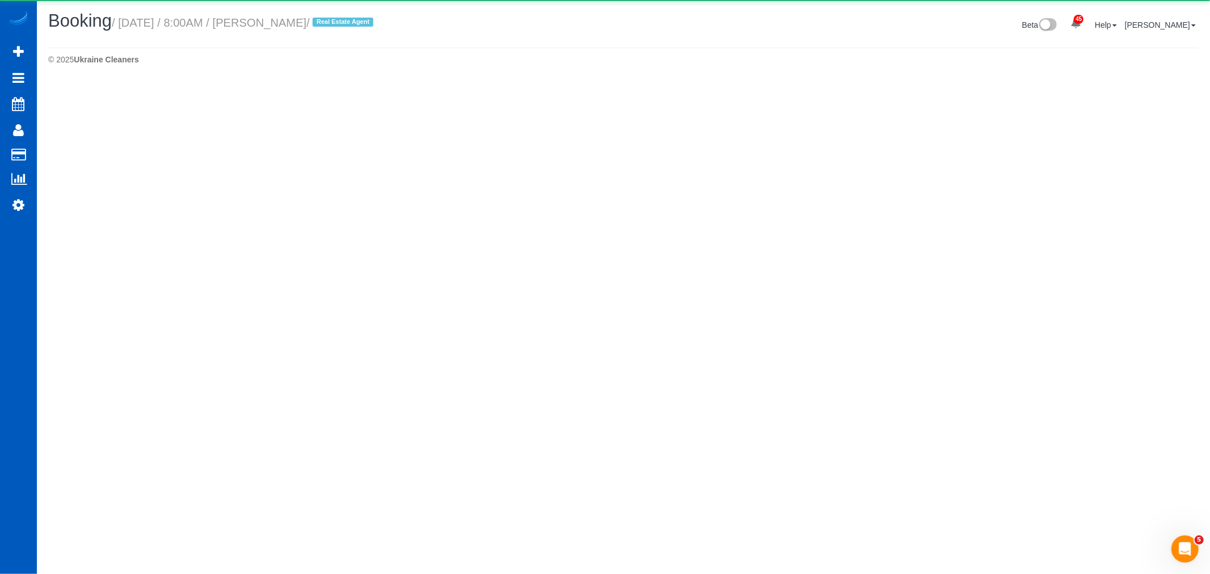
select select "WA"
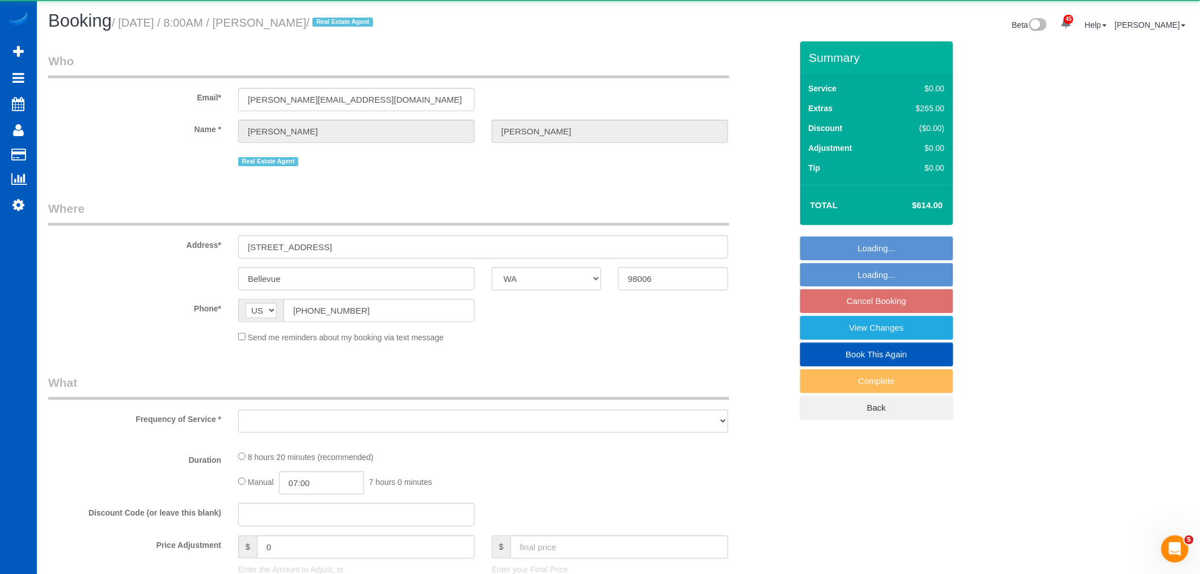
scroll to position [54699, 55512]
select select "object:19517"
select select "string:fspay-d328726b-a52c-4f29-a5cb-3b0d182e557e"
select select "199"
select select "spot89"
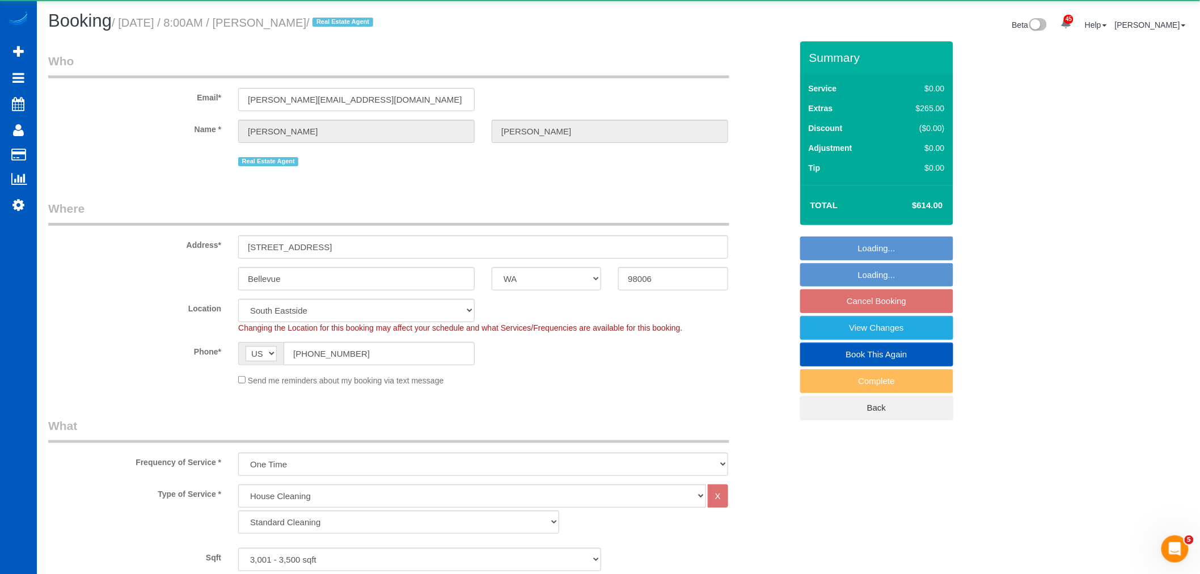
select select "spot101"
select select "3001"
select select "5"
select select "3"
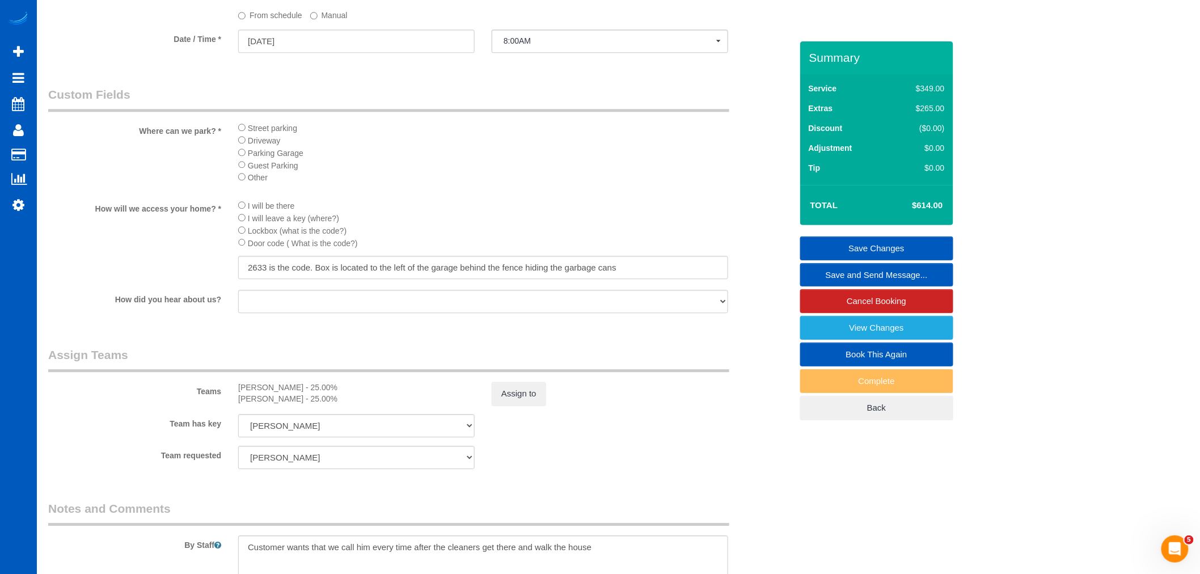
scroll to position [1386, 0]
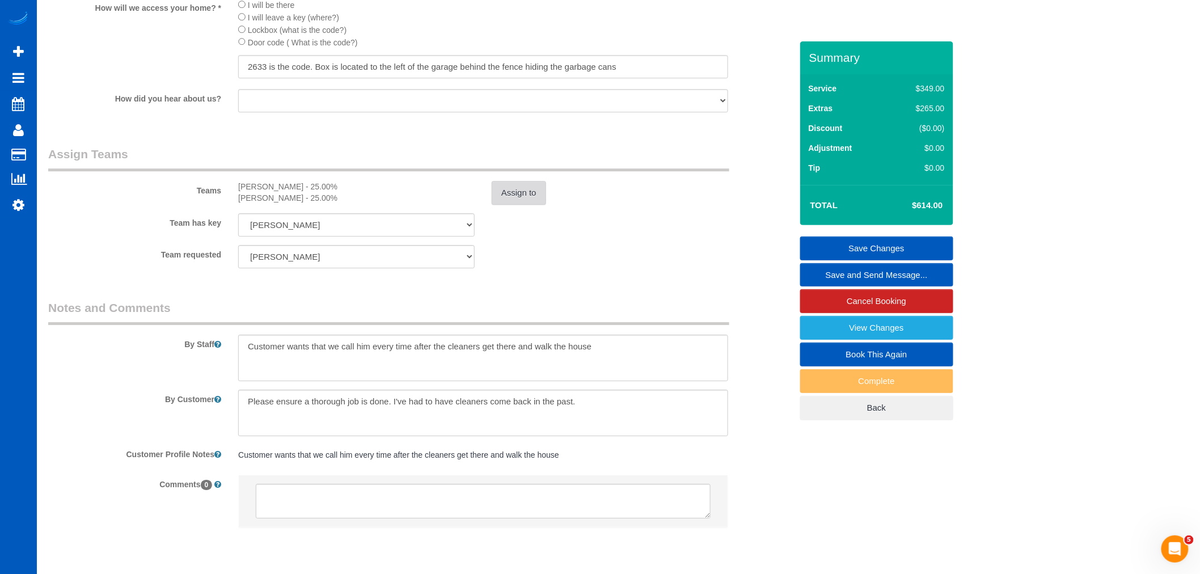
click at [506, 205] on button "Assign to" at bounding box center [519, 193] width 54 height 24
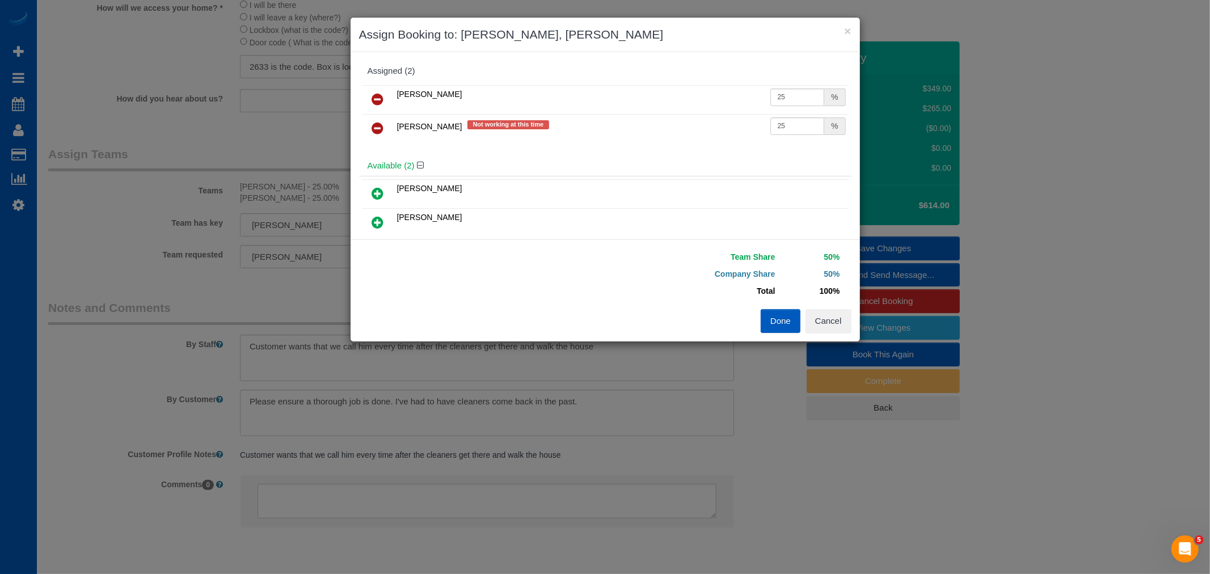
click at [377, 122] on icon at bounding box center [378, 128] width 12 height 14
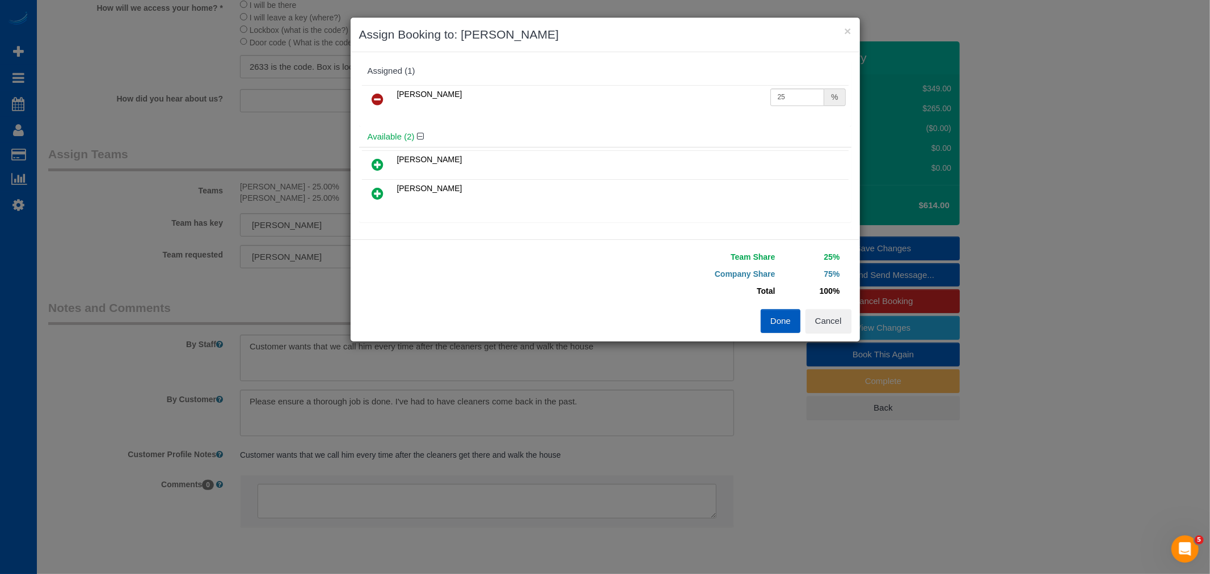
click at [379, 197] on icon at bounding box center [378, 194] width 12 height 14
click at [789, 326] on button "Done" at bounding box center [781, 321] width 40 height 24
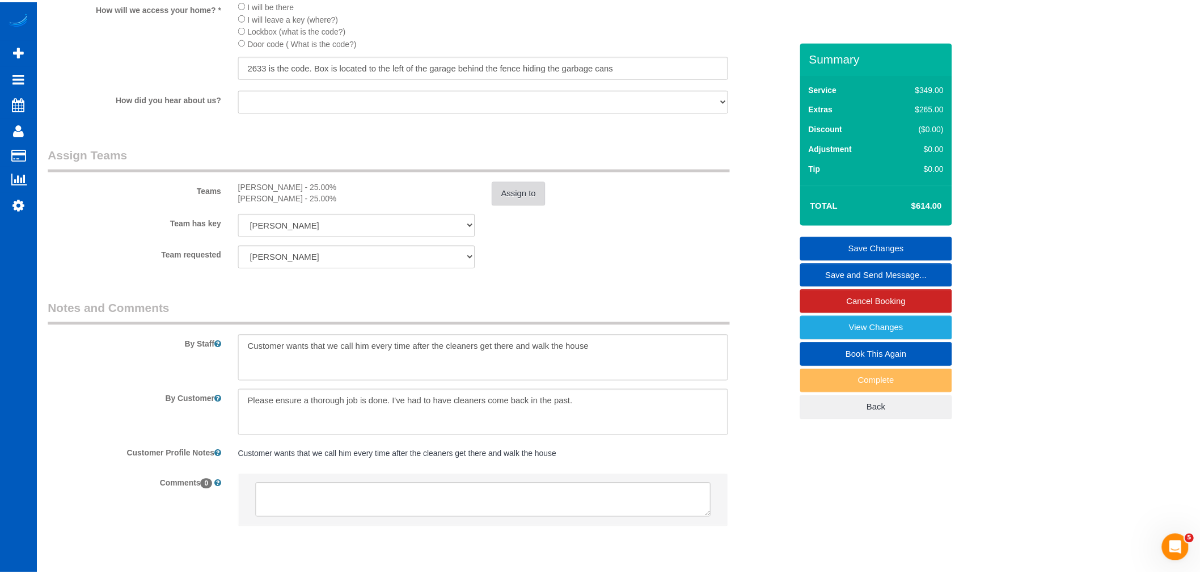
scroll to position [54699, 55512]
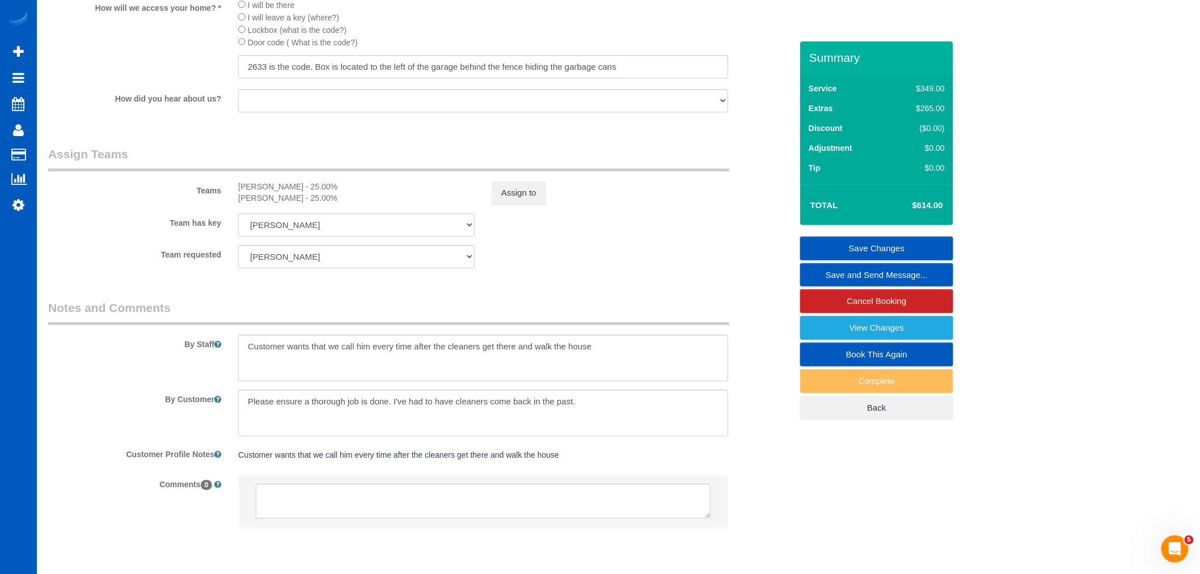
click at [899, 236] on div "Summary Service $349.00 Extras $265.00 Discount ($0.00) Adjustment $0.00 Tip $0…" at bounding box center [876, 242] width 153 height 402
click at [897, 242] on link "Save Changes" at bounding box center [876, 248] width 153 height 24
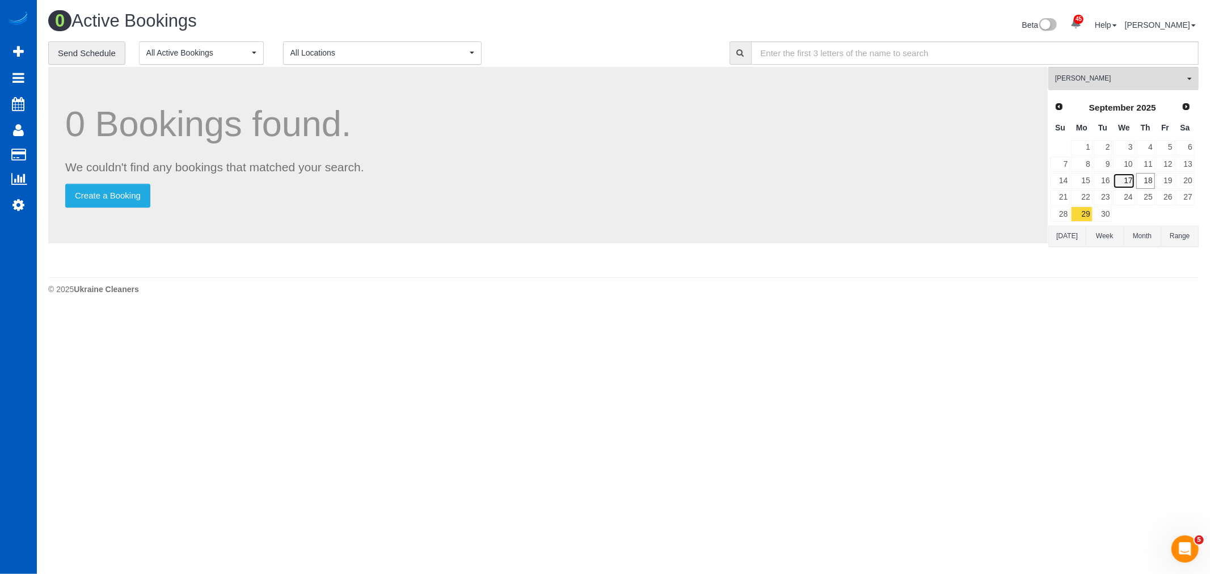
click at [1115, 188] on link "17" at bounding box center [1124, 180] width 22 height 15
click at [1112, 185] on link "16" at bounding box center [1102, 180] width 19 height 15
click at [1129, 181] on link "17" at bounding box center [1124, 180] width 22 height 15
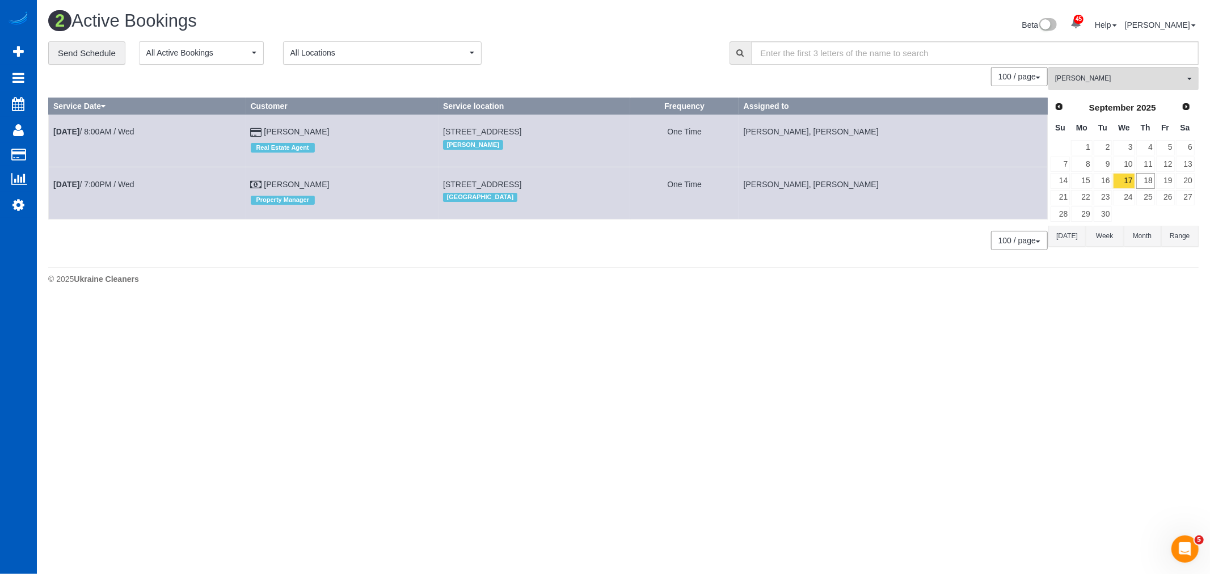
scroll to position [56408, 55502]
click at [1113, 184] on link "17" at bounding box center [1124, 180] width 22 height 15
click at [1089, 88] on button "Miliena Shchokina All Teams" at bounding box center [1123, 78] width 150 height 23
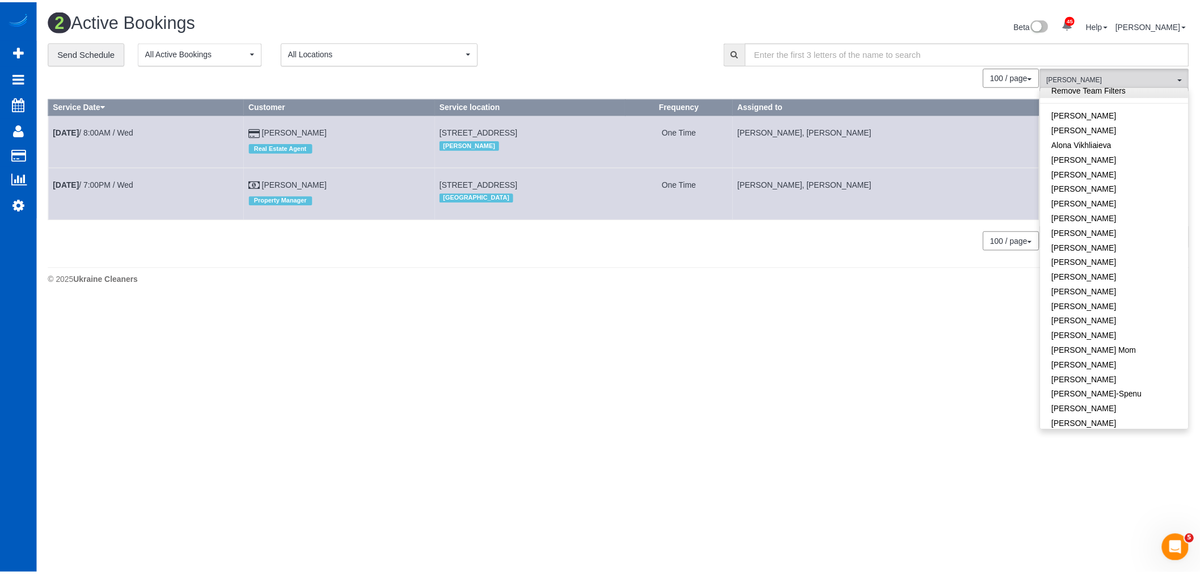
scroll to position [0, 0]
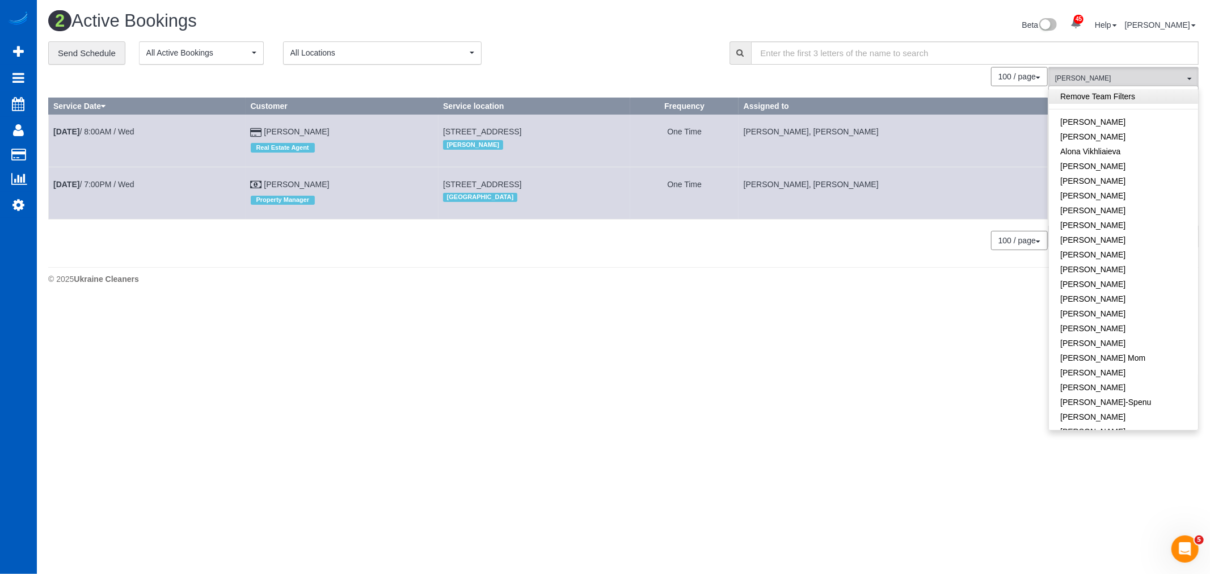
click at [1093, 102] on link "Remove Team Filters" at bounding box center [1123, 96] width 149 height 15
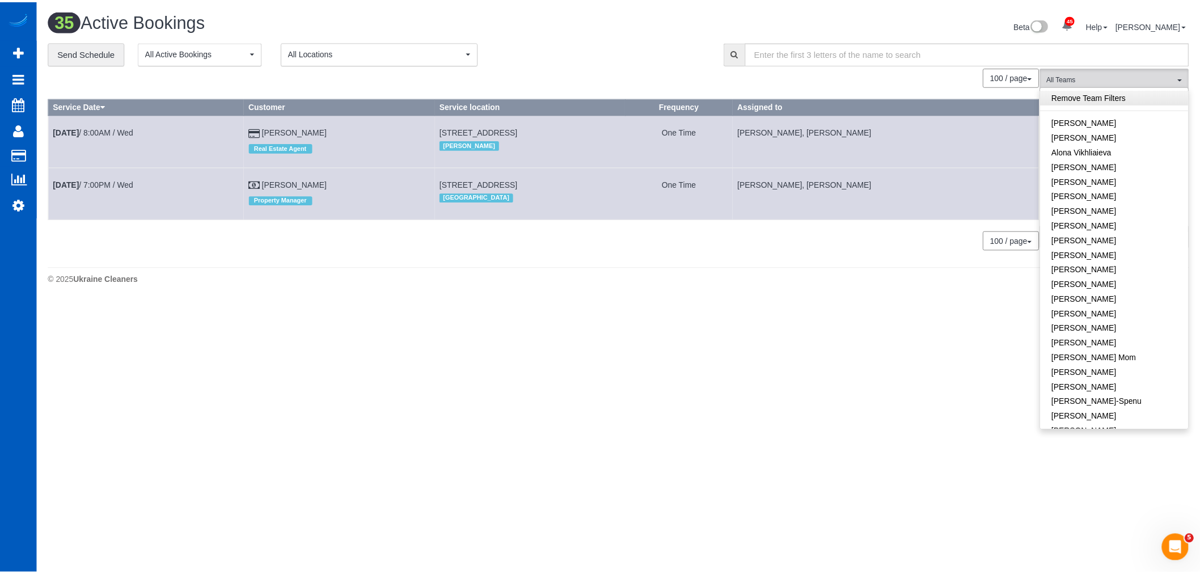
scroll to position [1994, 1200]
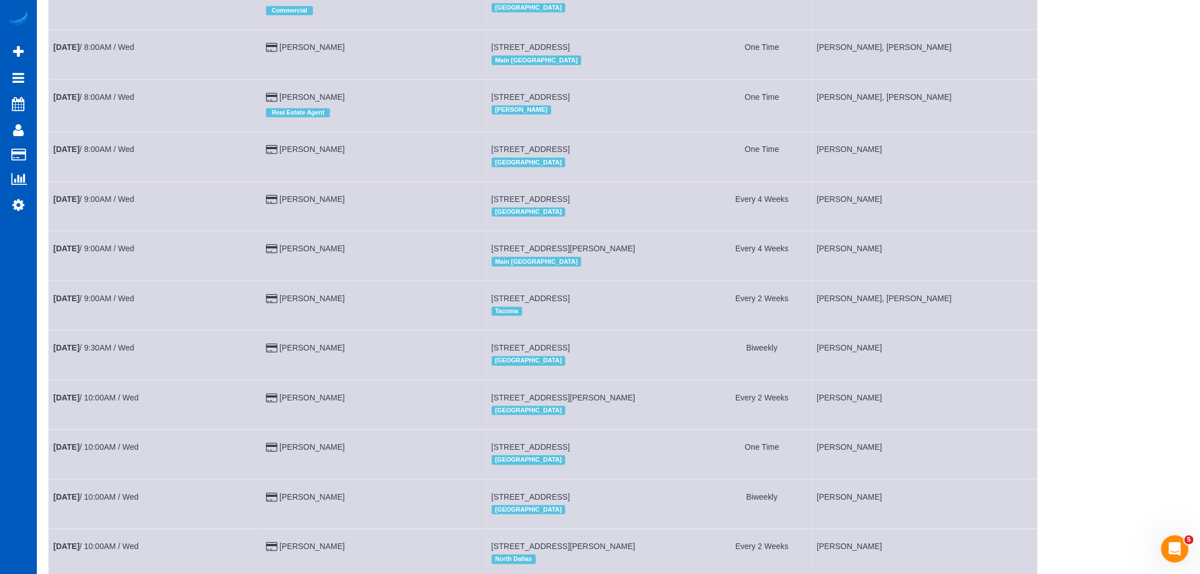
scroll to position [0, 0]
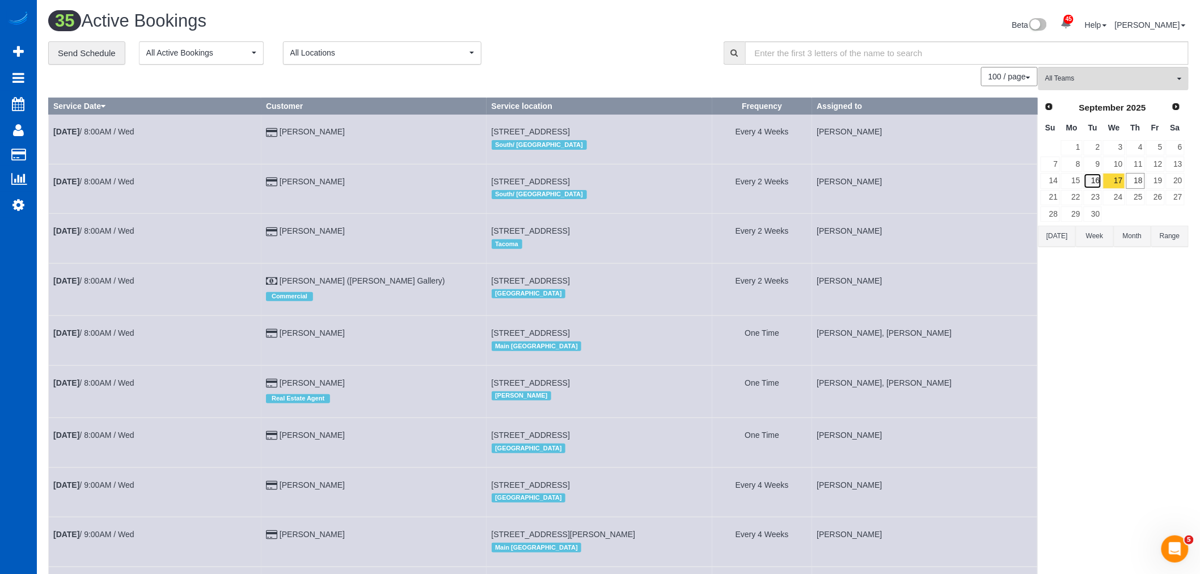
click at [1086, 184] on link "16" at bounding box center [1093, 180] width 19 height 15
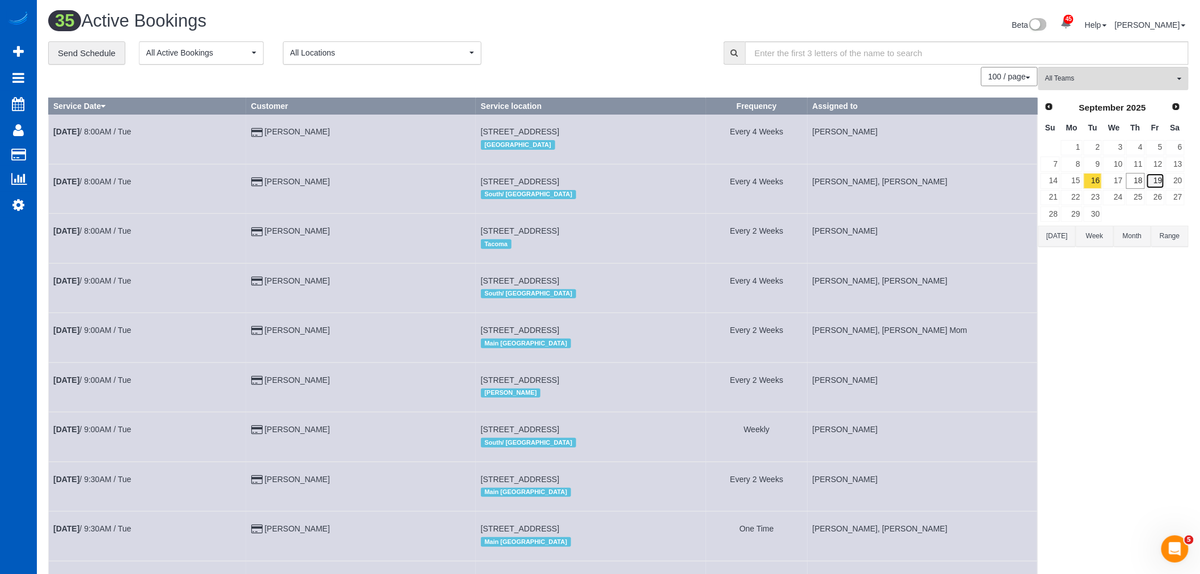
click at [1151, 182] on link "19" at bounding box center [1155, 180] width 19 height 15
click at [1084, 80] on span "All Teams" at bounding box center [1109, 79] width 129 height 10
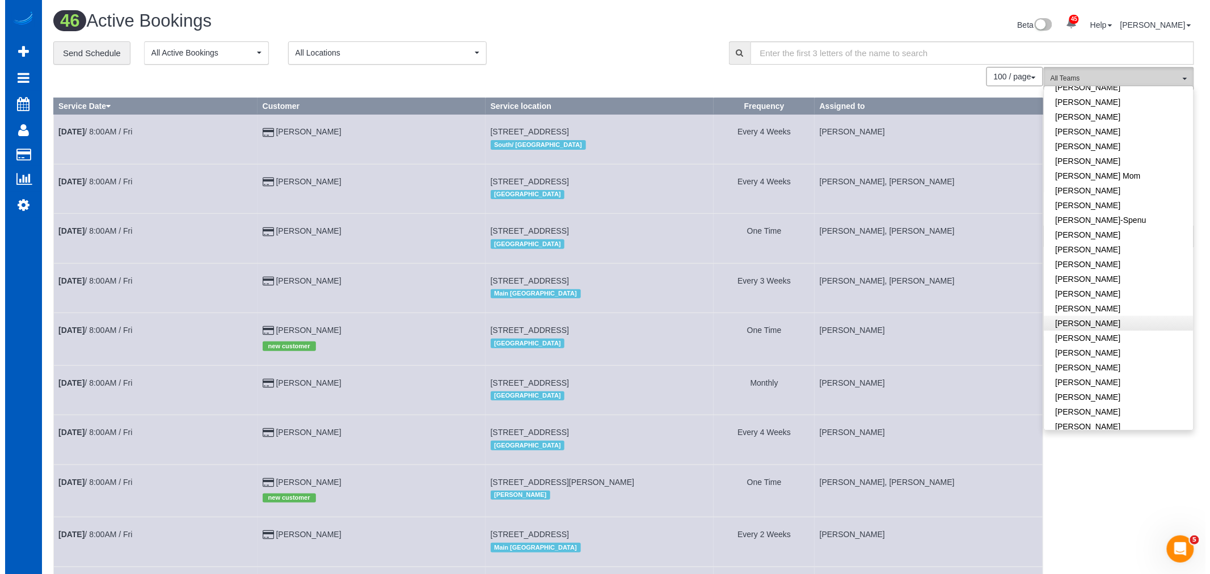
scroll to position [252, 0]
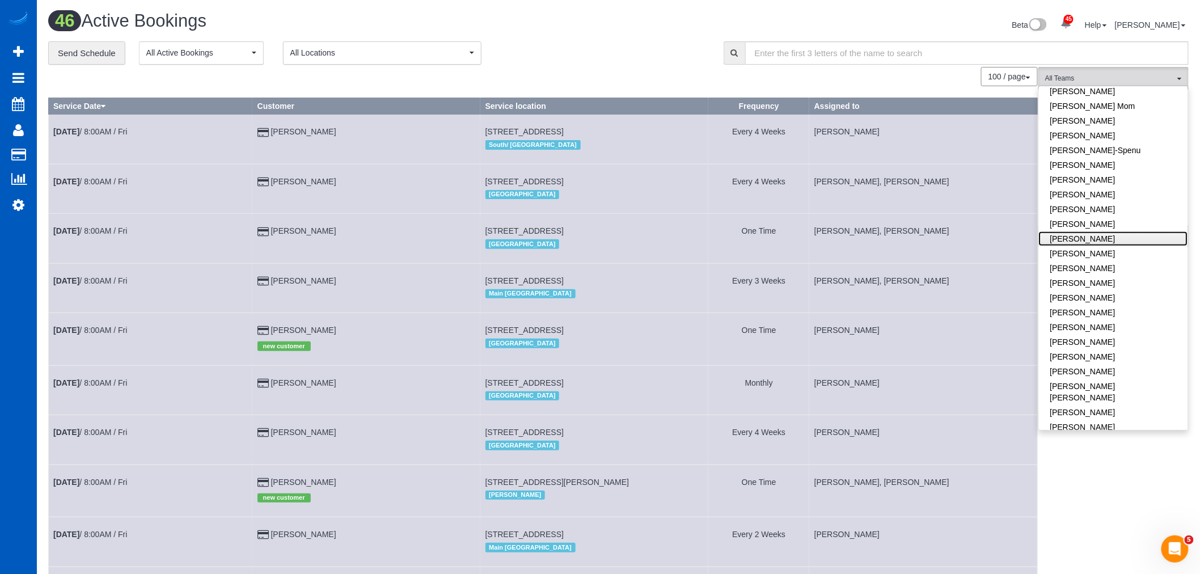
click at [1100, 240] on link "[PERSON_NAME]" at bounding box center [1113, 238] width 149 height 15
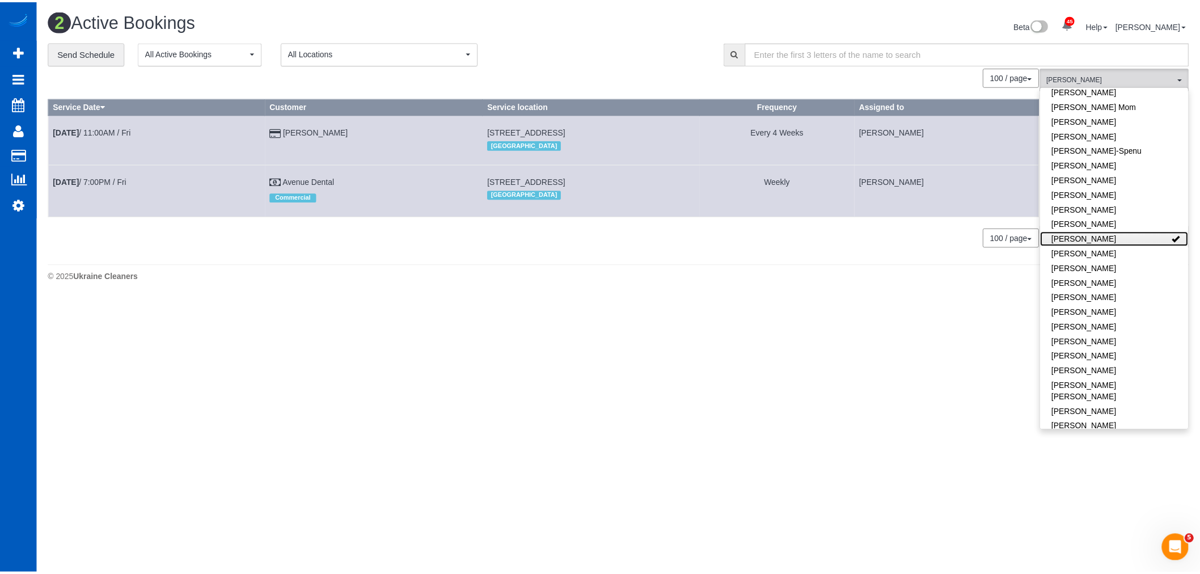
scroll to position [301, 1210]
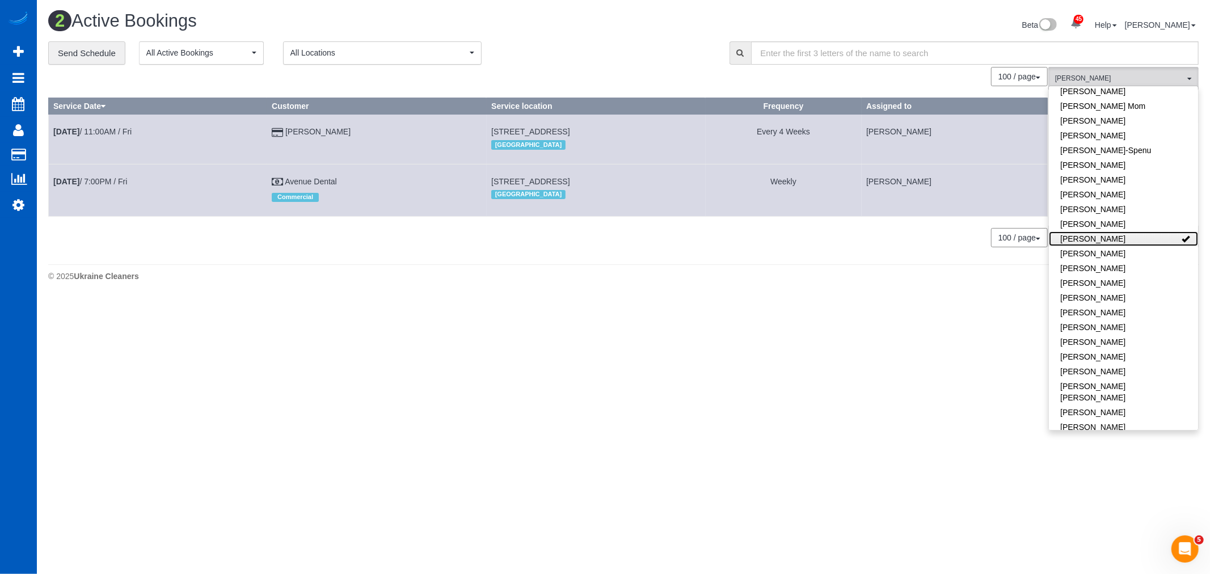
click at [1100, 240] on link "[PERSON_NAME]" at bounding box center [1123, 238] width 149 height 15
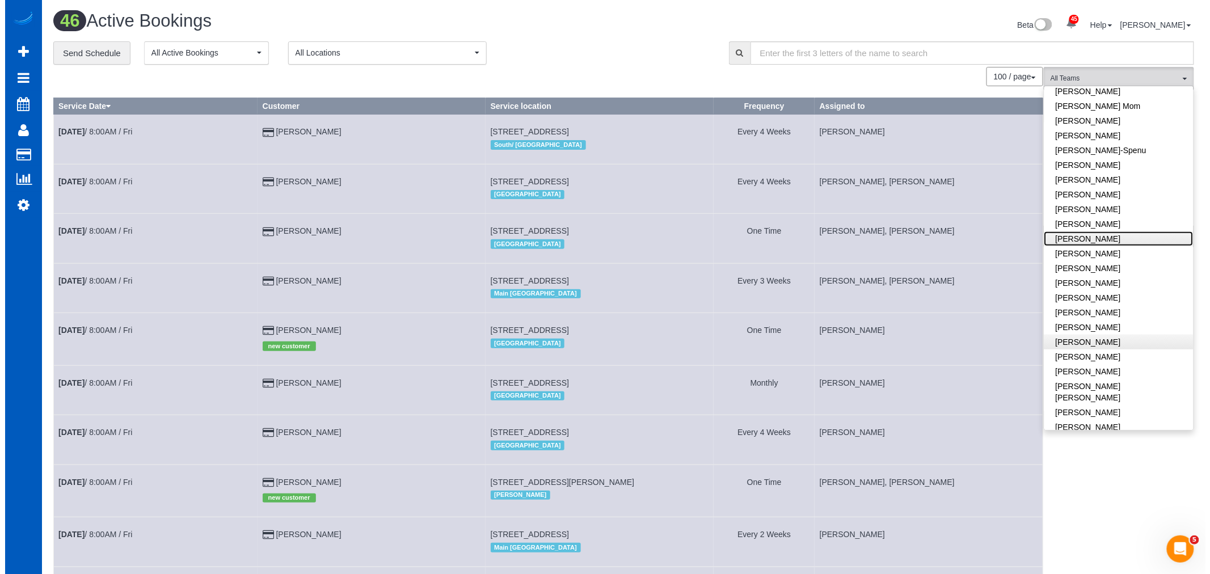
scroll to position [2559, 1200]
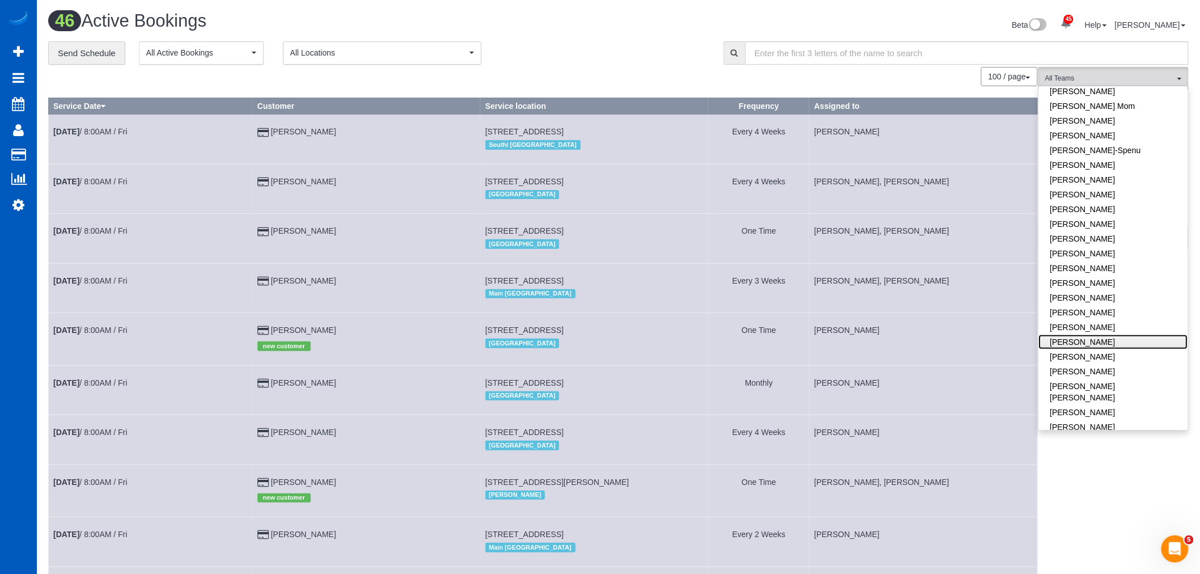
click at [1126, 345] on link "[PERSON_NAME]" at bounding box center [1113, 342] width 149 height 15
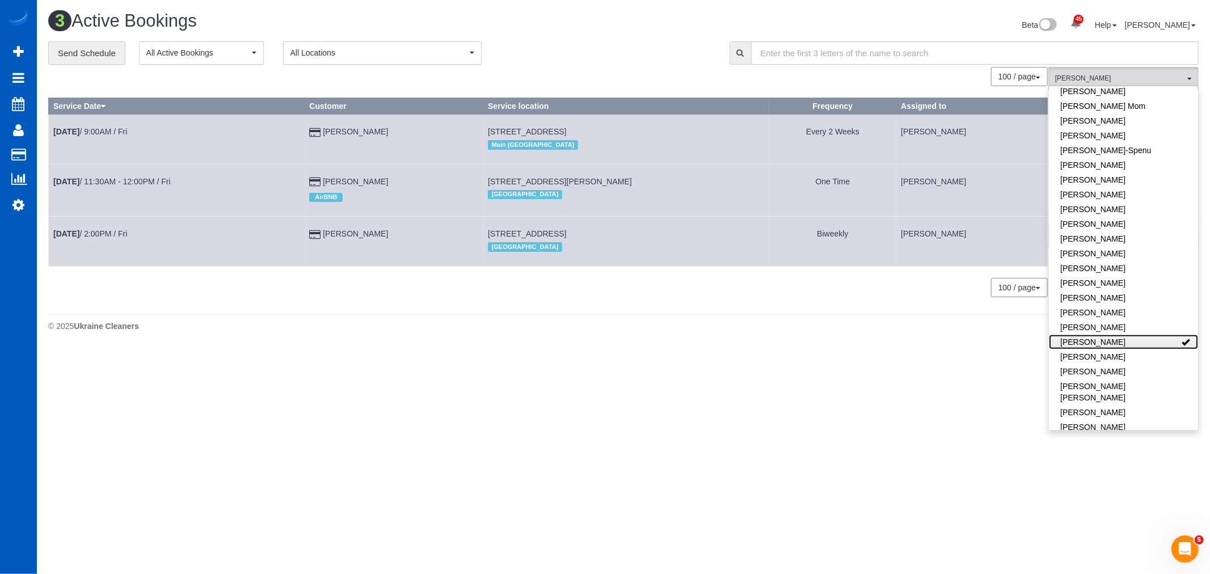
click at [1125, 347] on link "[PERSON_NAME]" at bounding box center [1123, 342] width 149 height 15
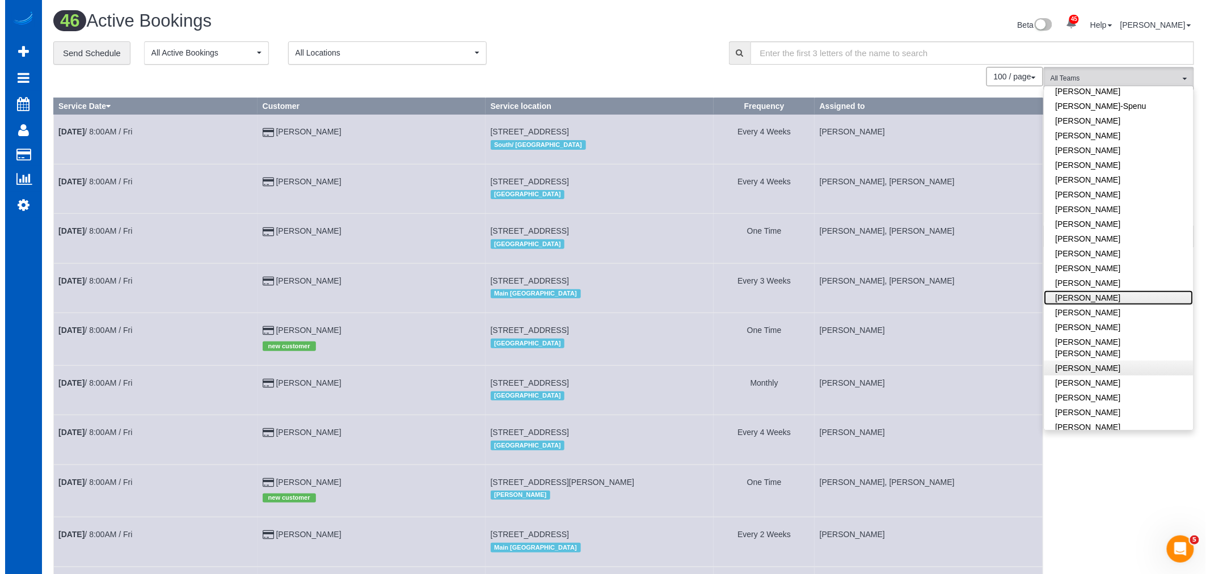
scroll to position [315, 0]
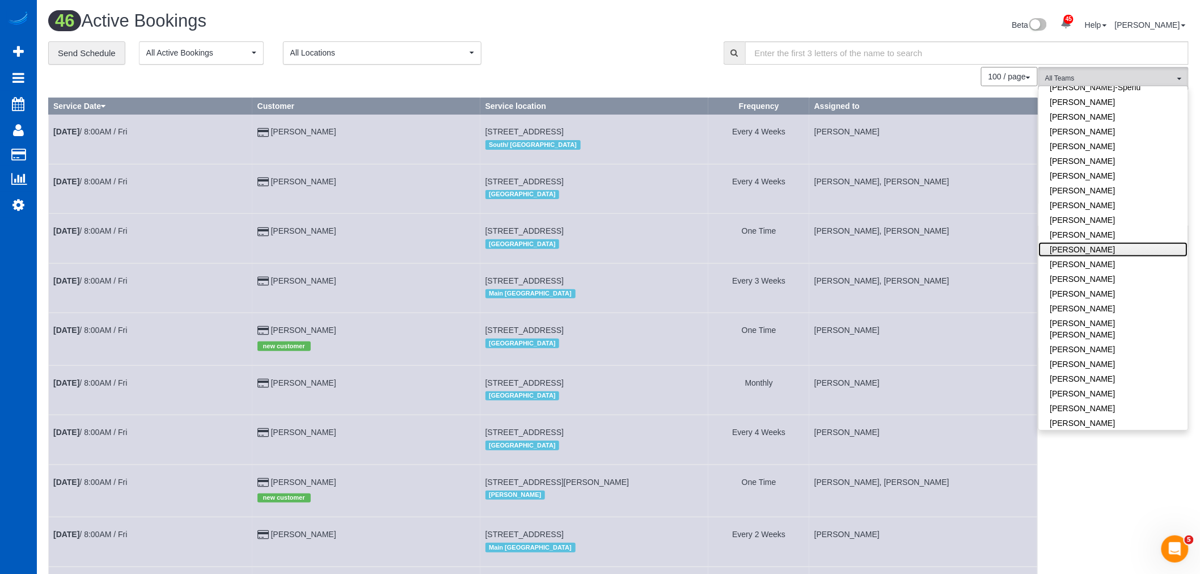
click at [1108, 252] on link "[PERSON_NAME]" at bounding box center [1113, 249] width 149 height 15
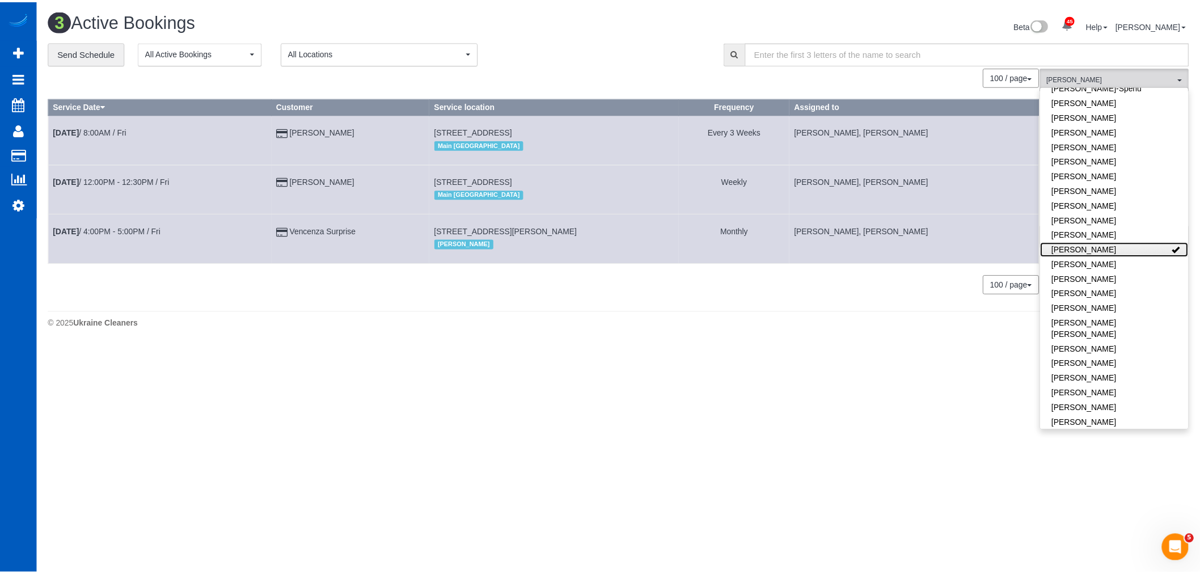
scroll to position [349, 1210]
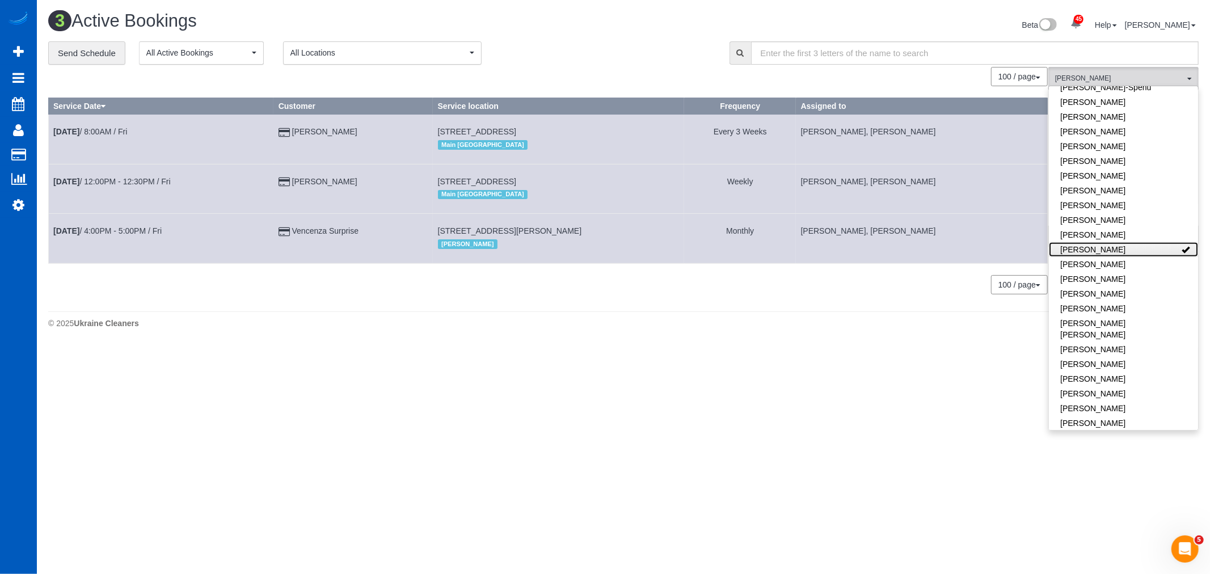
click at [1108, 252] on link "[PERSON_NAME]" at bounding box center [1123, 249] width 149 height 15
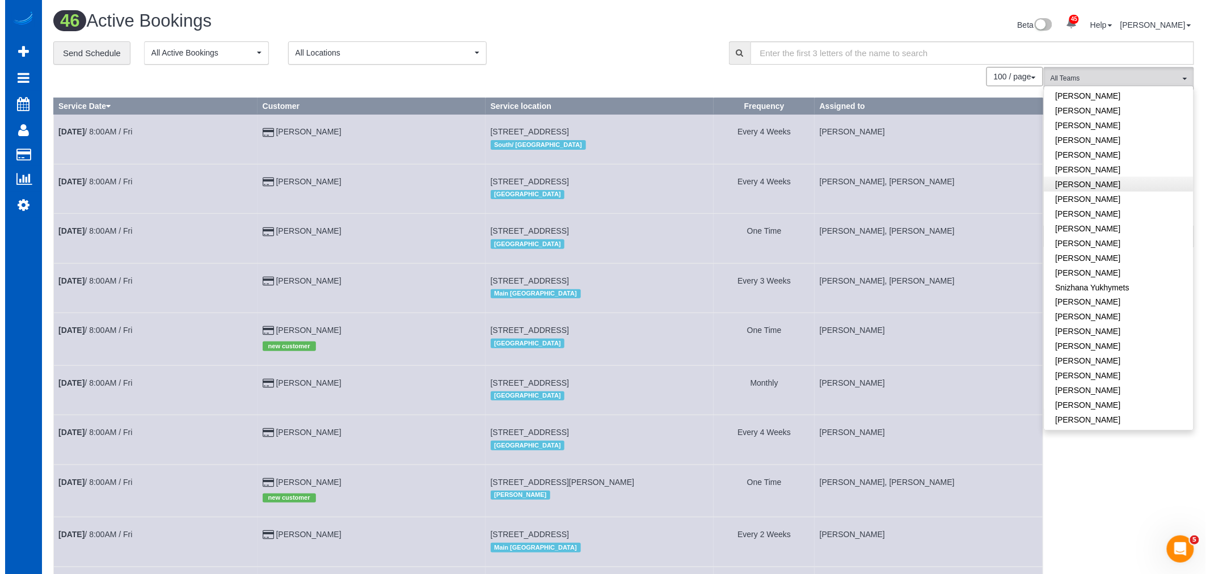
scroll to position [688, 0]
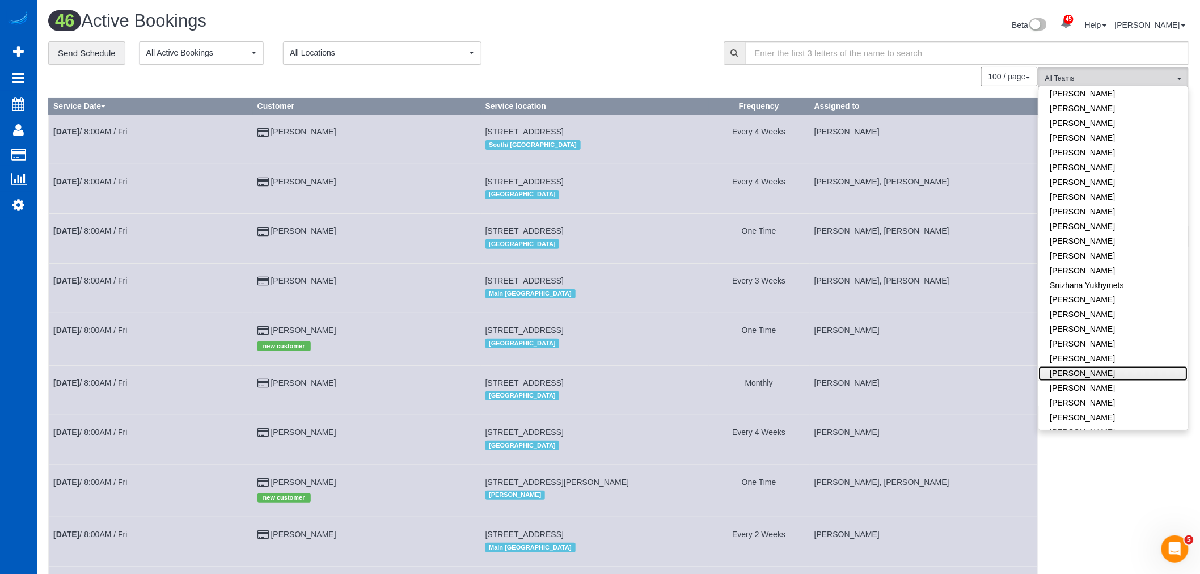
click at [1134, 366] on link "[PERSON_NAME]" at bounding box center [1113, 373] width 149 height 15
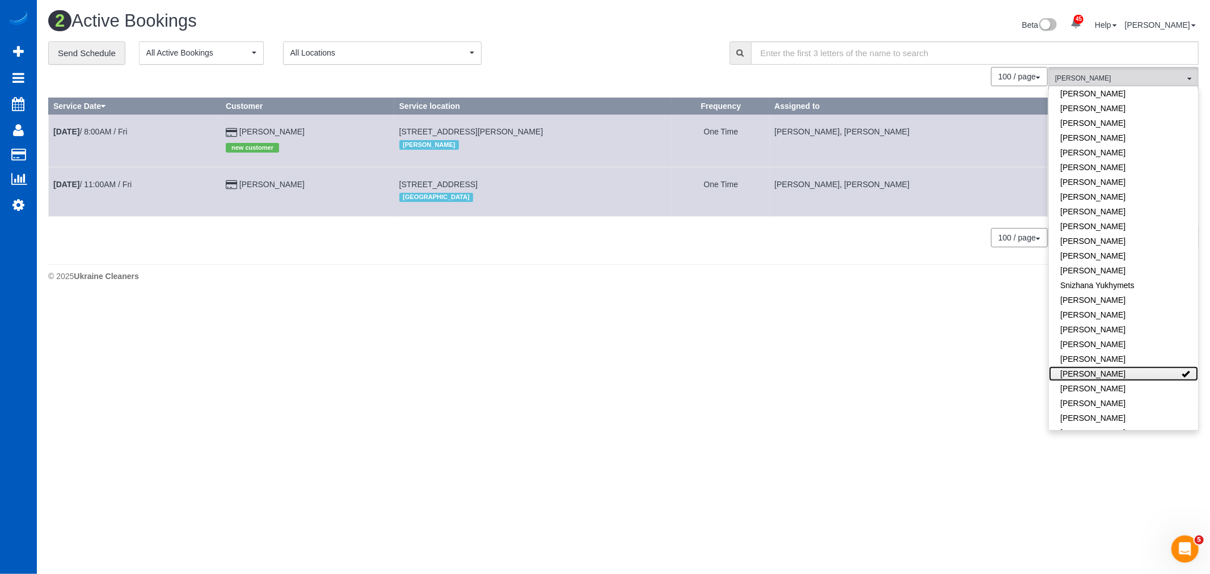
click at [1131, 366] on link "[PERSON_NAME]" at bounding box center [1123, 373] width 149 height 15
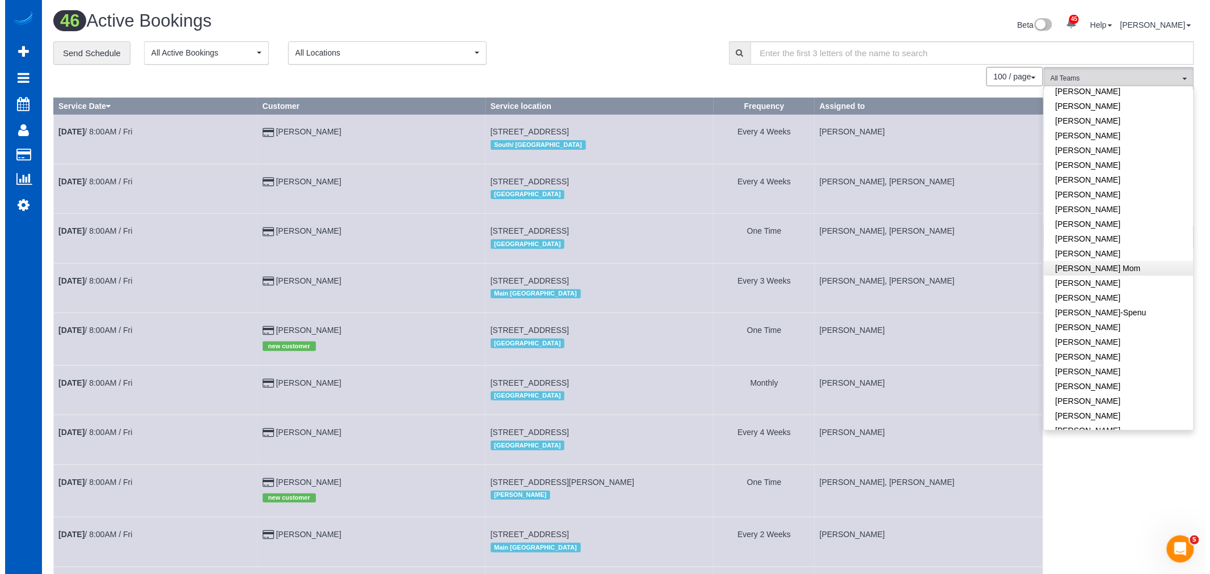
scroll to position [0, 0]
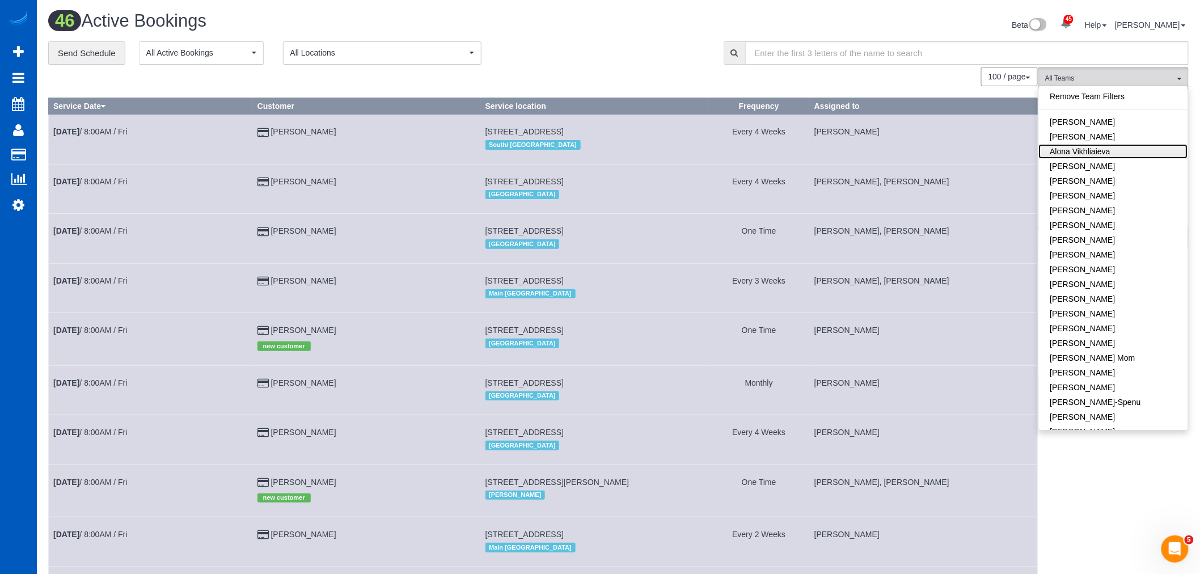
click at [1104, 152] on link "Alona Vikhliaieva" at bounding box center [1113, 151] width 149 height 15
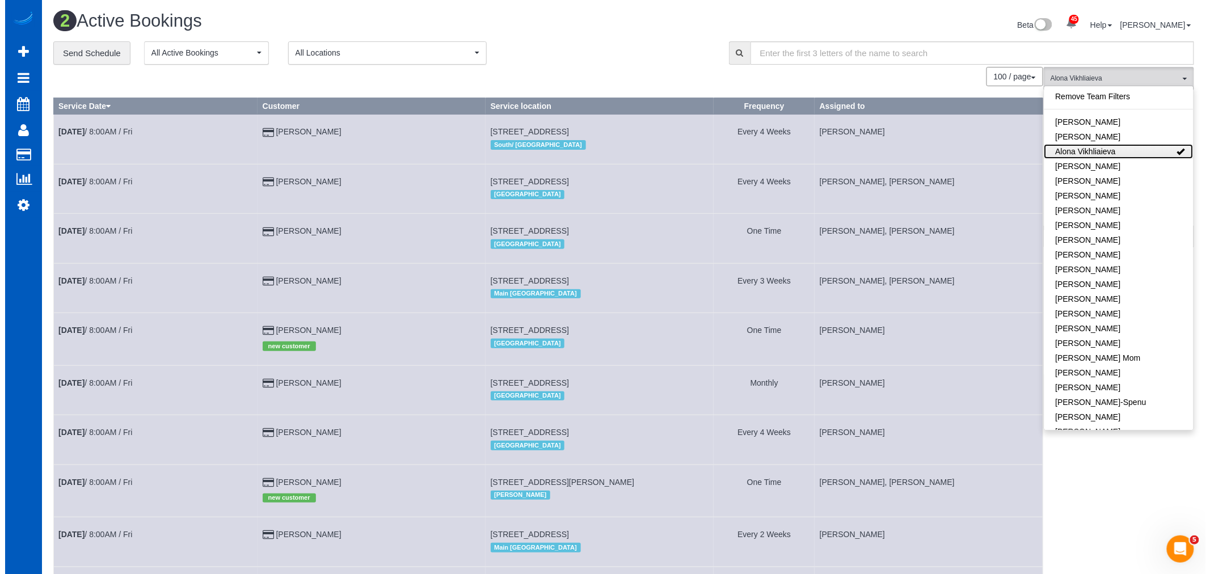
scroll to position [301, 1210]
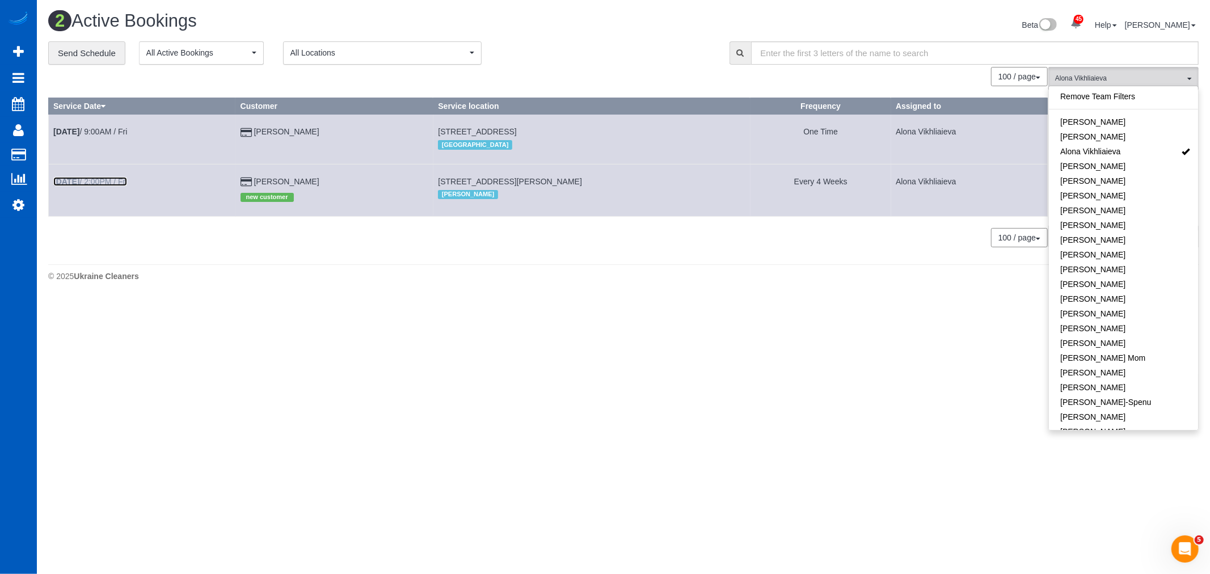
click at [95, 179] on link "Sep 19th / 2:00PM / Fri" at bounding box center [90, 181] width 74 height 9
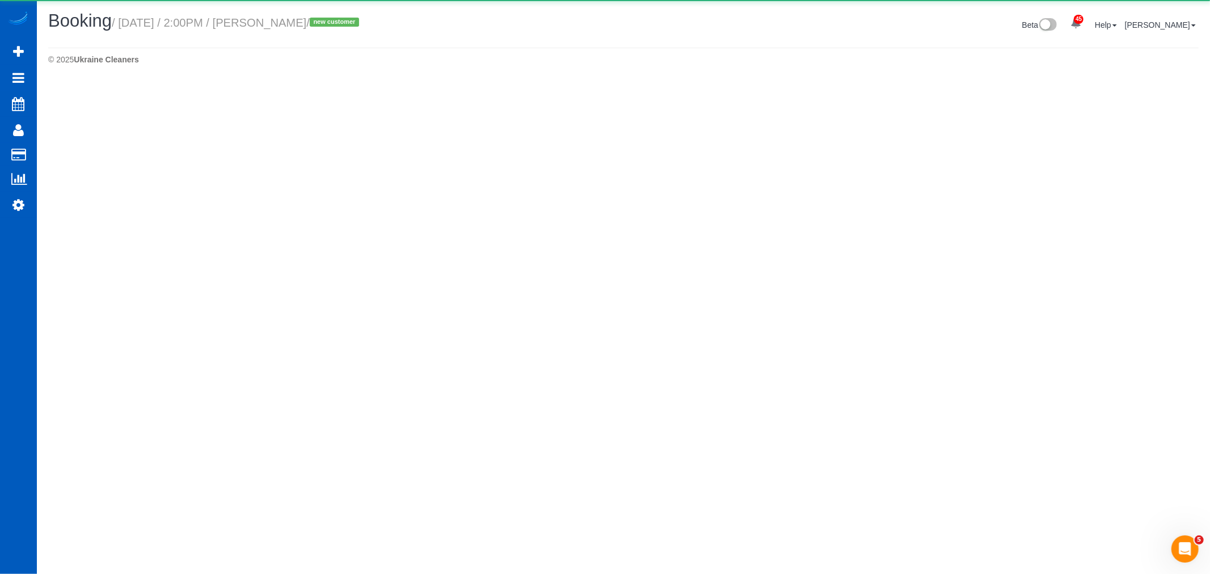
select select "WA"
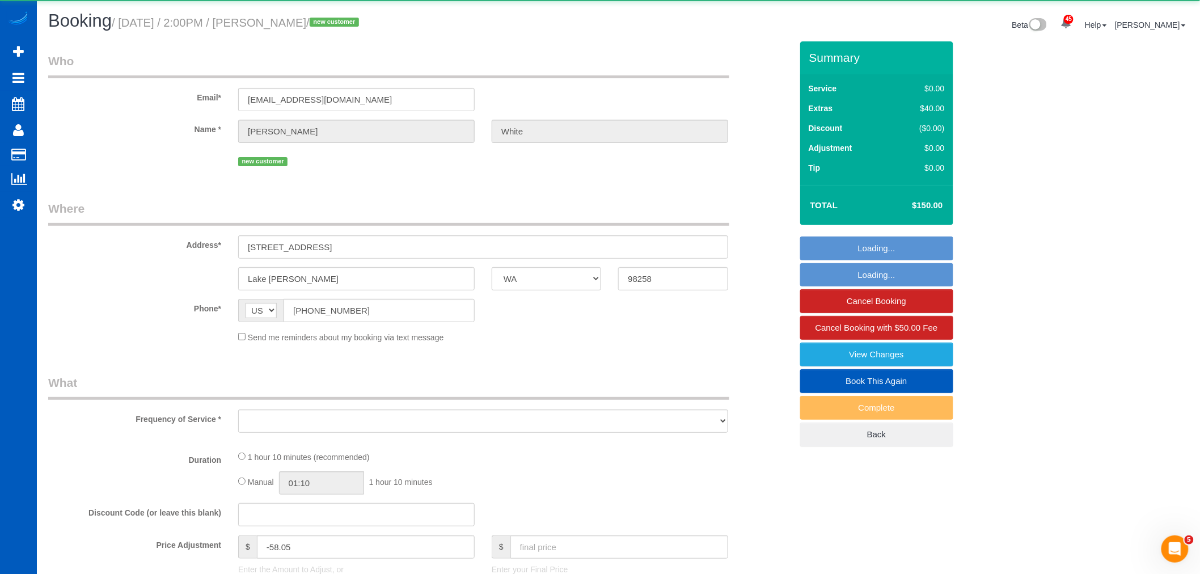
select select "object:24776"
select select "string:fspay-80f2834b-e504-4d19-8df0-e2014388134d"
select select "199"
select select "1001"
select select "spot113"
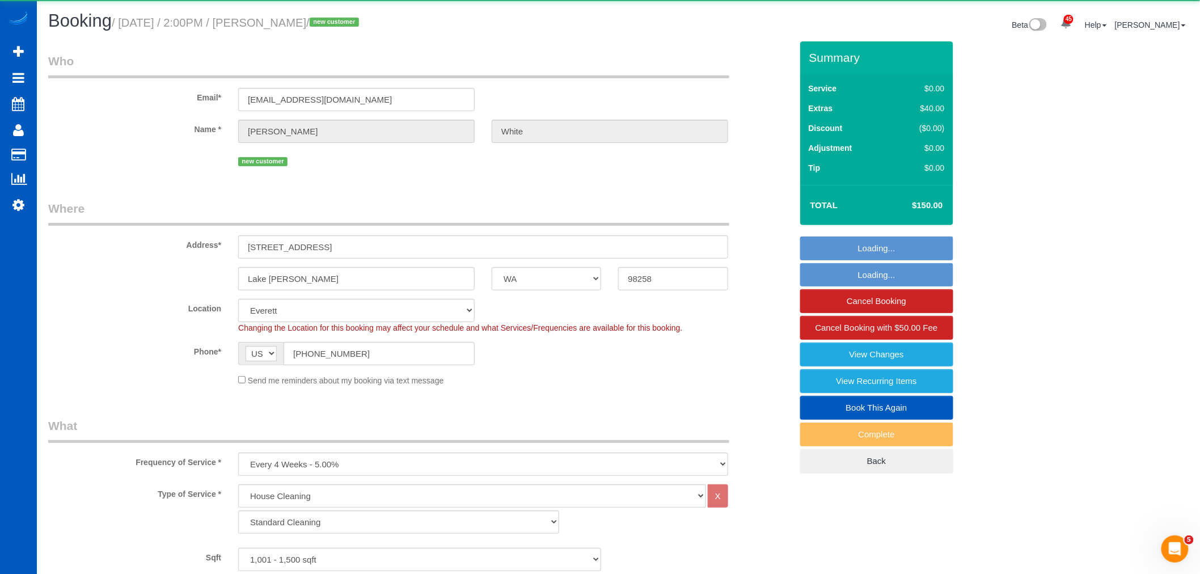
select select "1001"
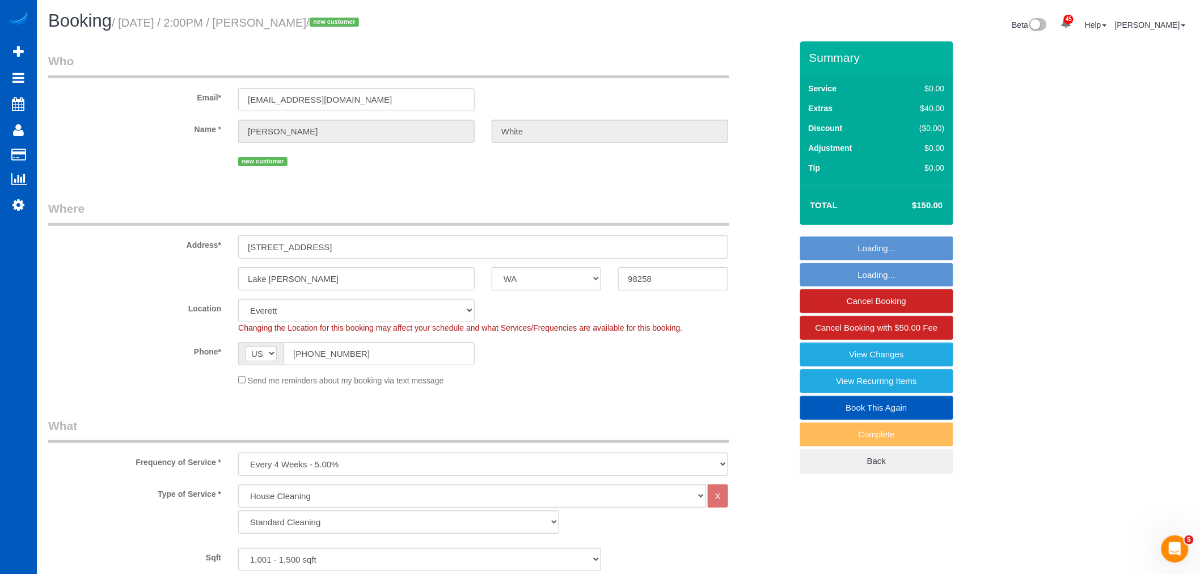
select select "object:25078"
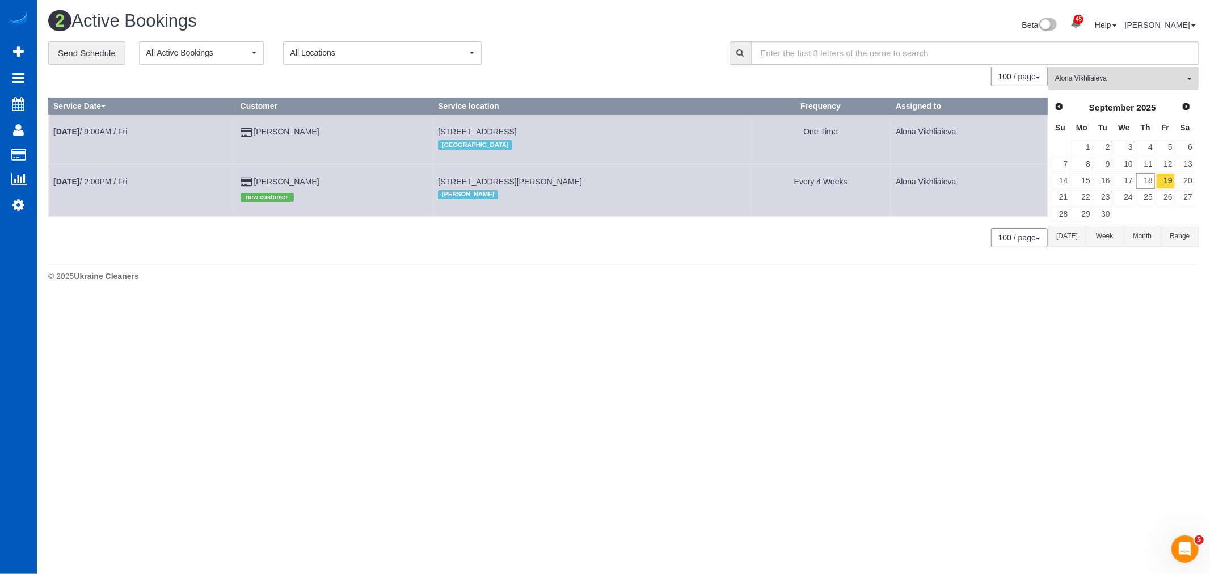
click at [1126, 66] on div "**********" at bounding box center [623, 150] width 1150 height 218
click at [1126, 71] on button "Alona Vikhliaieva All Teams" at bounding box center [1123, 78] width 150 height 23
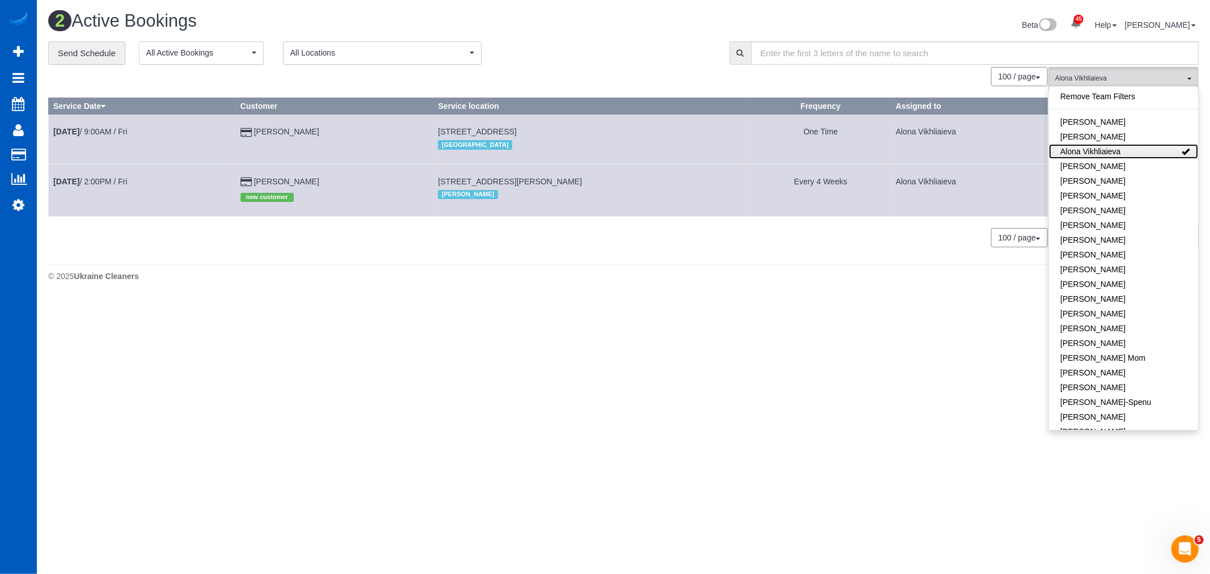
click at [1120, 148] on link "Alona Vikhliaieva" at bounding box center [1123, 151] width 149 height 15
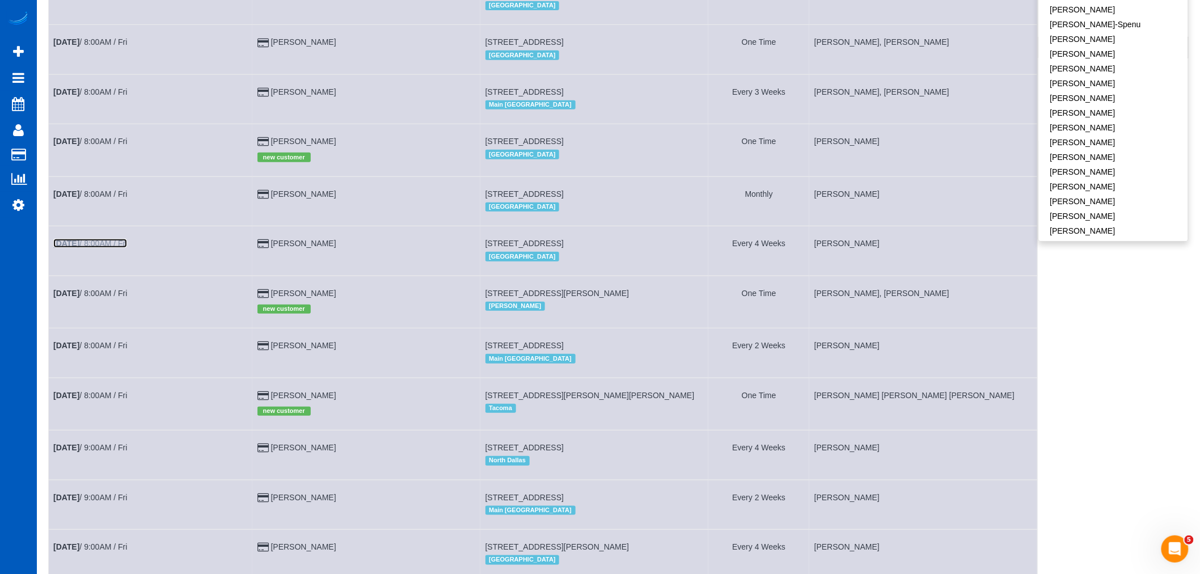
click at [79, 248] on b "Sep 19th" at bounding box center [66, 243] width 26 height 9
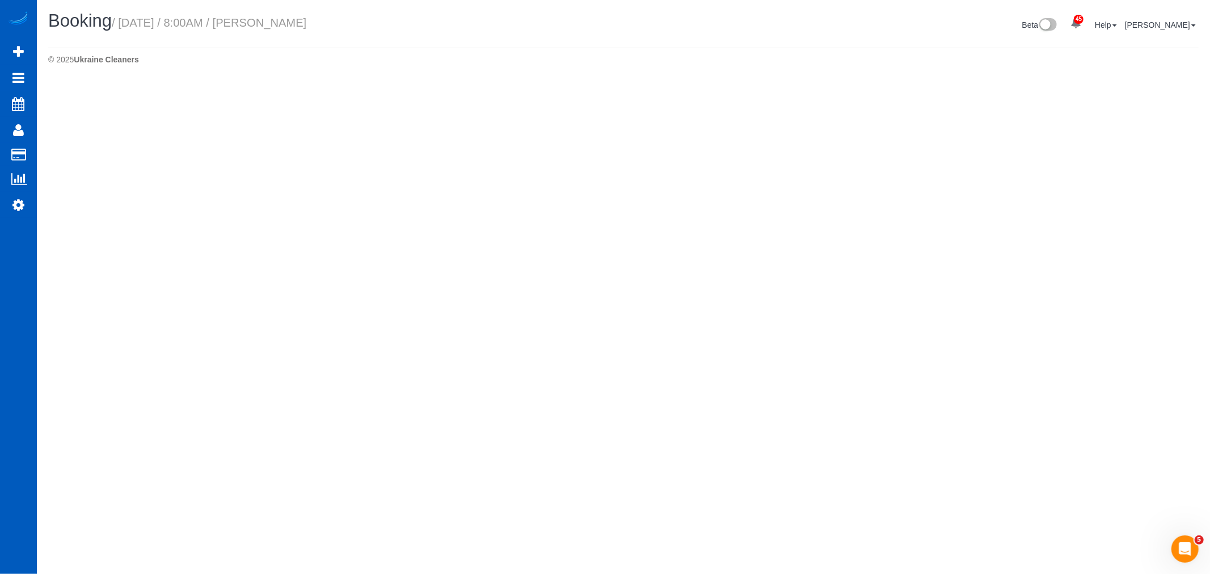
select select "WA"
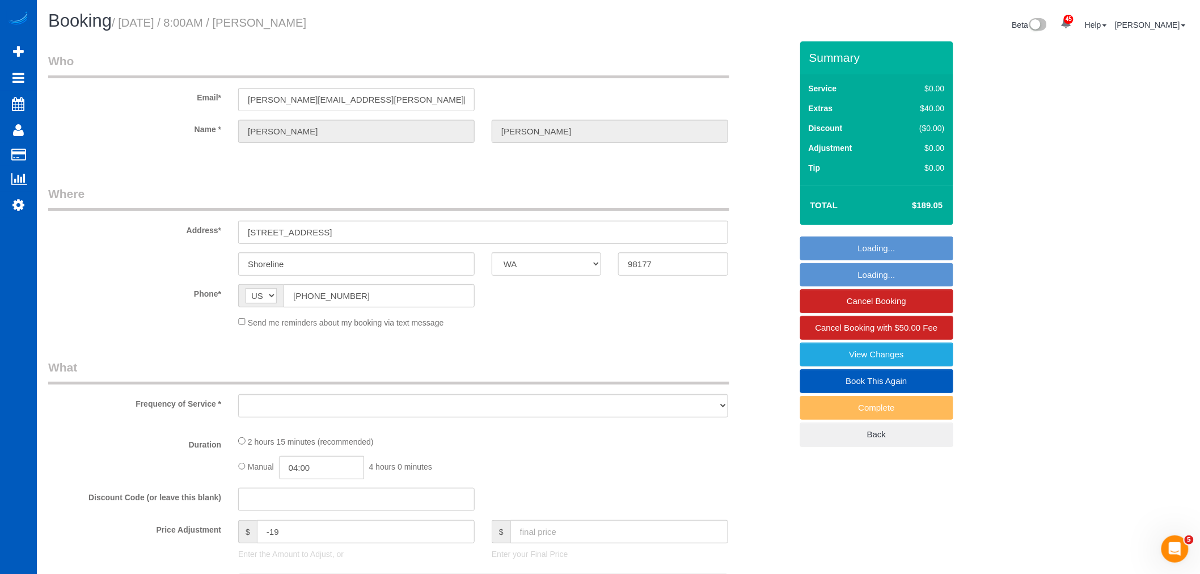
select select "string:fspay-c0ed868c-7b92-4a6e-a998-604882bba4a9"
select select "object:26303"
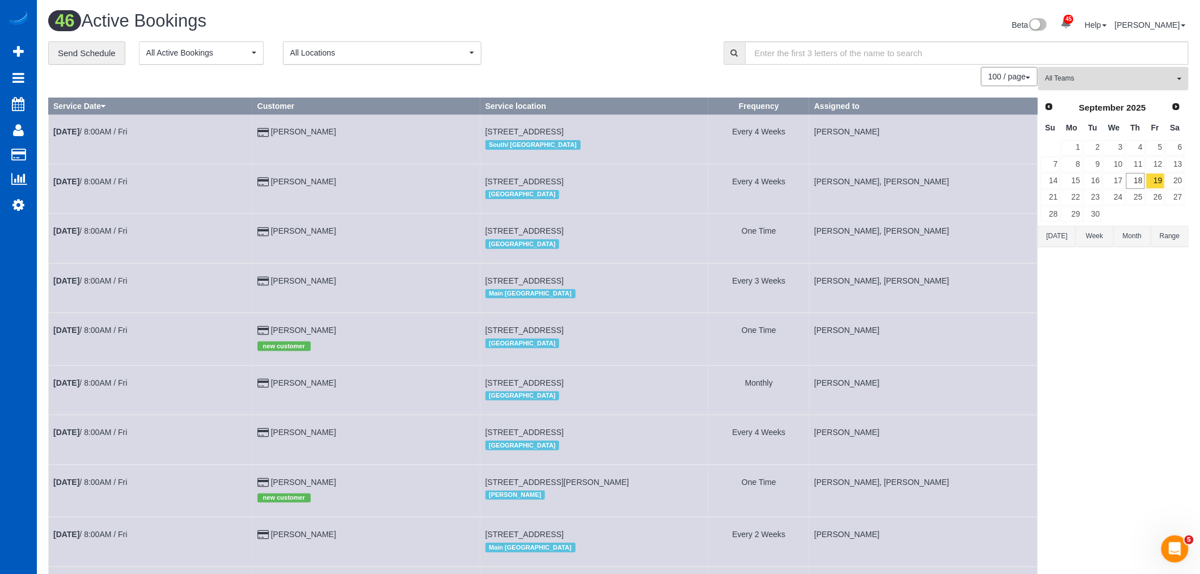
click at [1122, 72] on button "All Teams" at bounding box center [1113, 78] width 150 height 23
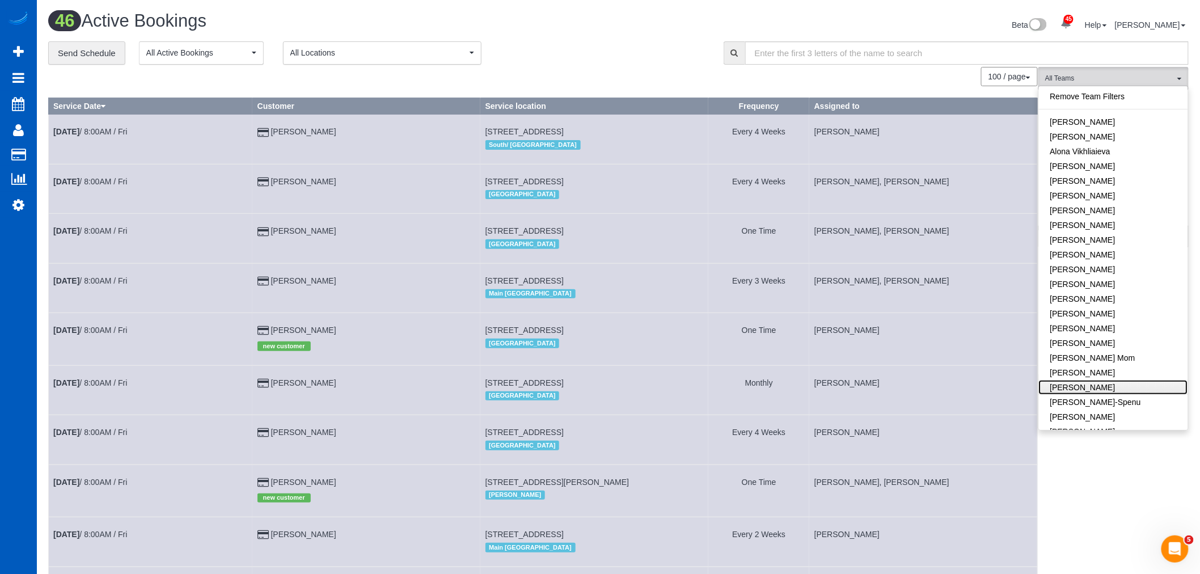
click at [1155, 383] on link "[PERSON_NAME]" at bounding box center [1113, 387] width 149 height 15
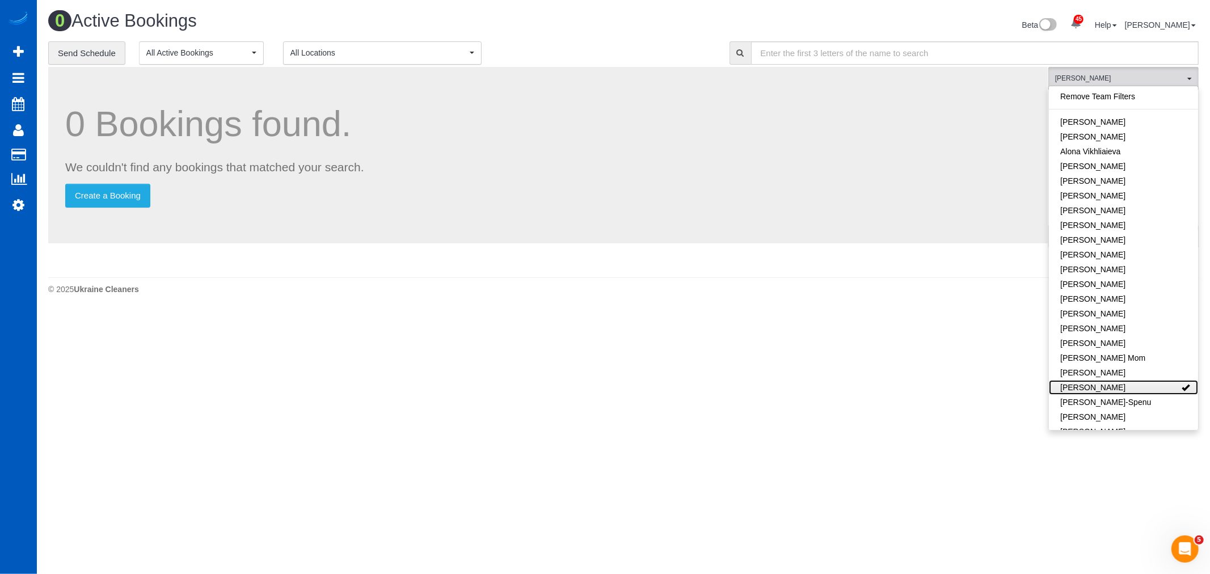
click at [1155, 383] on link "[PERSON_NAME]" at bounding box center [1123, 387] width 149 height 15
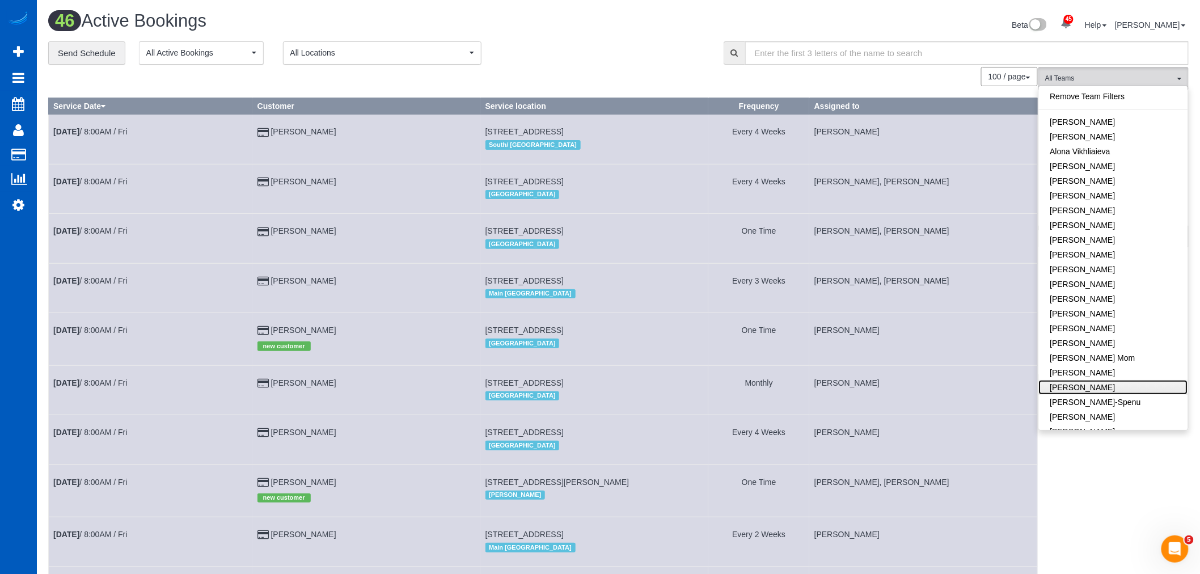
click at [1135, 383] on link "[PERSON_NAME]" at bounding box center [1113, 387] width 149 height 15
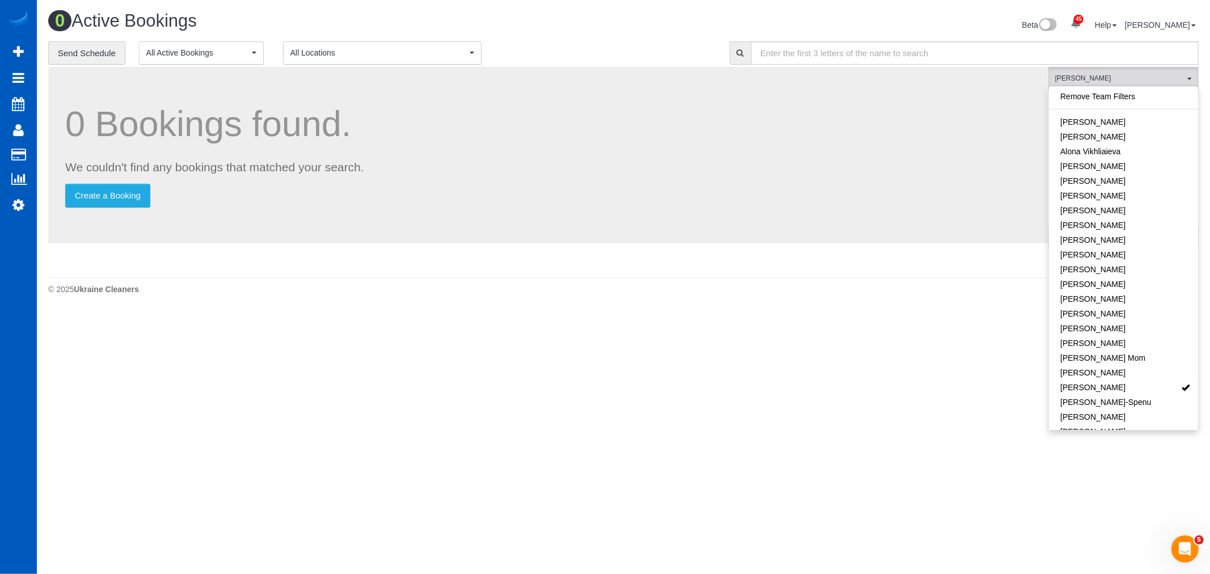
click at [1087, 469] on body "45 Beta Your Notifications You have 0 alerts × You have 5 to charge for 09/17/2…" at bounding box center [605, 287] width 1210 height 574
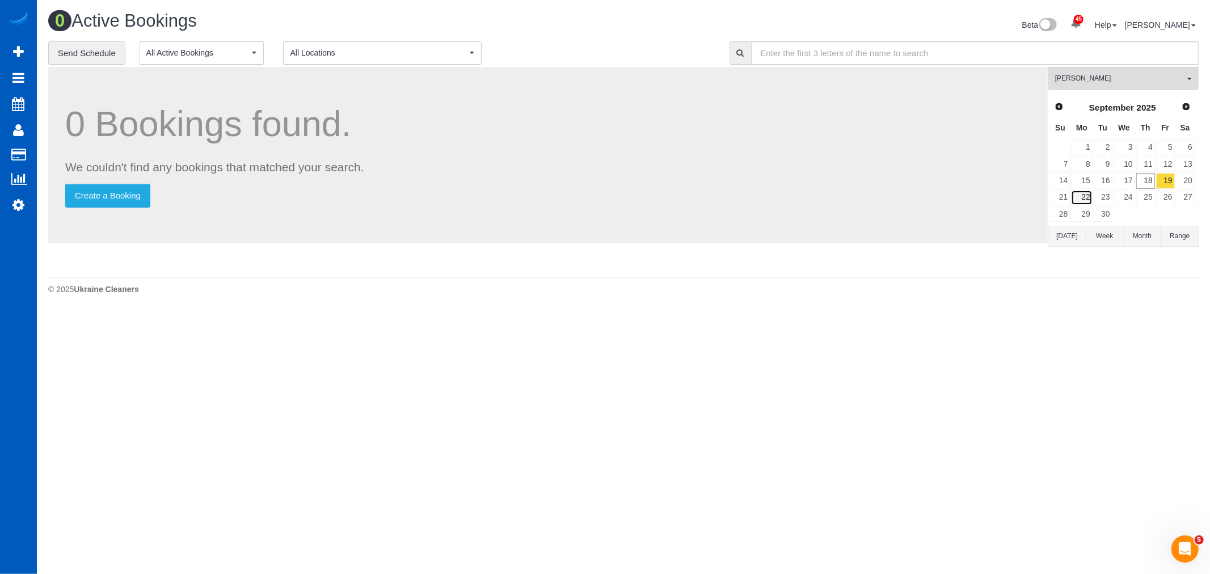
click at [1092, 197] on link "22" at bounding box center [1081, 197] width 21 height 15
click at [1104, 197] on link "23" at bounding box center [1102, 197] width 19 height 15
click at [1125, 199] on link "24" at bounding box center [1124, 197] width 22 height 15
click at [1146, 194] on link "25" at bounding box center [1145, 197] width 19 height 15
click at [1167, 197] on link "26" at bounding box center [1165, 197] width 19 height 15
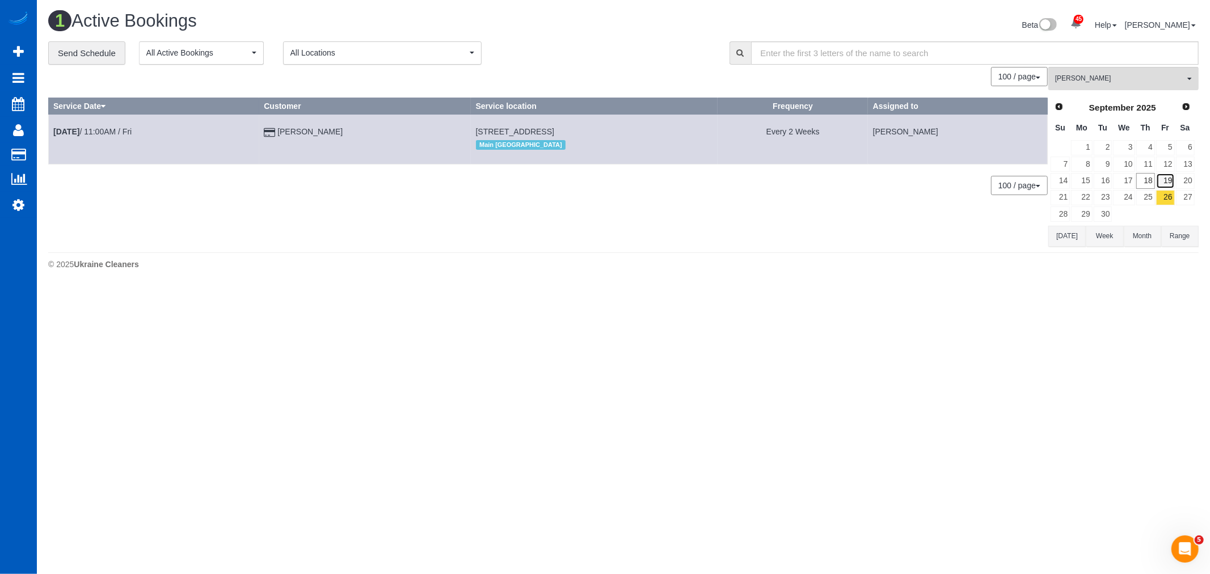
click at [1167, 188] on link "19" at bounding box center [1165, 180] width 19 height 15
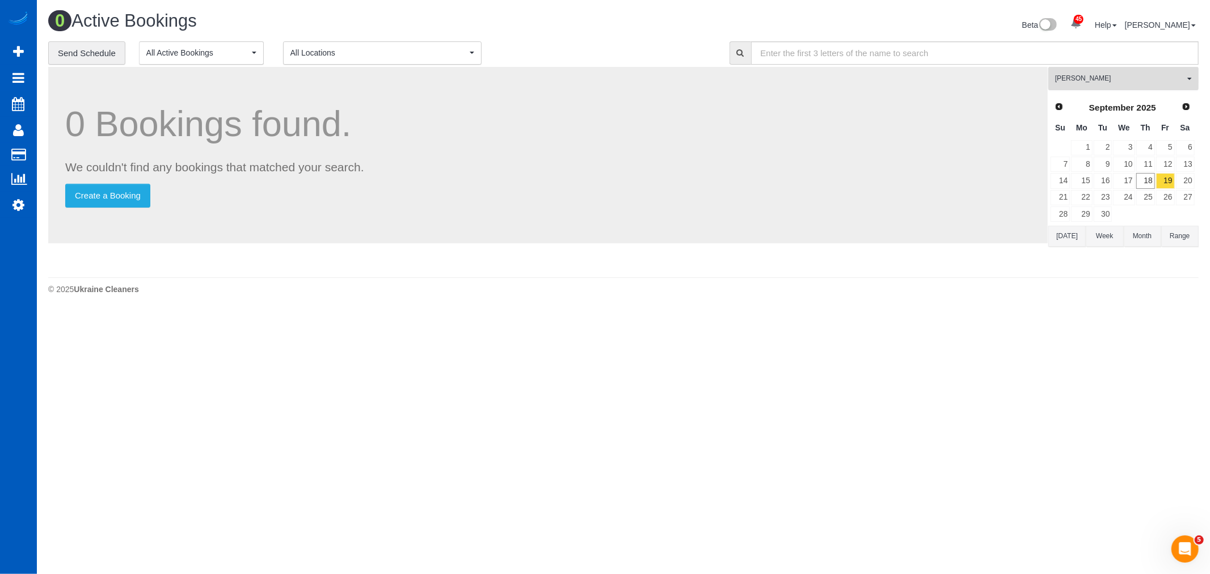
click at [1140, 78] on span "[PERSON_NAME]" at bounding box center [1119, 79] width 129 height 10
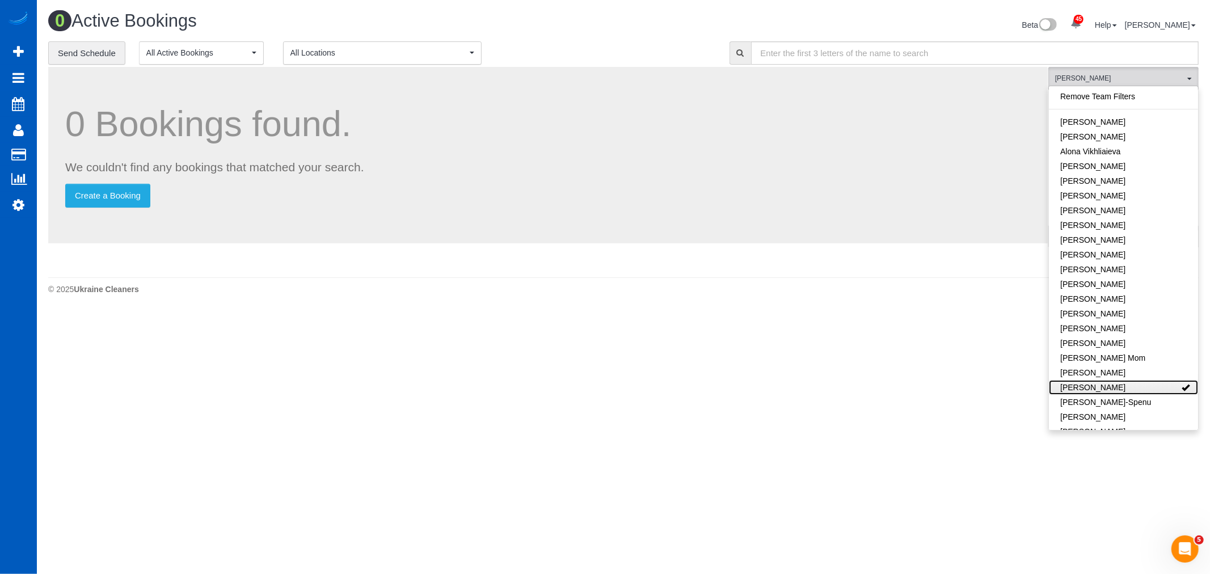
click at [1136, 388] on link "[PERSON_NAME]" at bounding box center [1123, 387] width 149 height 15
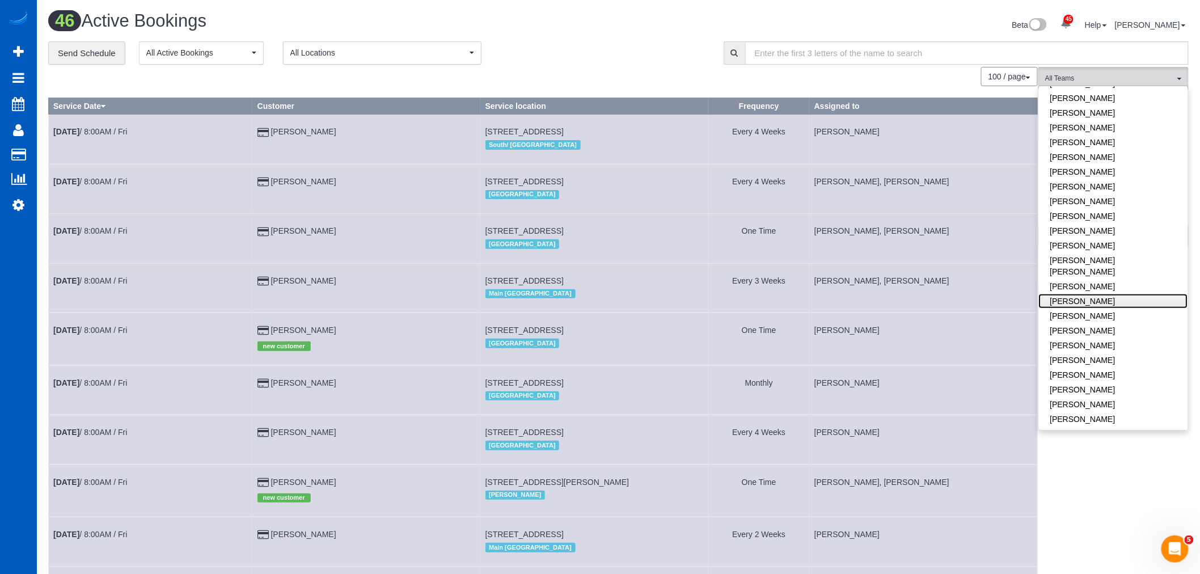
click at [1112, 294] on link "Nataliia Dmytruk" at bounding box center [1113, 301] width 149 height 15
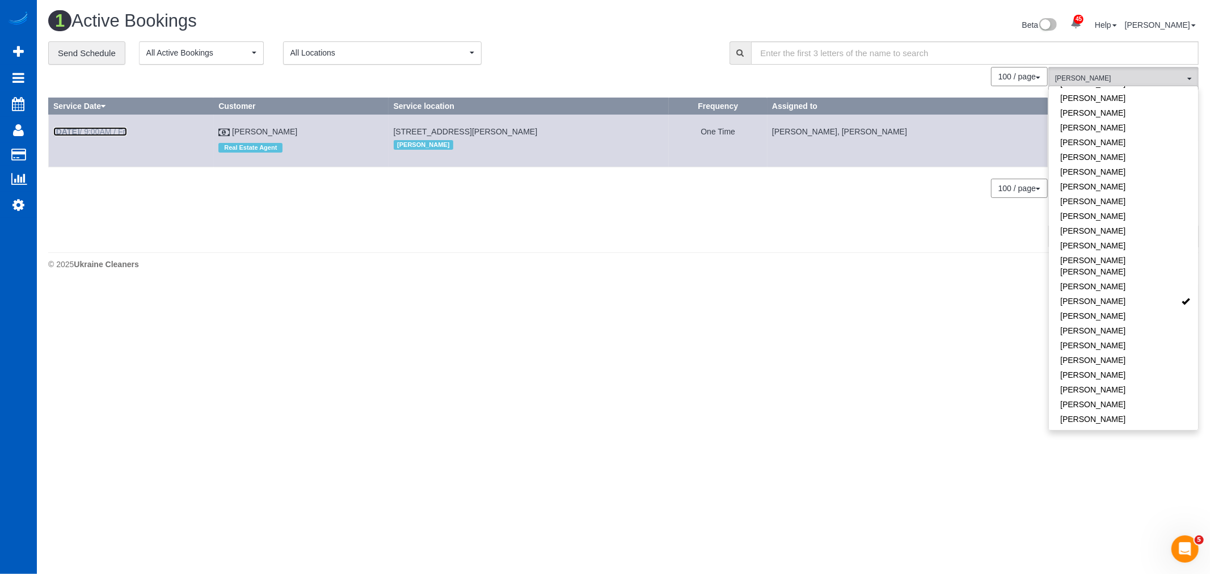
click at [74, 133] on b "Sep 19th" at bounding box center [66, 131] width 26 height 9
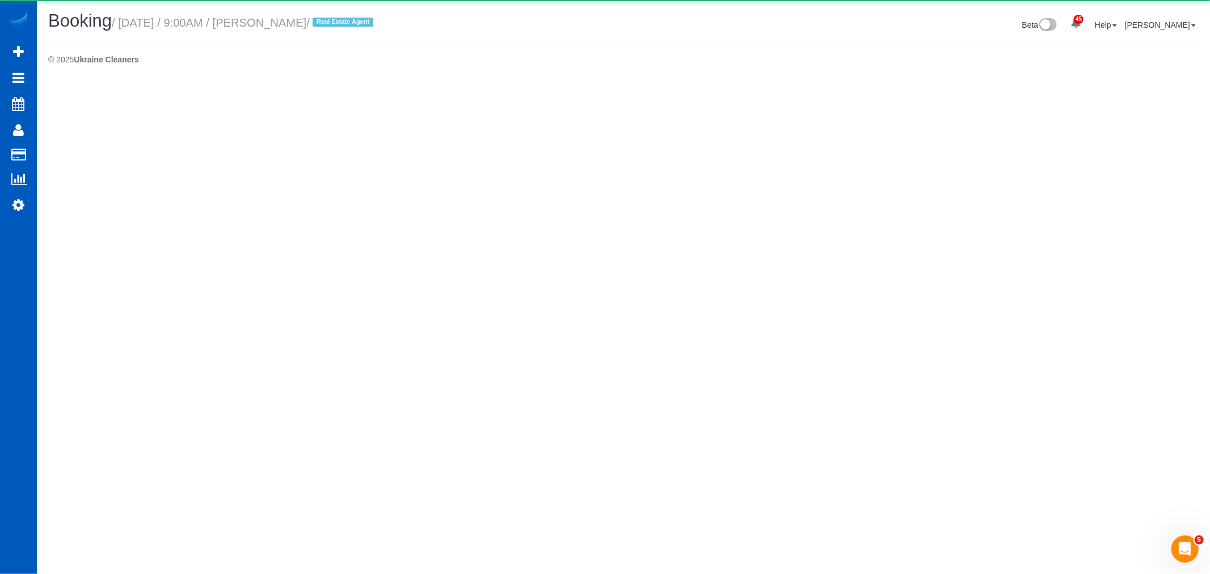
select select "WA"
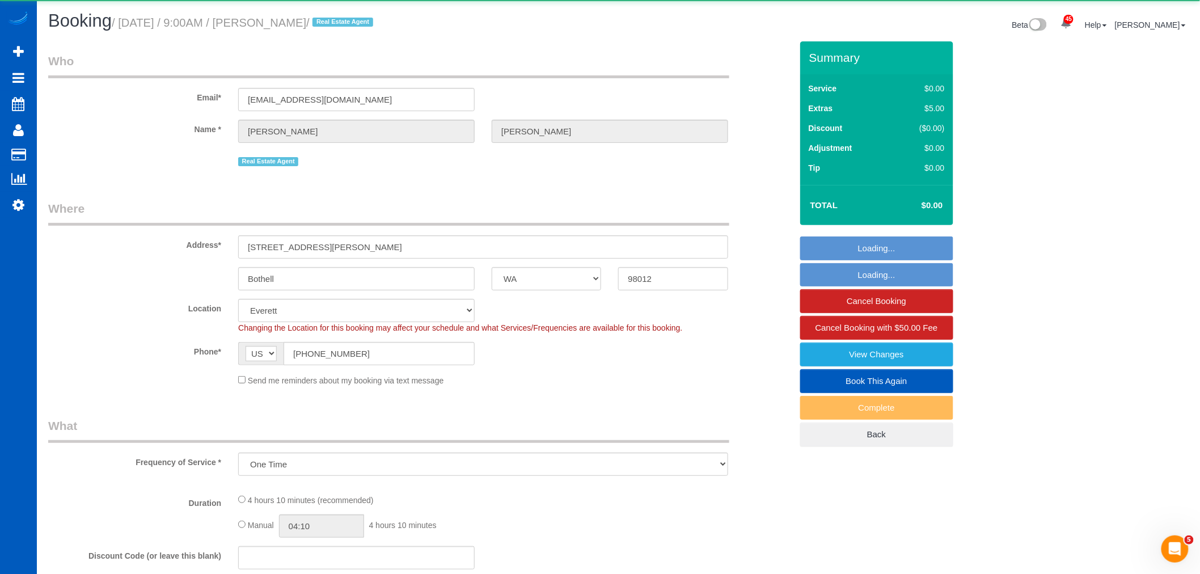
select select "object:28967"
select select "199"
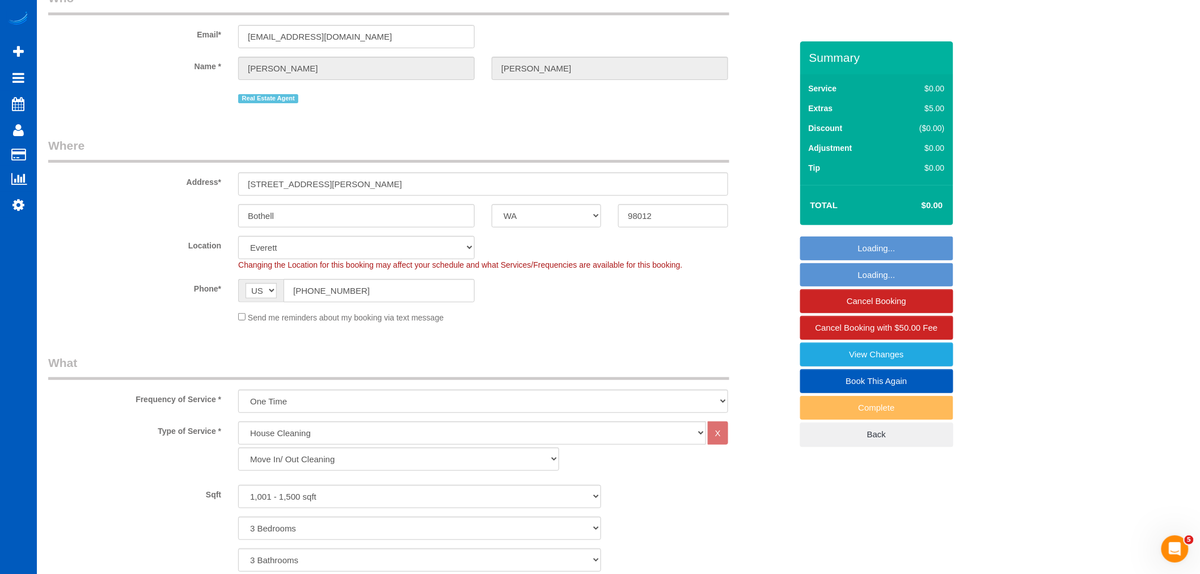
select select "1001"
select select "3"
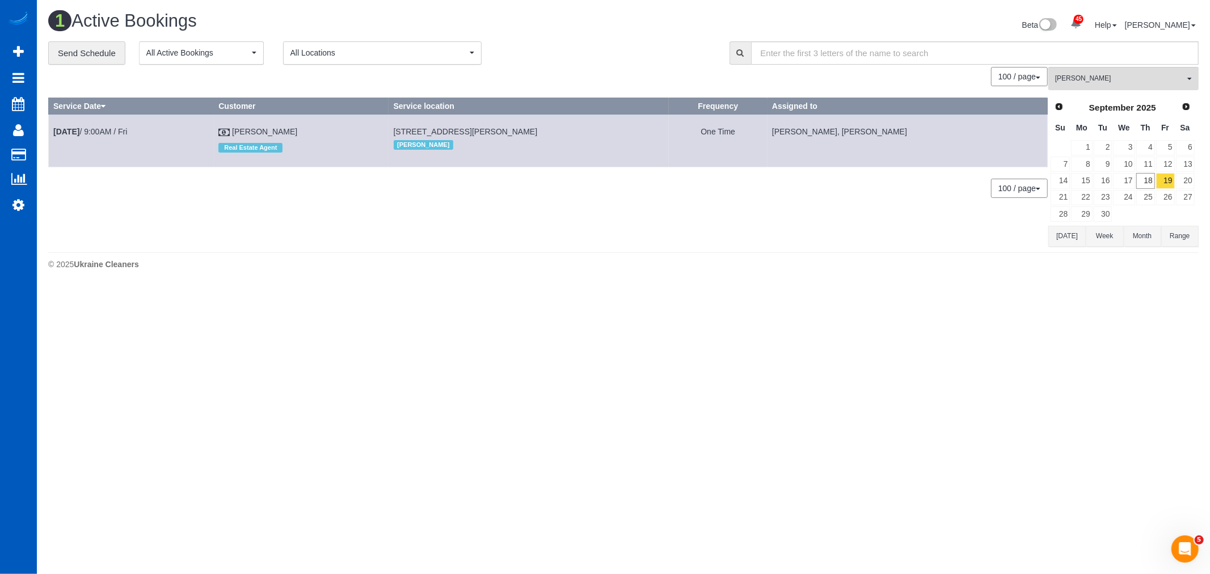
click at [91, 138] on td "Sep 19th / 9:00AM / Fri" at bounding box center [131, 141] width 165 height 52
click at [1144, 186] on link "18" at bounding box center [1145, 180] width 19 height 15
click at [1167, 180] on link "19" at bounding box center [1165, 180] width 19 height 15
click at [79, 130] on b "Sep 19th" at bounding box center [66, 131] width 26 height 9
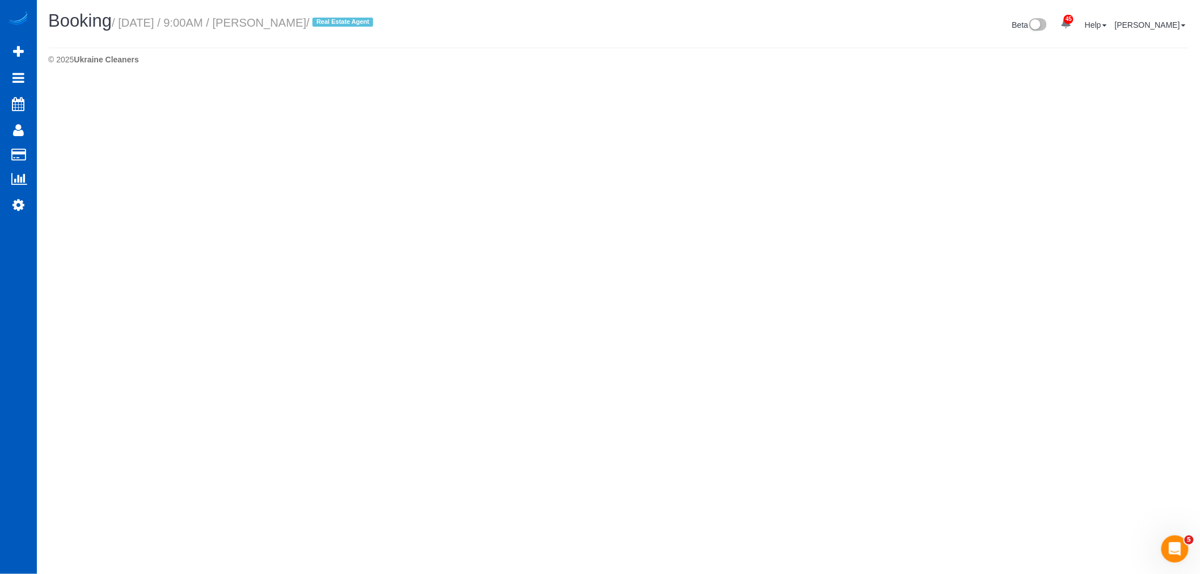
select select "WA"
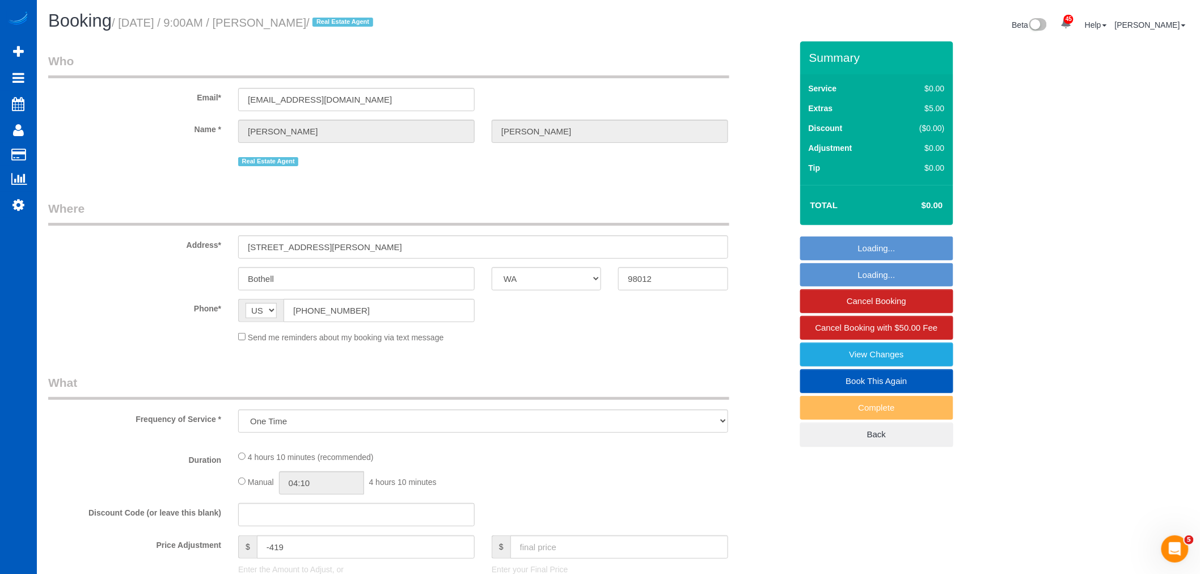
select select "object:30173"
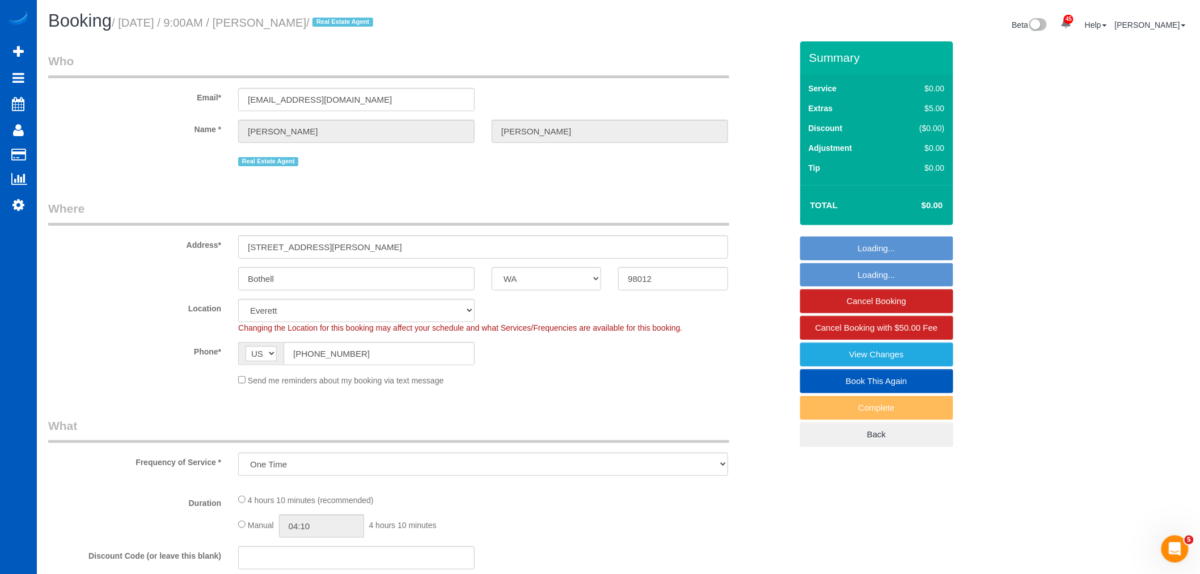
select select "199"
select select "1001"
select select "3"
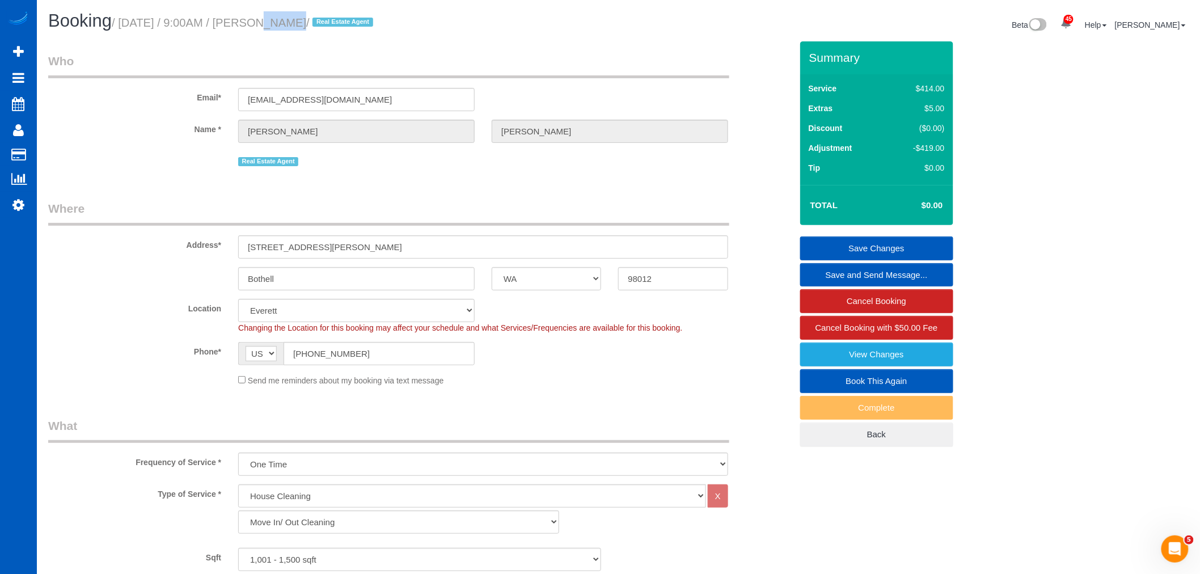
drag, startPoint x: 276, startPoint y: 24, endPoint x: 237, endPoint y: 32, distance: 40.0
click at [237, 32] on div "Booking / September 19, 2025 / 9:00AM / Tiffany Roth / Real Estate Agent" at bounding box center [329, 23] width 579 height 24
drag, startPoint x: 273, startPoint y: 19, endPoint x: 235, endPoint y: 25, distance: 38.5
click at [235, 25] on small "/ September 19, 2025 / 9:00AM / Tiffany Roth / Real Estate Agent" at bounding box center [244, 22] width 265 height 12
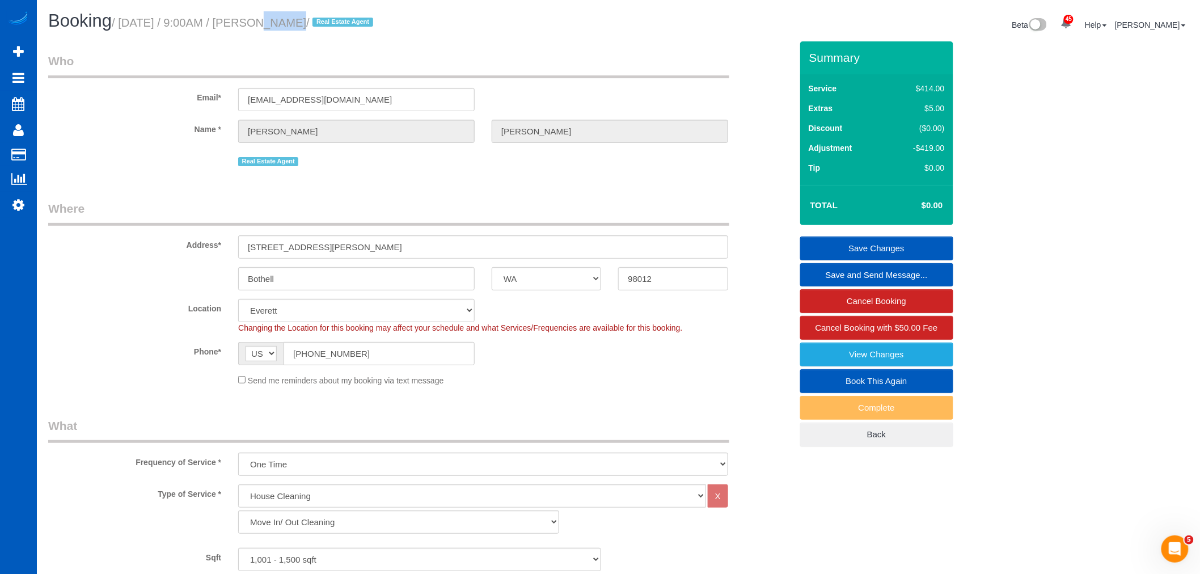
drag, startPoint x: 286, startPoint y: 24, endPoint x: 347, endPoint y: 24, distance: 60.7
click at [347, 24] on small "/ September 19, 2025 / 9:00AM / Tiffany Roth / Real Estate Agent" at bounding box center [244, 22] width 265 height 12
click at [423, 29] on h1 "Booking / September 19, 2025 / 9:00AM / Tiffany Roth / Real Estate Agent" at bounding box center [329, 20] width 562 height 19
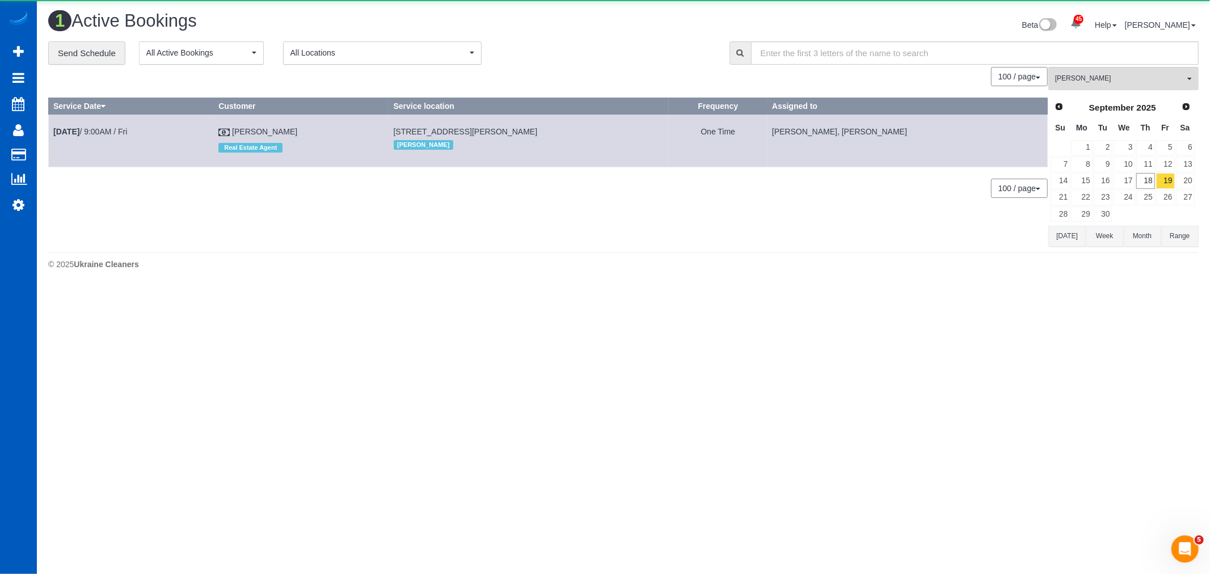
scroll to position [287, 1210]
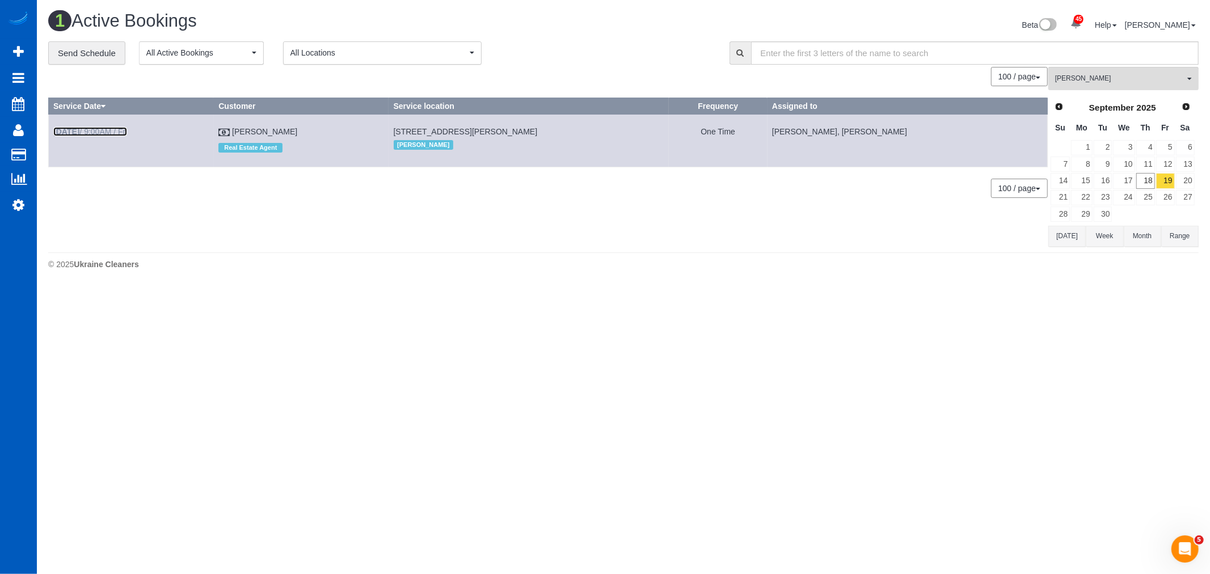
click at [95, 133] on link "Sep 19th / 9:00AM / Fri" at bounding box center [90, 131] width 74 height 9
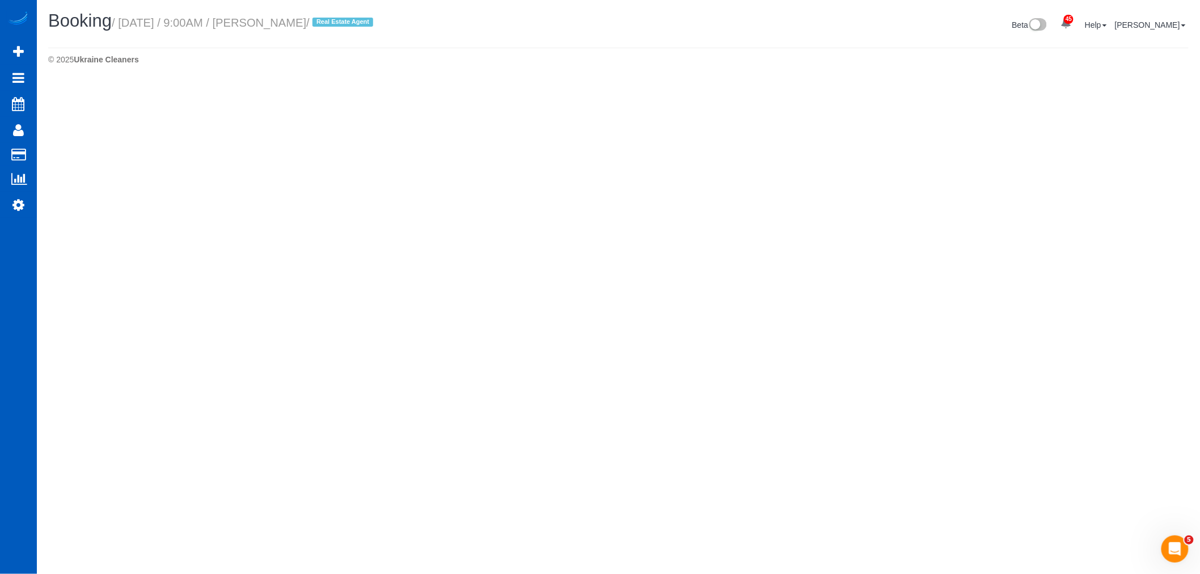
scroll to position [1296, 1200]
select select "WA"
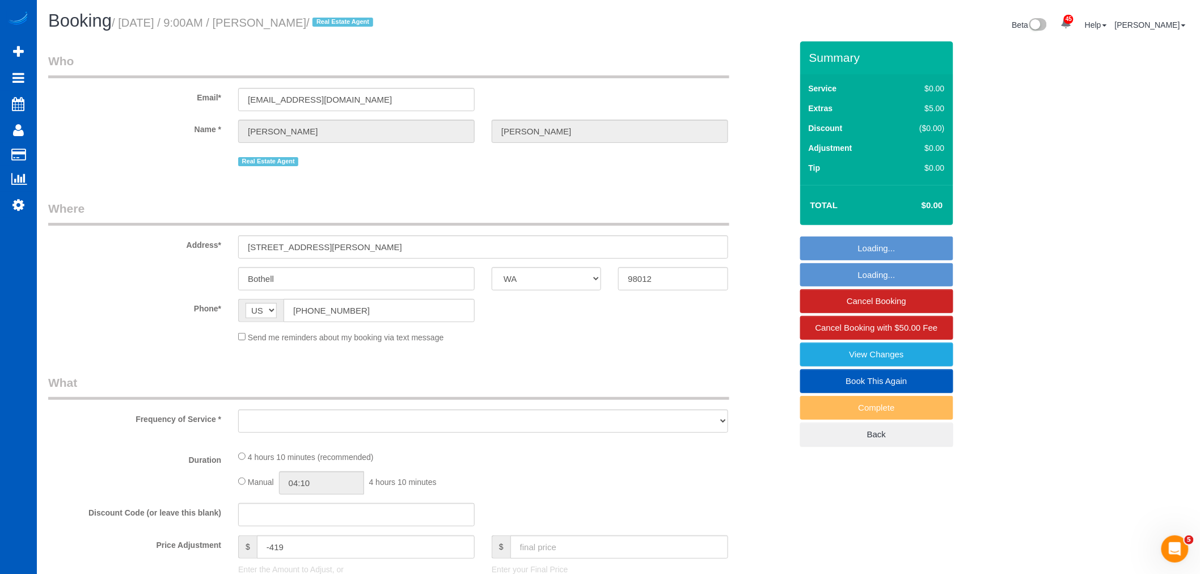
scroll to position [1630, 1200]
select select "199"
select select "1001"
select select "3"
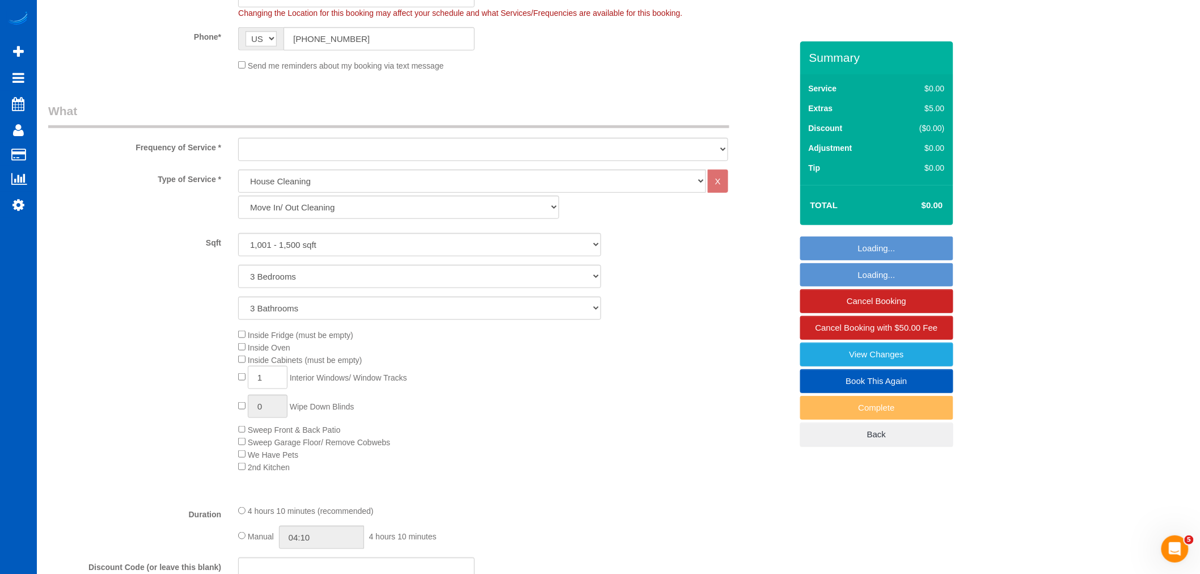
scroll to position [1917, 1200]
select select "object:31218"
select select "1001"
select select "3"
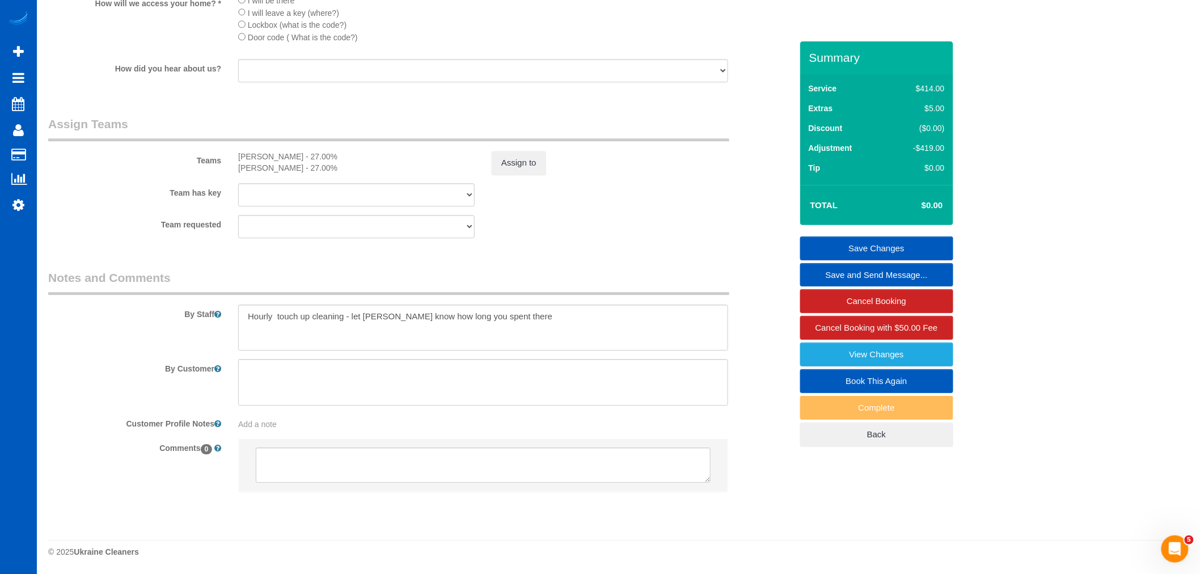
scroll to position [1342, 0]
select select "object:31431"
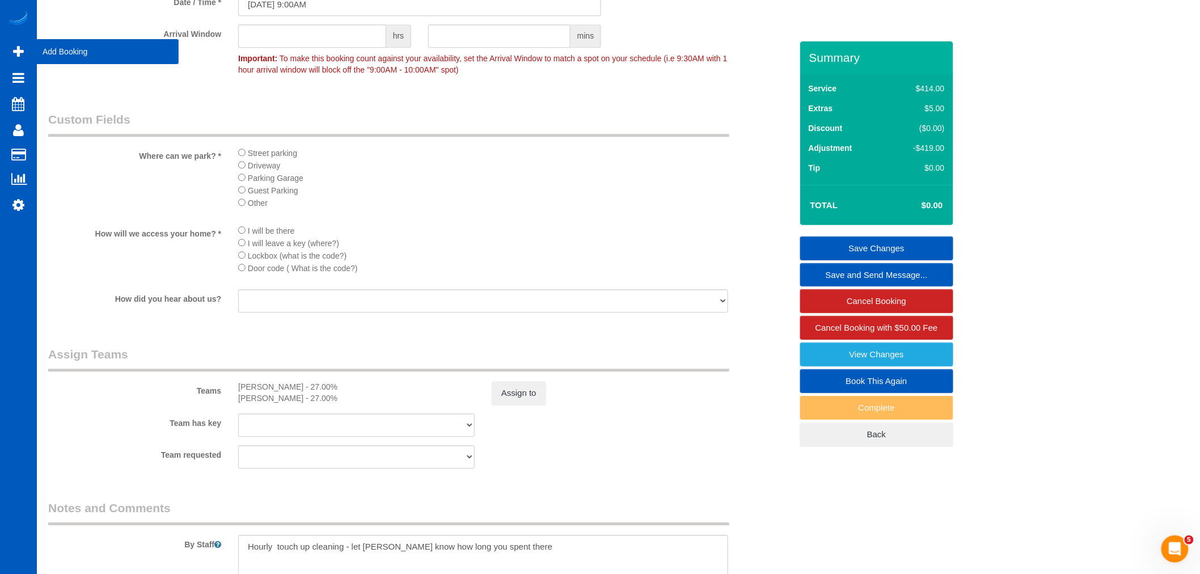
scroll to position [1061, 0]
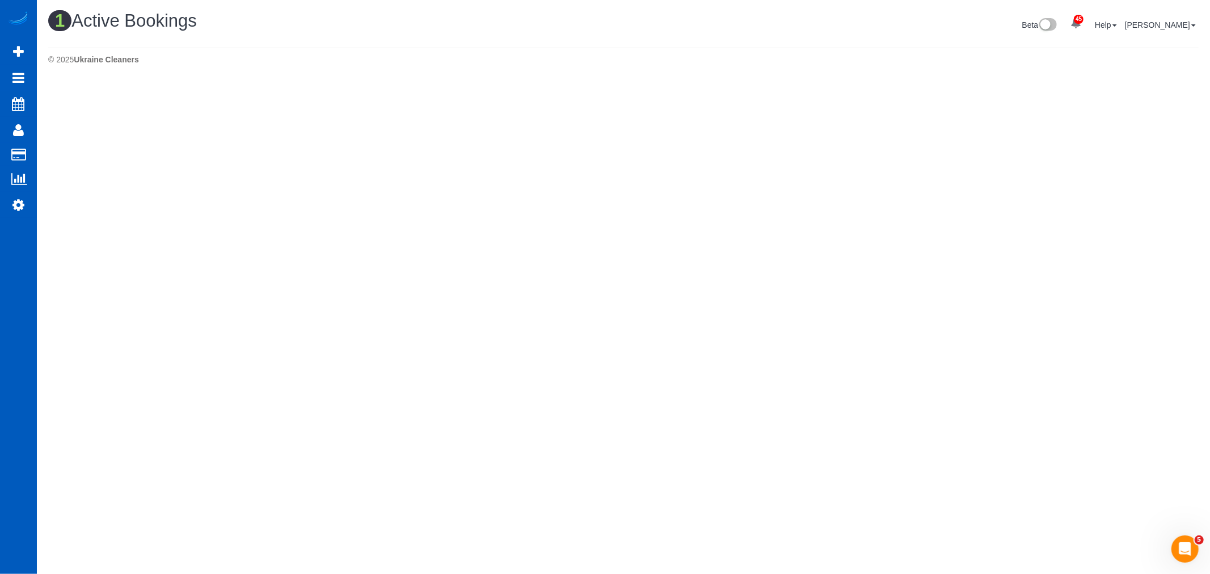
scroll to position [287, 1210]
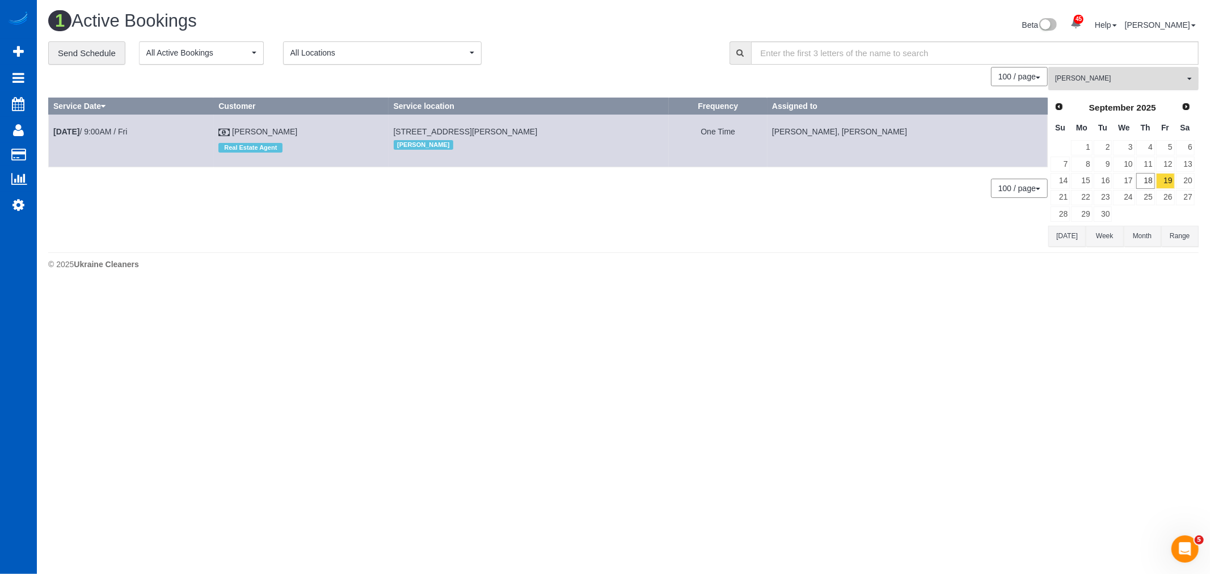
click at [1107, 74] on span "Nataliia Dmytruk" at bounding box center [1119, 79] width 129 height 10
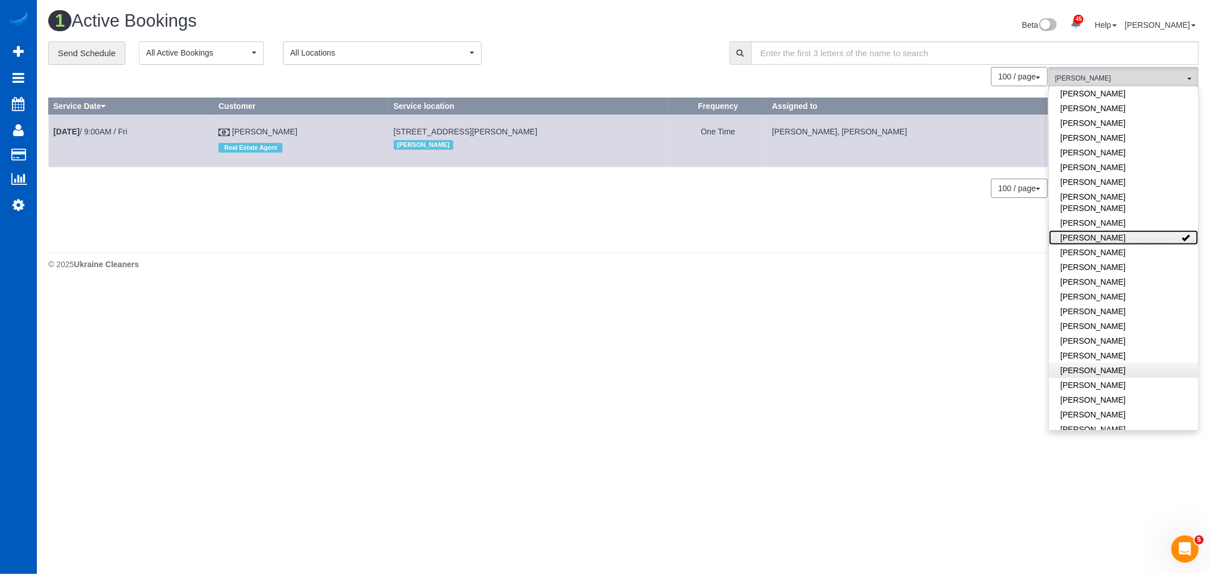
scroll to position [472, 0]
click at [1121, 347] on link "[PERSON_NAME]" at bounding box center [1123, 354] width 149 height 15
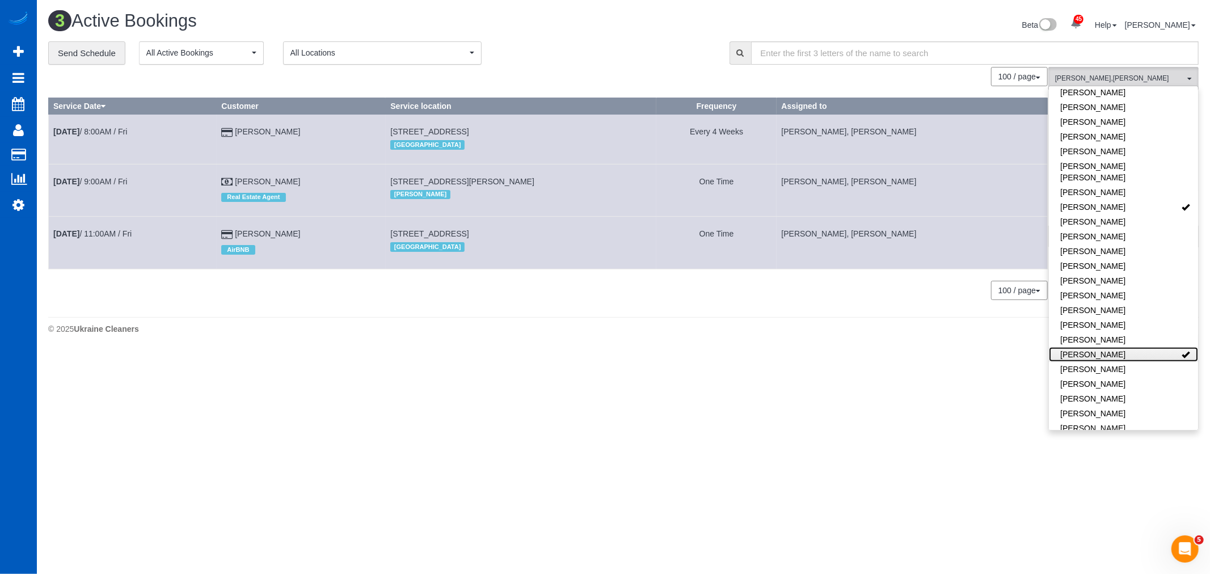
drag, startPoint x: 1131, startPoint y: 341, endPoint x: 1130, endPoint y: 332, distance: 9.1
click at [1131, 347] on link "[PERSON_NAME]" at bounding box center [1123, 354] width 149 height 15
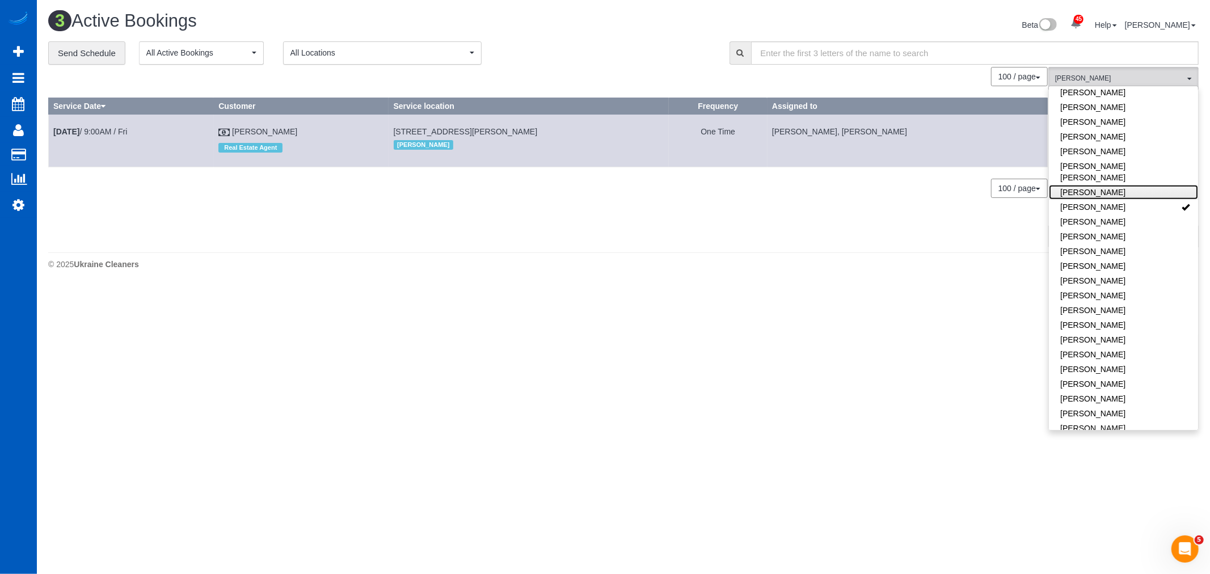
click at [1141, 185] on link "Natalia Dunn" at bounding box center [1123, 192] width 149 height 15
click at [1139, 200] on link "Nataliia Dmytruk" at bounding box center [1123, 207] width 149 height 15
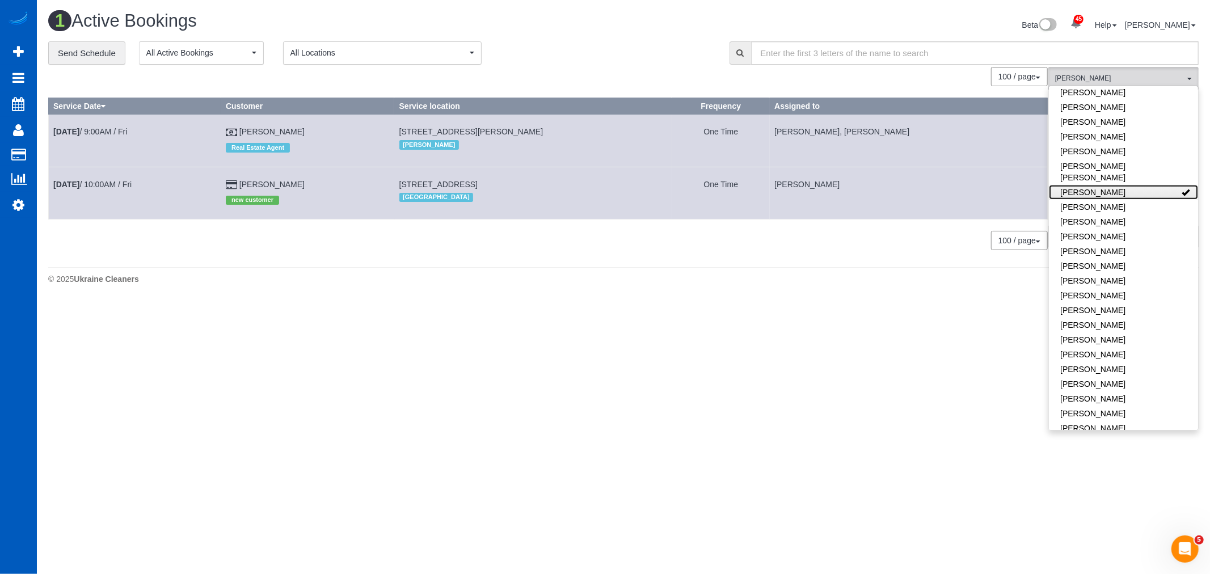
click at [1140, 185] on link "Natalia Dunn" at bounding box center [1123, 192] width 149 height 15
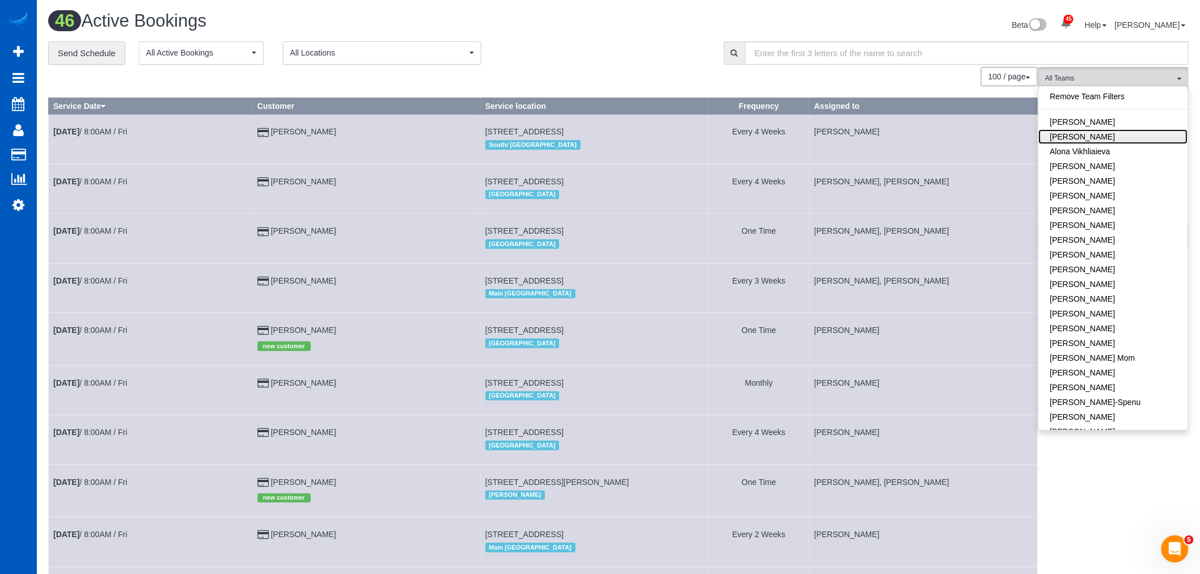
click at [1118, 140] on link "[PERSON_NAME]" at bounding box center [1113, 136] width 149 height 15
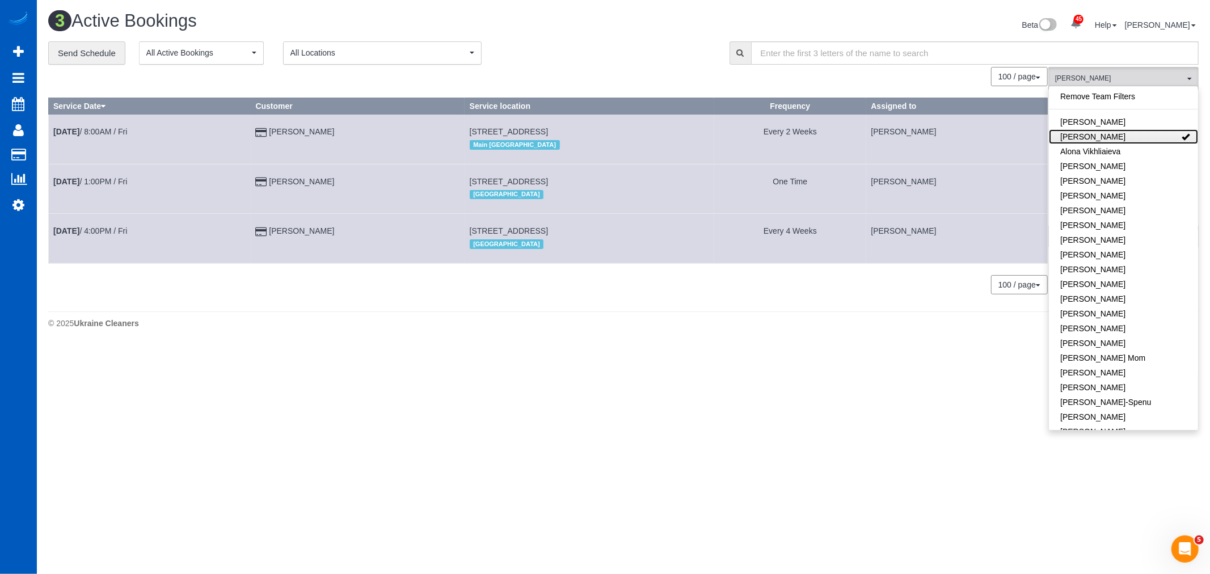
click at [1118, 140] on link "[PERSON_NAME]" at bounding box center [1123, 136] width 149 height 15
click at [1118, 163] on link "Anastasiia Demchenko" at bounding box center [1123, 166] width 149 height 15
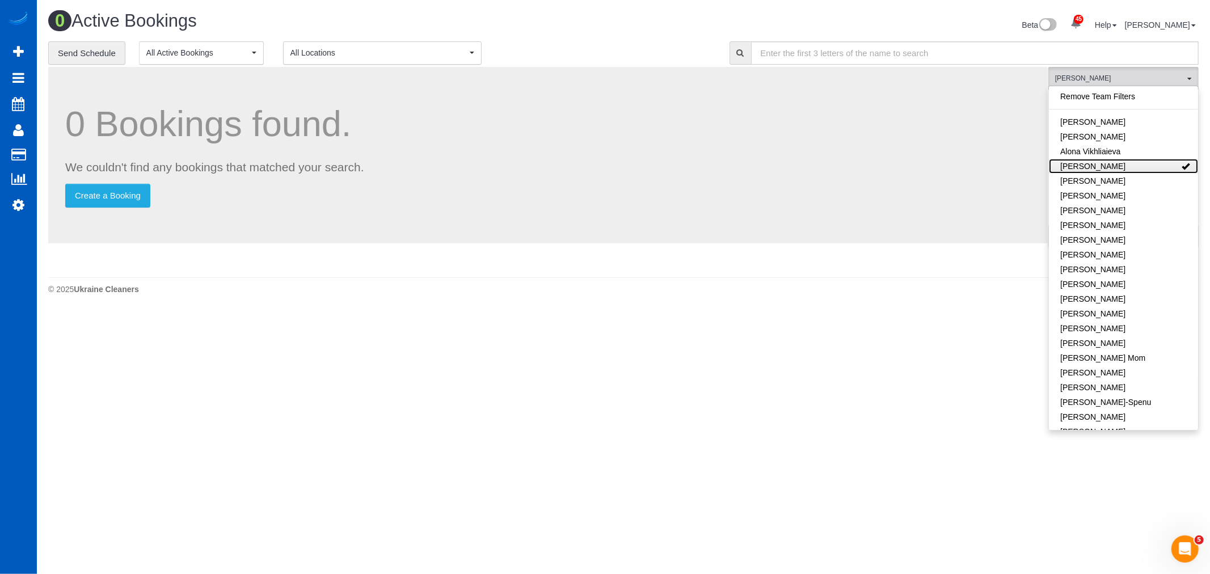
click at [1118, 167] on link "Anastasiia Demchenko" at bounding box center [1123, 166] width 149 height 15
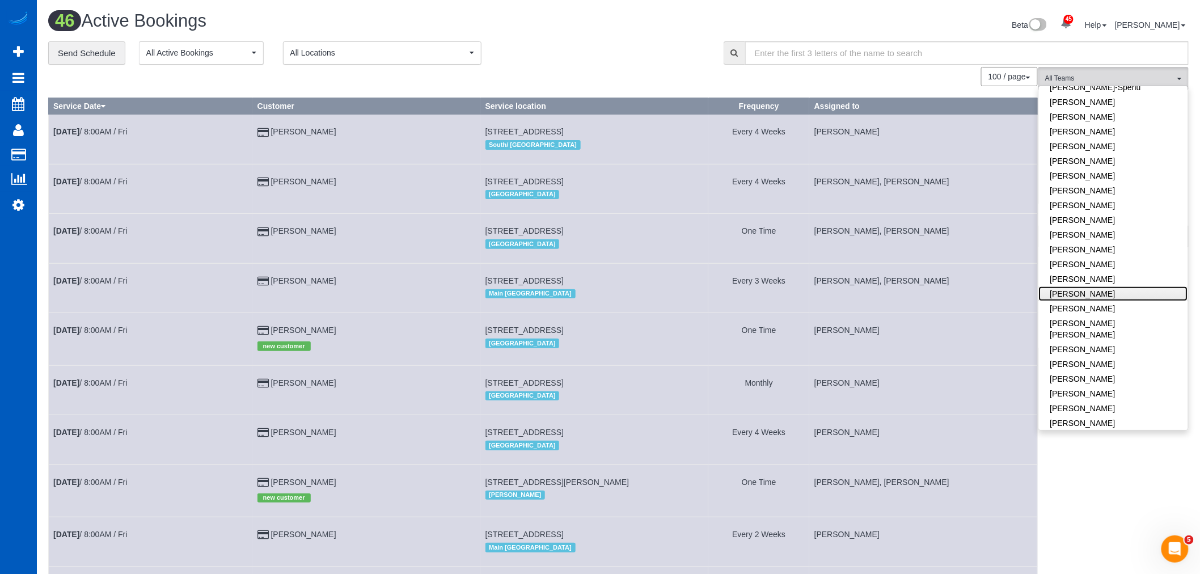
click at [1113, 291] on link "[PERSON_NAME]" at bounding box center [1113, 293] width 149 height 15
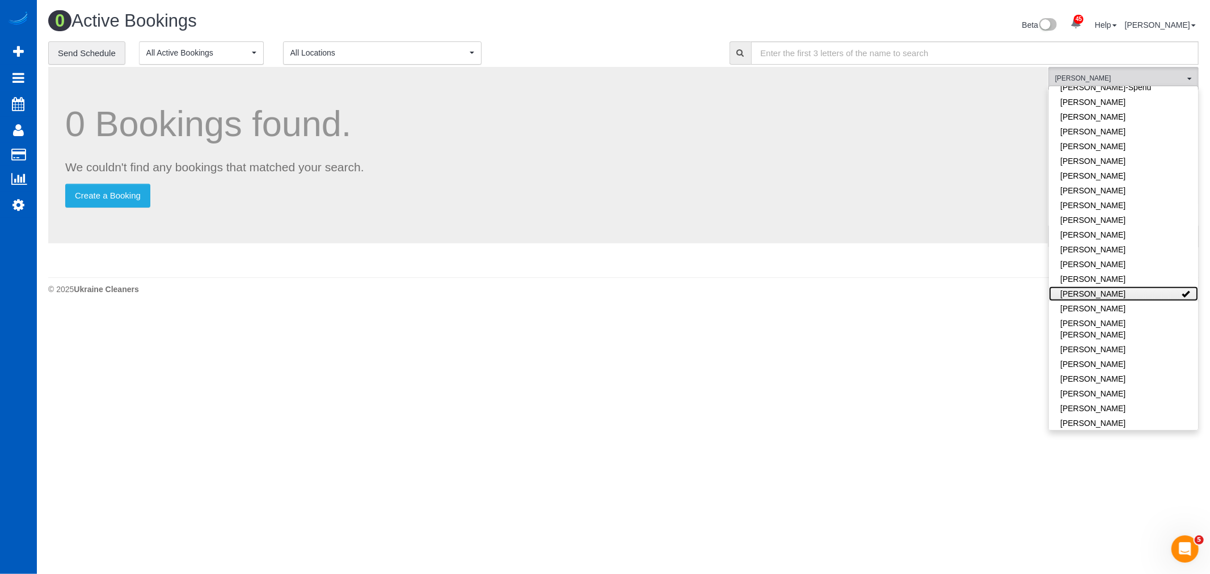
click at [1113, 291] on link "[PERSON_NAME]" at bounding box center [1123, 293] width 149 height 15
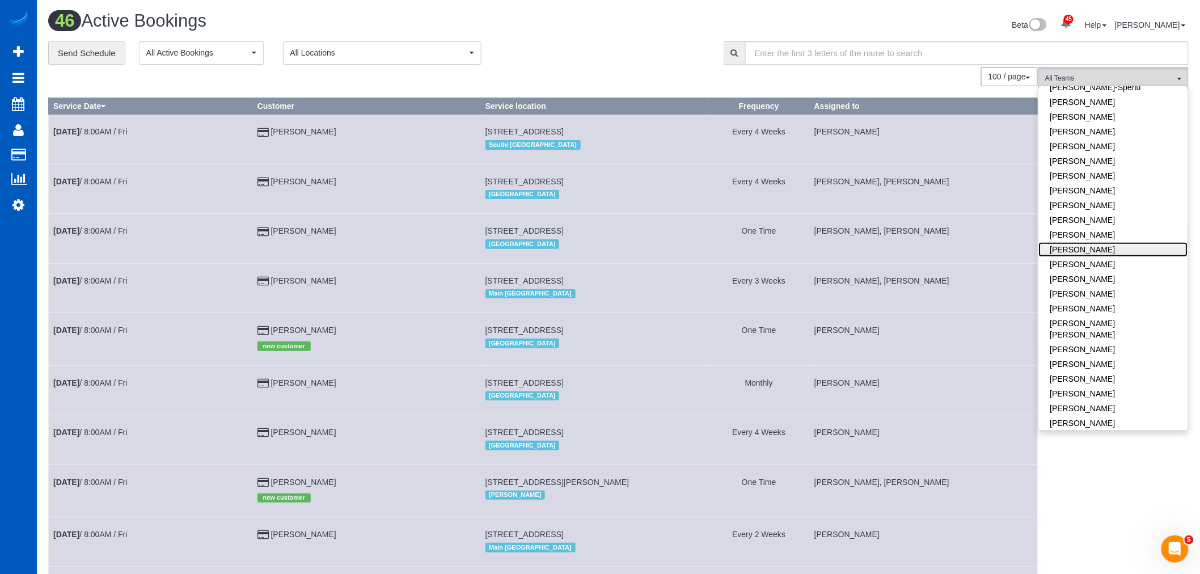
click at [1099, 246] on link "[PERSON_NAME]" at bounding box center [1113, 249] width 149 height 15
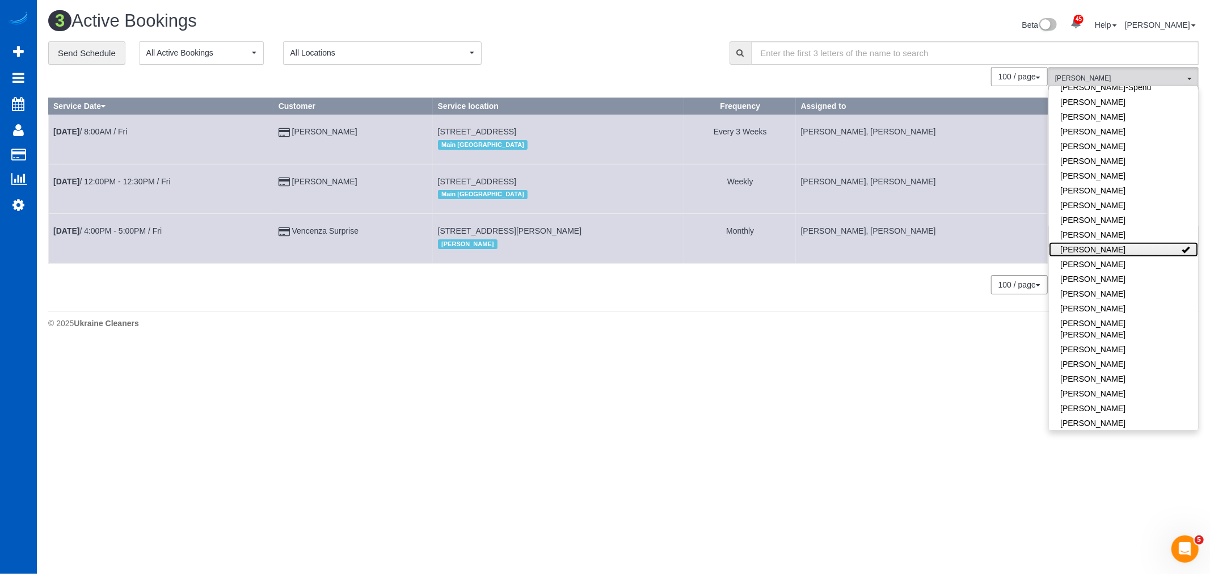
click at [1099, 246] on link "[PERSON_NAME]" at bounding box center [1123, 249] width 149 height 15
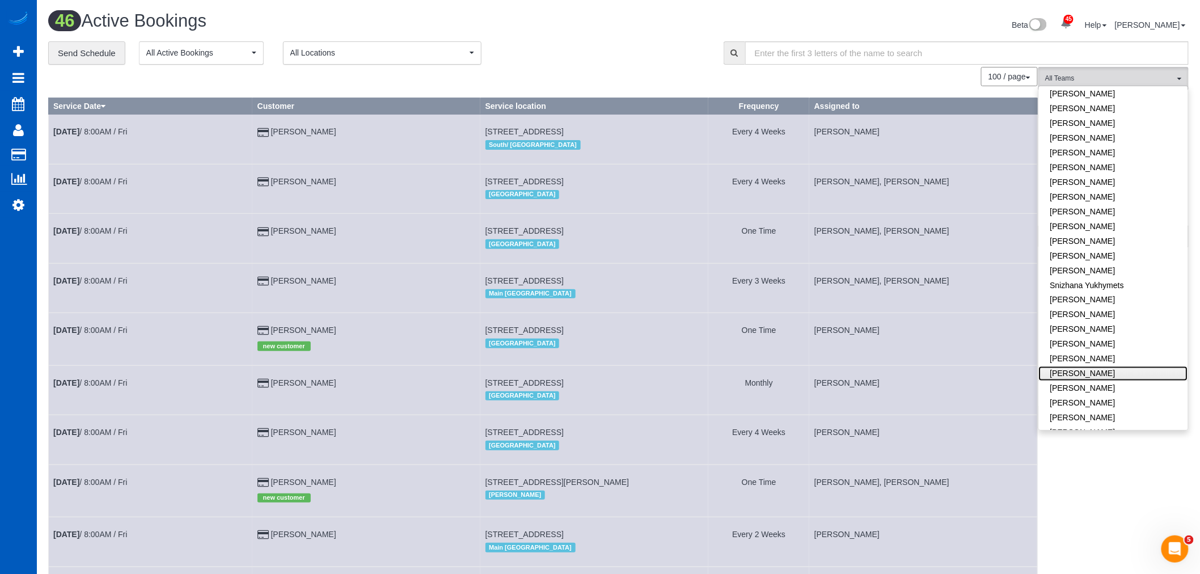
click at [1105, 366] on link "[PERSON_NAME]" at bounding box center [1113, 373] width 149 height 15
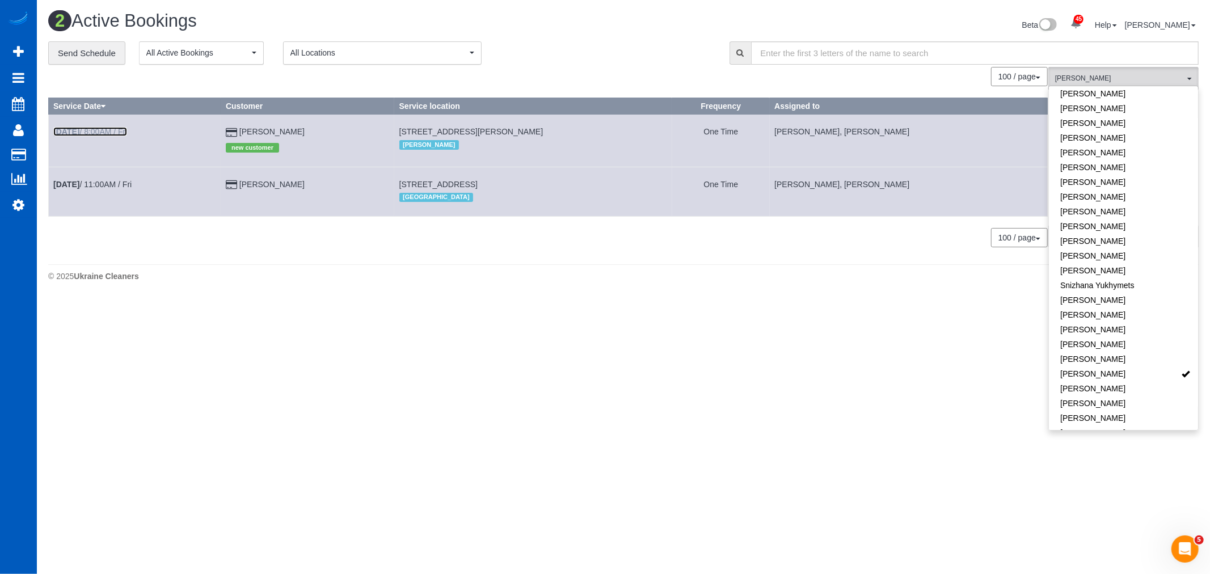
click at [79, 132] on b "Sep 19th" at bounding box center [66, 131] width 26 height 9
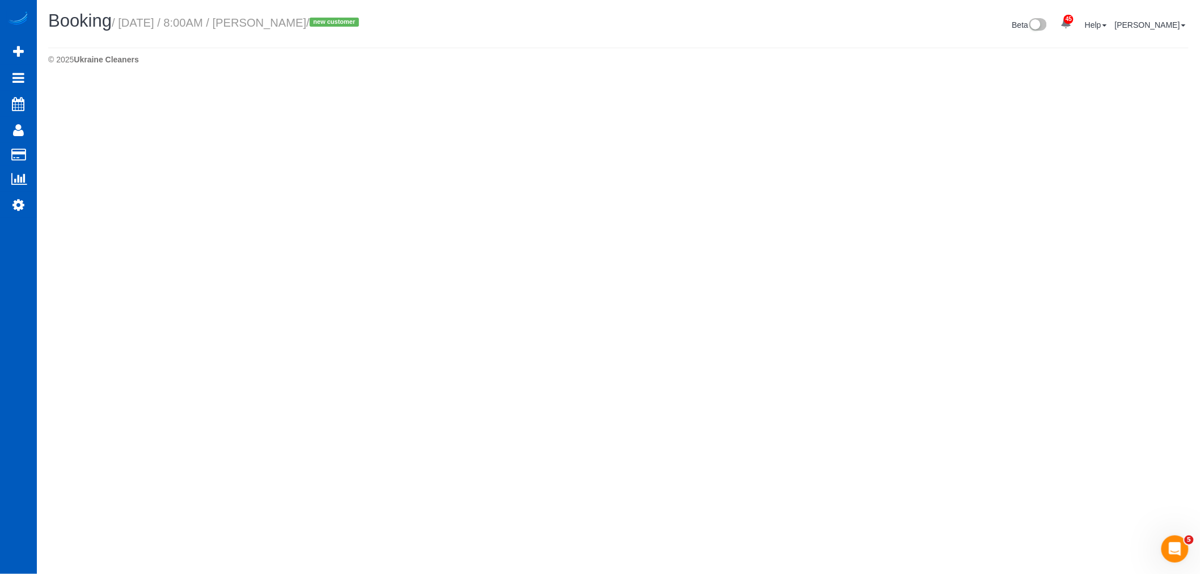
select select "WA"
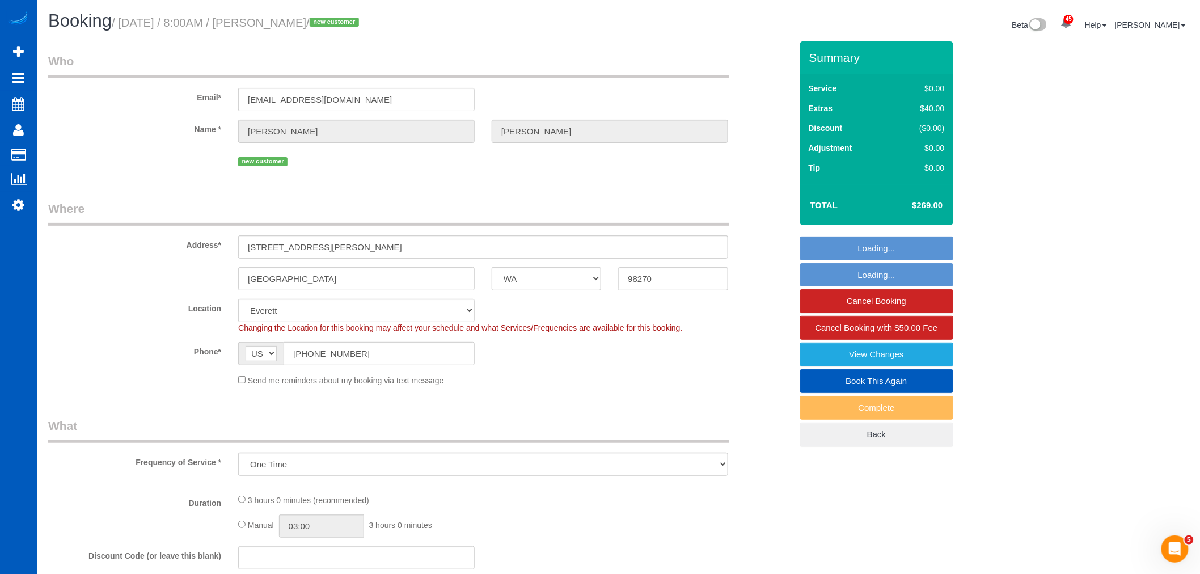
select select "object:35486"
select select "string:fspay-b03f1313-9949-43fc-b8a2-61b79a2c8c88"
select select "199"
select select "2001"
select select "4"
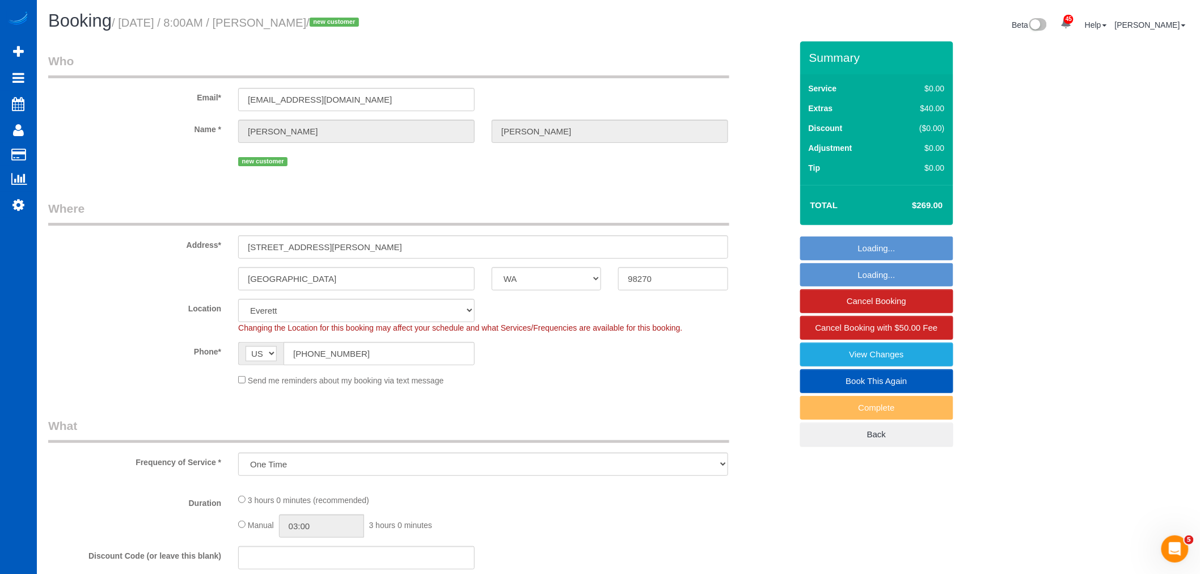
select select "3"
select select "spot193"
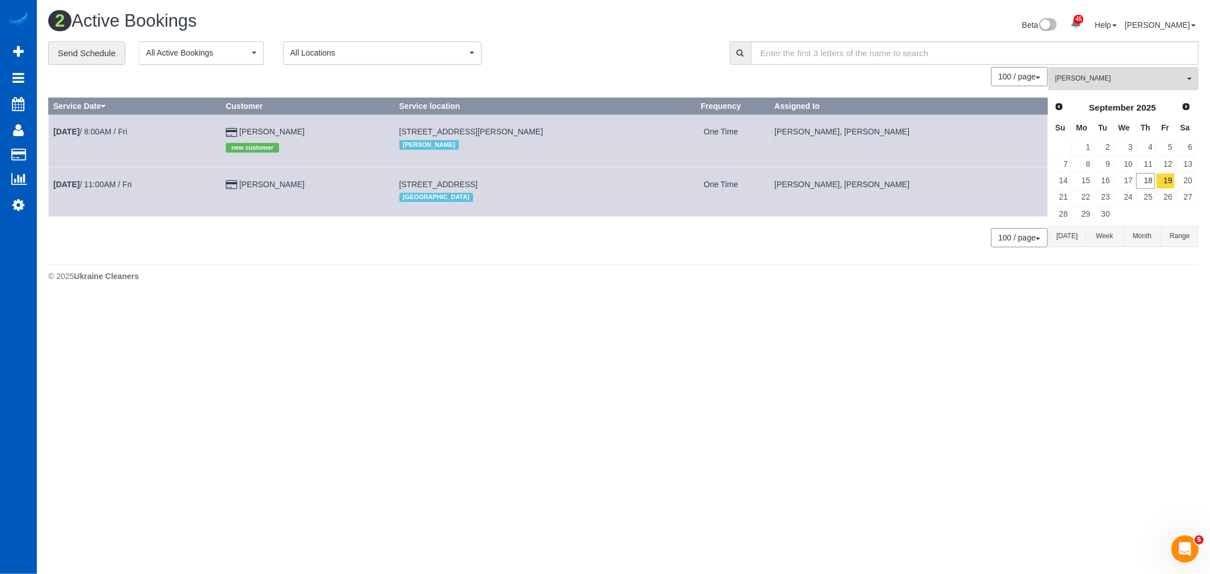
click at [1146, 76] on span "[PERSON_NAME]" at bounding box center [1119, 79] width 129 height 10
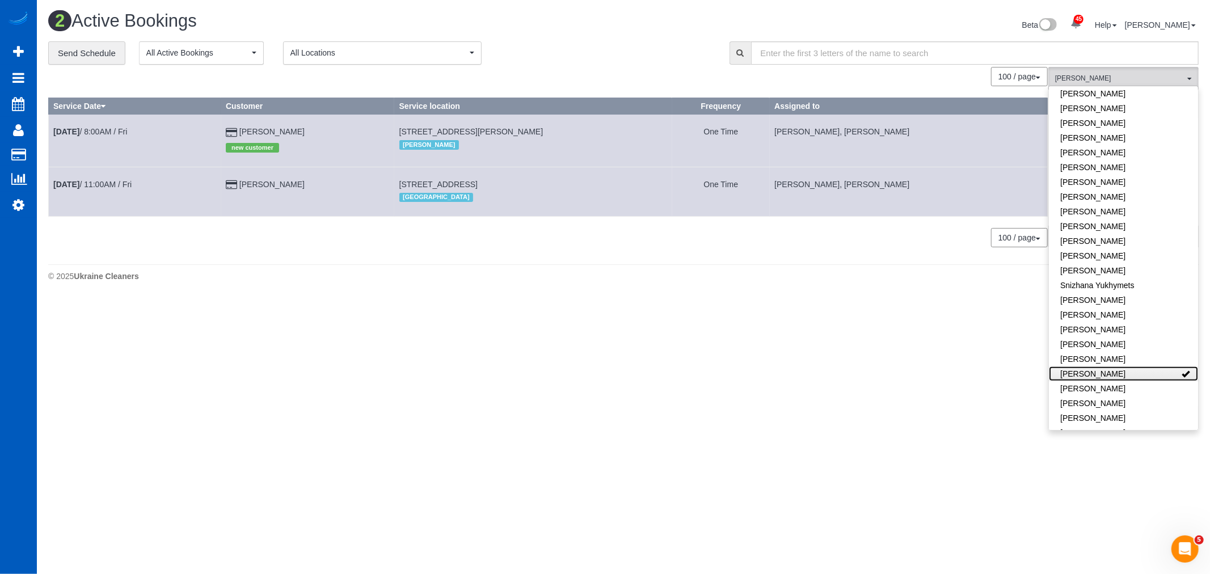
click at [1127, 366] on link "[PERSON_NAME]" at bounding box center [1123, 373] width 149 height 15
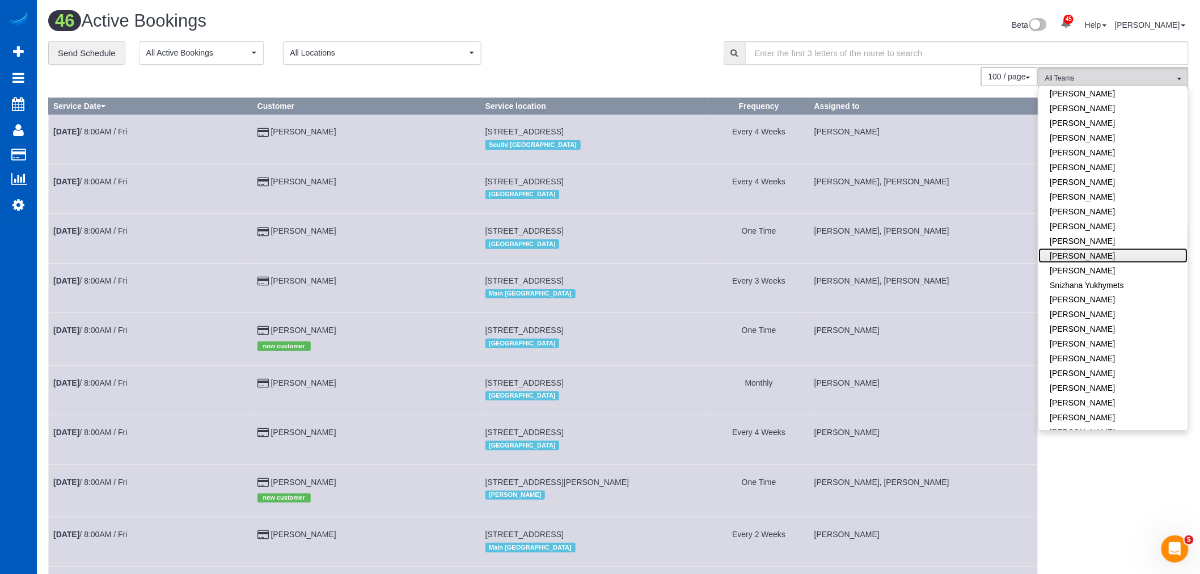
click at [1096, 248] on link "[PERSON_NAME]" at bounding box center [1113, 255] width 149 height 15
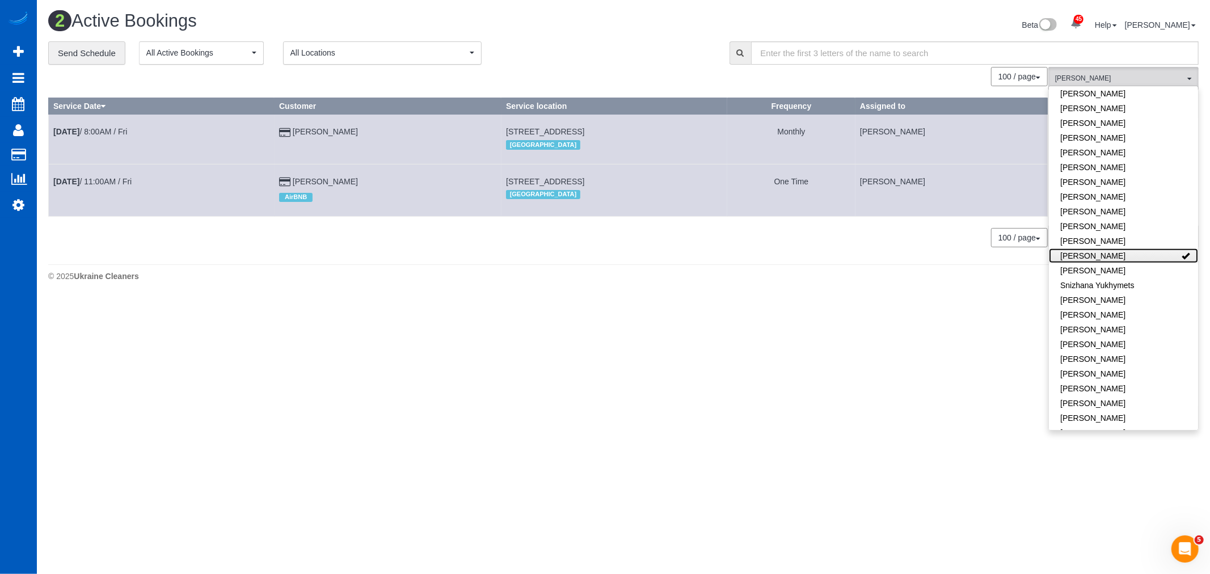
click at [1096, 248] on link "[PERSON_NAME]" at bounding box center [1123, 255] width 149 height 15
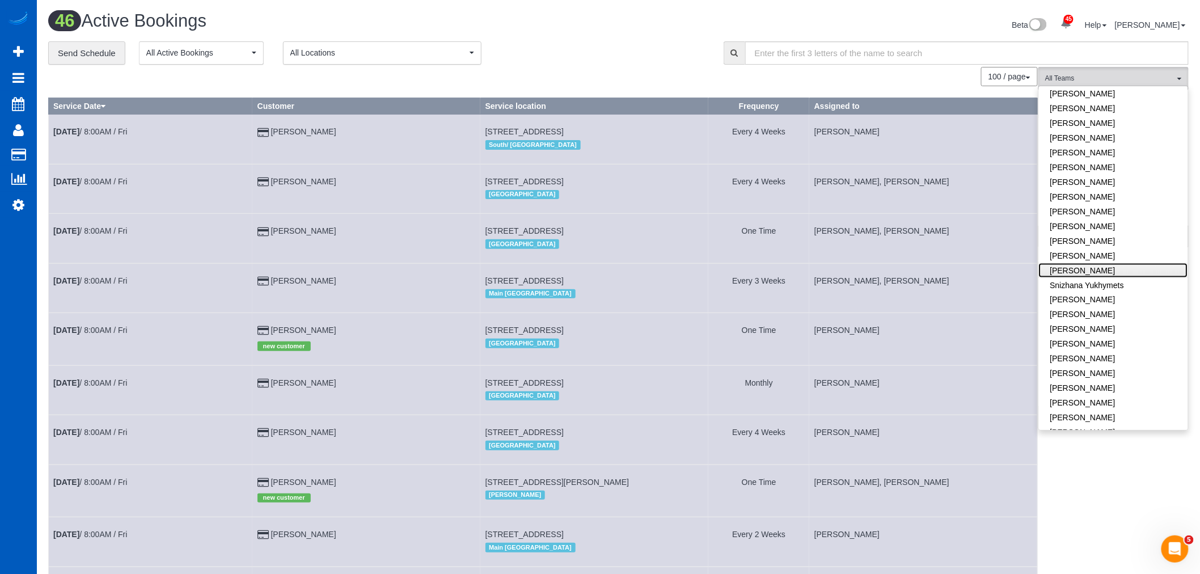
click at [1095, 264] on link "[PERSON_NAME]" at bounding box center [1113, 270] width 149 height 15
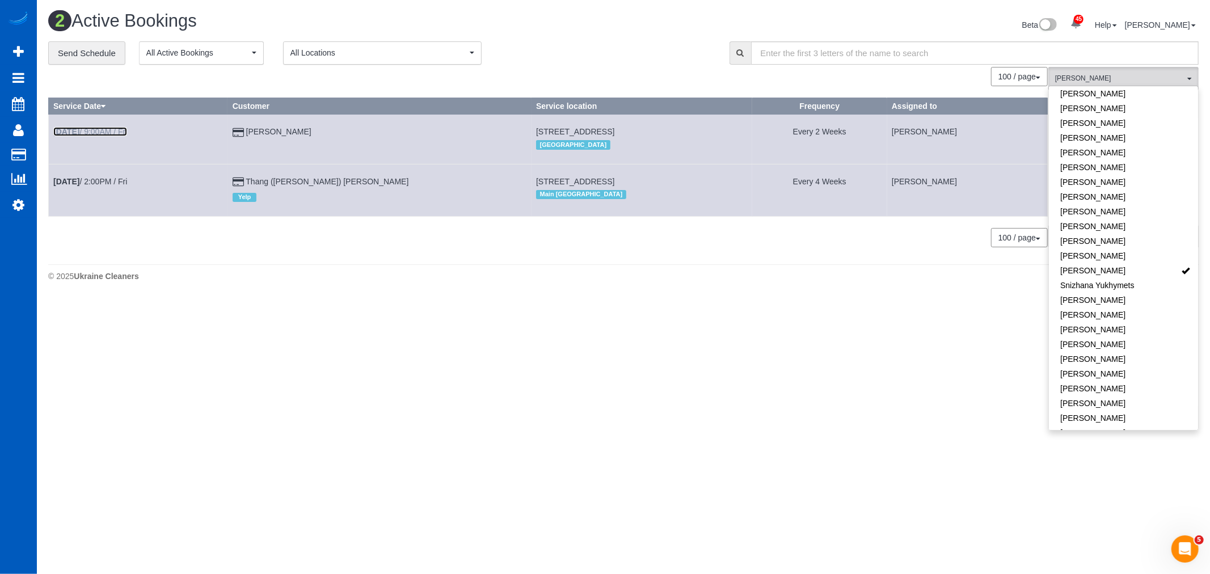
click at [99, 132] on link "Sep 19th / 9:00AM / Fri" at bounding box center [90, 131] width 74 height 9
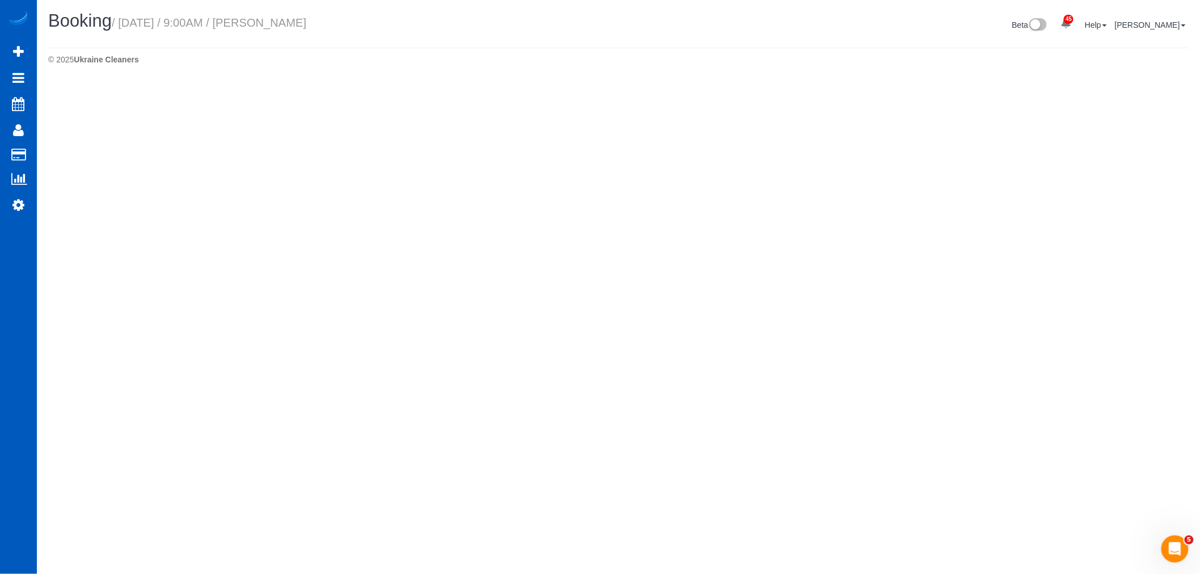
select select "WA"
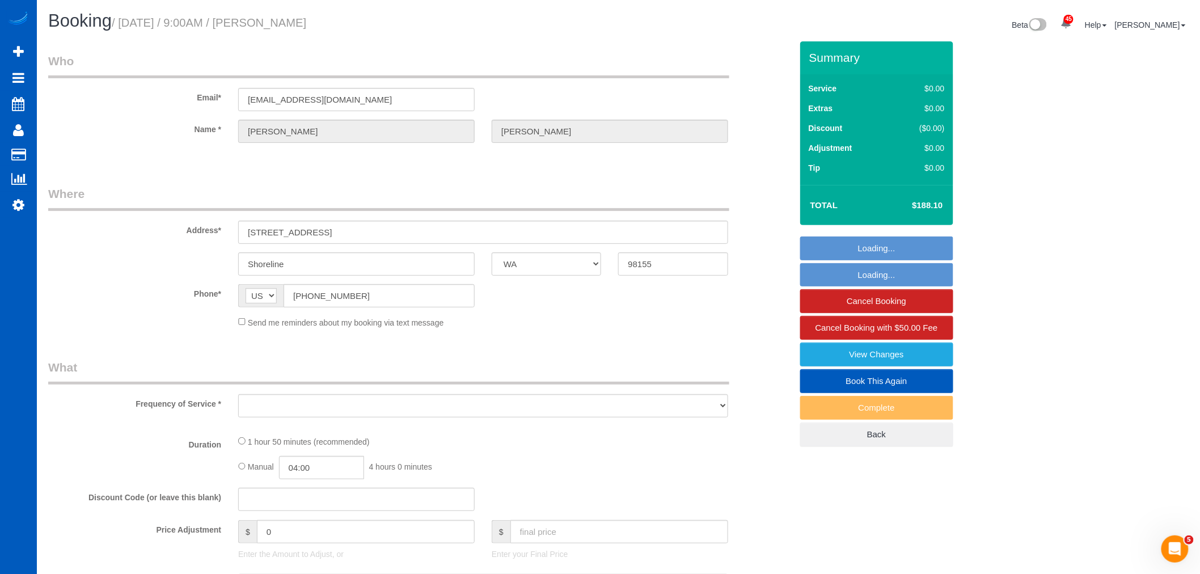
select select "string:fspay-60a35154-1fb8-42f5-9d52-01baca048016"
select select "object:37761"
select select "199"
select select "1501"
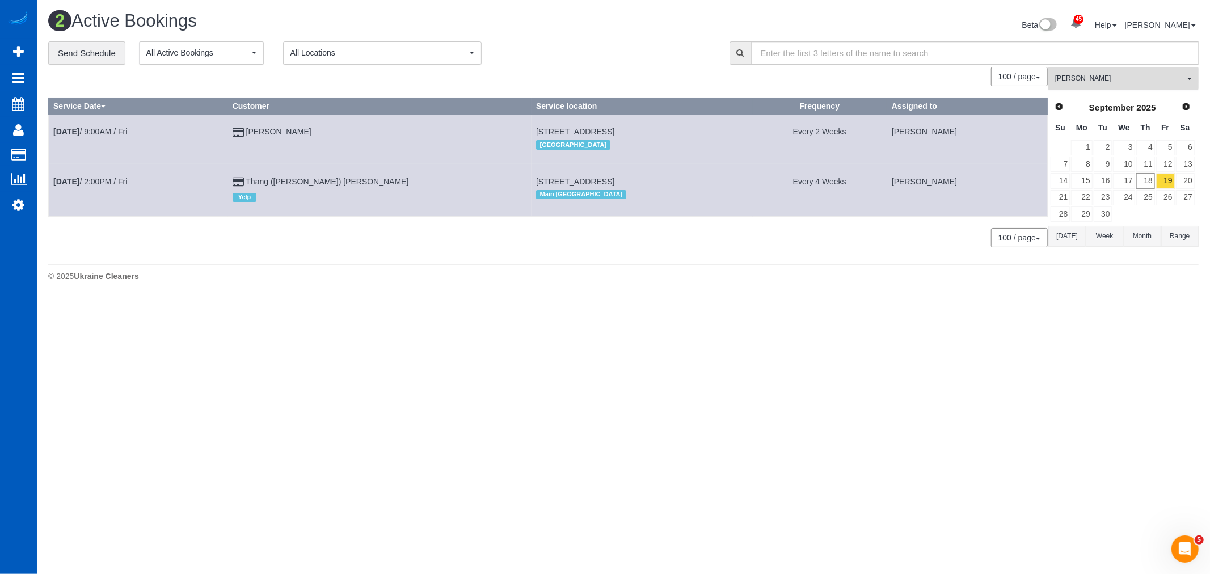
drag, startPoint x: 1110, startPoint y: 81, endPoint x: 1121, endPoint y: 119, distance: 39.3
click at [1110, 81] on span "[PERSON_NAME]" at bounding box center [1119, 79] width 129 height 10
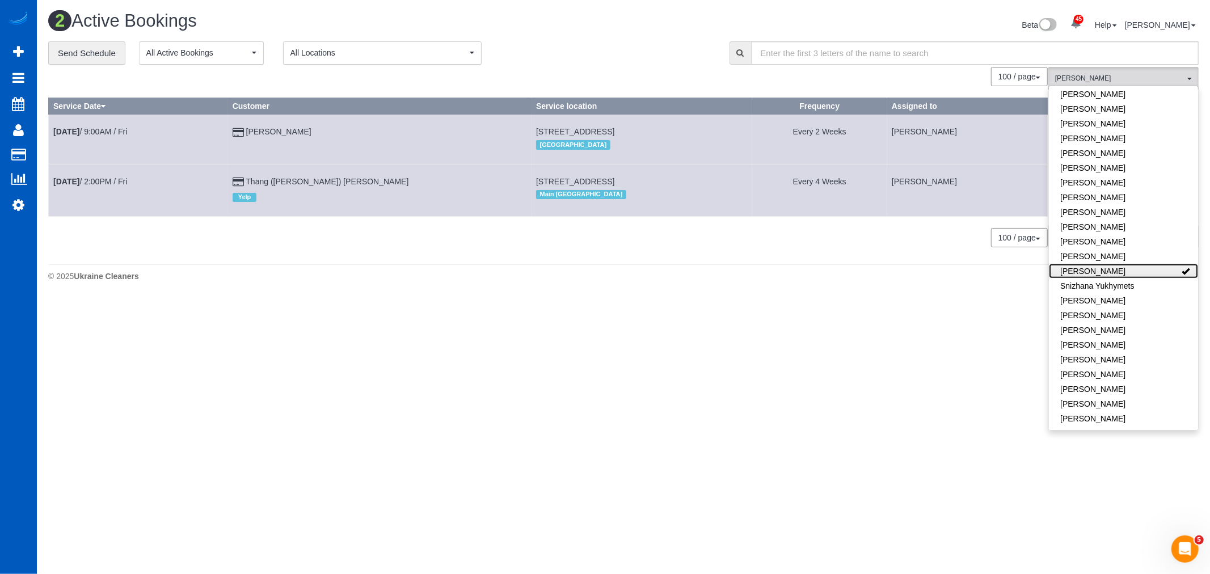
click at [1121, 264] on link "[PERSON_NAME]" at bounding box center [1123, 271] width 149 height 15
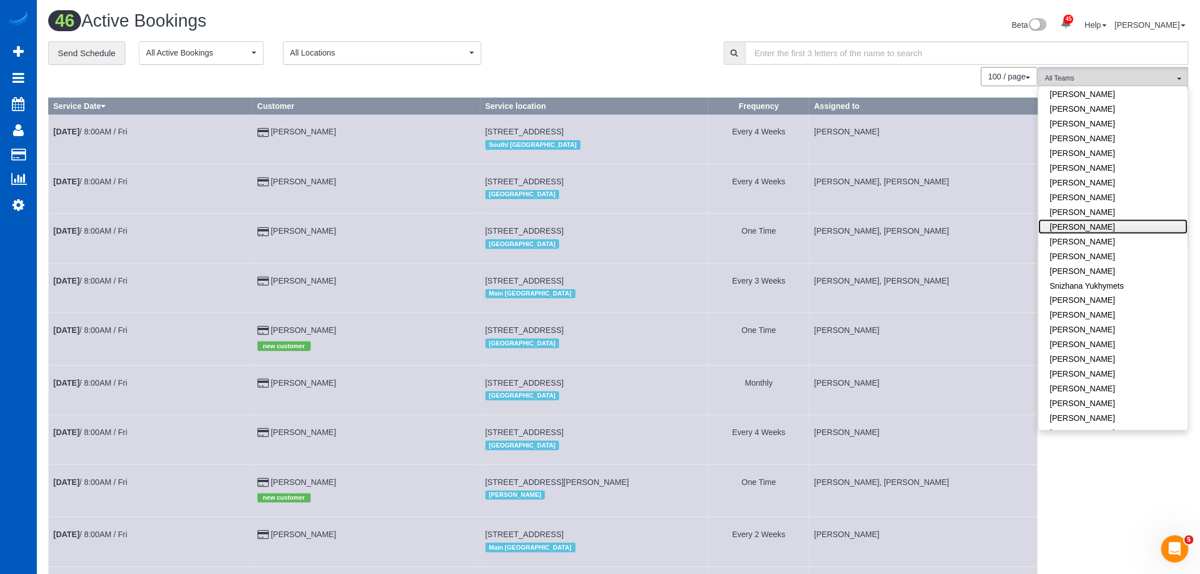
click at [1117, 219] on link "[PERSON_NAME]" at bounding box center [1113, 226] width 149 height 15
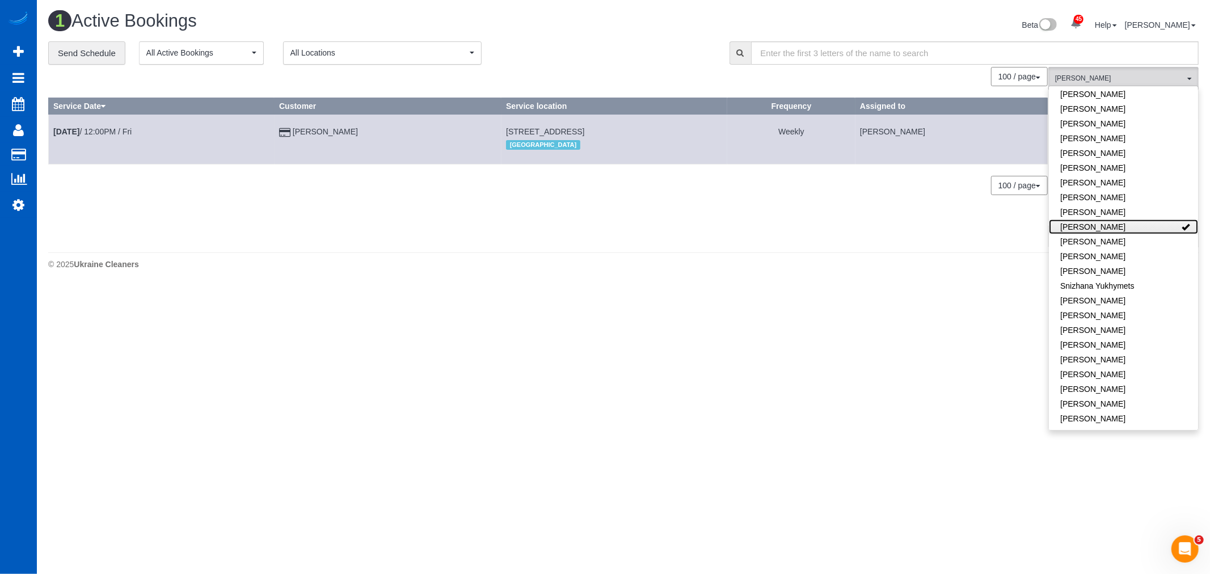
click at [1114, 219] on link "[PERSON_NAME]" at bounding box center [1123, 226] width 149 height 15
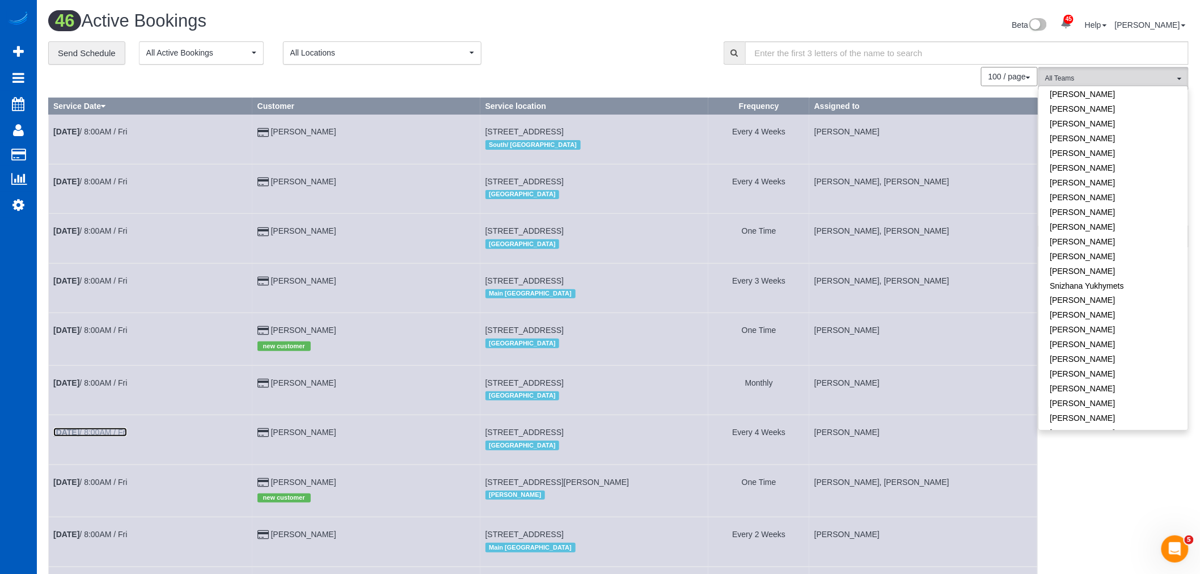
click at [95, 437] on link "Sep 19th / 8:00AM / Fri" at bounding box center [90, 432] width 74 height 9
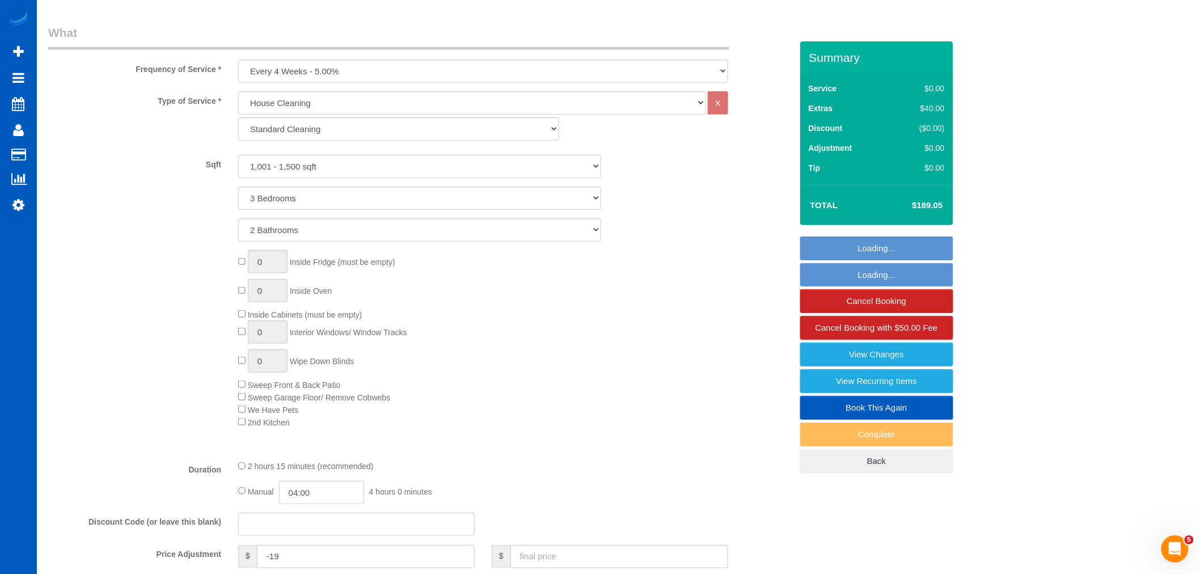
drag, startPoint x: 485, startPoint y: 392, endPoint x: 592, endPoint y: 445, distance: 119.0
click at [592, 445] on div "Type of Service * House Cleaning X Standard Cleaning Deep Cleaning Move In/ Out…" at bounding box center [420, 270] width 744 height 359
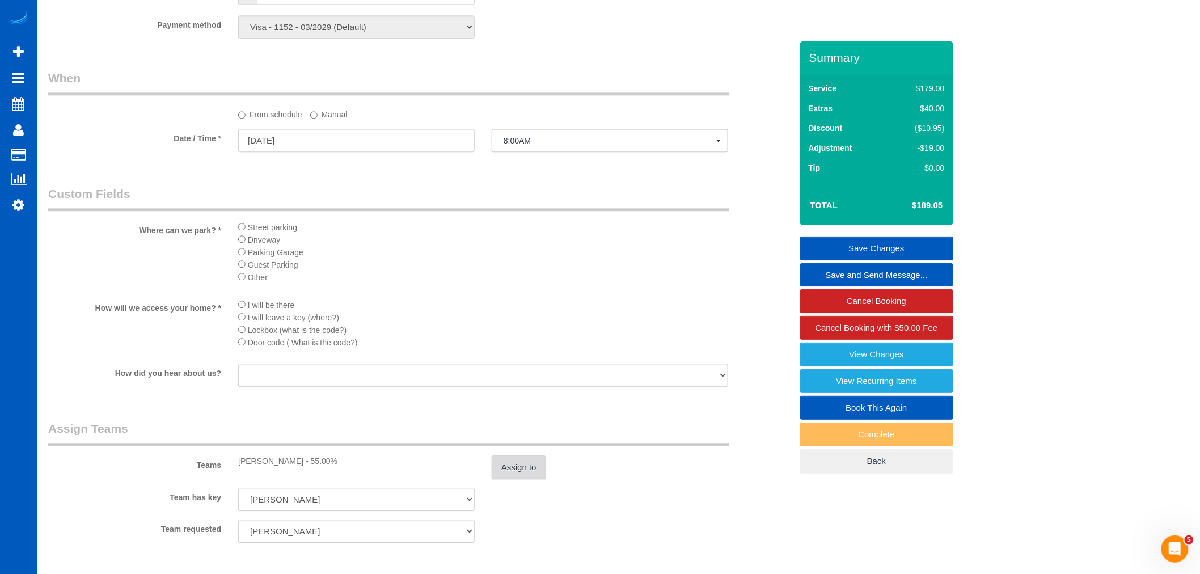
click at [501, 478] on button "Assign to" at bounding box center [519, 467] width 54 height 24
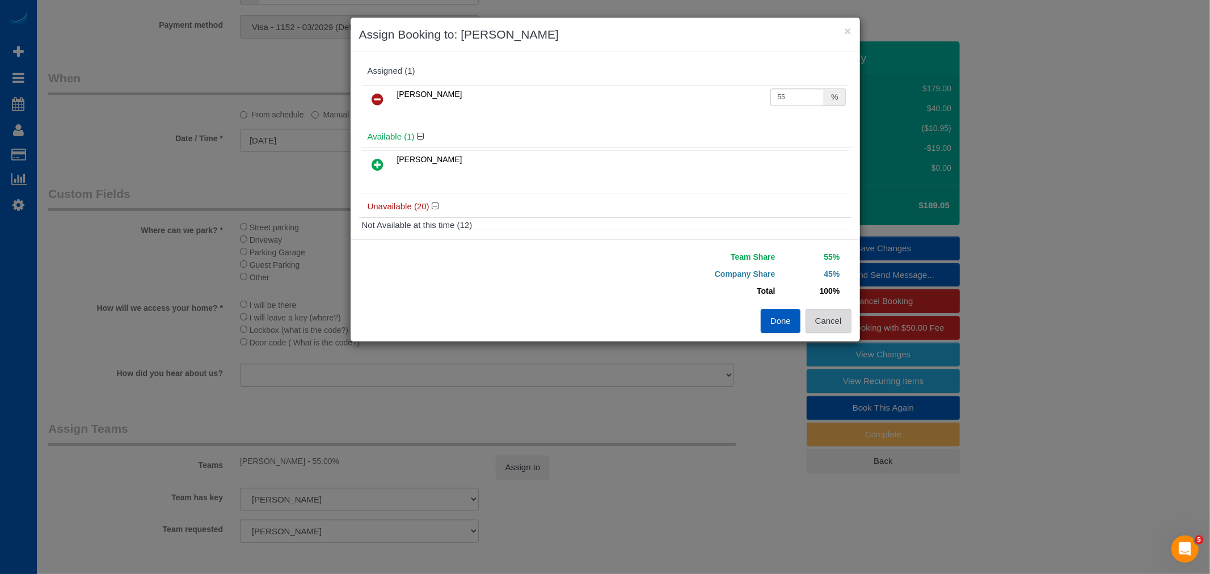
click at [819, 315] on button "Cancel" at bounding box center [828, 321] width 46 height 24
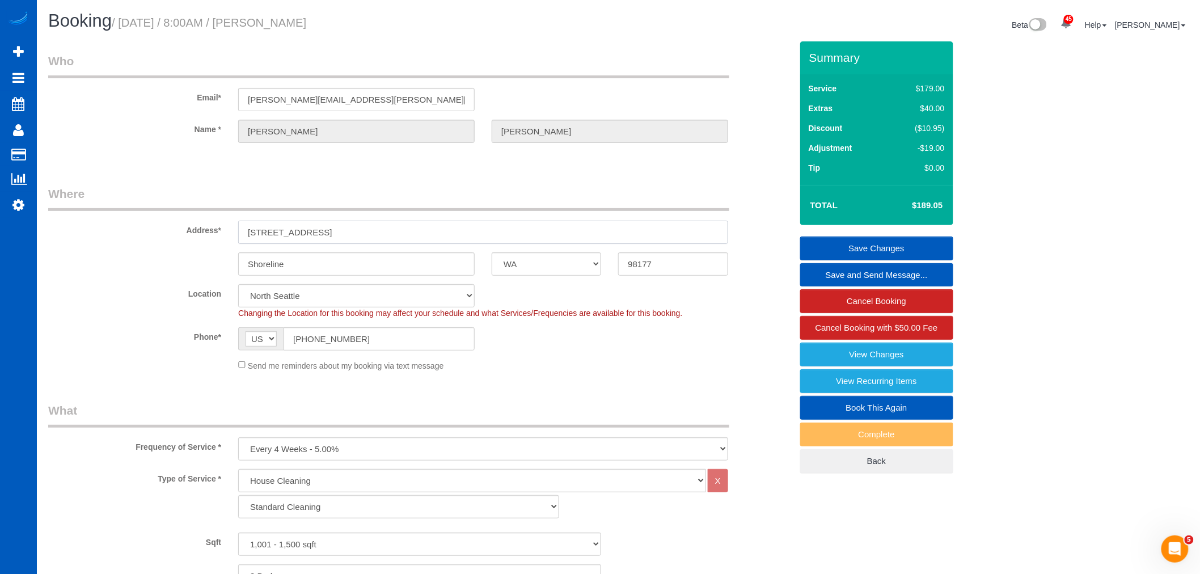
drag, startPoint x: 358, startPoint y: 223, endPoint x: 220, endPoint y: 245, distance: 140.1
click at [220, 245] on sui-booking-address "Address* 20406 18th Ave NW Shoreline AK AL AR AZ CA CO CT DC DE FL GA HI IA ID …" at bounding box center [420, 230] width 744 height 90
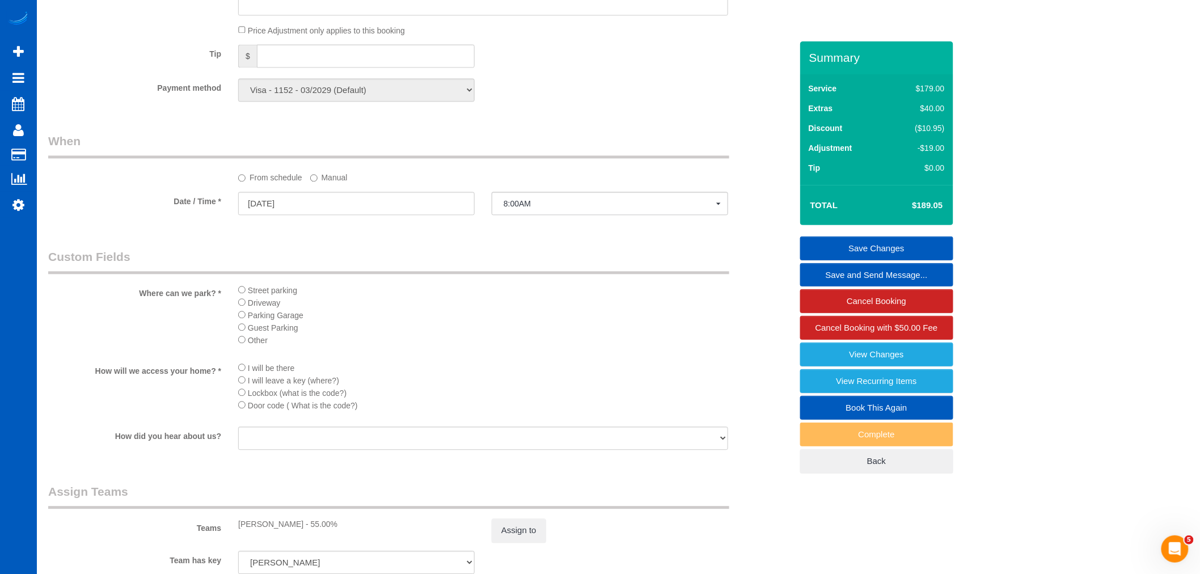
scroll to position [1197, 0]
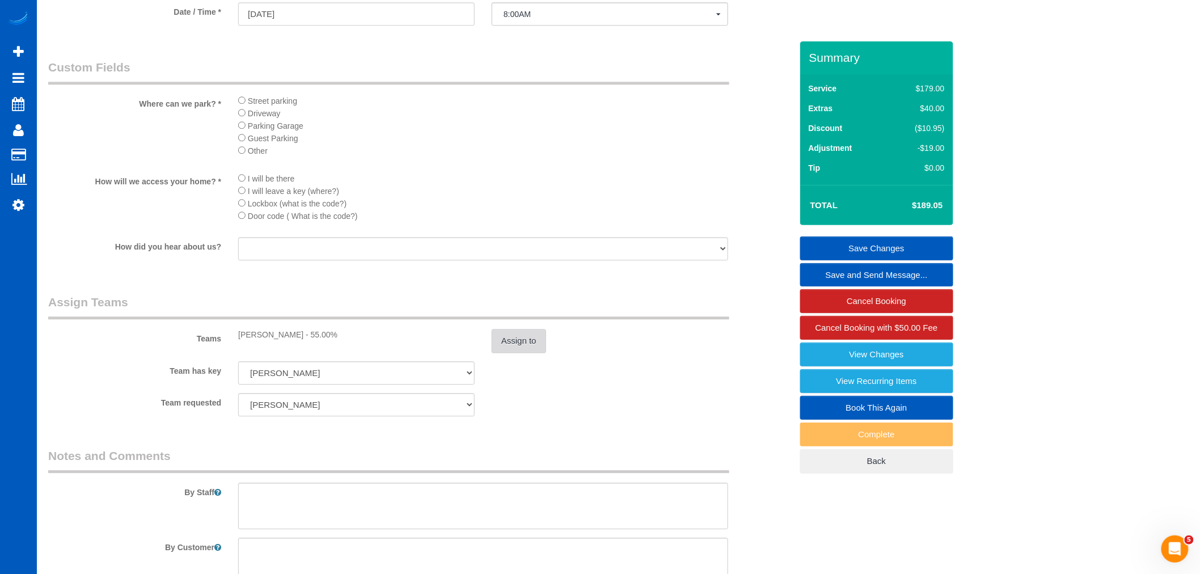
click at [513, 353] on button "Assign to" at bounding box center [519, 341] width 54 height 24
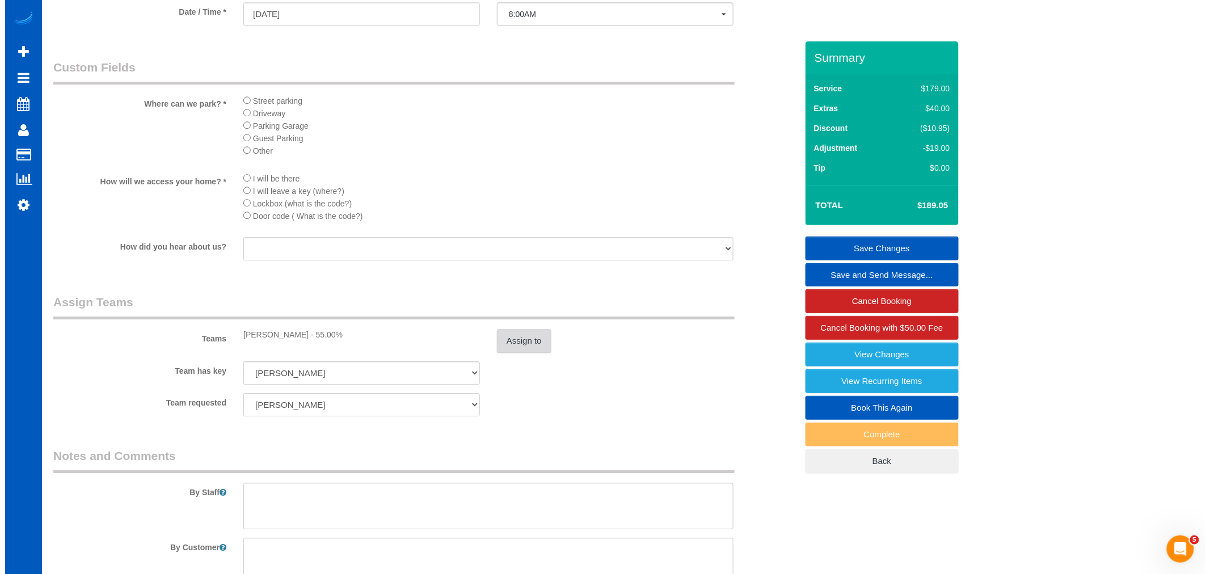
scroll to position [1966, 1210]
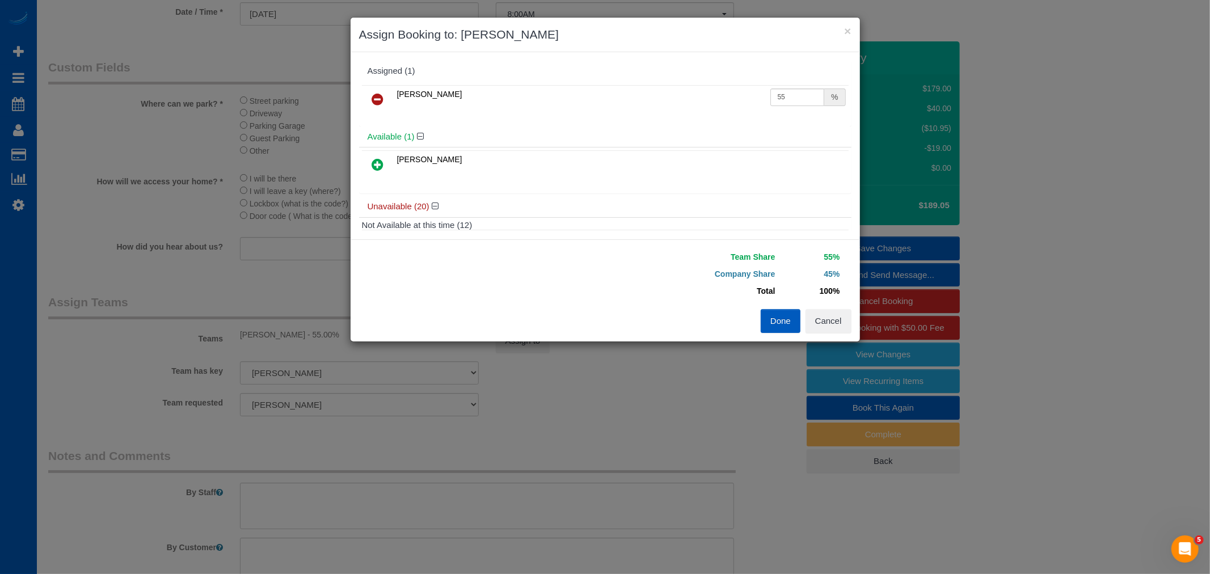
drag, startPoint x: 376, startPoint y: 95, endPoint x: 388, endPoint y: 117, distance: 24.6
click at [376, 95] on icon at bounding box center [378, 99] width 12 height 14
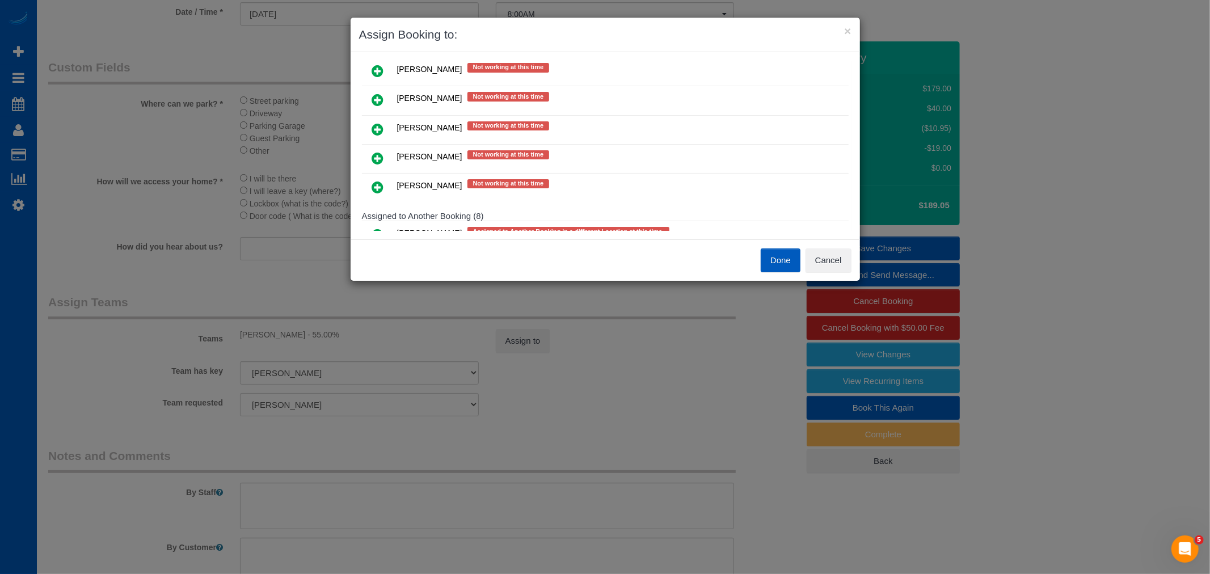
click at [380, 127] on icon at bounding box center [378, 129] width 12 height 14
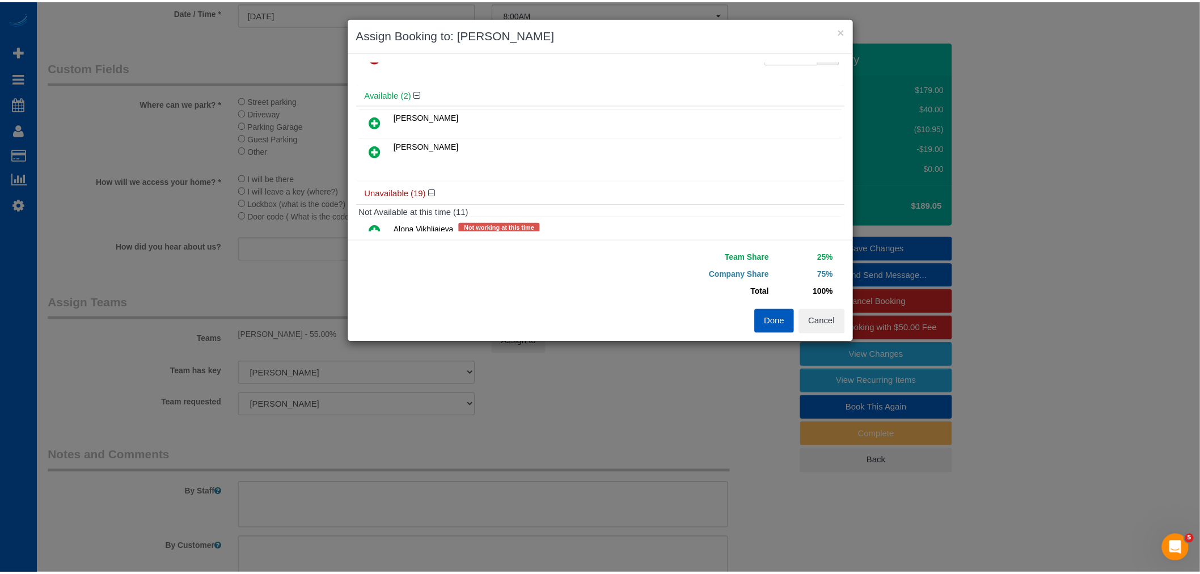
scroll to position [0, 0]
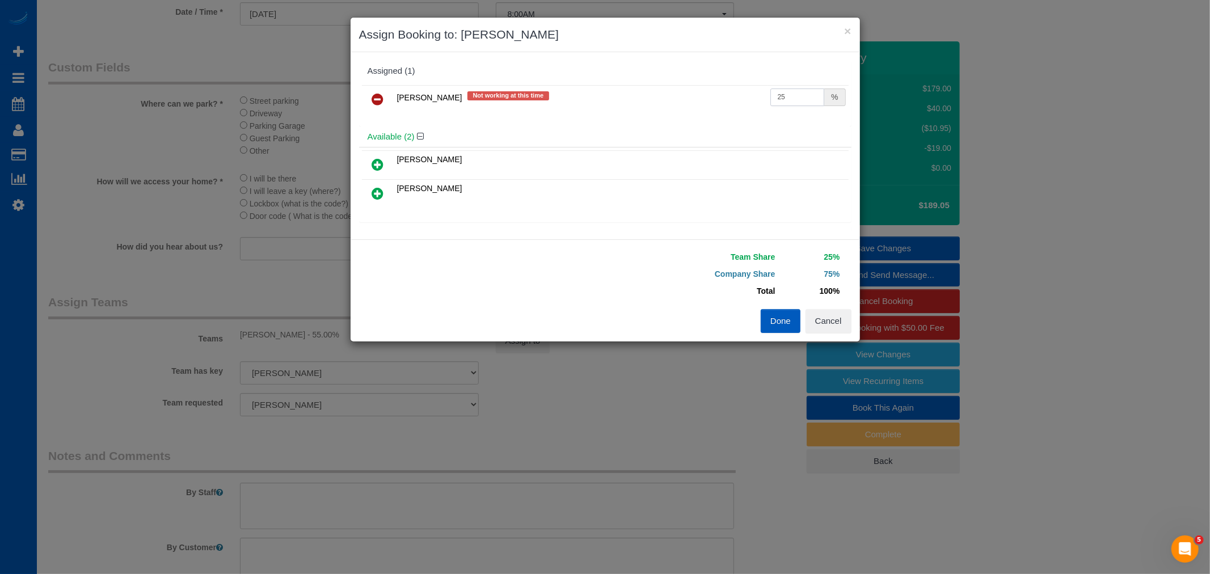
drag, startPoint x: 791, startPoint y: 95, endPoint x: 660, endPoint y: 110, distance: 132.5
click at [660, 110] on tr "Olha Zhylava Not working at this time 25 %" at bounding box center [605, 99] width 487 height 29
click at [774, 321] on button "Done" at bounding box center [781, 321] width 40 height 24
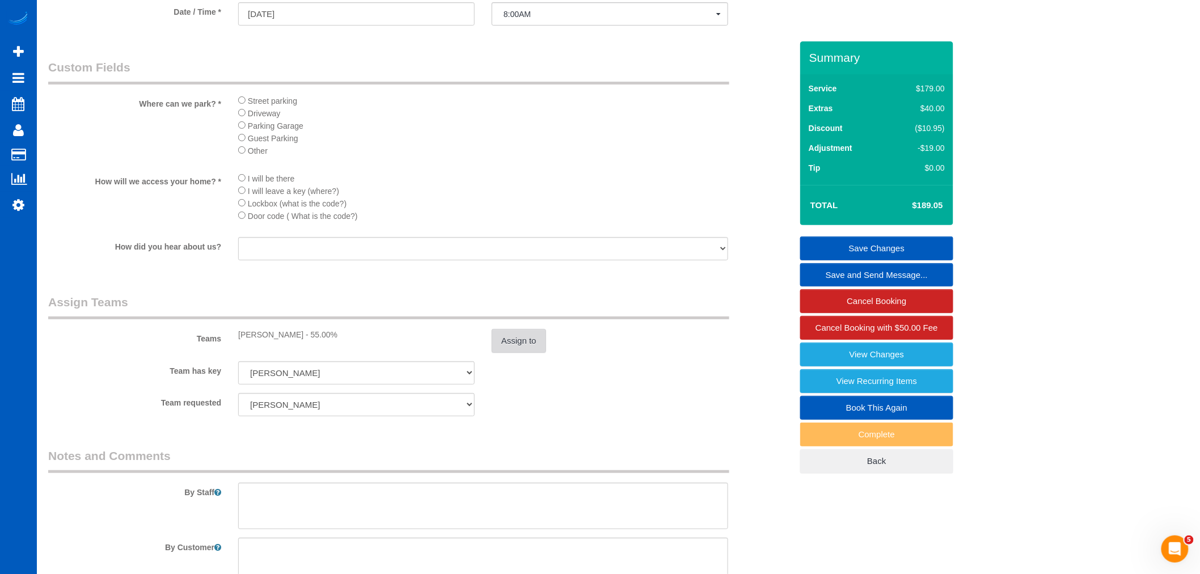
scroll to position [54746, 55512]
click at [873, 247] on link "Save Changes" at bounding box center [876, 248] width 153 height 24
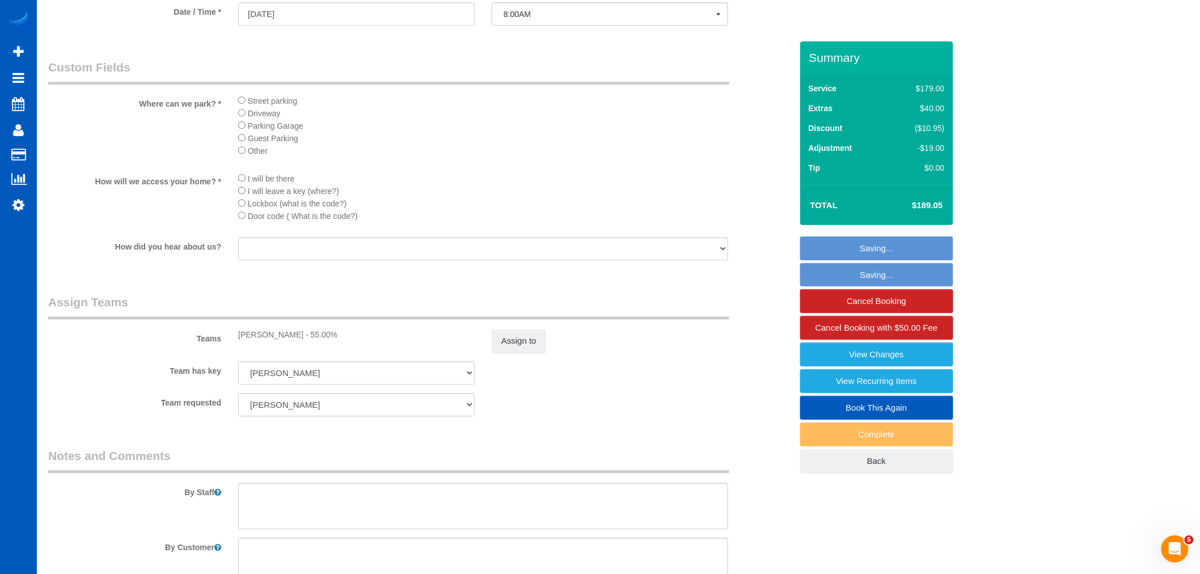
scroll to position [1966, 1210]
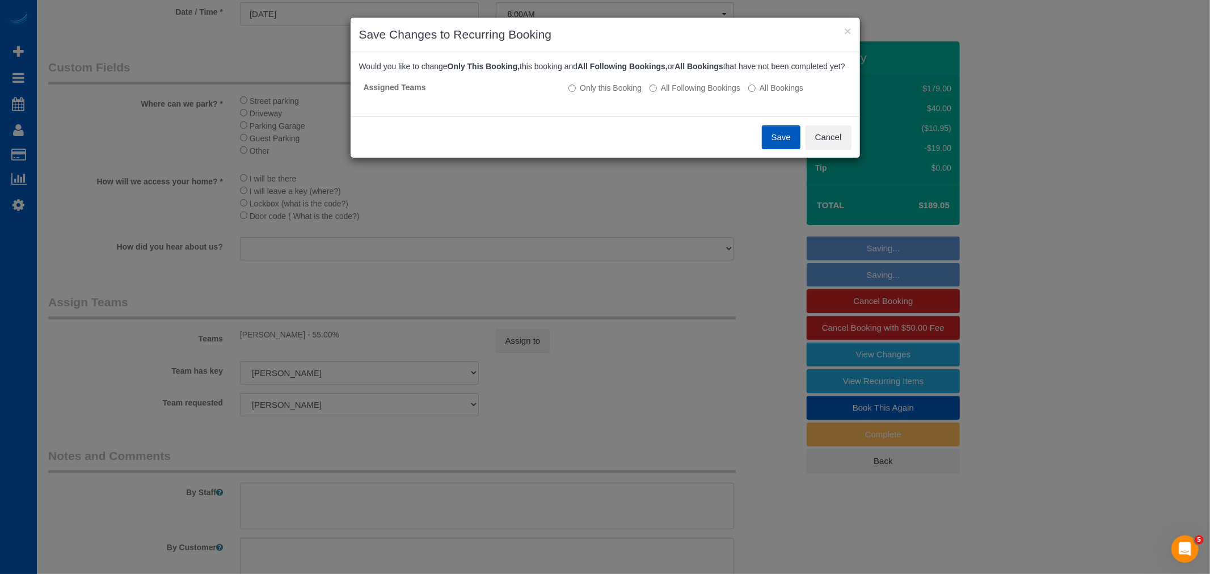
click at [789, 147] on button "Save" at bounding box center [781, 137] width 39 height 24
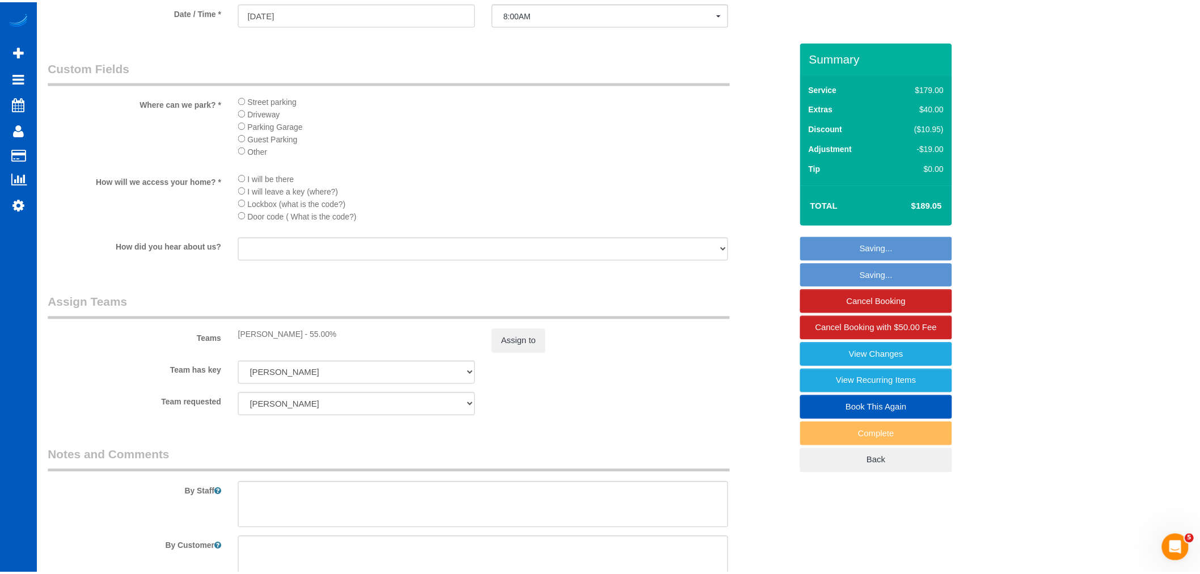
scroll to position [54746, 55512]
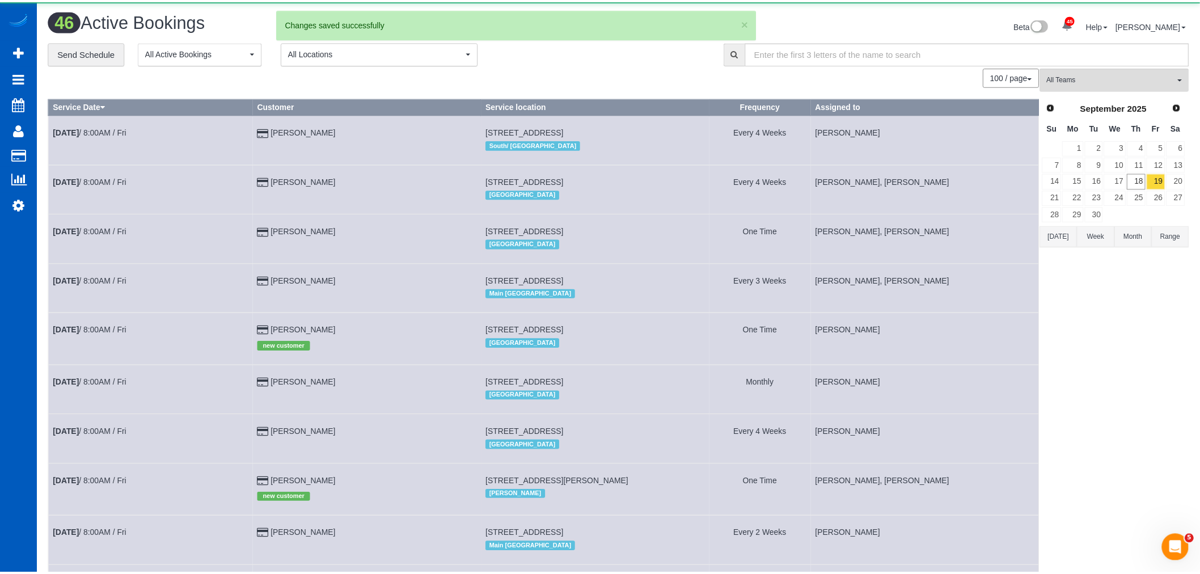
scroll to position [2559, 1200]
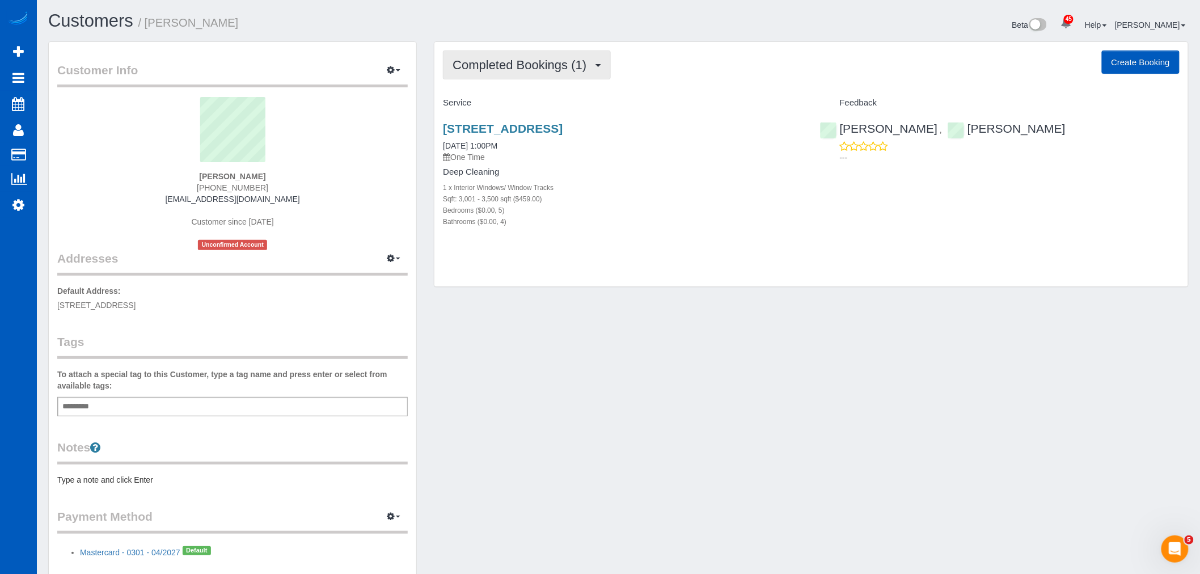
click at [479, 73] on button "Completed Bookings (1)" at bounding box center [527, 64] width 168 height 29
click at [699, 251] on div "Completed Bookings (1) Completed Bookings (1) Upcoming Bookings (0) Cancelled B…" at bounding box center [811, 164] width 754 height 245
click at [534, 119] on div "10661 Forbes Creek Dr, Kirkland, WA 98033 09/16/2025 1:00PM One Time Deep Clean…" at bounding box center [622, 180] width 377 height 137
click at [534, 121] on div "10661 Forbes Creek Dr, Kirkland, WA 98033 09/16/2025 1:00PM One Time Deep Clean…" at bounding box center [622, 180] width 377 height 137
click at [534, 124] on link "10661 Forbes Creek Dr, Kirkland, WA 98033" at bounding box center [503, 128] width 120 height 13
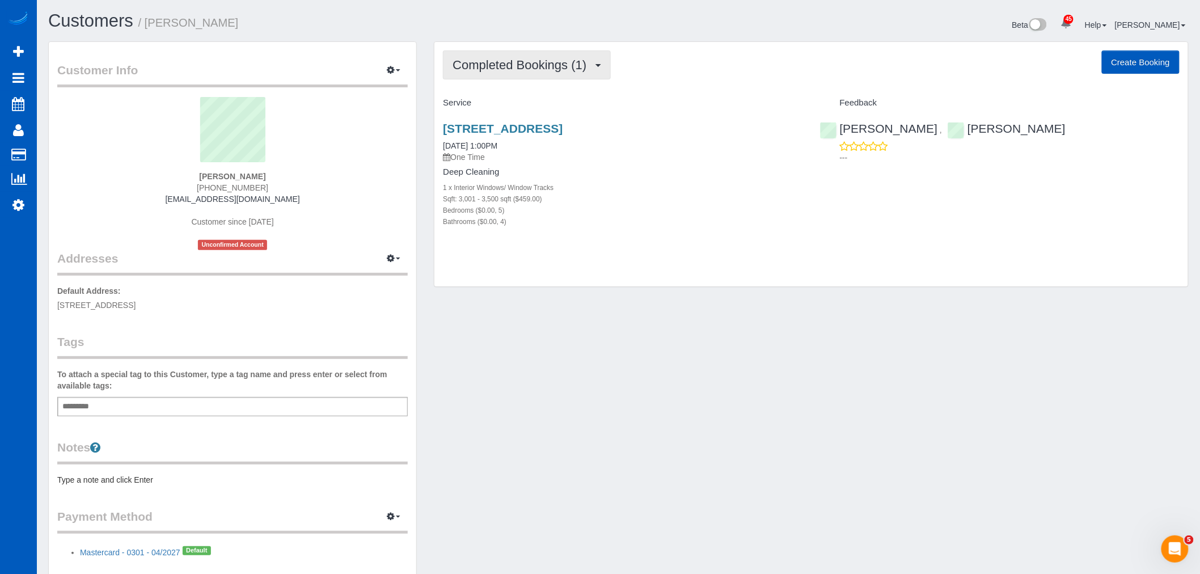
click at [526, 70] on span "Completed Bookings (1)" at bounding box center [523, 65] width 140 height 14
click at [508, 121] on link "Cancelled Bookings (1)" at bounding box center [502, 120] width 118 height 15
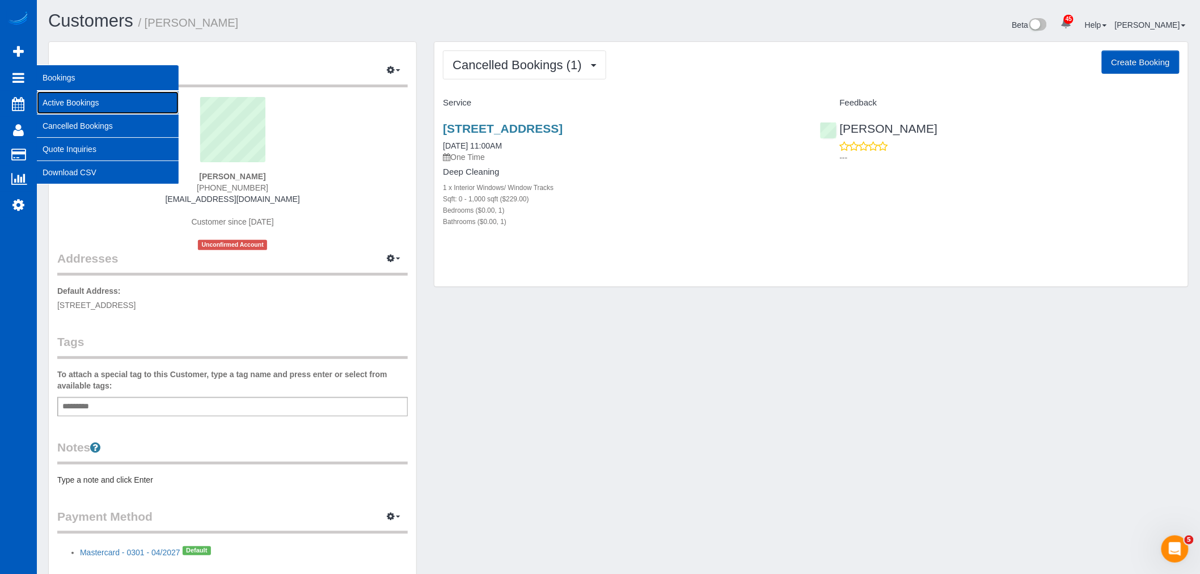
click at [86, 104] on link "Active Bookings" at bounding box center [108, 102] width 142 height 23
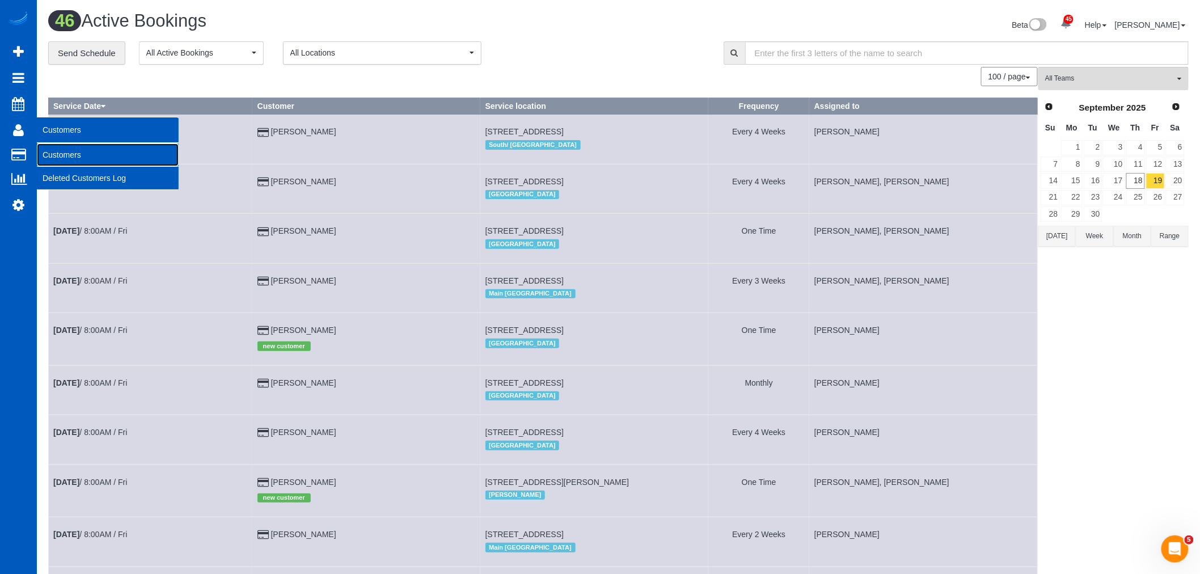
click at [65, 146] on link "Customers" at bounding box center [108, 154] width 142 height 23
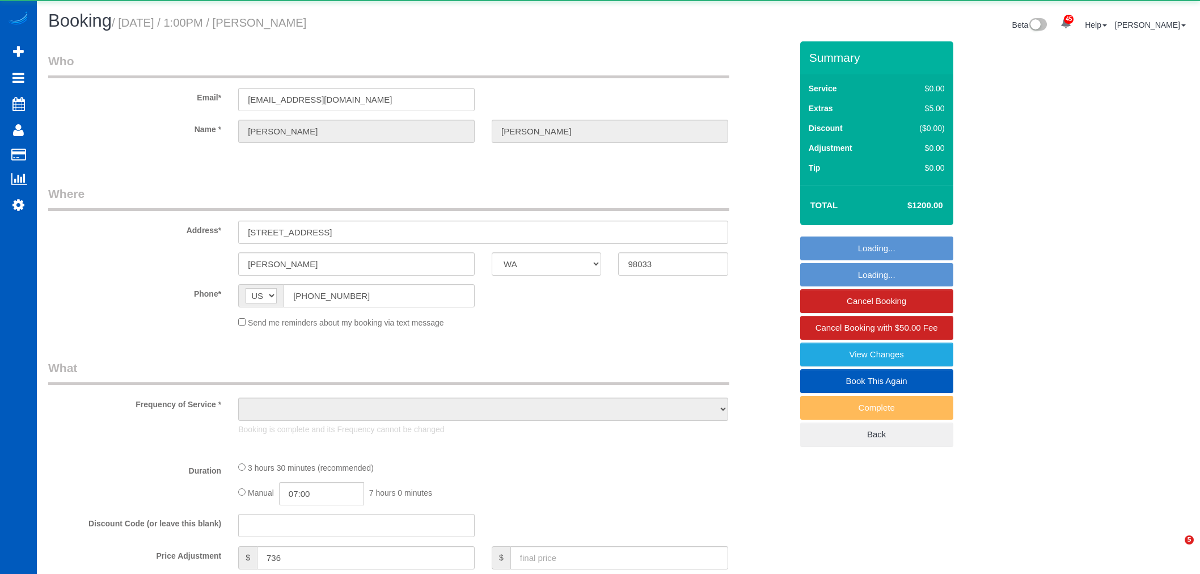
select select "WA"
select select "string:fspay-34226f89-d512-4abe-8c2d-34e8c5202e7e"
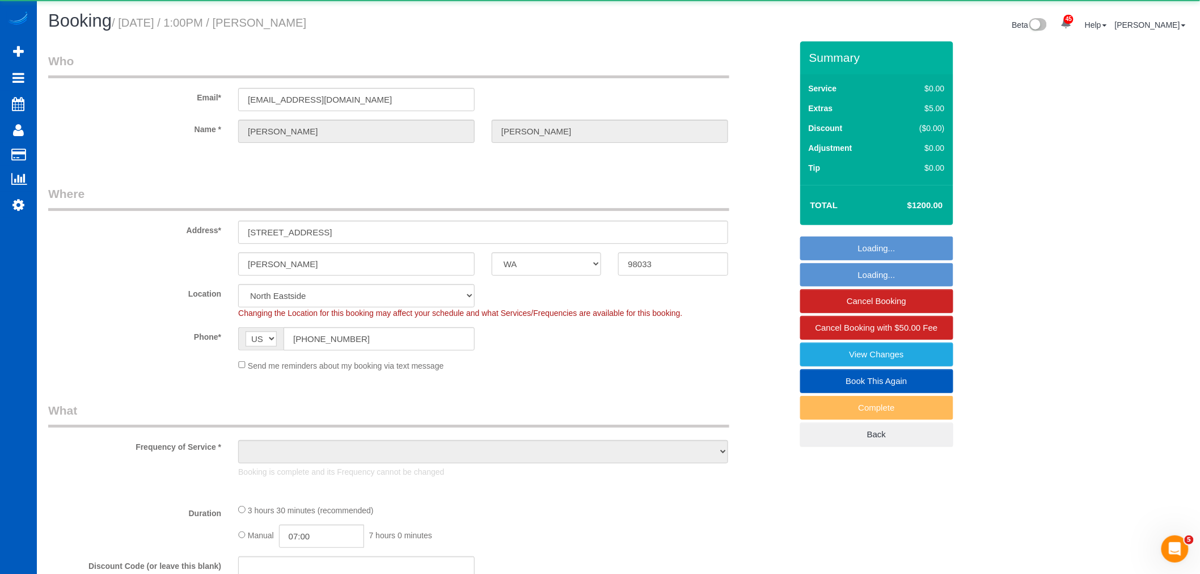
select select "199"
select select "3001"
select select "5"
select select "4"
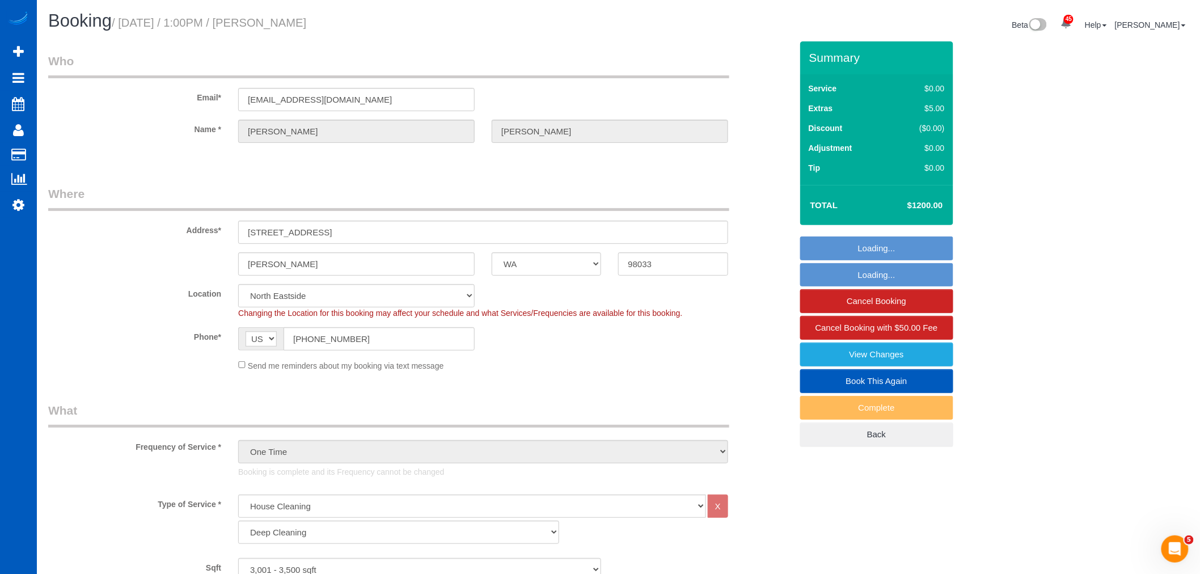
select select "object:1280"
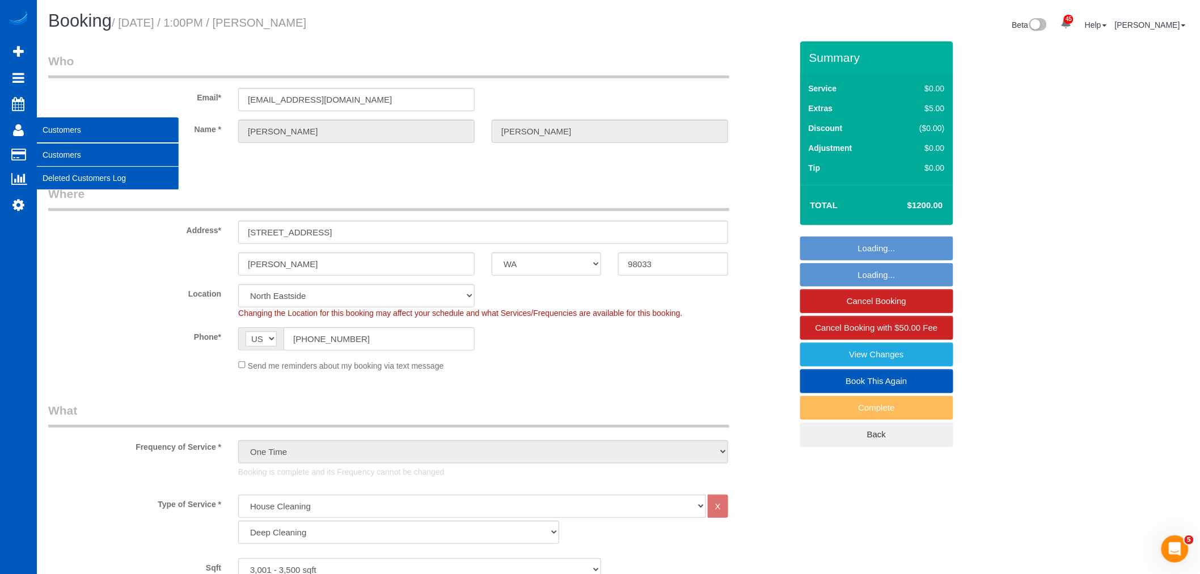
select select "3001"
select select "5"
select select "4"
